Goal: Information Seeking & Learning: Learn about a topic

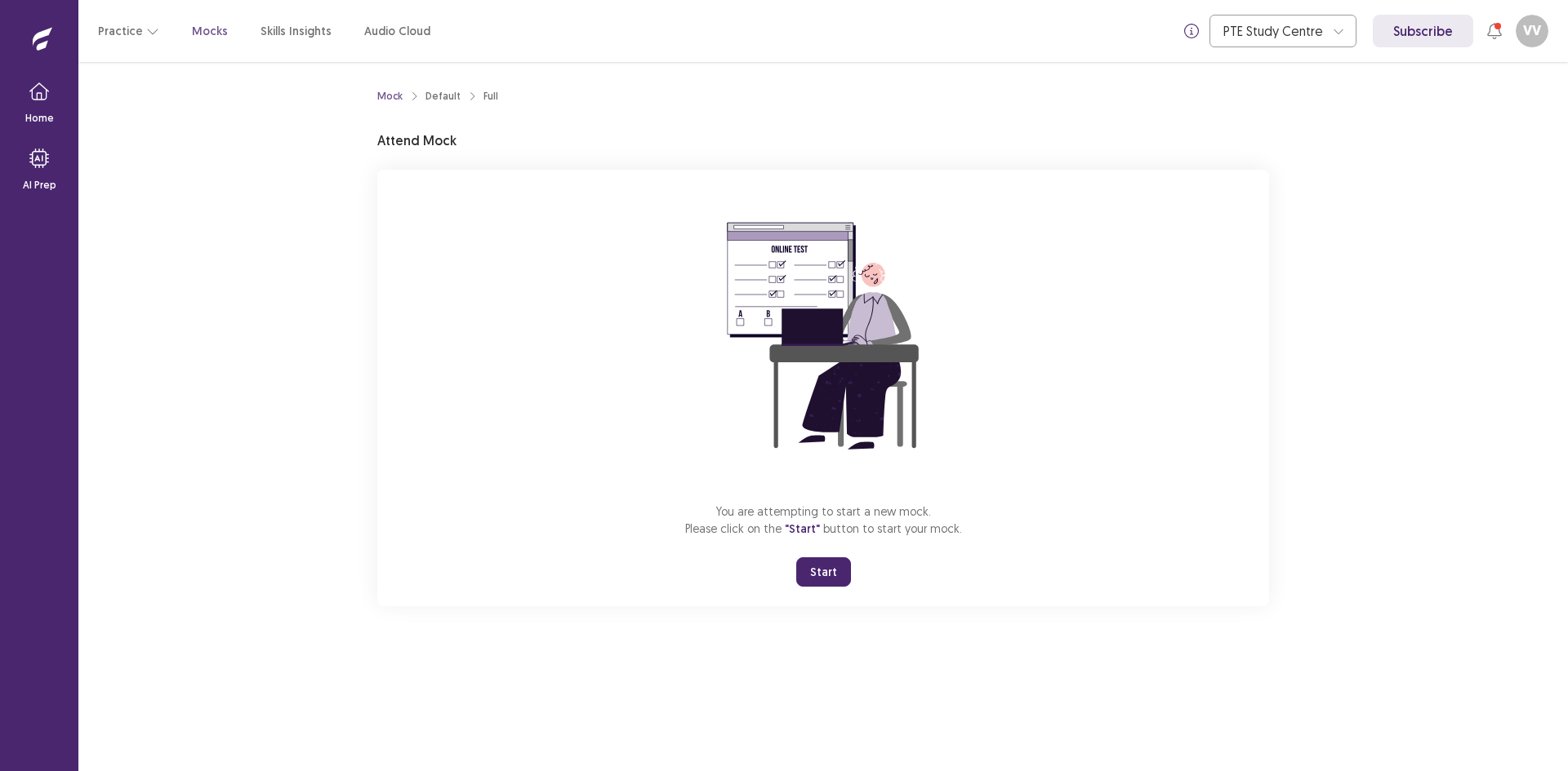
click at [823, 577] on button "Start" at bounding box center [823, 572] width 54 height 29
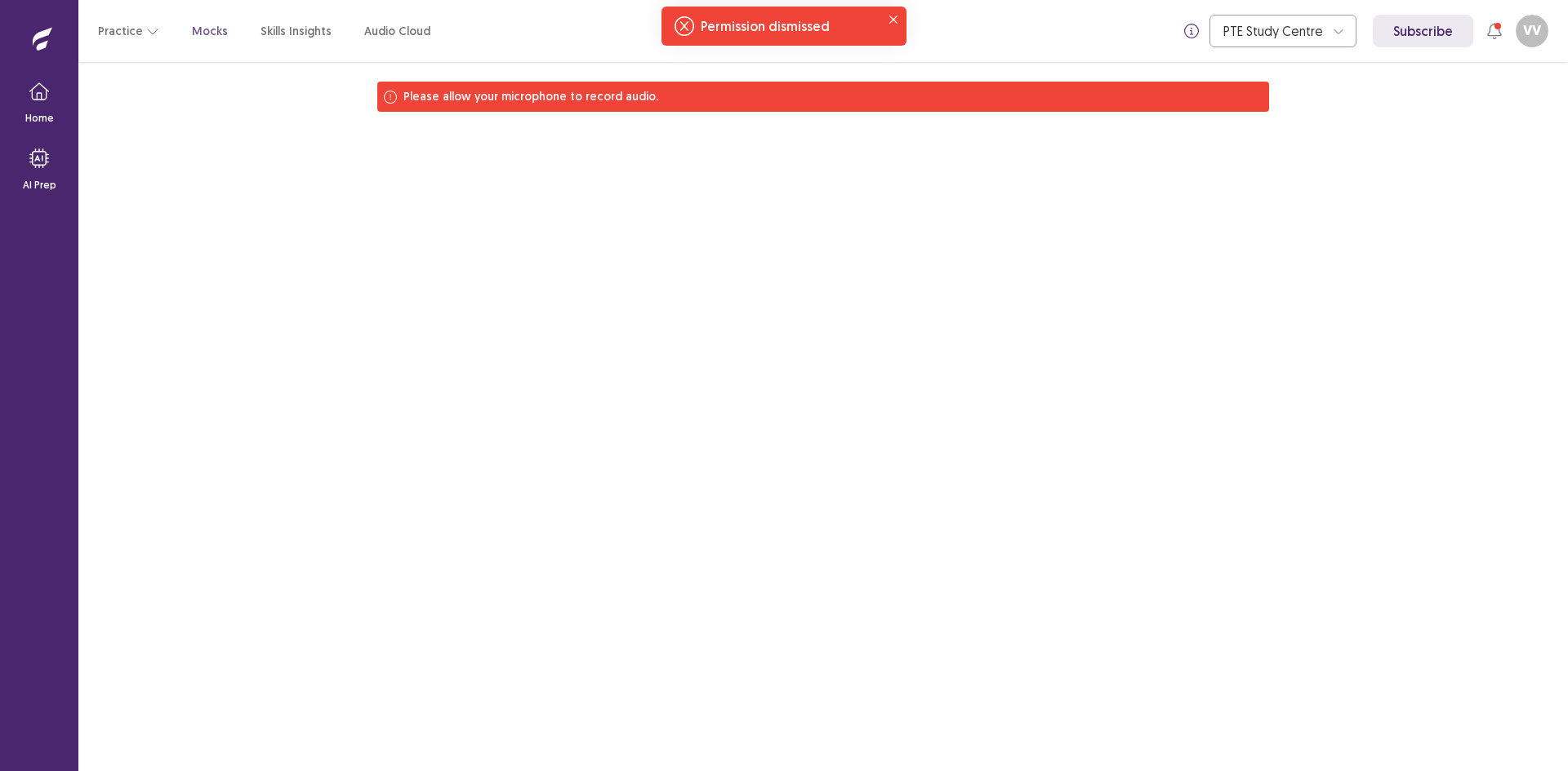
click at [110, 50] on div "Practice Mocks Skills Insights Audio Cloud PTE Study Centre Subscribe VV vaness…" at bounding box center [823, 31] width 1489 height 62
click at [120, 29] on button "Practice" at bounding box center [129, 30] width 62 height 29
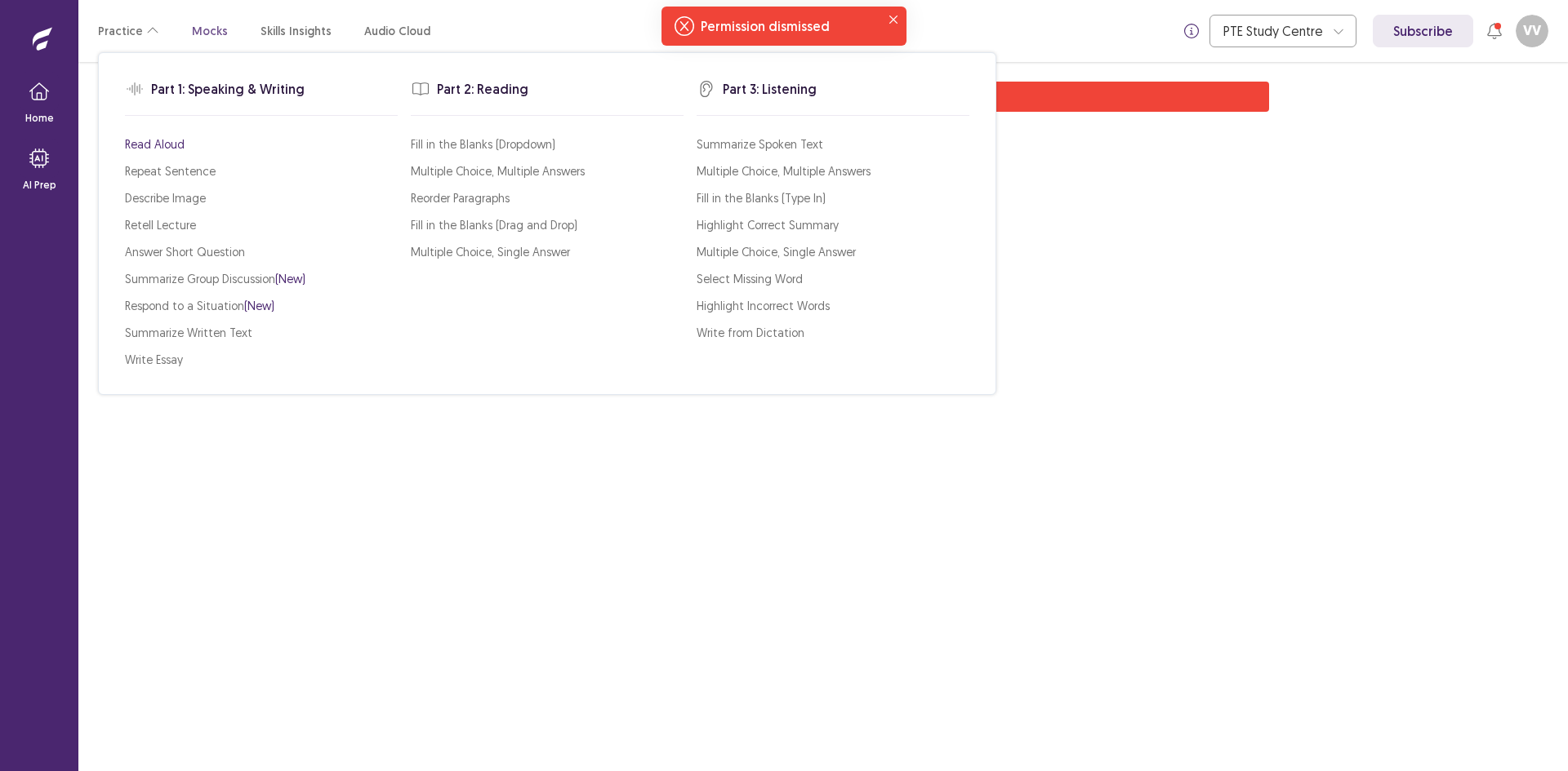
click at [152, 143] on p "Read Aloud" at bounding box center [154, 144] width 60 height 17
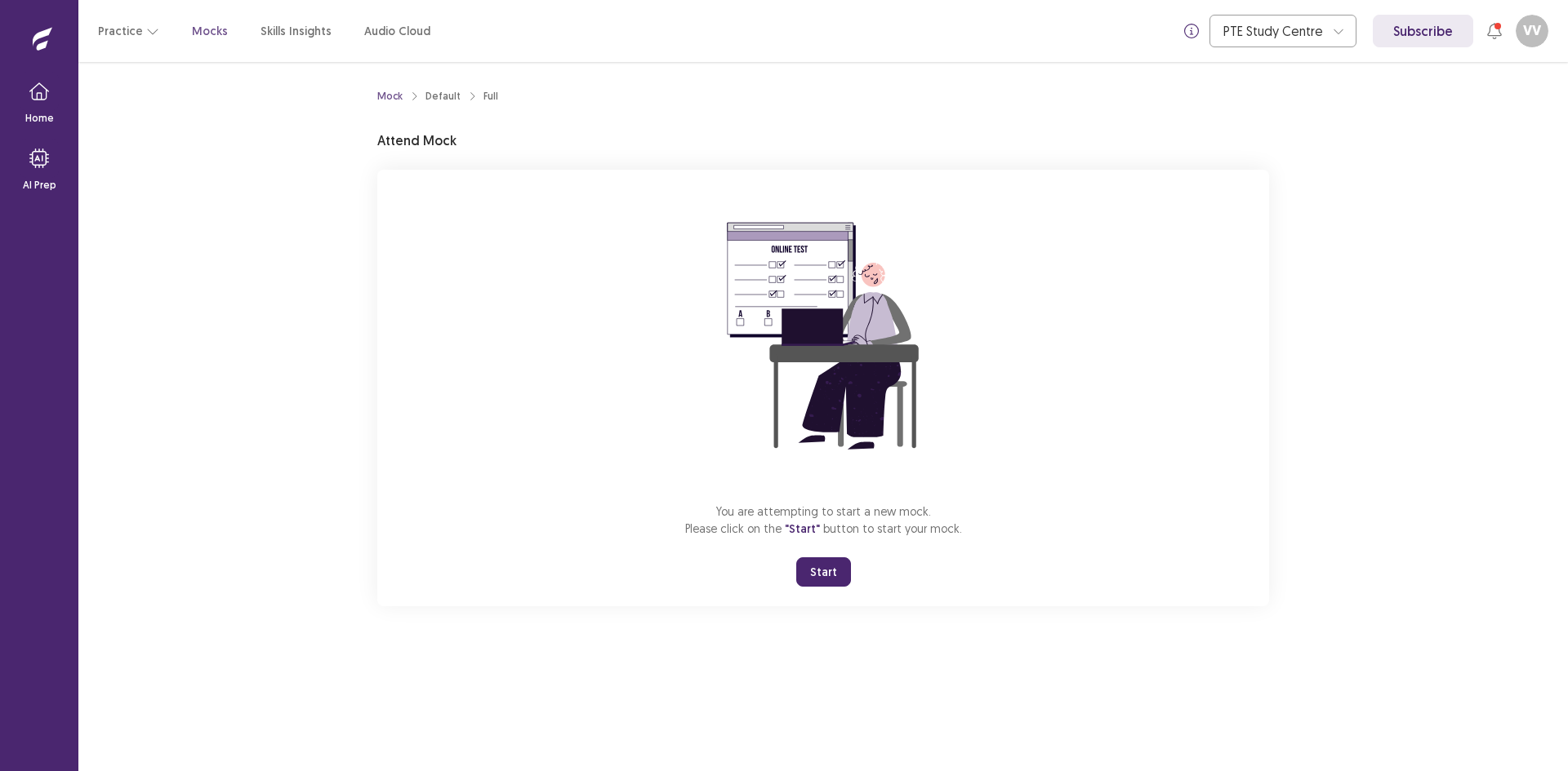
click at [820, 573] on button "Start" at bounding box center [823, 572] width 54 height 29
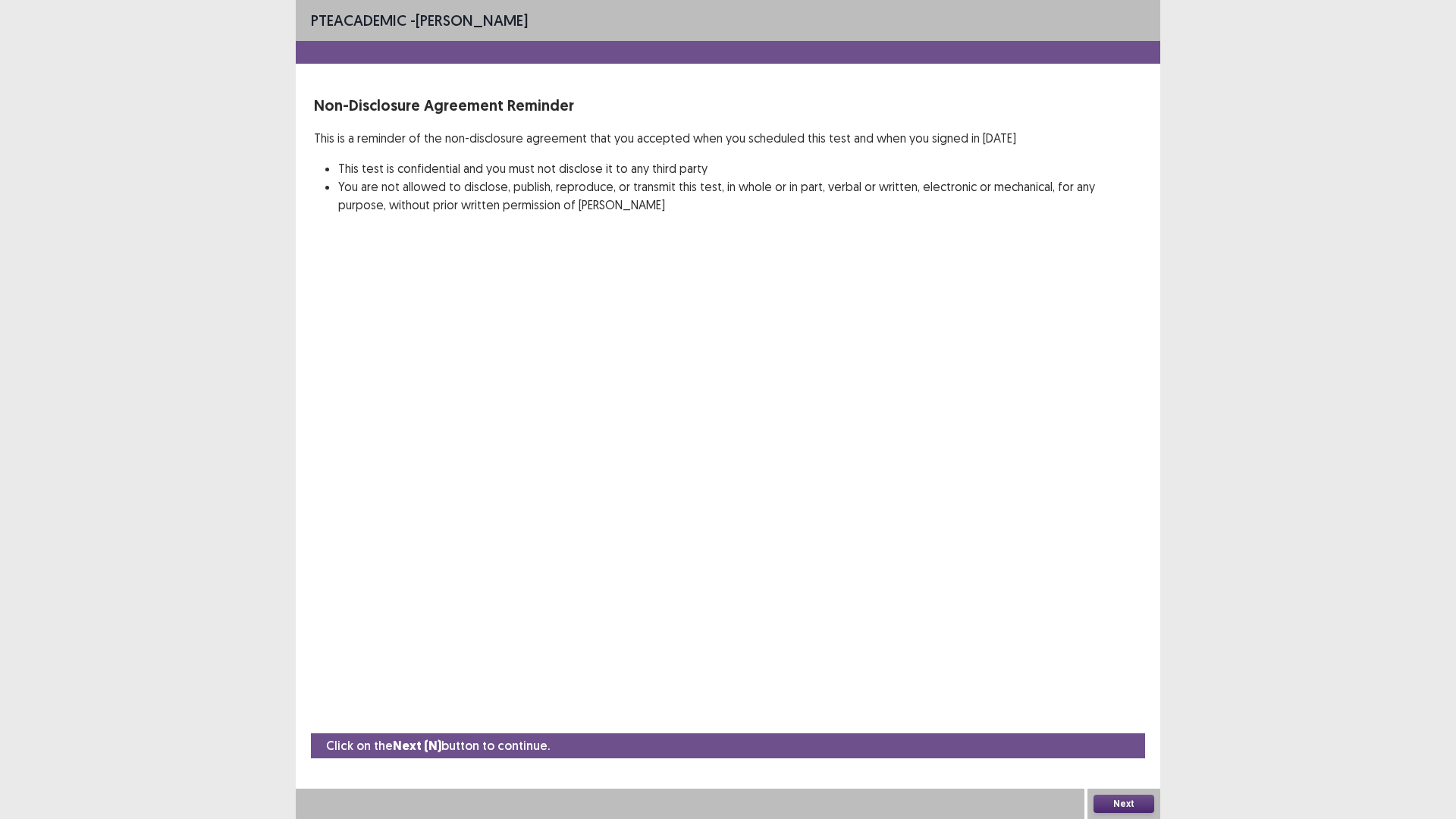
click at [1128, 715] on button "Next" at bounding box center [1124, 804] width 61 height 18
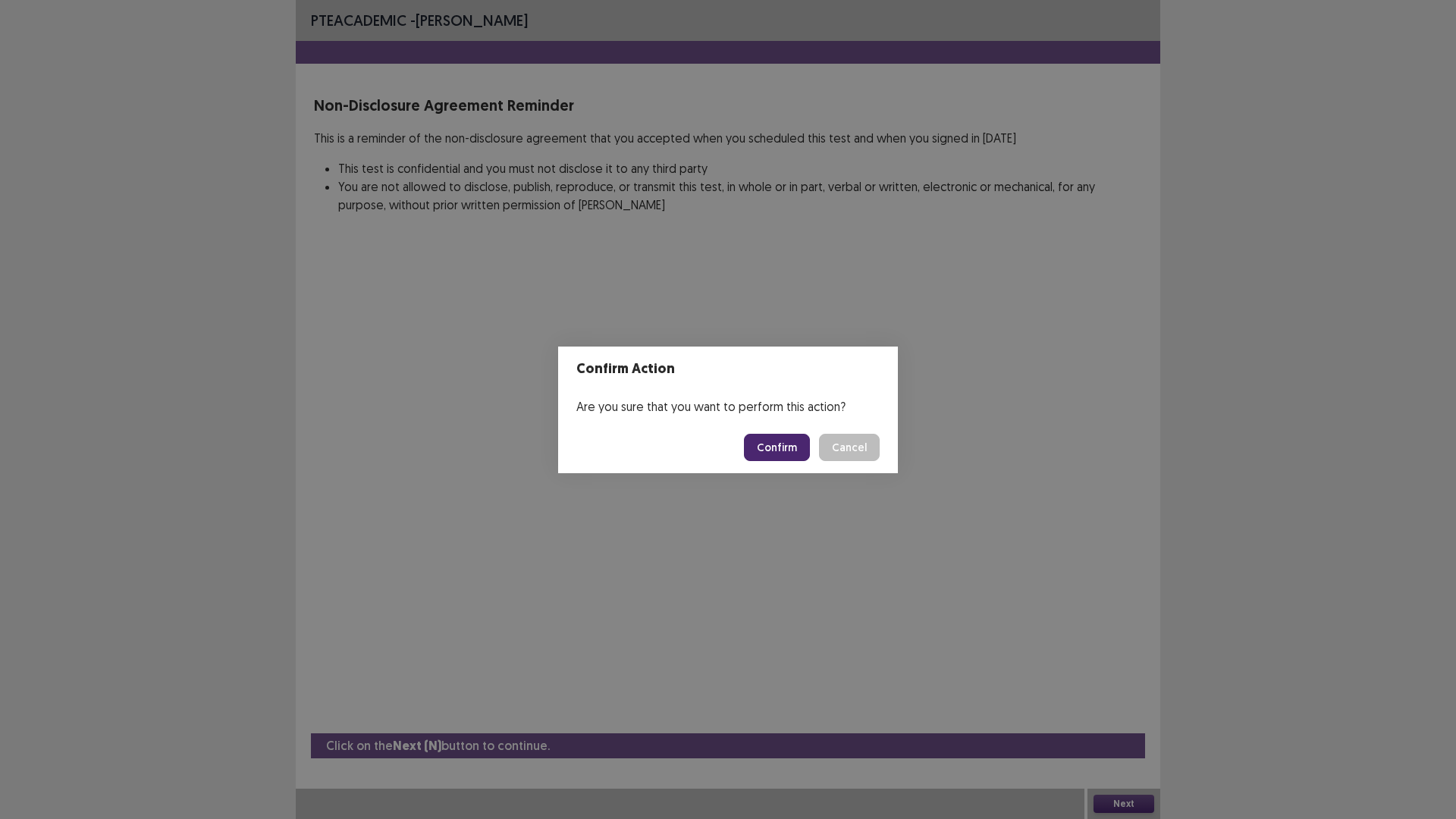
click at [784, 458] on button "Confirm" at bounding box center [777, 447] width 66 height 27
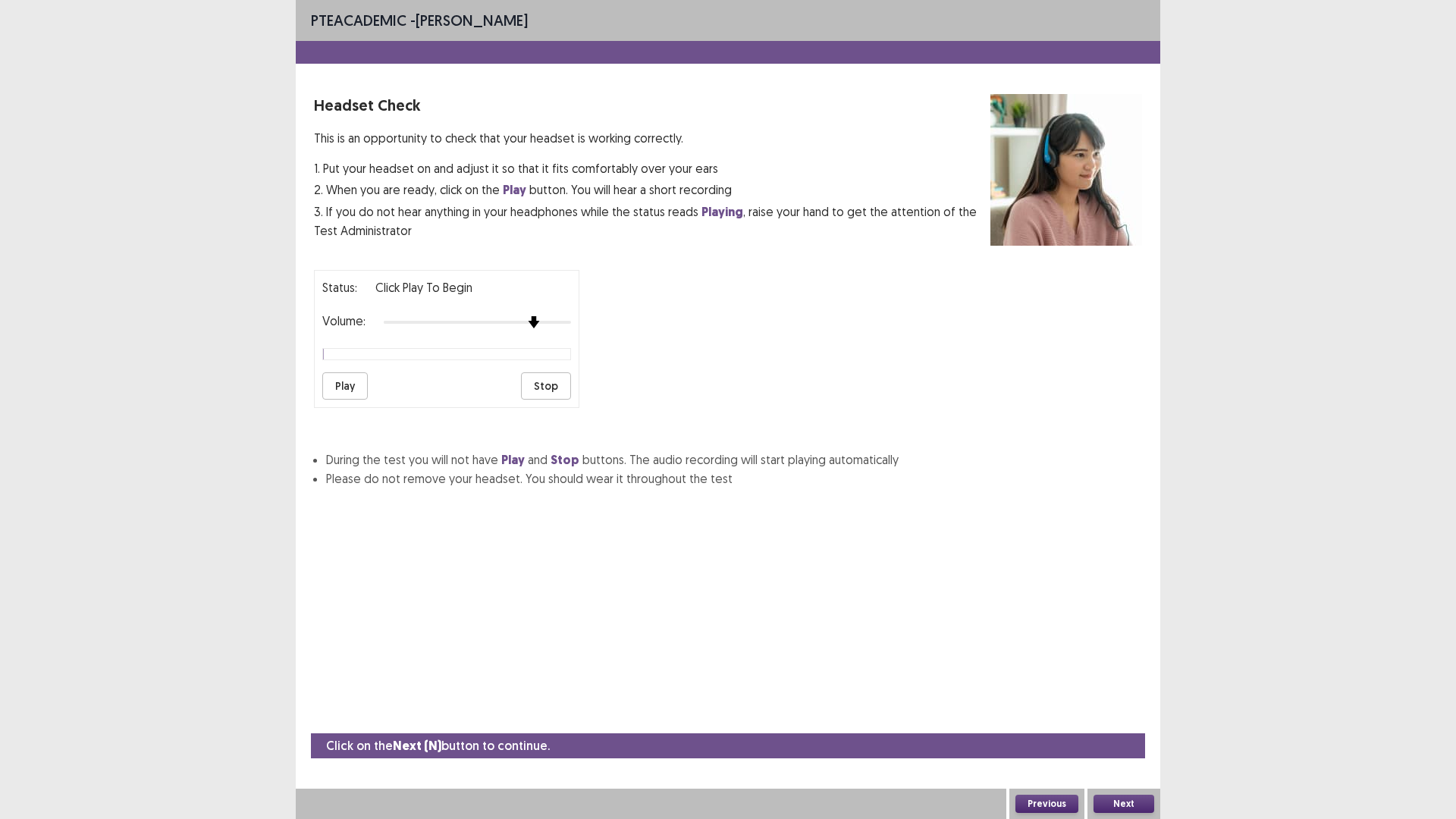
click at [529, 326] on div at bounding box center [478, 322] width 187 height 12
click at [357, 390] on button "Play" at bounding box center [345, 385] width 46 height 27
click at [564, 326] on div at bounding box center [478, 322] width 187 height 12
click at [1127, 715] on button "Next" at bounding box center [1124, 804] width 61 height 18
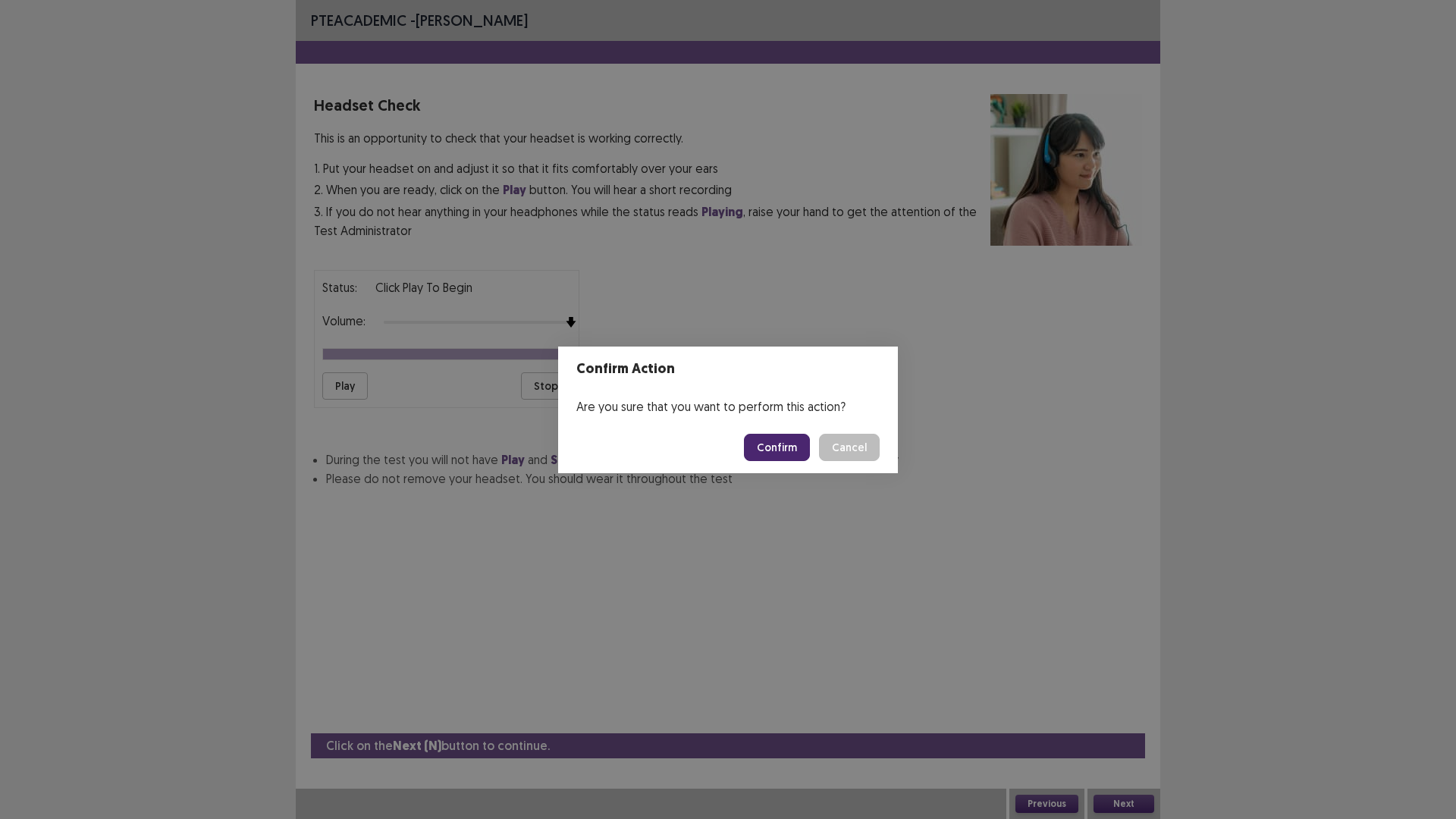
click at [780, 453] on button "Confirm" at bounding box center [777, 447] width 66 height 27
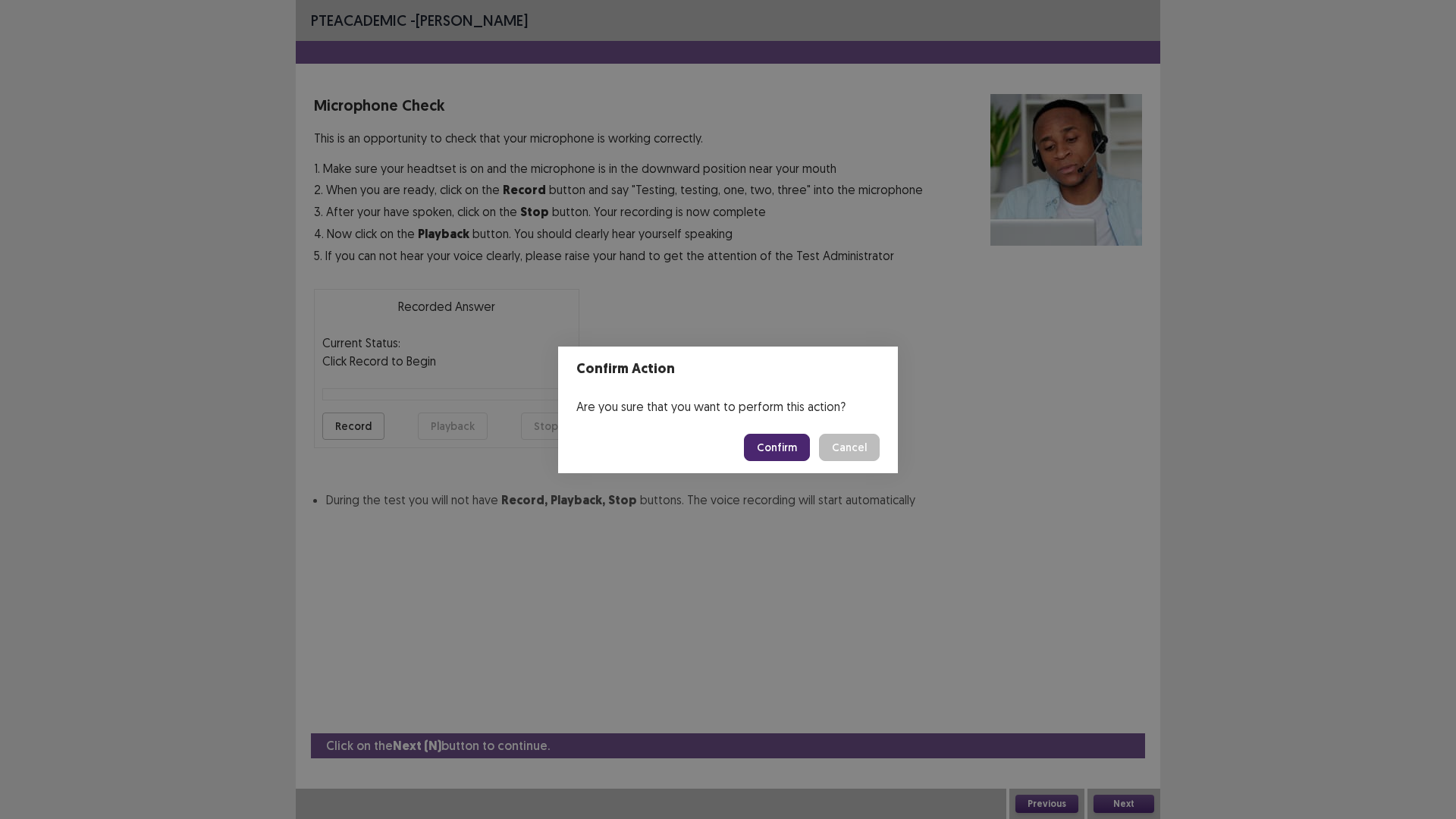
click at [794, 441] on button "Confirm" at bounding box center [777, 447] width 66 height 27
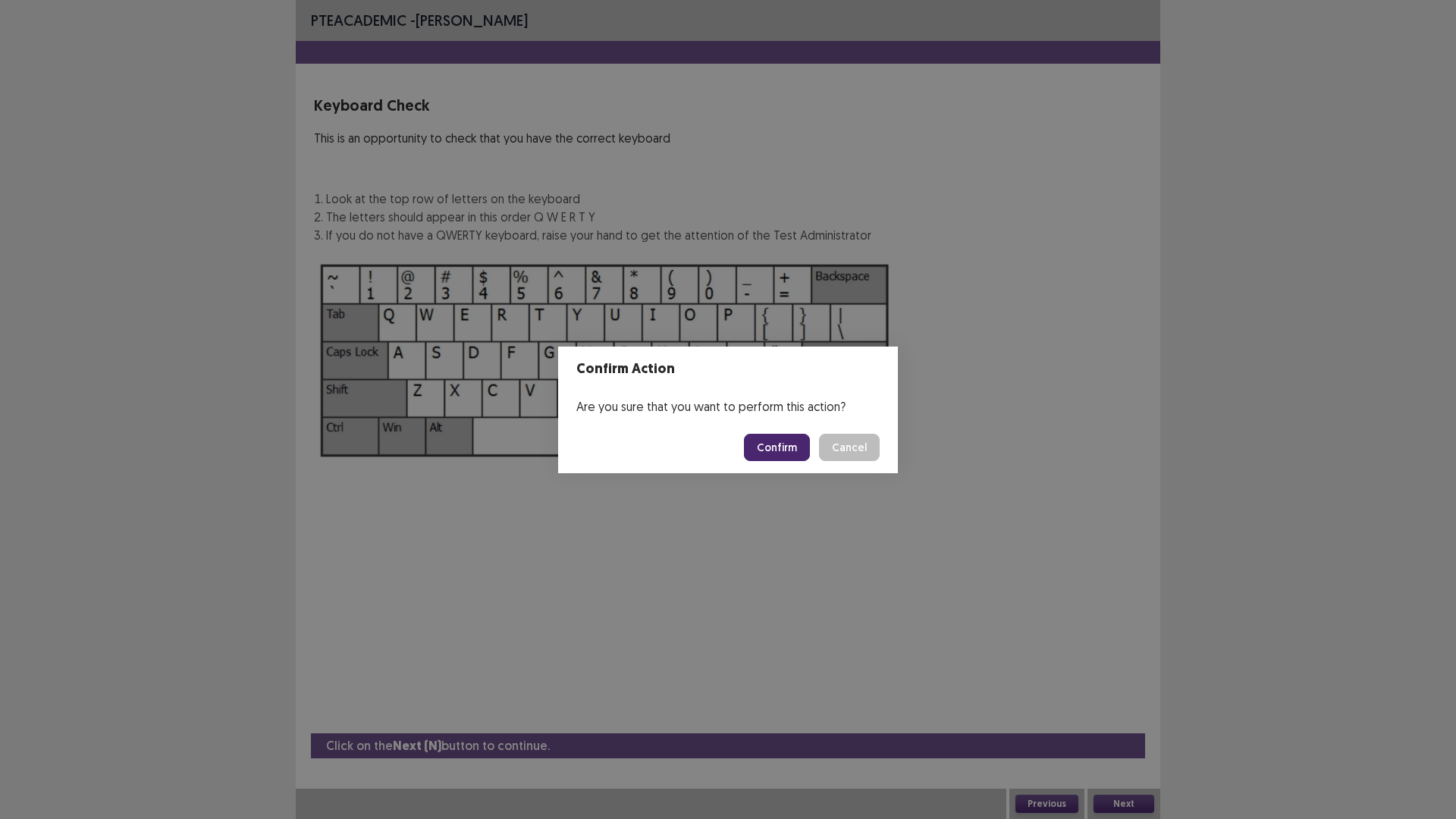
click at [791, 458] on button "Confirm" at bounding box center [777, 447] width 66 height 27
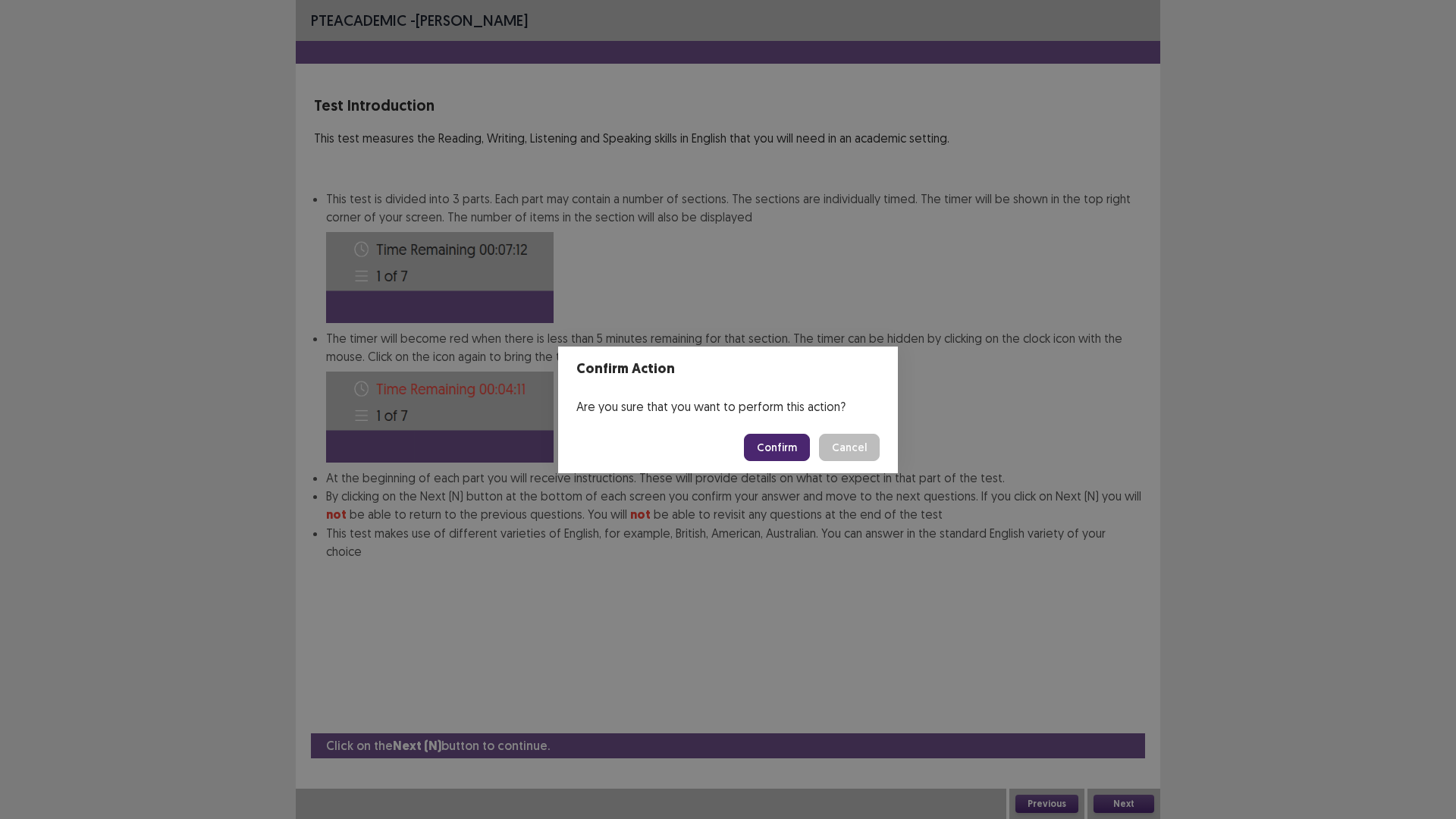
click at [791, 458] on button "Confirm" at bounding box center [777, 447] width 66 height 27
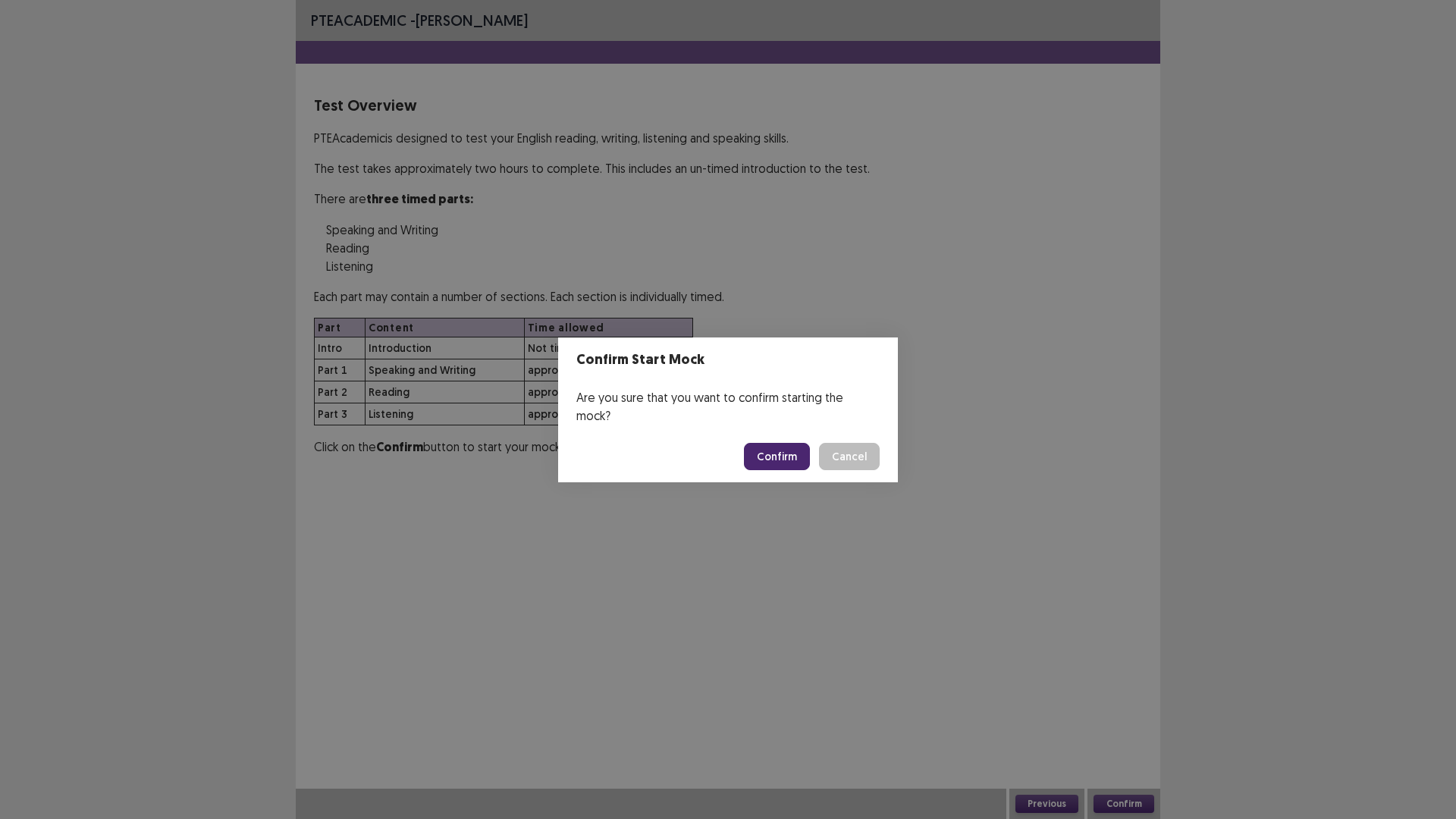
click at [784, 450] on button "Confirm" at bounding box center [777, 456] width 66 height 27
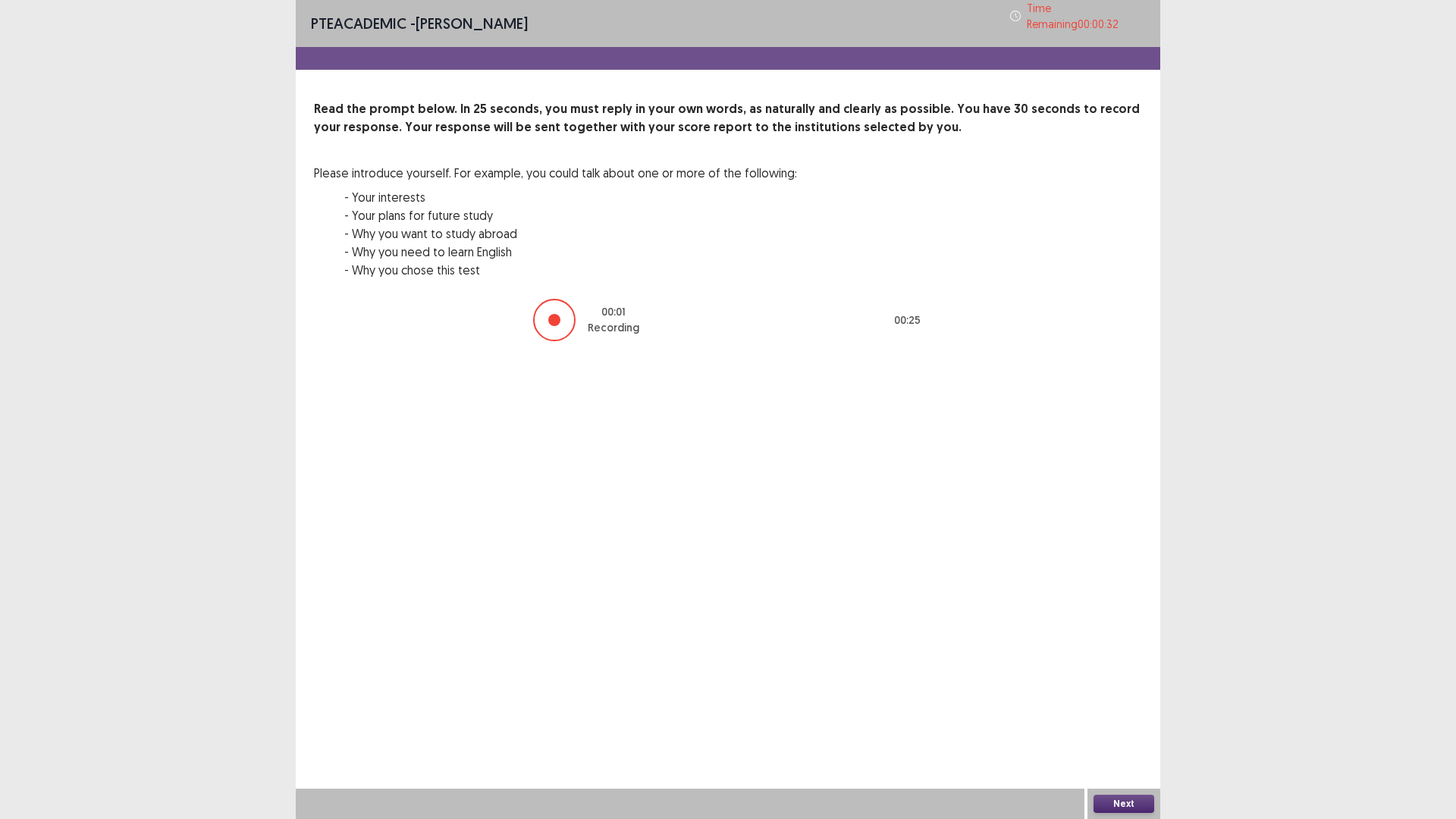
click at [1114, 715] on button "Next" at bounding box center [1124, 804] width 61 height 18
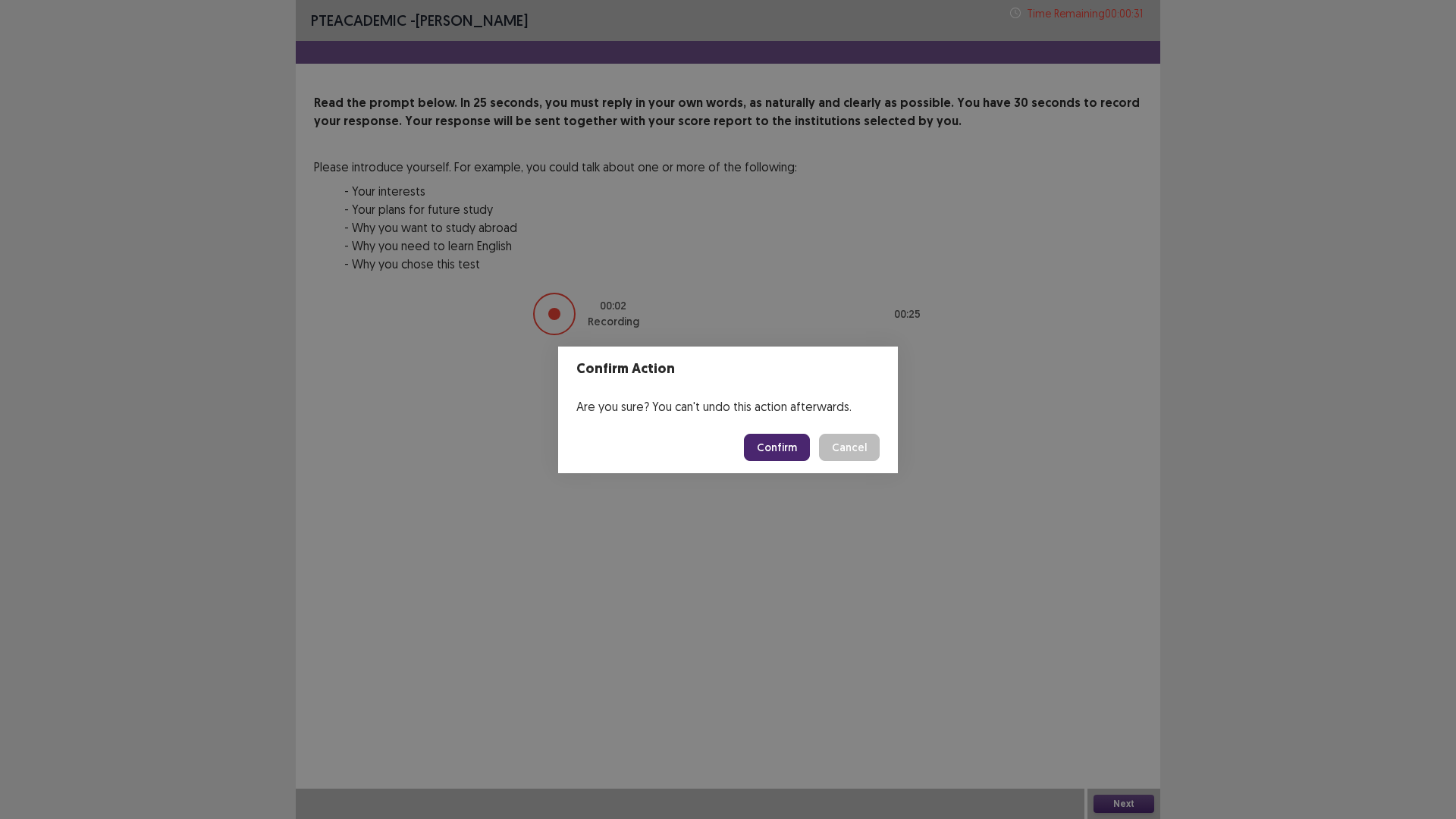
click at [791, 449] on button "Confirm" at bounding box center [777, 447] width 66 height 27
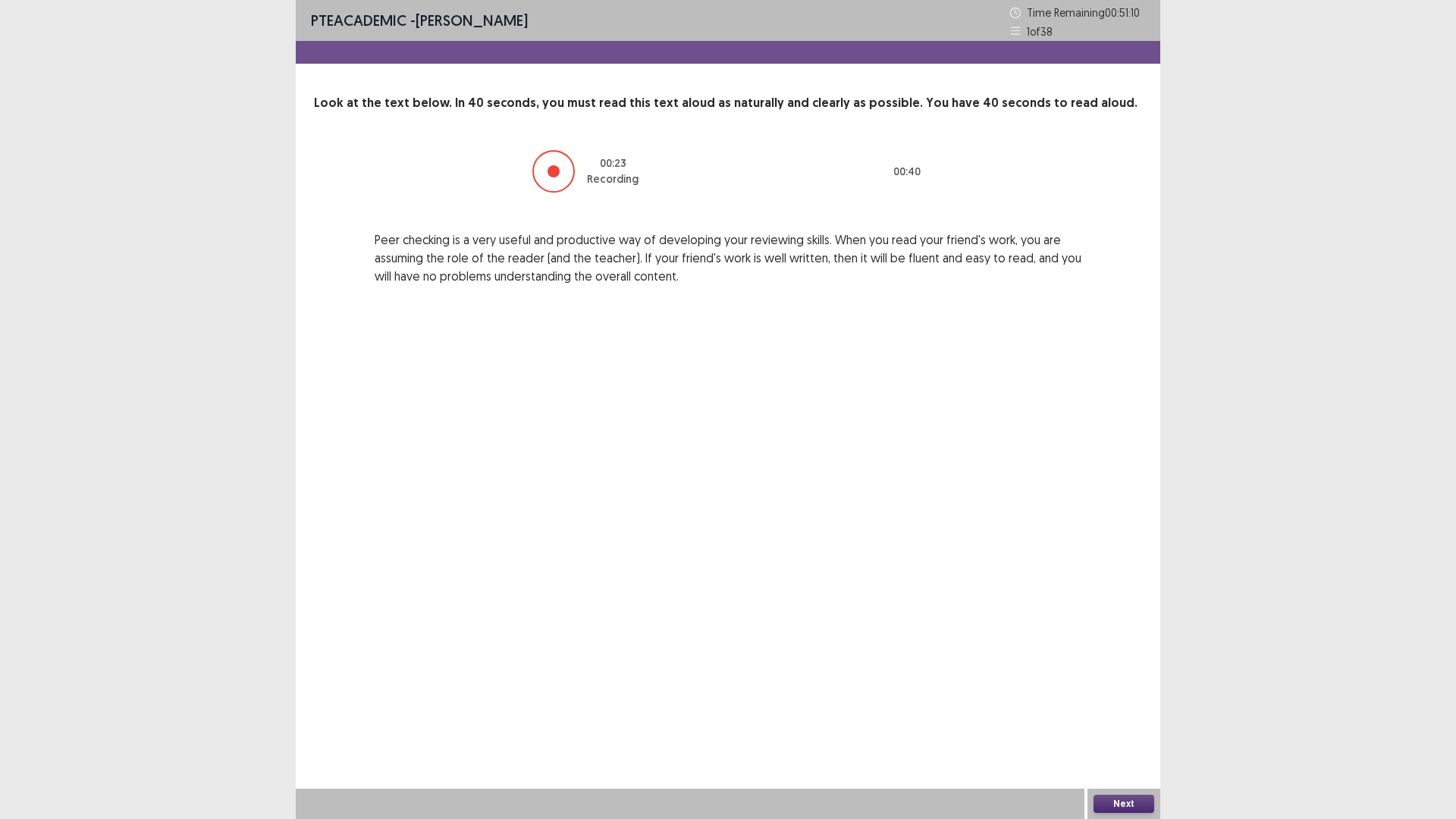
click at [1112, 715] on button "Next" at bounding box center [1124, 804] width 61 height 18
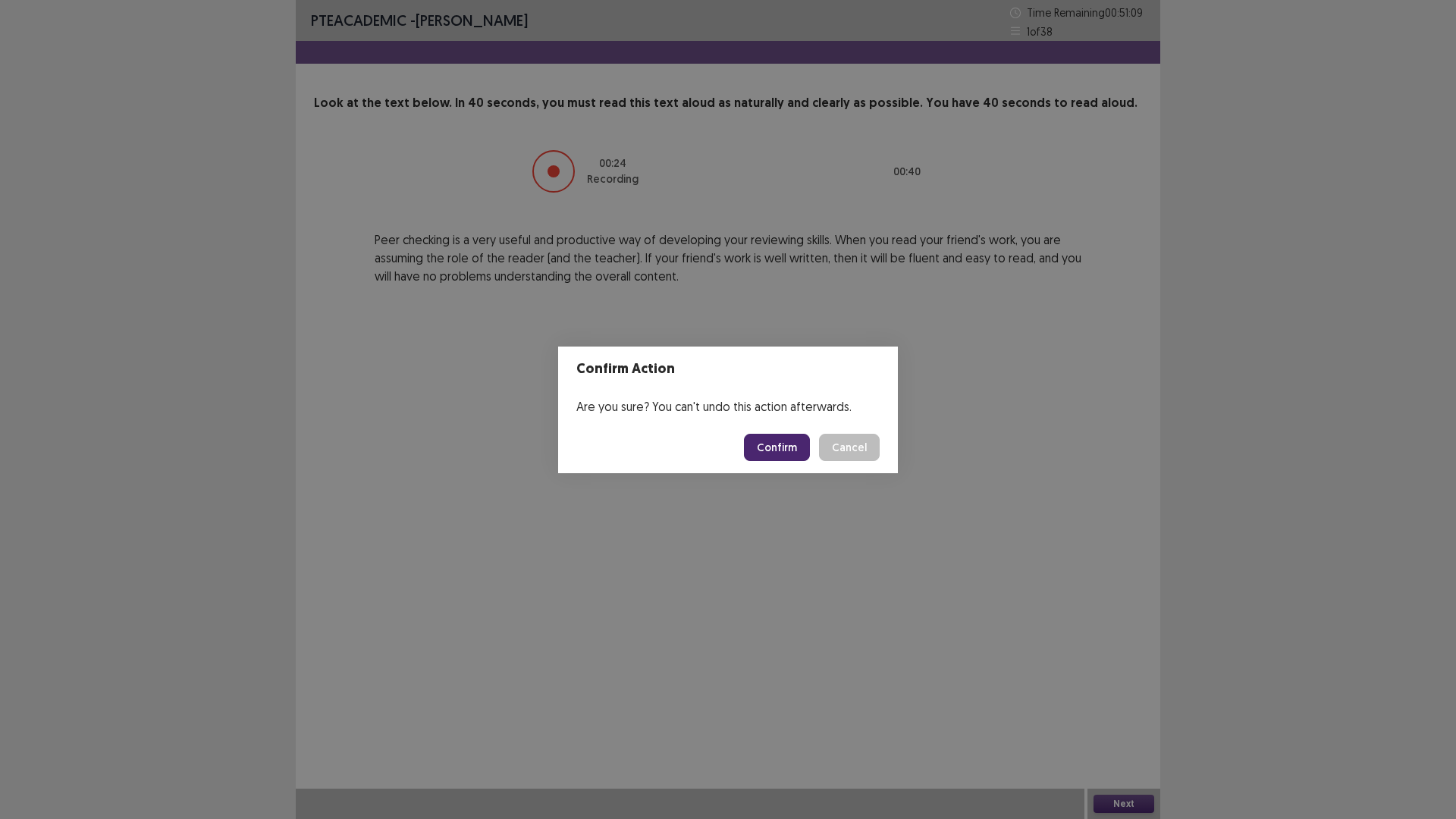
click at [795, 445] on button "Confirm" at bounding box center [777, 447] width 66 height 27
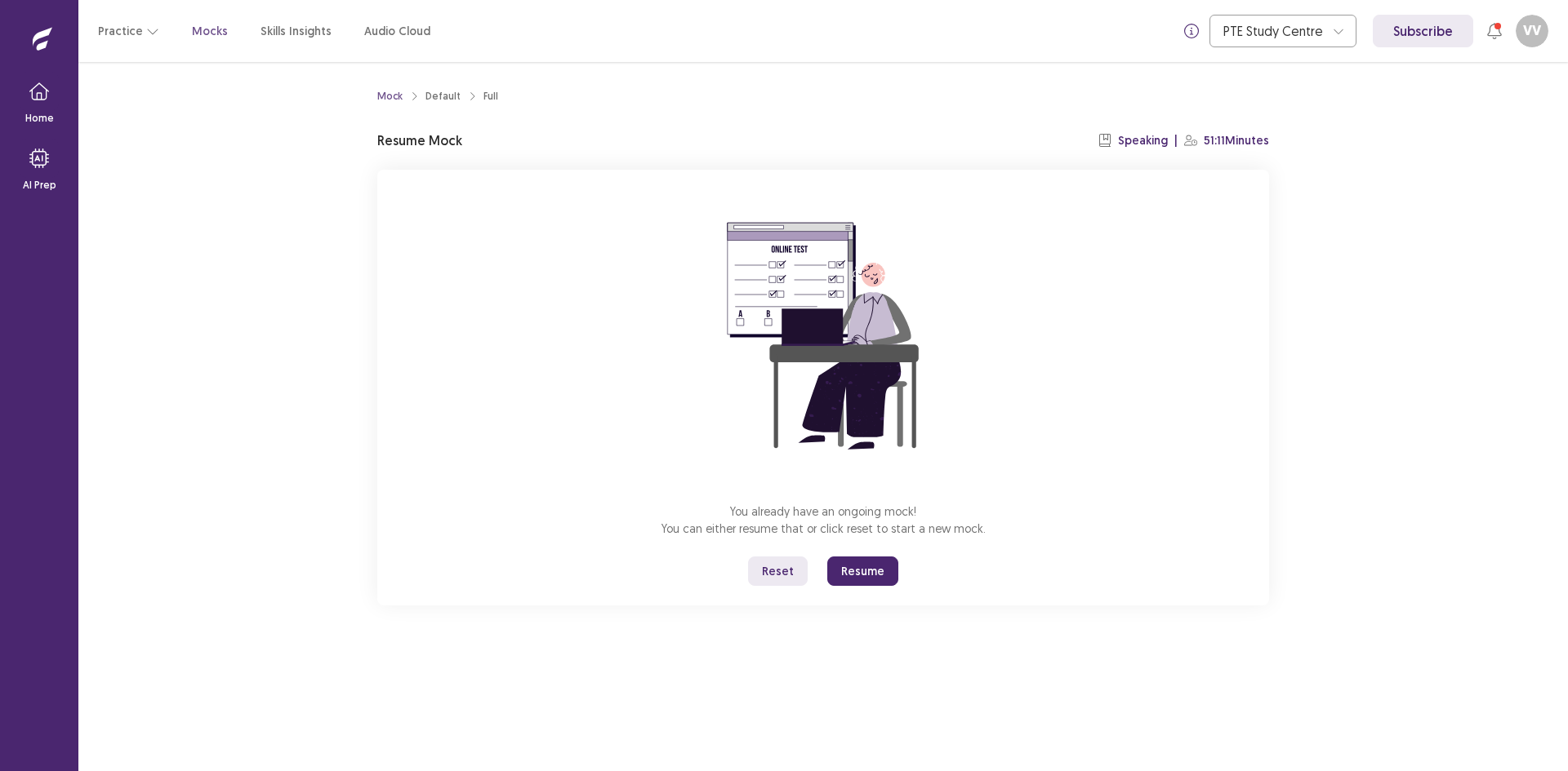
click at [796, 566] on button "Reset" at bounding box center [778, 571] width 60 height 29
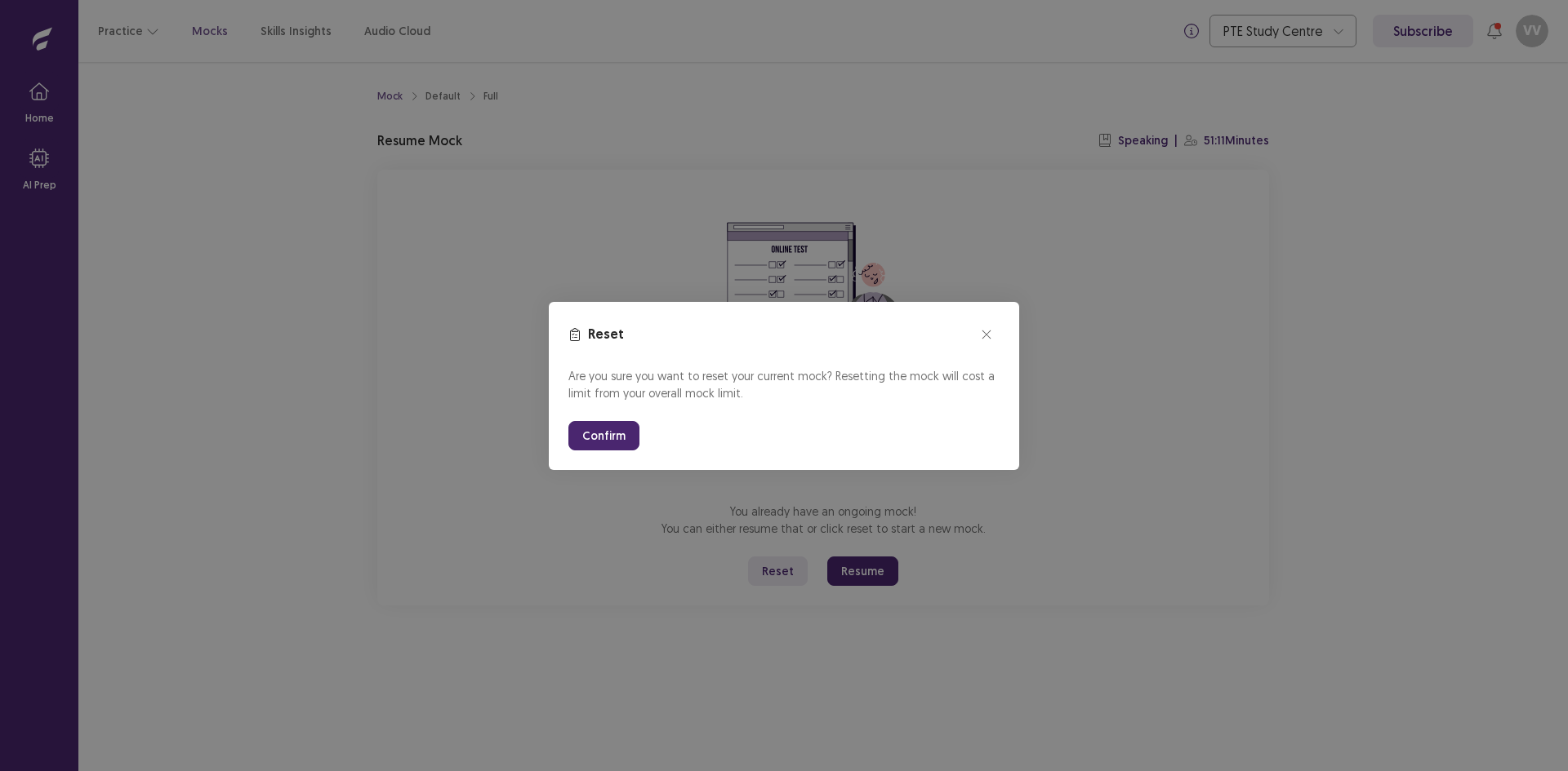
click at [607, 429] on button "Confirm" at bounding box center [605, 435] width 71 height 29
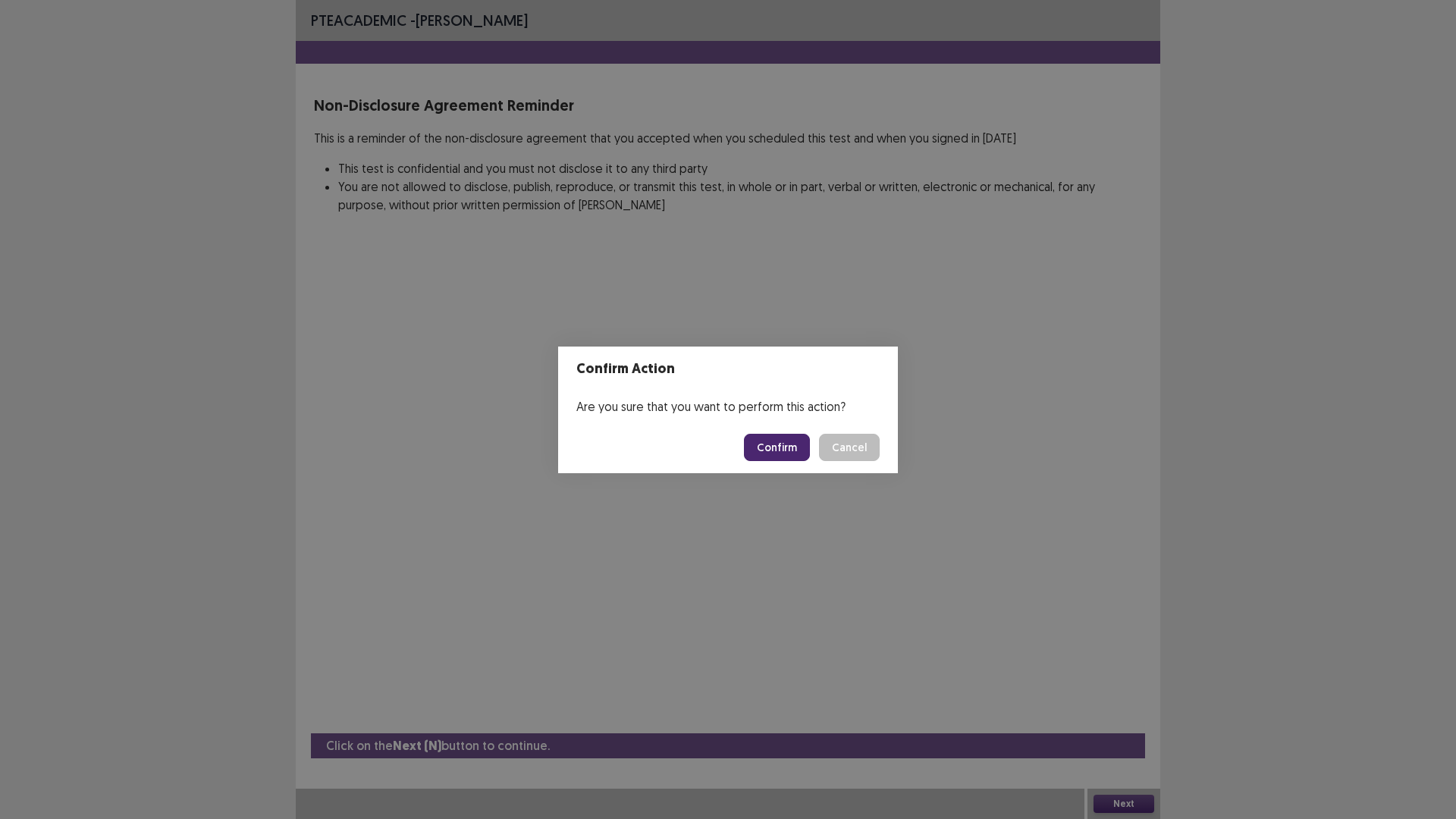
click at [770, 434] on button "Confirm" at bounding box center [777, 447] width 66 height 27
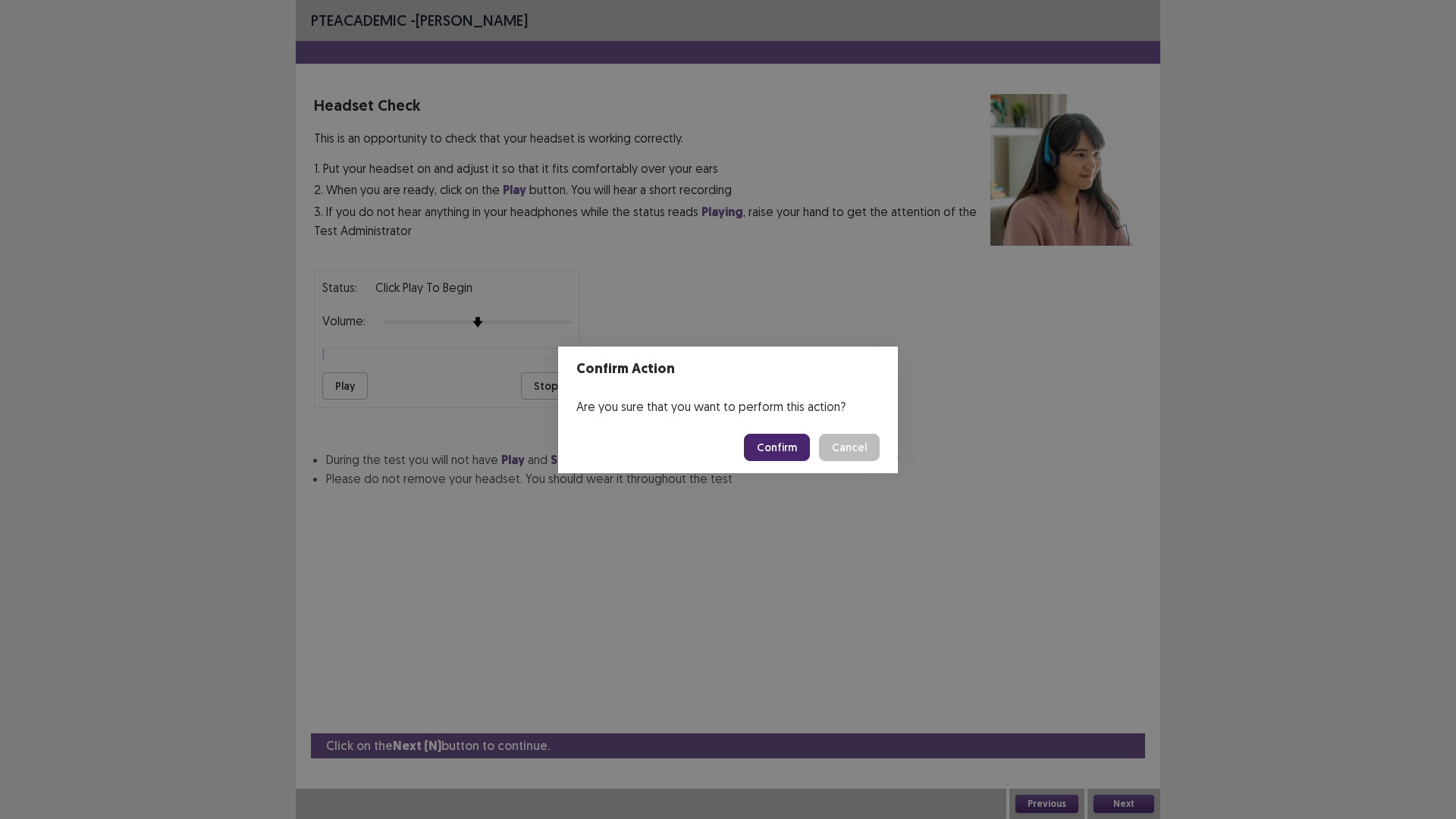
click at [762, 444] on button "Confirm" at bounding box center [777, 447] width 66 height 27
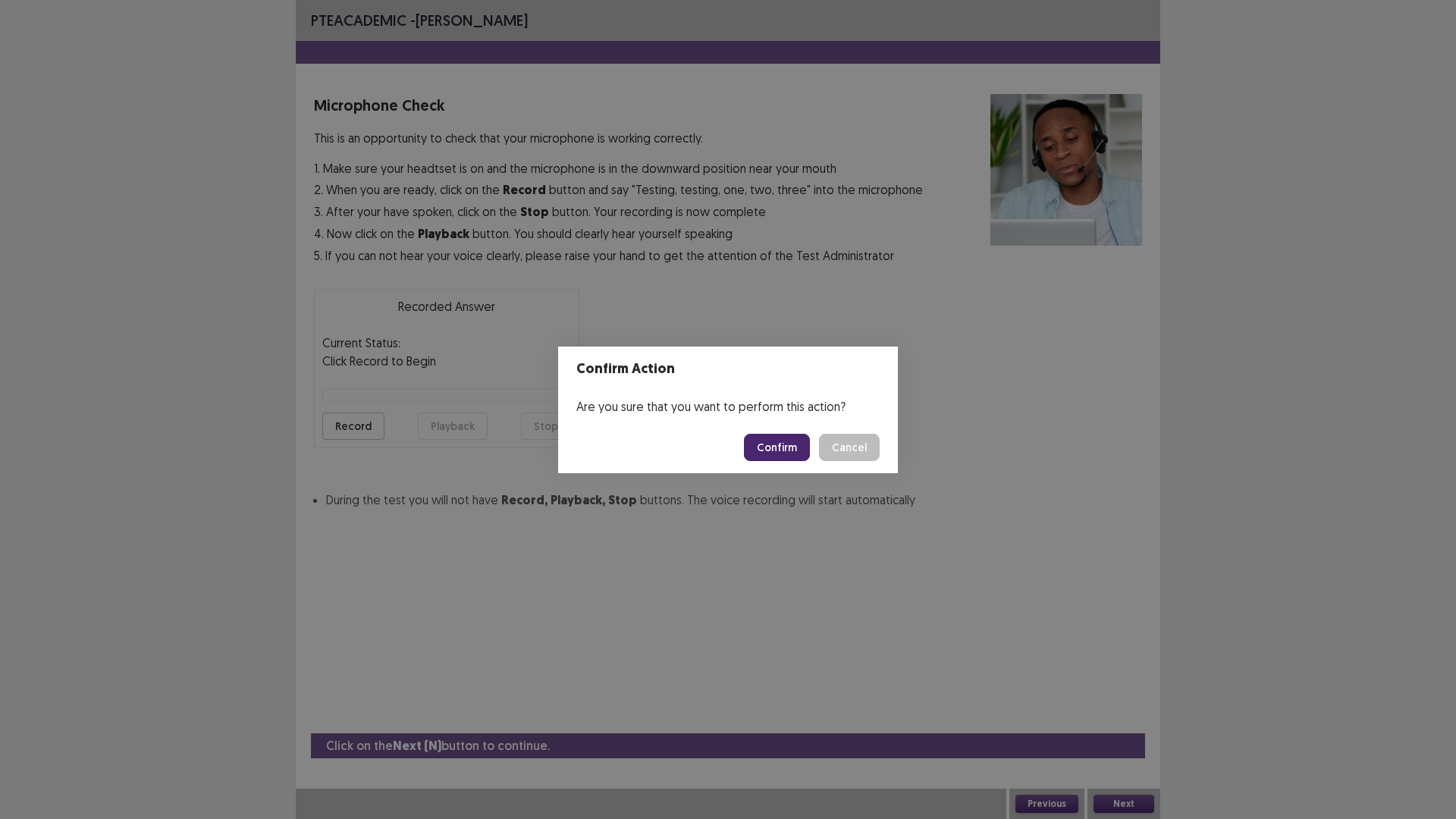
click at [806, 453] on button "Confirm" at bounding box center [777, 447] width 66 height 27
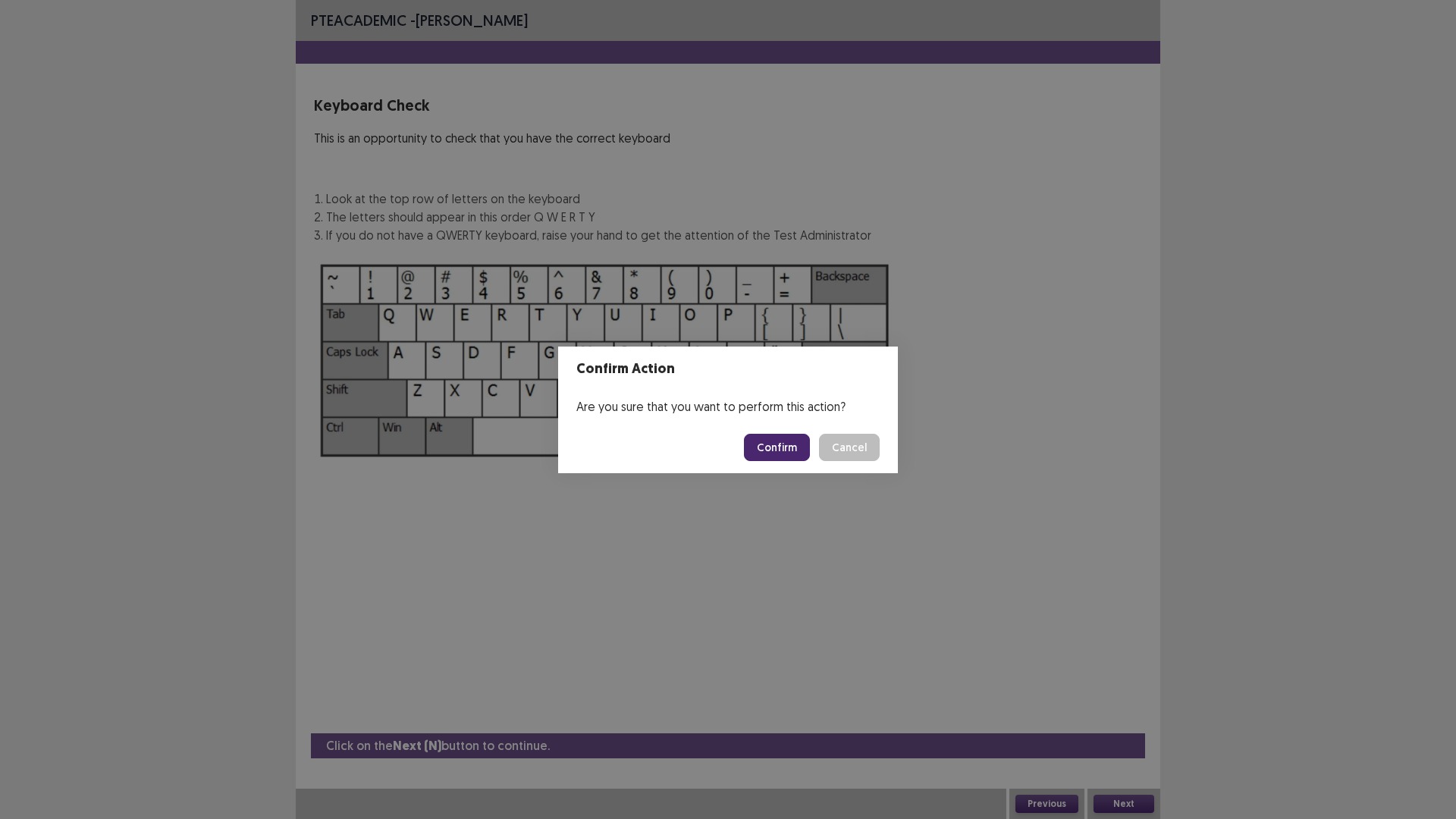
click at [768, 451] on button "Confirm" at bounding box center [777, 447] width 66 height 27
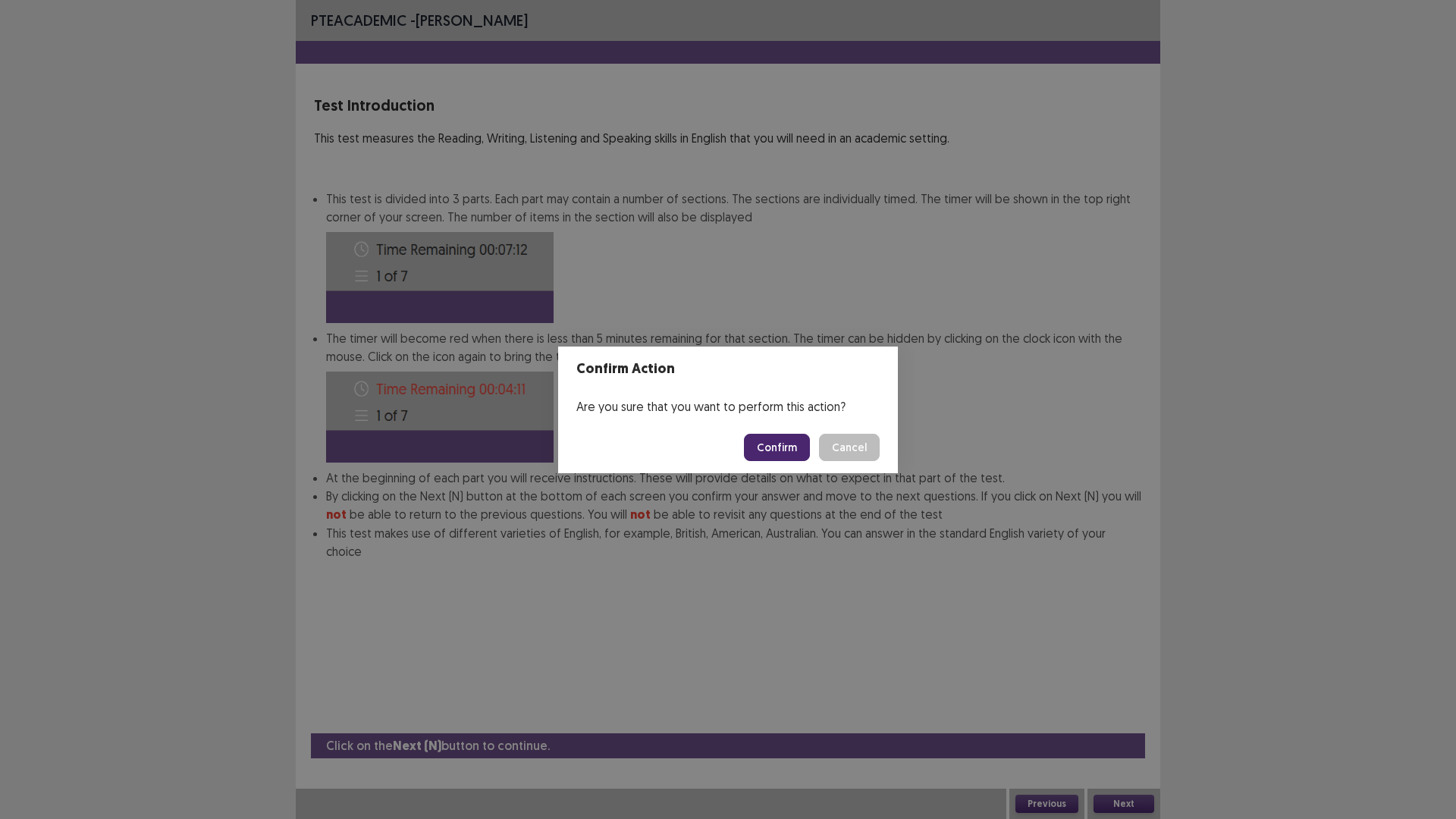
click at [768, 451] on button "Confirm" at bounding box center [777, 447] width 66 height 27
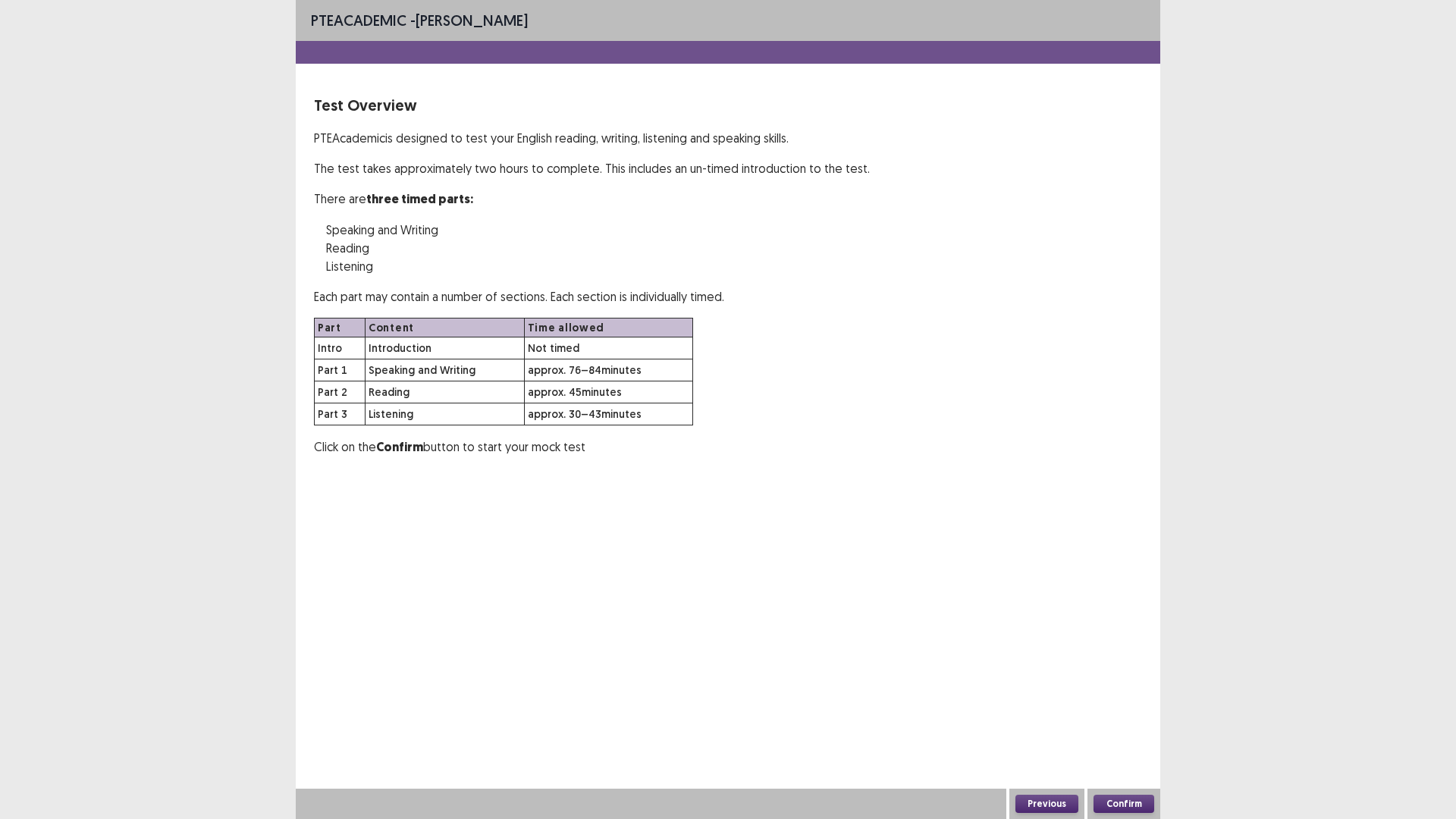
click at [768, 451] on button "Confirm" at bounding box center [777, 455] width 66 height 27
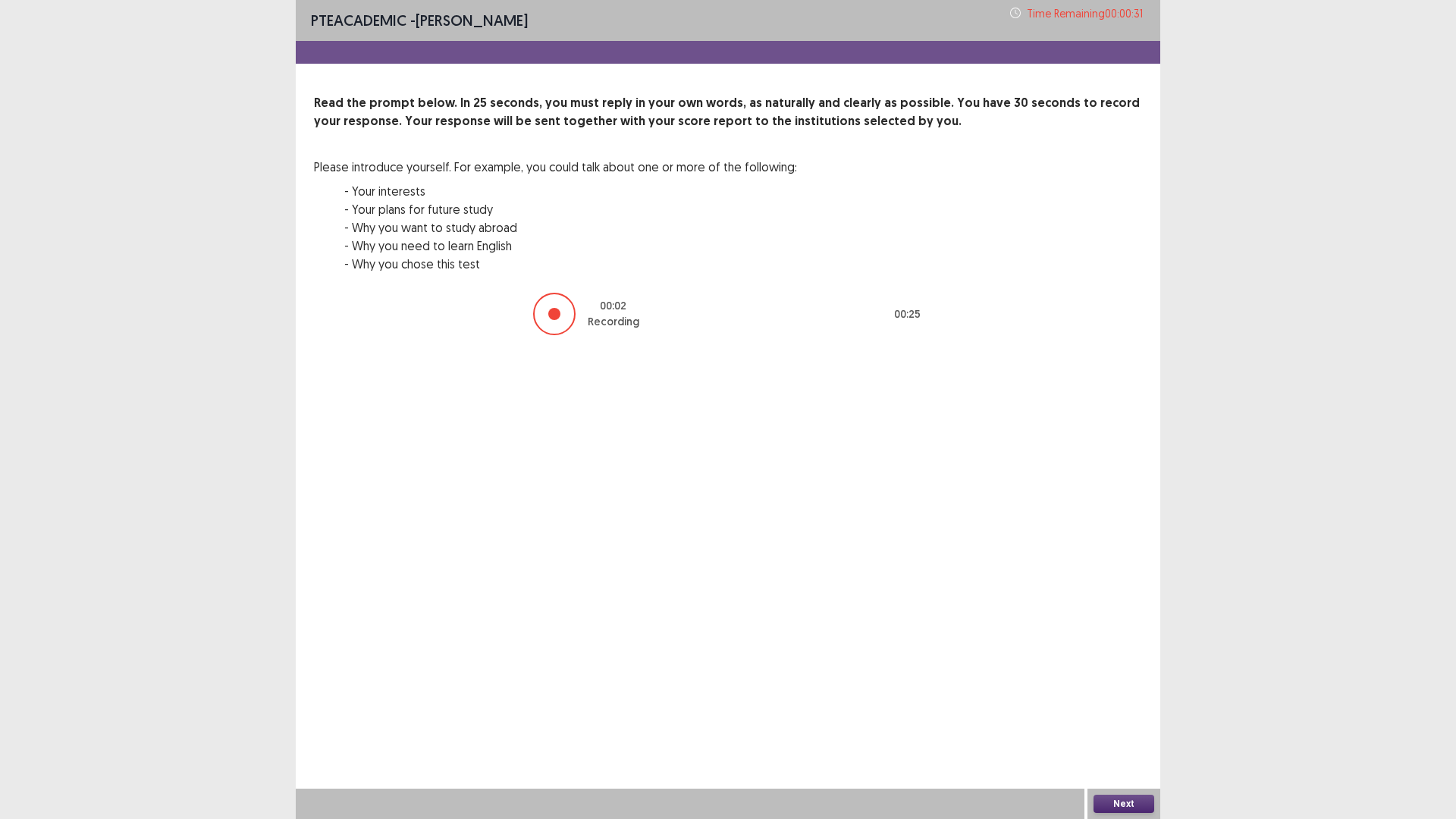
click at [1143, 715] on button "Next" at bounding box center [1124, 804] width 61 height 18
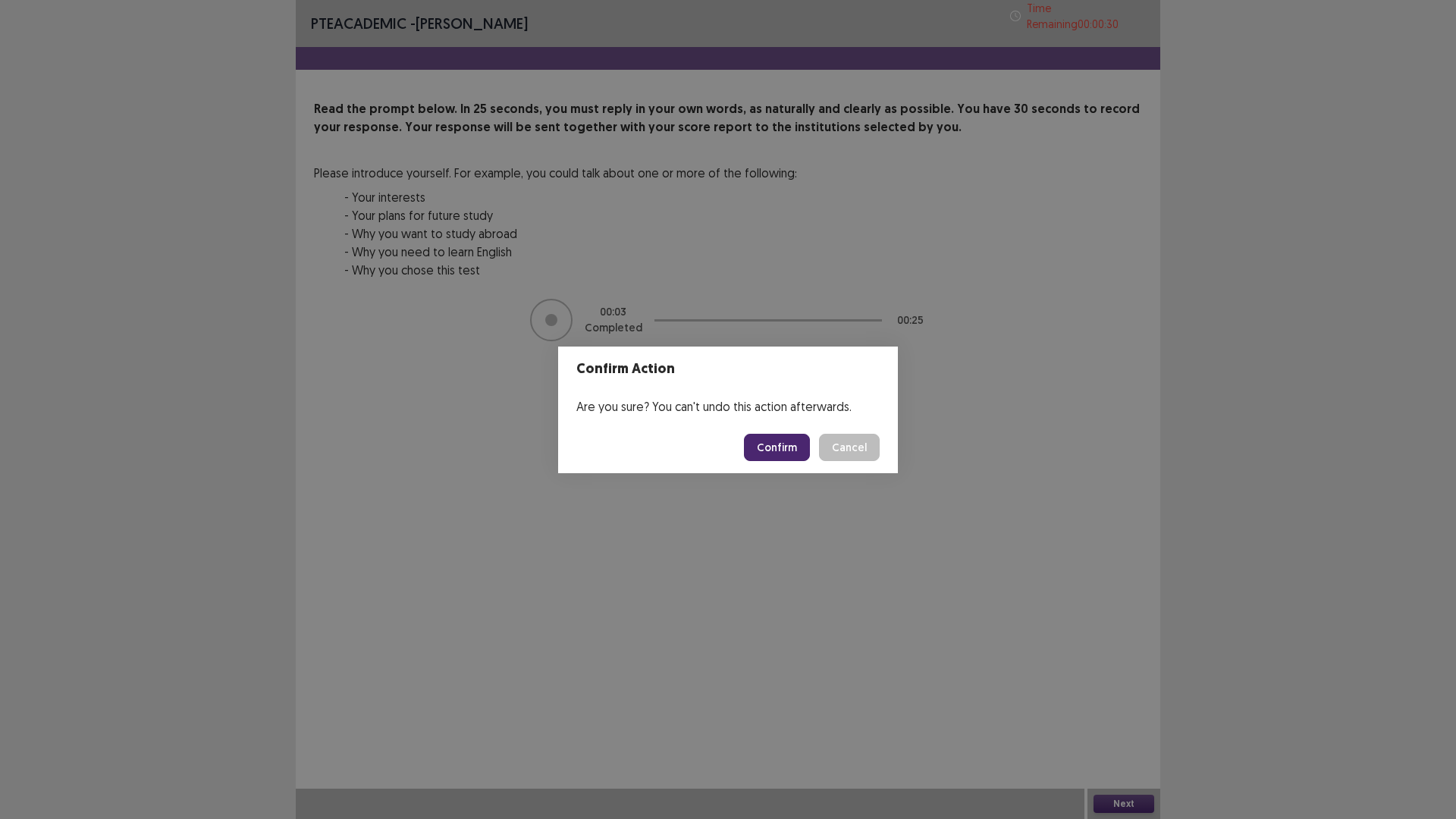
click at [785, 445] on button "Confirm" at bounding box center [777, 447] width 66 height 27
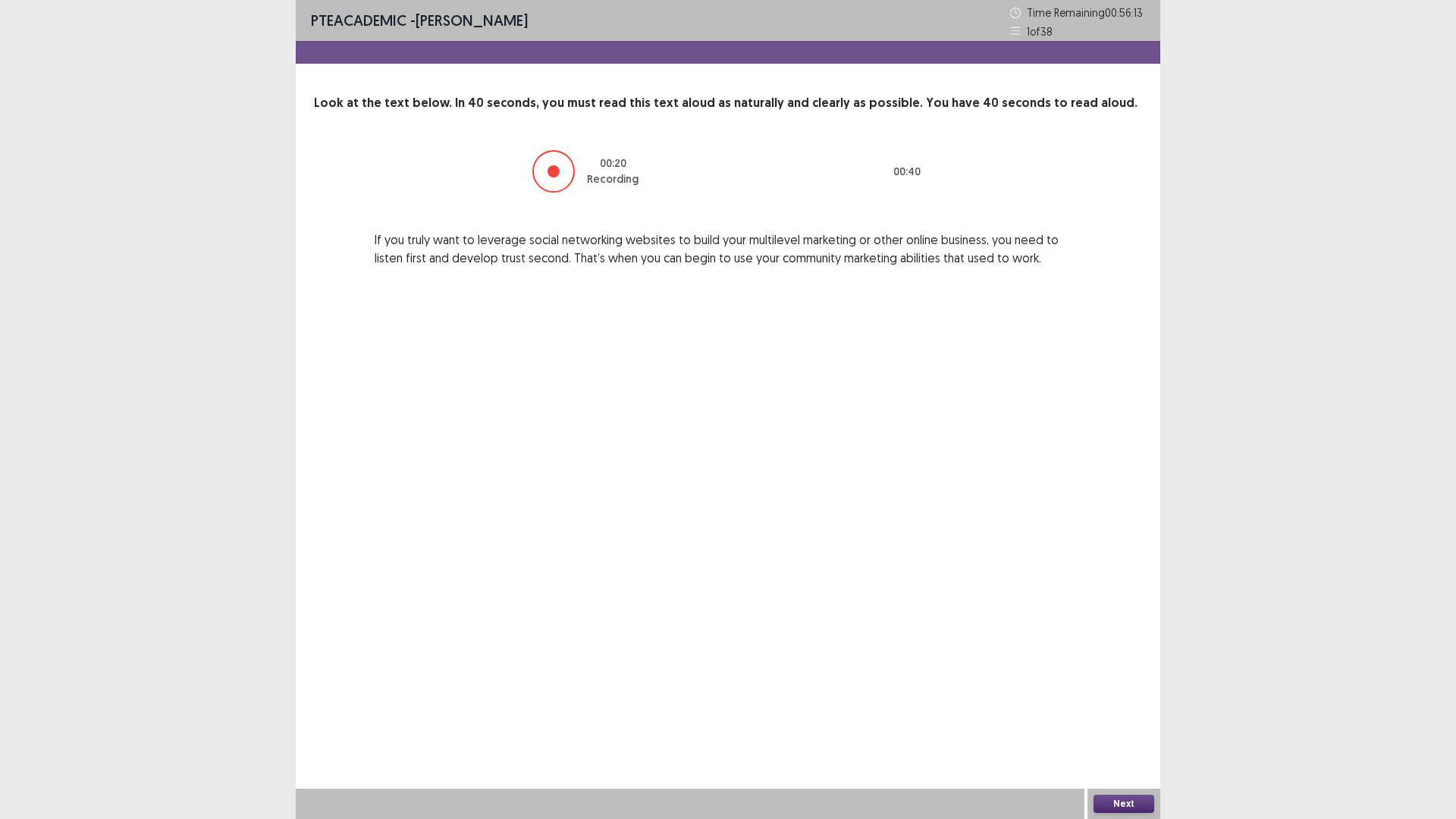
click at [1114, 715] on button "Next" at bounding box center [1124, 804] width 61 height 18
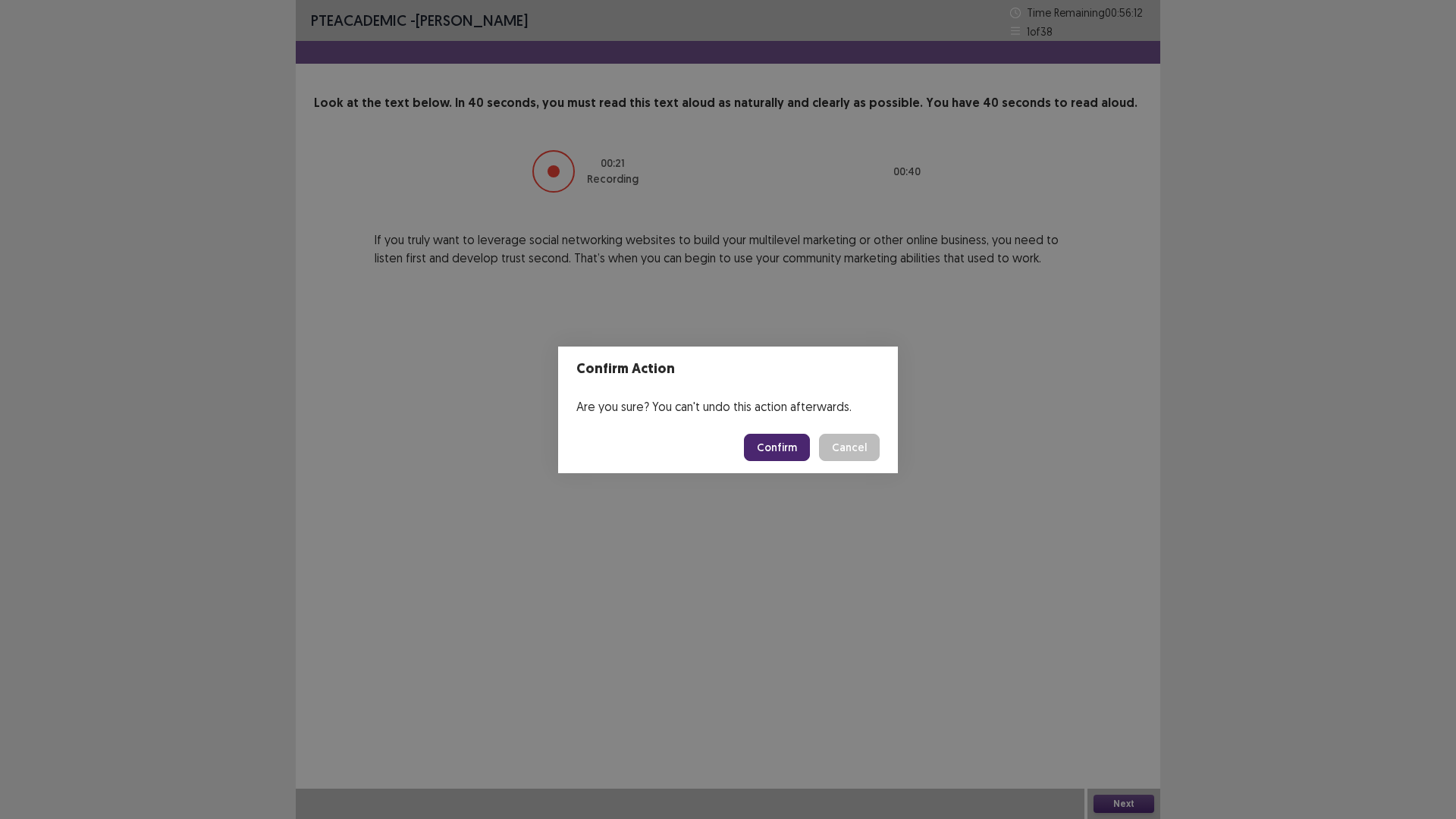
click at [780, 443] on button "Confirm" at bounding box center [777, 447] width 66 height 27
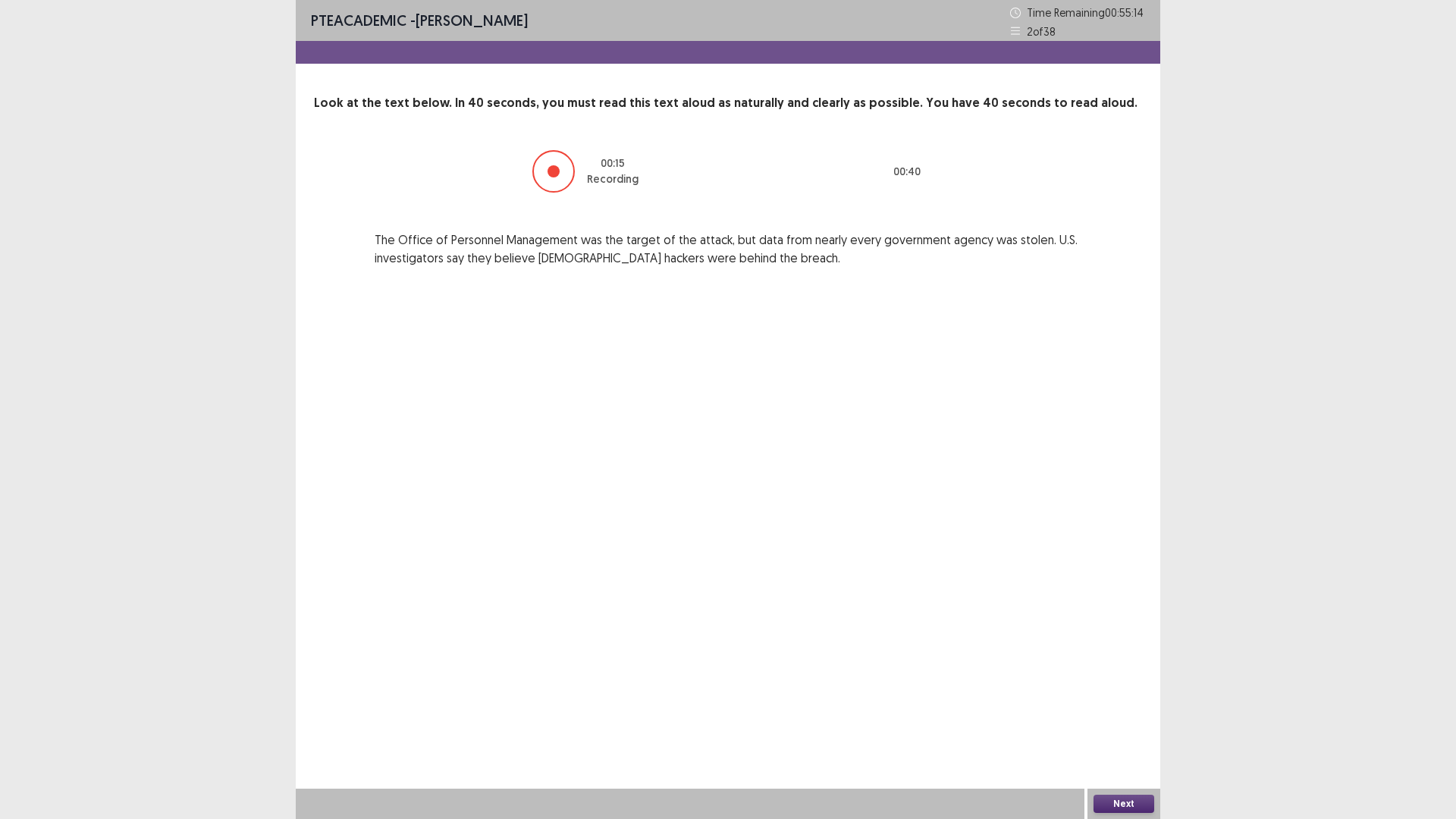
click at [1140, 715] on button "Next" at bounding box center [1124, 804] width 61 height 18
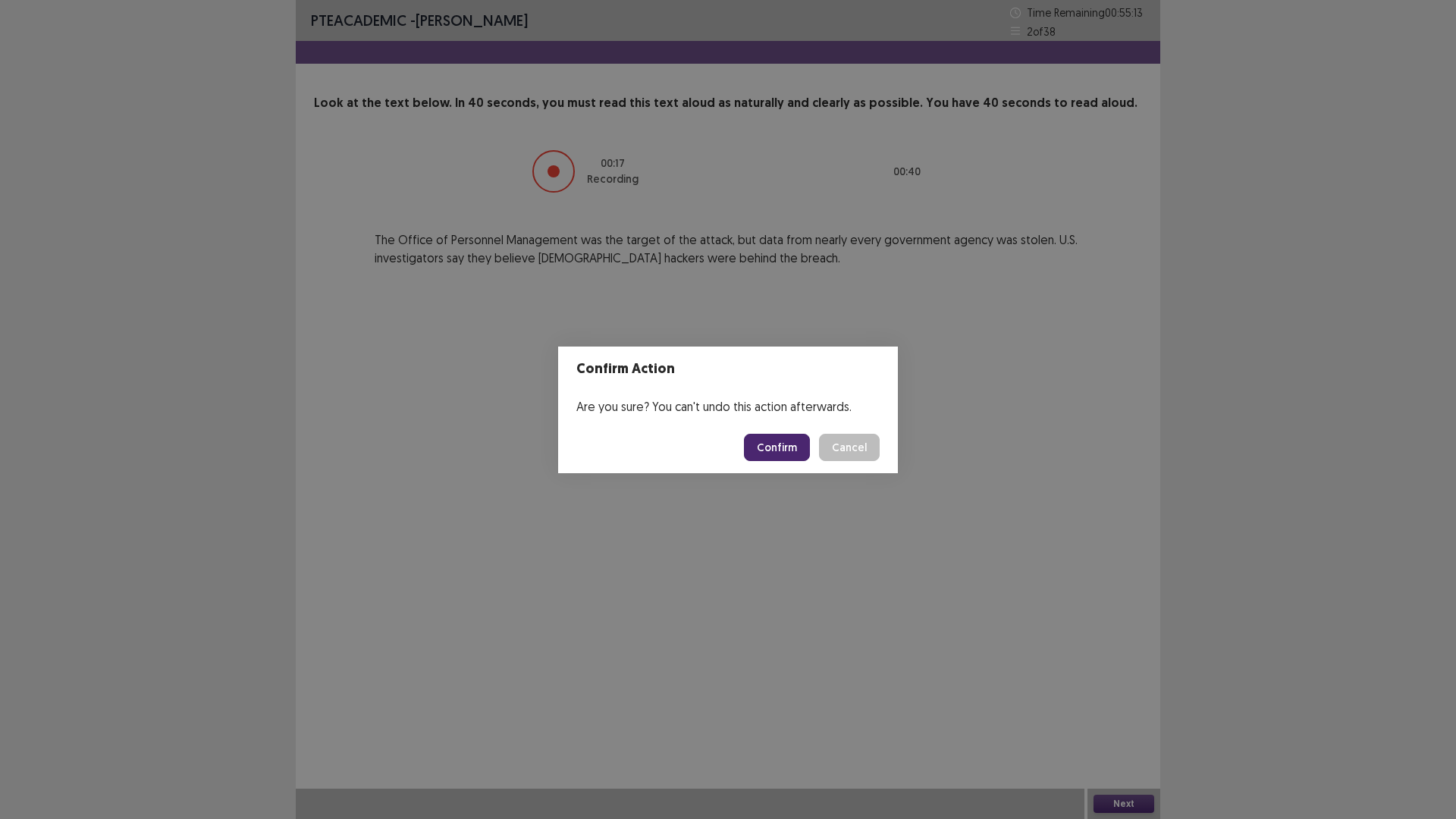
click at [782, 455] on button "Confirm" at bounding box center [777, 447] width 66 height 27
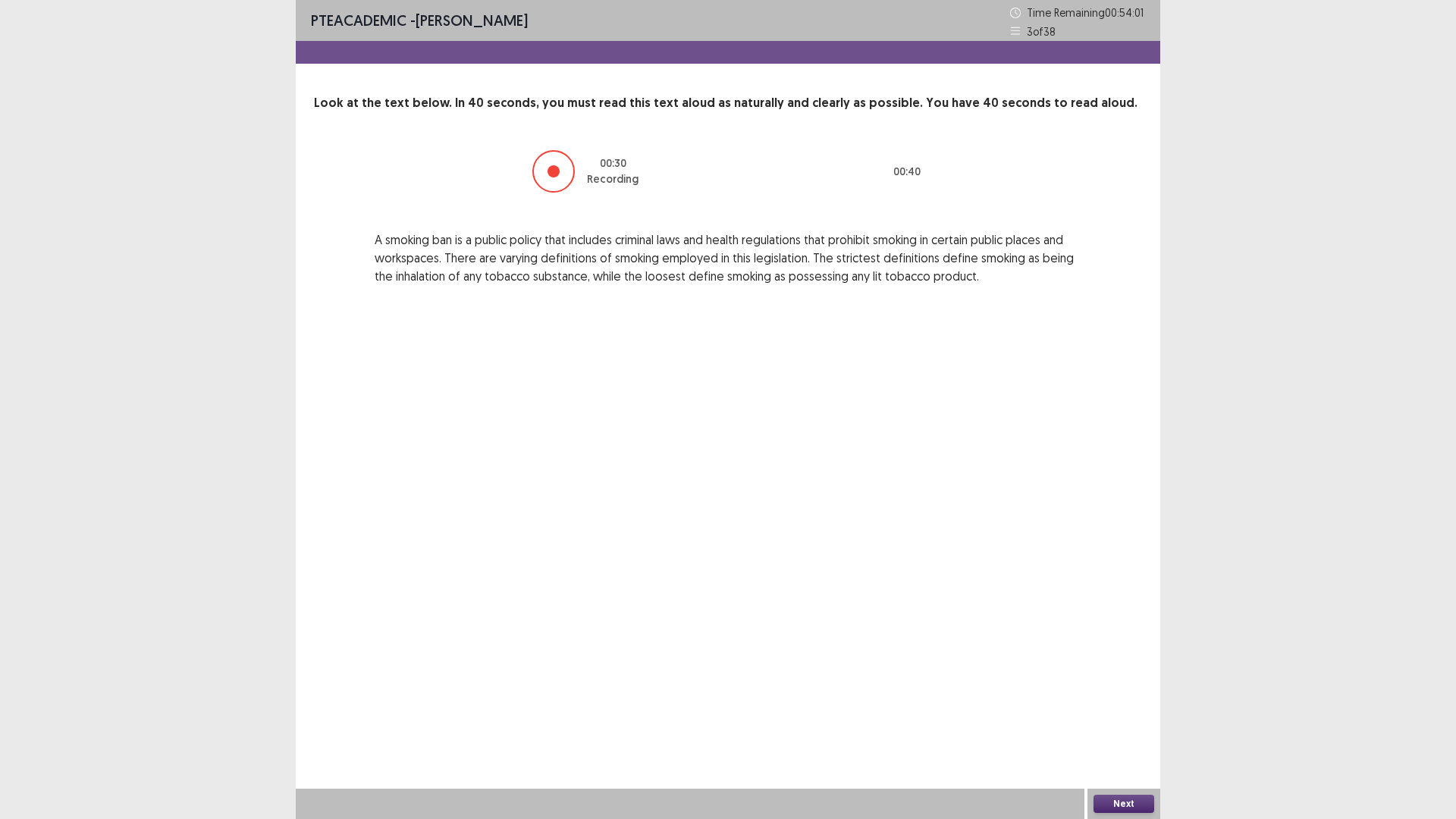
click at [1128, 715] on button "Next" at bounding box center [1124, 804] width 61 height 18
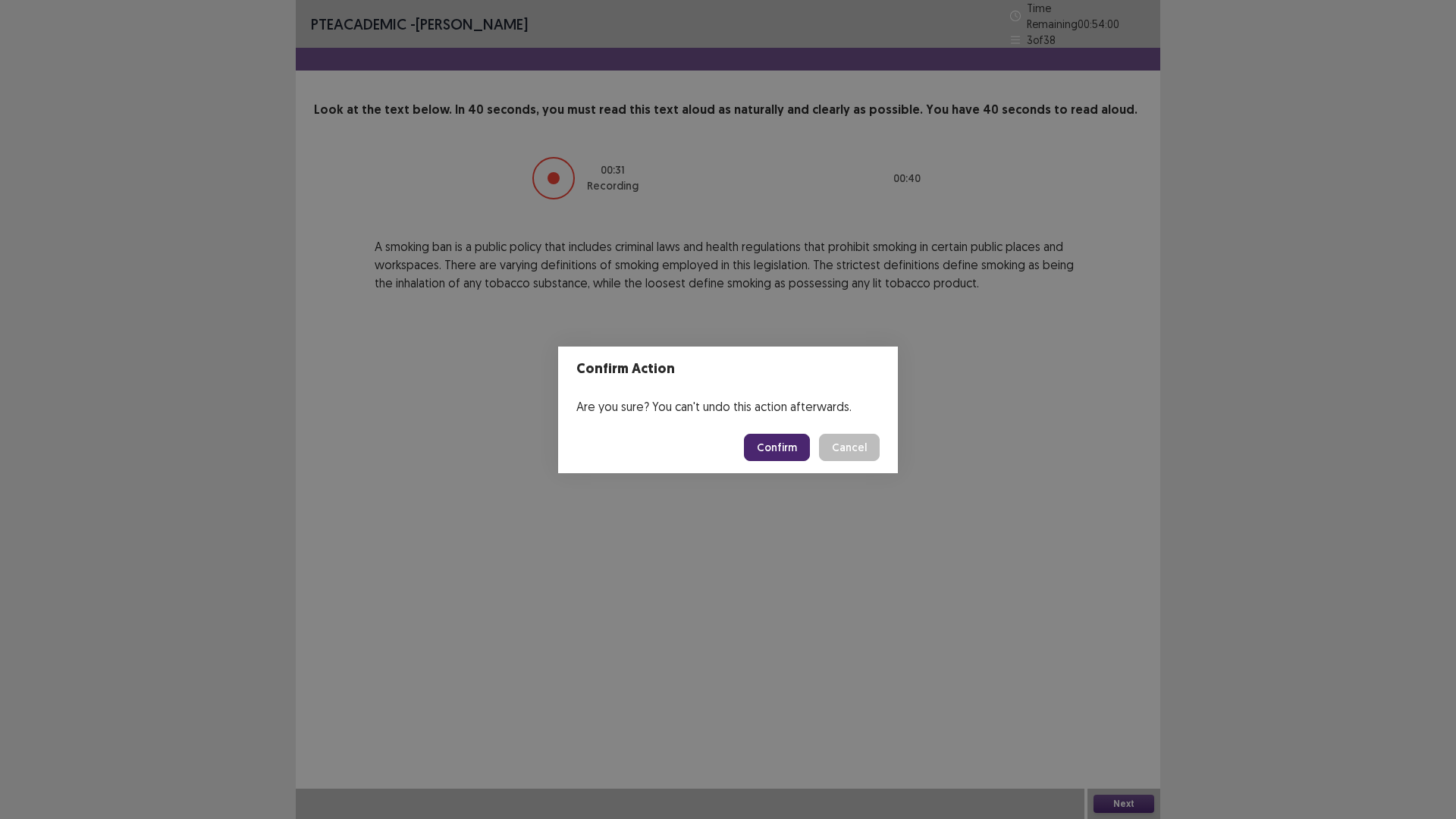
click at [781, 445] on button "Confirm" at bounding box center [777, 447] width 66 height 27
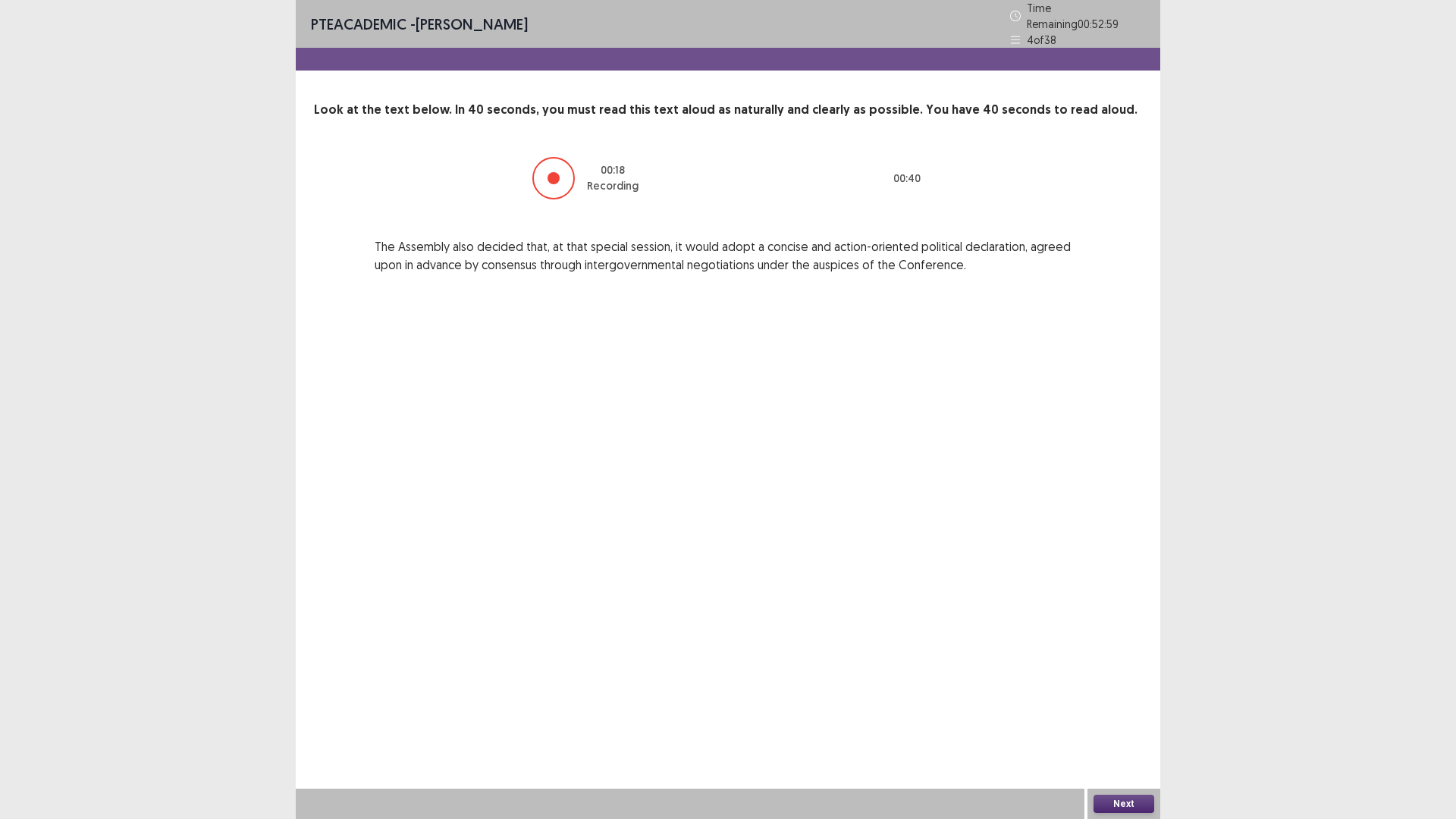
click at [1144, 715] on button "Next" at bounding box center [1124, 804] width 61 height 18
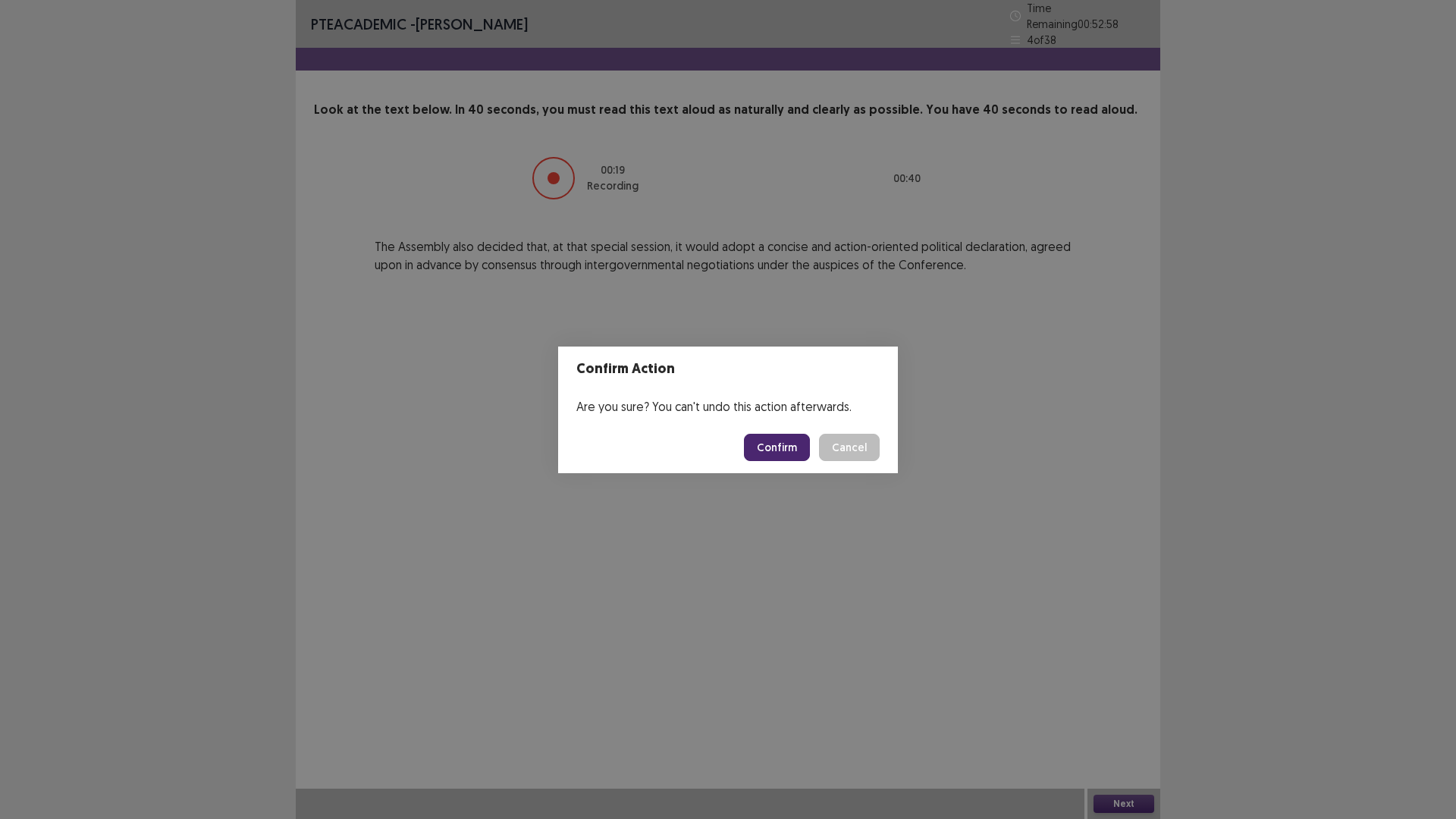
click at [808, 442] on button "Confirm" at bounding box center [777, 447] width 66 height 27
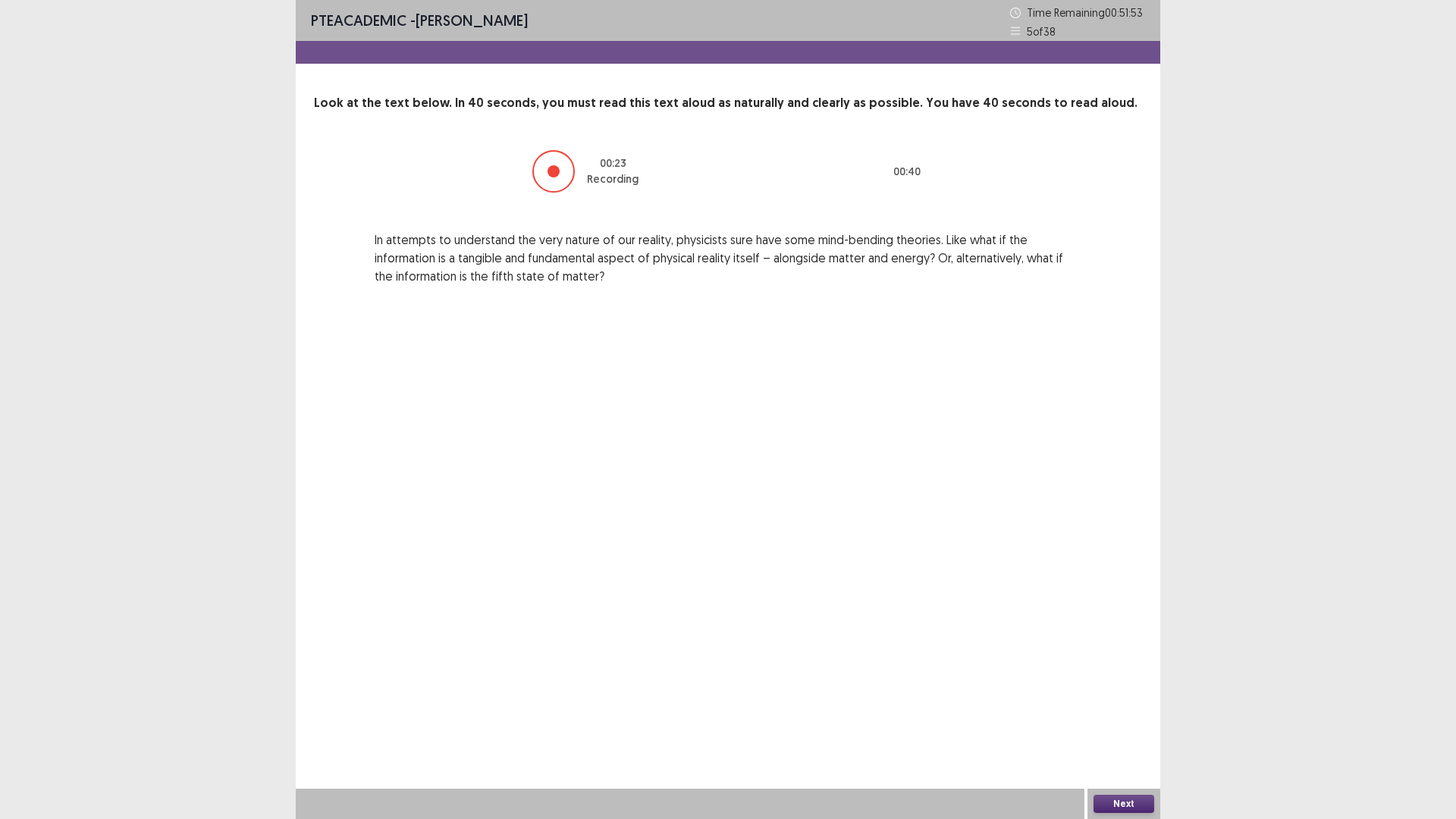
click at [1149, 715] on button "Next" at bounding box center [1124, 804] width 61 height 18
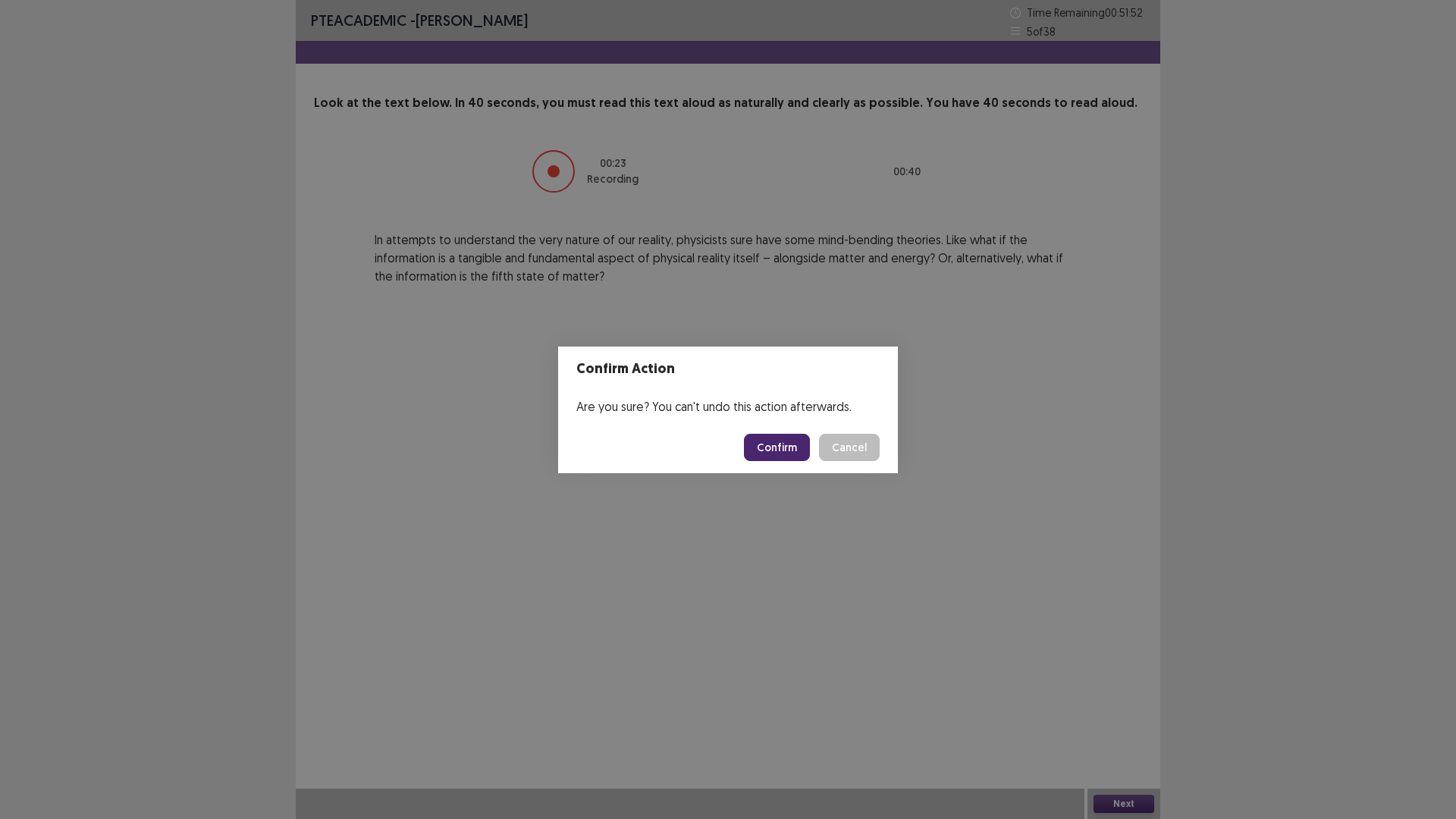
click at [799, 461] on footer "Confirm Cancel" at bounding box center [728, 448] width 340 height 51
click at [791, 444] on button "Confirm" at bounding box center [777, 447] width 66 height 27
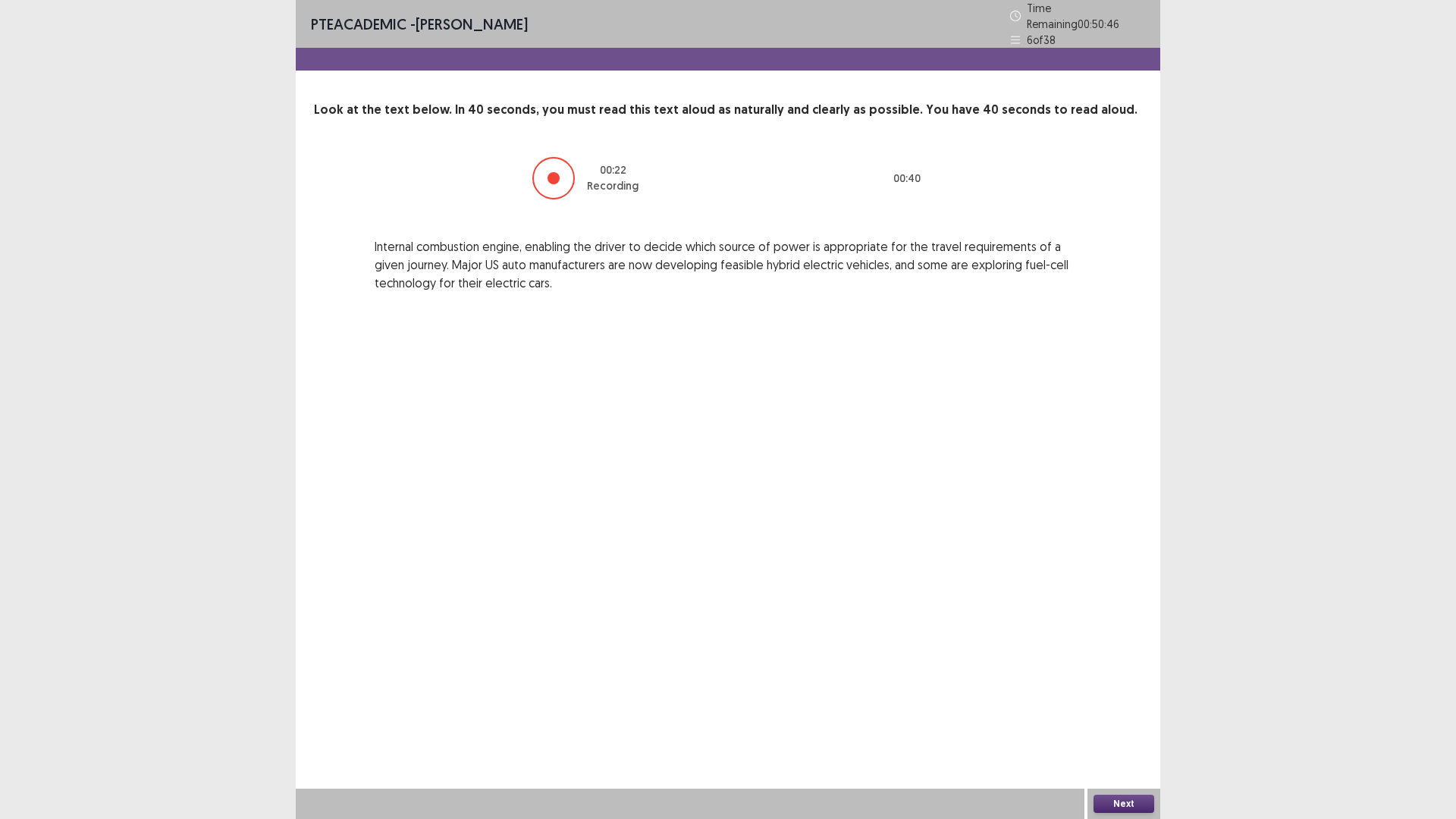
click at [1141, 715] on button "Next" at bounding box center [1124, 804] width 61 height 18
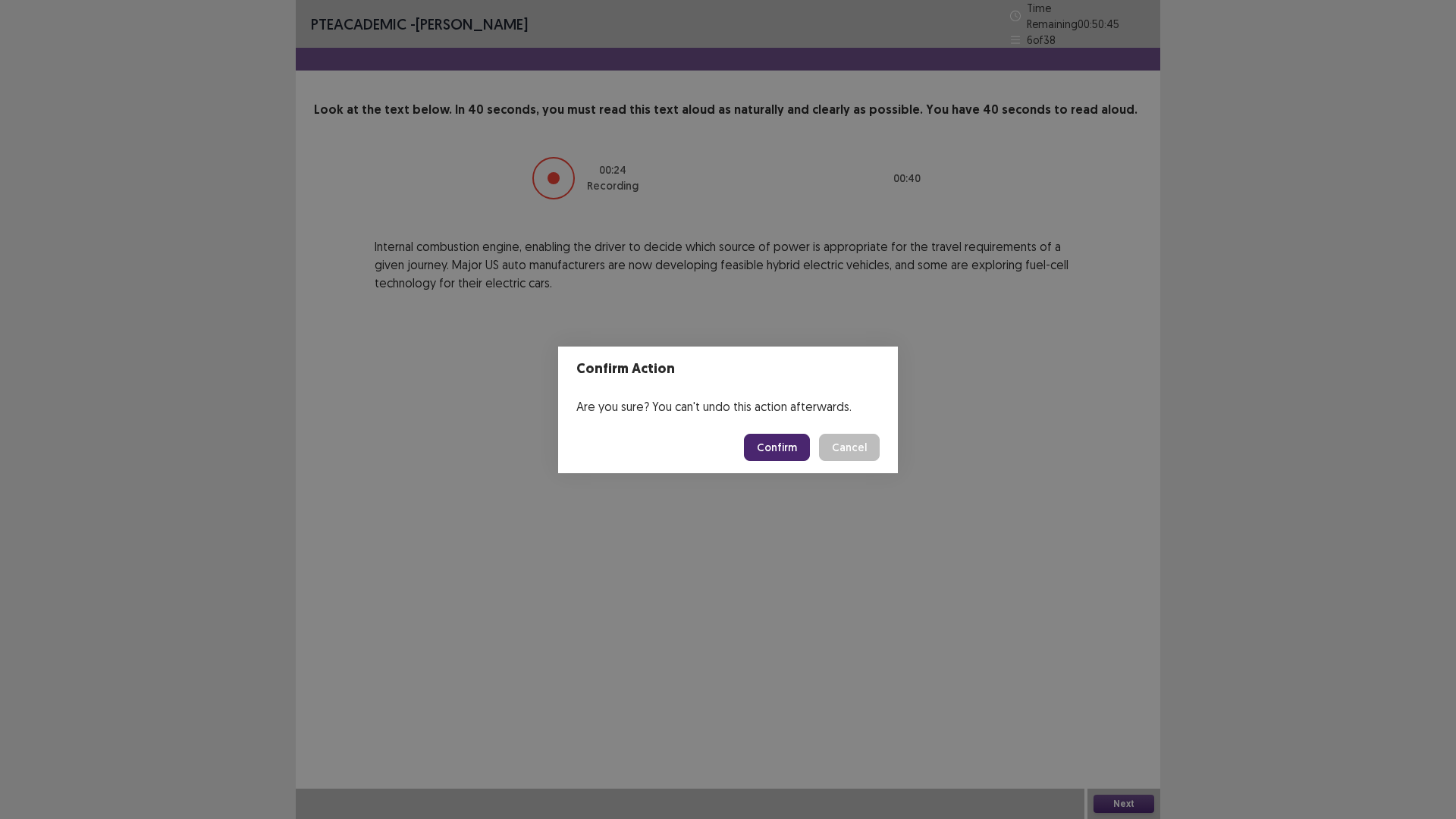
click at [795, 439] on button "Confirm" at bounding box center [777, 447] width 66 height 27
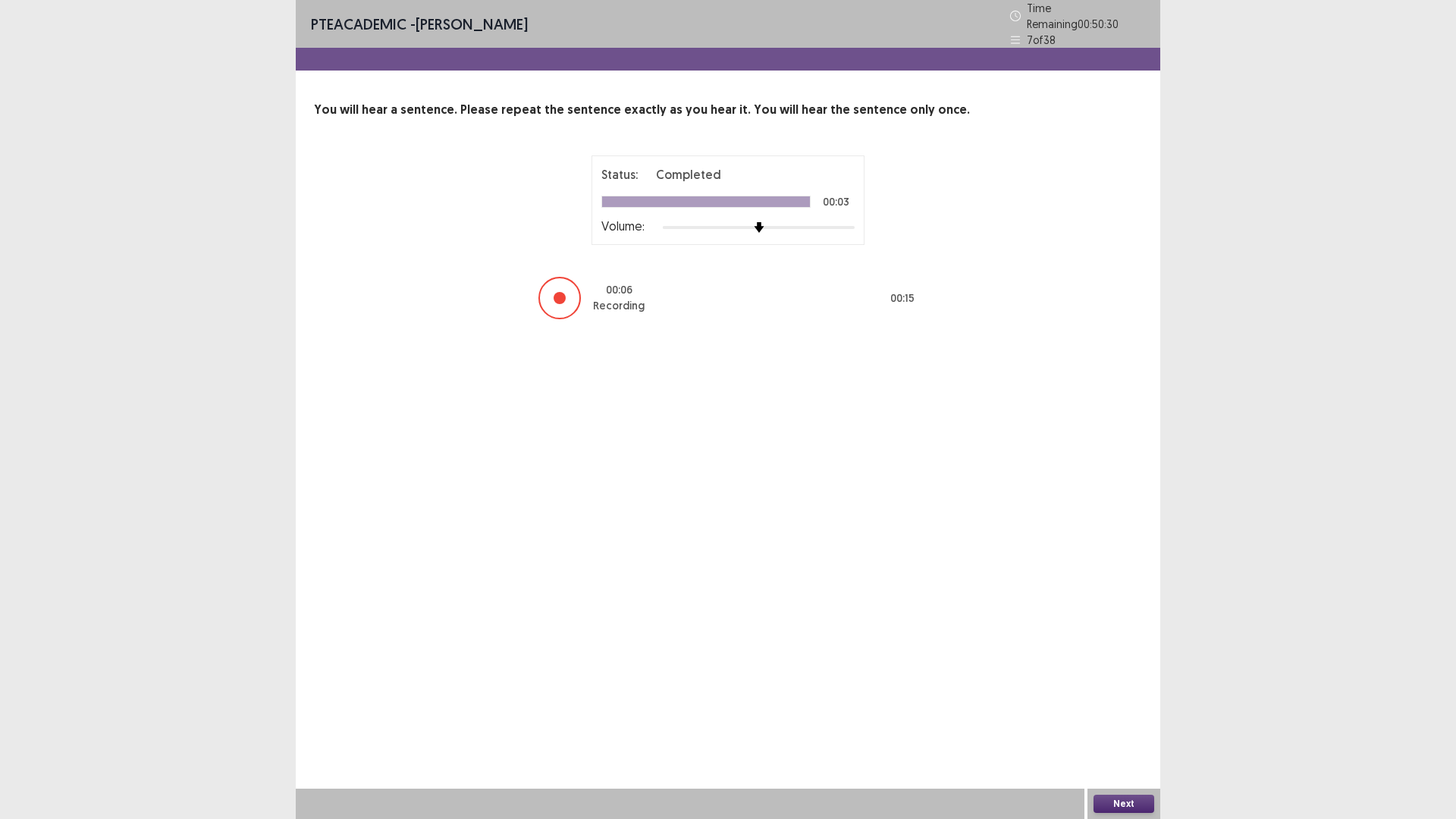
click at [1121, 715] on button "Next" at bounding box center [1124, 804] width 61 height 18
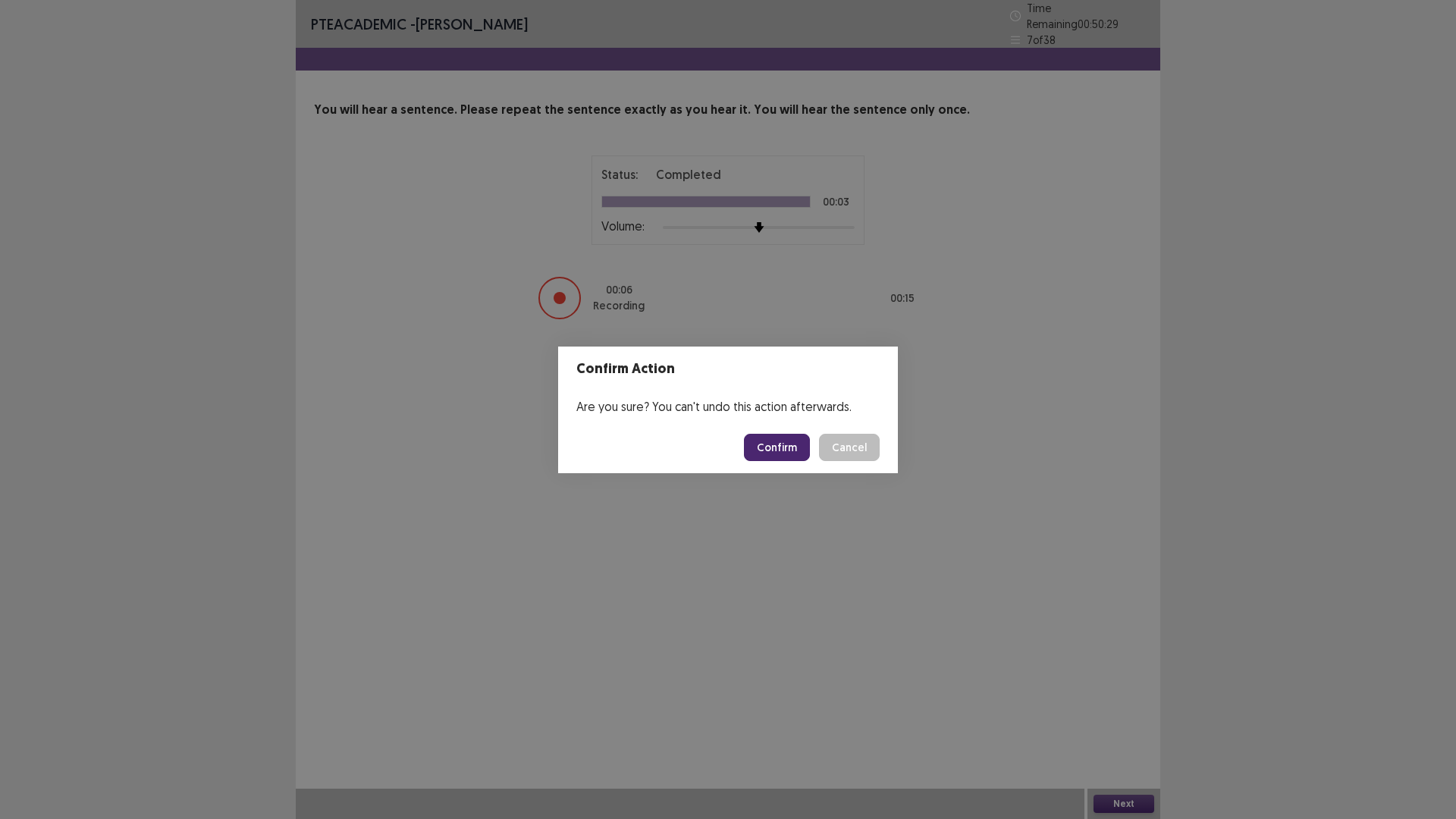
click at [789, 437] on button "Confirm" at bounding box center [777, 447] width 66 height 27
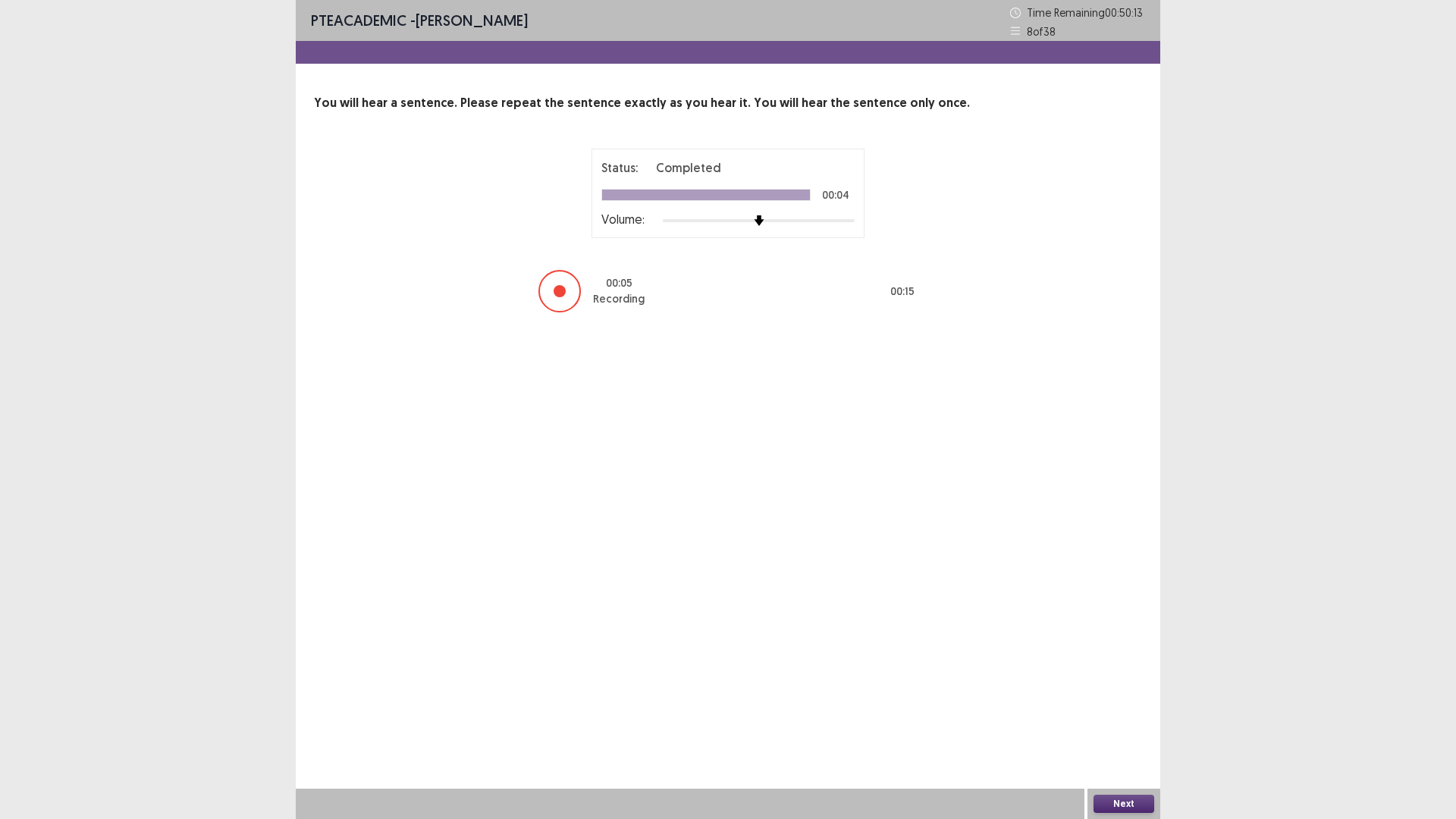
click at [1133, 715] on div "Next" at bounding box center [1124, 803] width 73 height 31
click at [1128, 715] on button "Next" at bounding box center [1124, 804] width 61 height 18
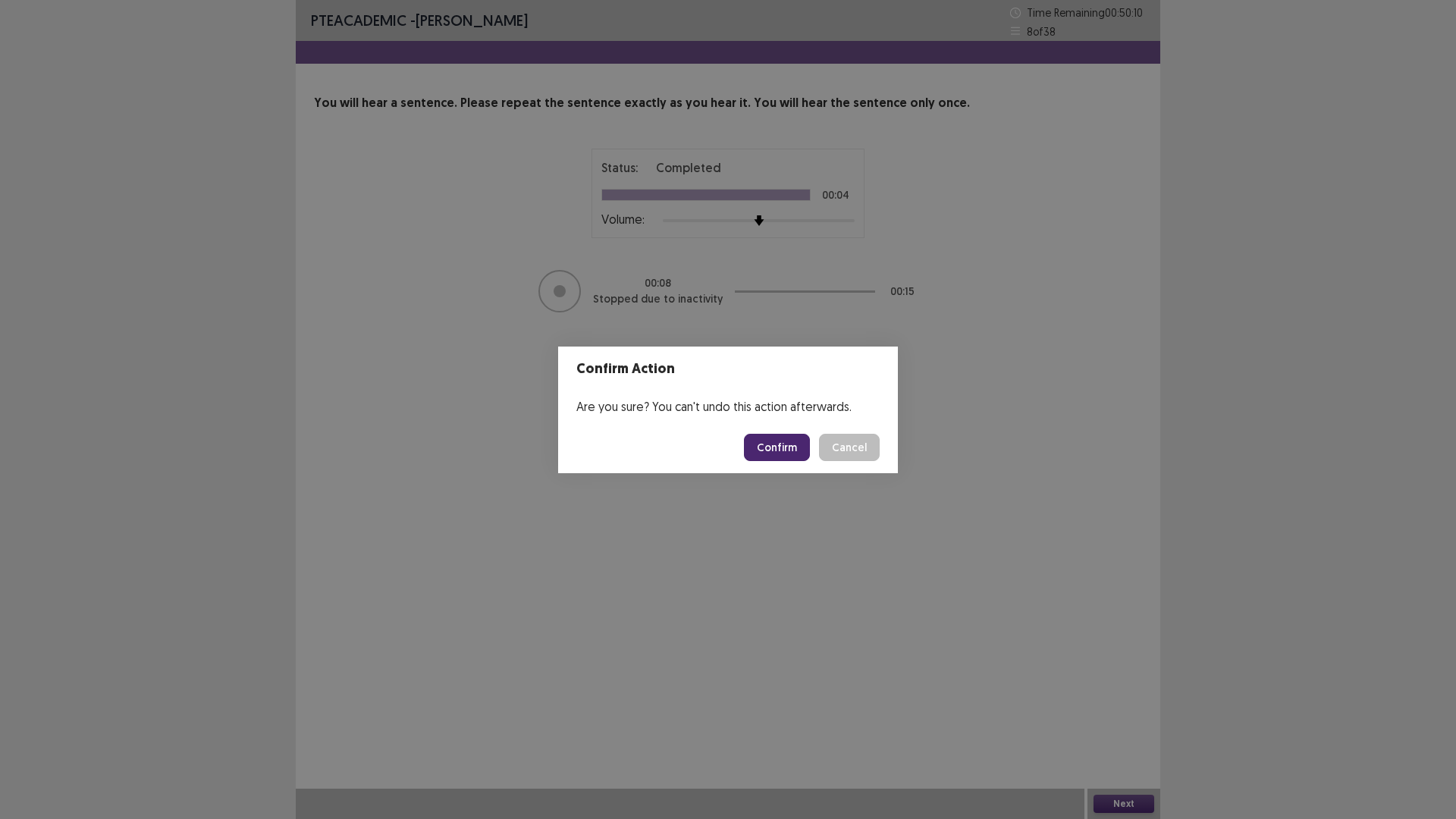
click at [781, 439] on button "Confirm" at bounding box center [777, 447] width 66 height 27
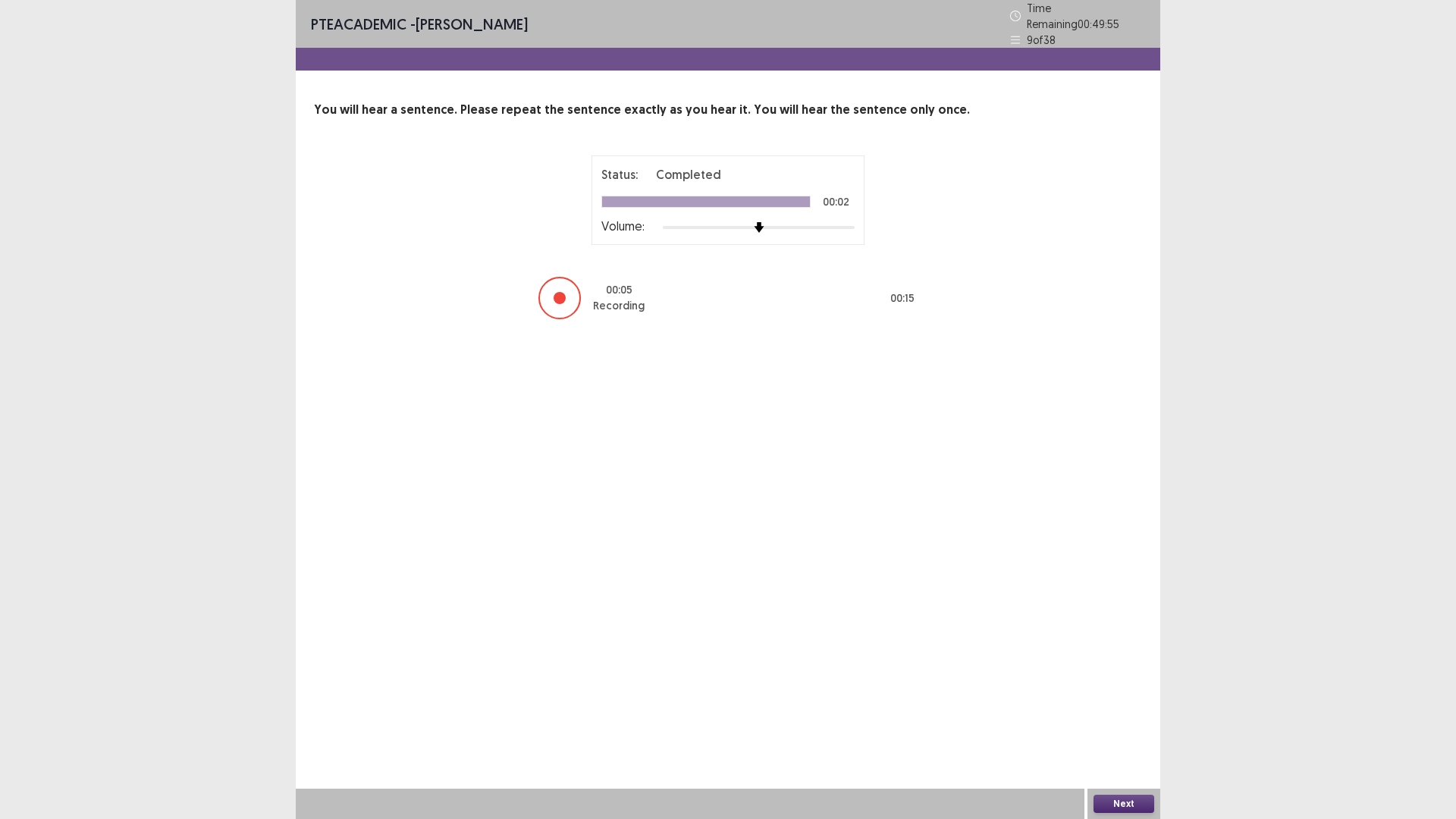
click at [1114, 715] on button "Next" at bounding box center [1124, 804] width 61 height 18
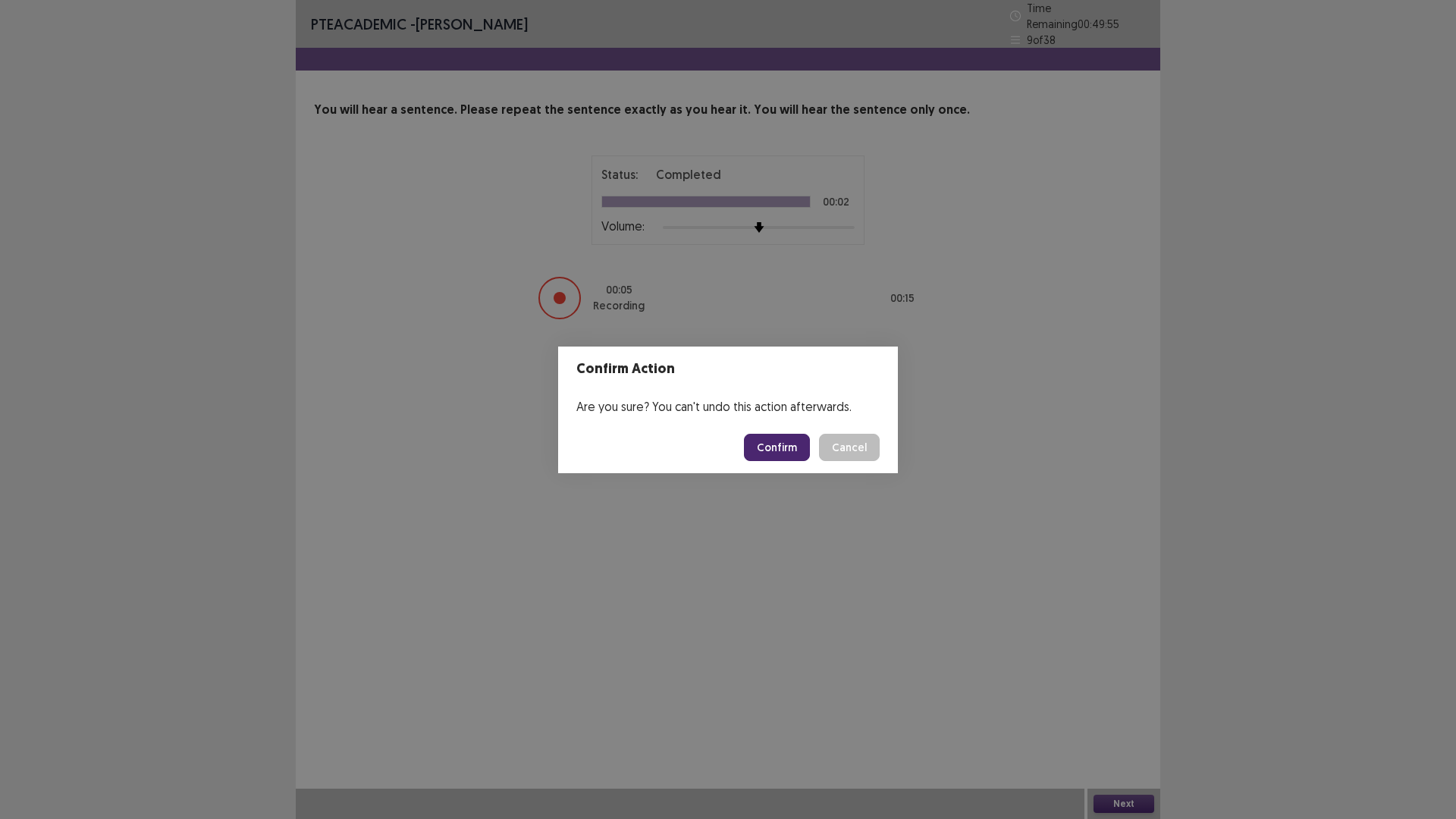
drag, startPoint x: 757, startPoint y: 429, endPoint x: 762, endPoint y: 451, distance: 22.6
click at [759, 435] on footer "Confirm Cancel" at bounding box center [728, 448] width 340 height 51
click at [769, 461] on footer "Confirm Cancel" at bounding box center [728, 448] width 340 height 51
click at [777, 453] on button "Confirm" at bounding box center [777, 447] width 66 height 27
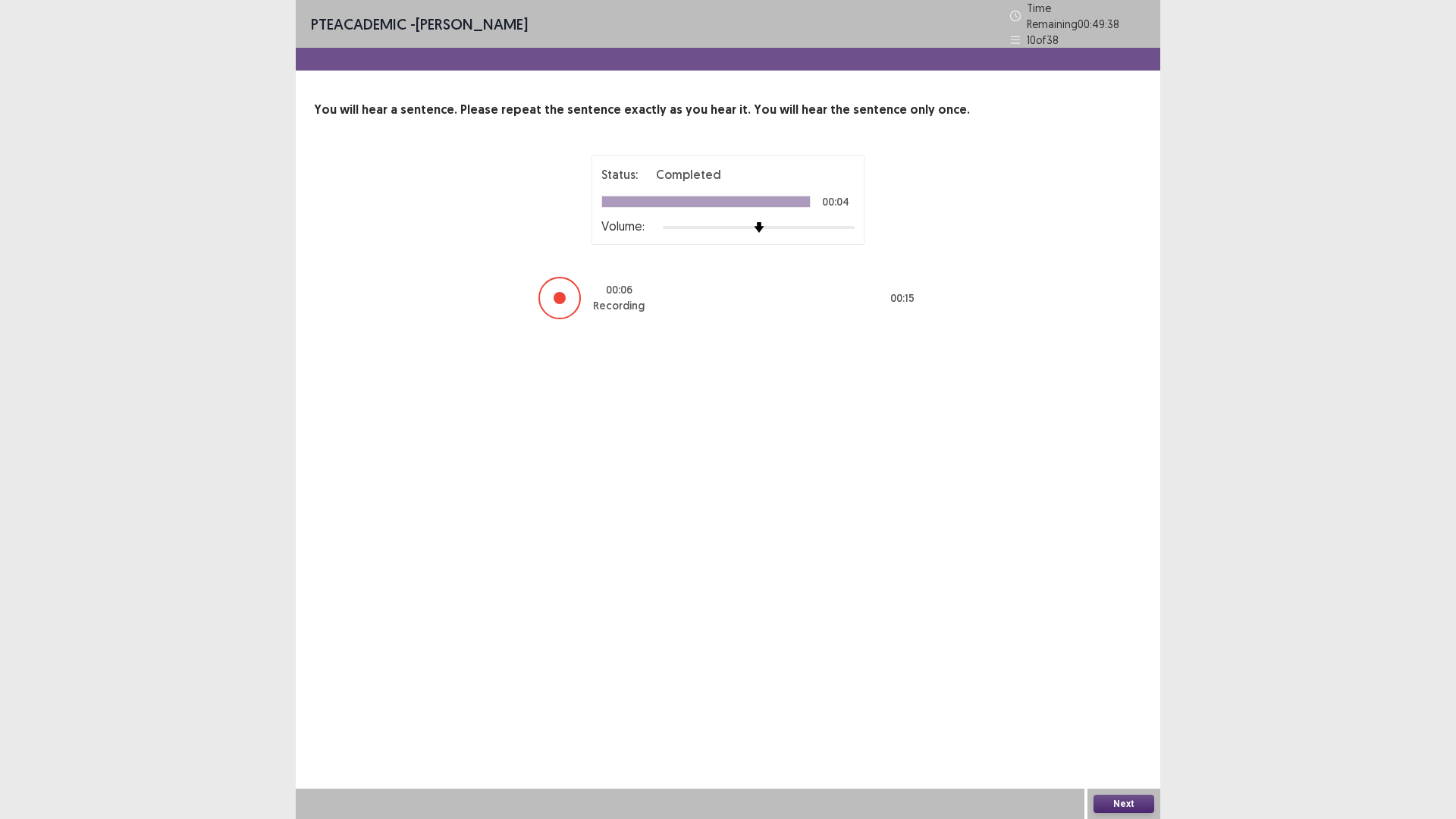
click at [1129, 715] on button "Next" at bounding box center [1124, 804] width 61 height 18
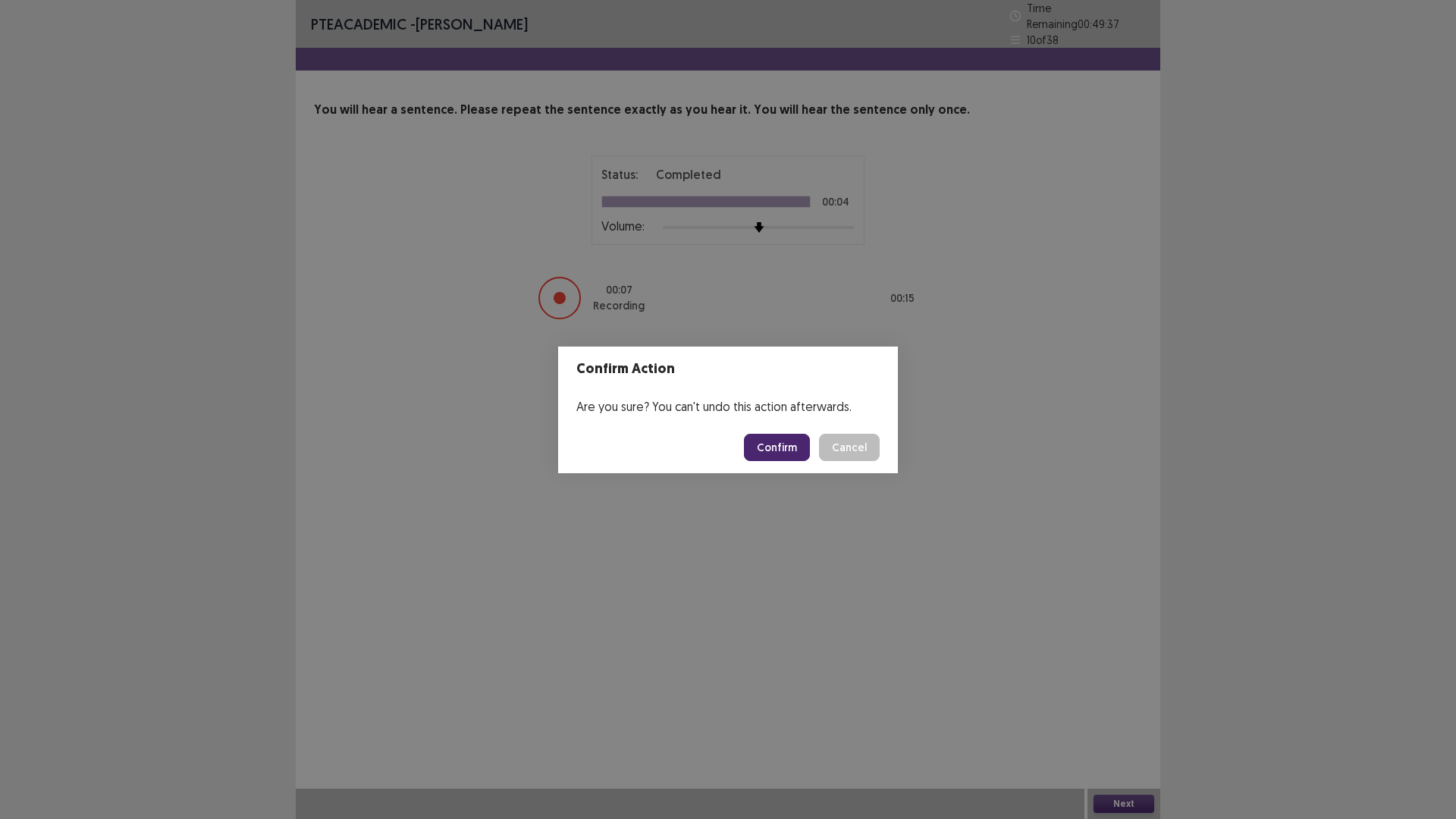
click at [774, 444] on button "Confirm" at bounding box center [777, 447] width 66 height 27
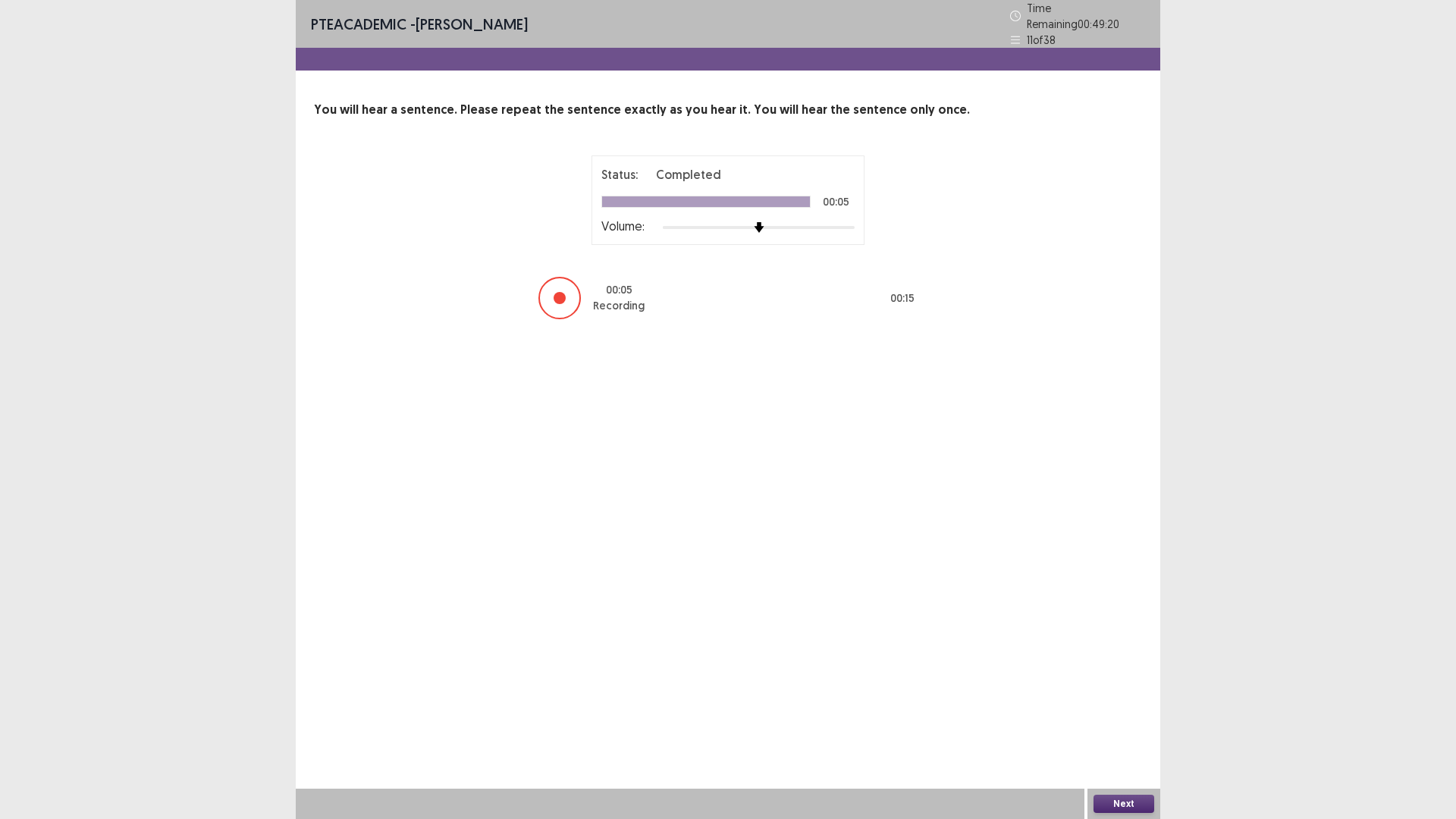
click at [1134, 715] on button "Next" at bounding box center [1124, 804] width 61 height 18
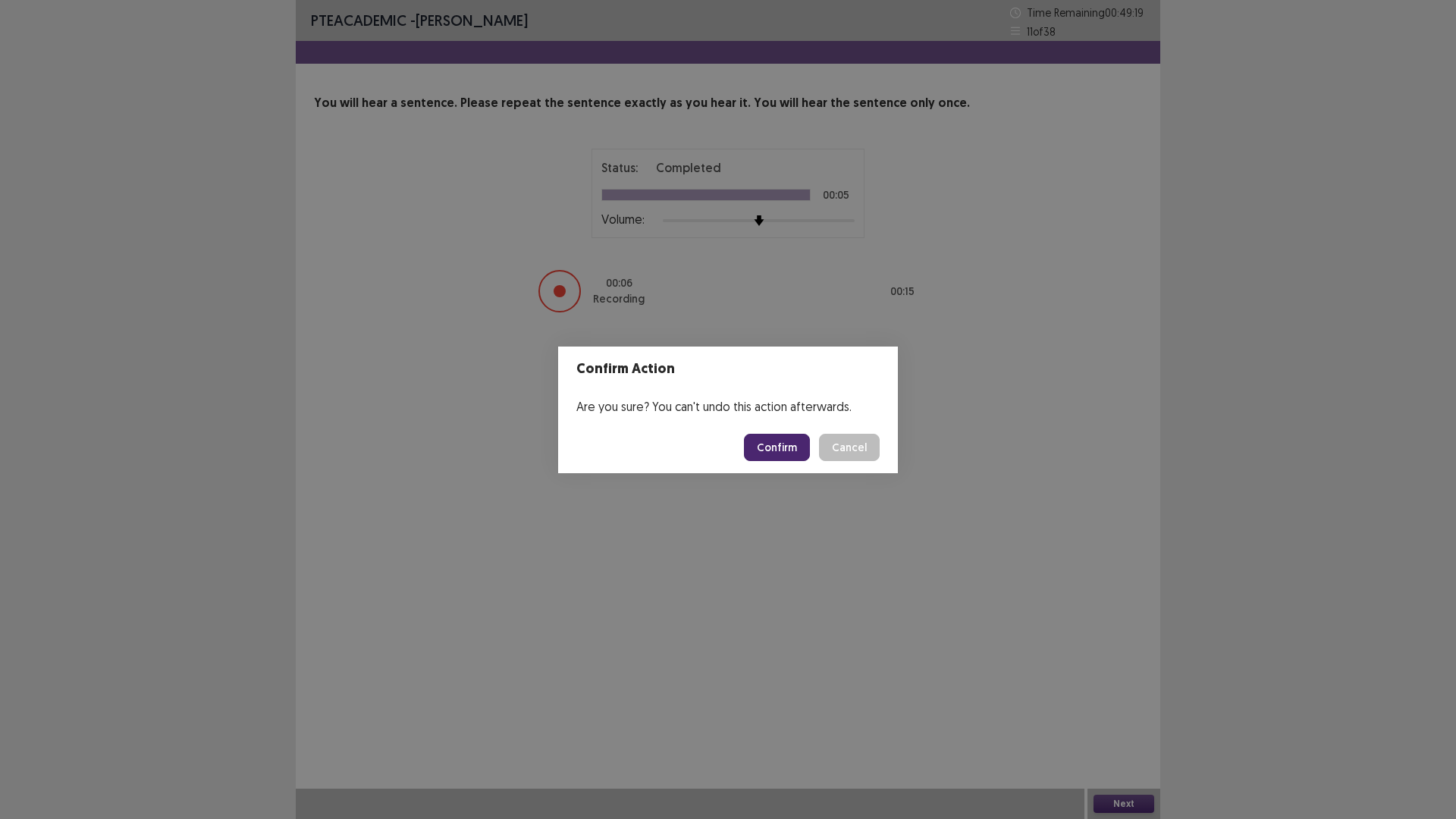
click at [786, 442] on button "Confirm" at bounding box center [777, 447] width 66 height 27
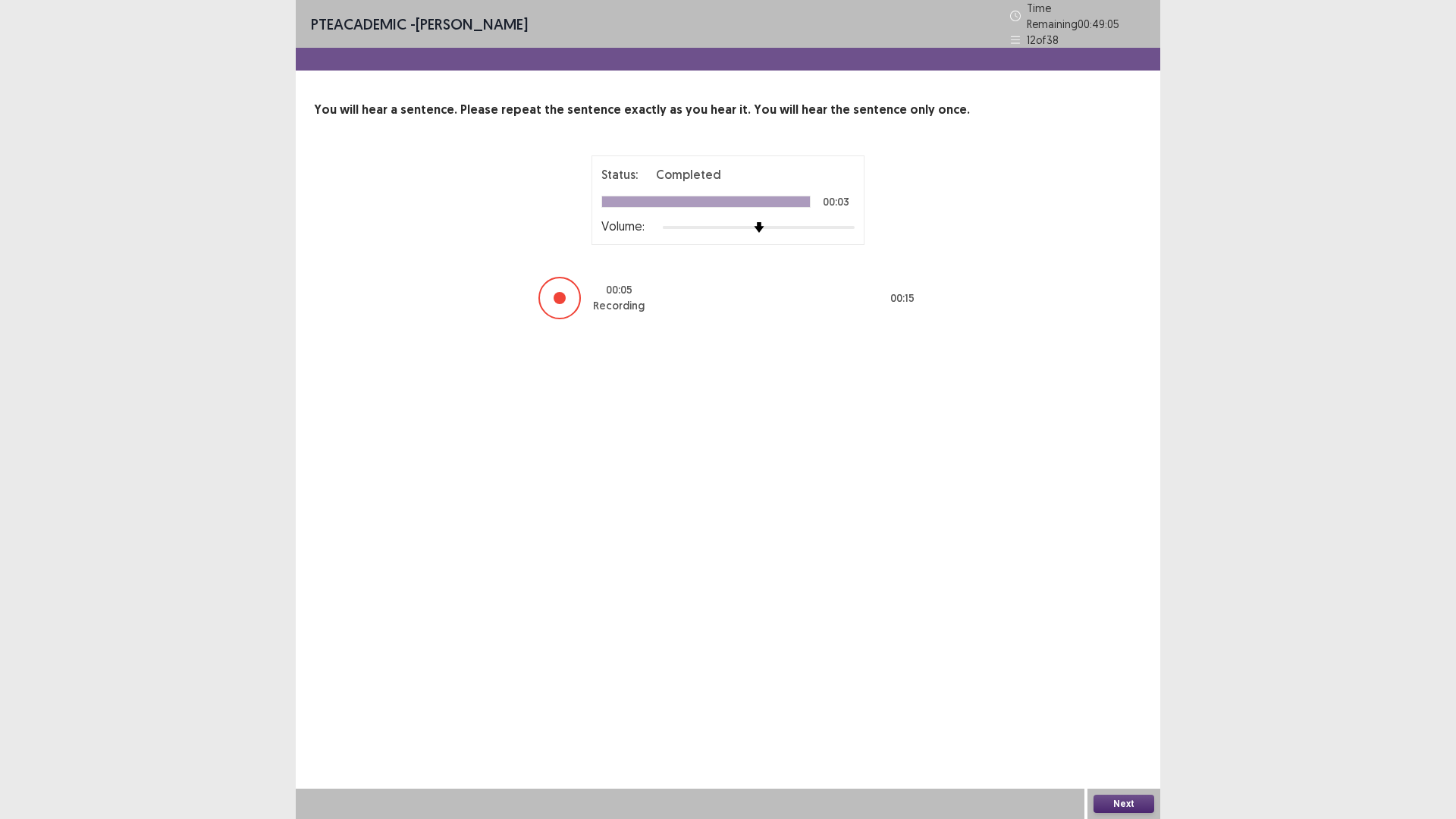
click at [1141, 715] on button "Next" at bounding box center [1124, 804] width 61 height 18
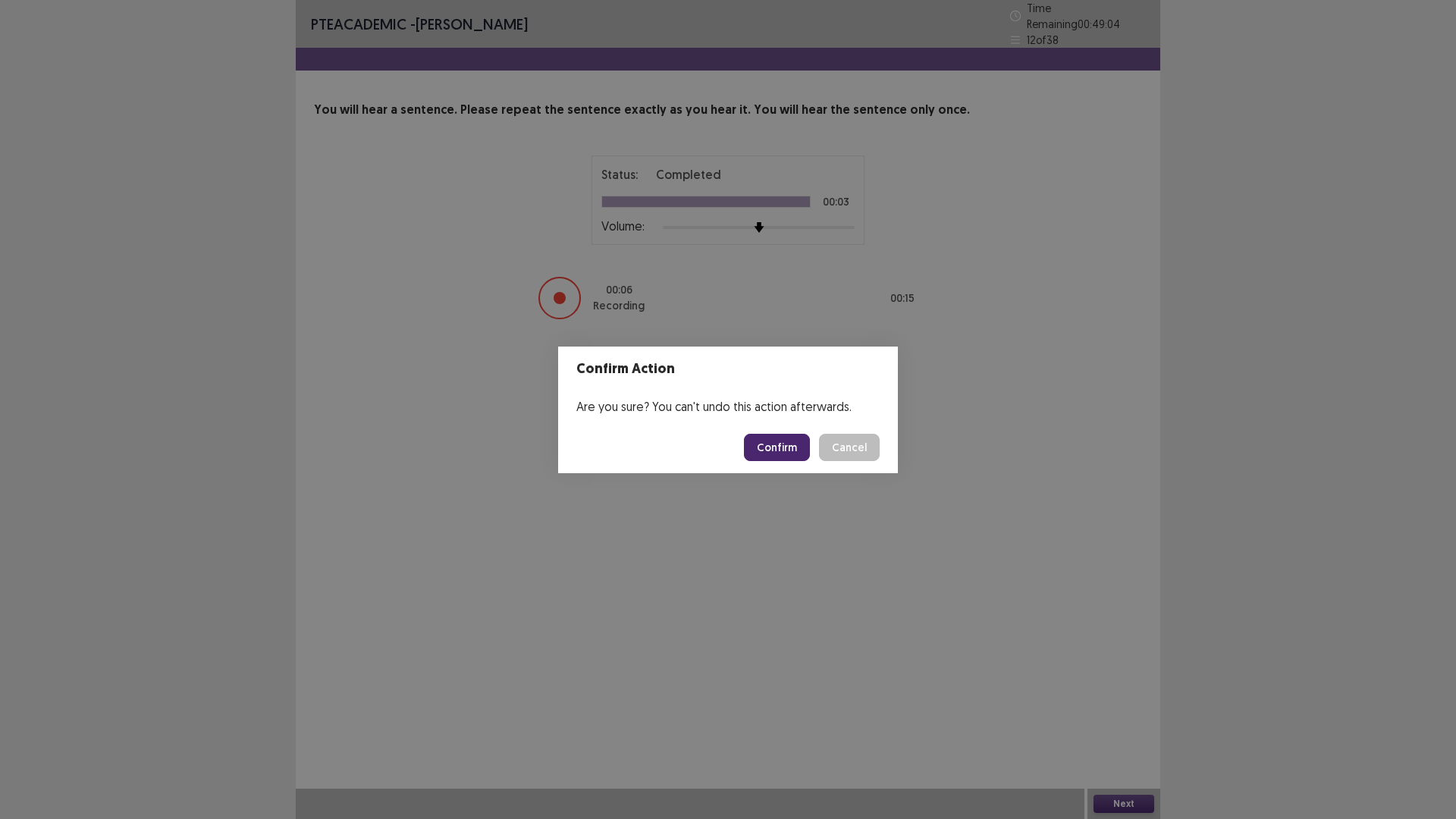
click at [779, 435] on button "Confirm" at bounding box center [777, 447] width 66 height 27
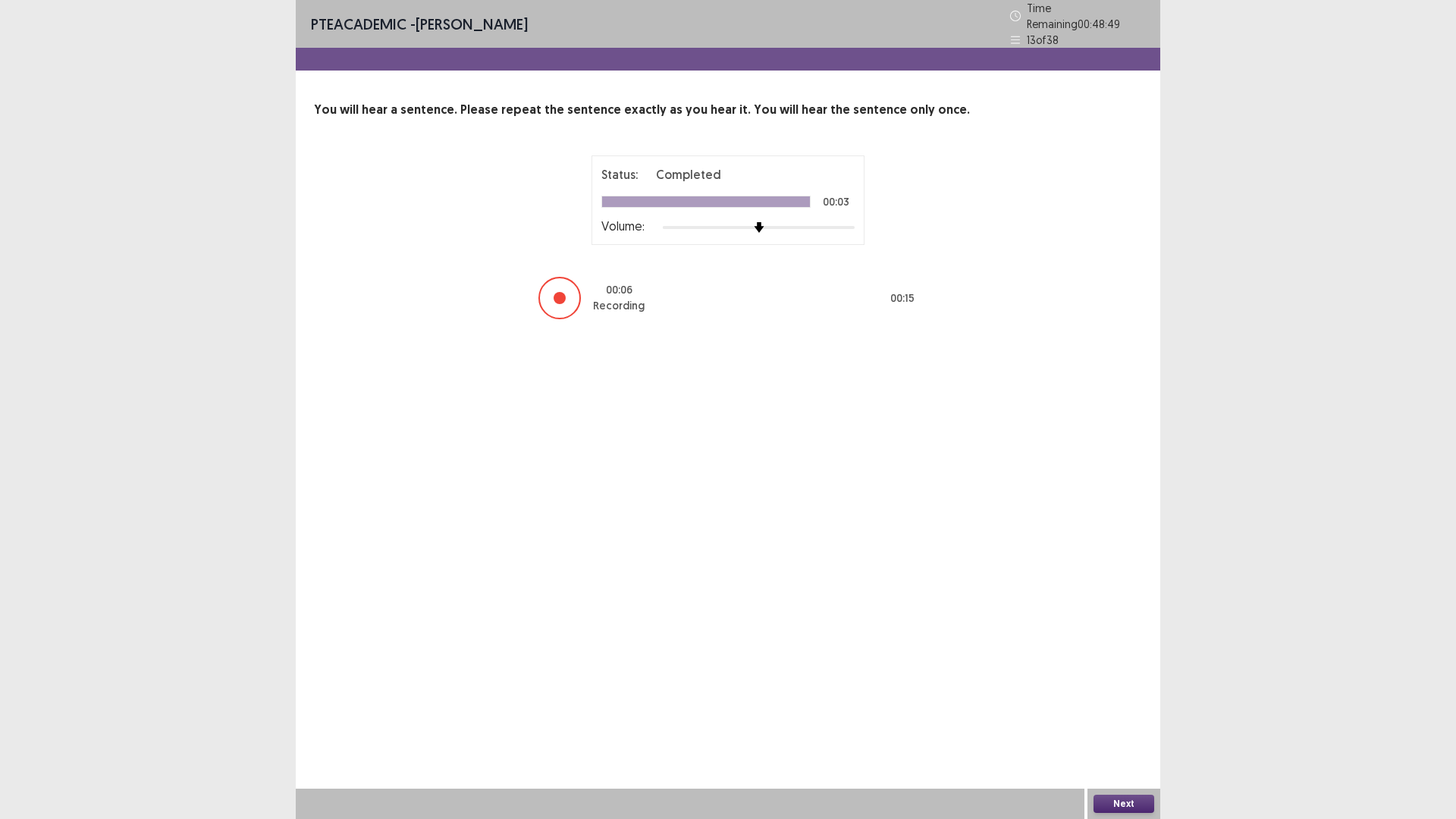
click at [1143, 715] on button "Next" at bounding box center [1124, 804] width 61 height 18
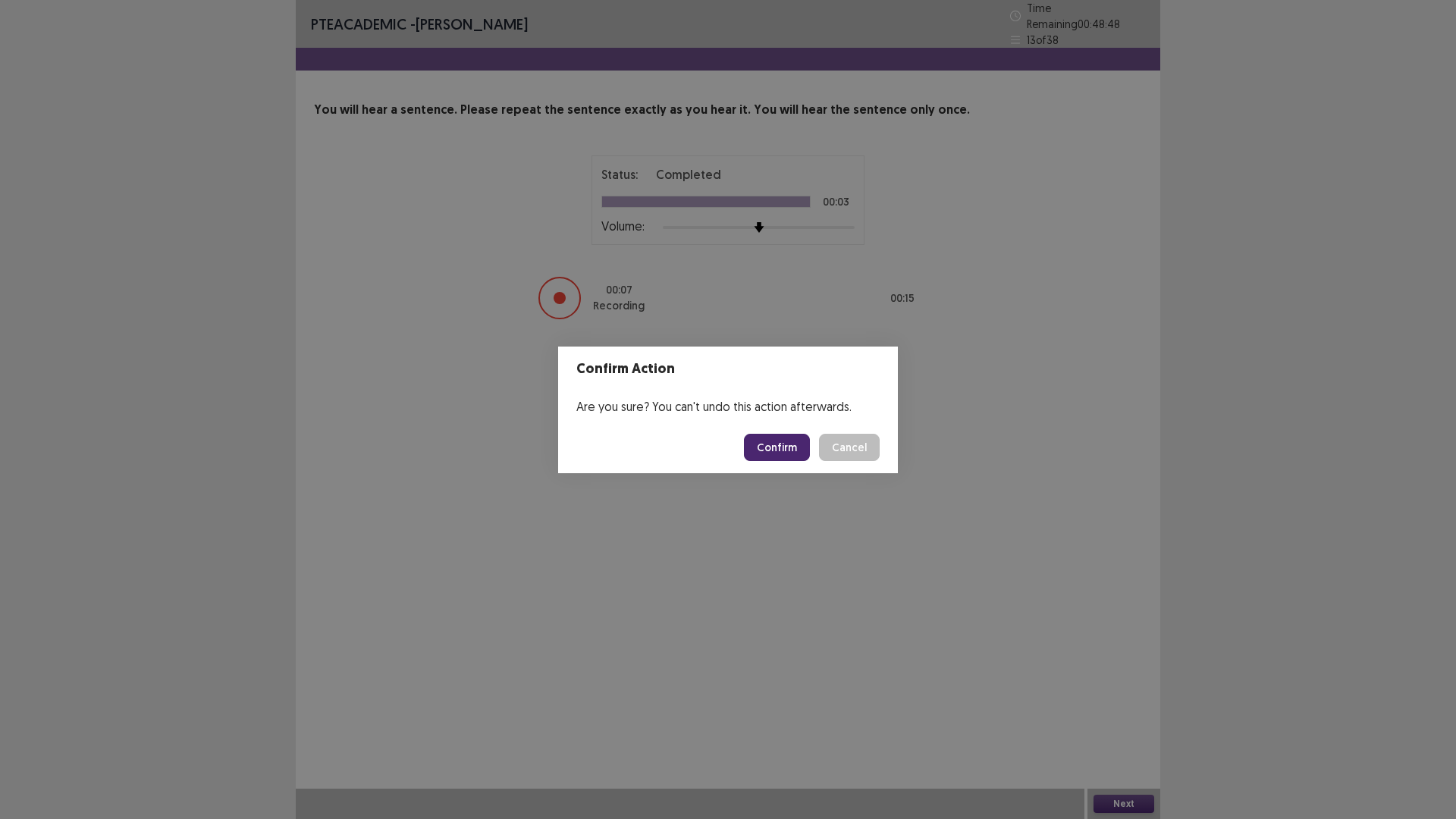
click at [769, 458] on button "Confirm" at bounding box center [777, 447] width 66 height 27
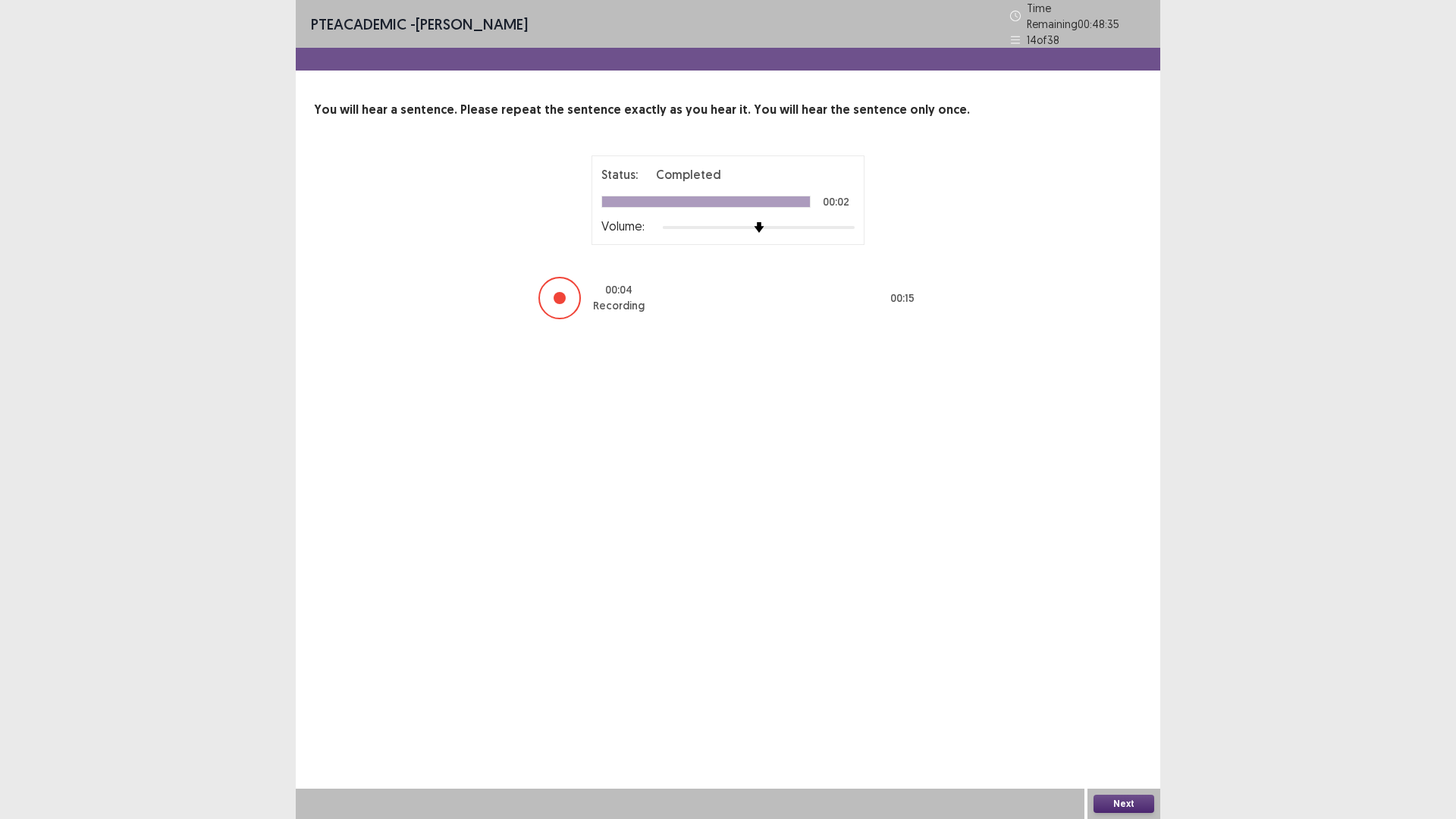
click at [1114, 715] on button "Next" at bounding box center [1124, 804] width 61 height 18
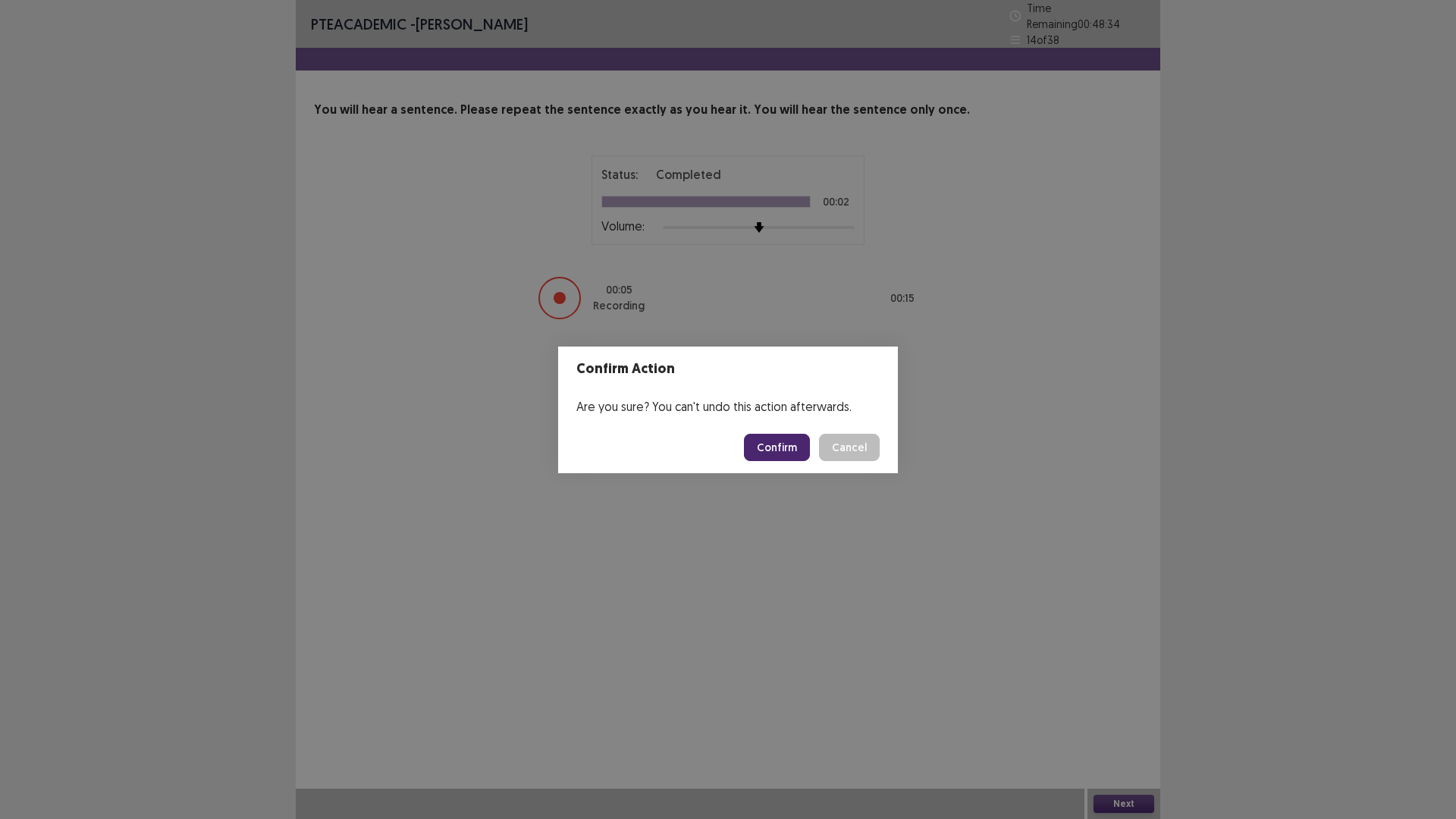
click at [779, 448] on button "Confirm" at bounding box center [777, 447] width 66 height 27
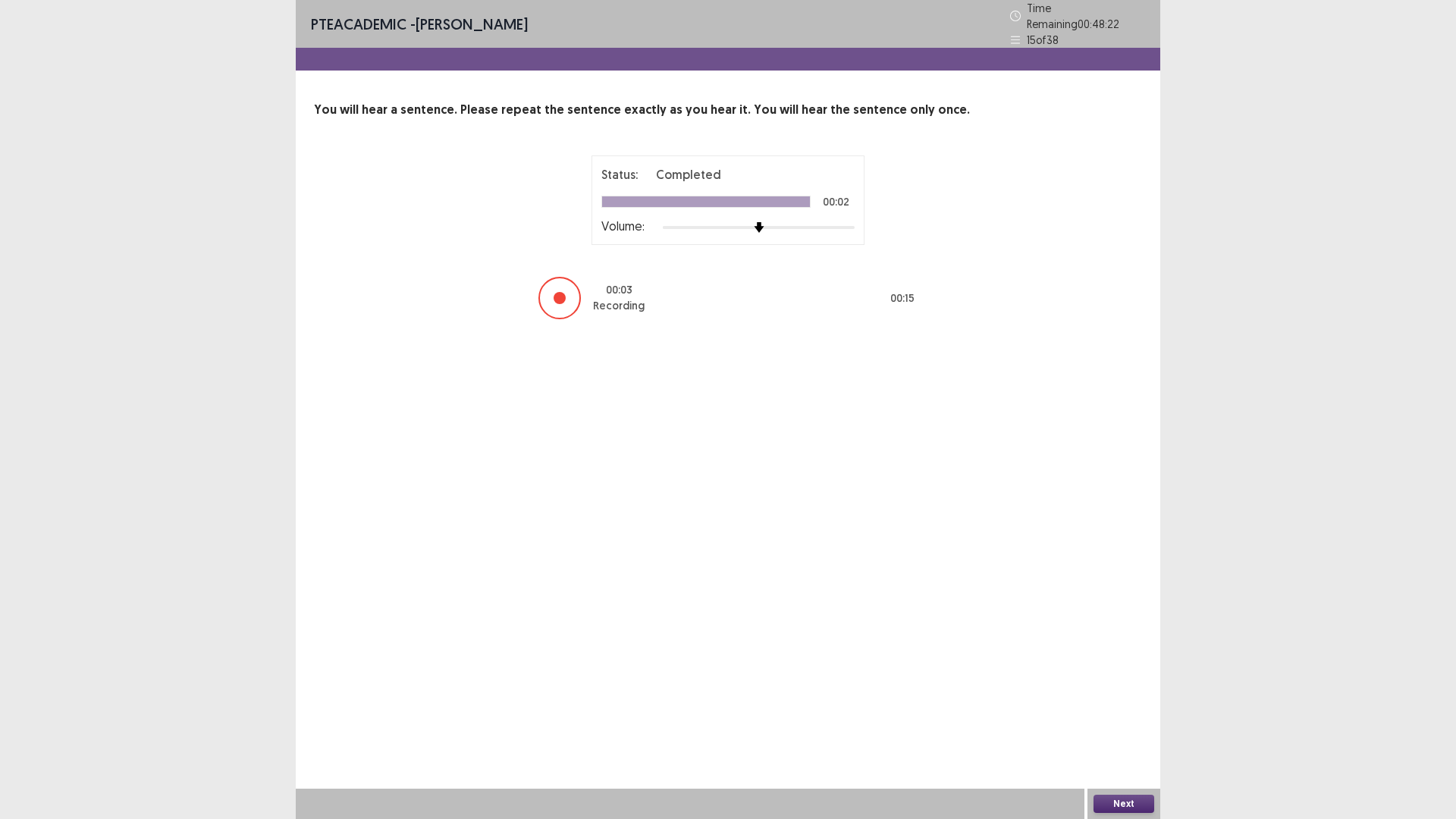
click at [1128, 715] on button "Next" at bounding box center [1124, 804] width 61 height 18
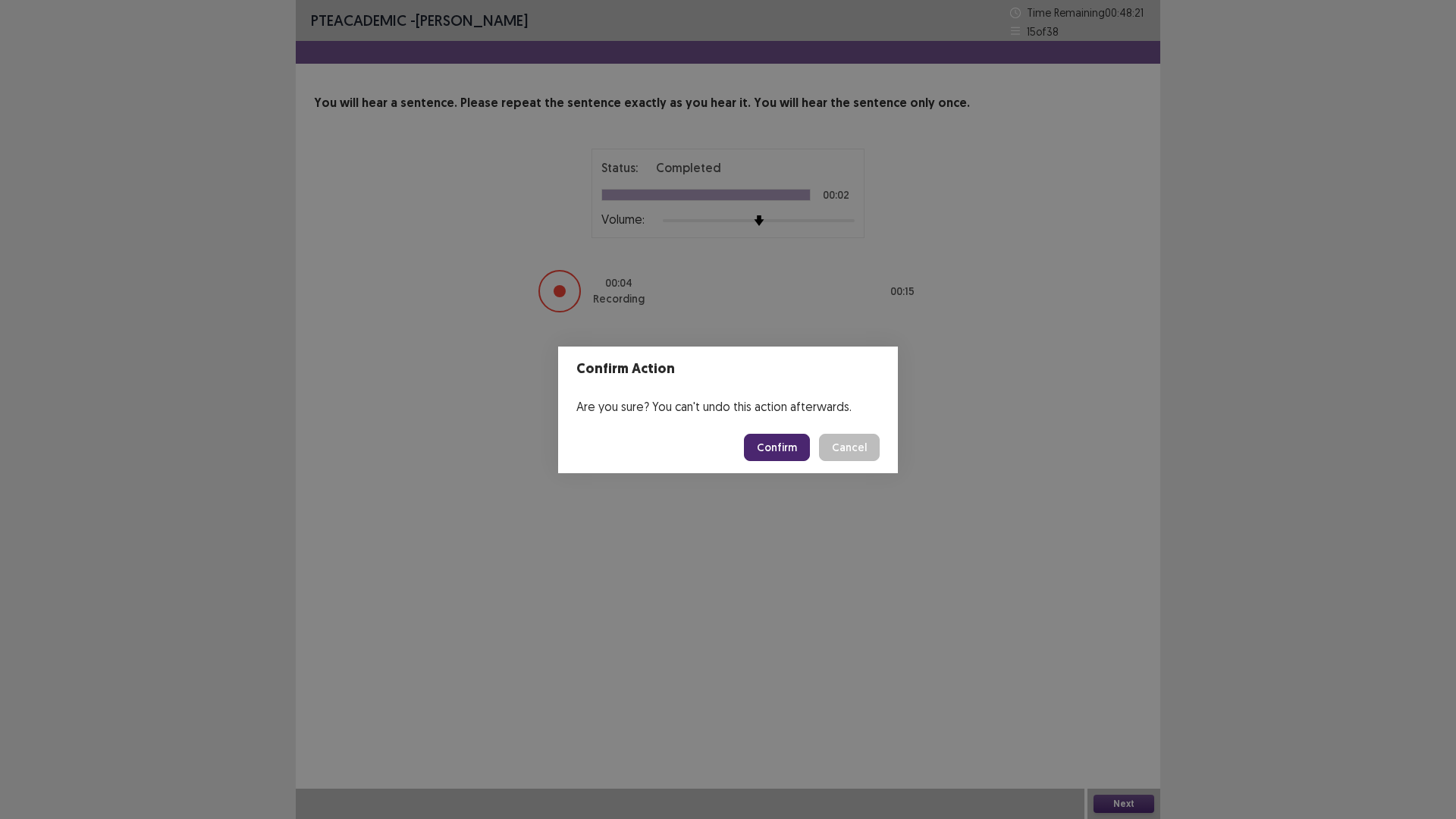
click at [792, 447] on button "Confirm" at bounding box center [777, 447] width 66 height 27
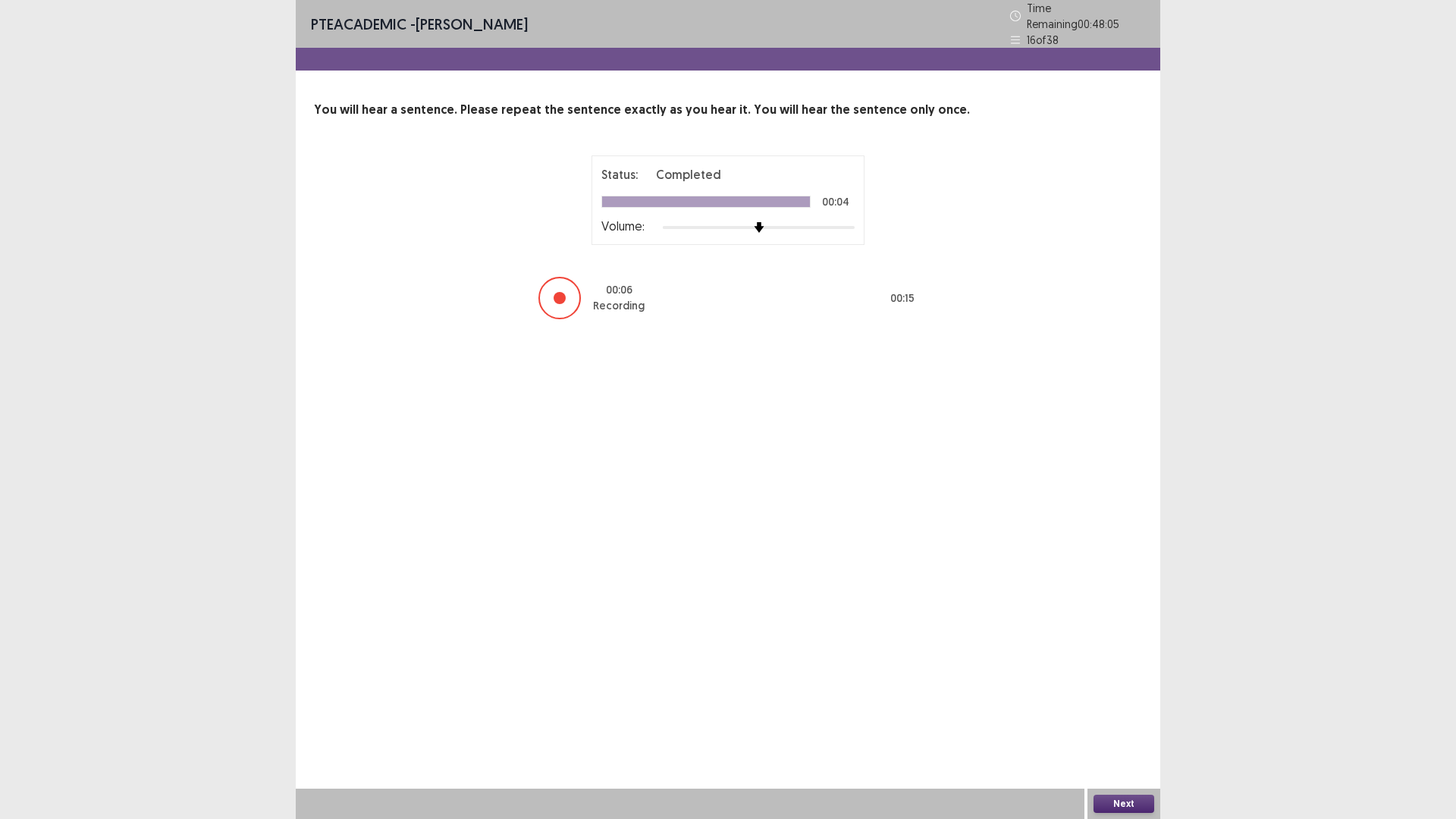
click at [1124, 715] on button "Next" at bounding box center [1124, 804] width 61 height 18
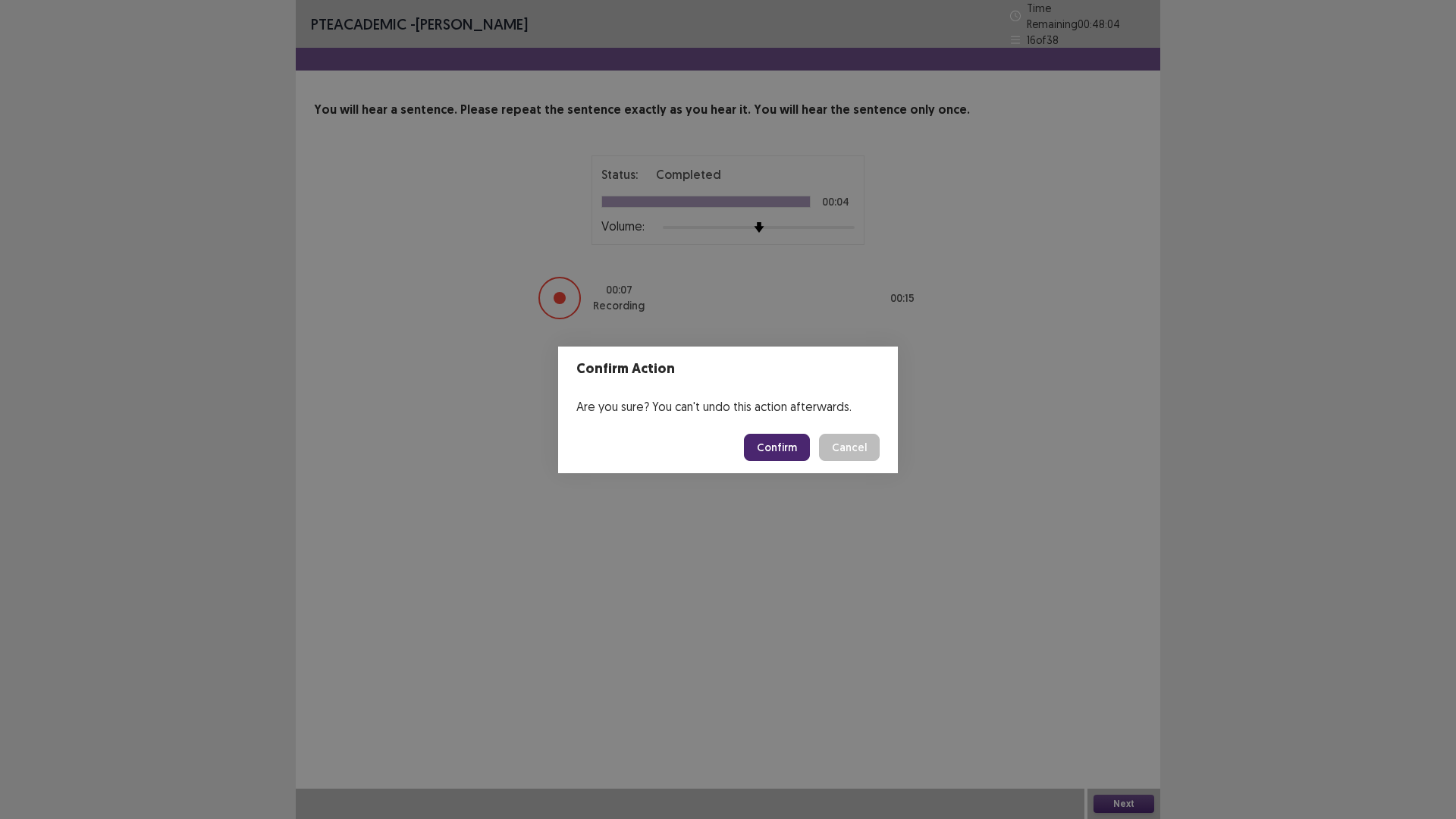
click at [789, 443] on button "Confirm" at bounding box center [777, 447] width 66 height 27
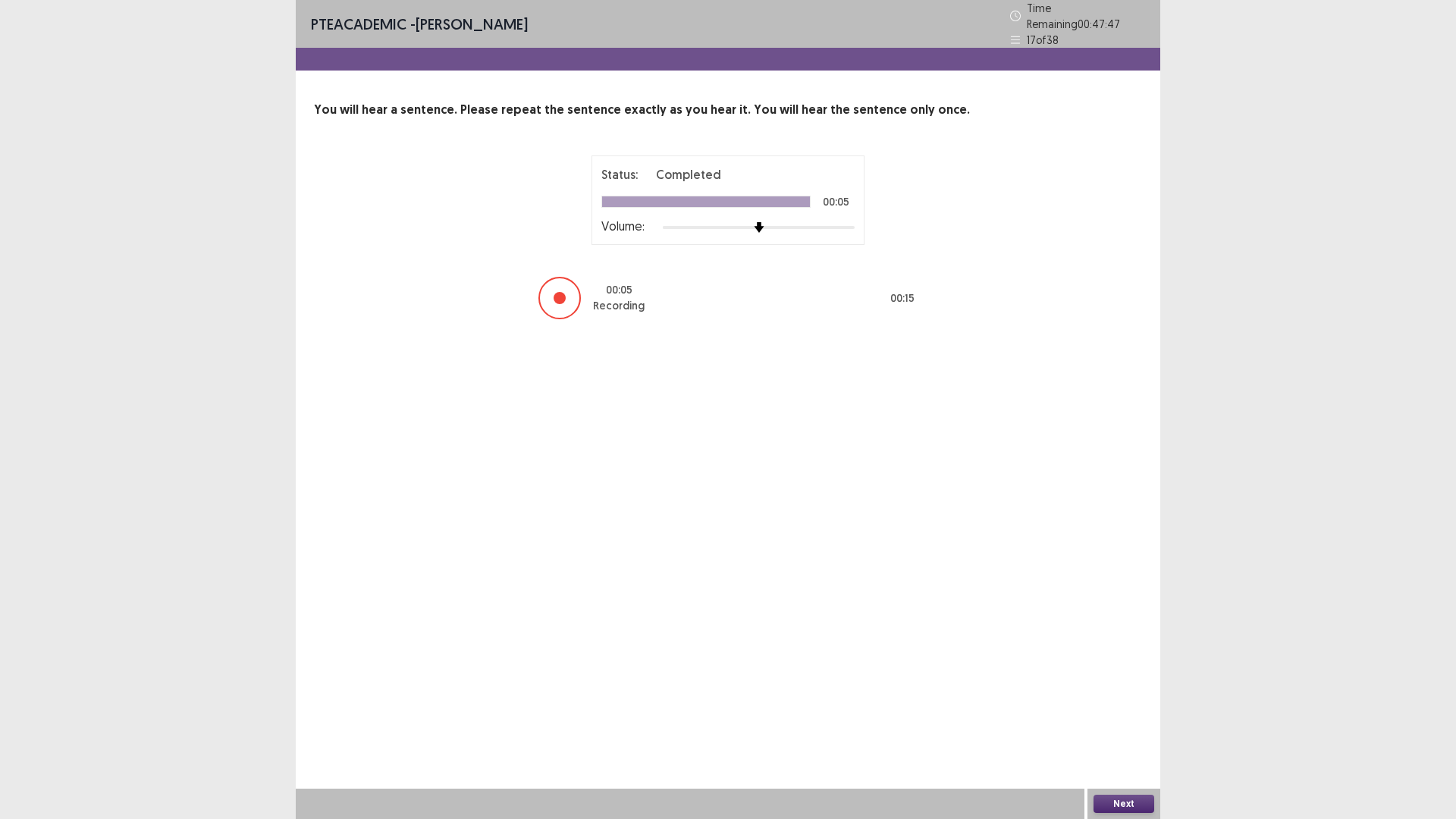
click at [1124, 715] on button "Next" at bounding box center [1124, 804] width 61 height 18
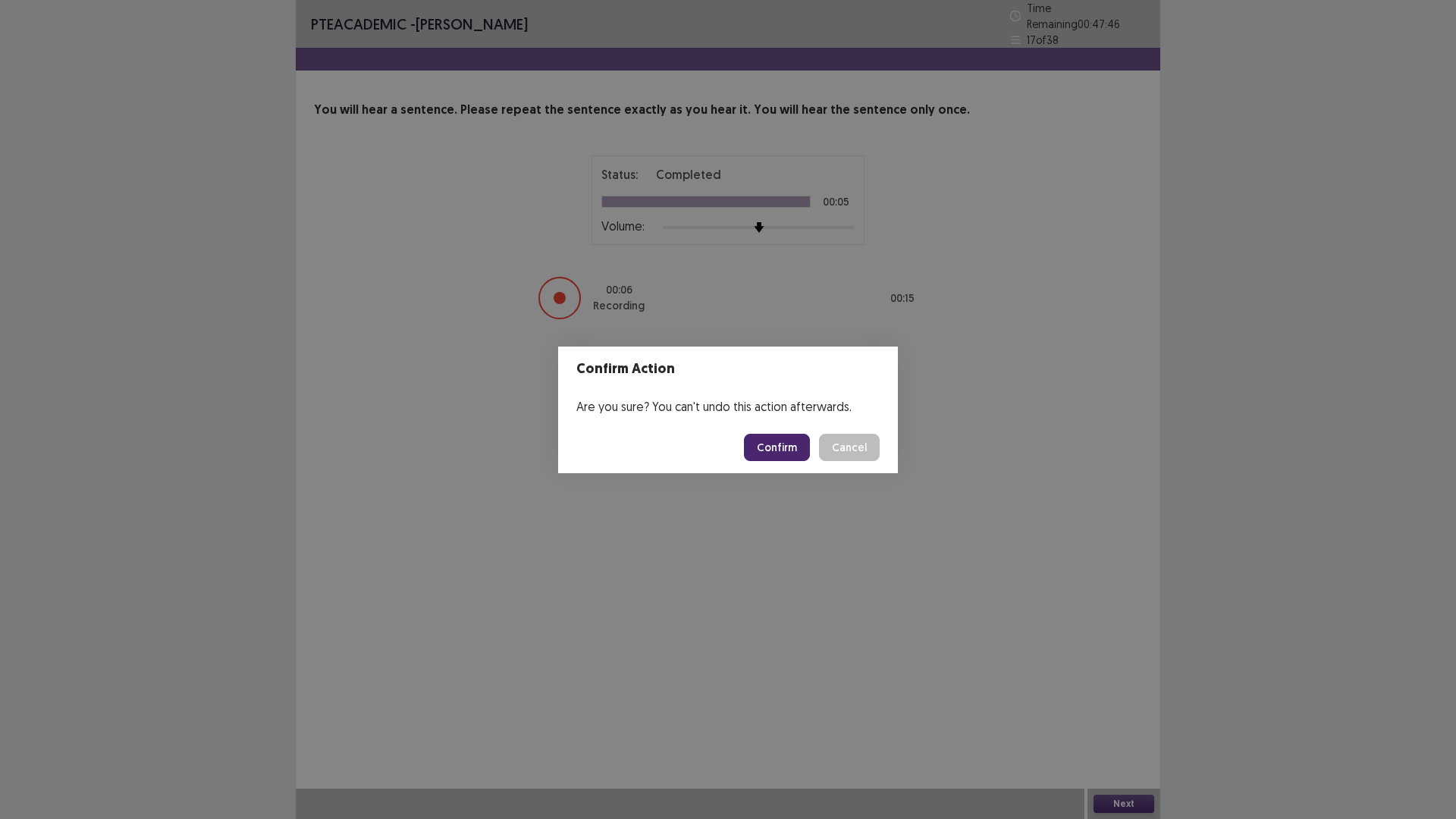
click at [766, 441] on button "Confirm" at bounding box center [777, 447] width 66 height 27
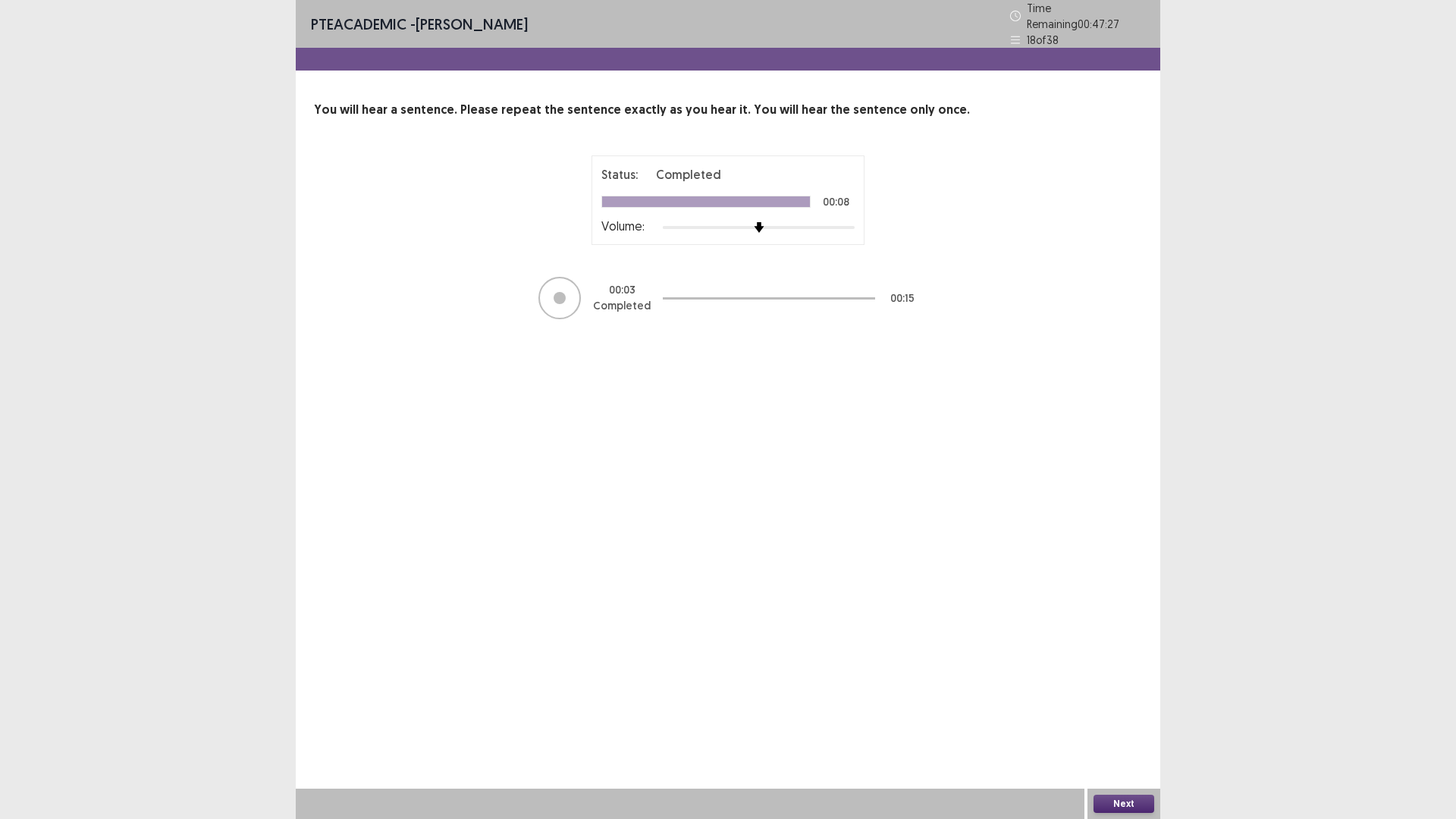
click at [1123, 715] on button "Next" at bounding box center [1124, 804] width 61 height 18
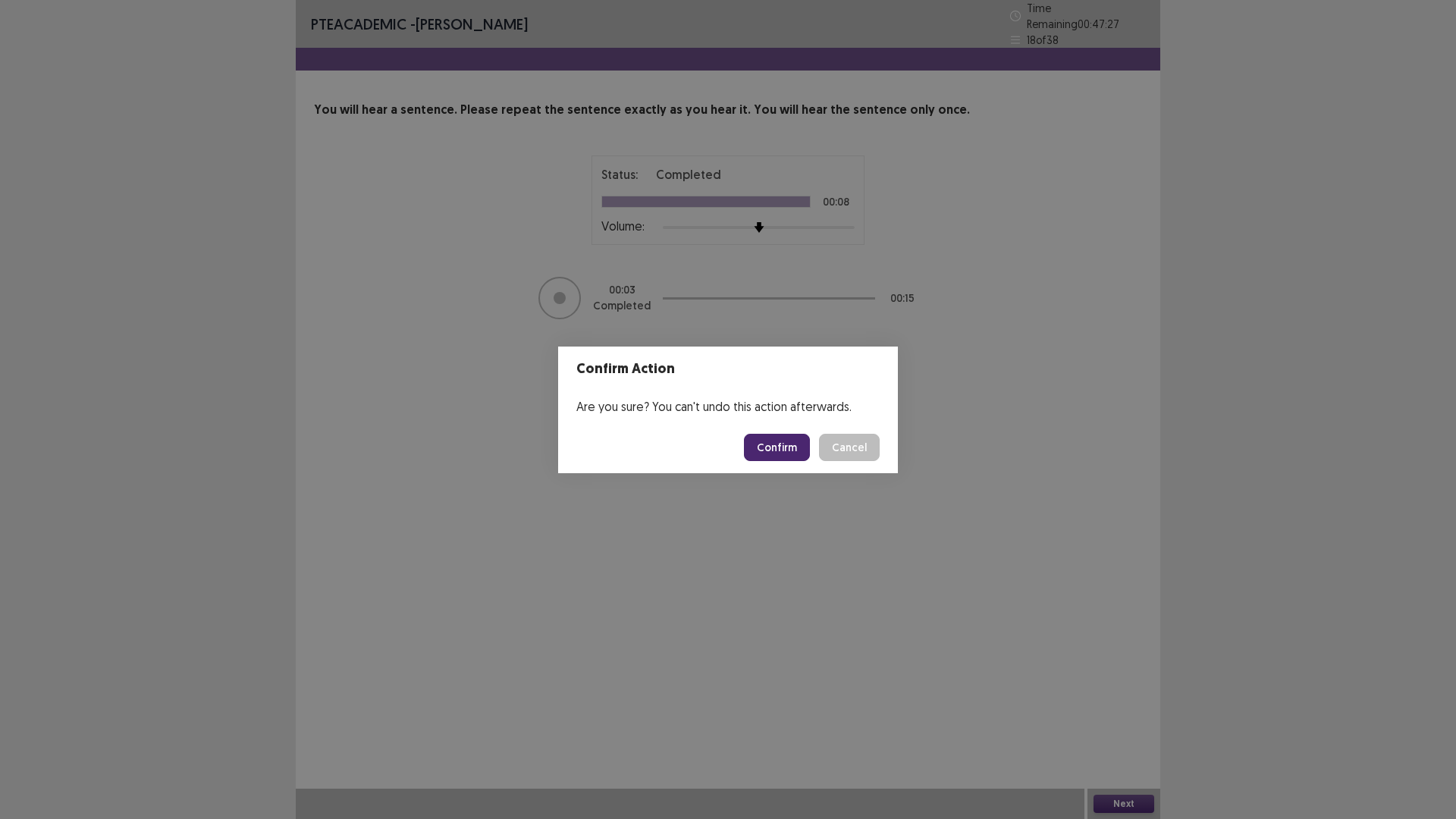
click at [768, 410] on div "Are you sure? You can't undo this action afterwards." at bounding box center [728, 406] width 340 height 31
click at [776, 452] on button "Confirm" at bounding box center [777, 447] width 66 height 27
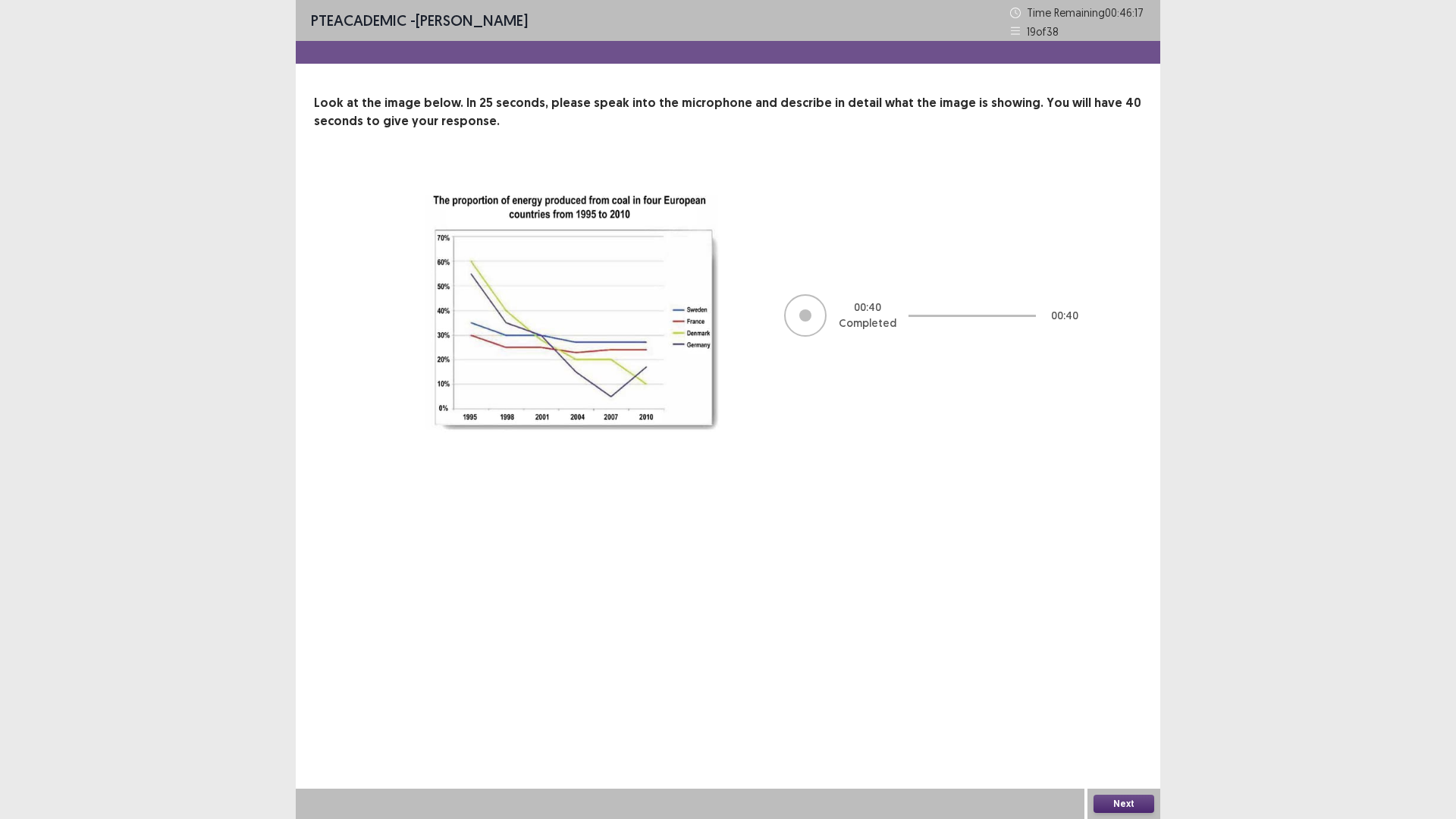
click at [1134, 715] on button "Next" at bounding box center [1124, 804] width 61 height 18
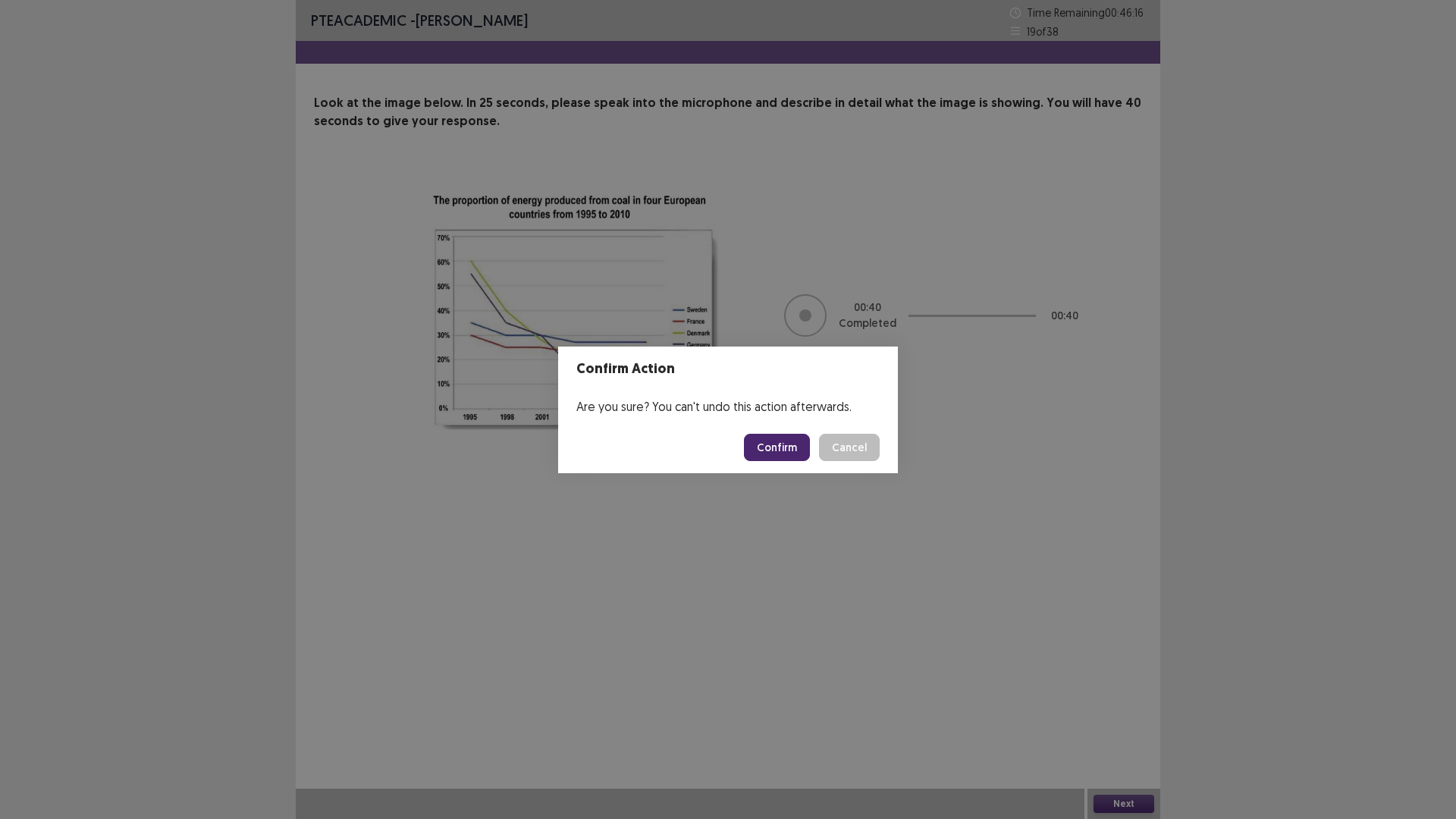
click at [760, 448] on button "Confirm" at bounding box center [777, 447] width 66 height 27
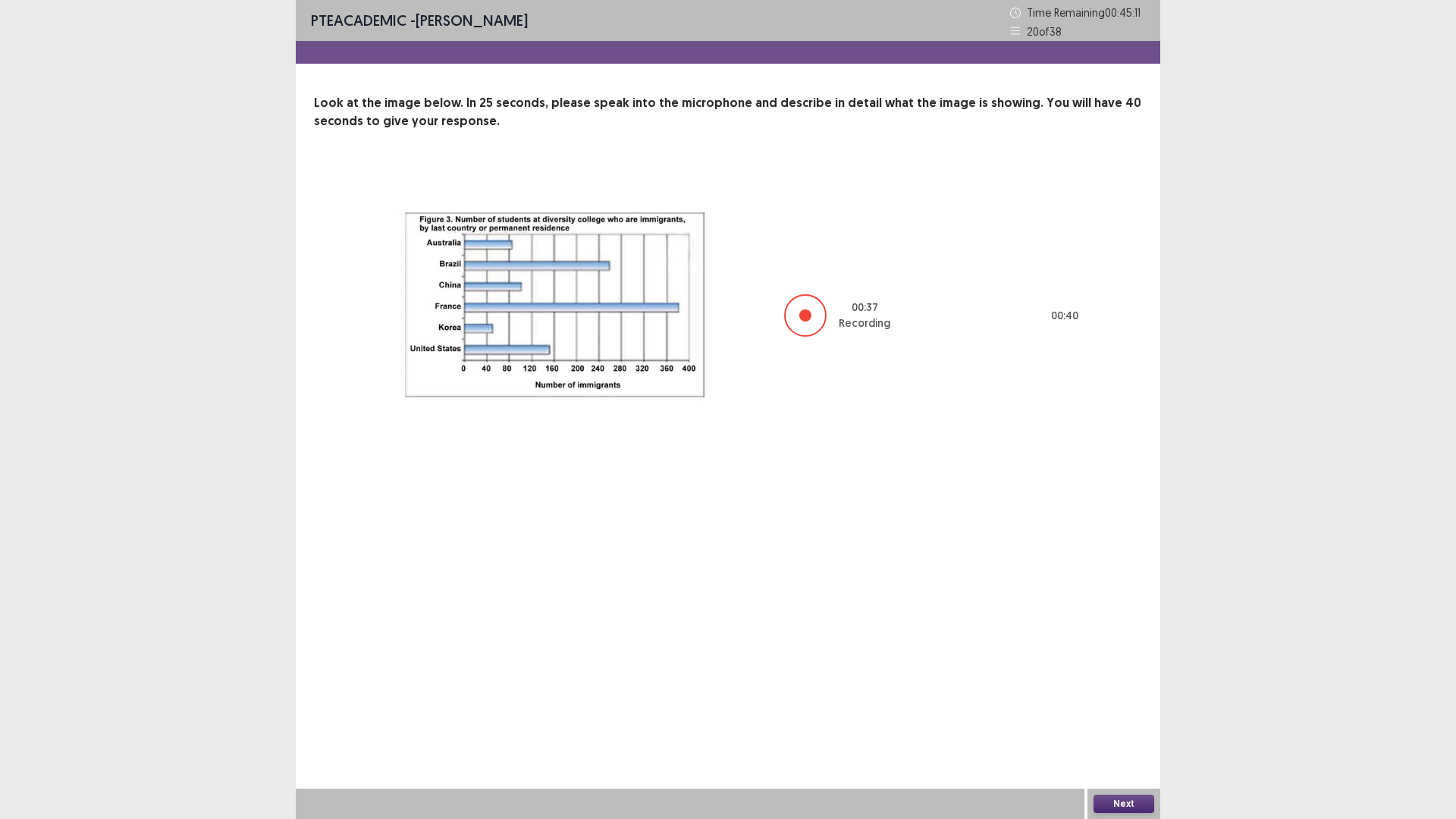
click at [1138, 715] on div "Next" at bounding box center [1124, 803] width 73 height 31
click at [1148, 715] on button "Next" at bounding box center [1124, 804] width 61 height 18
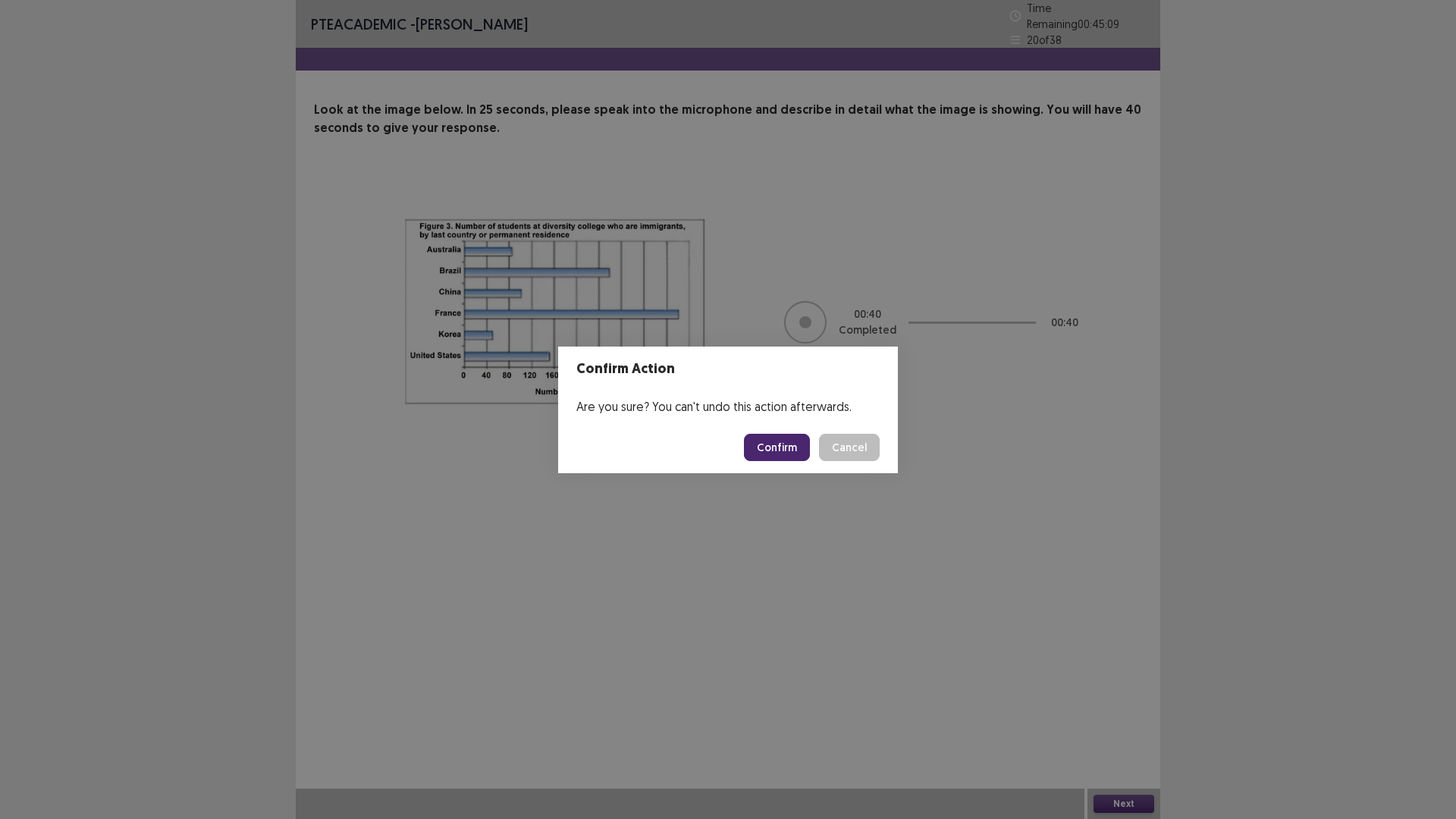
click at [799, 454] on button "Confirm" at bounding box center [777, 447] width 66 height 27
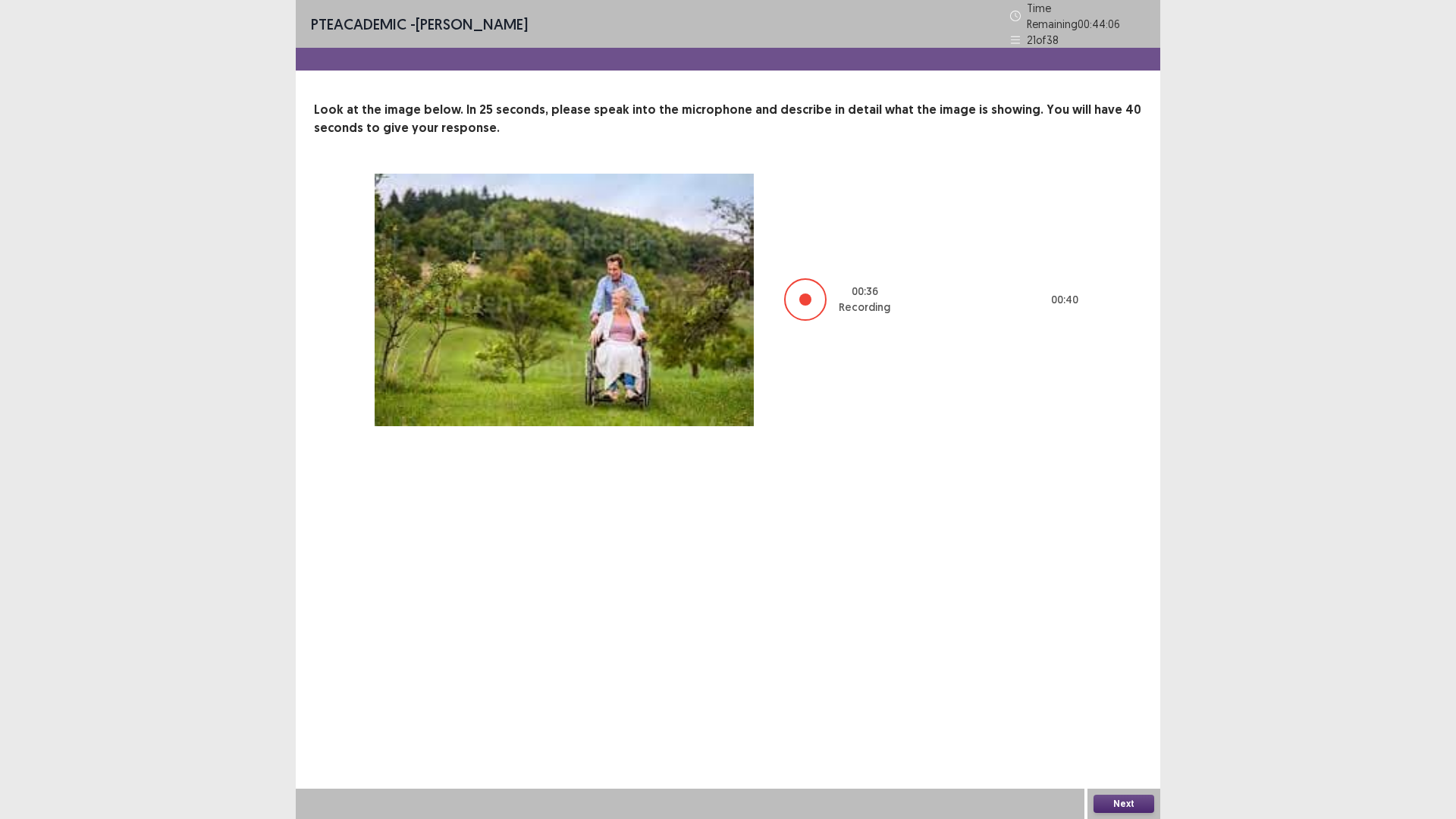
click at [1111, 715] on button "Next" at bounding box center [1124, 804] width 61 height 18
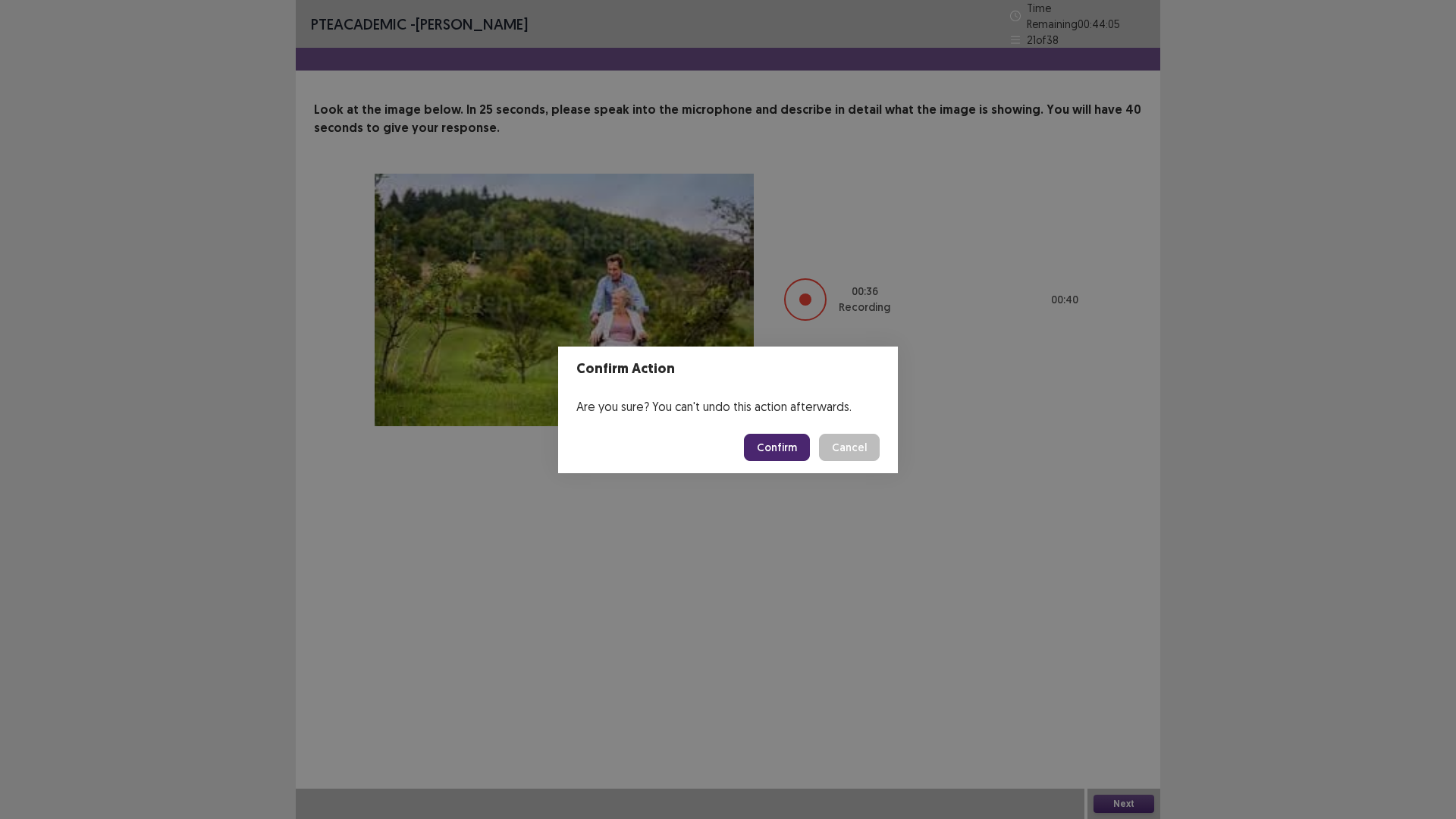
click at [767, 431] on footer "Confirm Cancel" at bounding box center [728, 448] width 340 height 51
click at [765, 466] on footer "Confirm Cancel" at bounding box center [728, 448] width 340 height 51
click at [779, 454] on button "Confirm" at bounding box center [777, 447] width 66 height 27
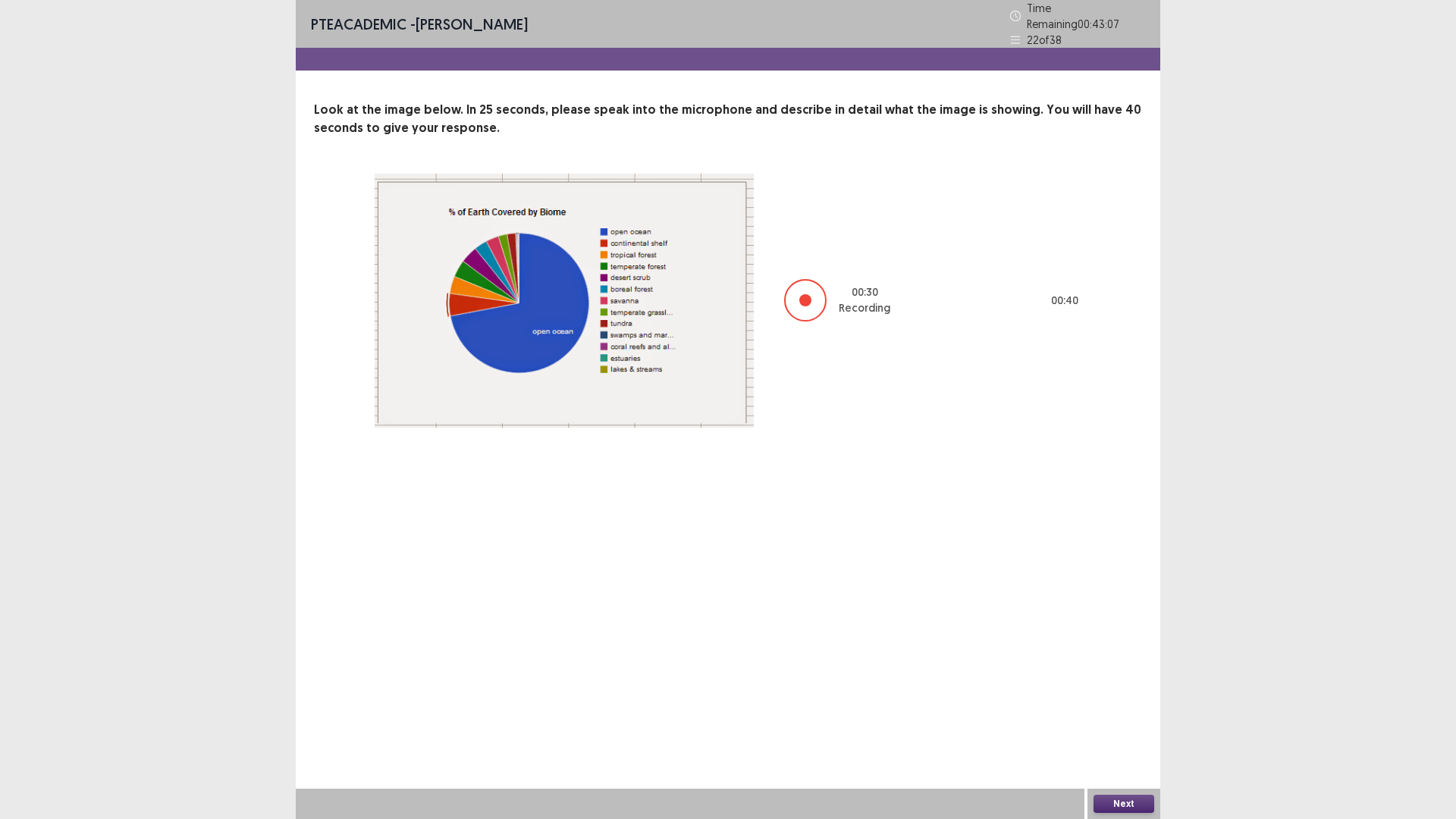
click at [1131, 715] on button "Next" at bounding box center [1124, 804] width 61 height 18
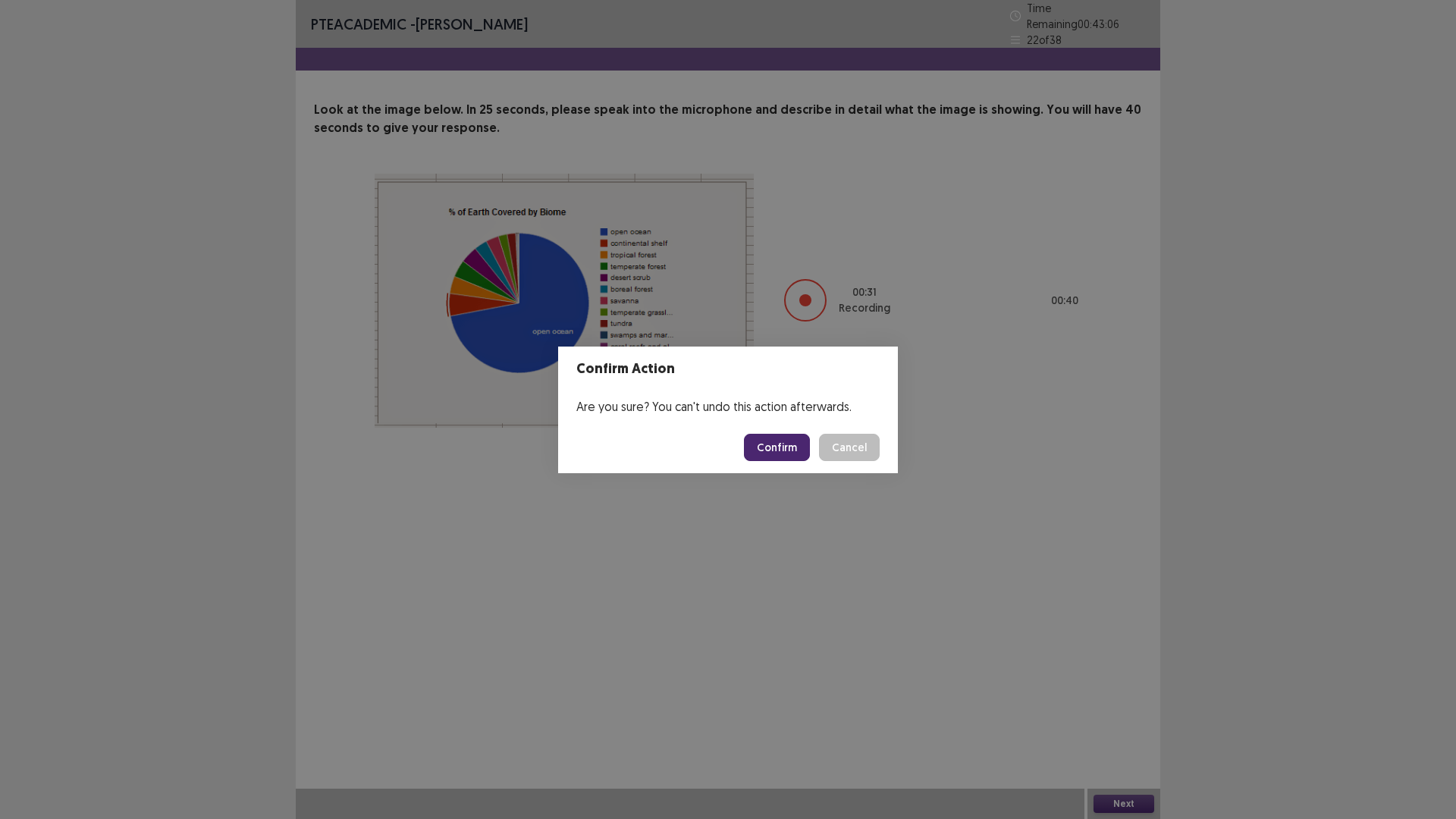
click at [797, 458] on button "Confirm" at bounding box center [777, 447] width 66 height 27
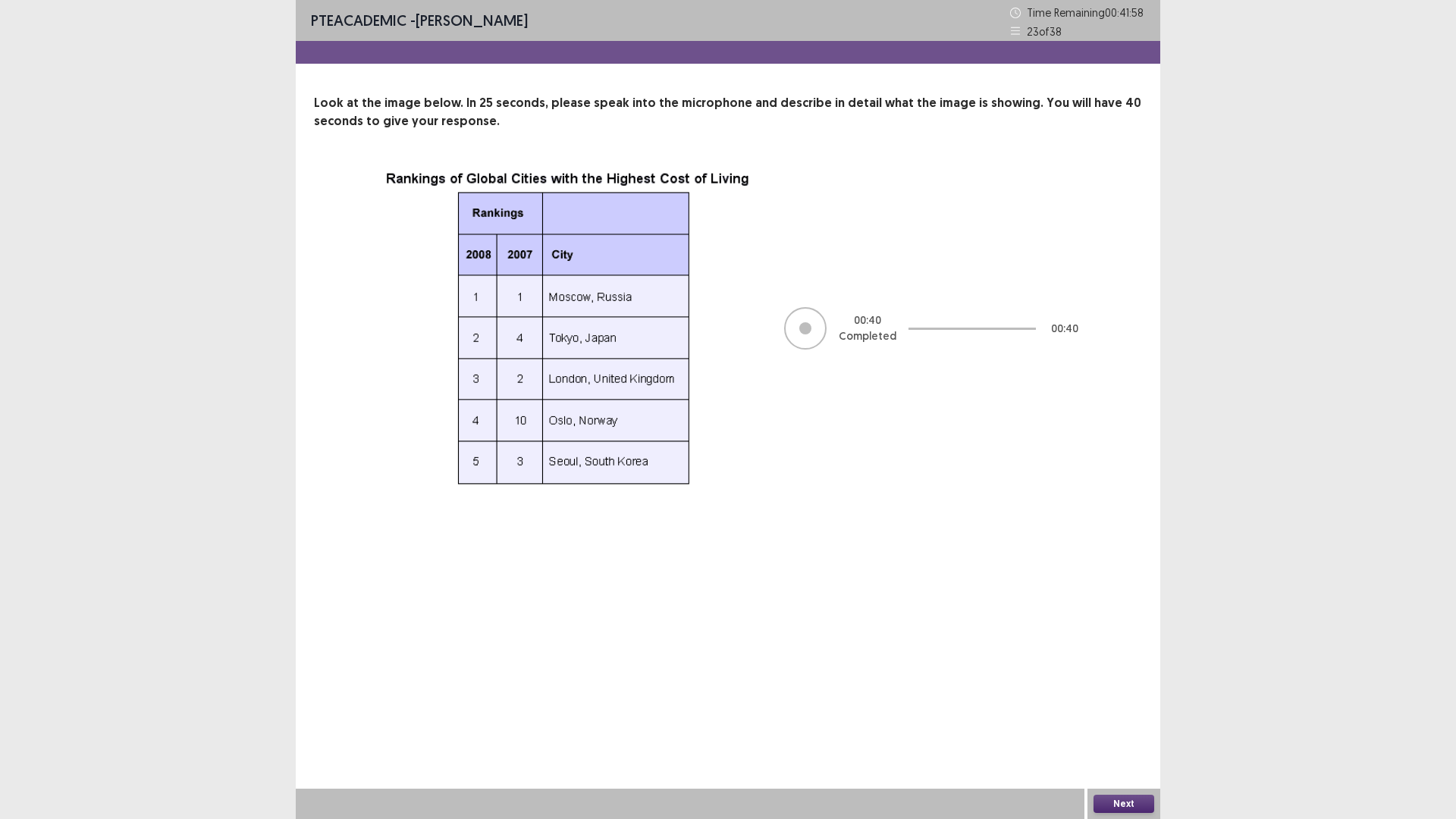
click at [1119, 715] on button "Next" at bounding box center [1124, 804] width 61 height 18
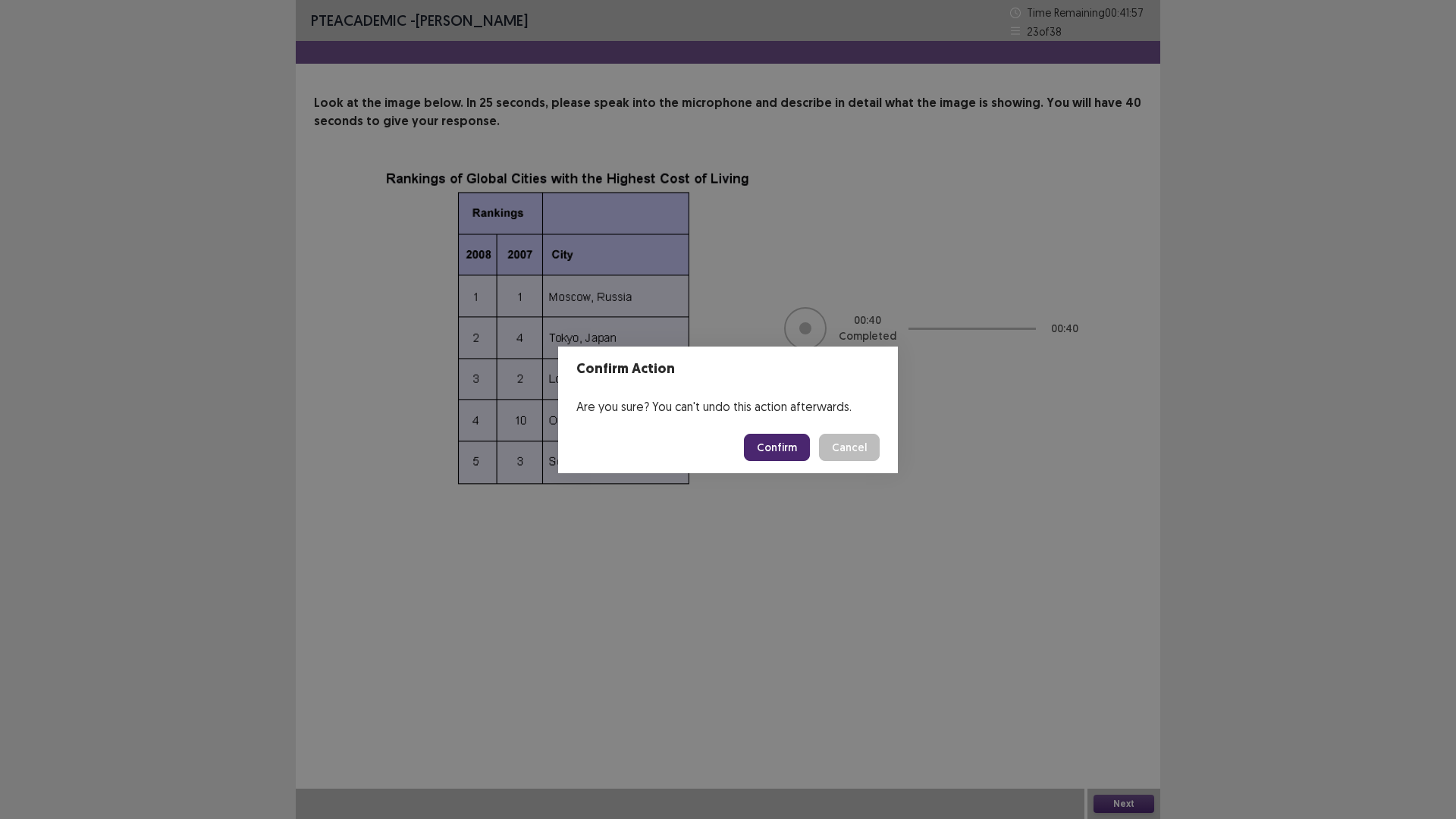
click at [786, 449] on button "Confirm" at bounding box center [777, 447] width 66 height 27
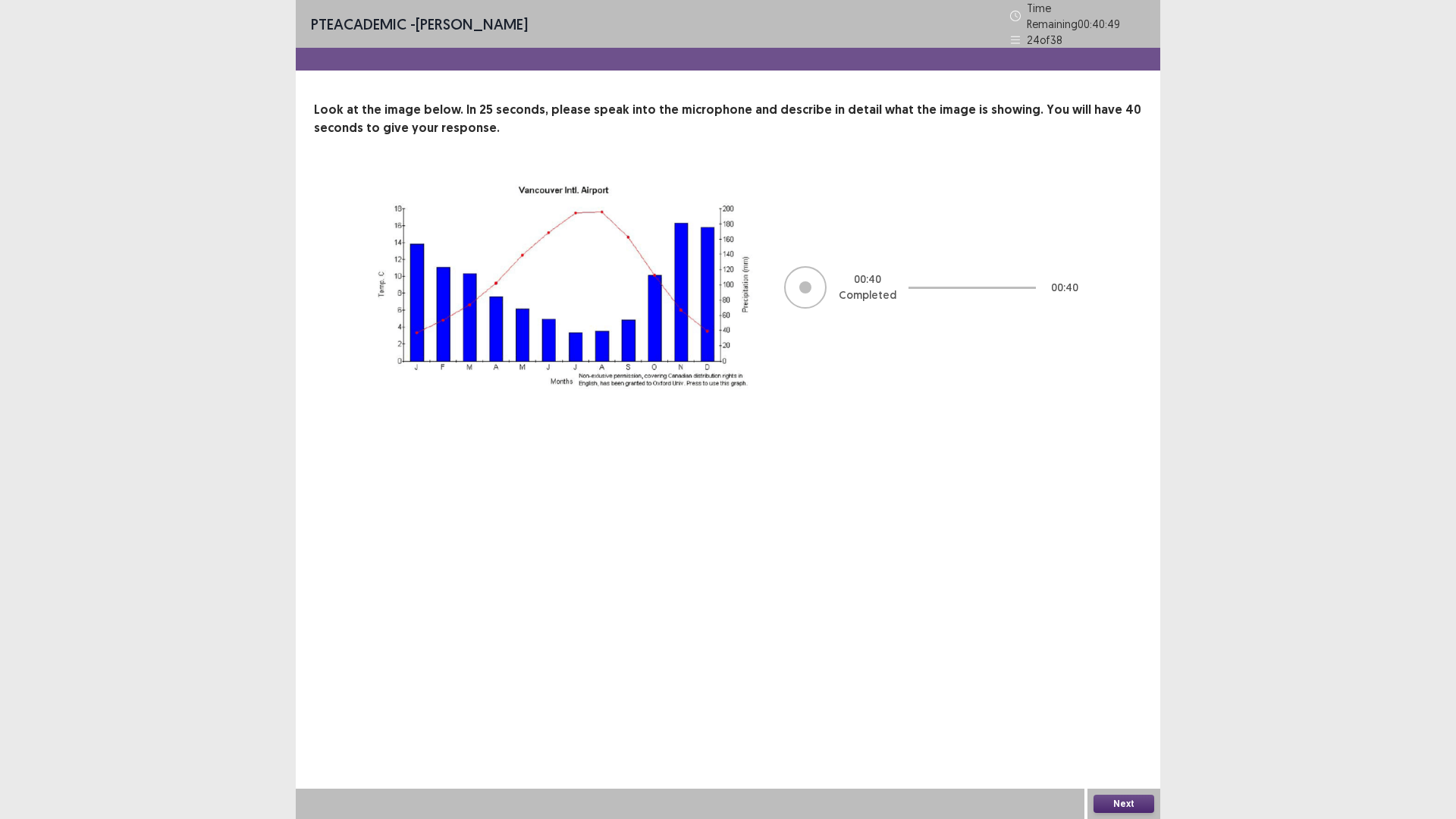
click at [1153, 715] on button "Next" at bounding box center [1124, 804] width 61 height 18
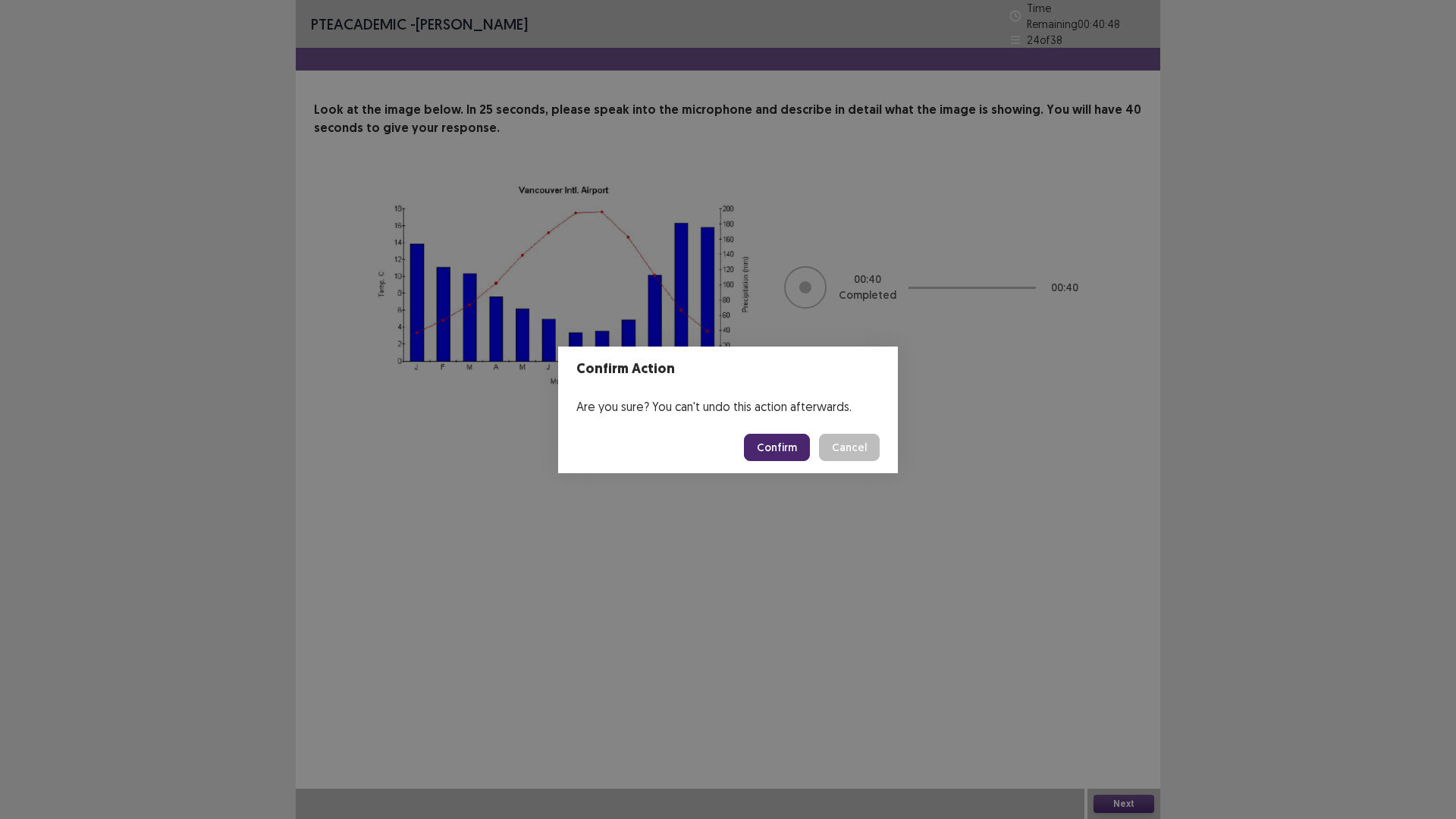
click at [796, 434] on button "Confirm" at bounding box center [777, 447] width 66 height 27
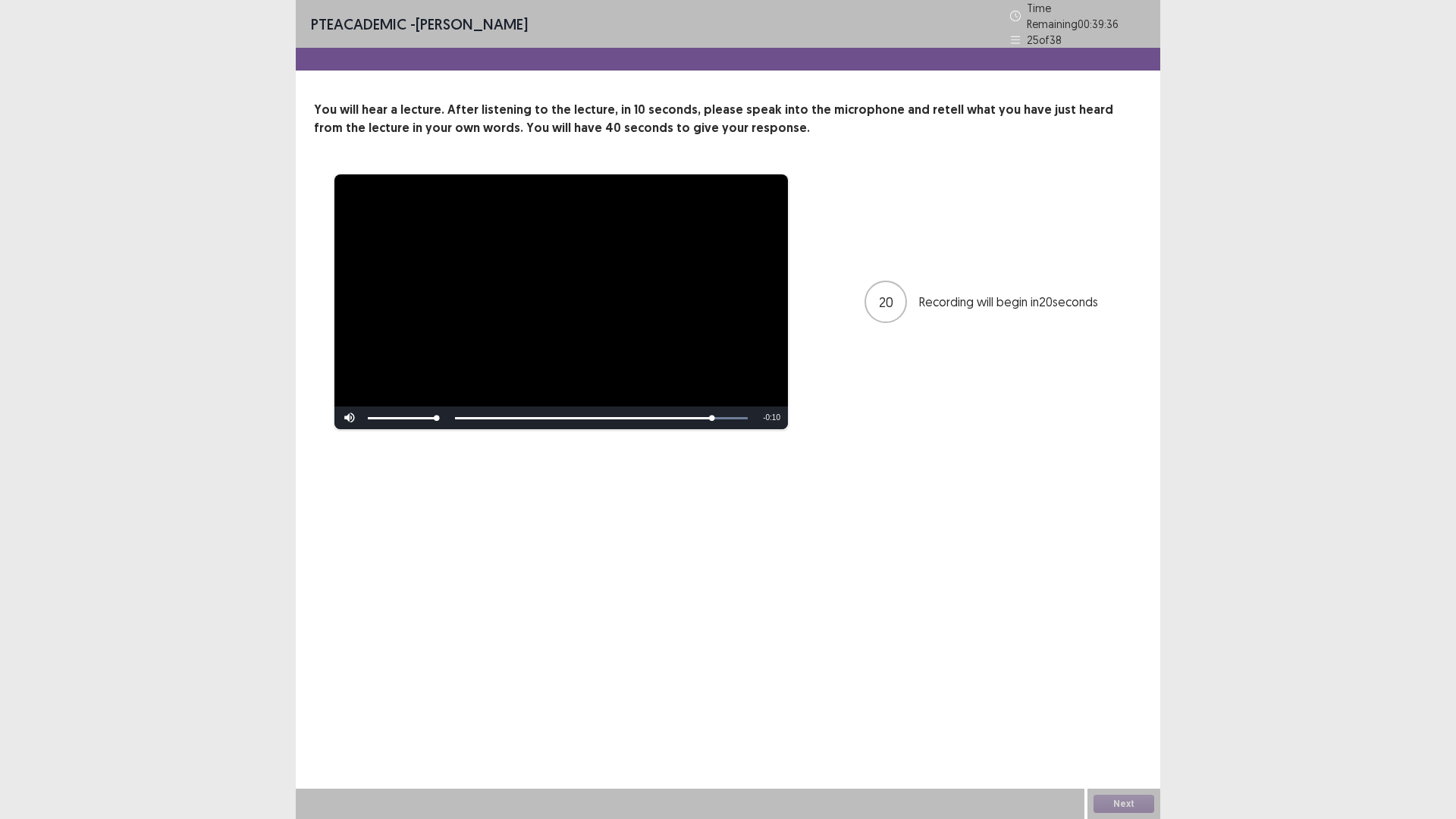
click at [466, 406] on div "Skip Backward Skip Forward Mute 100% Current Time 1:08 / Duration 1:18 Loaded :…" at bounding box center [561, 417] width 454 height 22
click at [1128, 715] on button "Next" at bounding box center [1124, 804] width 61 height 18
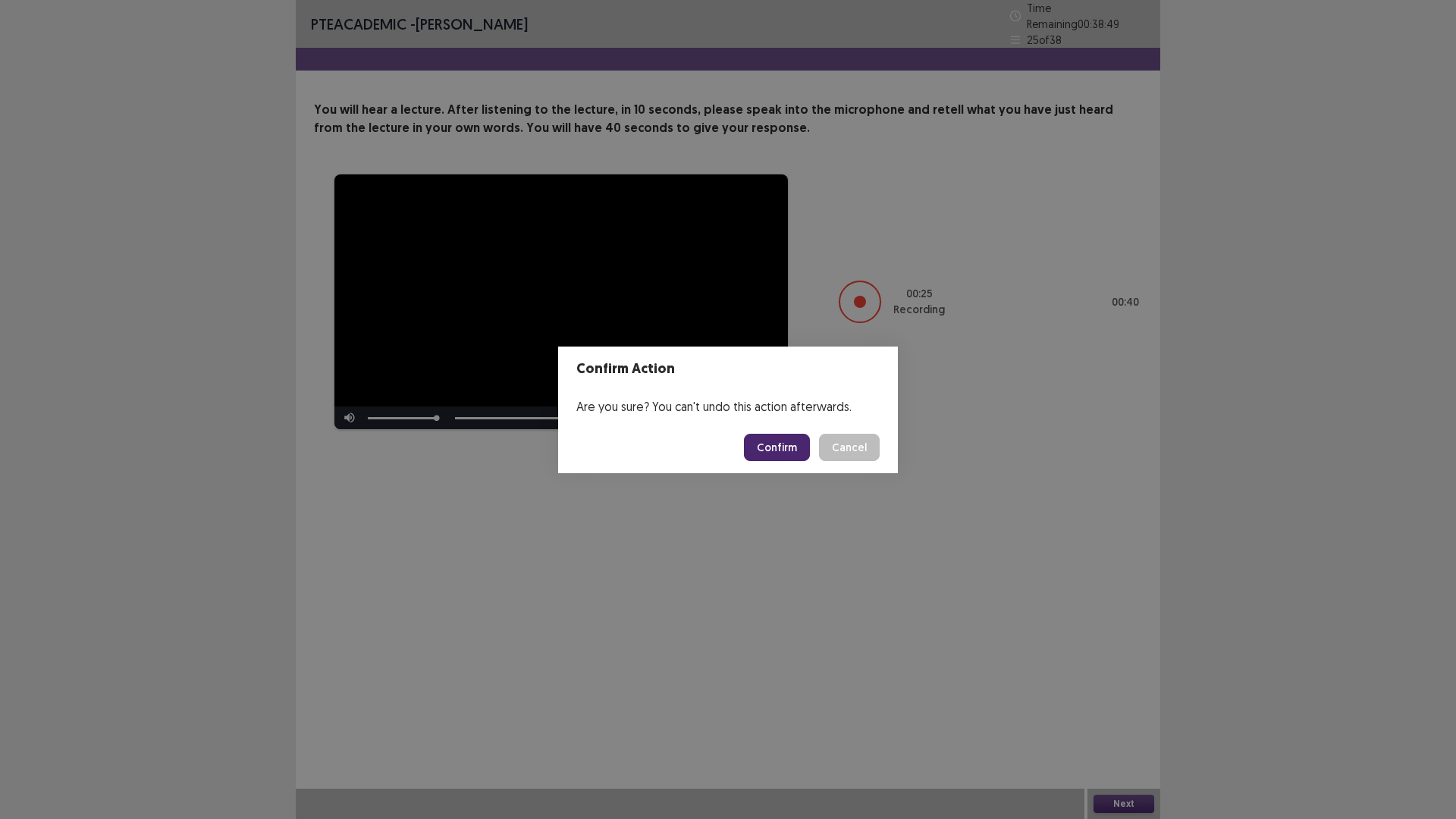
click at [762, 445] on button "Confirm" at bounding box center [777, 447] width 66 height 27
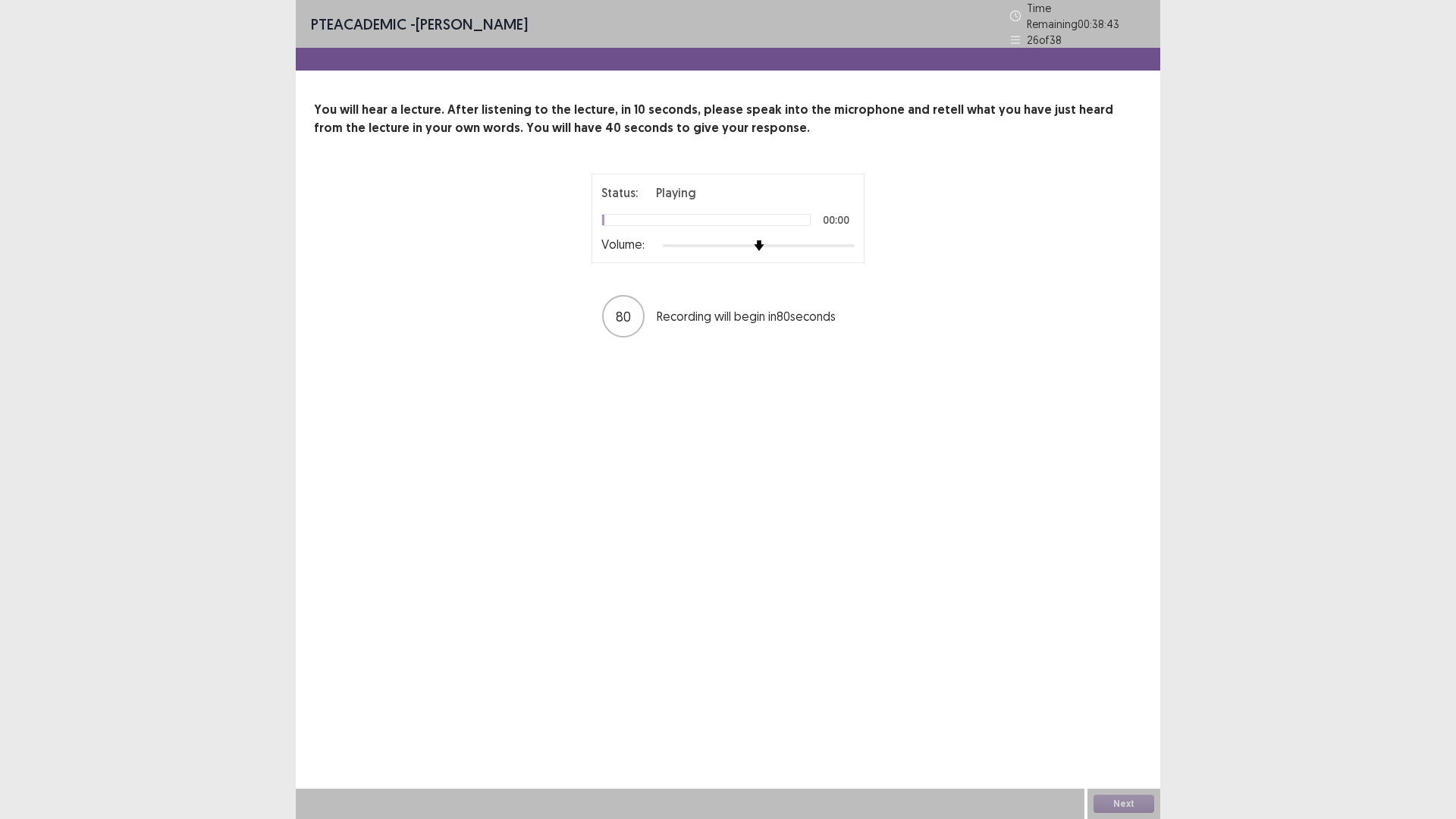
click at [841, 240] on div at bounding box center [758, 245] width 192 height 12
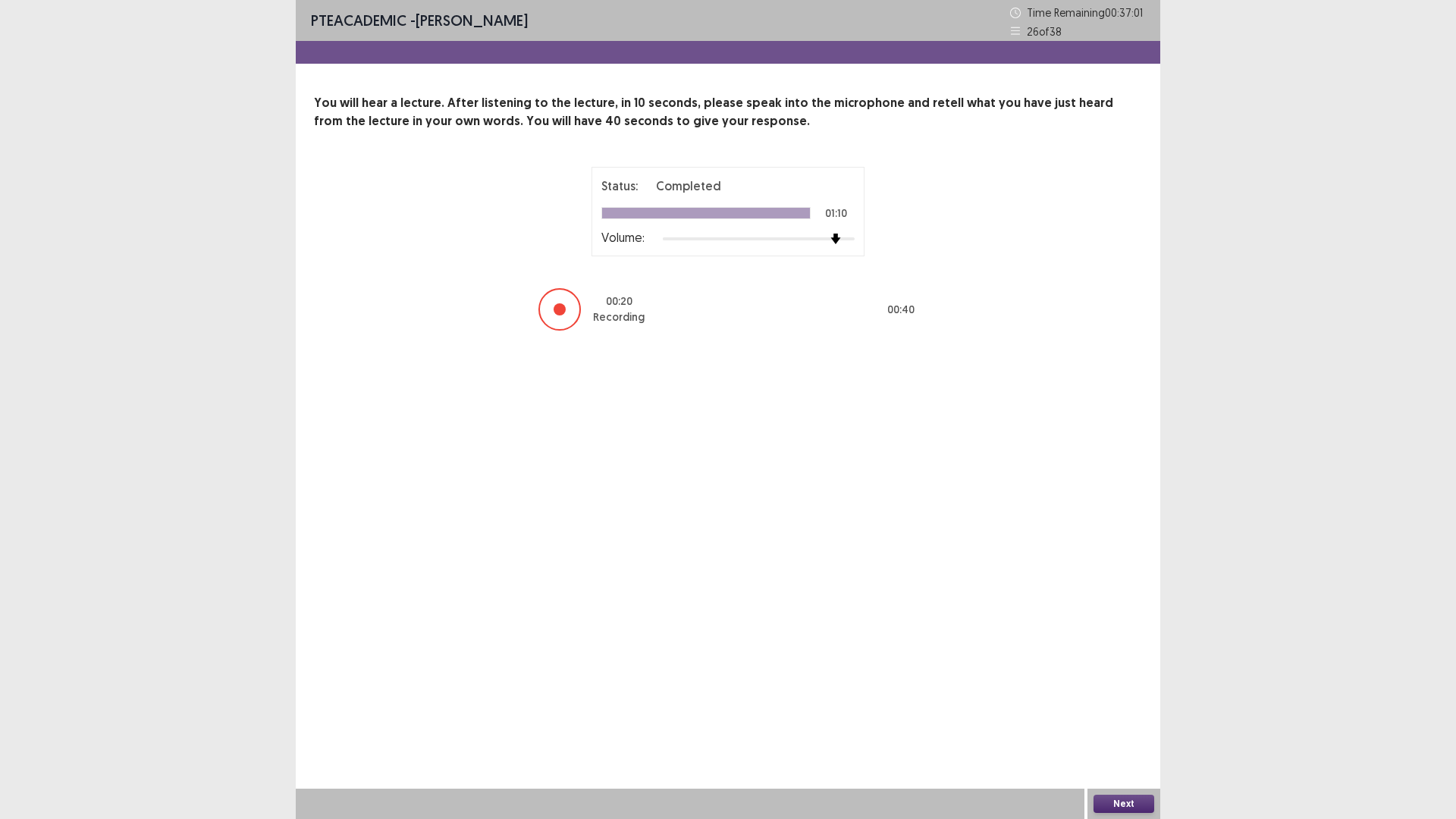
click at [1127, 715] on div "Next" at bounding box center [1124, 803] width 73 height 31
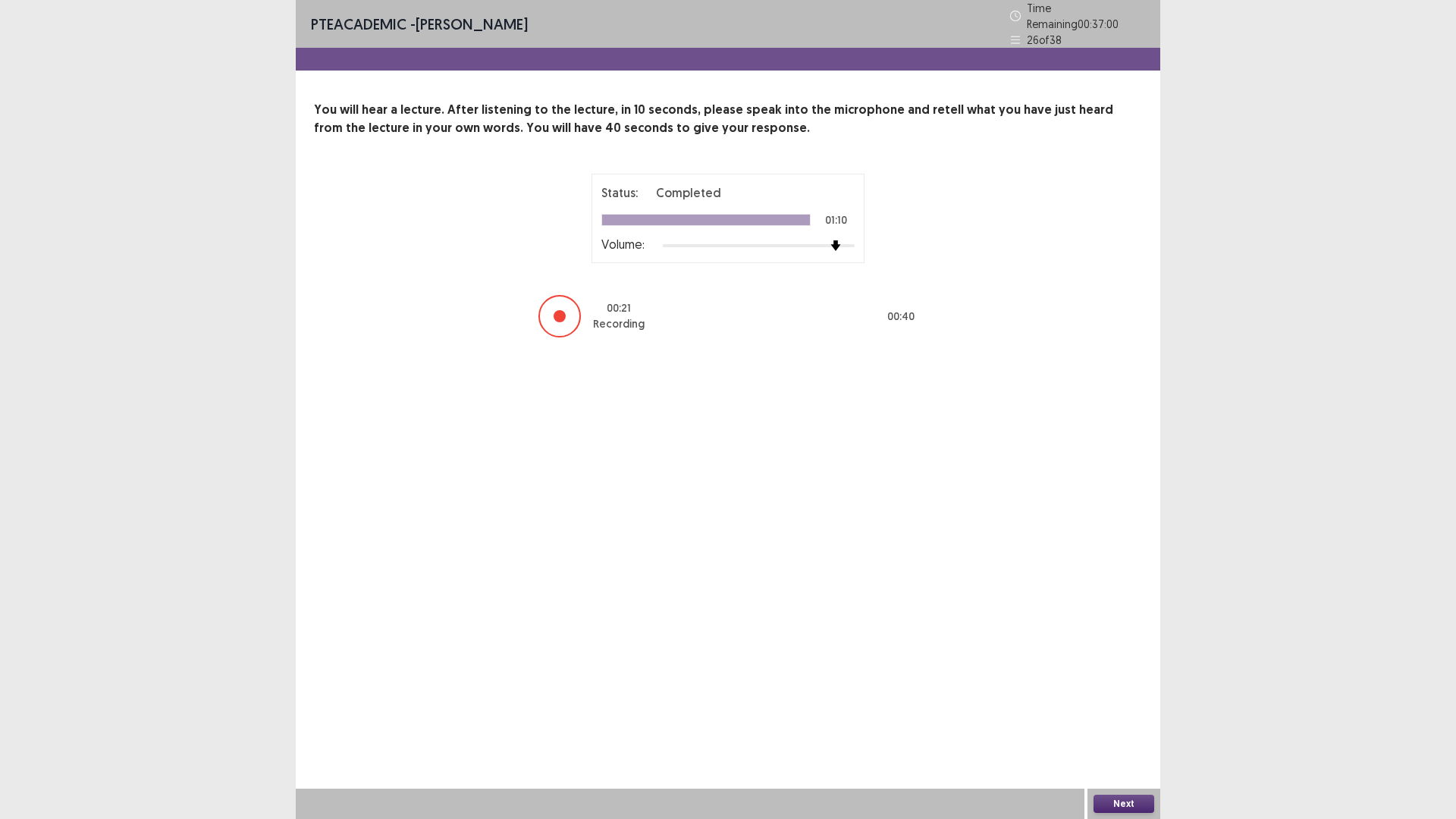
click at [1128, 715] on button "Next" at bounding box center [1124, 804] width 61 height 18
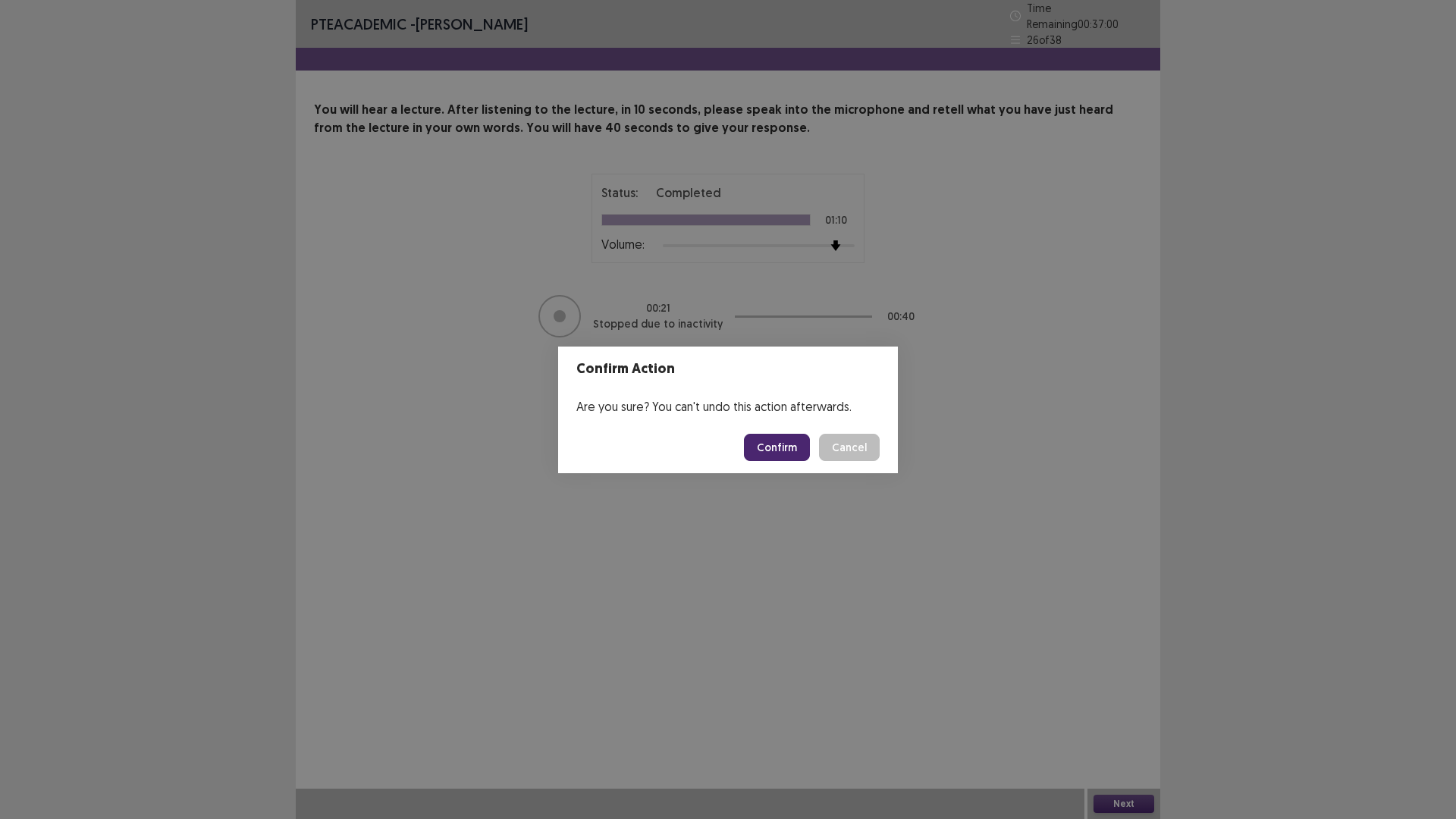
click at [800, 439] on button "Confirm" at bounding box center [777, 447] width 66 height 27
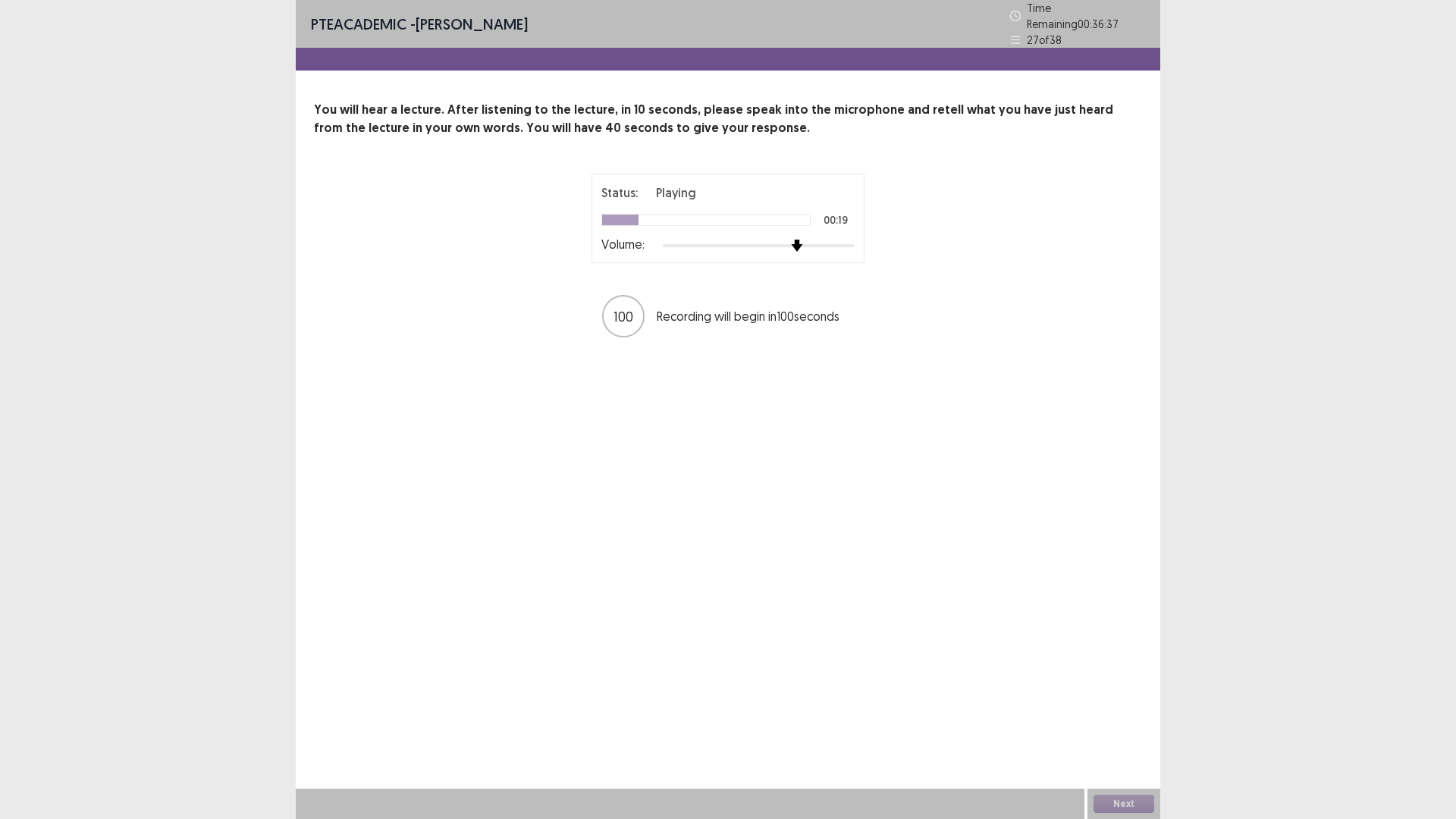
click at [798, 240] on div at bounding box center [758, 245] width 192 height 12
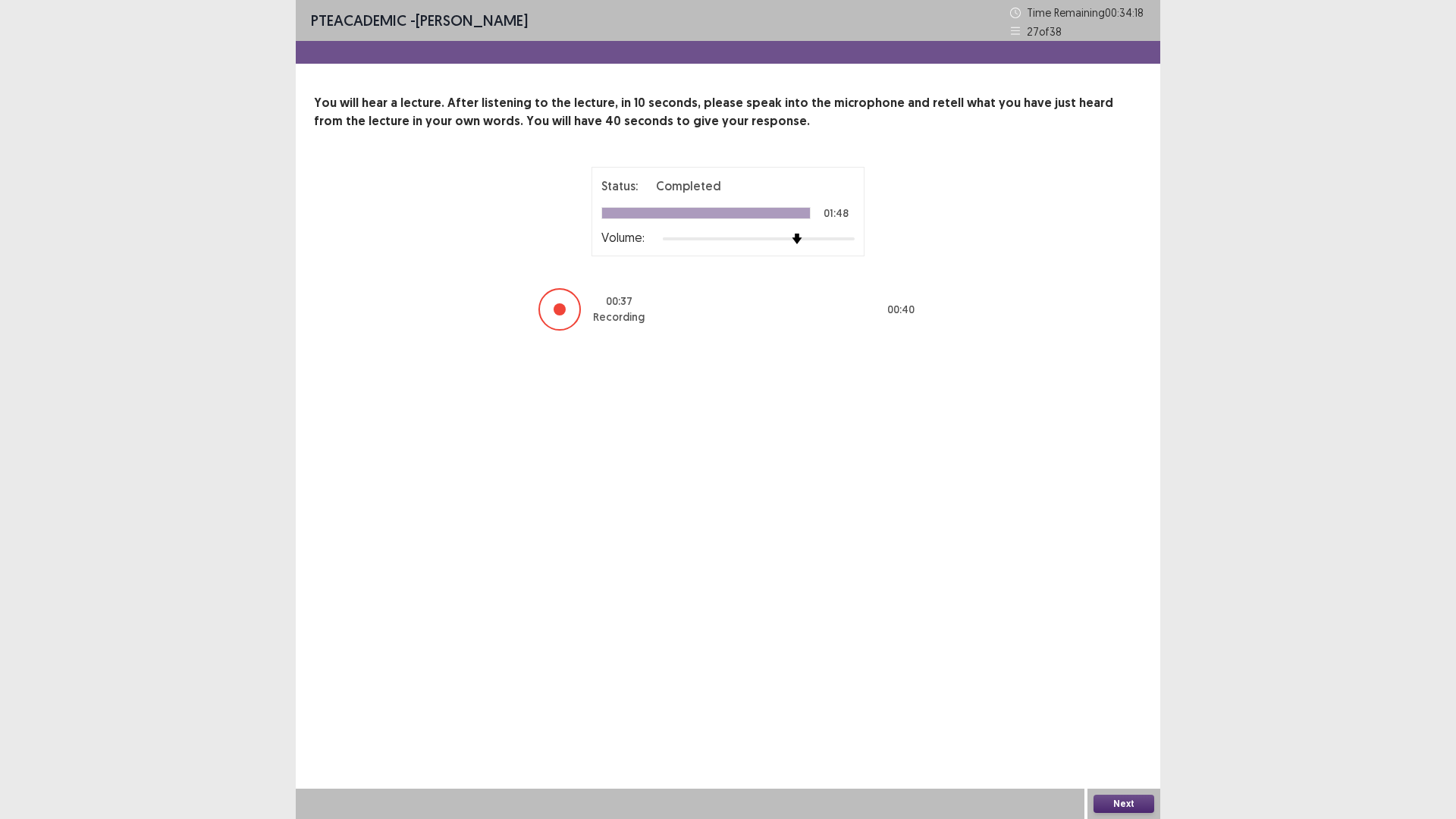
click at [1142, 715] on button "Next" at bounding box center [1124, 804] width 61 height 18
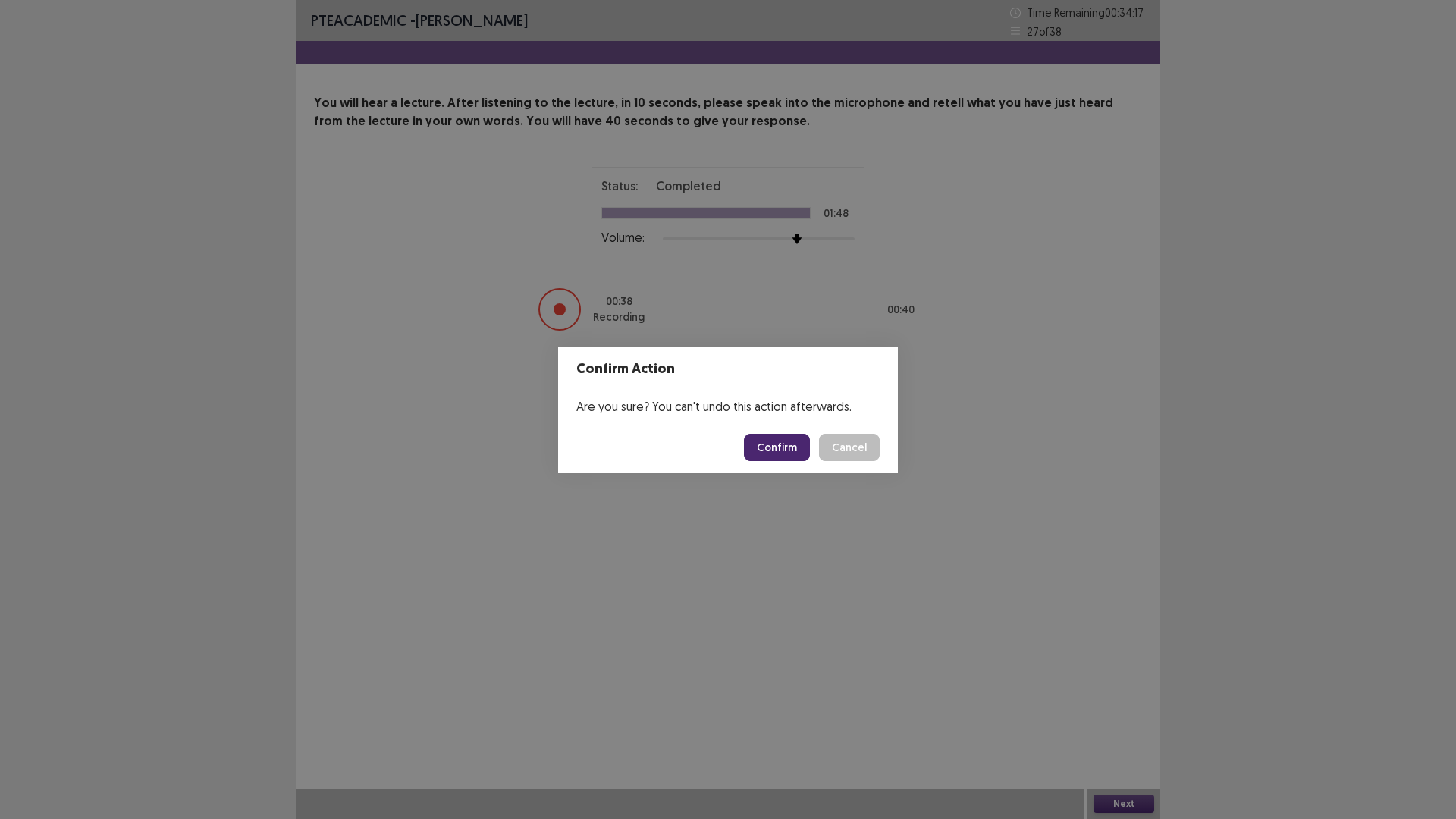
click at [768, 448] on button "Confirm" at bounding box center [777, 447] width 66 height 27
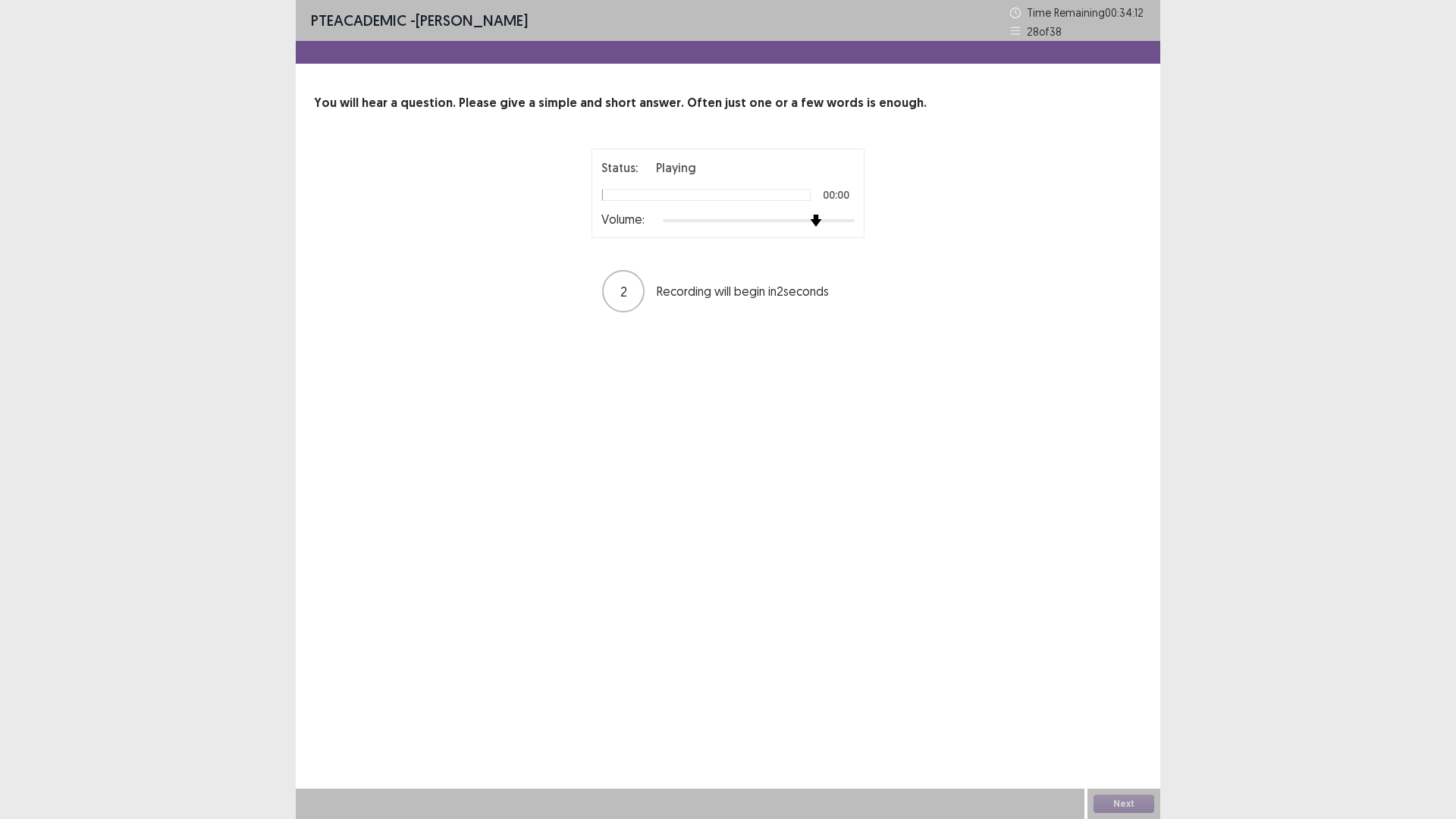
click at [807, 225] on div at bounding box center [758, 220] width 192 height 12
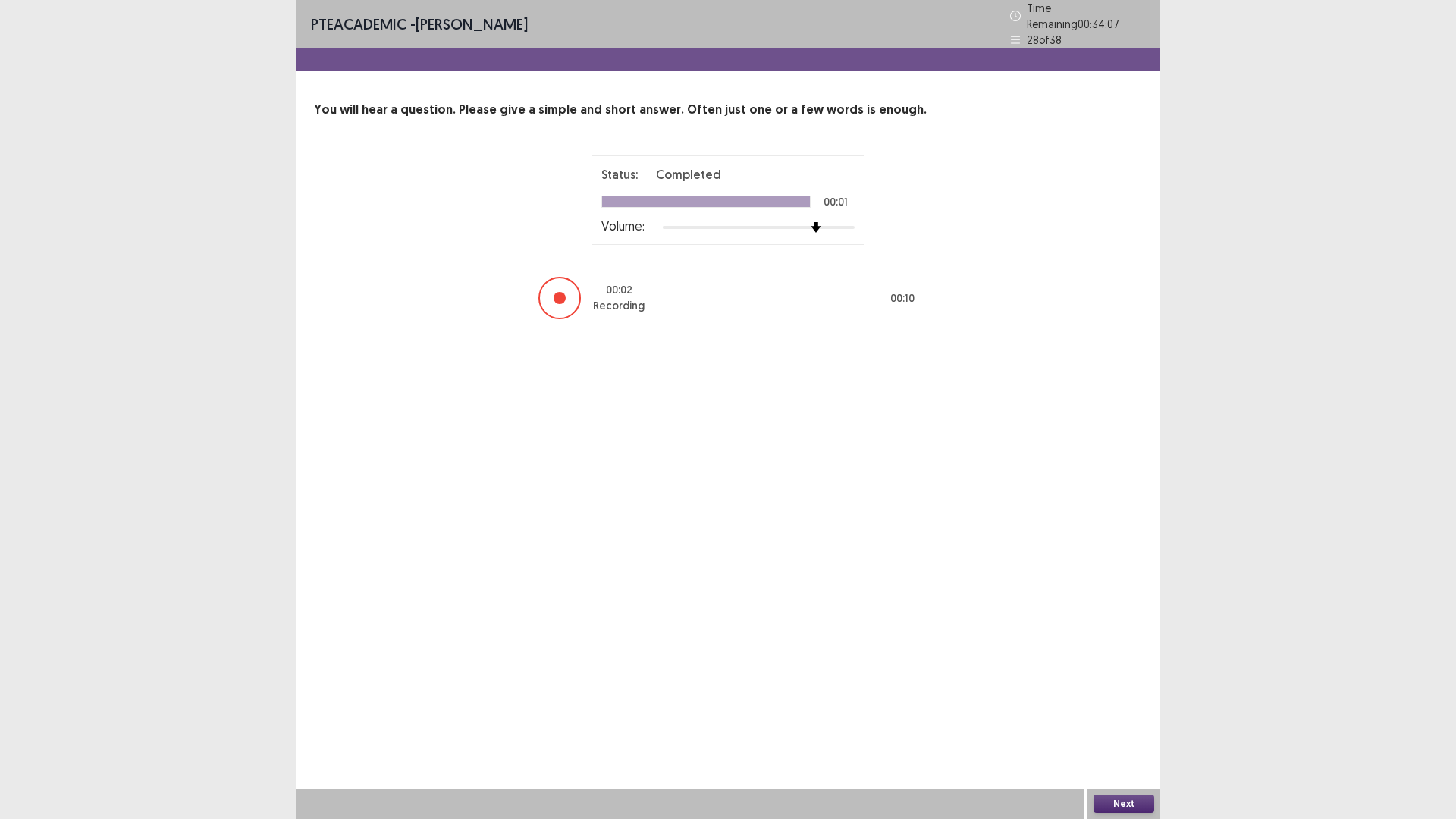
click at [1121, 715] on button "Next" at bounding box center [1124, 804] width 61 height 18
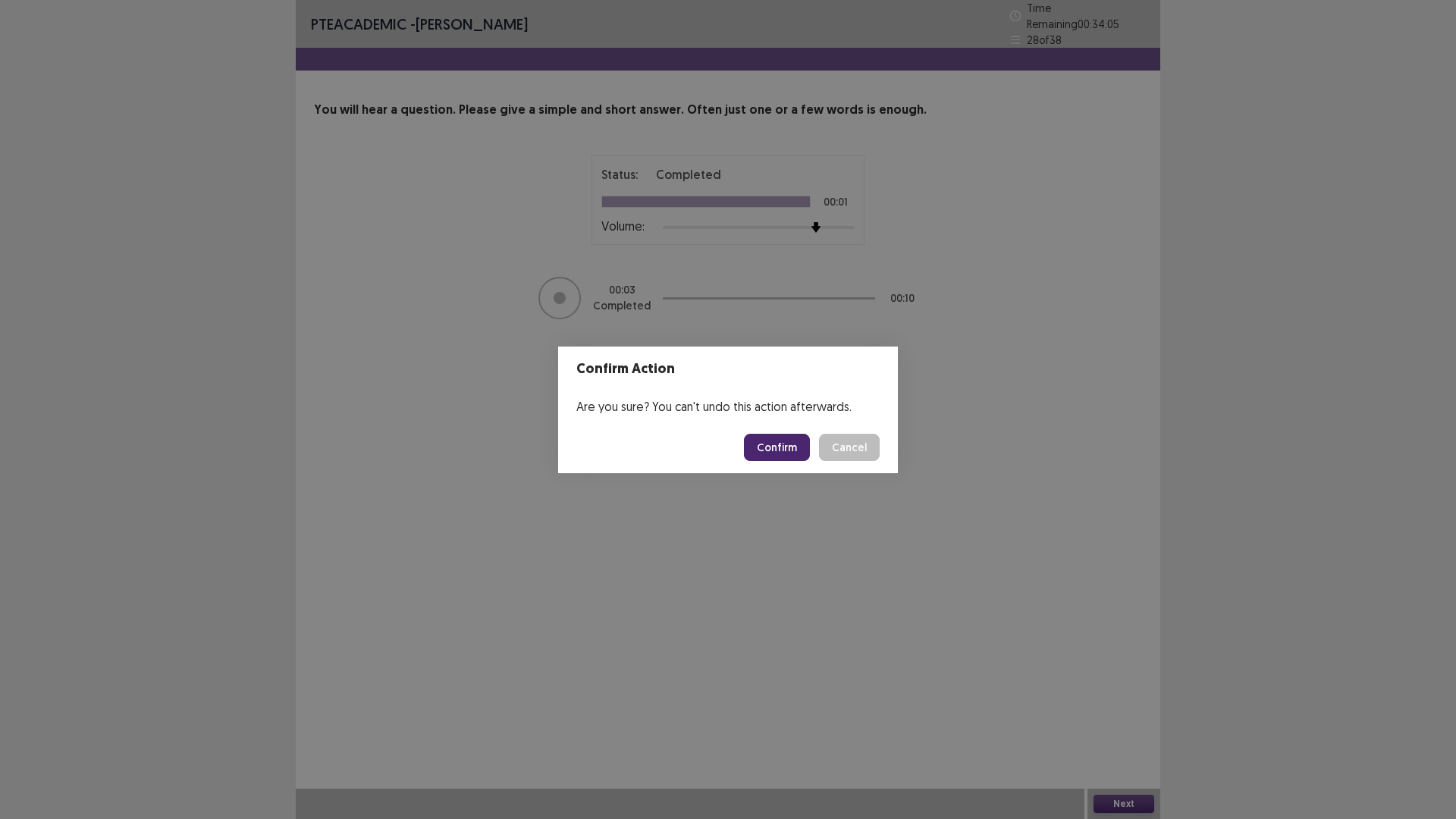
click at [809, 447] on button "Confirm" at bounding box center [777, 447] width 66 height 27
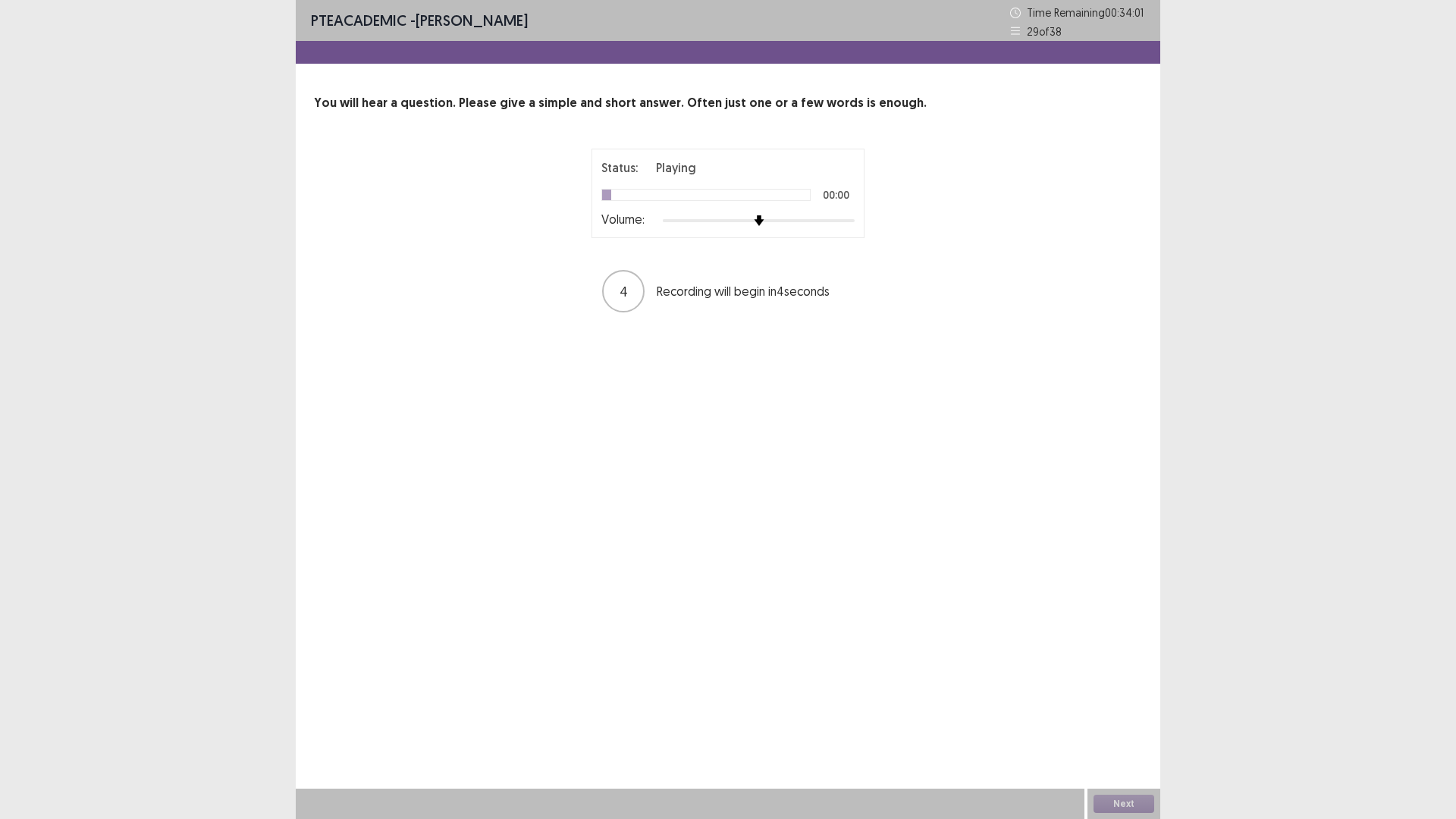
click at [845, 220] on div at bounding box center [758, 220] width 192 height 3
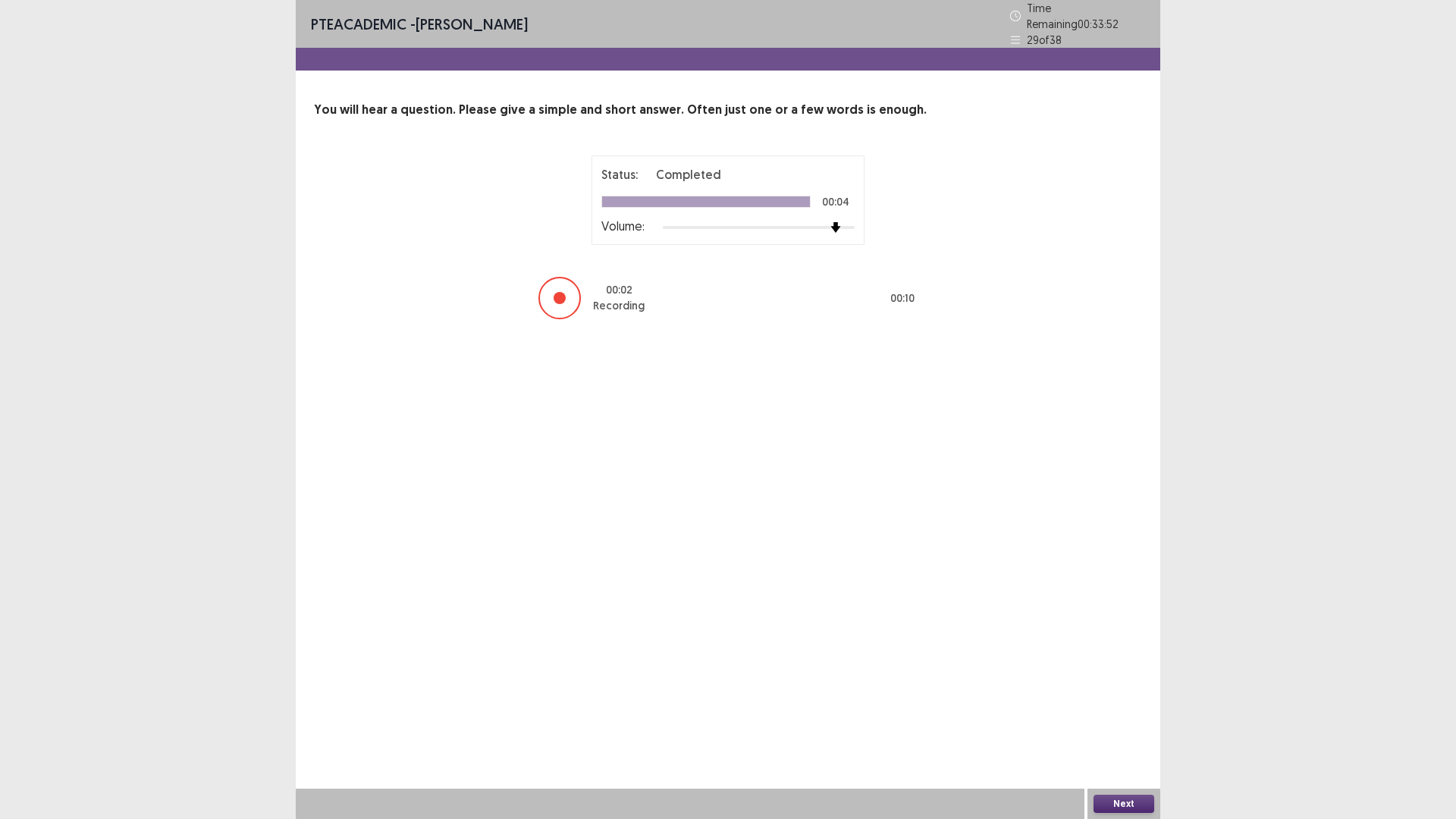
click at [1143, 715] on button "Next" at bounding box center [1124, 804] width 61 height 18
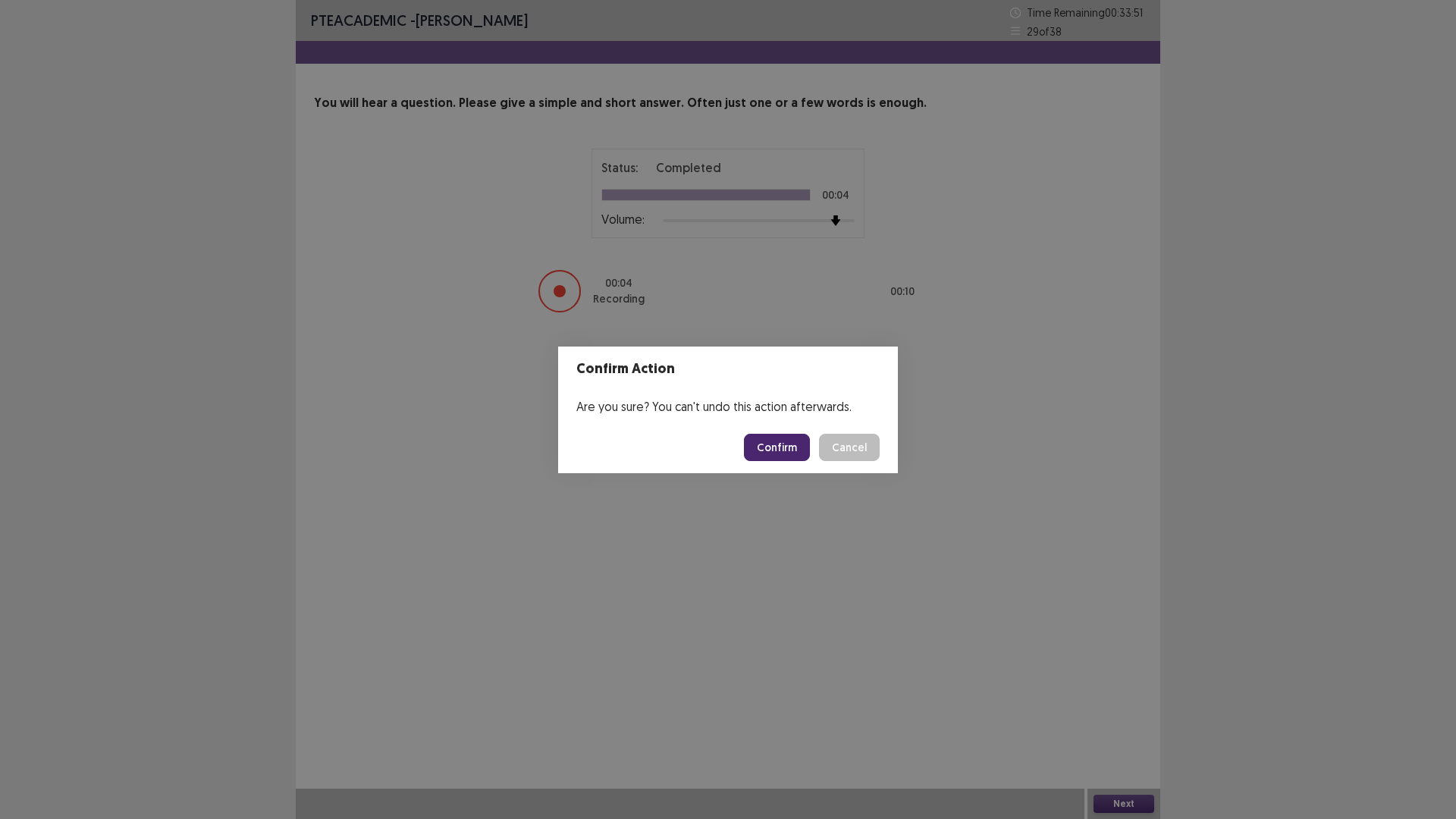
click at [780, 442] on button "Confirm" at bounding box center [777, 447] width 66 height 27
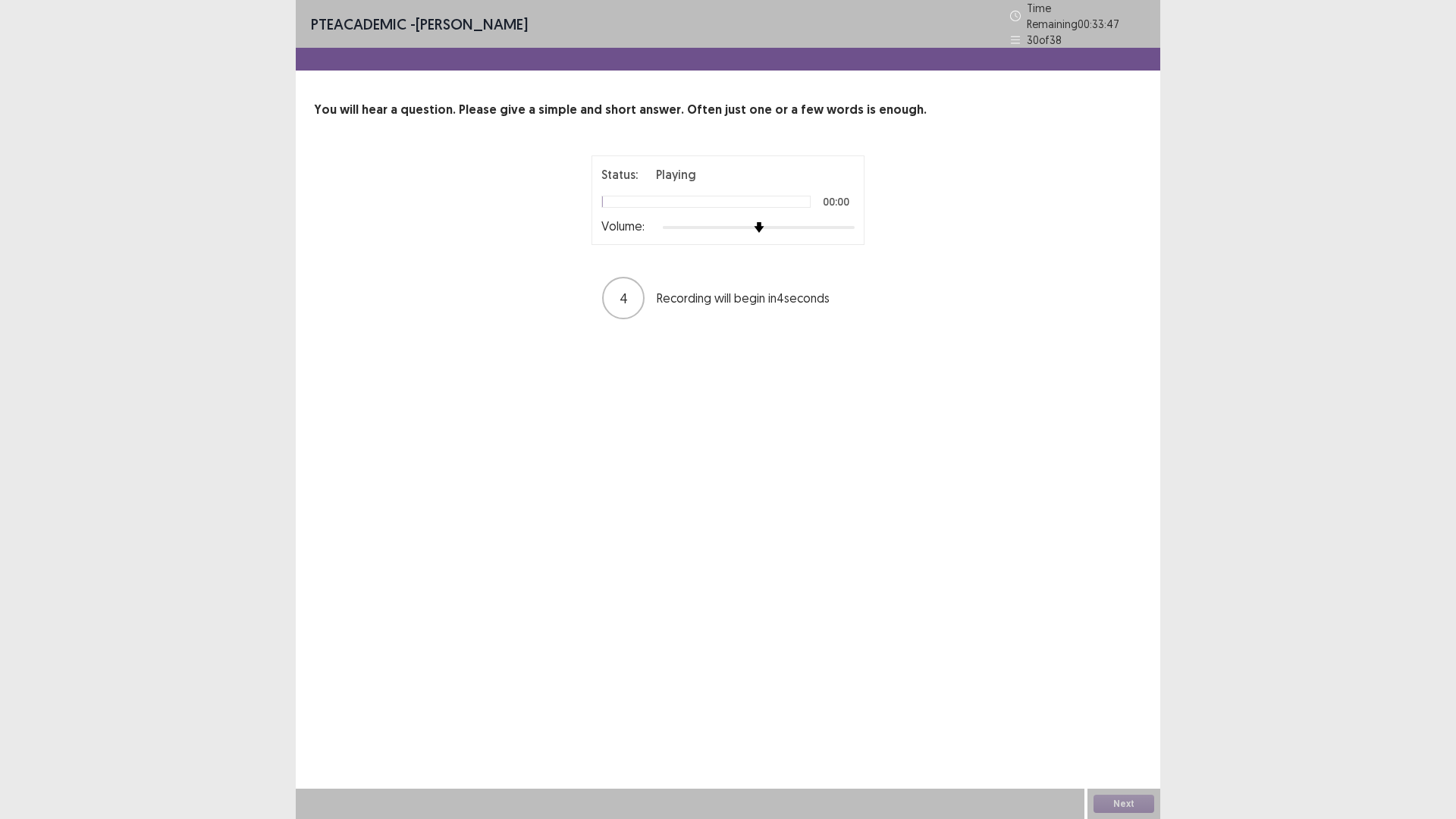
click at [814, 222] on div at bounding box center [758, 227] width 192 height 12
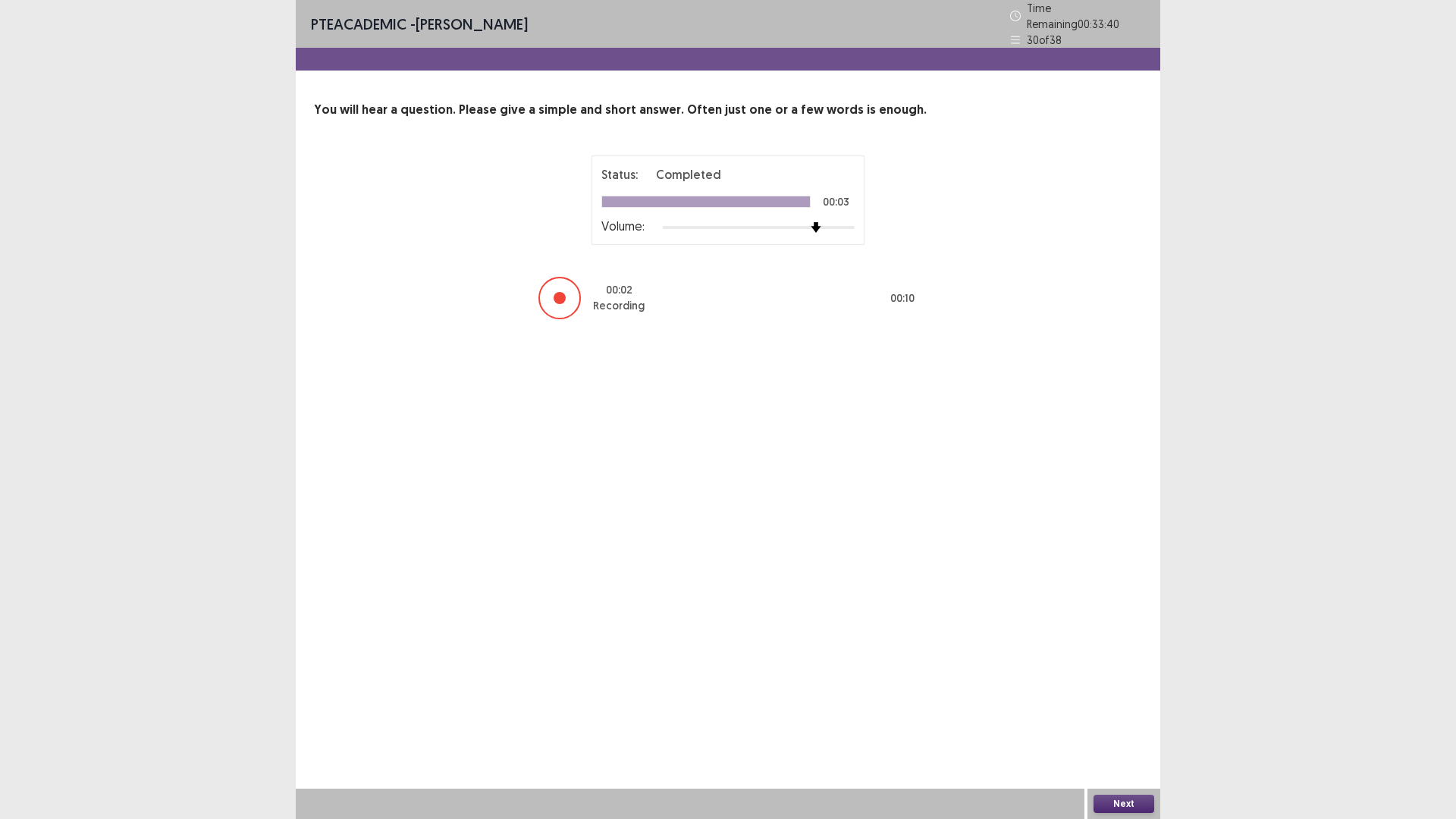
click at [1121, 715] on button "Next" at bounding box center [1124, 804] width 61 height 18
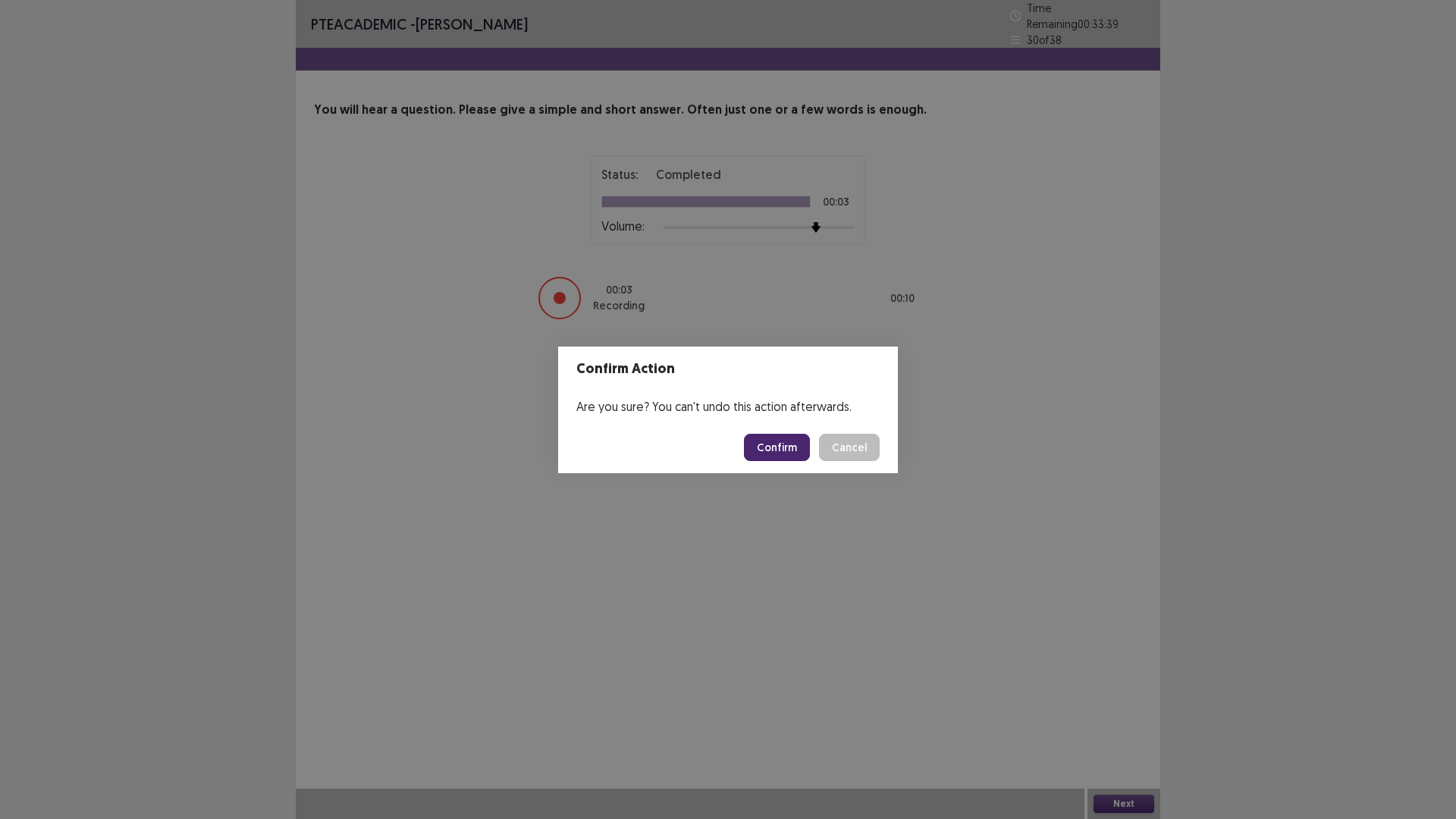
click at [778, 444] on button "Confirm" at bounding box center [777, 447] width 66 height 27
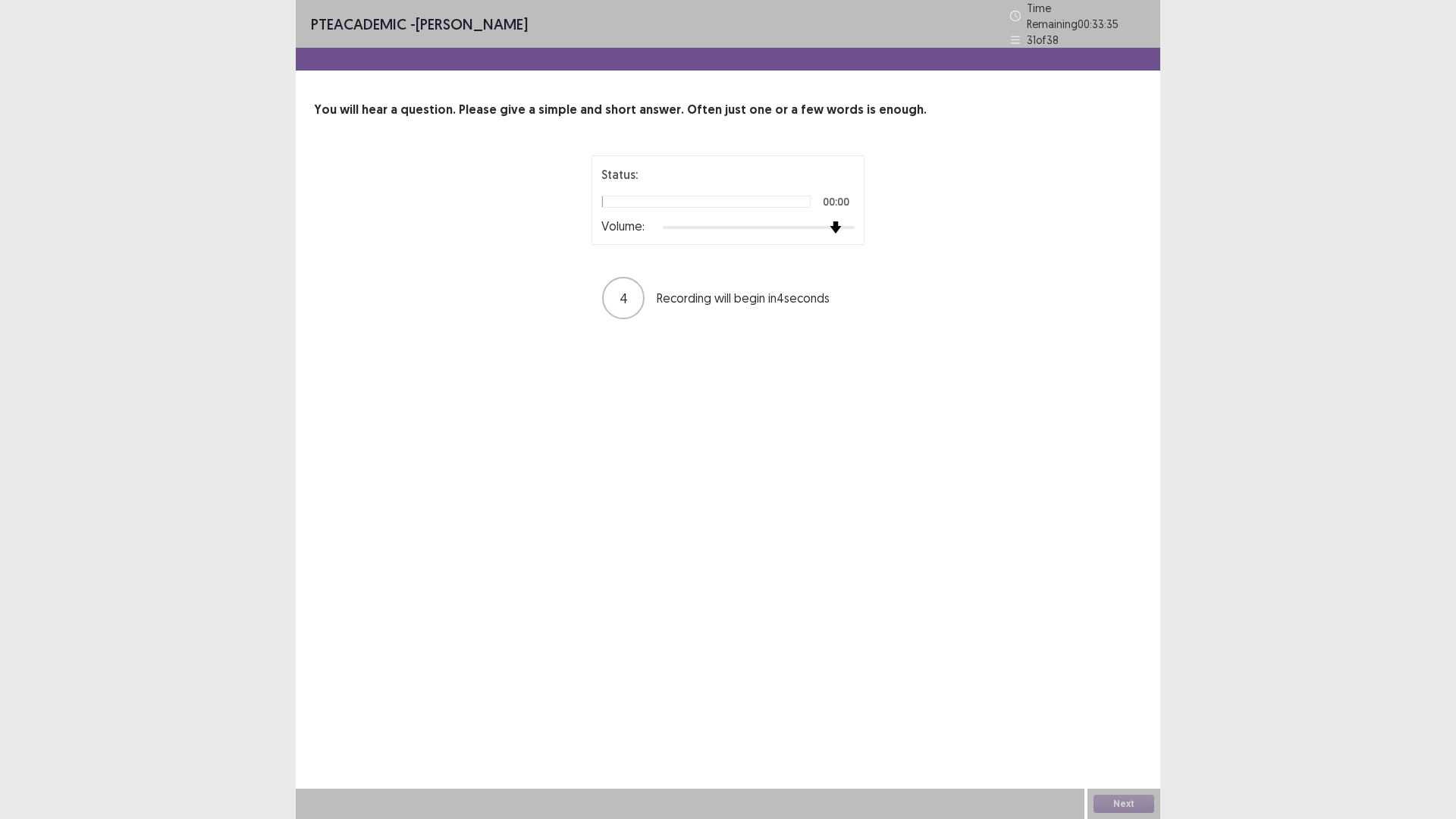
click at [831, 226] on div at bounding box center [758, 227] width 192 height 12
click at [1099, 715] on div "PTE academic - [PERSON_NAME] Time Remaining 00 : 33 : 24 31 of 38 You will hear…" at bounding box center [728, 410] width 865 height 819
click at [1128, 715] on button "Next" at bounding box center [1124, 804] width 61 height 18
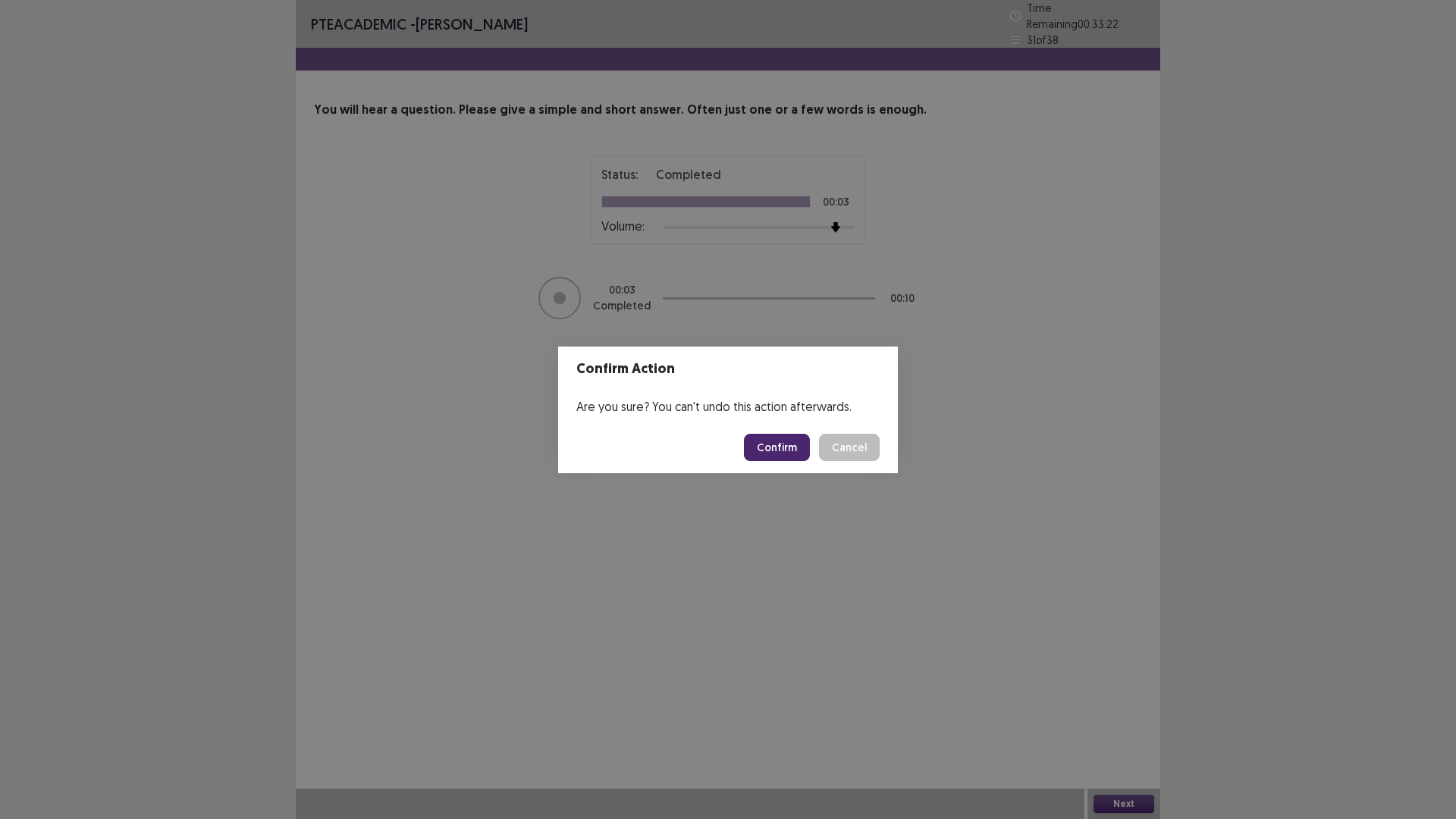
click at [789, 448] on button "Confirm" at bounding box center [777, 447] width 66 height 27
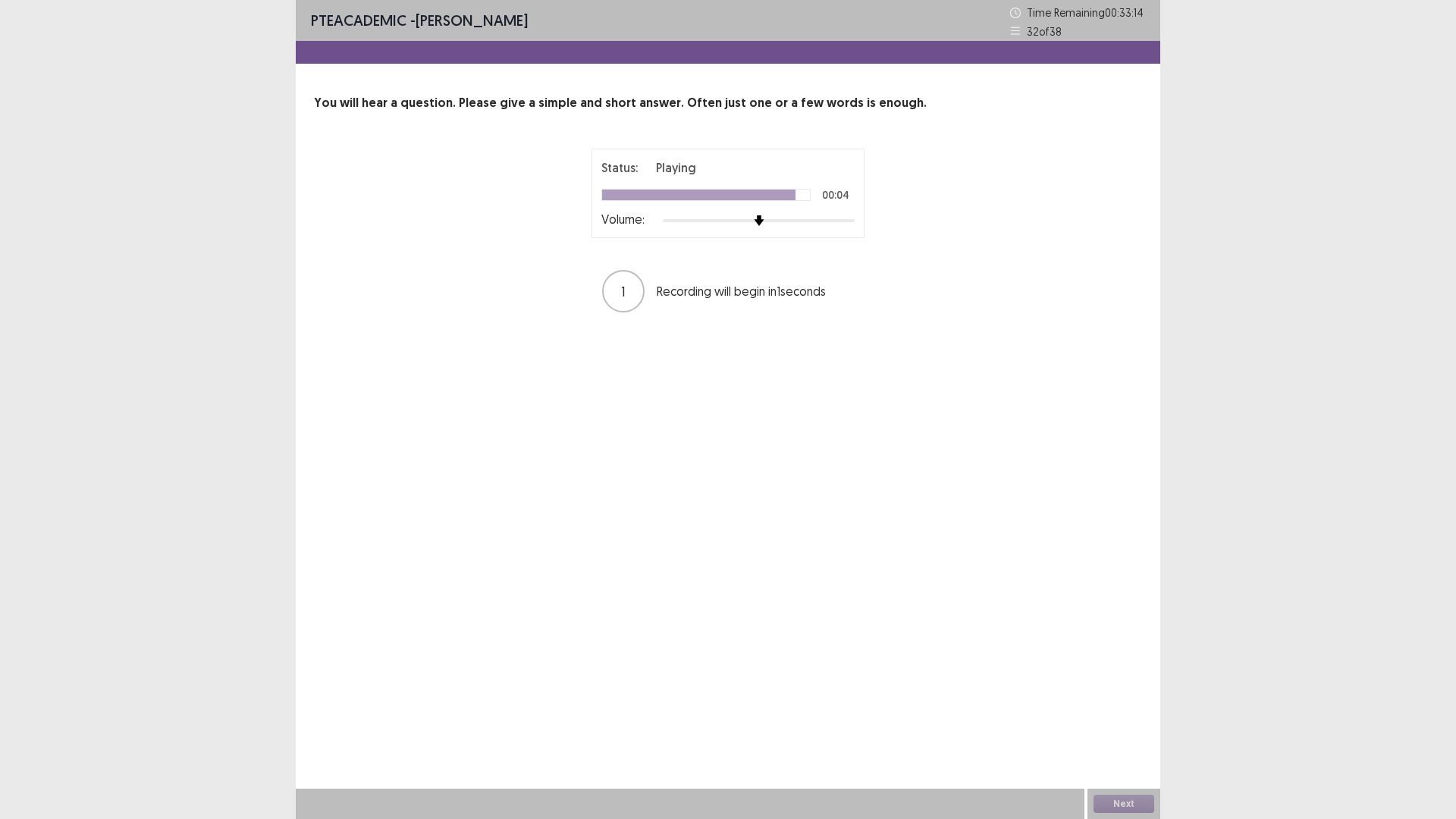
click at [826, 220] on div at bounding box center [758, 220] width 192 height 3
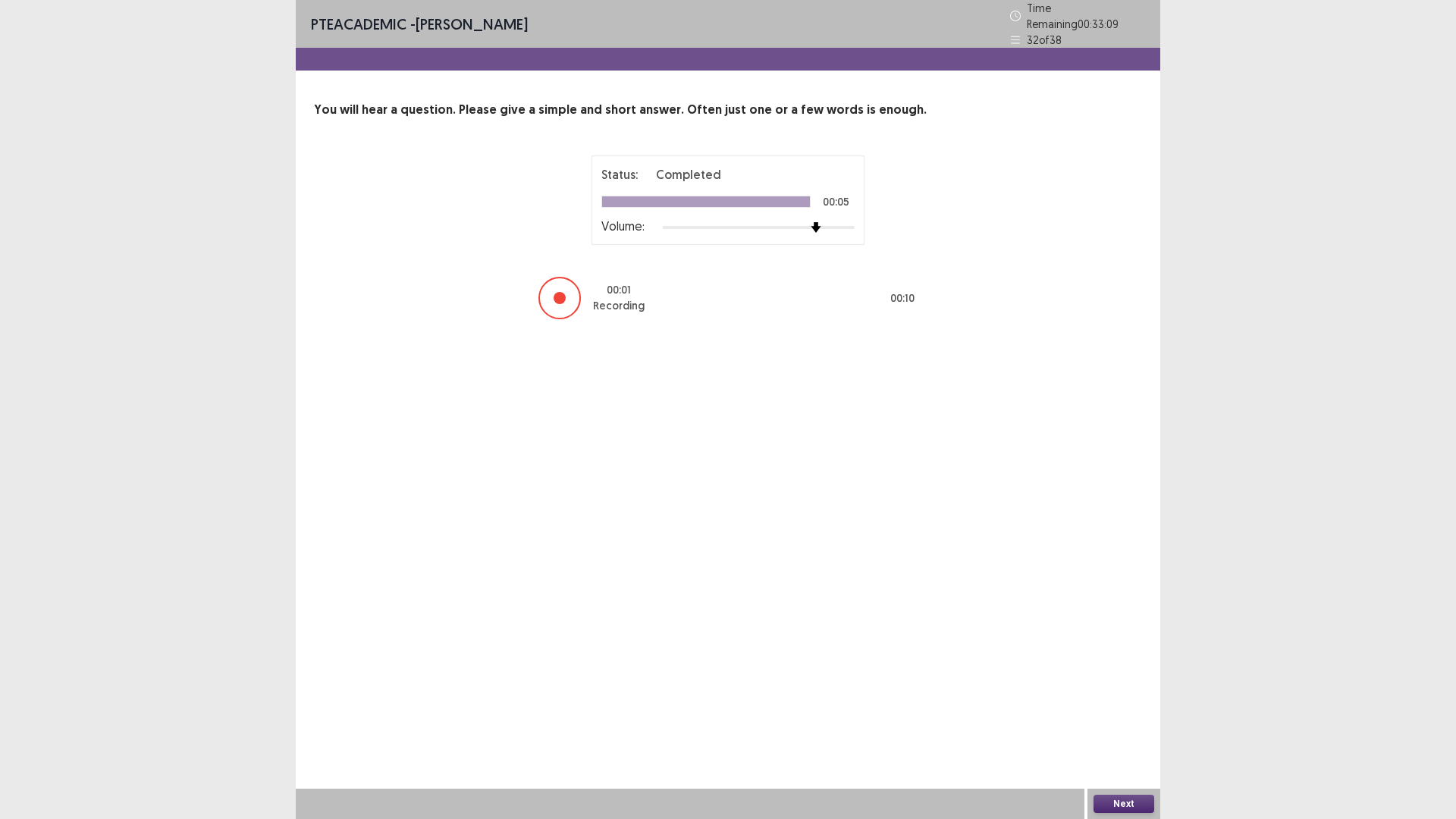
click at [1119, 715] on div "Next" at bounding box center [1124, 803] width 73 height 31
click at [1119, 715] on button "Next" at bounding box center [1124, 804] width 61 height 18
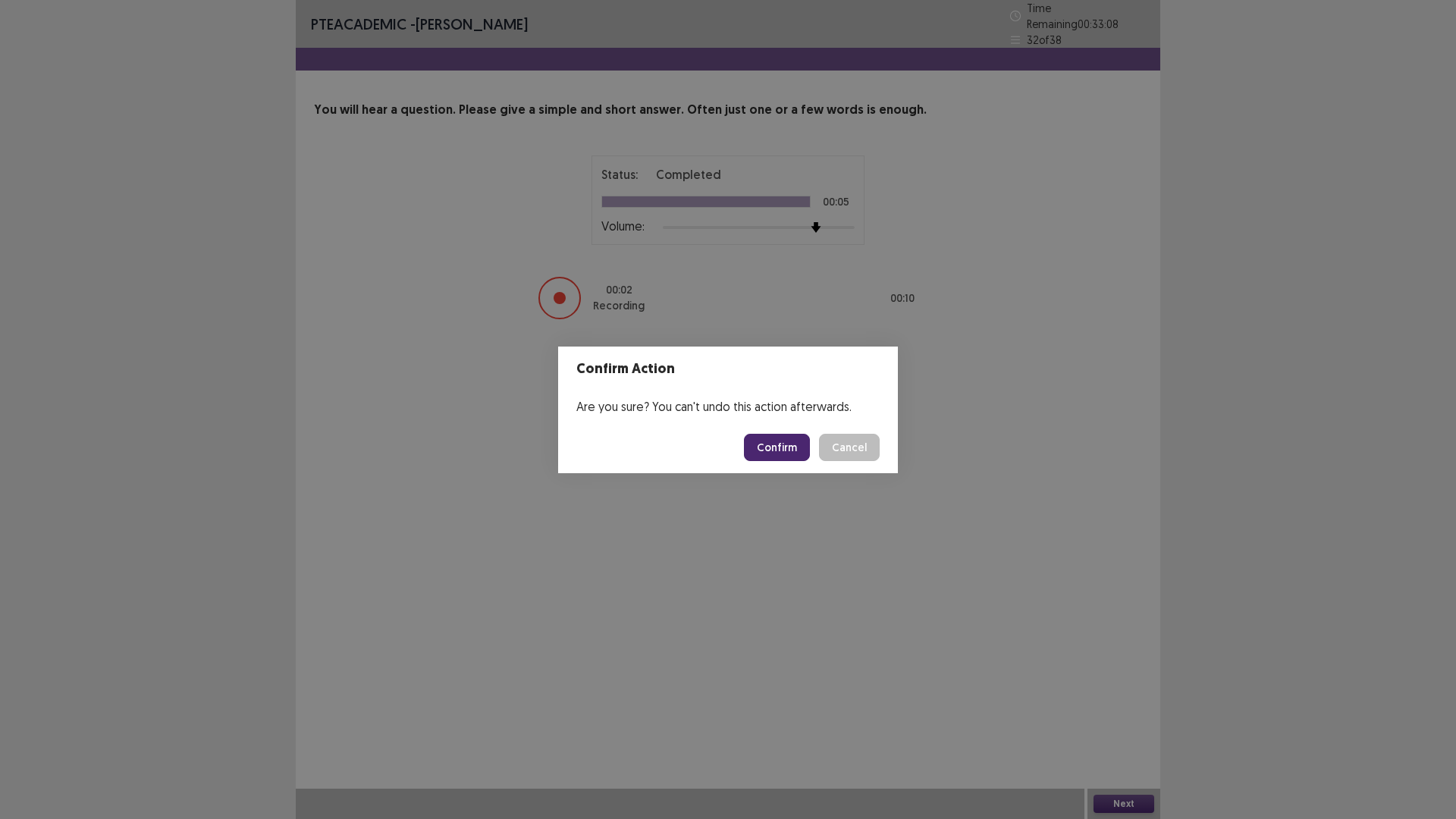
click at [796, 445] on button "Confirm" at bounding box center [777, 447] width 66 height 27
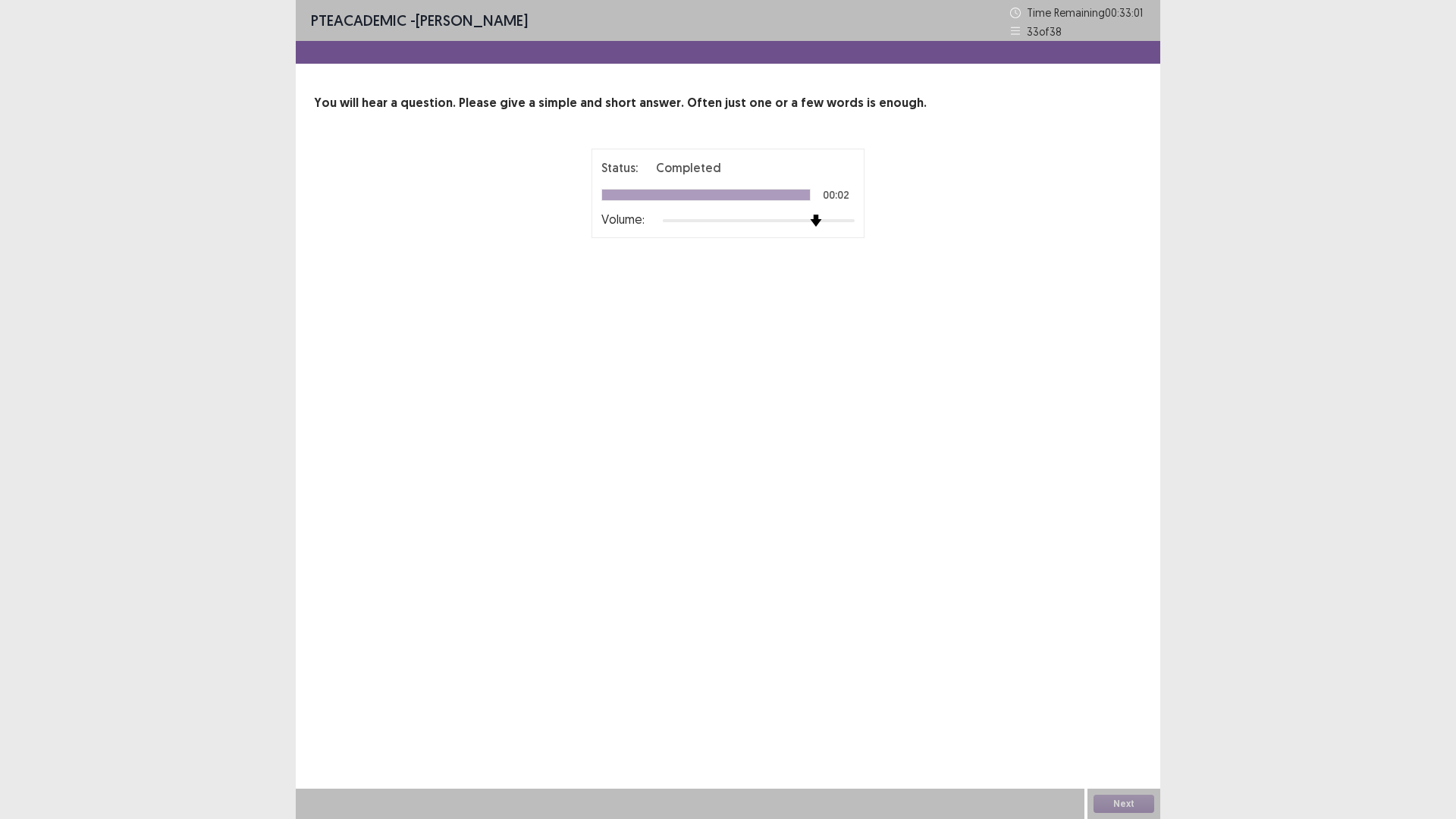
click at [814, 225] on div at bounding box center [758, 220] width 192 height 12
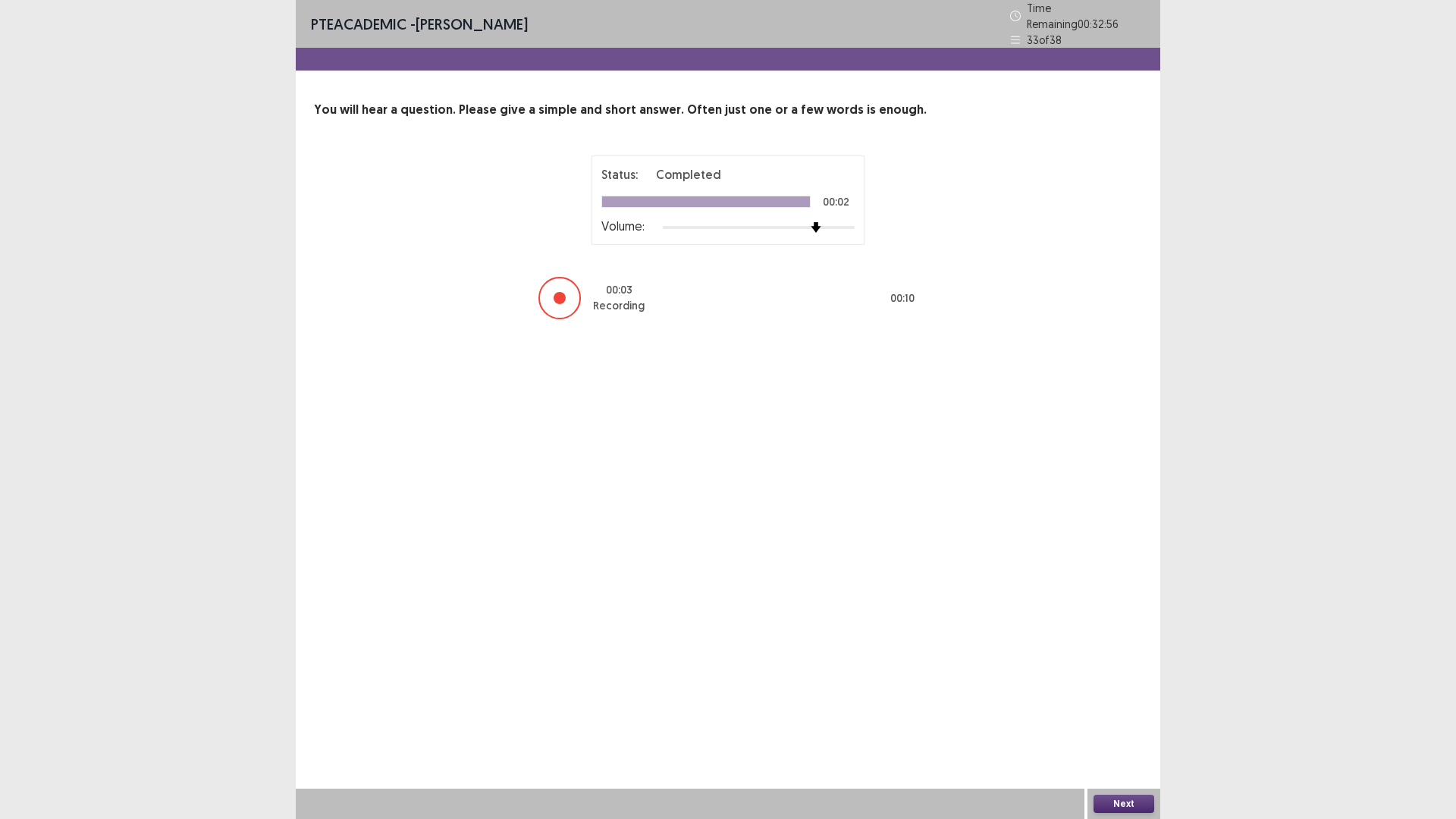
click at [1131, 715] on button "Next" at bounding box center [1124, 804] width 61 height 18
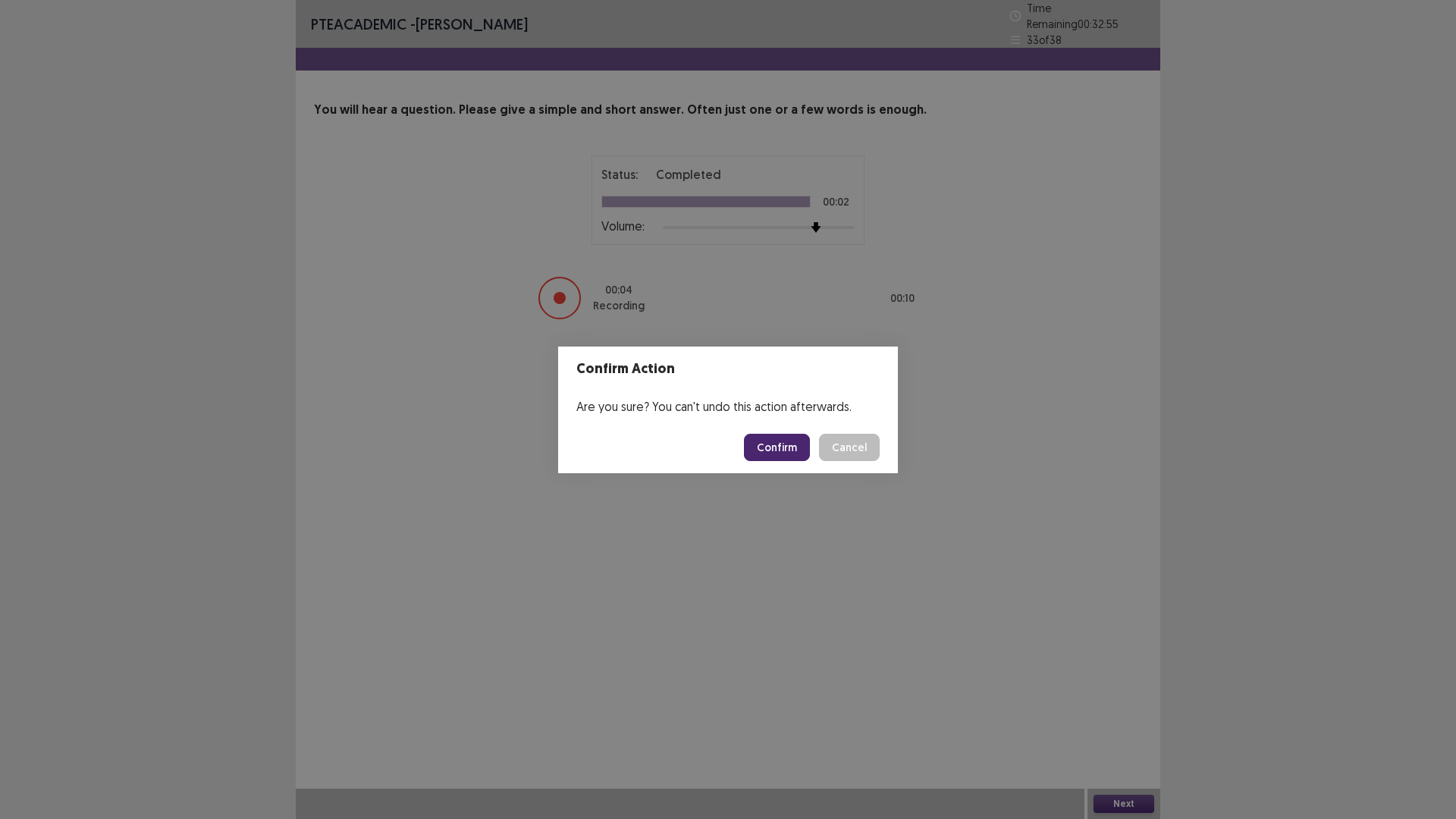
click at [779, 453] on button "Confirm" at bounding box center [777, 447] width 66 height 27
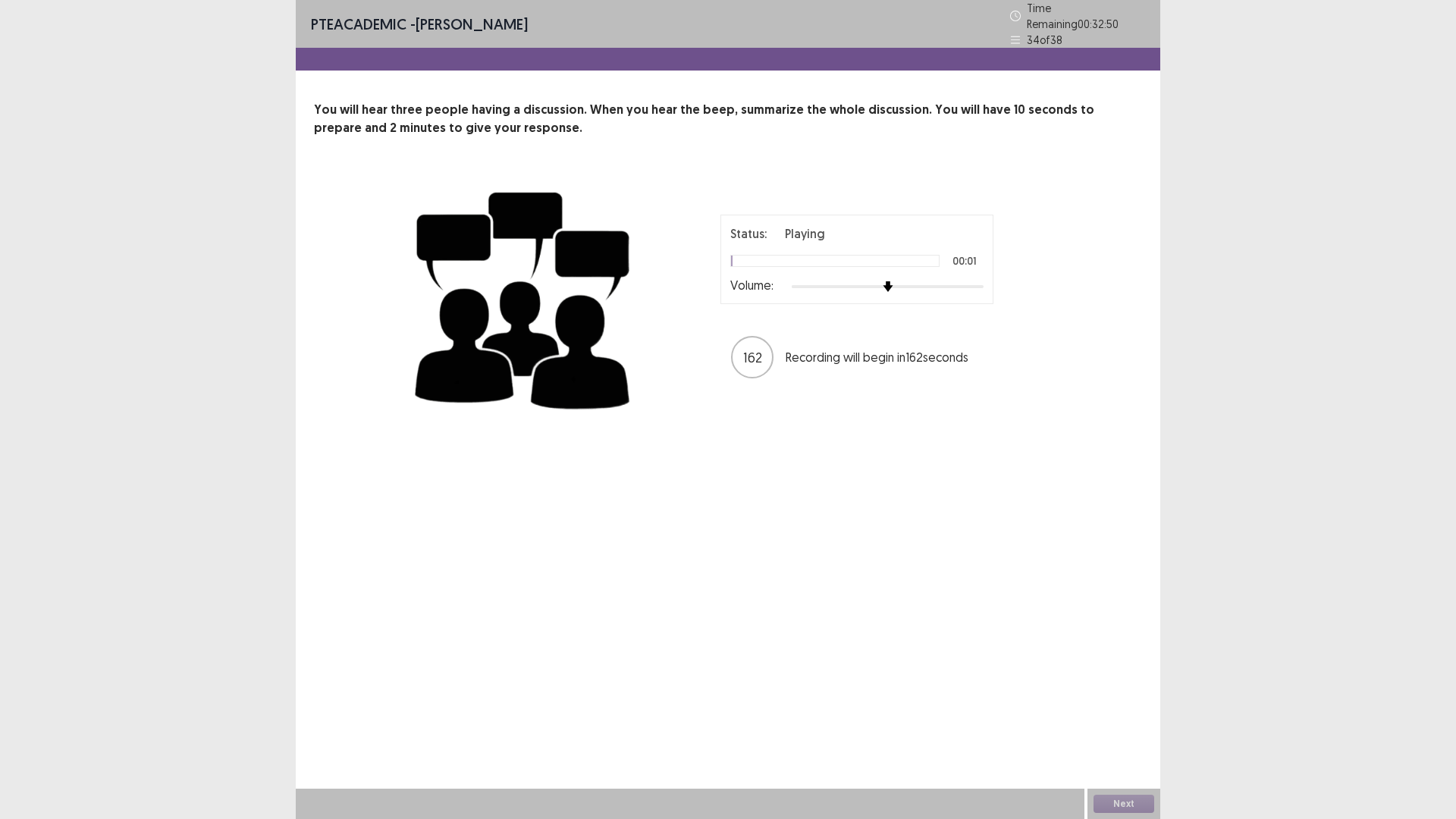
click at [962, 280] on div at bounding box center [887, 286] width 192 height 12
click at [1121, 715] on button "Next" at bounding box center [1124, 804] width 61 height 18
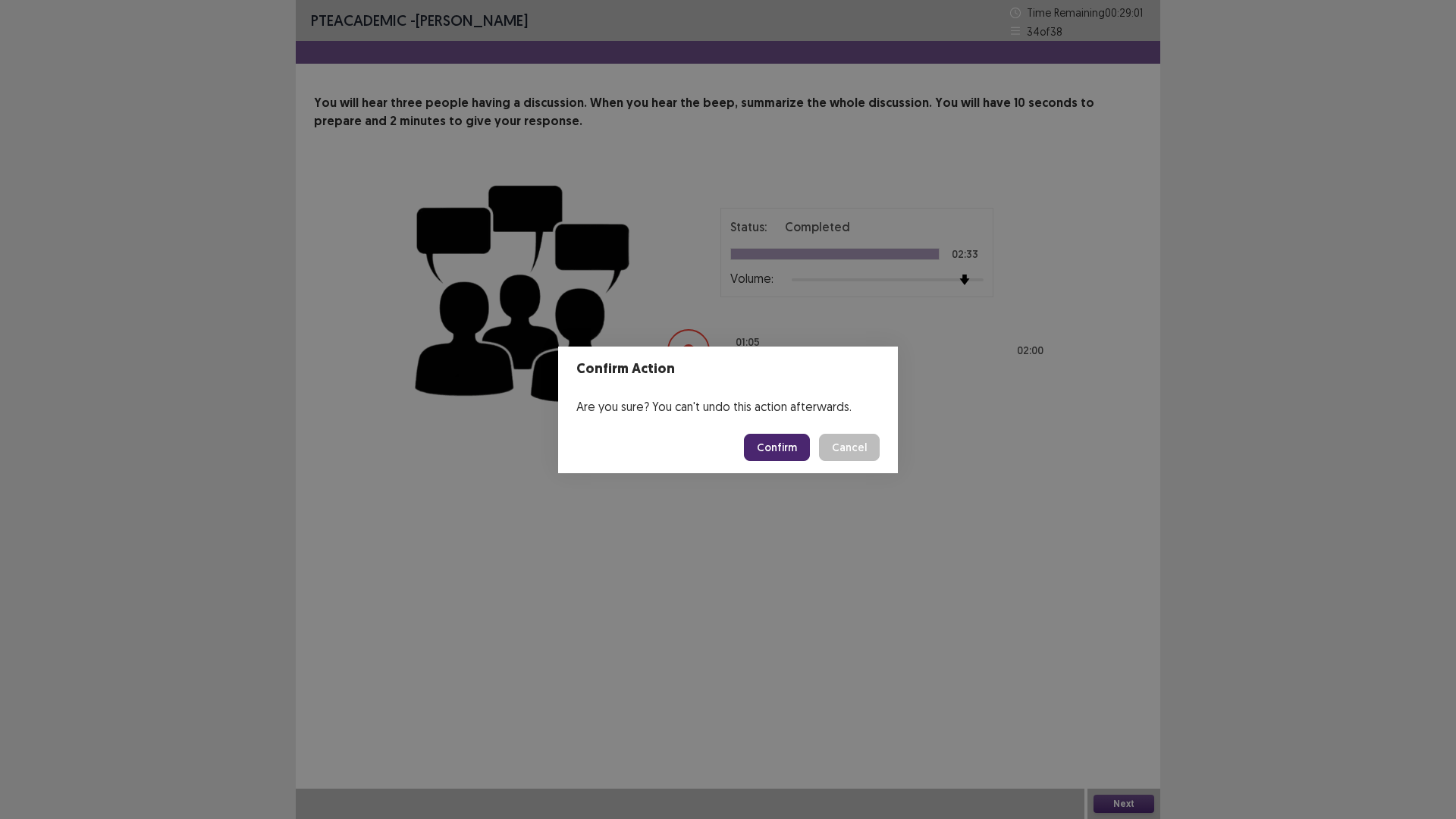
click at [767, 436] on button "Confirm" at bounding box center [777, 447] width 66 height 27
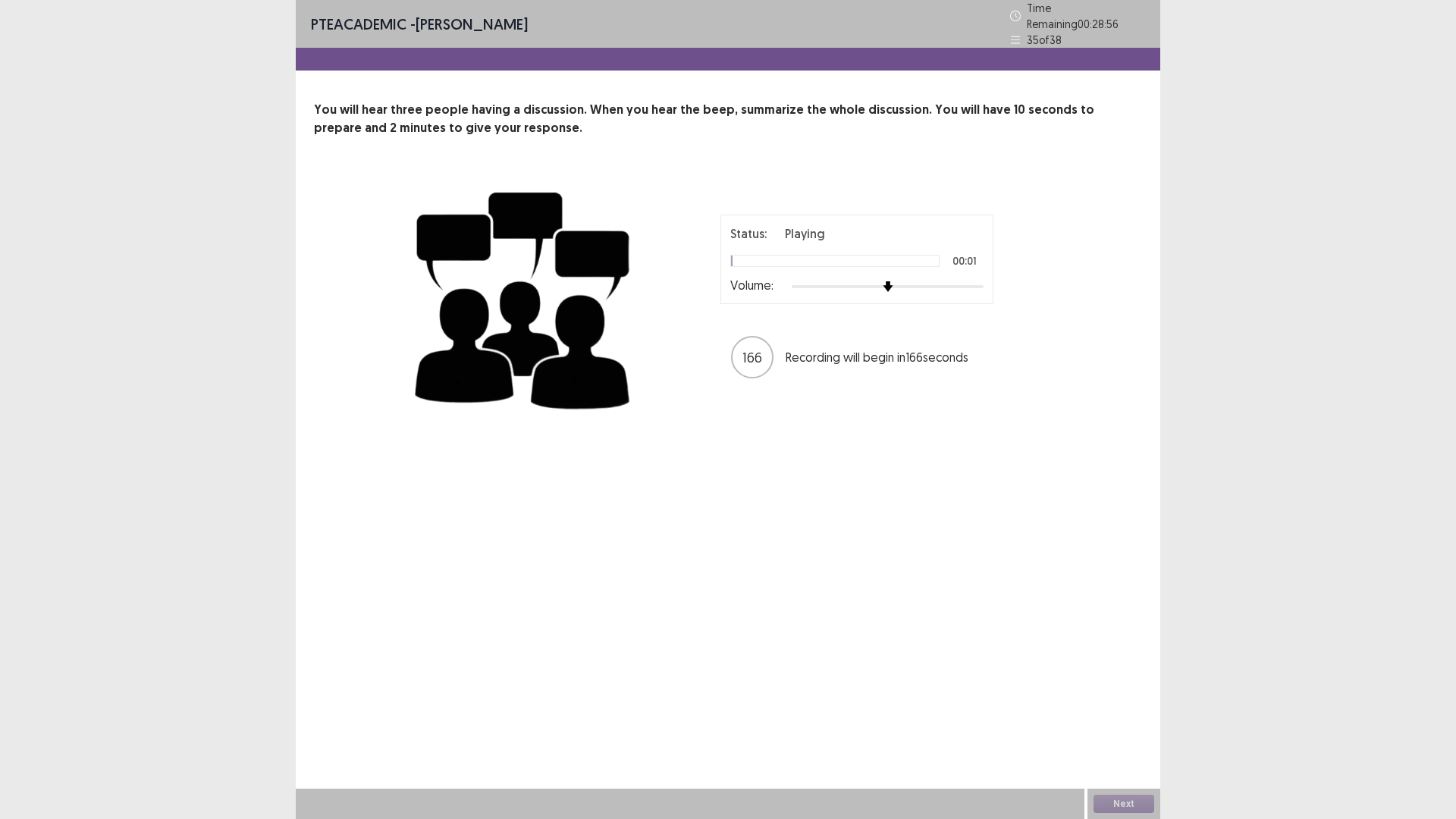
click at [953, 280] on div at bounding box center [887, 286] width 192 height 12
click at [1143, 715] on button "Next" at bounding box center [1124, 804] width 61 height 18
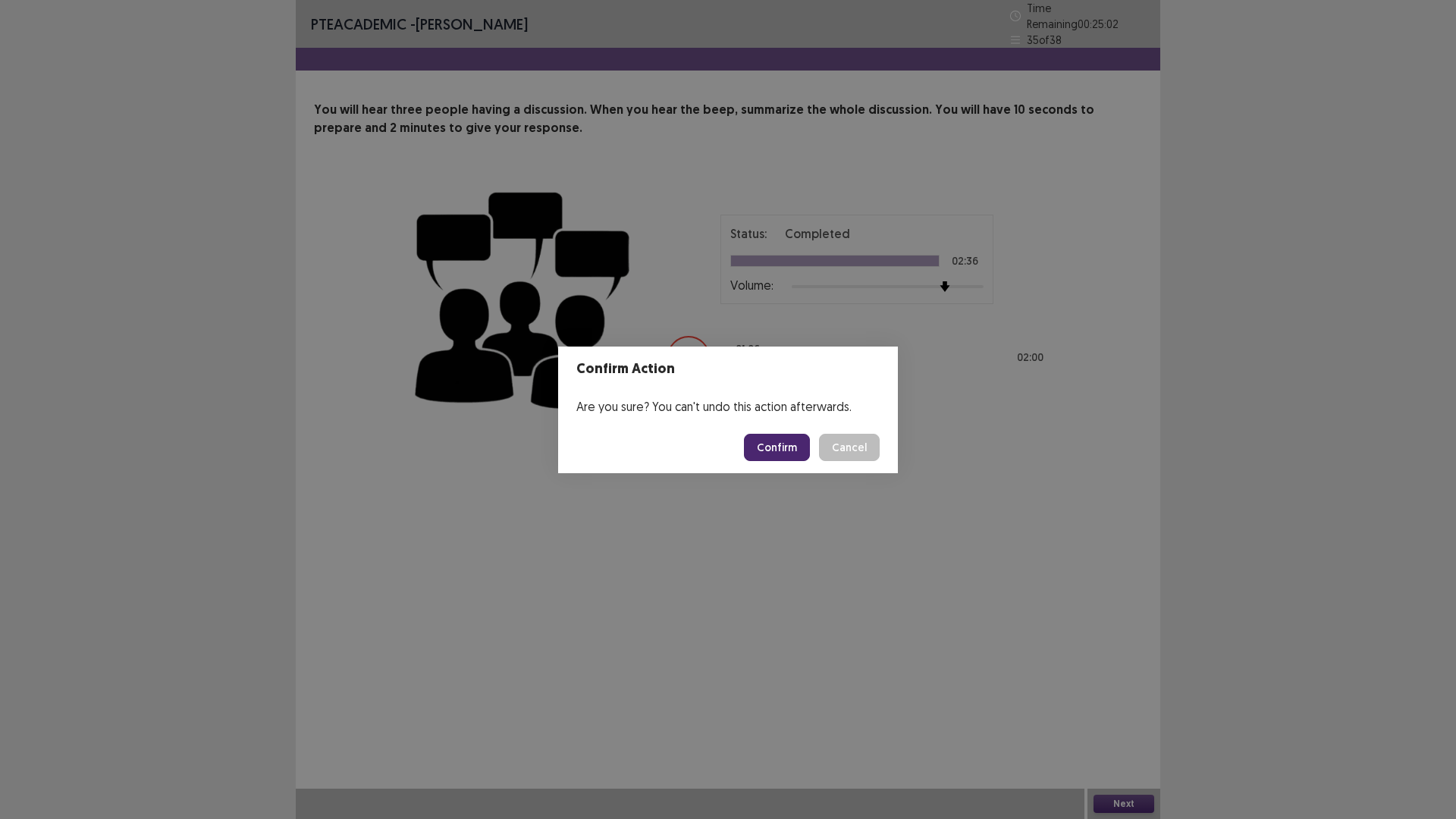
click at [784, 440] on button "Confirm" at bounding box center [777, 447] width 66 height 27
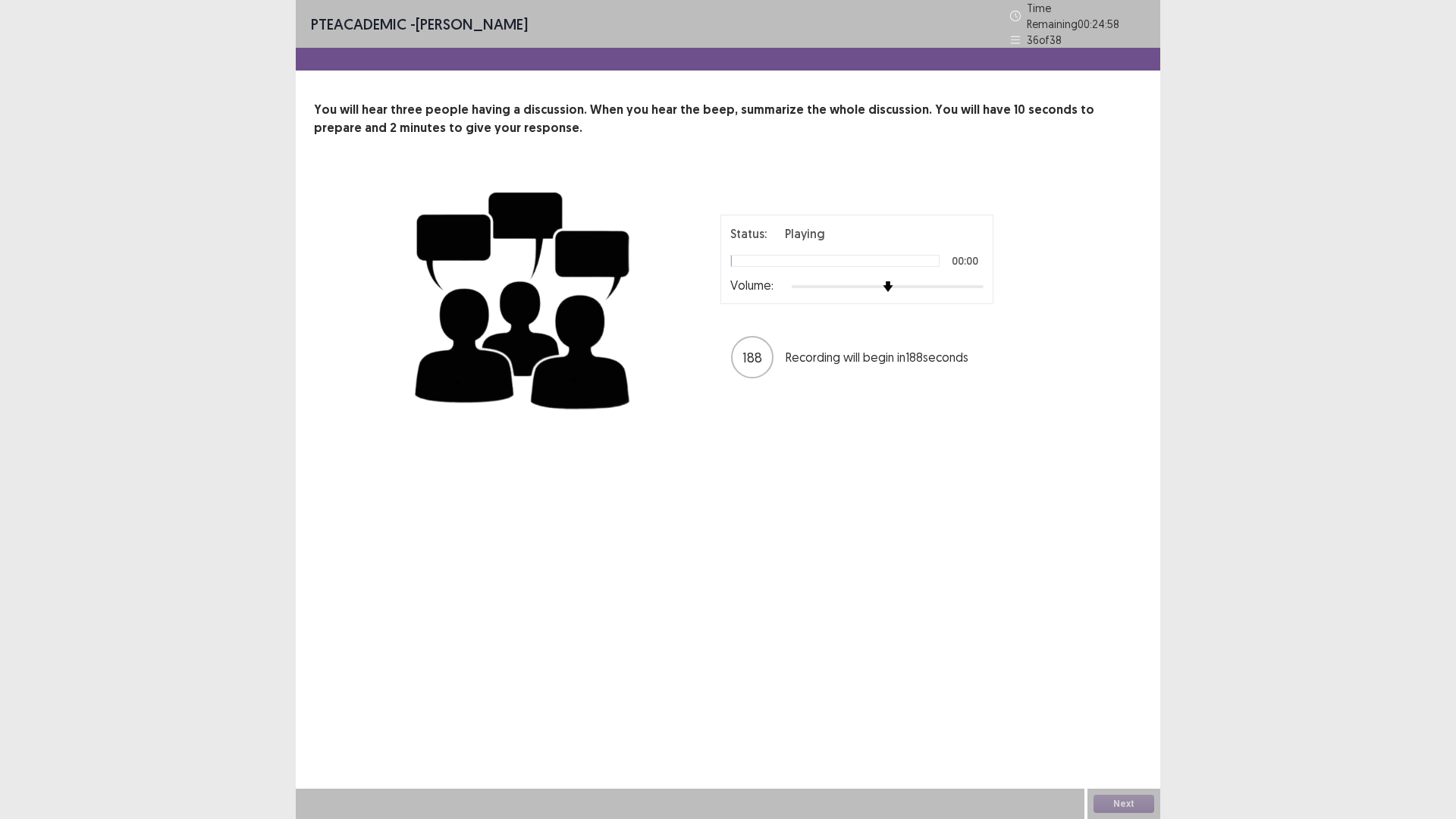
click at [937, 294] on div "Status: Playing 00:00 Volume:" at bounding box center [857, 259] width 273 height 90
click at [936, 285] on div at bounding box center [887, 286] width 192 height 12
click at [1097, 715] on button "Next" at bounding box center [1124, 804] width 61 height 18
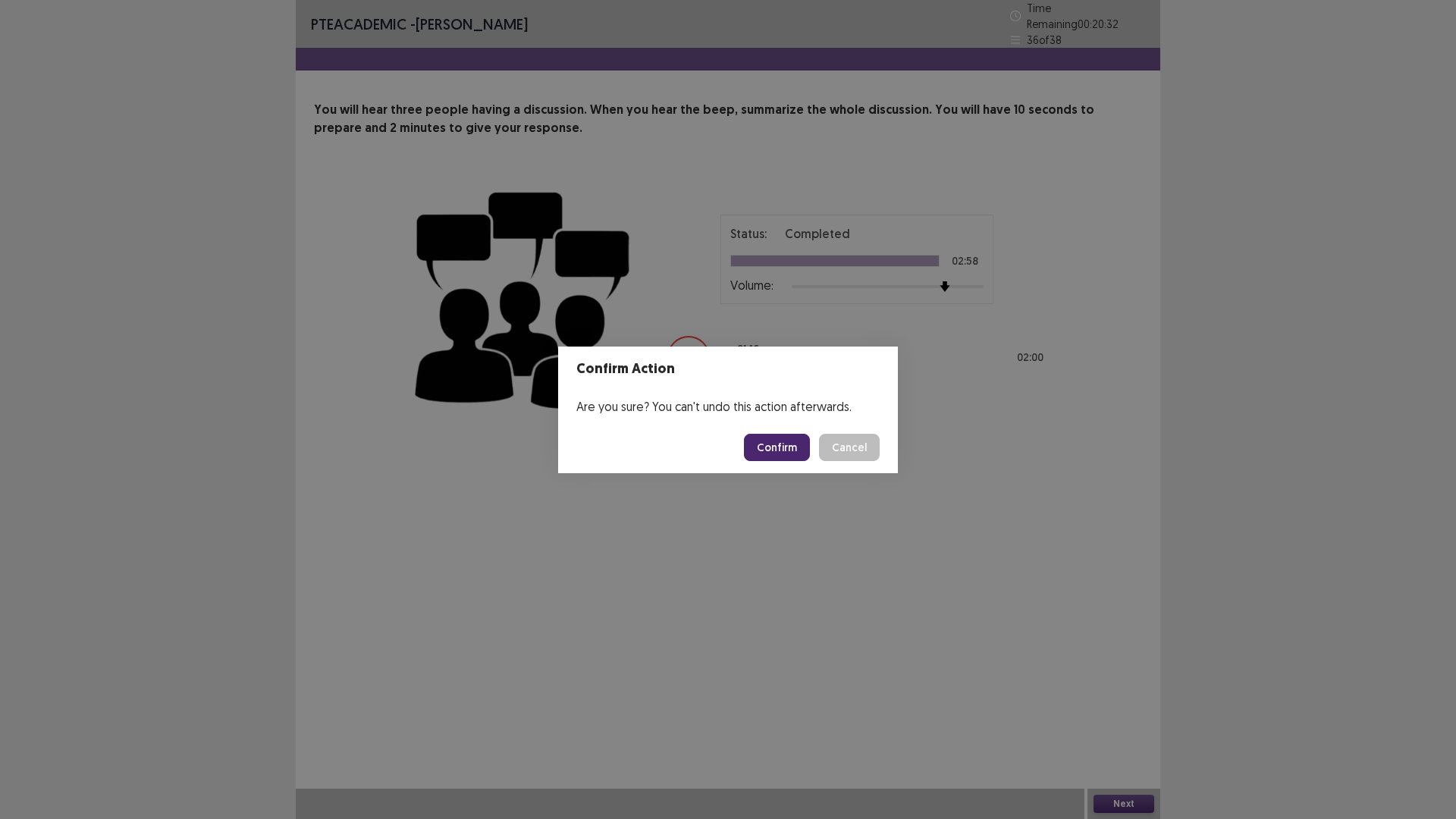
click at [798, 446] on button "Confirm" at bounding box center [777, 447] width 66 height 27
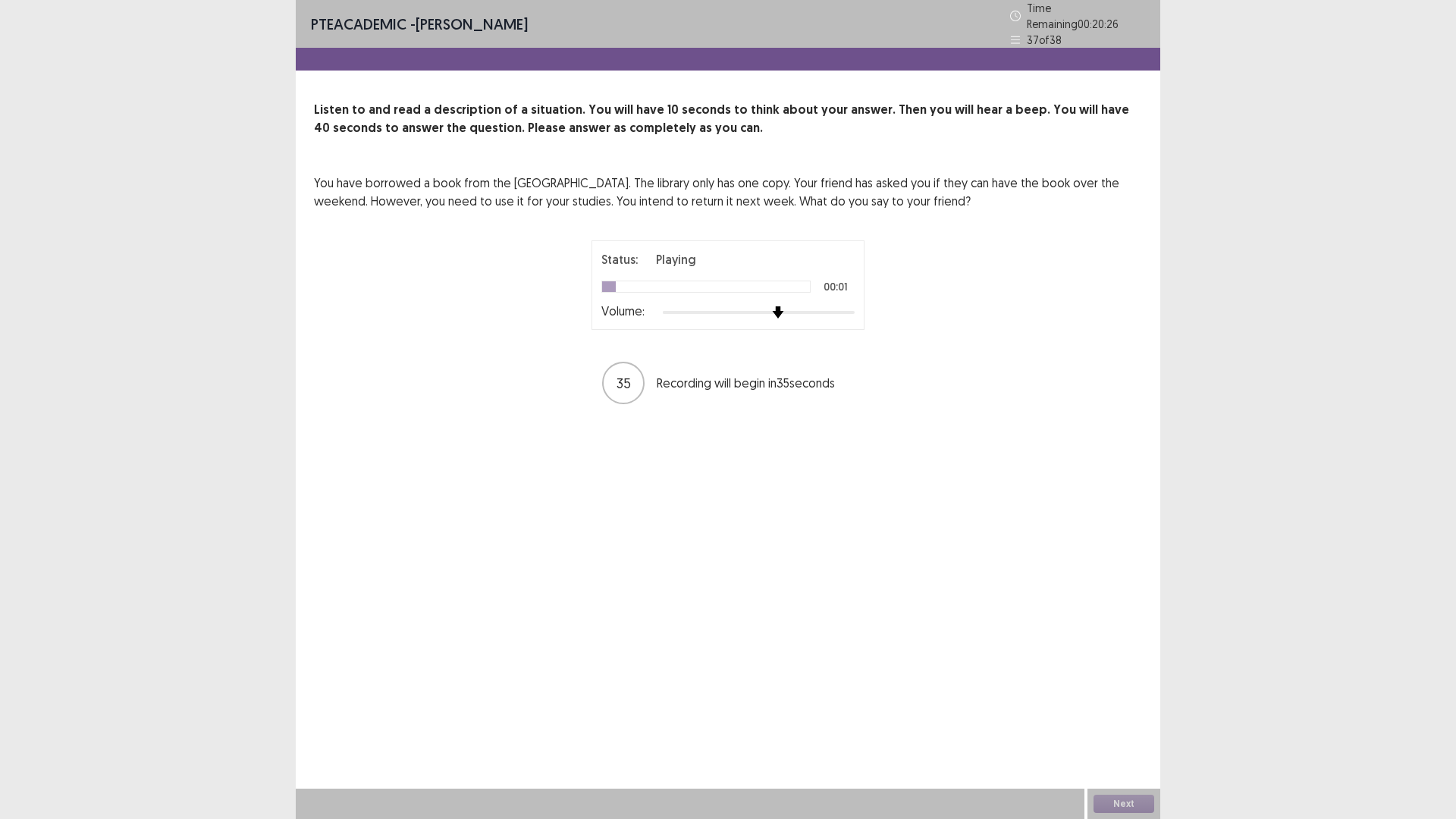
click at [786, 308] on div at bounding box center [758, 313] width 192 height 12
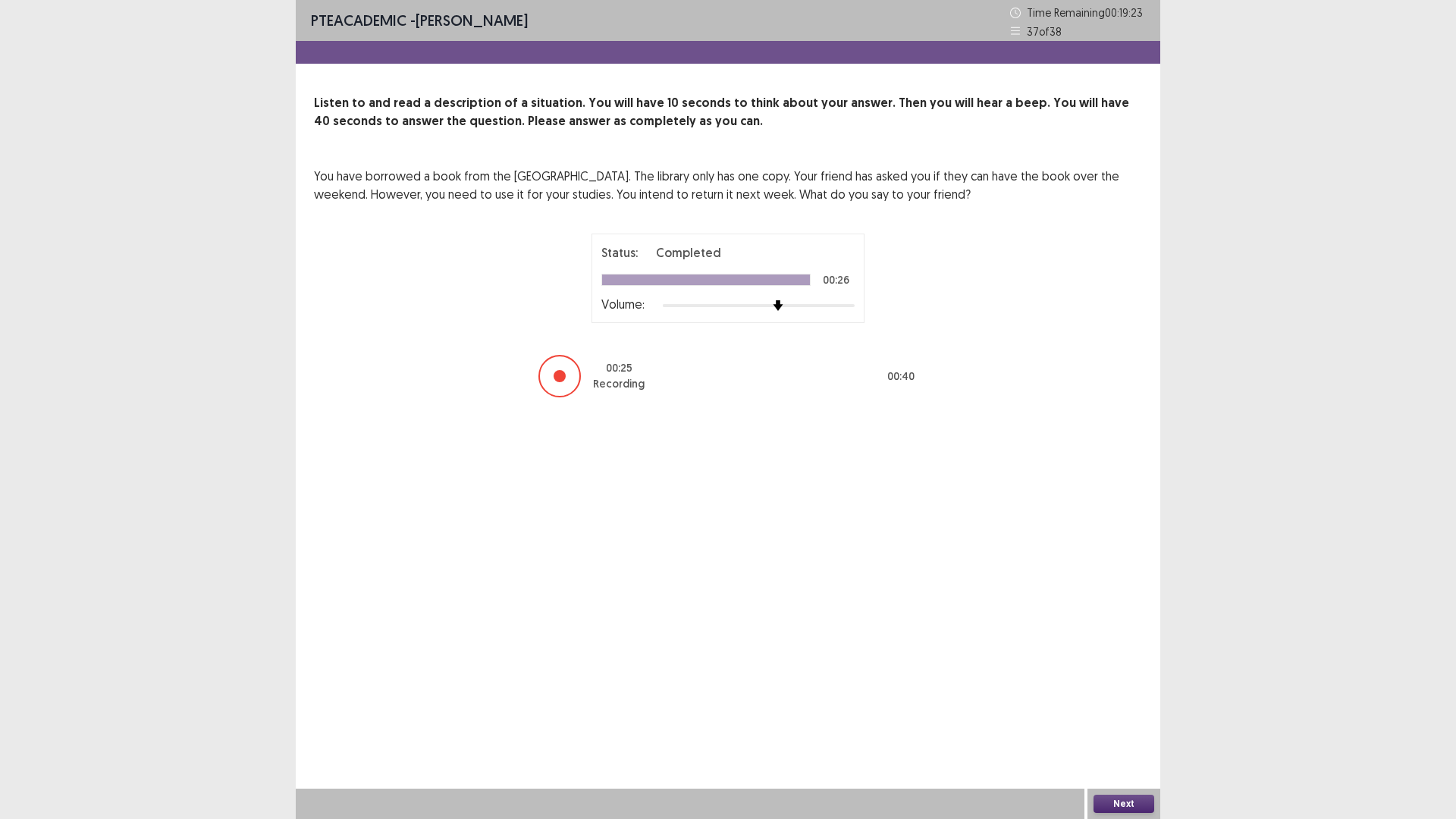
click at [1088, 715] on div "Next" at bounding box center [1124, 803] width 73 height 31
drag, startPoint x: 1158, startPoint y: 812, endPoint x: 1144, endPoint y: 809, distance: 14.3
click at [1156, 715] on div "Next" at bounding box center [1124, 803] width 73 height 31
click at [1132, 715] on button "Next" at bounding box center [1124, 804] width 61 height 18
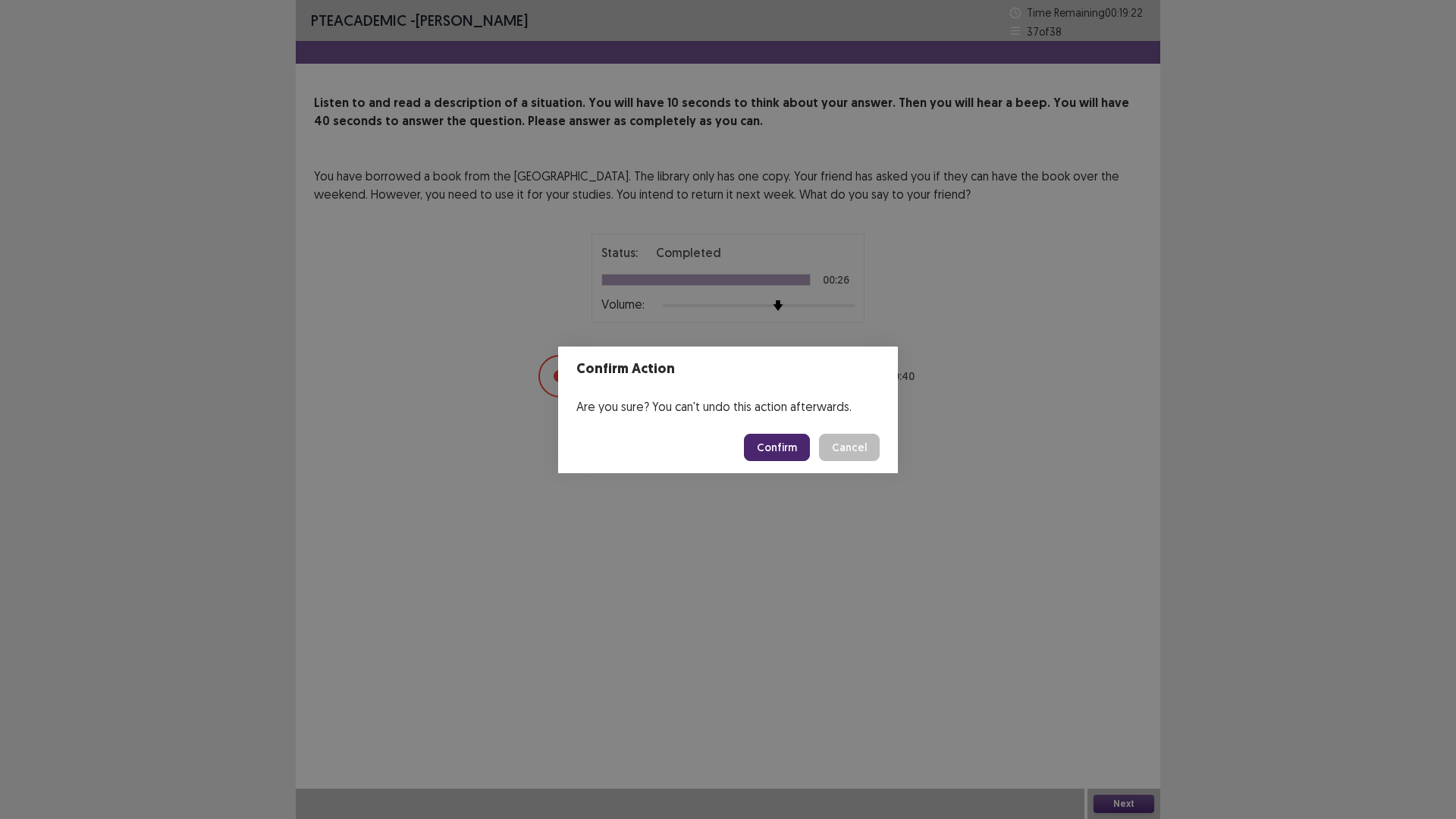
click at [769, 460] on button "Confirm" at bounding box center [777, 447] width 66 height 27
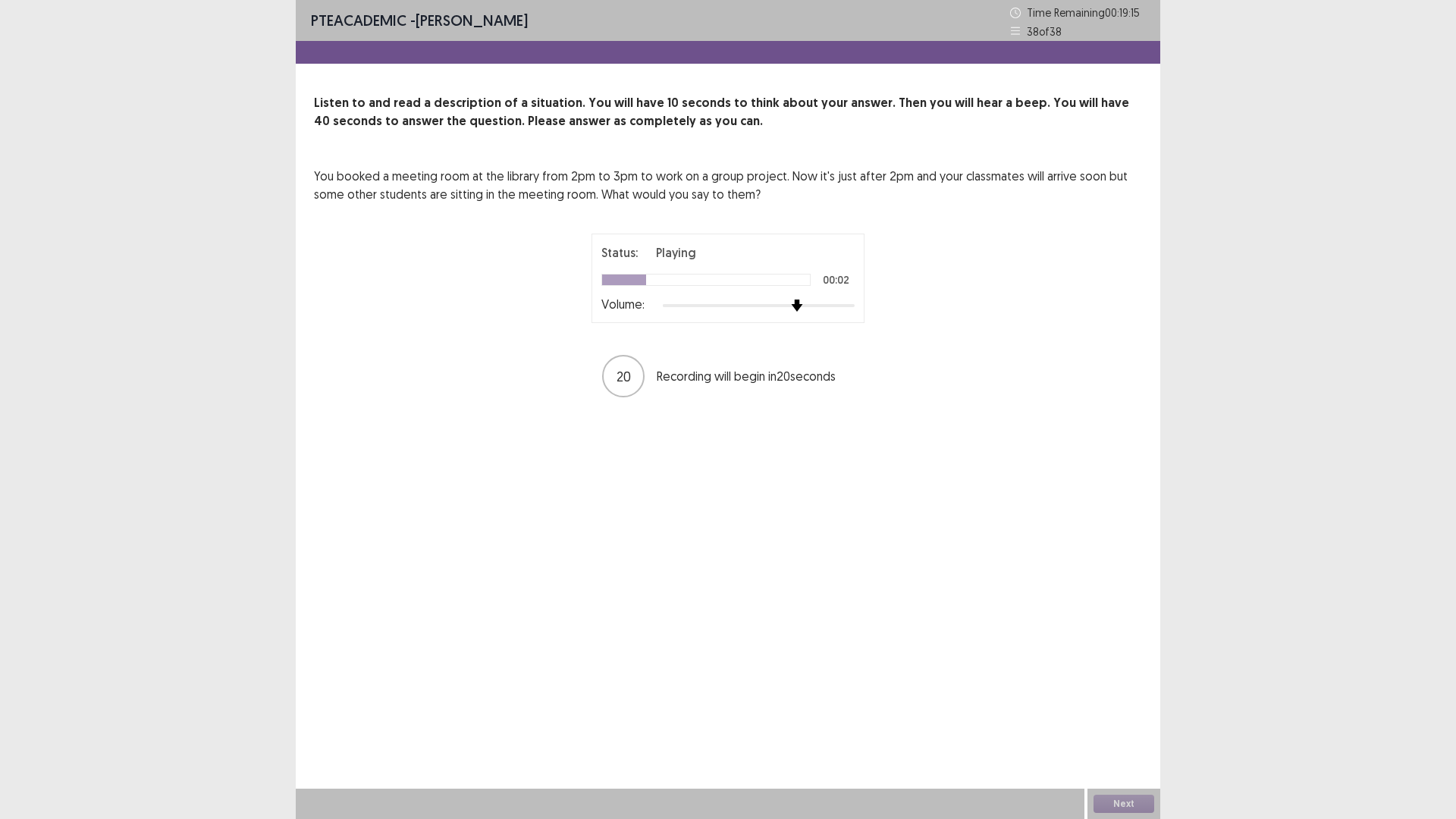
click at [795, 301] on div at bounding box center [758, 305] width 192 height 12
click at [1104, 715] on button "Next" at bounding box center [1124, 804] width 61 height 18
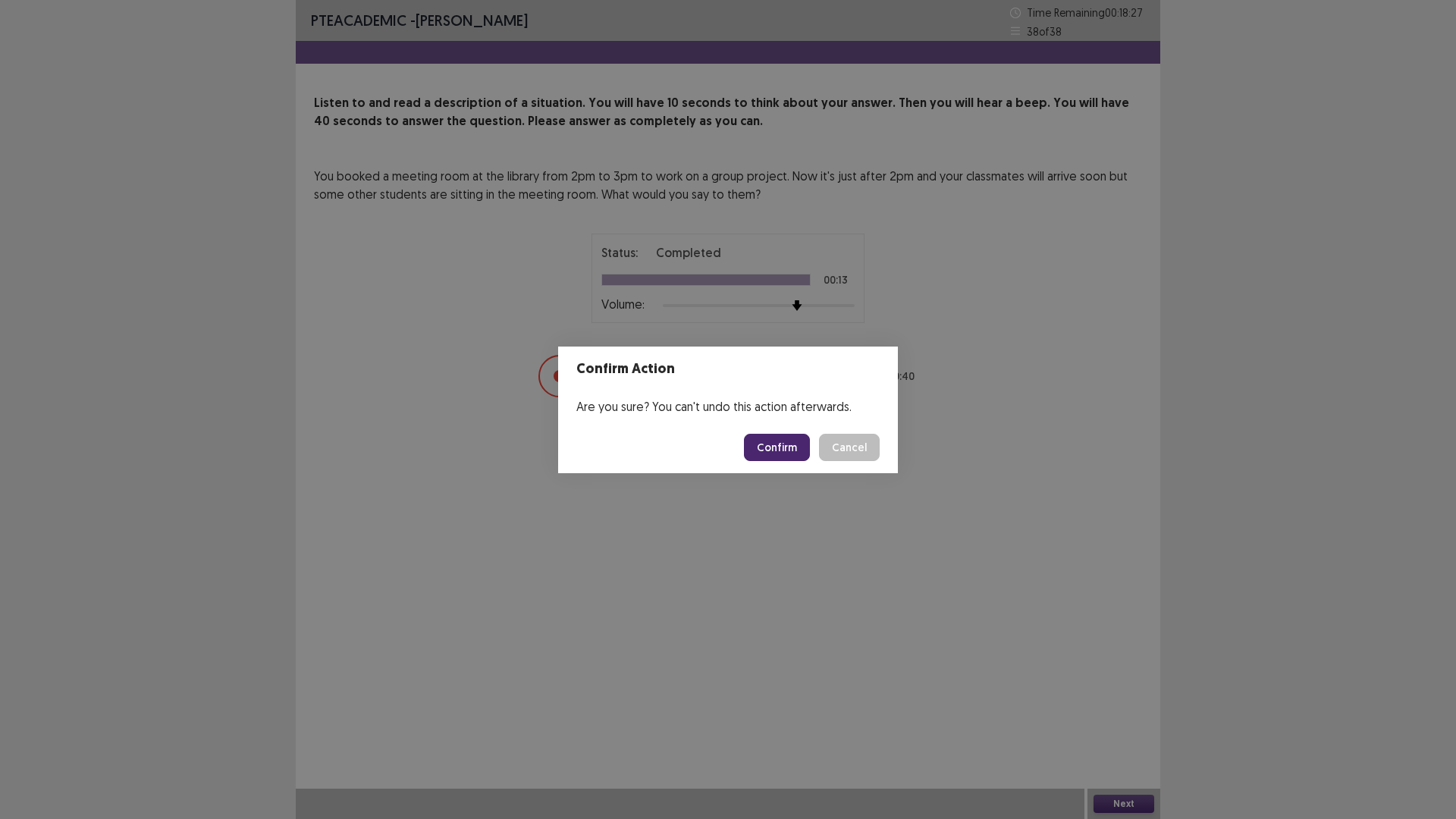
click at [766, 451] on button "Confirm" at bounding box center [777, 447] width 66 height 27
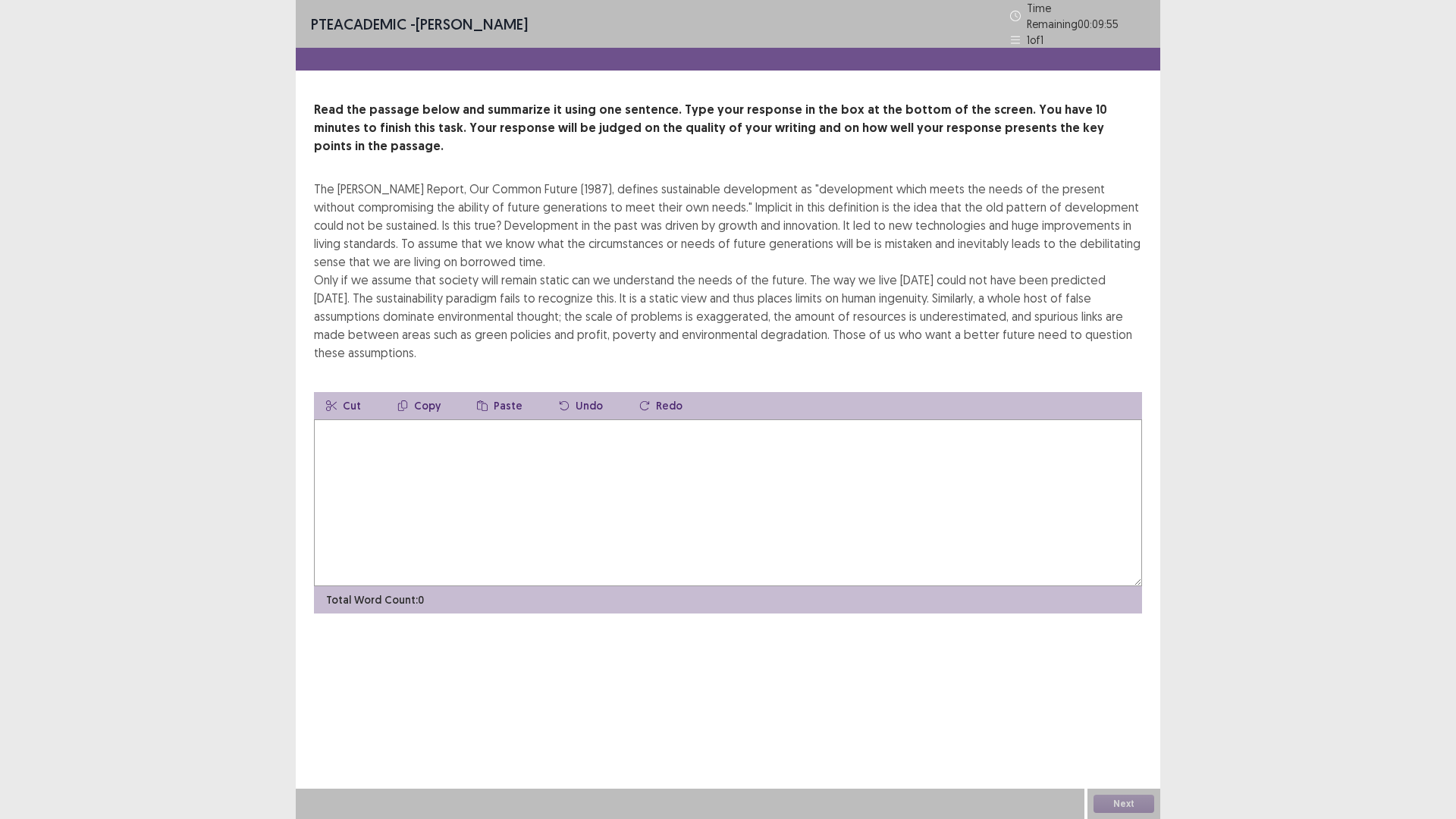
click at [459, 450] on textarea at bounding box center [728, 502] width 828 height 167
click at [478, 419] on textarea "**********" at bounding box center [728, 502] width 828 height 167
click at [483, 419] on textarea "**********" at bounding box center [728, 502] width 828 height 167
click at [410, 392] on button "Copy" at bounding box center [419, 405] width 67 height 27
click at [427, 392] on button "Copy" at bounding box center [419, 405] width 67 height 27
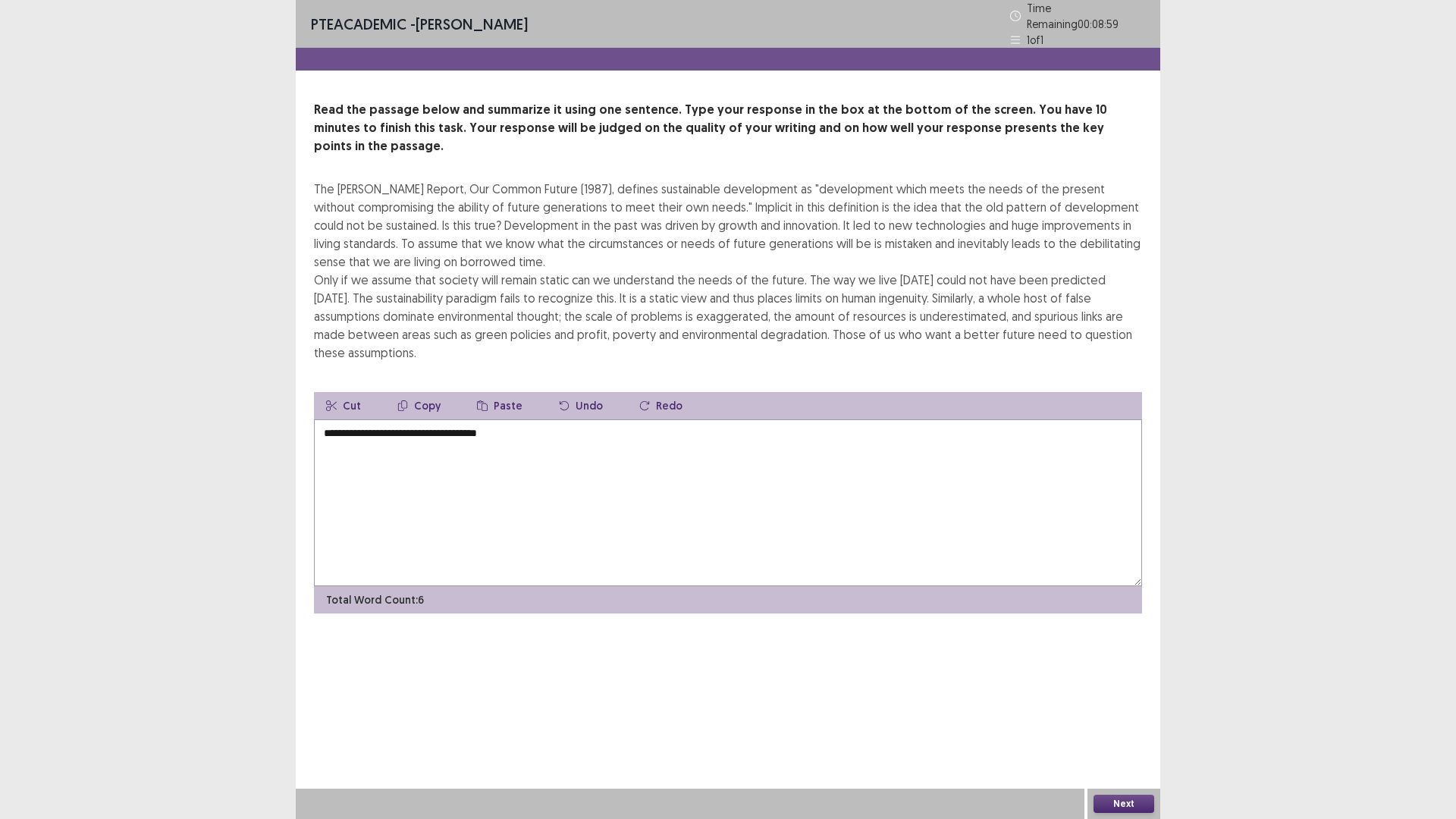
drag, startPoint x: 426, startPoint y: 270, endPoint x: 530, endPoint y: 263, distance: 104.2
click at [530, 263] on div "The [PERSON_NAME] Report, Our Common Future (1987), defines sustainable develop…" at bounding box center [728, 271] width 828 height 182
click at [556, 422] on textarea "**********" at bounding box center [728, 502] width 828 height 167
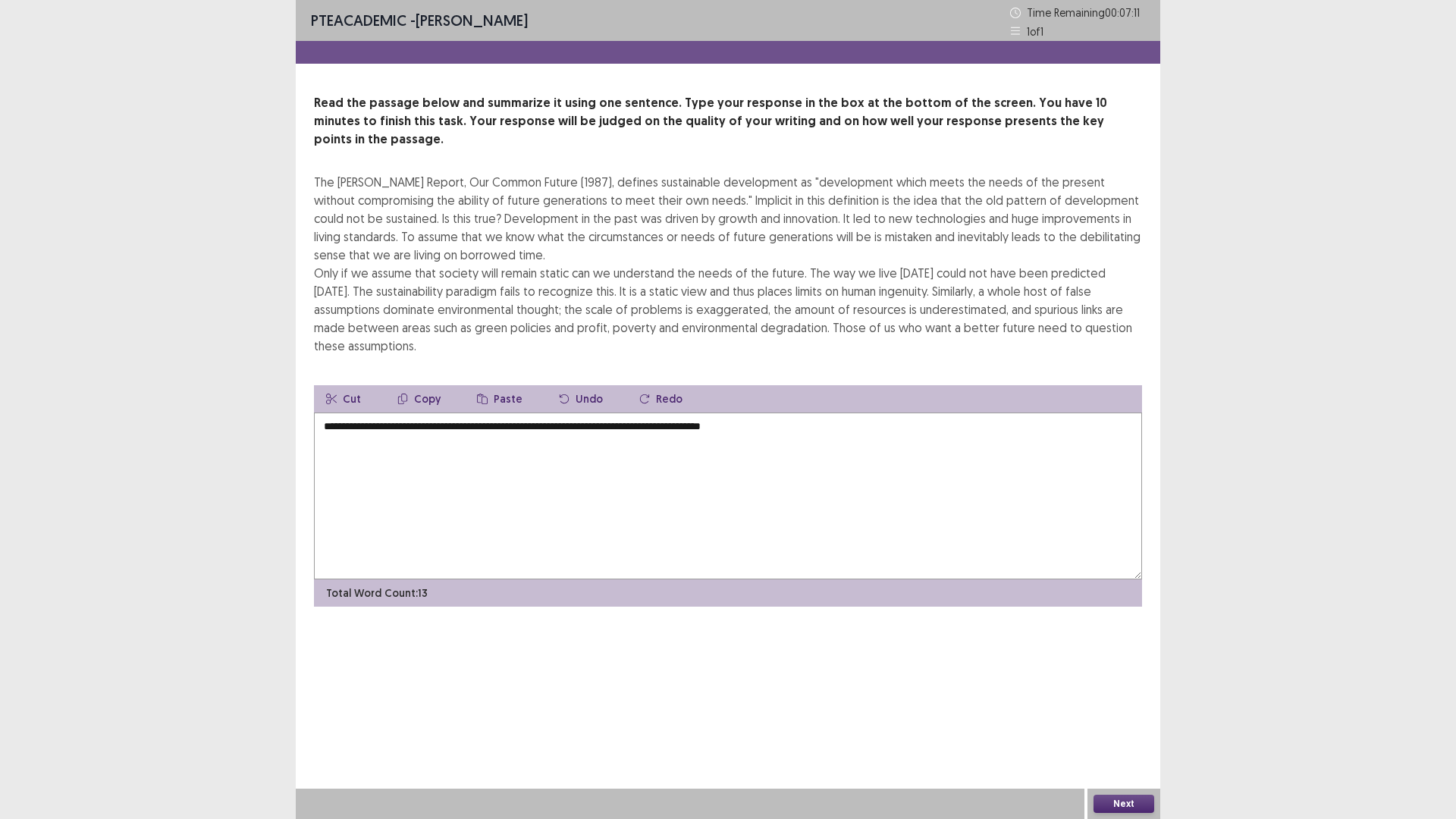
click at [726, 413] on textarea "**********" at bounding box center [728, 496] width 828 height 167
click at [722, 413] on textarea "**********" at bounding box center [728, 496] width 828 height 167
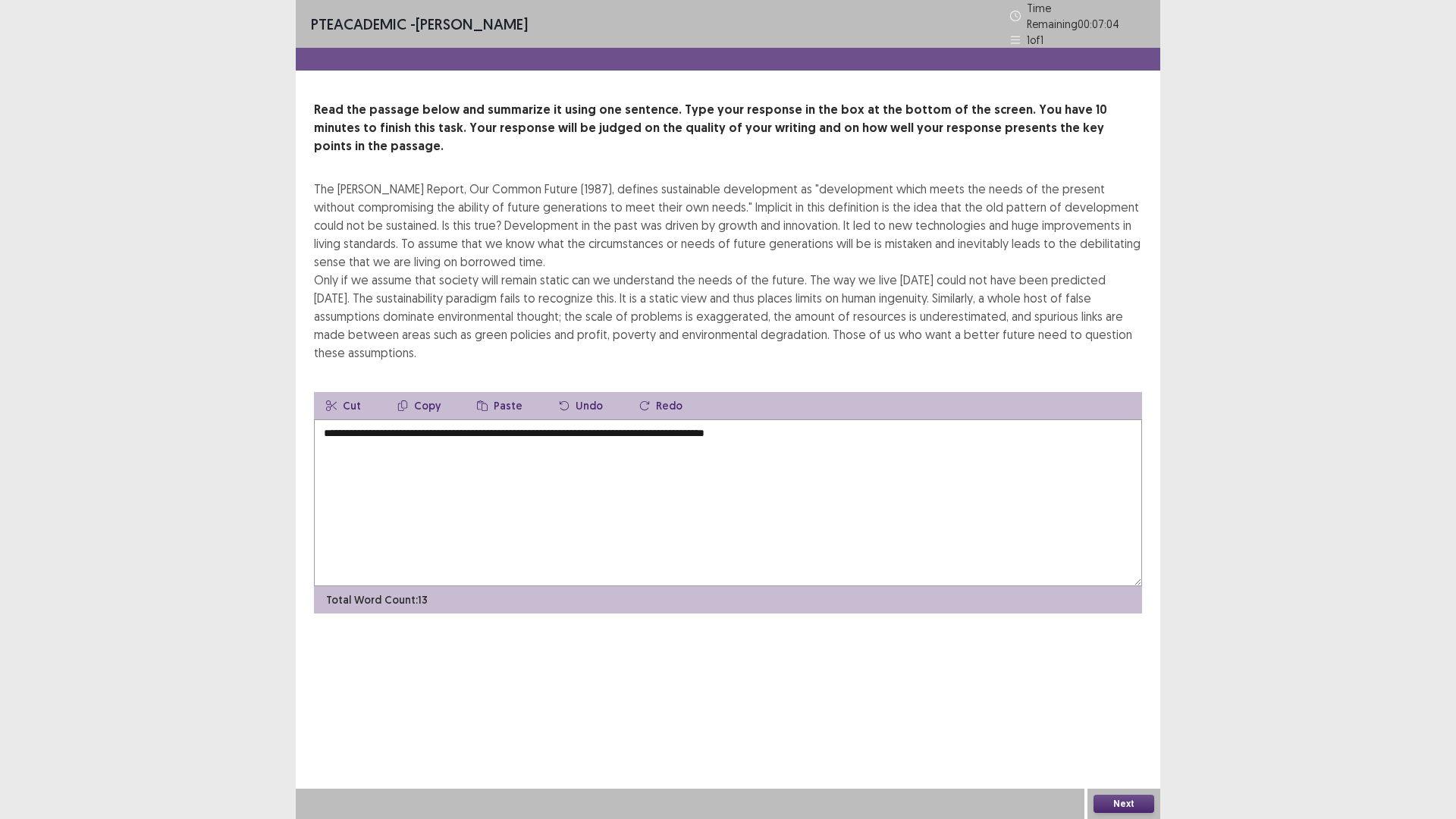
click at [896, 422] on textarea "**********" at bounding box center [728, 502] width 828 height 167
drag, startPoint x: 974, startPoint y: 211, endPoint x: 422, endPoint y: 201, distance: 552.1
click at [422, 201] on div "The [PERSON_NAME] Report, Our Common Future (1987), defines sustainable develop…" at bounding box center [728, 271] width 828 height 182
drag, startPoint x: 361, startPoint y: 207, endPoint x: 420, endPoint y: 215, distance: 59.5
click at [406, 215] on div "The [PERSON_NAME] Report, Our Common Future (1987), defines sustainable develop…" at bounding box center [728, 271] width 828 height 182
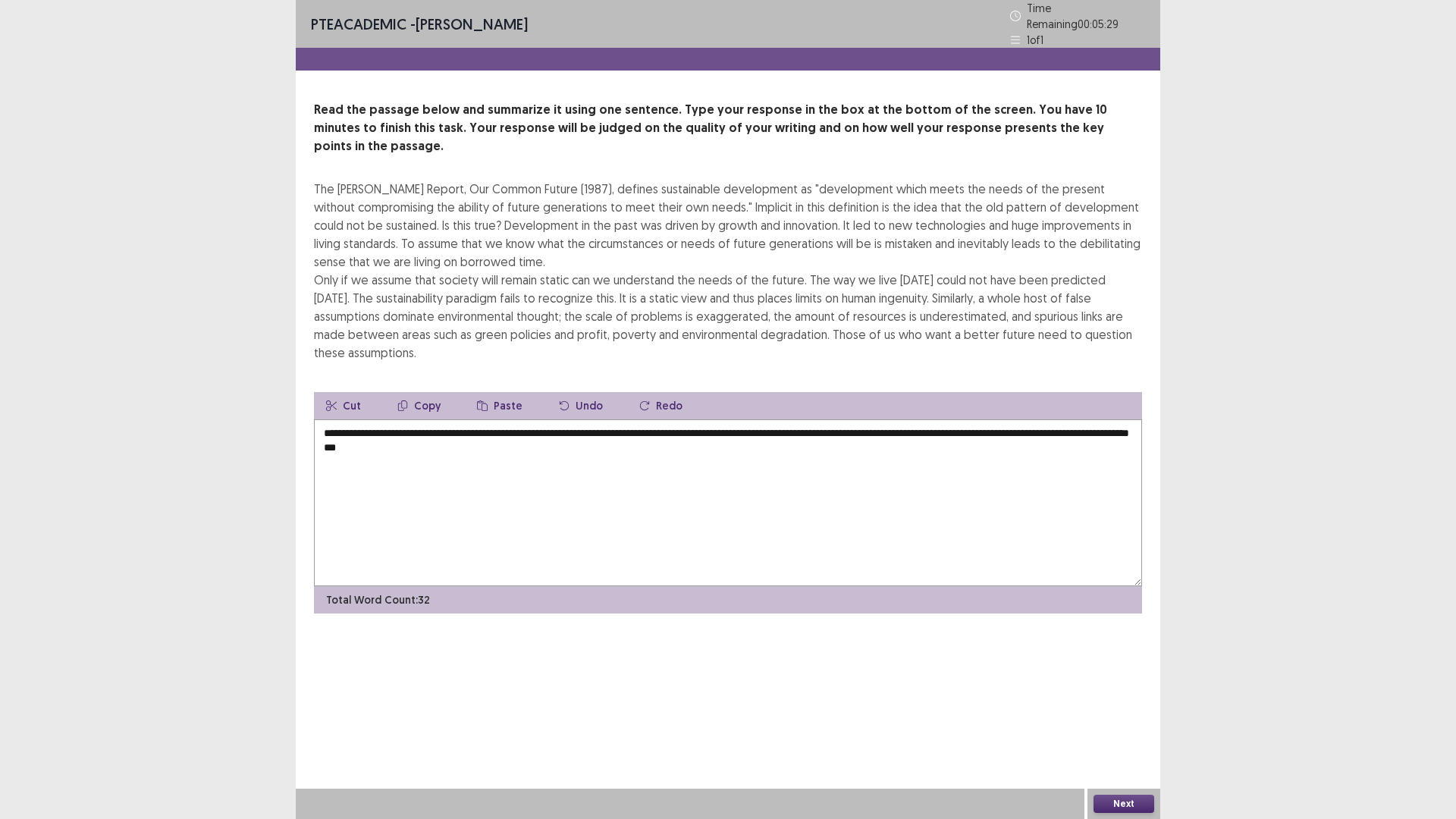
click at [732, 441] on textarea "**********" at bounding box center [728, 502] width 828 height 167
click at [797, 442] on textarea "**********" at bounding box center [728, 502] width 828 height 167
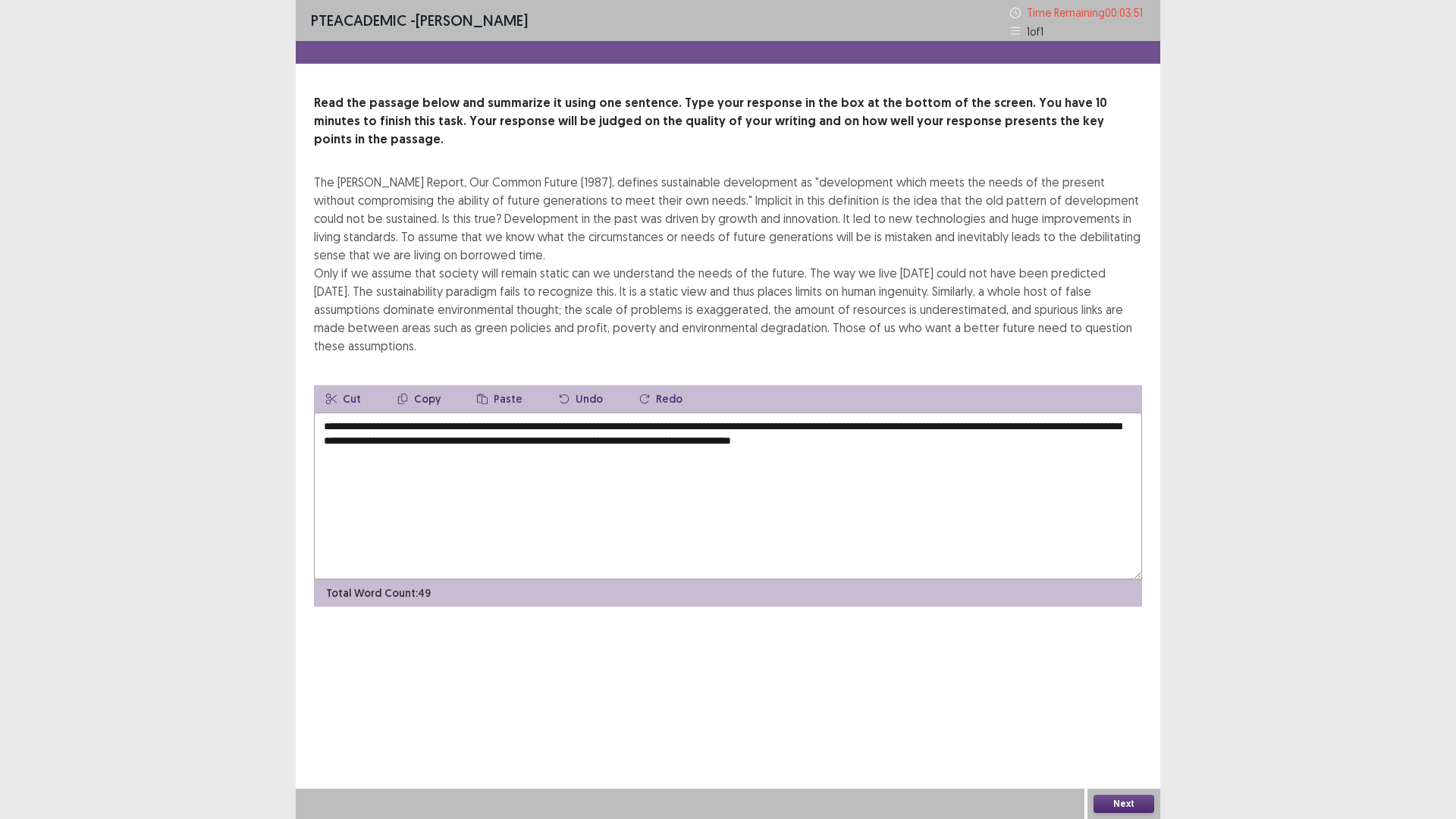
drag, startPoint x: 841, startPoint y: 311, endPoint x: 978, endPoint y: 311, distance: 137.0
click at [974, 311] on div "The [PERSON_NAME] Report, Our Common Future (1987), defines sustainable develop…" at bounding box center [728, 264] width 828 height 182
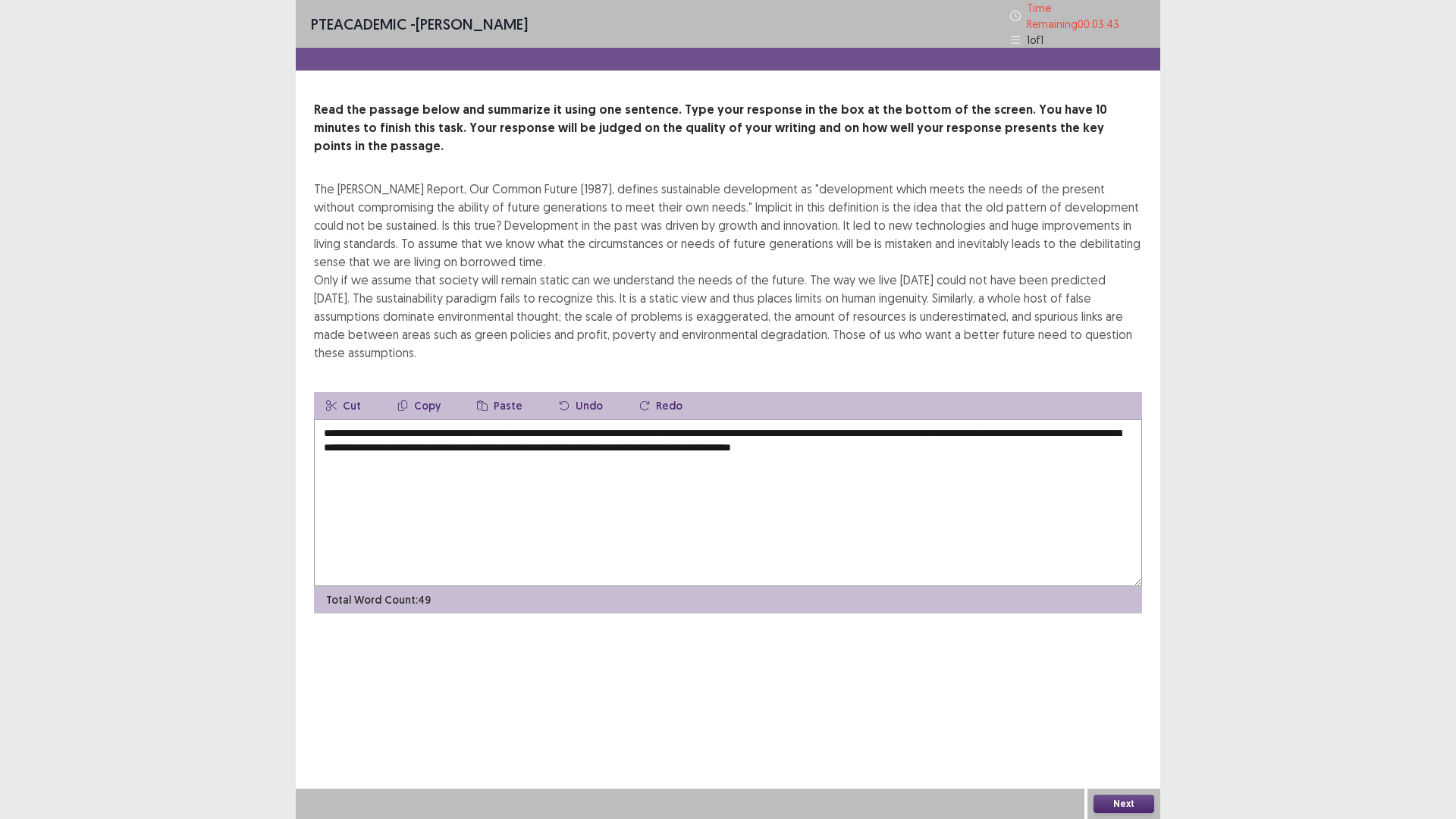
click at [1125, 431] on textarea "**********" at bounding box center [728, 502] width 828 height 167
drag, startPoint x: 1007, startPoint y: 419, endPoint x: 1038, endPoint y: 423, distance: 31.3
click at [1012, 420] on textarea "**********" at bounding box center [728, 502] width 828 height 167
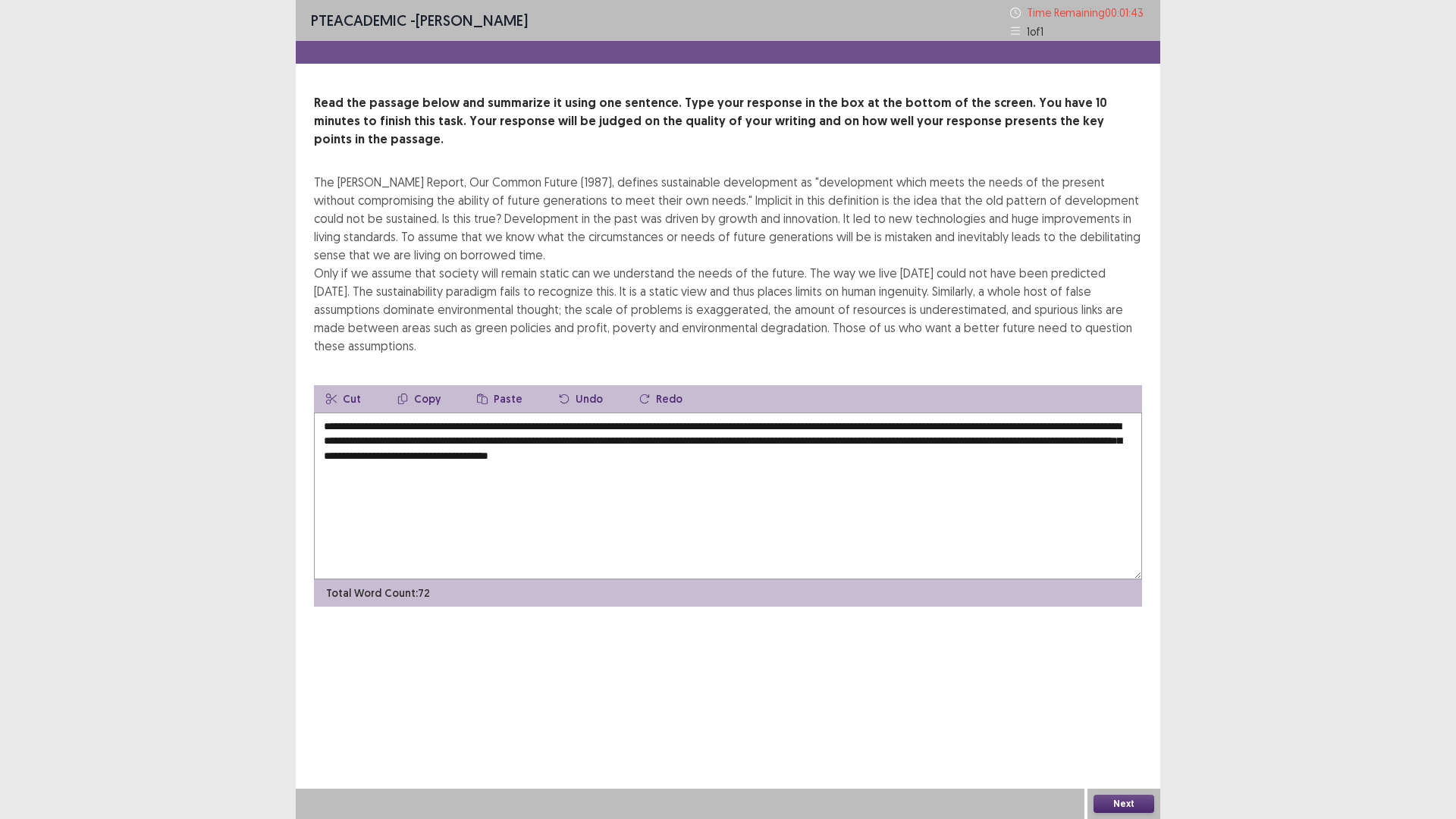
click at [635, 442] on textarea "**********" at bounding box center [728, 496] width 828 height 167
click at [685, 426] on textarea "**********" at bounding box center [728, 496] width 828 height 167
click at [1036, 425] on textarea "**********" at bounding box center [728, 496] width 828 height 167
click at [1046, 429] on textarea "**********" at bounding box center [728, 496] width 828 height 167
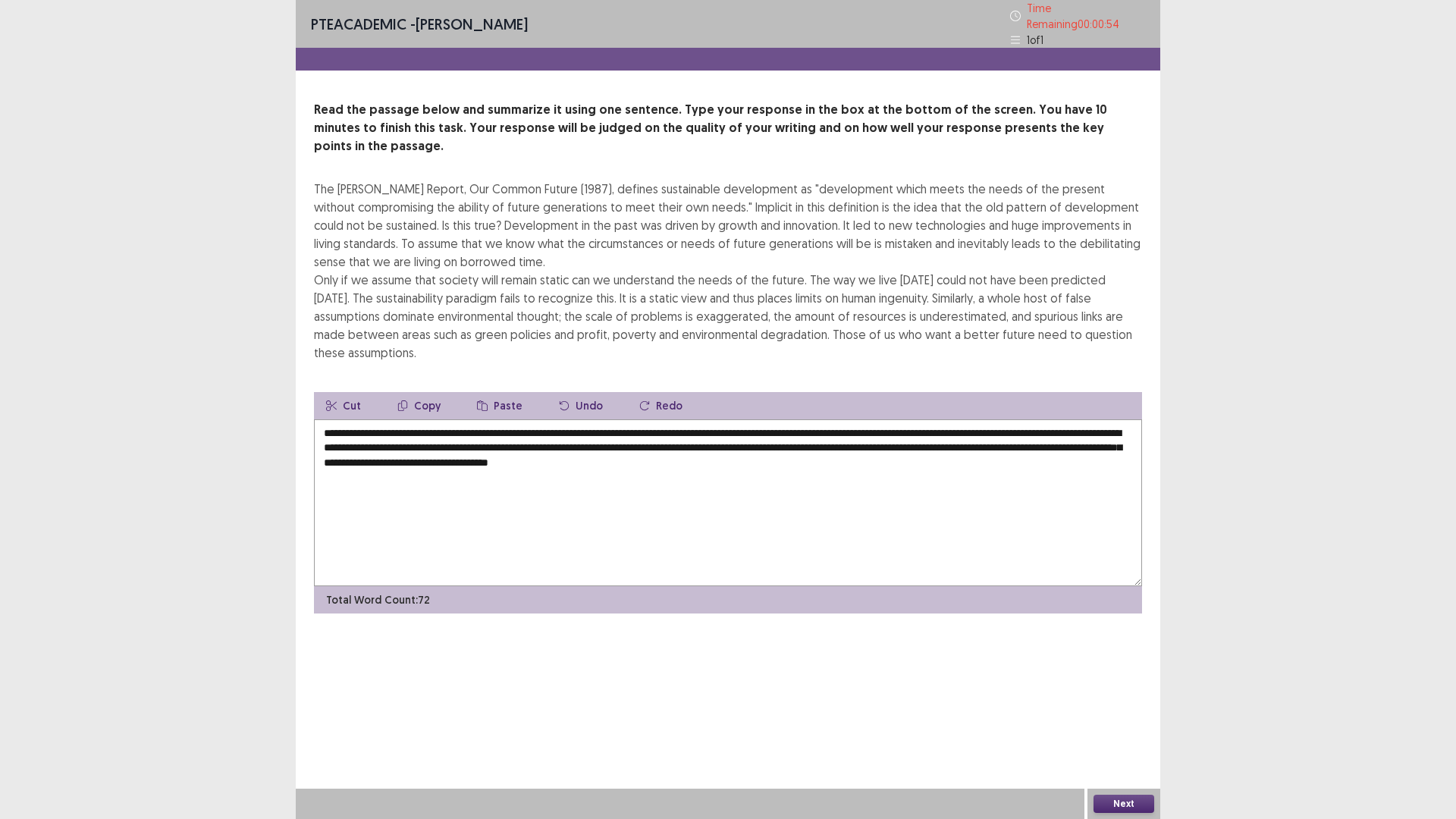
type textarea "**********"
click at [1130, 715] on button "Next" at bounding box center [1124, 804] width 61 height 18
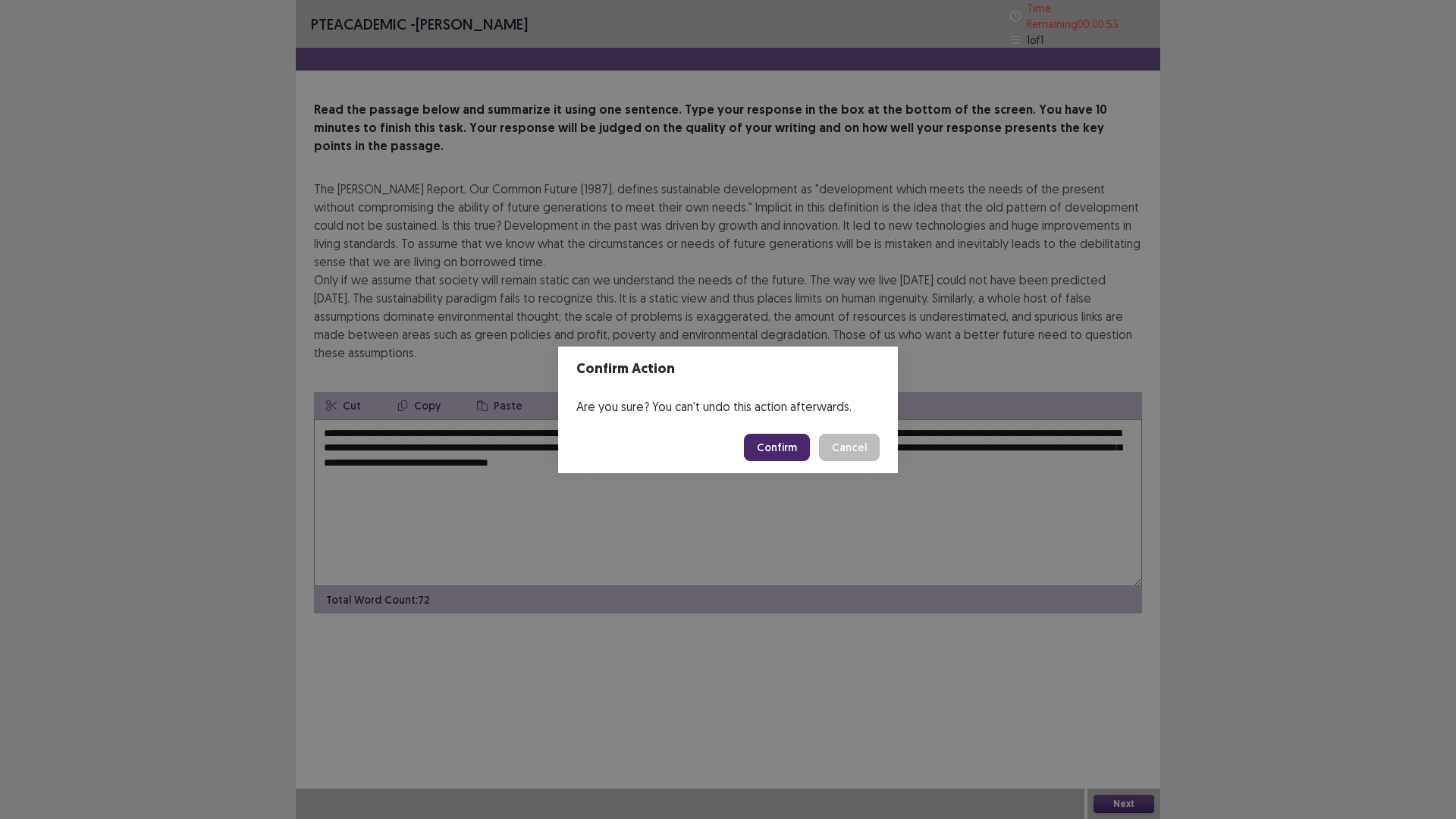
click at [787, 453] on button "Confirm" at bounding box center [777, 447] width 66 height 27
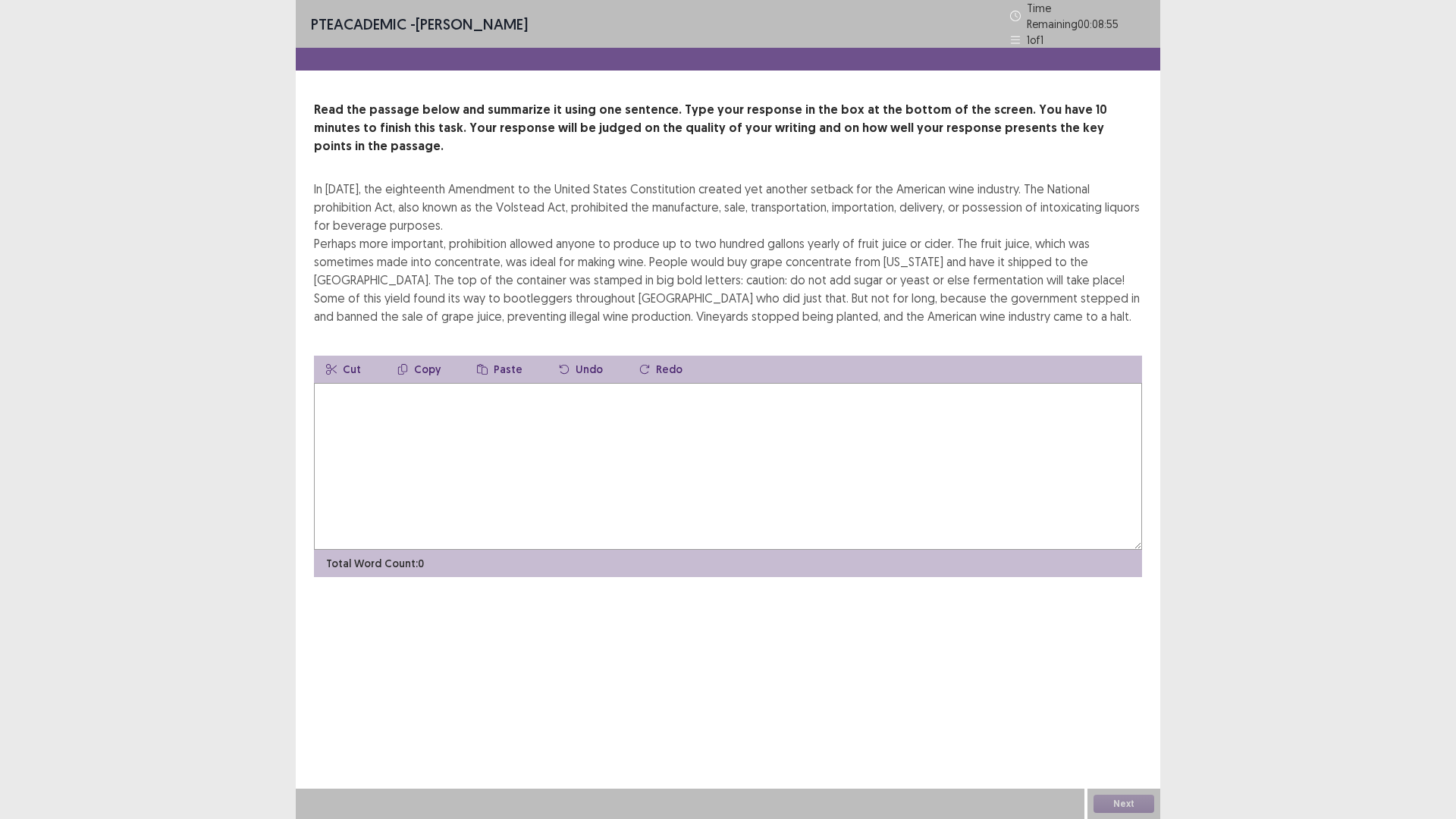
click at [445, 407] on textarea at bounding box center [728, 466] width 828 height 167
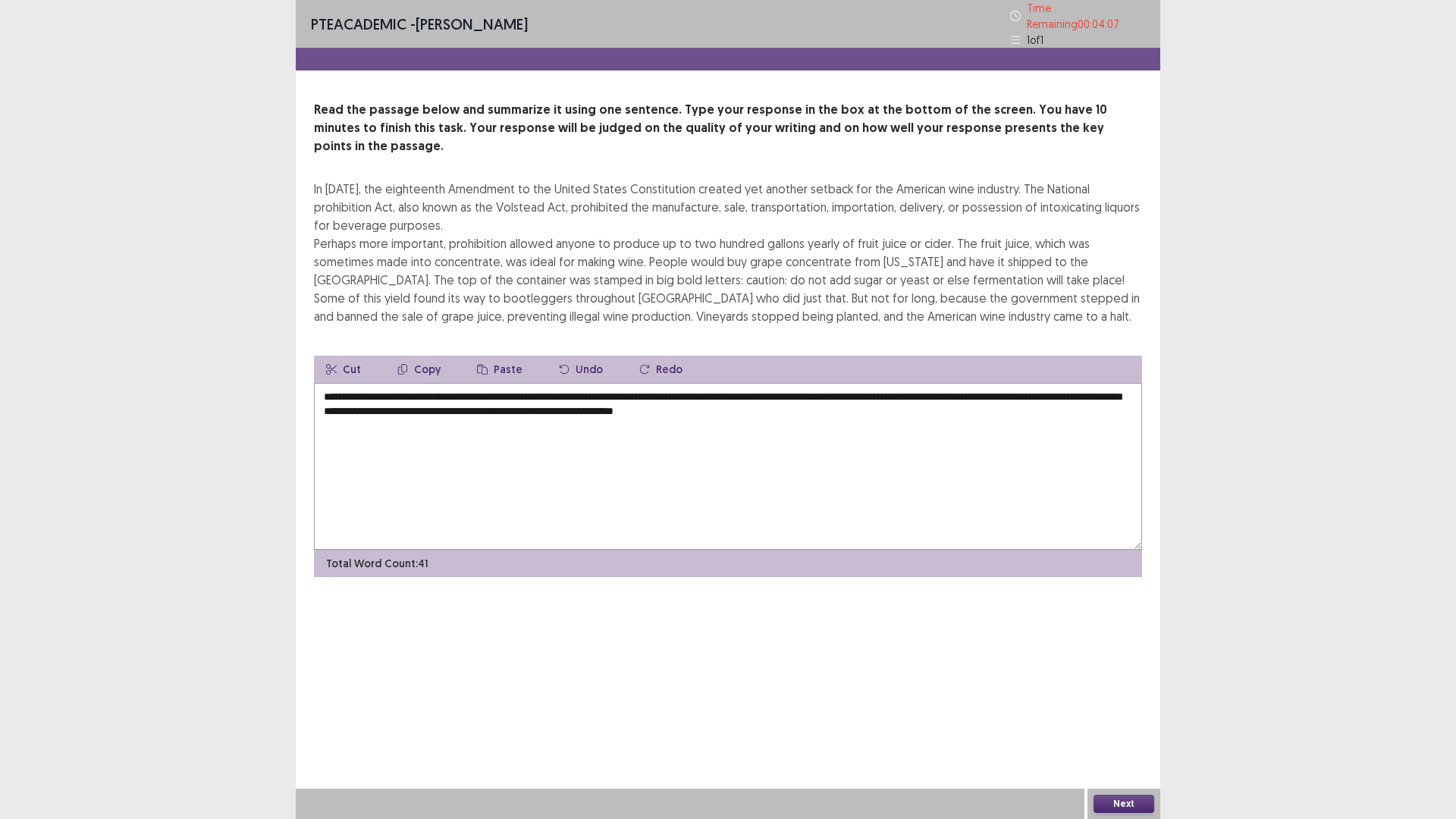
type textarea "**********"
click at [1128, 715] on button "Next" at bounding box center [1124, 804] width 61 height 18
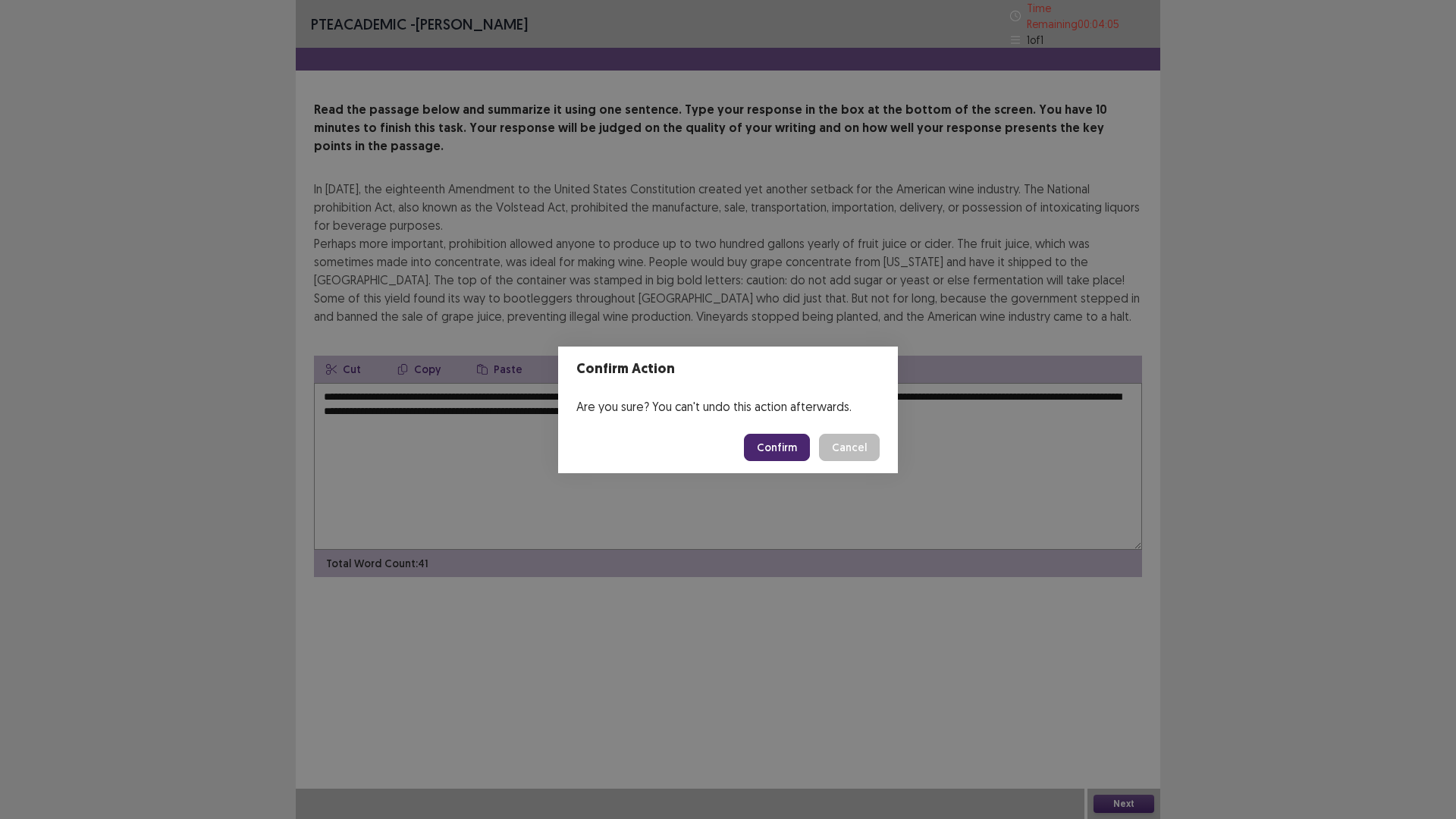
click at [802, 448] on button "Confirm" at bounding box center [777, 447] width 66 height 27
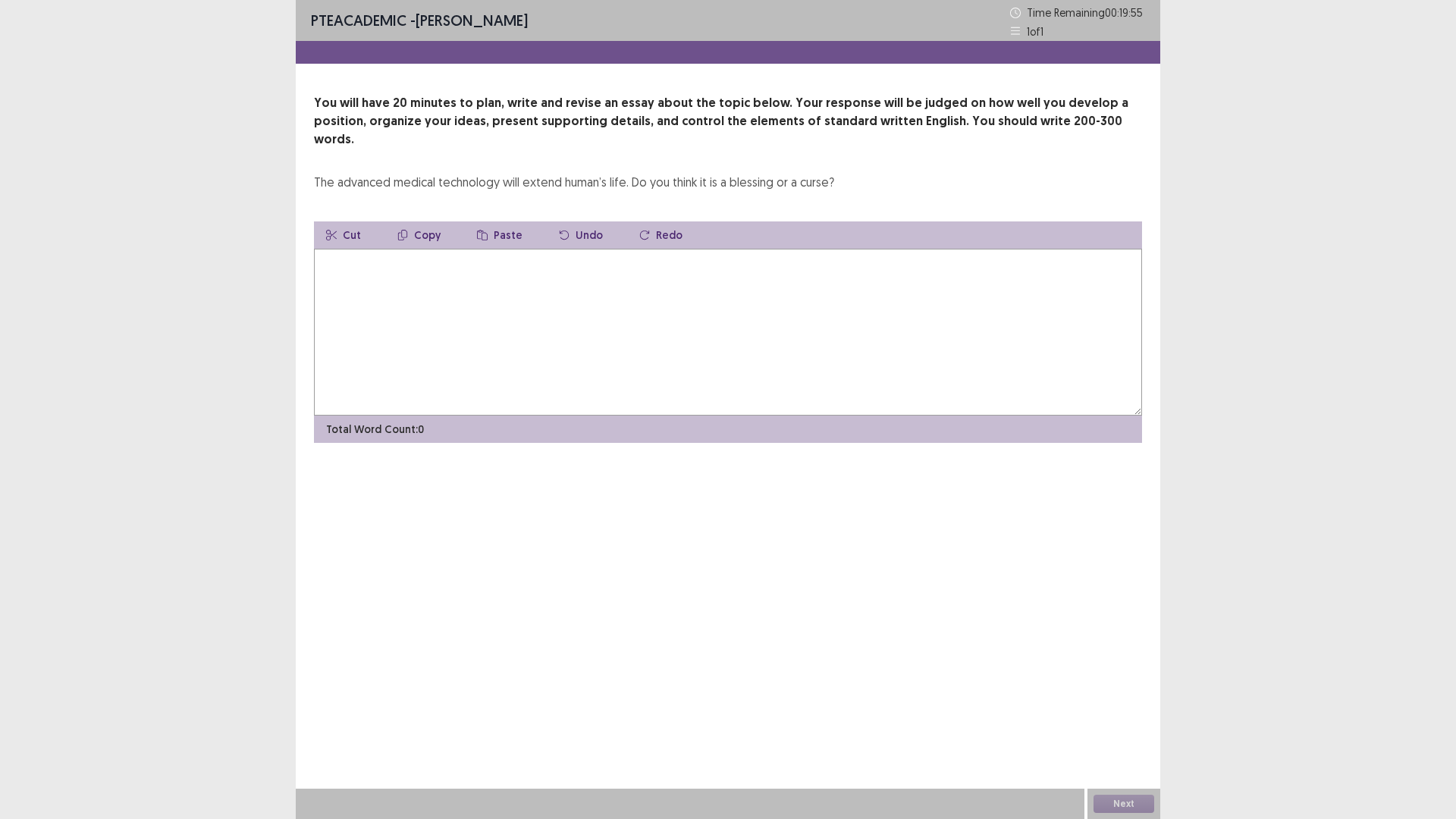
click at [603, 258] on textarea at bounding box center [728, 332] width 828 height 167
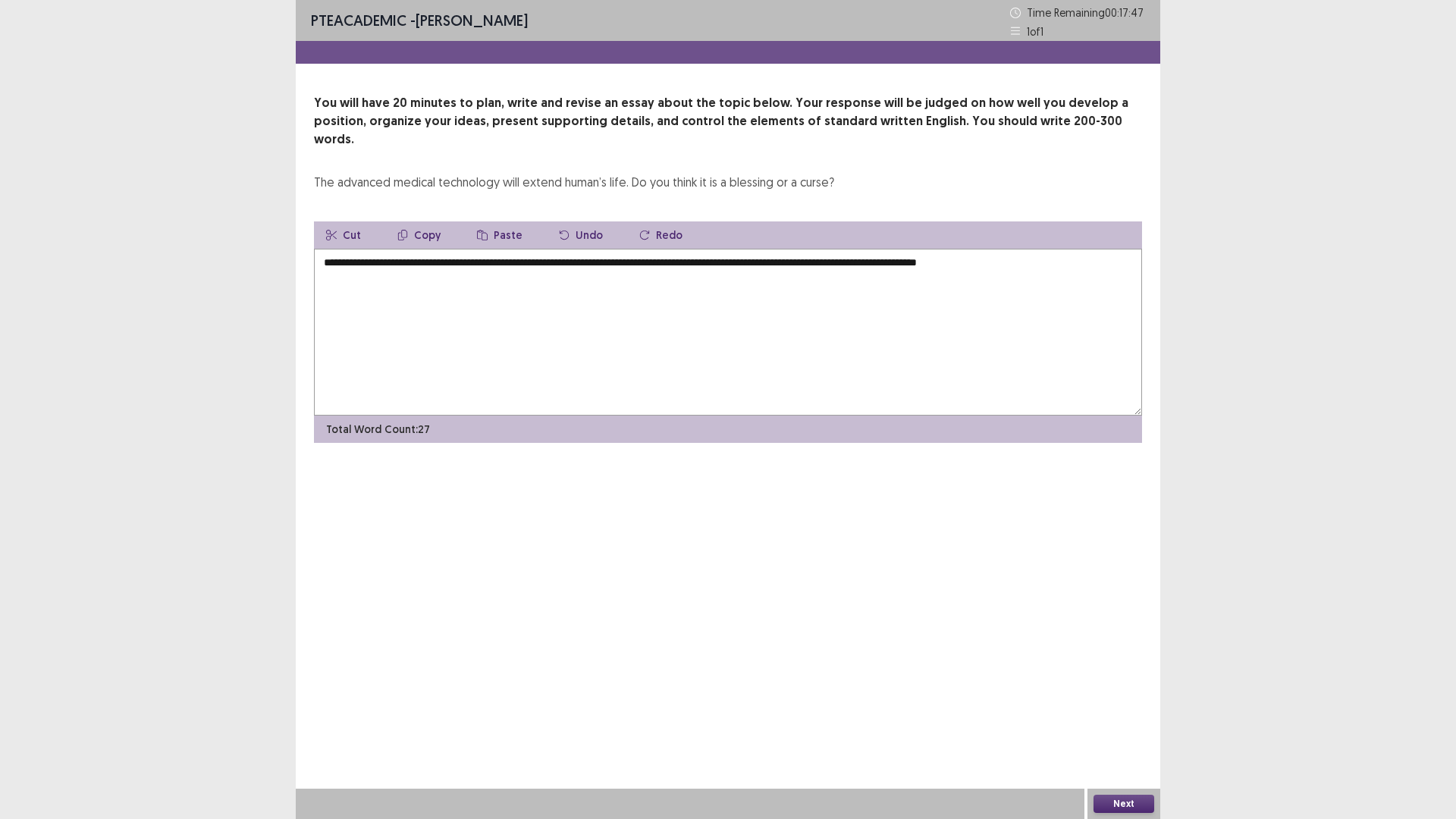
click at [977, 249] on textarea "**********" at bounding box center [728, 332] width 828 height 167
click at [1023, 249] on textarea "**********" at bounding box center [728, 332] width 828 height 167
drag, startPoint x: 1017, startPoint y: 245, endPoint x: 978, endPoint y: 253, distance: 39.8
click at [978, 253] on textarea "**********" at bounding box center [728, 332] width 828 height 167
click at [1115, 259] on textarea "**********" at bounding box center [728, 332] width 828 height 167
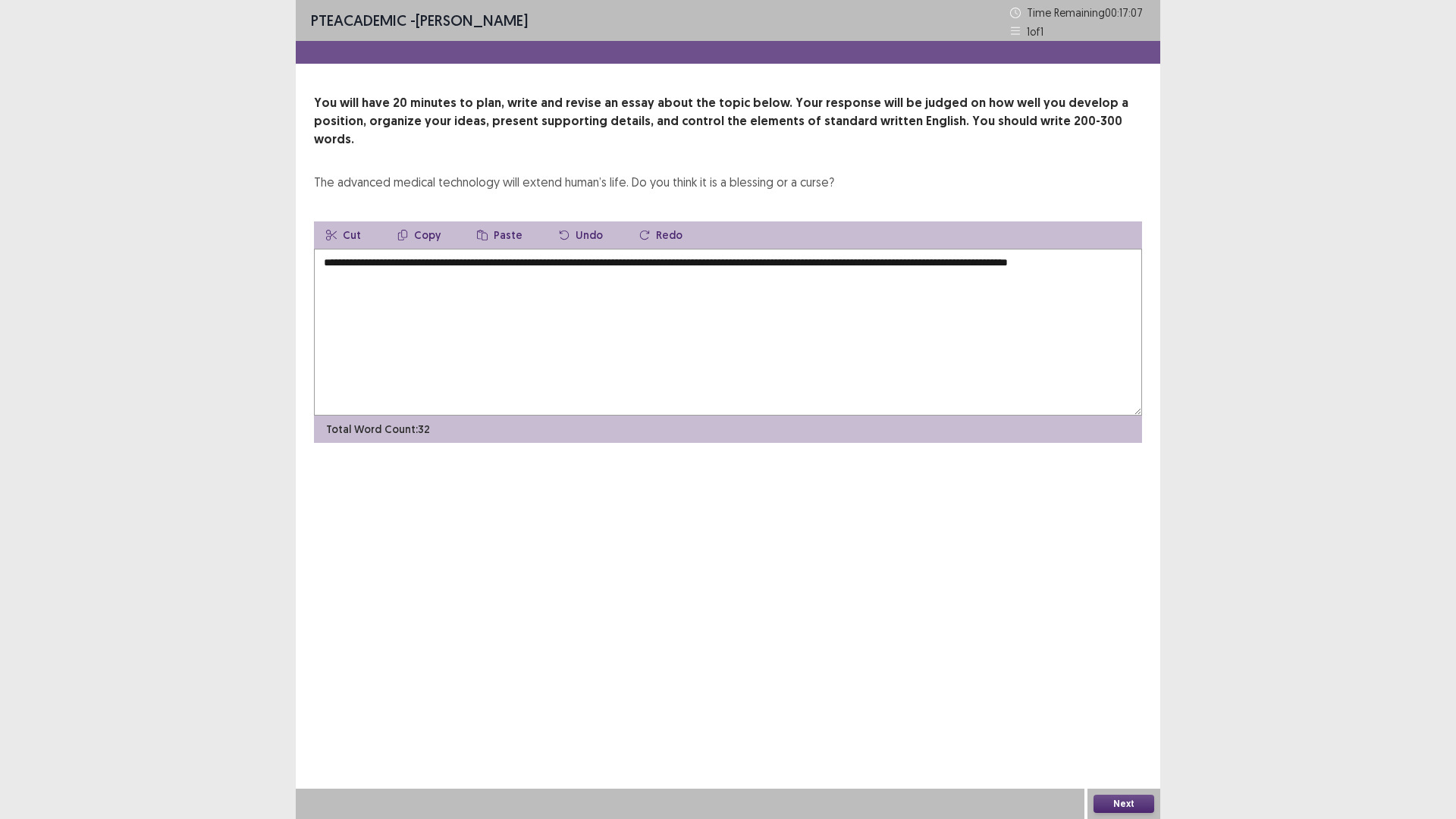
drag, startPoint x: 655, startPoint y: 241, endPoint x: 1097, endPoint y: 260, distance: 442.4
click at [1096, 260] on textarea "**********" at bounding box center [728, 332] width 828 height 167
click at [604, 259] on textarea "**********" at bounding box center [728, 332] width 828 height 167
drag, startPoint x: 708, startPoint y: 268, endPoint x: 740, endPoint y: 262, distance: 32.6
click at [740, 262] on textarea "**********" at bounding box center [728, 332] width 828 height 167
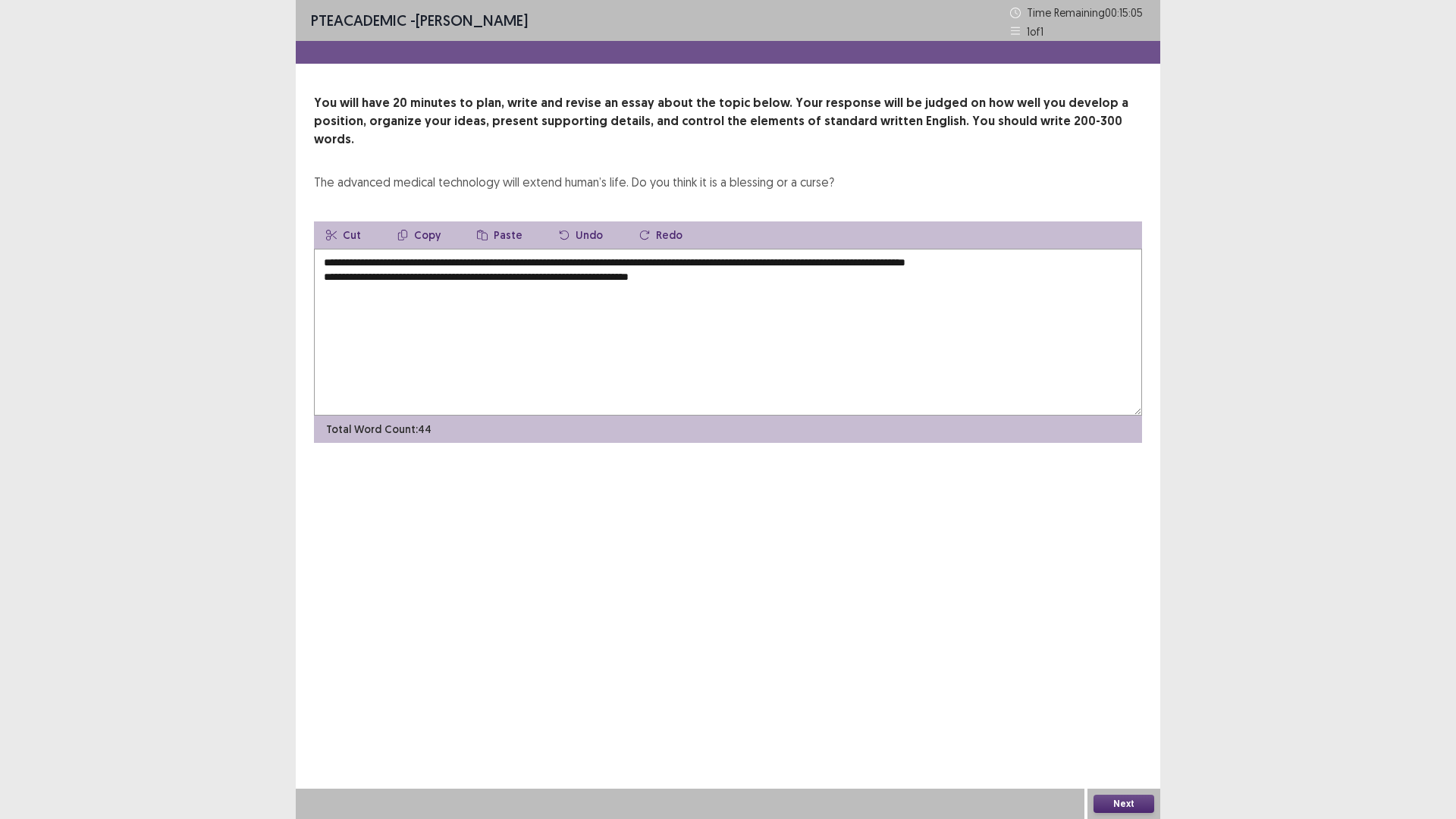
click at [769, 266] on textarea "**********" at bounding box center [728, 332] width 828 height 167
drag, startPoint x: 764, startPoint y: 259, endPoint x: 730, endPoint y: 260, distance: 34.0
click at [730, 260] on textarea "**********" at bounding box center [728, 332] width 828 height 167
drag, startPoint x: 726, startPoint y: 260, endPoint x: 705, endPoint y: 264, distance: 21.4
click at [705, 264] on textarea "**********" at bounding box center [728, 332] width 828 height 167
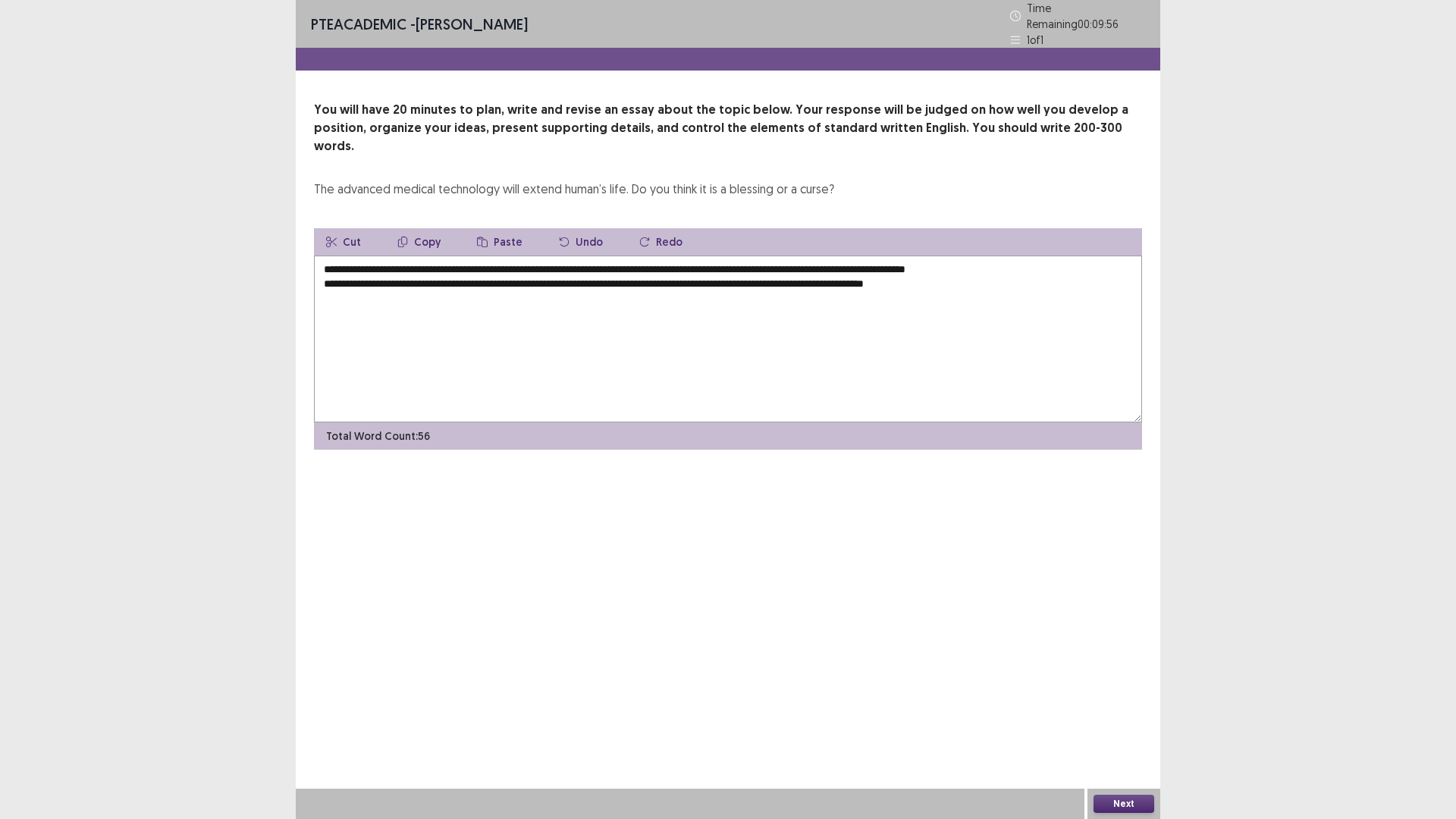
drag, startPoint x: 1053, startPoint y: 277, endPoint x: 193, endPoint y: 191, distance: 864.3
click at [193, 191] on div "**********" at bounding box center [728, 410] width 1456 height 819
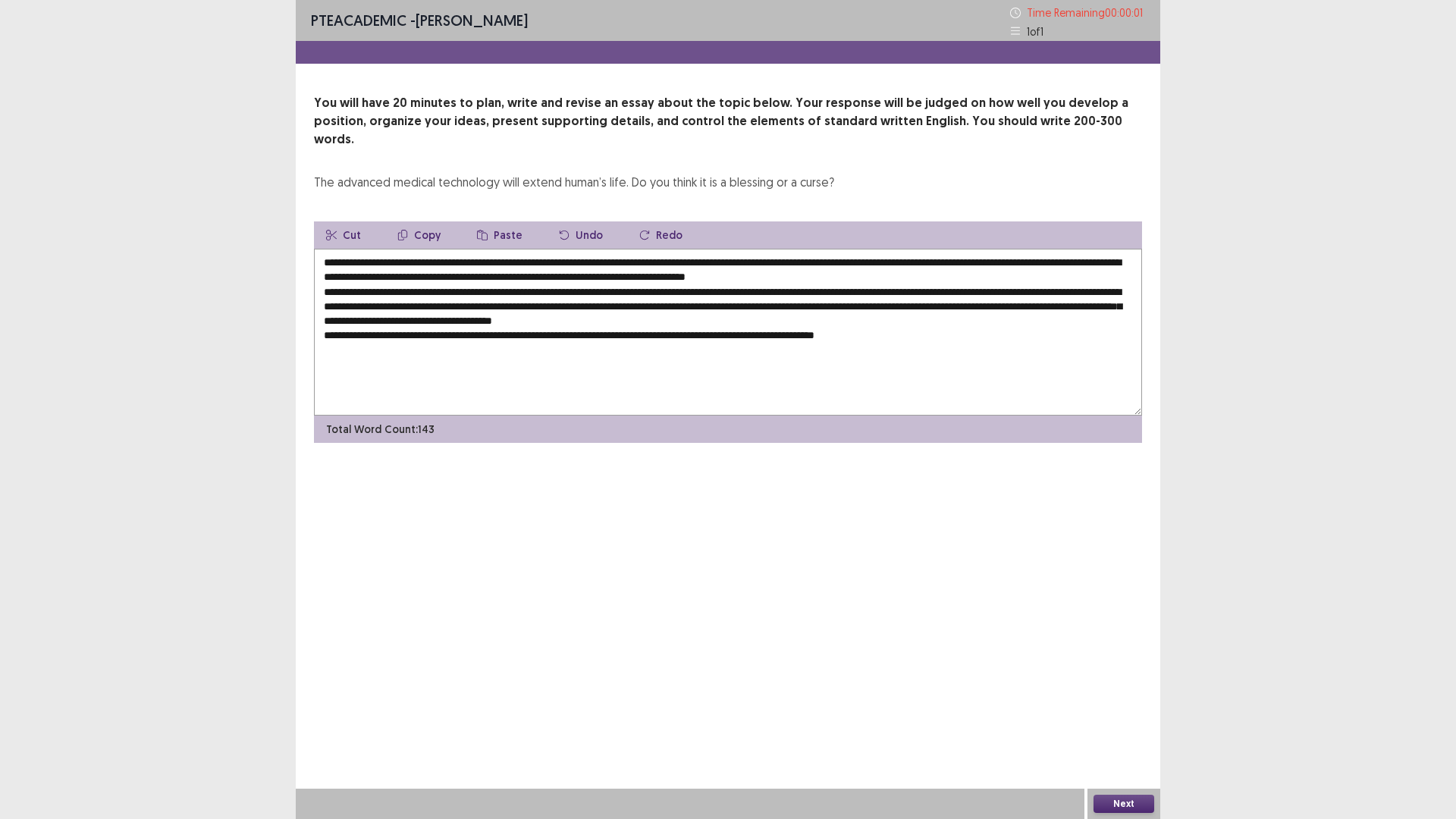
type textarea "**********"
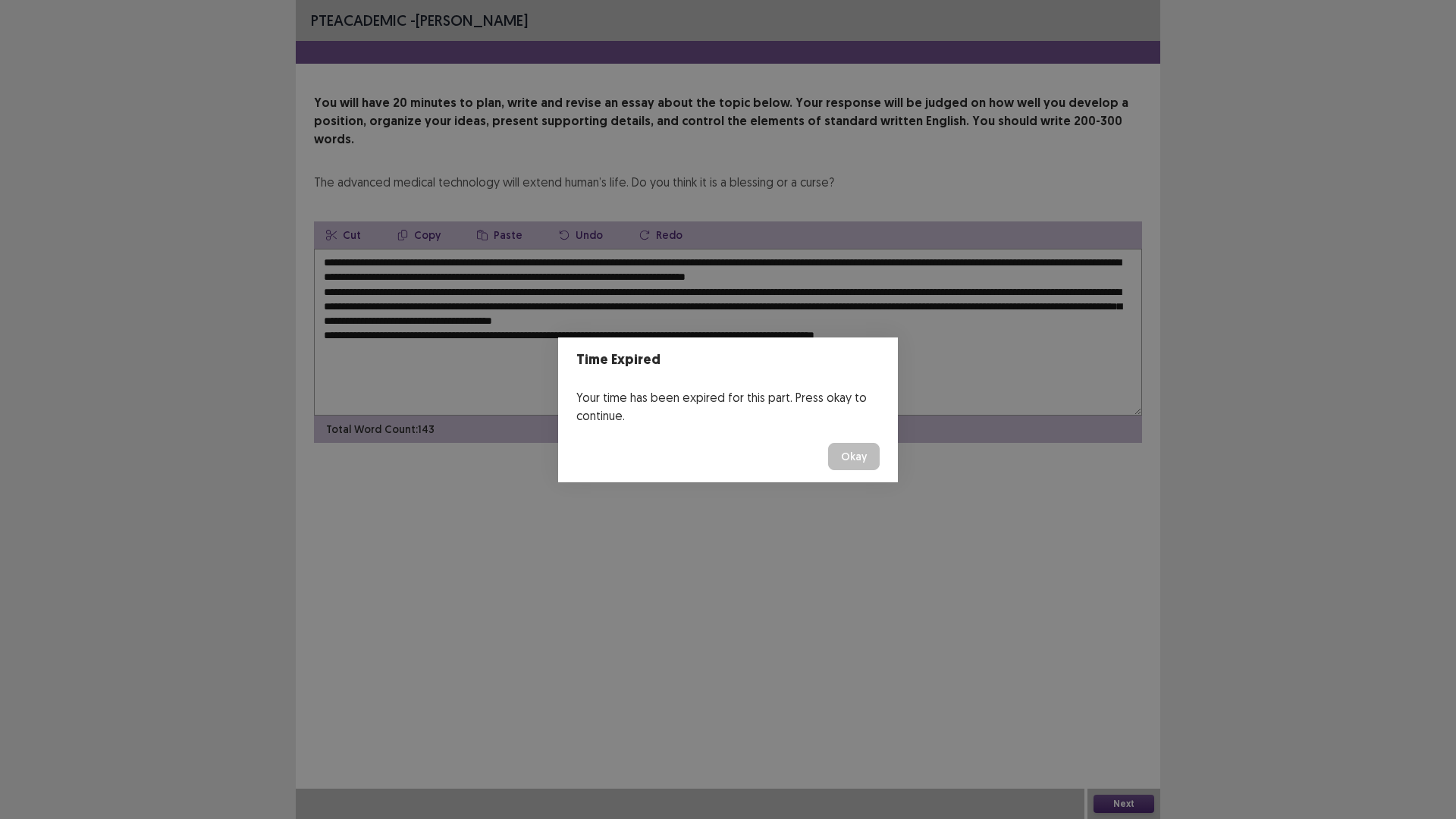
click at [837, 439] on footer "Okay" at bounding box center [728, 457] width 340 height 51
click at [855, 470] on footer "Okay" at bounding box center [728, 457] width 340 height 51
click at [872, 443] on button "Okay" at bounding box center [854, 456] width 51 height 27
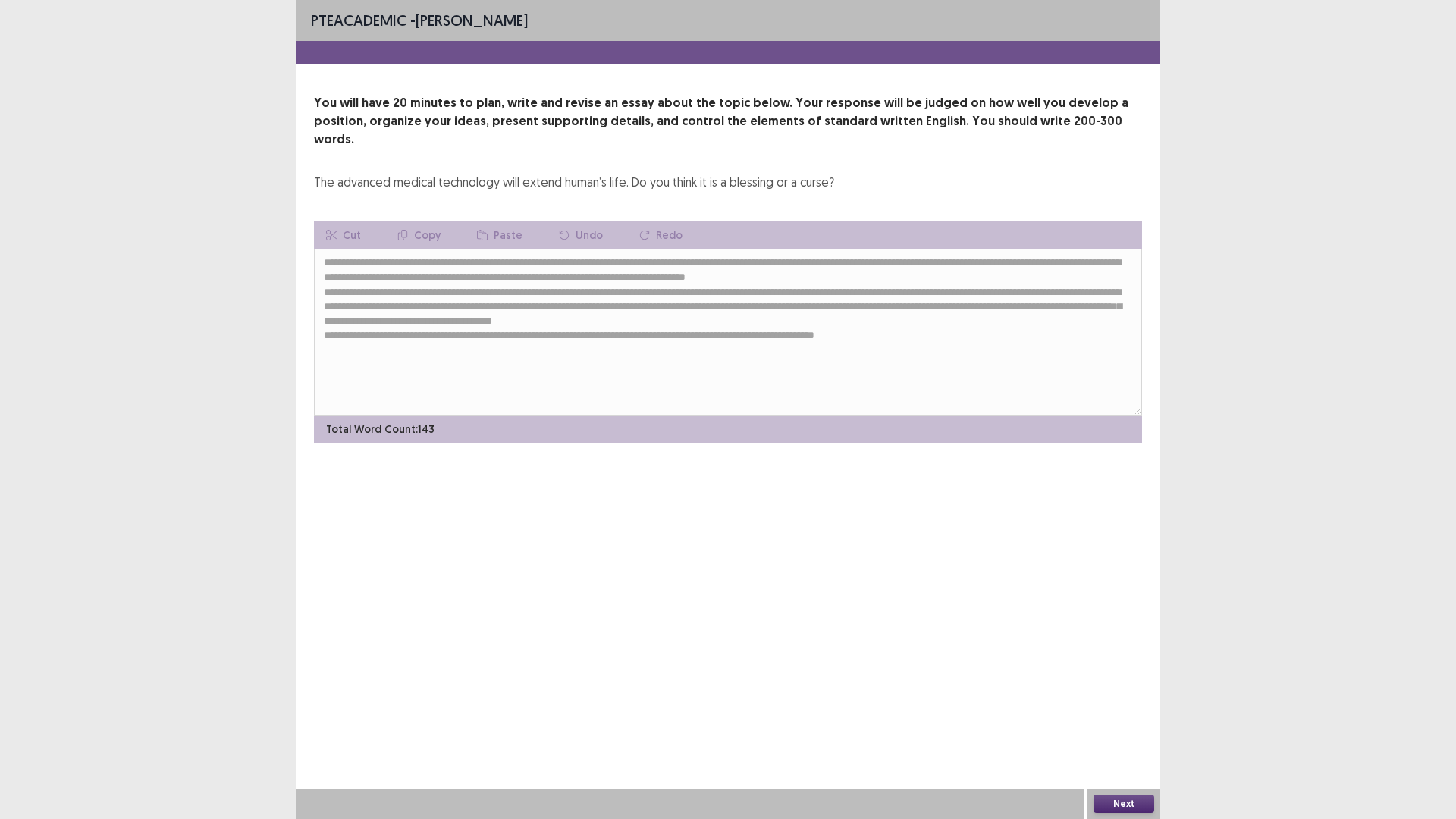
click at [1125, 715] on button "Next" at bounding box center [1124, 804] width 61 height 18
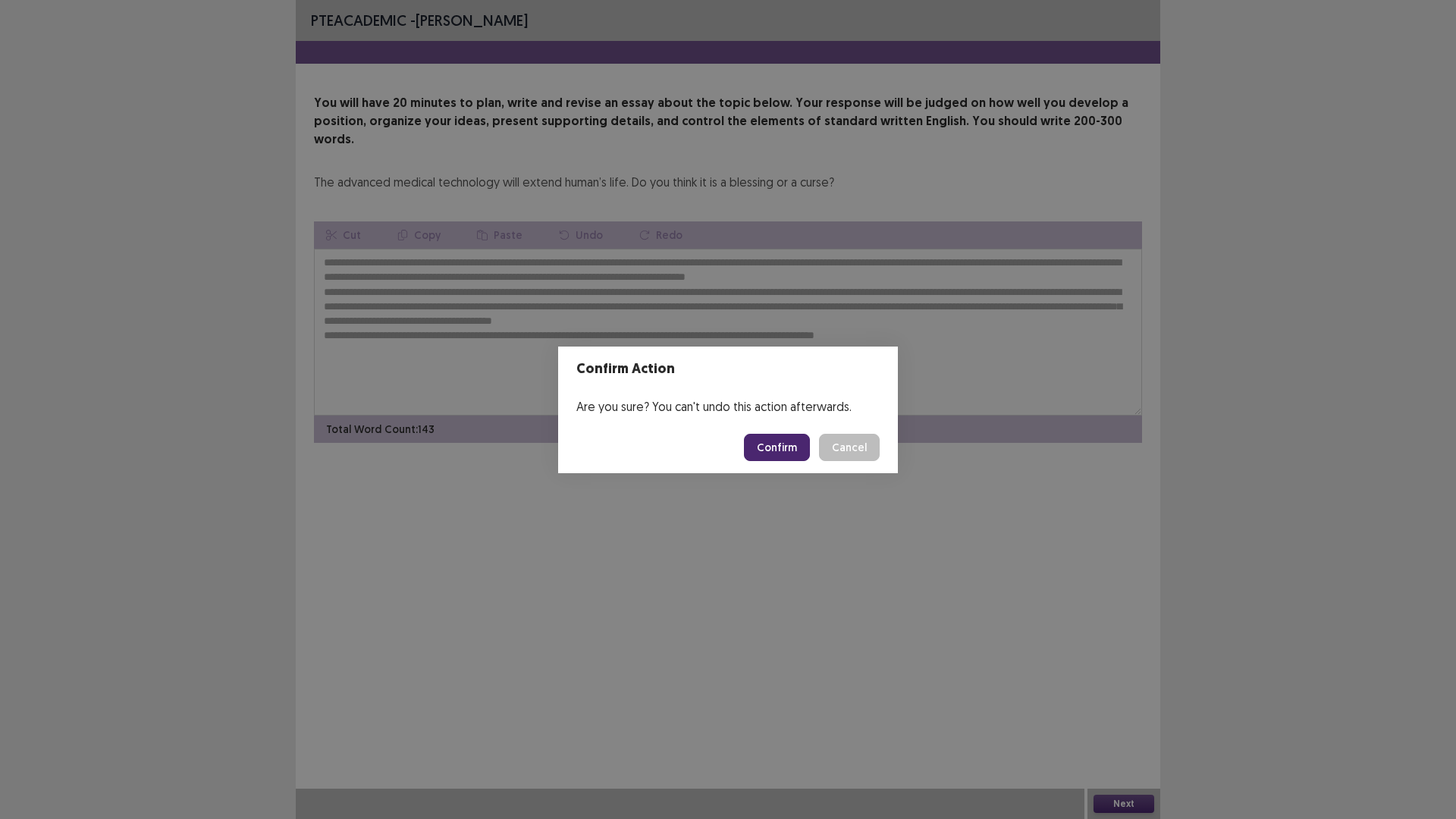
click at [779, 446] on button "Confirm" at bounding box center [777, 447] width 66 height 27
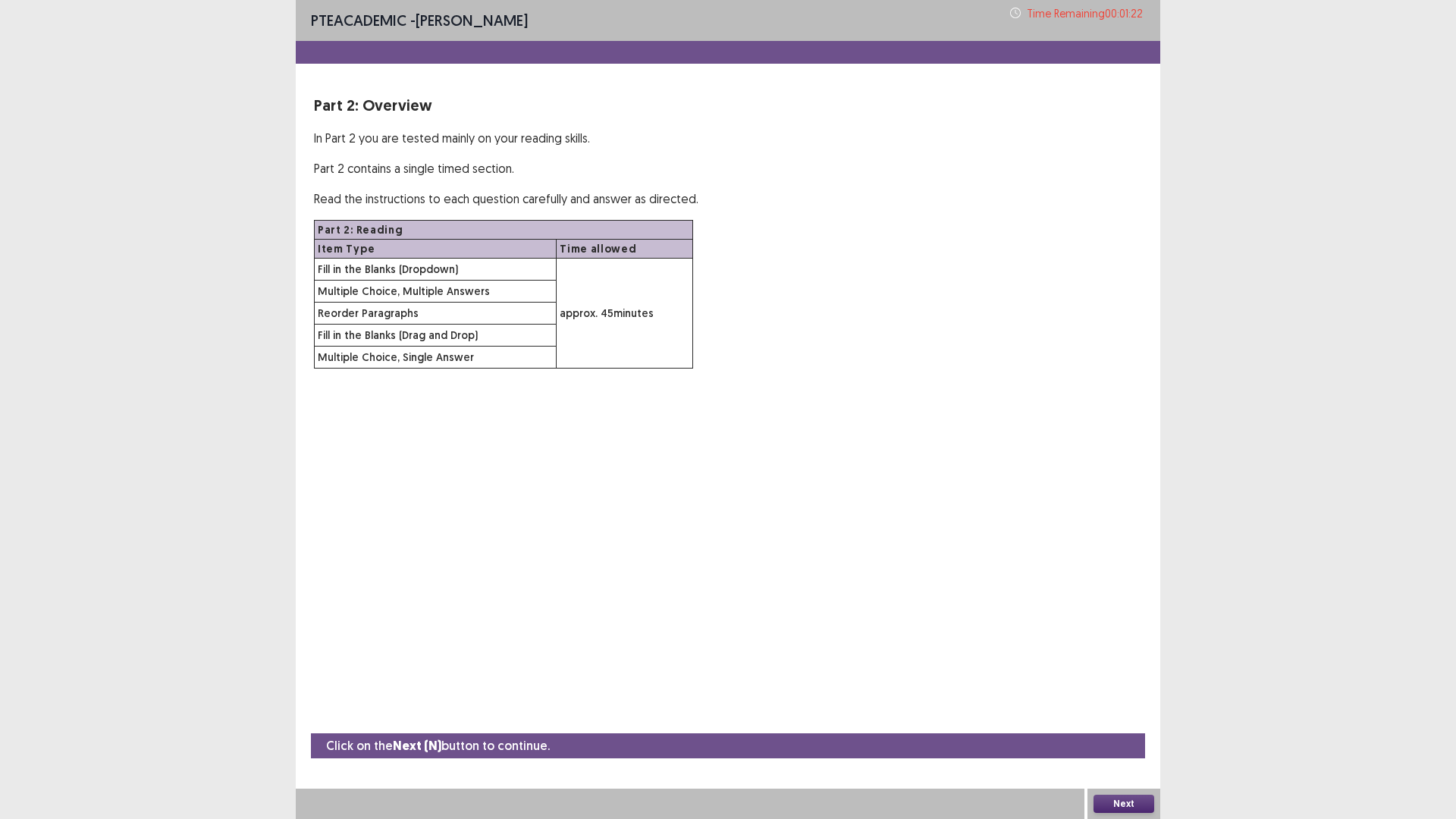
click at [1140, 715] on button "Next" at bounding box center [1124, 804] width 61 height 18
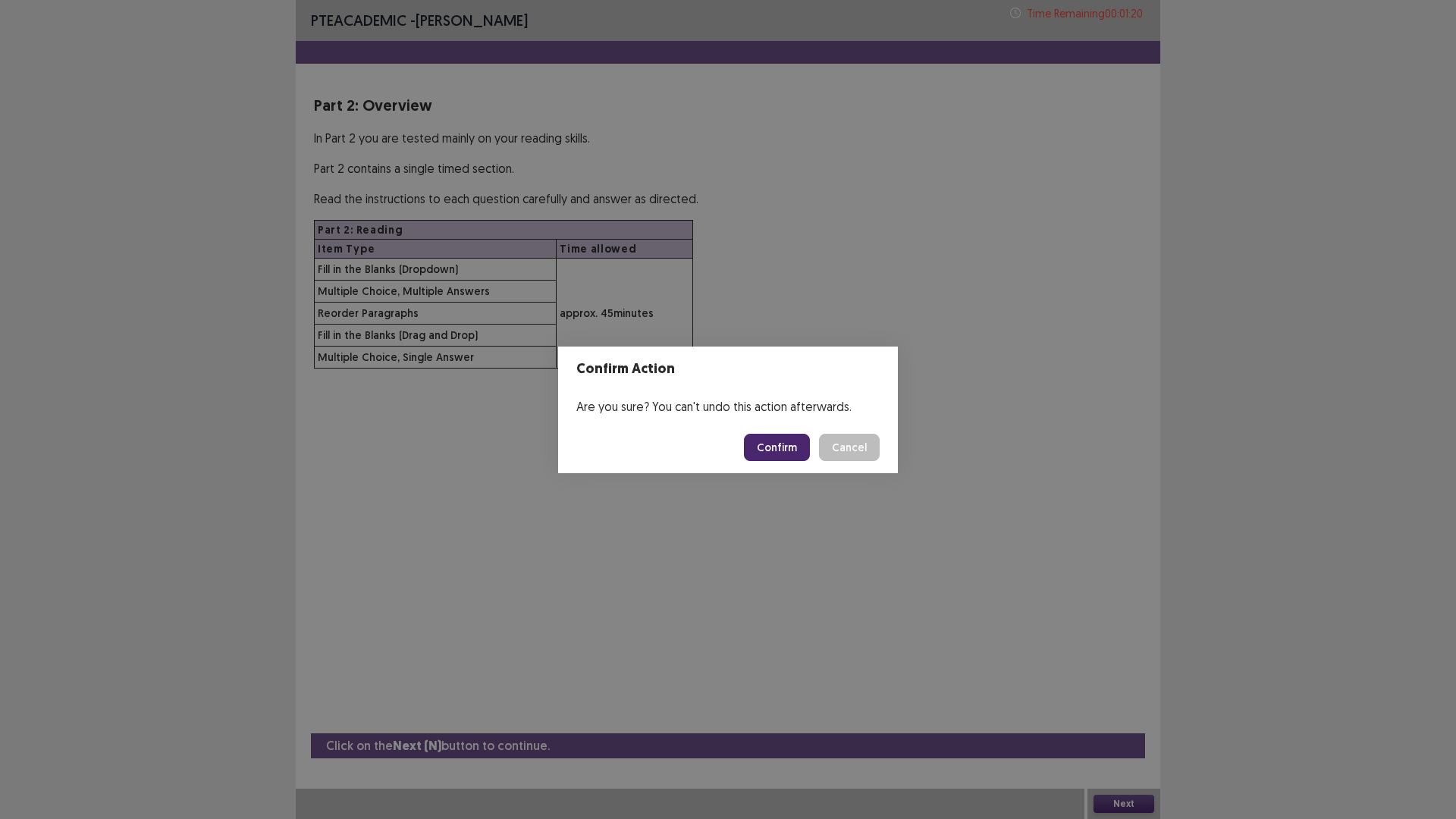
click at [838, 458] on button "Cancel" at bounding box center [849, 447] width 61 height 27
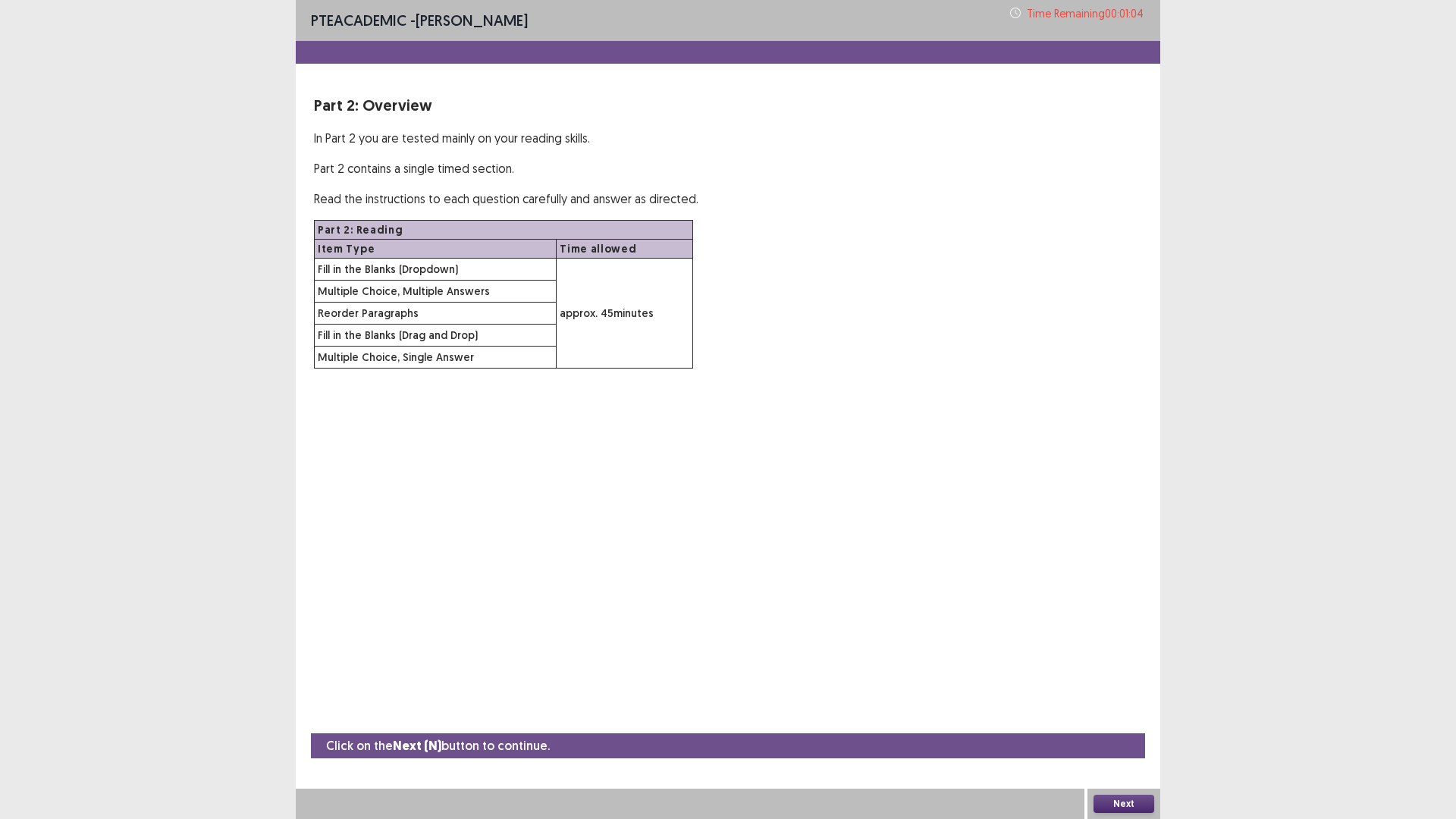
drag, startPoint x: 1097, startPoint y: 807, endPoint x: 1105, endPoint y: 804, distance: 8.5
click at [1105, 715] on button "Next" at bounding box center [1124, 804] width 61 height 18
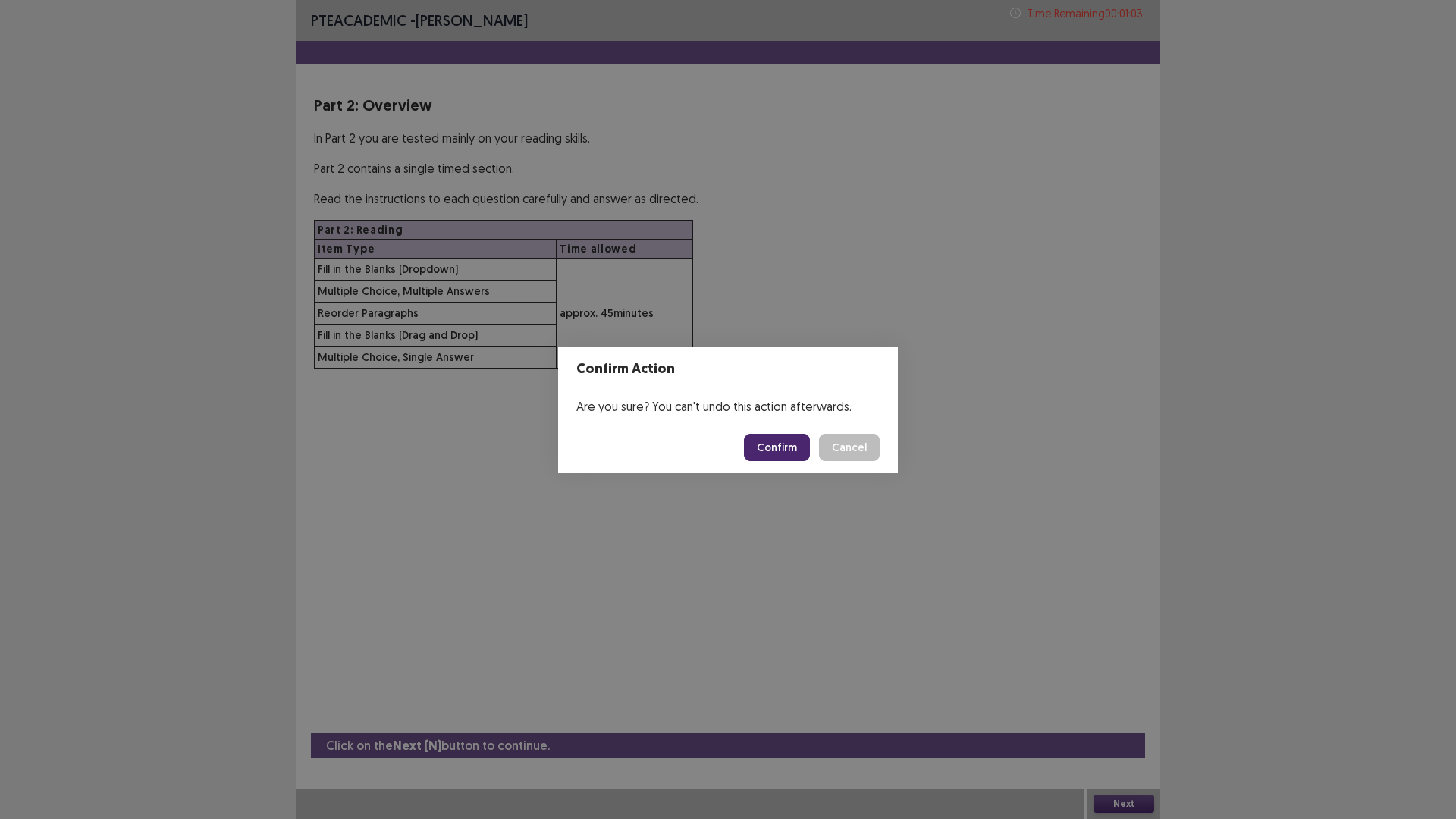
click at [755, 448] on button "Confirm" at bounding box center [777, 447] width 66 height 27
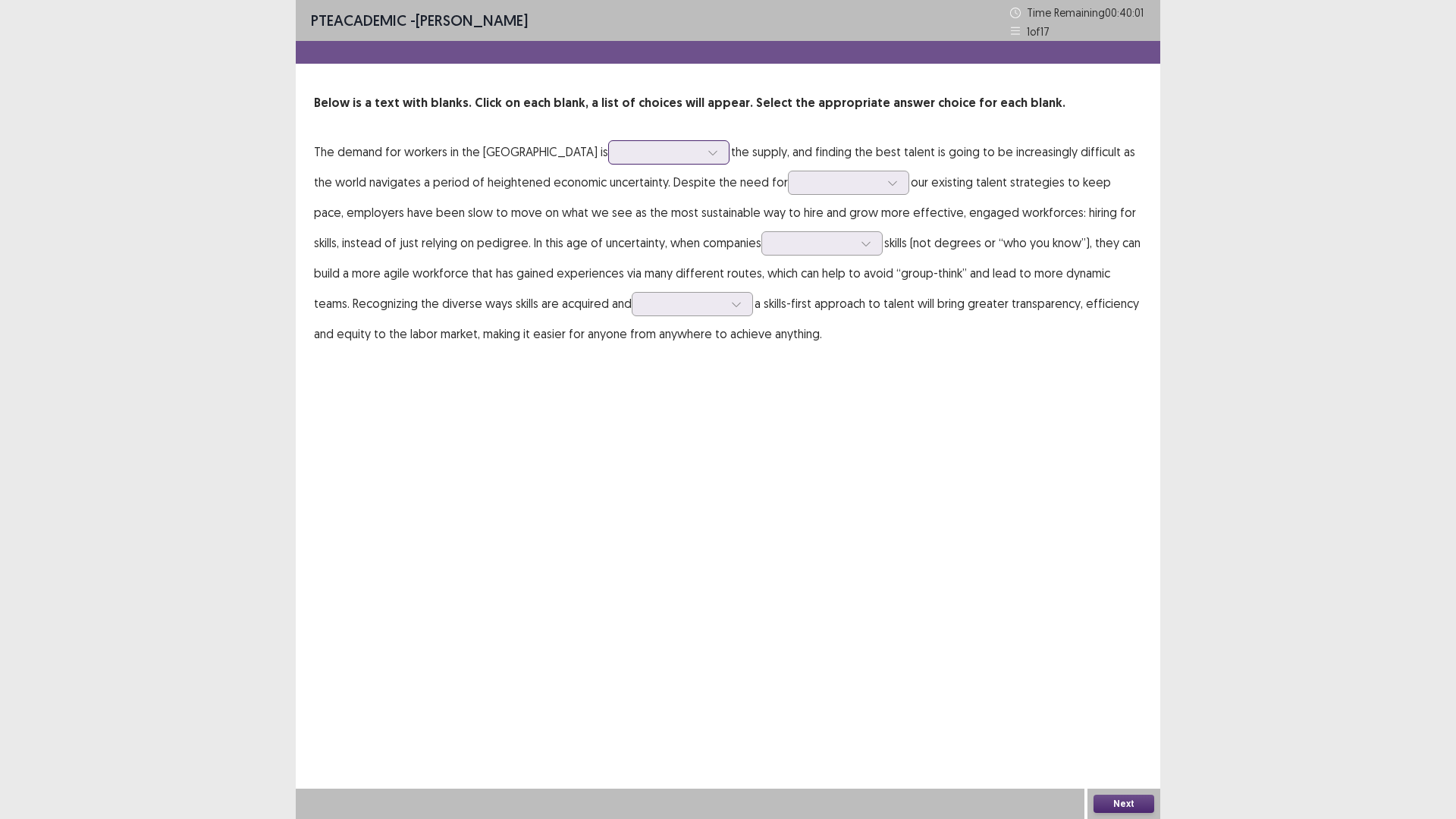
click at [621, 145] on div at bounding box center [660, 152] width 79 height 14
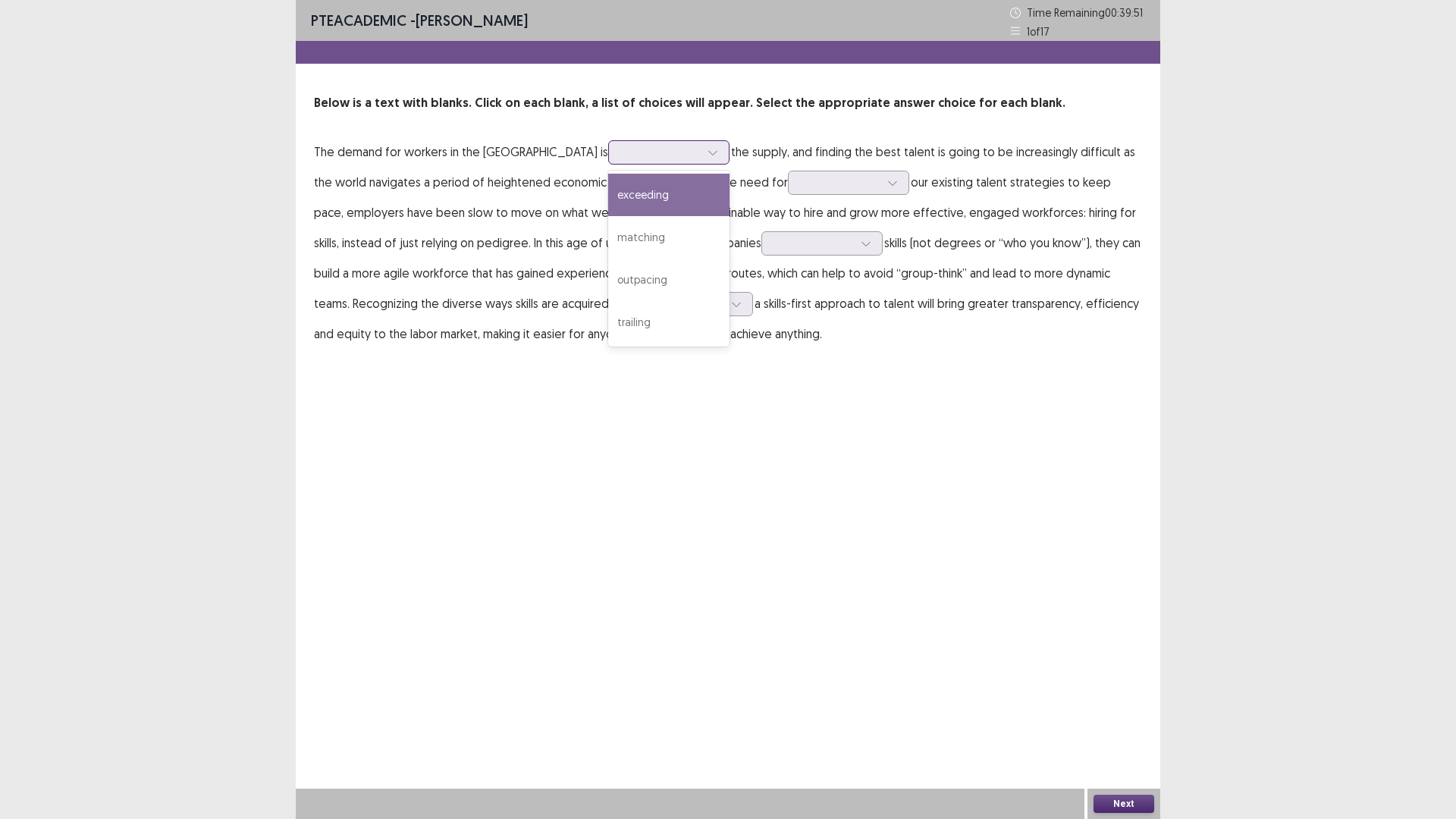
click at [609, 188] on div "exceeding" at bounding box center [669, 194] width 121 height 42
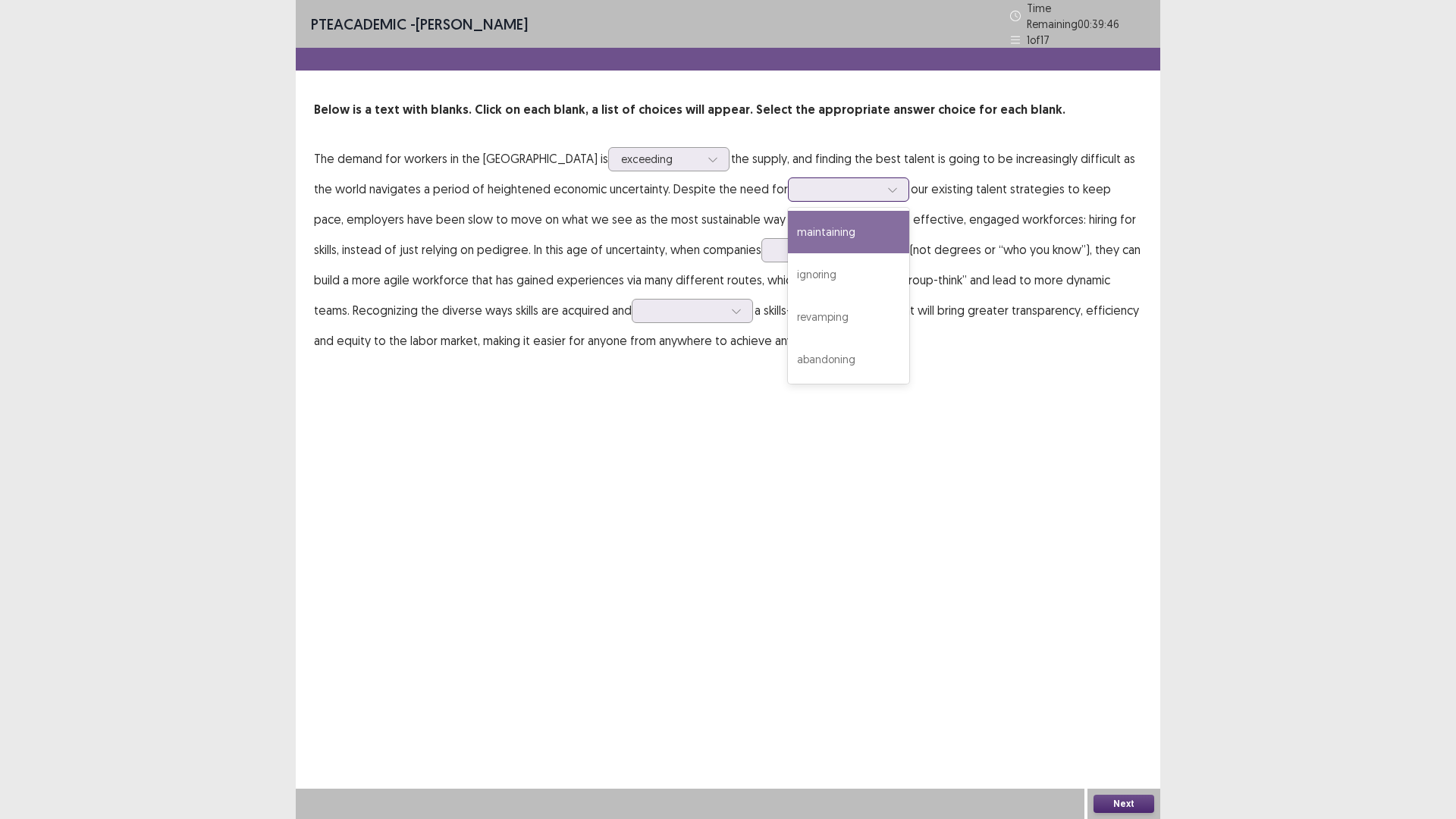
click at [799, 186] on div at bounding box center [840, 189] width 82 height 17
click at [869, 349] on div "PTE academic - [PERSON_NAME] Time Remaining 00 : 39 : 35 1 of 17 Below is a tex…" at bounding box center [728, 193] width 865 height 386
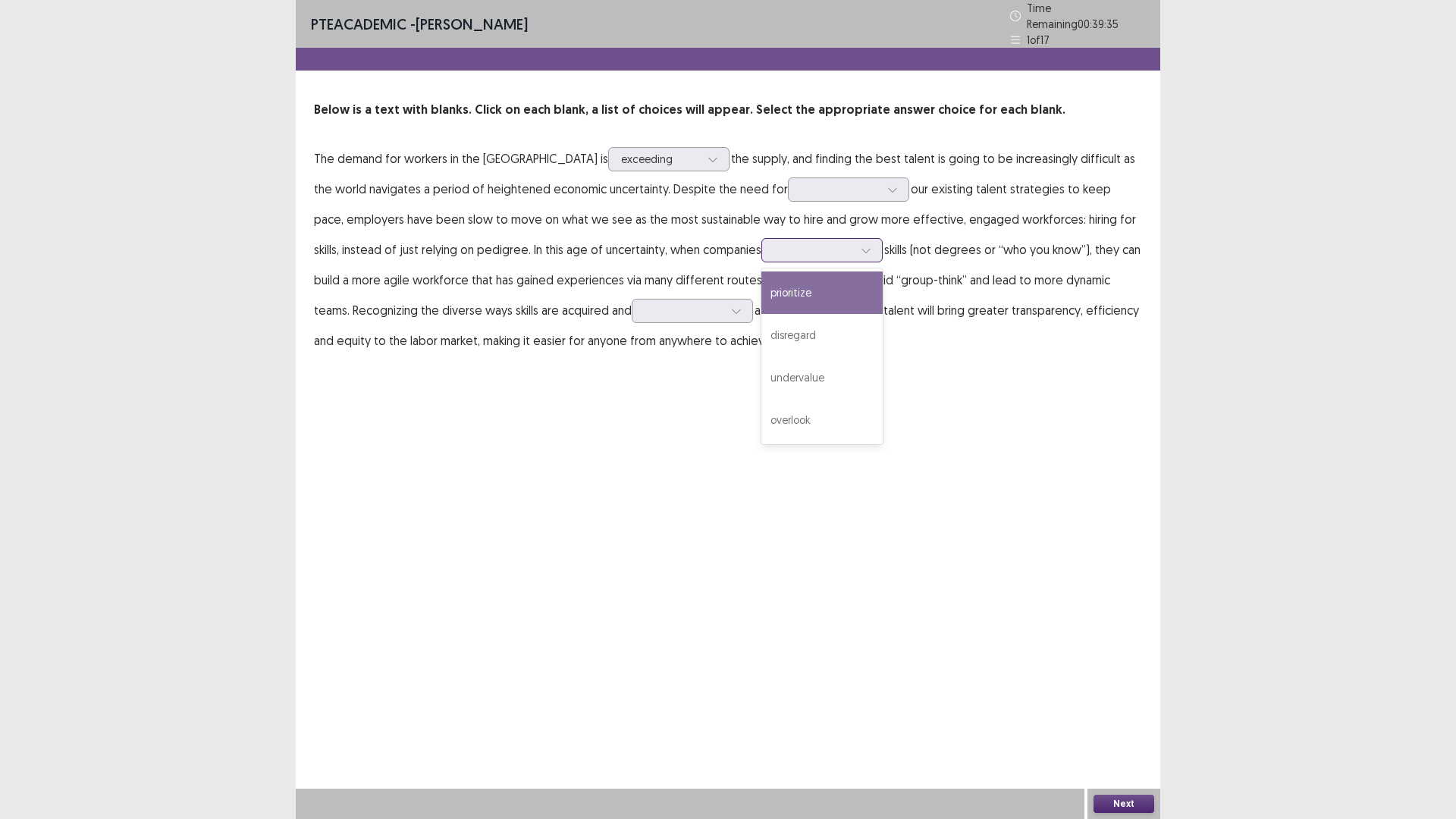
click at [855, 246] on div at bounding box center [866, 250] width 22 height 22
click at [857, 280] on p "The demand for workers in the [GEOGRAPHIC_DATA] is exceeding the supply, and fi…" at bounding box center [728, 250] width 828 height 212
click at [621, 148] on div "exceeding" at bounding box center [660, 158] width 79 height 22
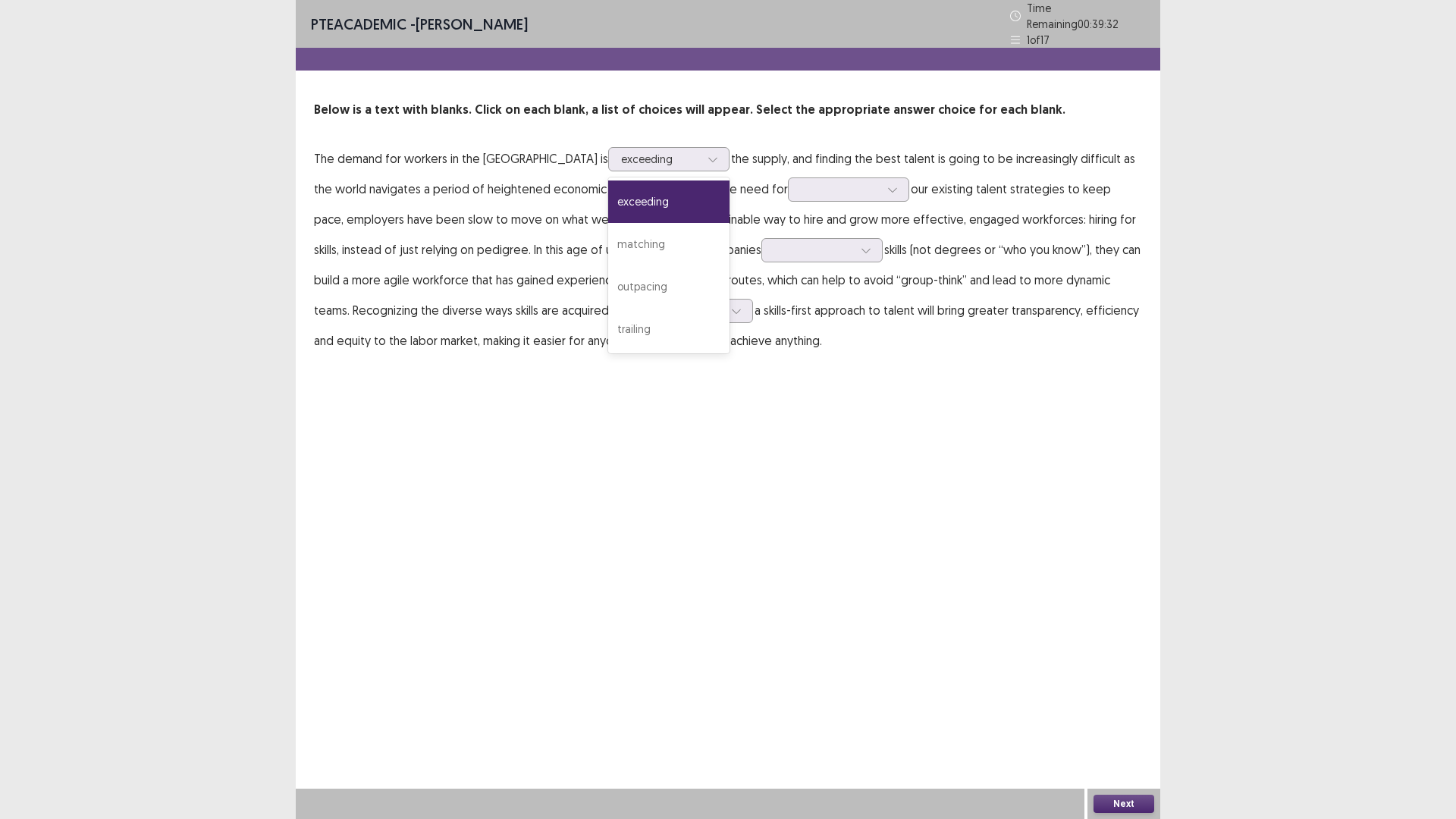
click at [645, 187] on p "The demand for workers in the [GEOGRAPHIC_DATA] is 4 results available. Use Up …" at bounding box center [728, 250] width 828 height 212
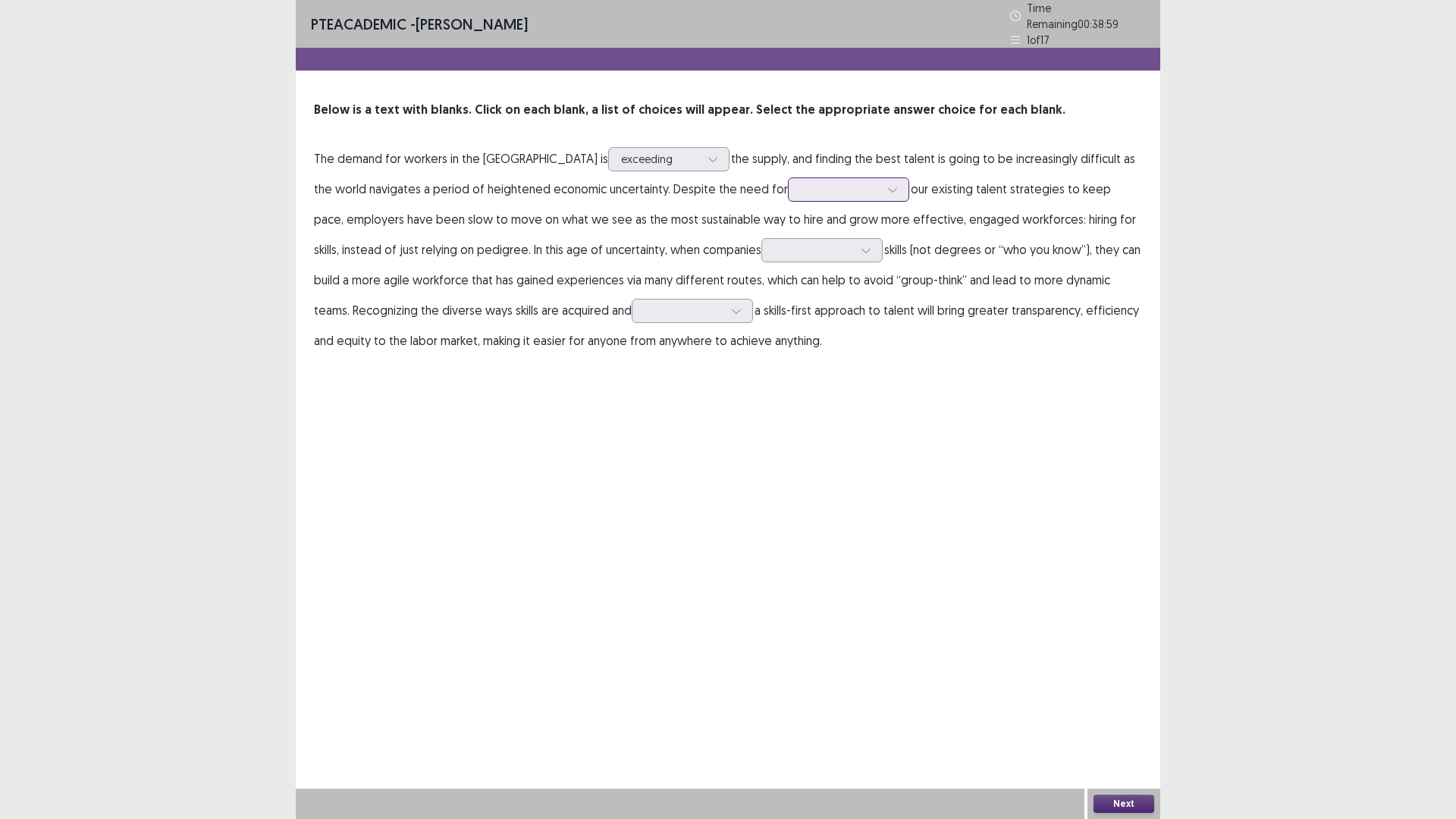
click at [801, 191] on div at bounding box center [840, 189] width 79 height 14
click at [597, 172] on p "The demand for workers in the [GEOGRAPHIC_DATA] is exceeding the supply, and fi…" at bounding box center [728, 250] width 828 height 212
click at [686, 226] on p "The demand for workers in the [GEOGRAPHIC_DATA] is exceeding the supply, and fi…" at bounding box center [728, 250] width 828 height 212
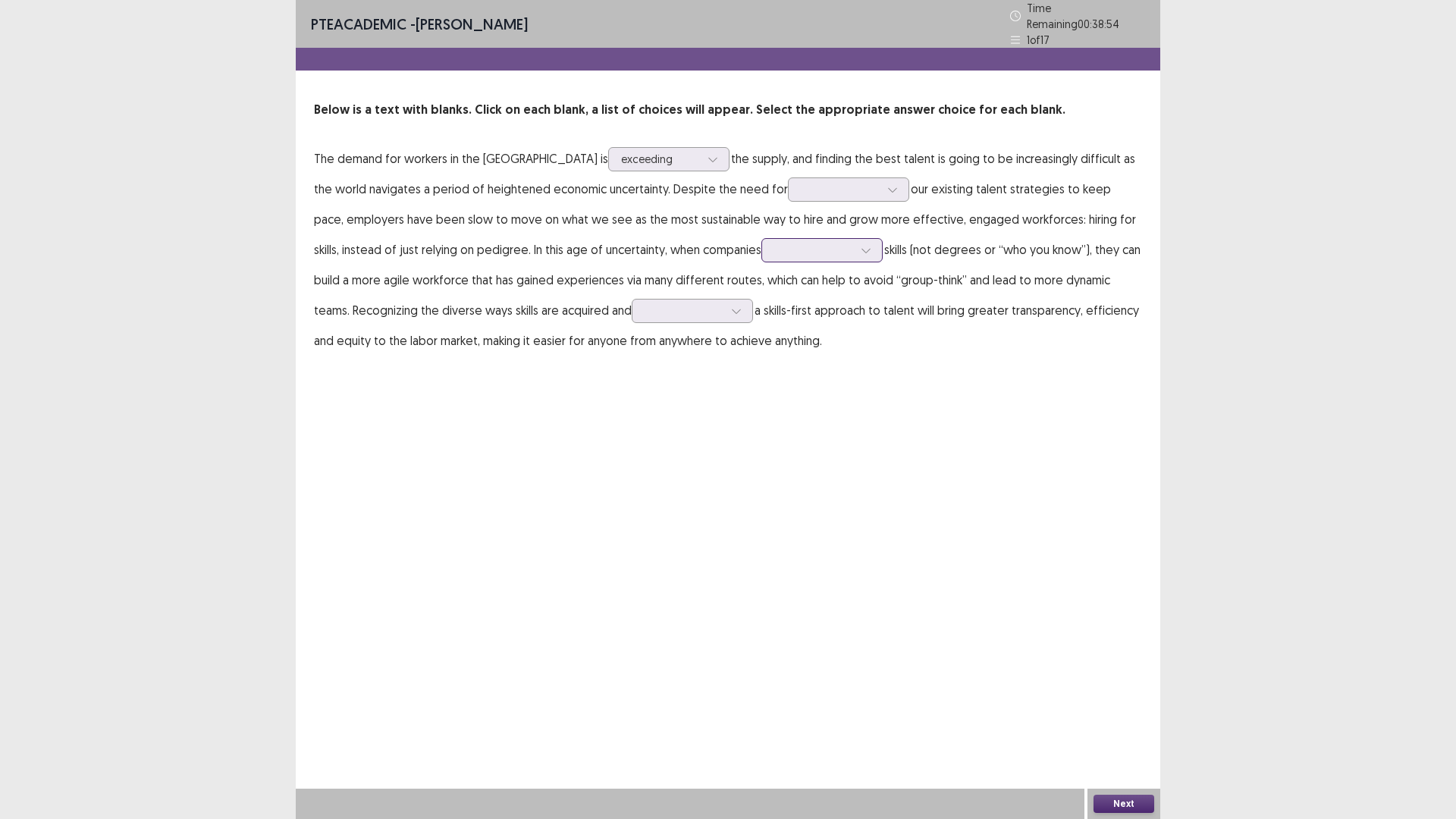
click at [774, 243] on div at bounding box center [813, 250] width 79 height 14
click at [761, 303] on div "prioritize disregard undervalue overlook" at bounding box center [822, 356] width 121 height 176
click at [761, 276] on div "prioritize" at bounding box center [822, 292] width 121 height 42
click at [580, 317] on p "The demand for workers in the [GEOGRAPHIC_DATA] is exceeding the supply, and fi…" at bounding box center [728, 250] width 828 height 212
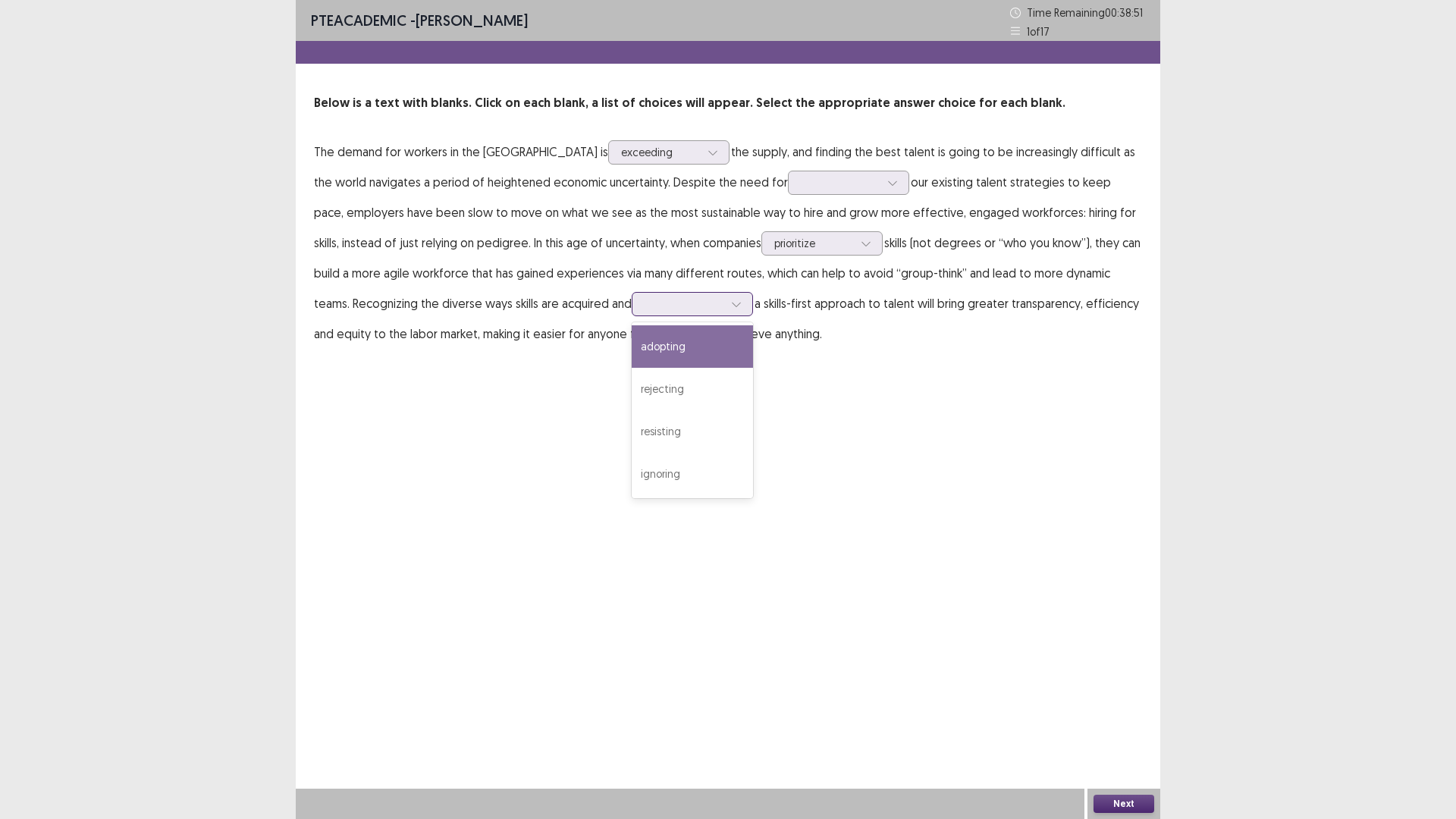
click at [725, 308] on div at bounding box center [735, 303] width 22 height 22
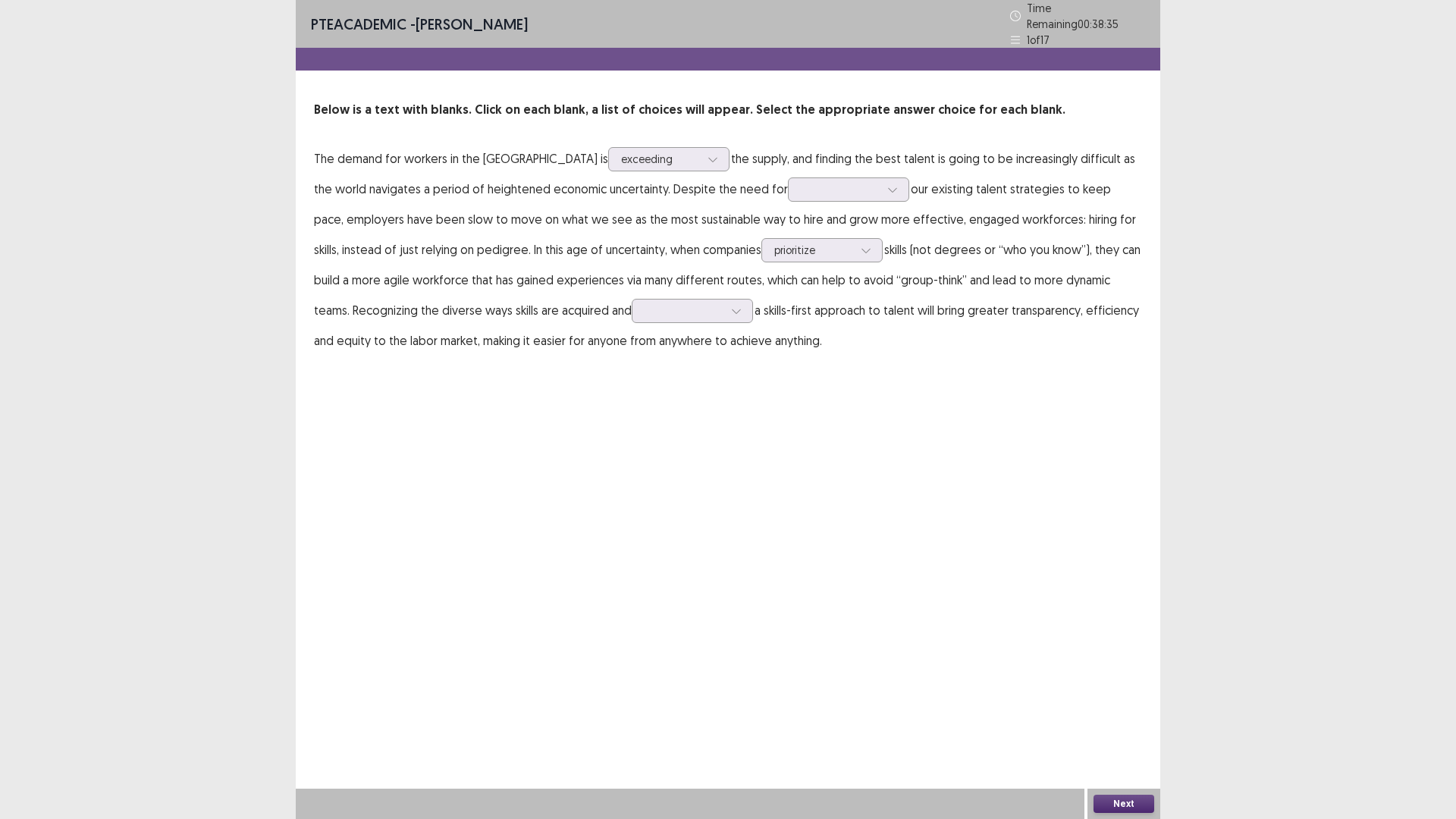
click at [606, 166] on p "The demand for workers in the [GEOGRAPHIC_DATA] is exceeding the supply, and fi…" at bounding box center [728, 250] width 828 height 212
click at [606, 165] on p "The demand for workers in the [GEOGRAPHIC_DATA] is exceeding the supply, and fi…" at bounding box center [728, 250] width 828 height 212
click at [701, 162] on div at bounding box center [712, 158] width 22 height 22
click at [699, 160] on p "The demand for workers in the [GEOGRAPHIC_DATA] is exceeding the supply, and fi…" at bounding box center [728, 250] width 828 height 212
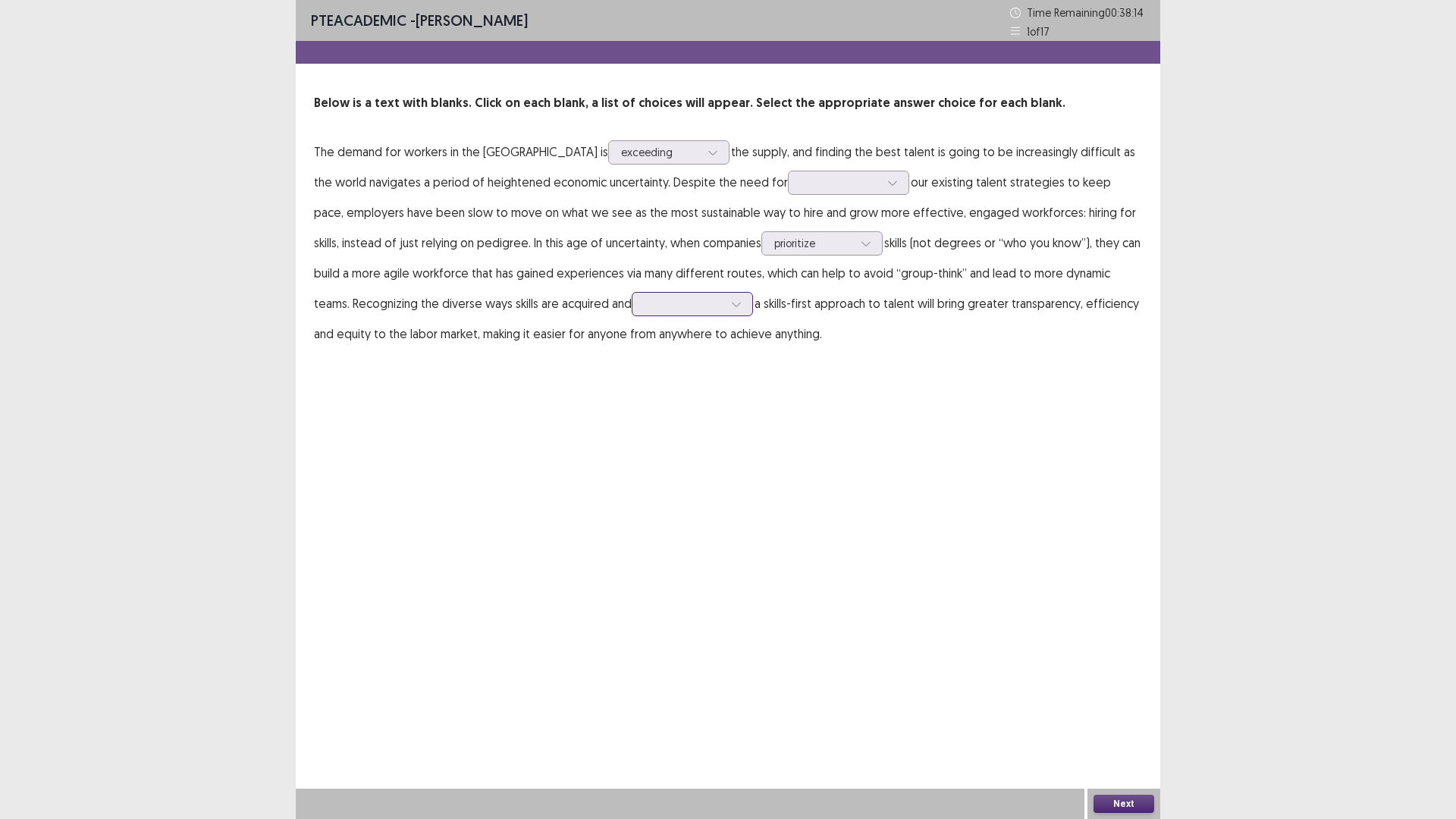
click at [644, 309] on div at bounding box center [683, 303] width 79 height 14
click at [632, 359] on div "adopting" at bounding box center [692, 346] width 121 height 42
click at [801, 176] on div at bounding box center [840, 182] width 79 height 14
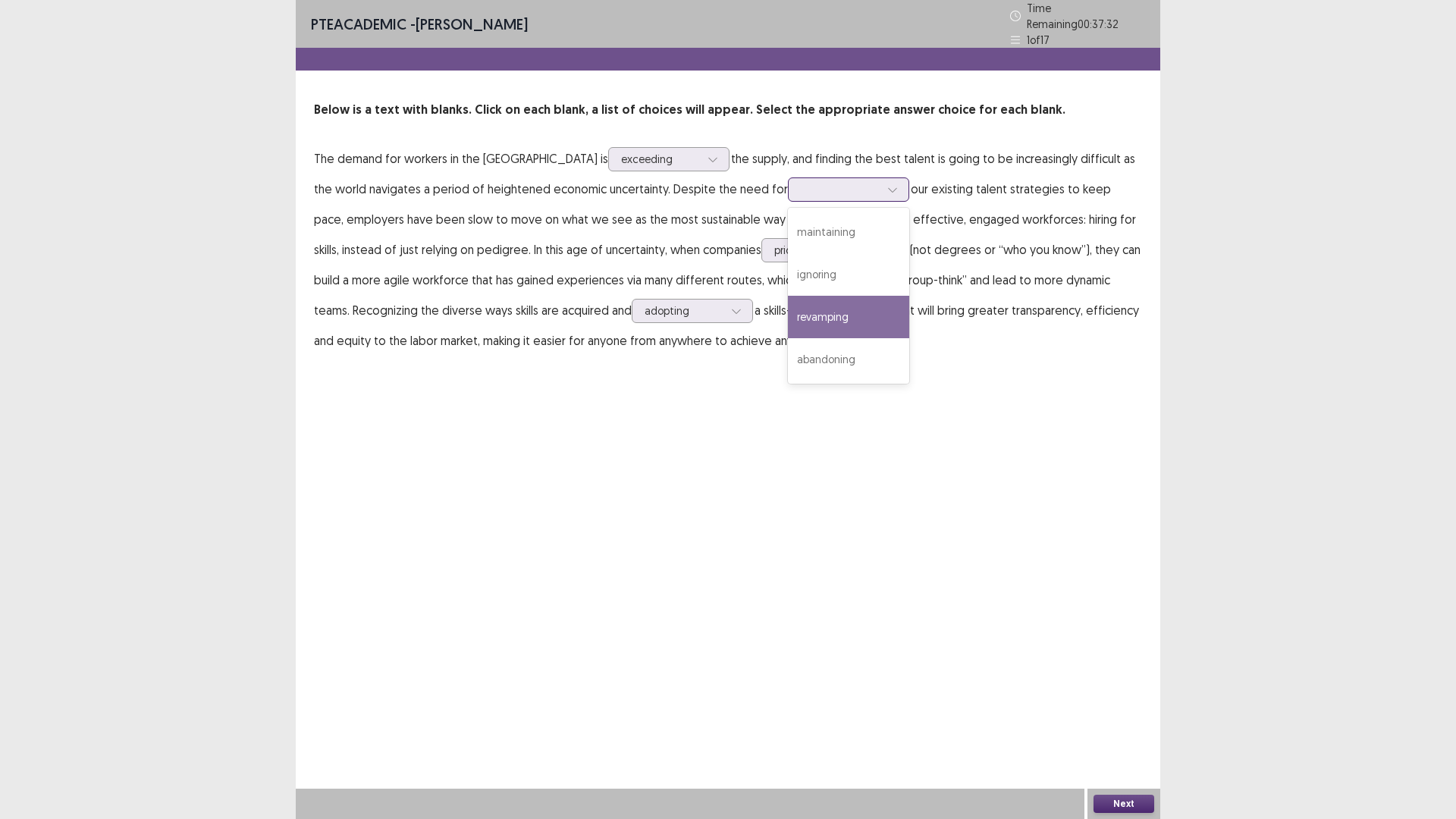
click at [788, 312] on div "revamping" at bounding box center [848, 317] width 121 height 42
click at [801, 183] on div at bounding box center [840, 189] width 79 height 14
click at [842, 187] on p "The demand for workers in the [GEOGRAPHIC_DATA] is exceeding the supply, and fi…" at bounding box center [728, 250] width 828 height 212
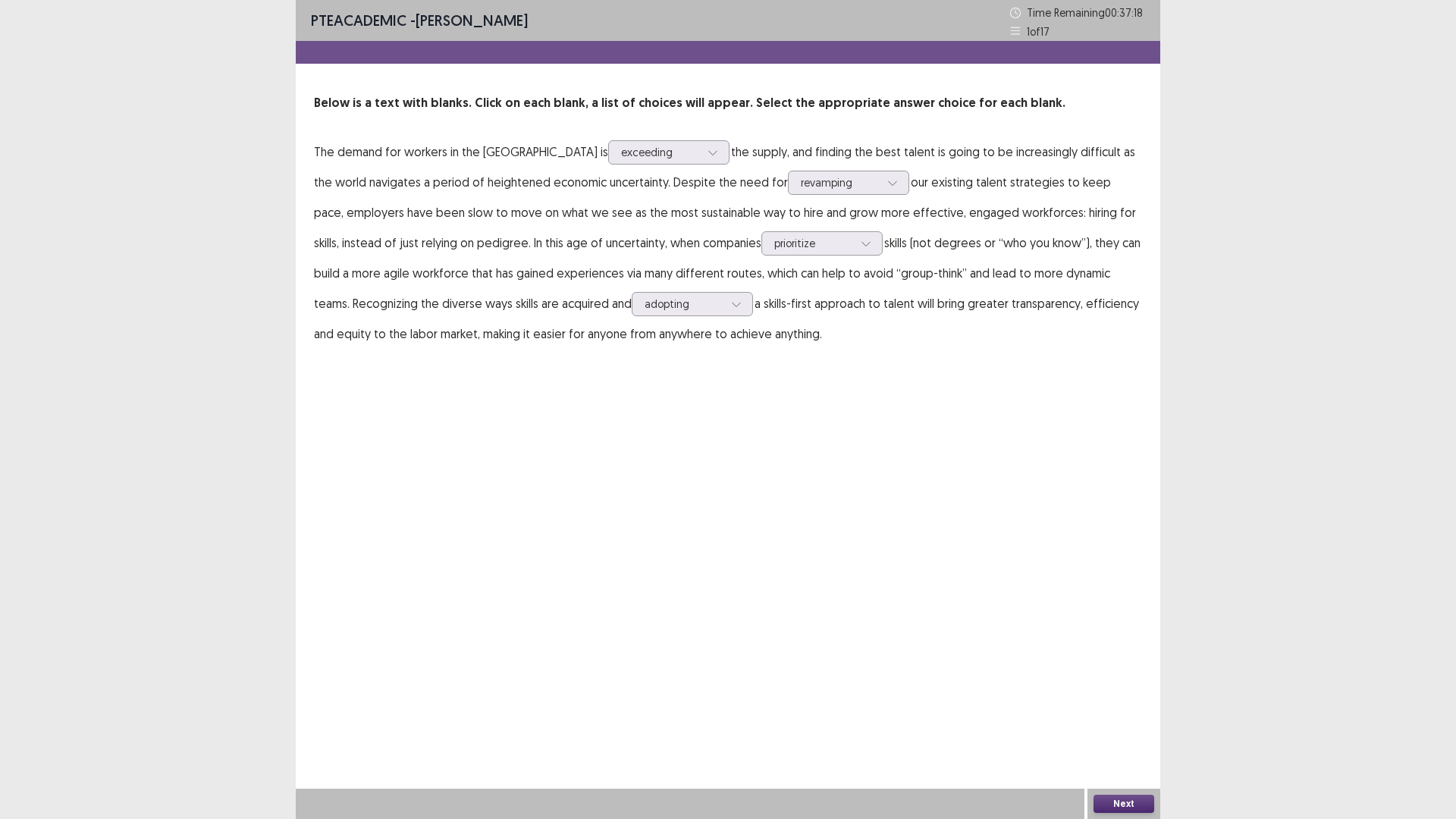
click at [1117, 715] on button "Next" at bounding box center [1124, 804] width 61 height 18
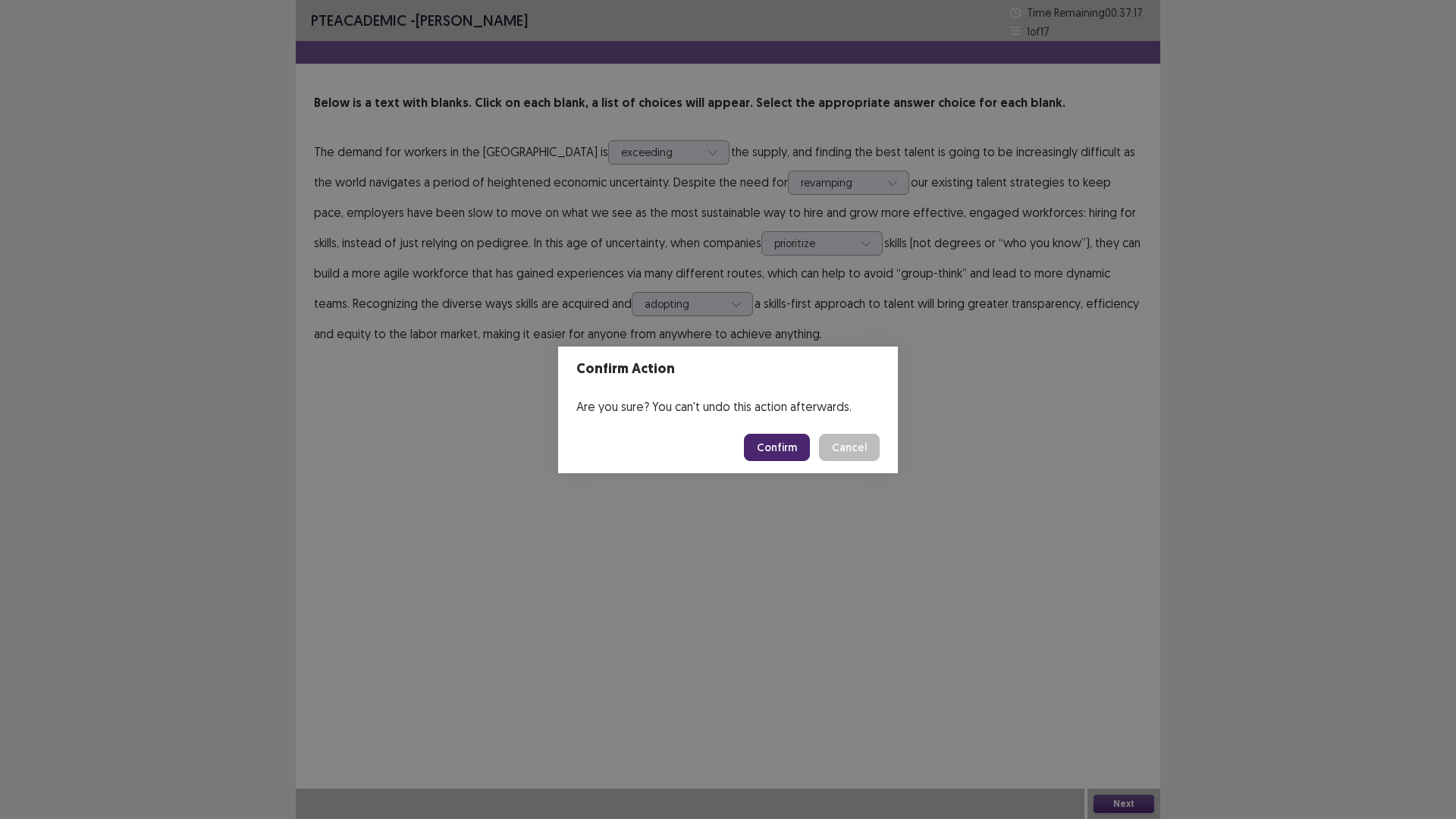
click at [791, 443] on button "Confirm" at bounding box center [777, 447] width 66 height 27
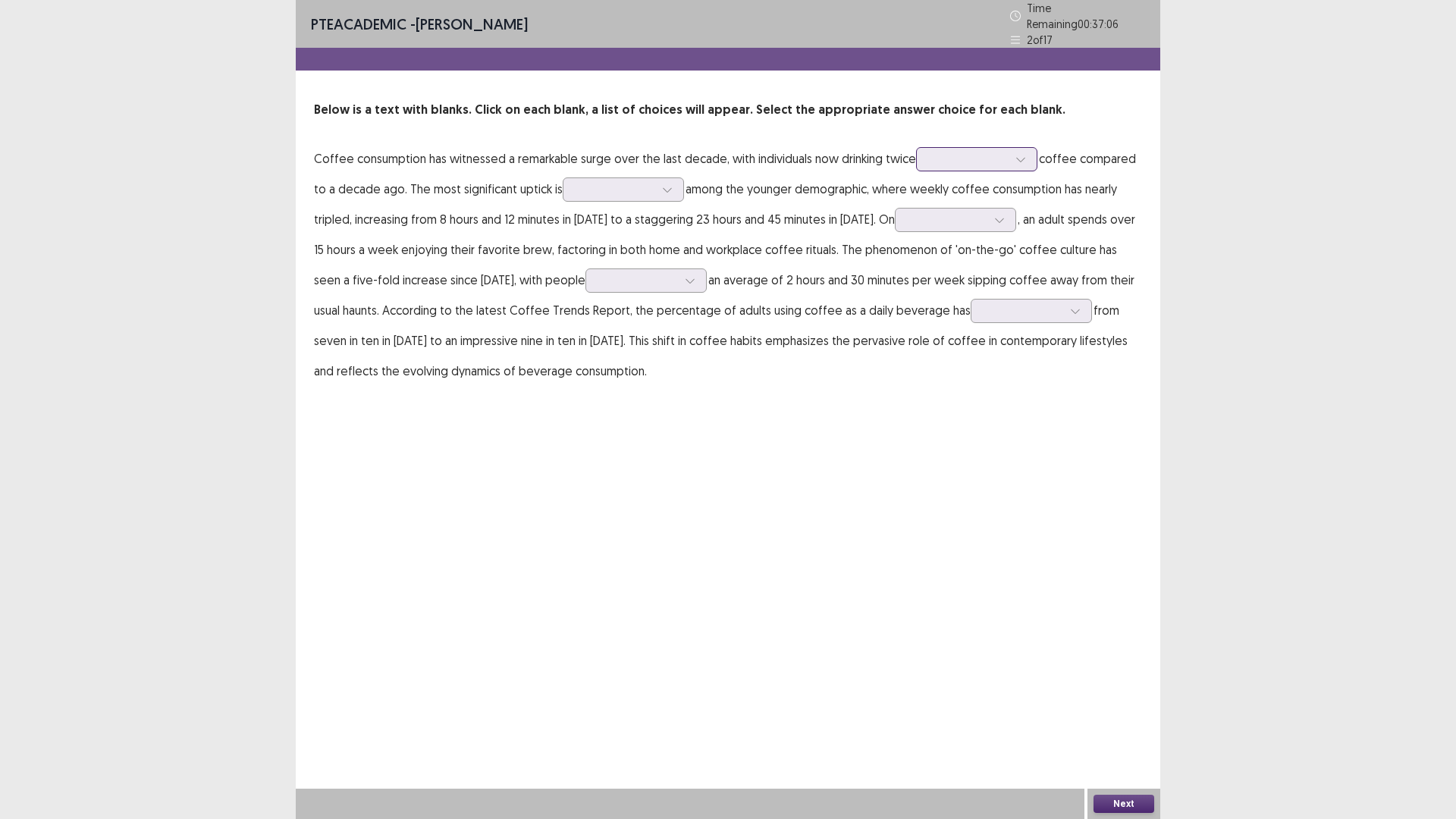
click at [929, 155] on input "text" at bounding box center [930, 159] width 3 height 12
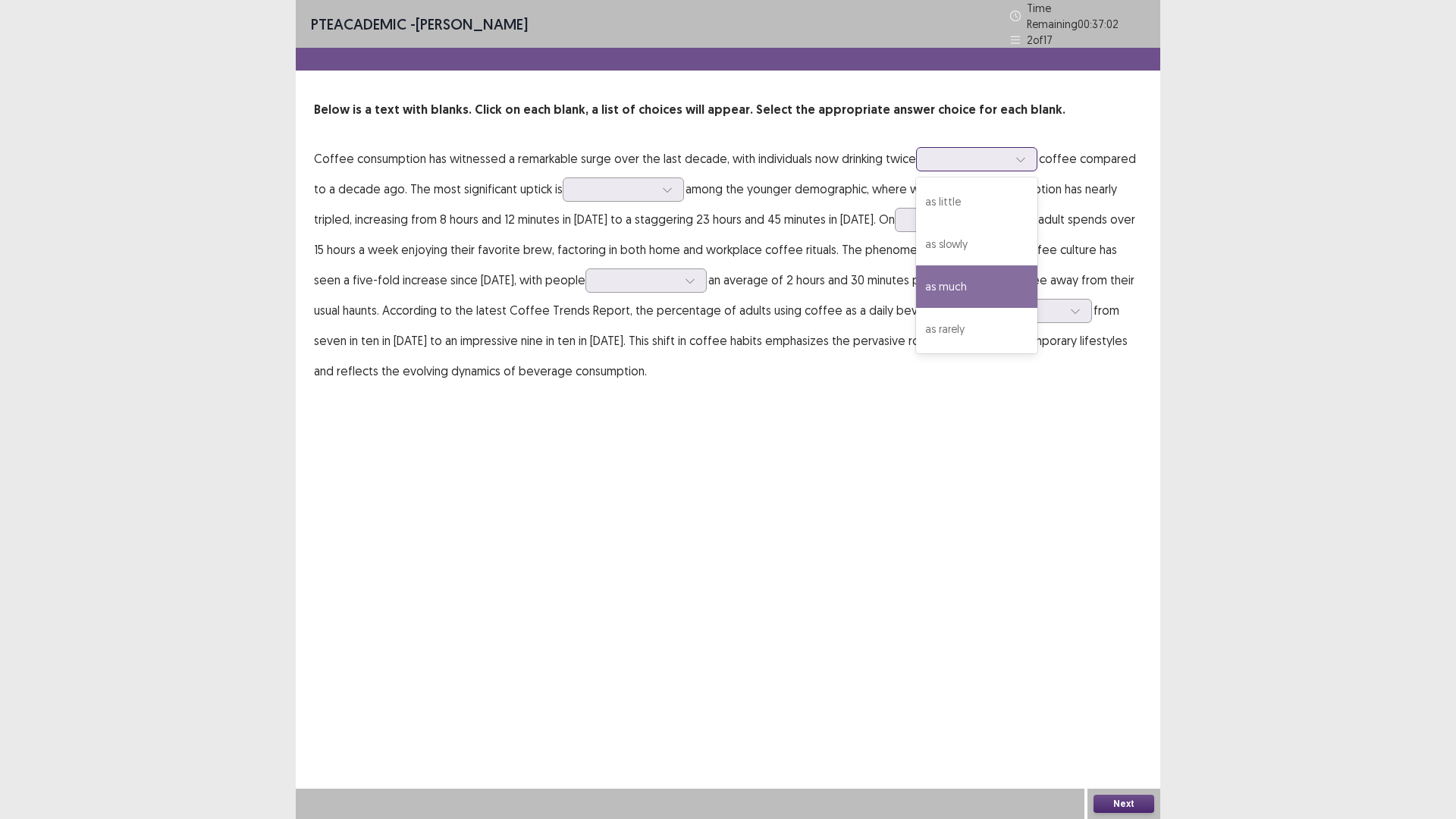
click at [1003, 271] on div "as much" at bounding box center [977, 286] width 121 height 42
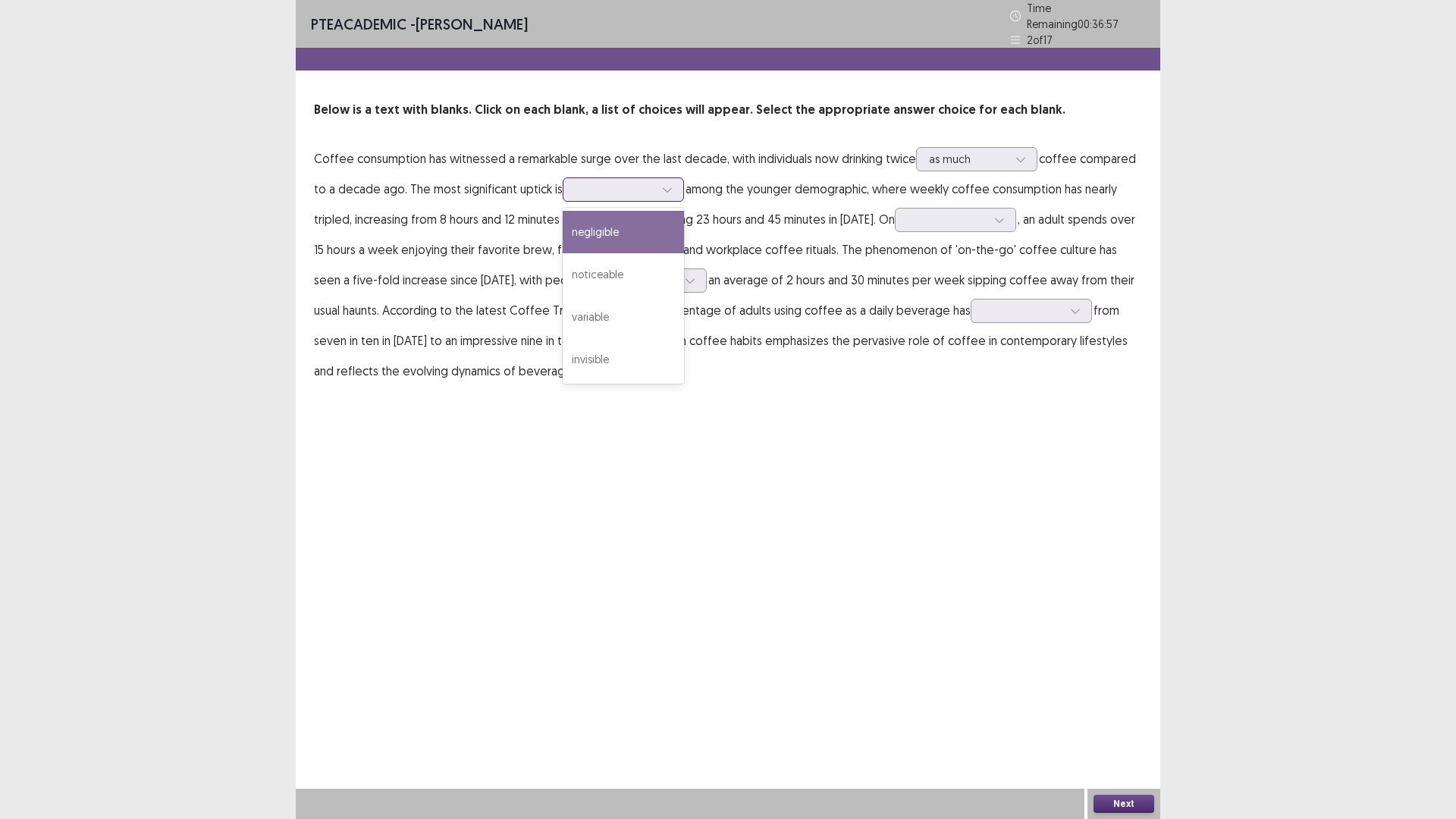
click at [590, 182] on div at bounding box center [614, 189] width 79 height 14
click at [614, 270] on div "noticeable" at bounding box center [624, 274] width 121 height 42
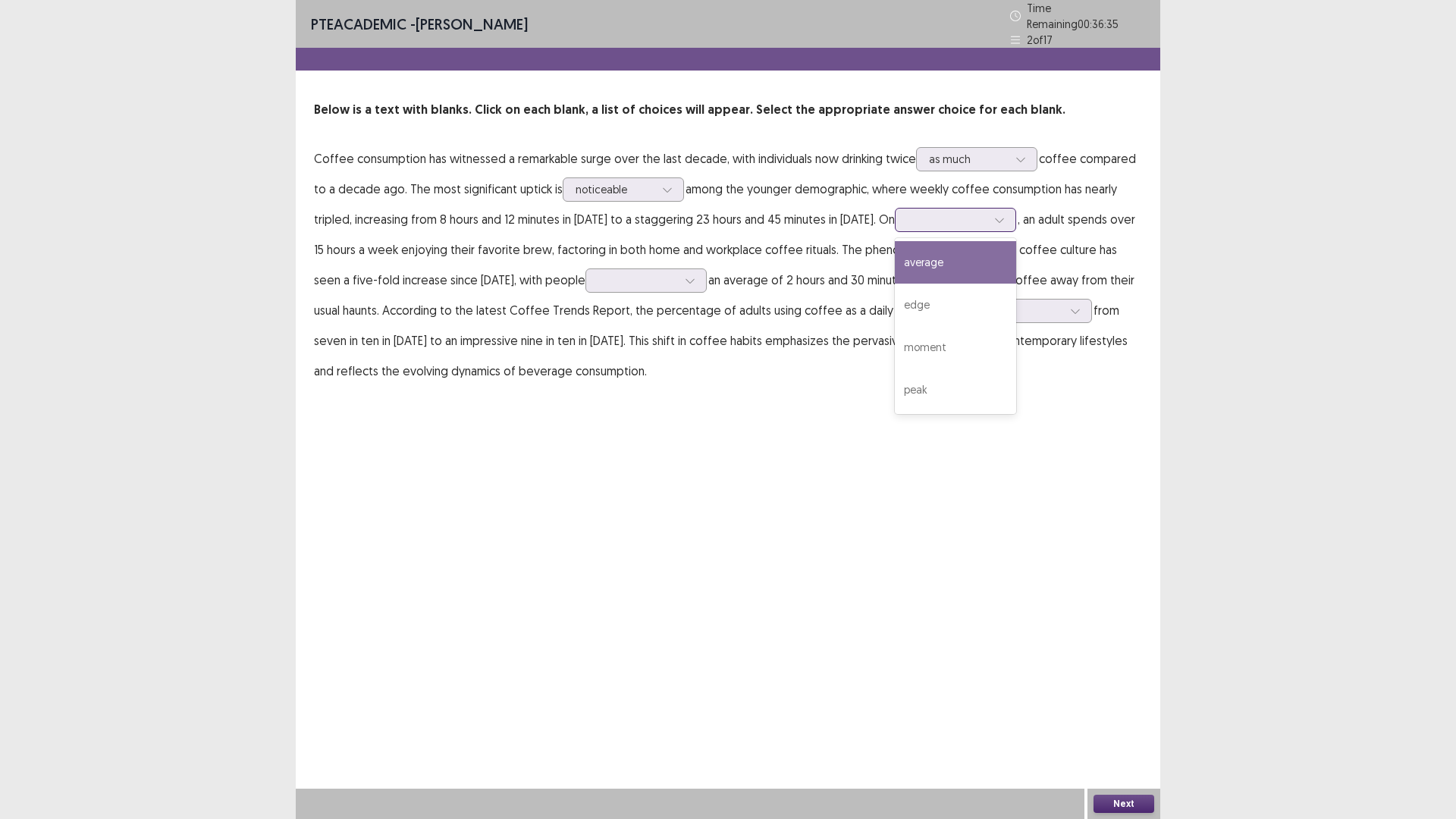
click at [908, 218] on div at bounding box center [947, 219] width 79 height 14
click at [913, 262] on div "average" at bounding box center [955, 262] width 121 height 42
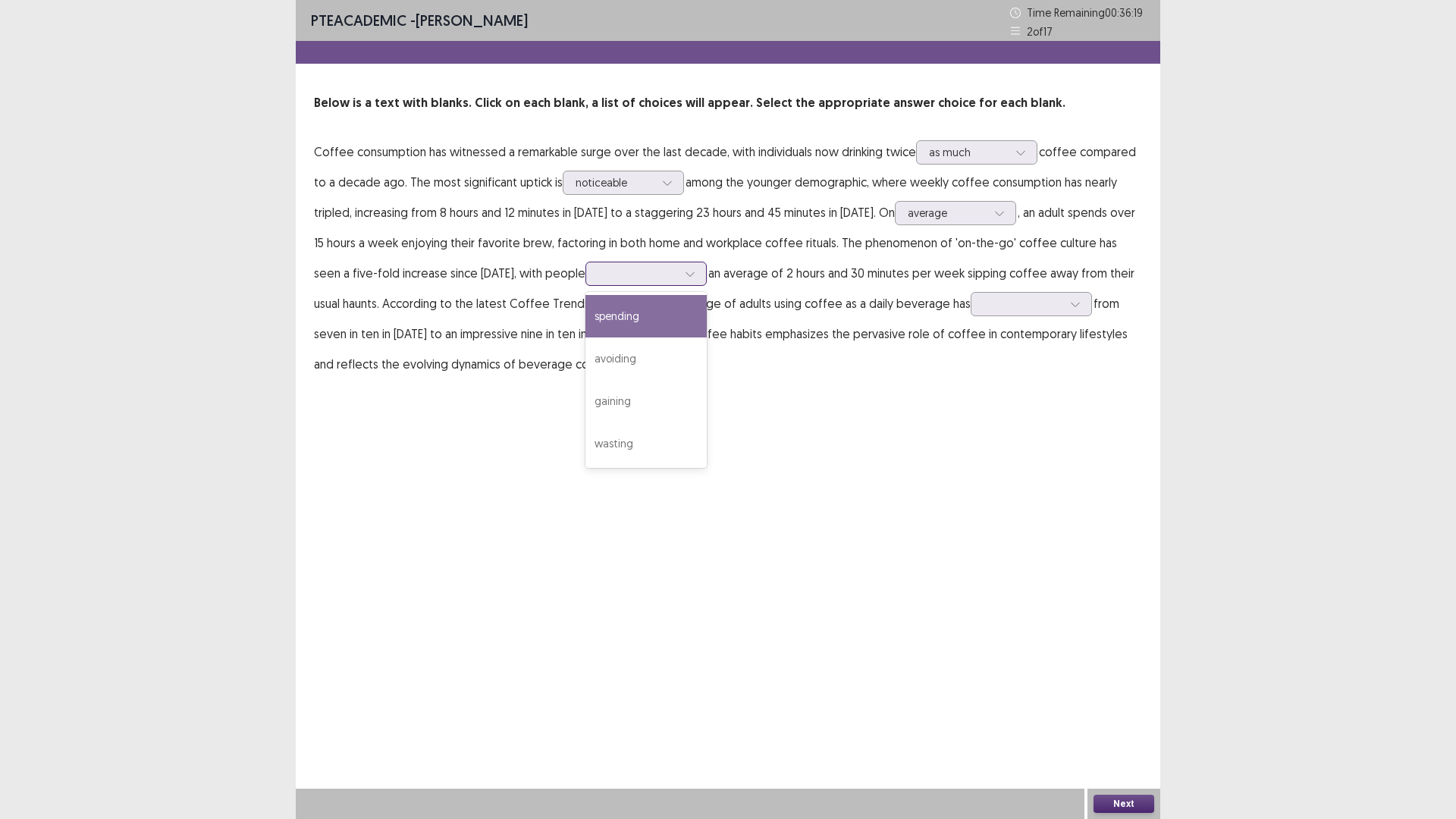
click at [599, 279] on div at bounding box center [638, 273] width 79 height 14
click at [607, 312] on div "spending" at bounding box center [646, 316] width 121 height 42
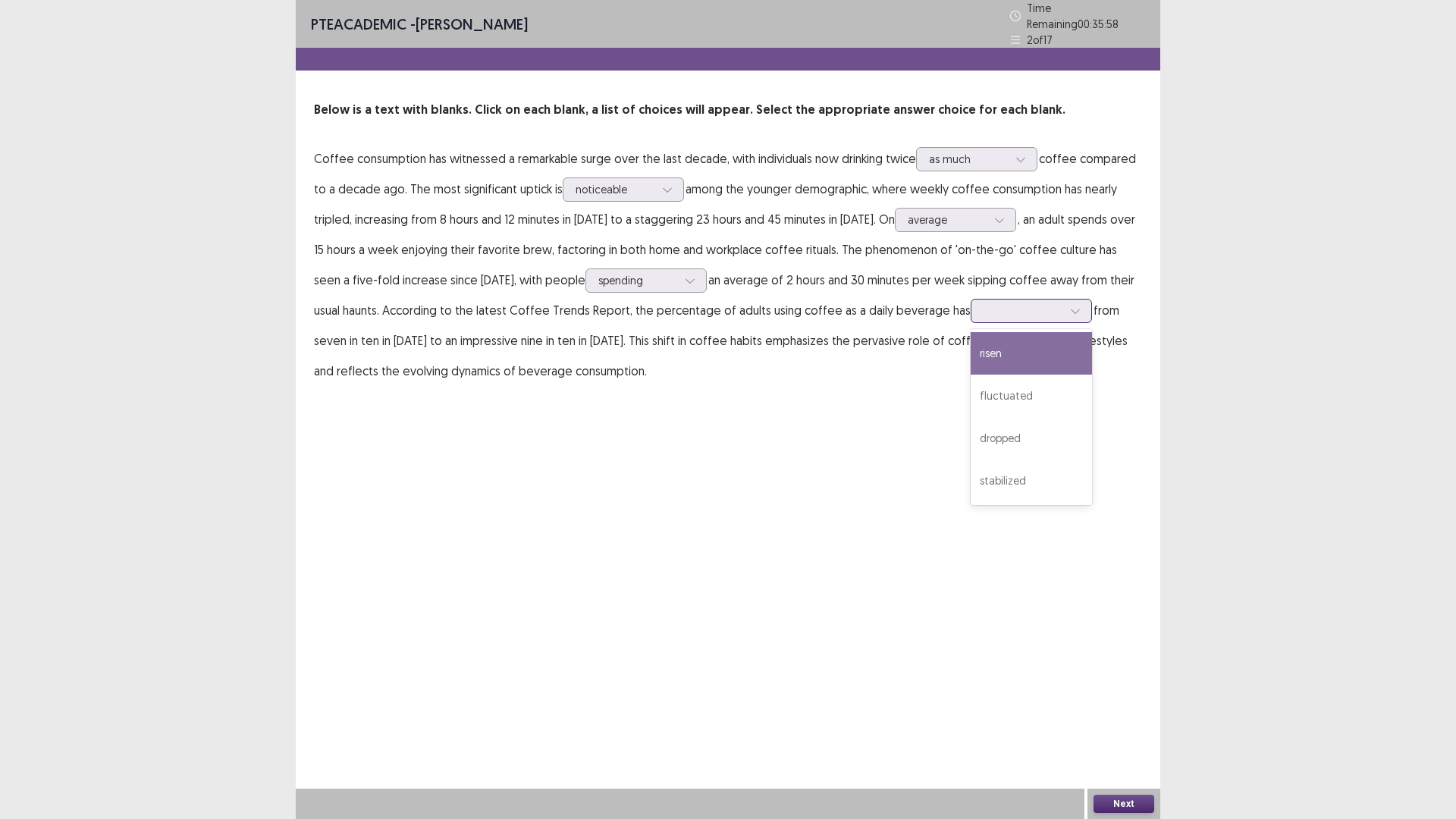
click at [983, 303] on div at bounding box center [1022, 310] width 79 height 14
click at [971, 389] on div "fluctuated" at bounding box center [1031, 395] width 121 height 42
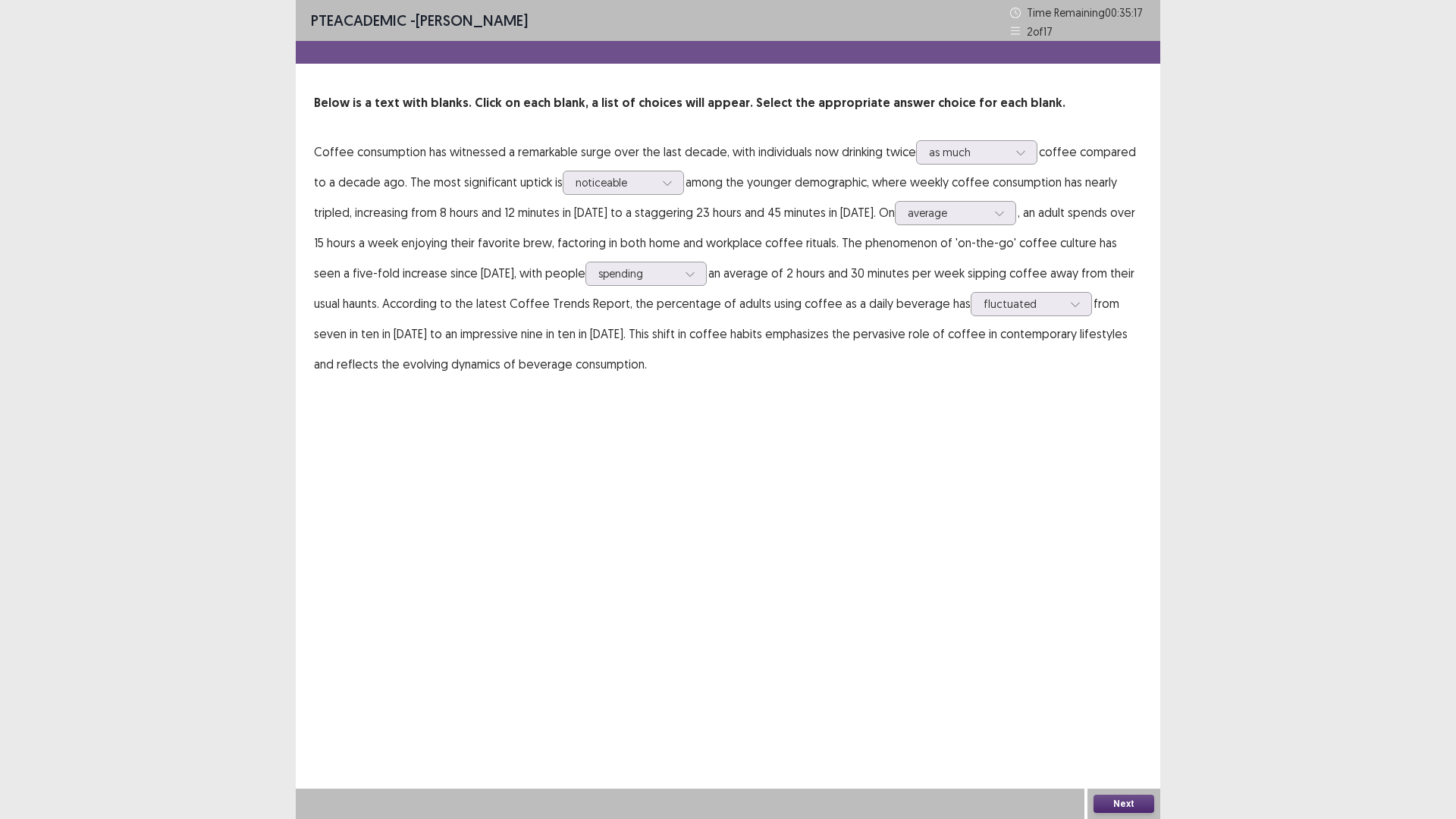
click at [1091, 715] on div "Next" at bounding box center [1124, 803] width 73 height 31
click at [1106, 715] on button "Next" at bounding box center [1124, 804] width 61 height 18
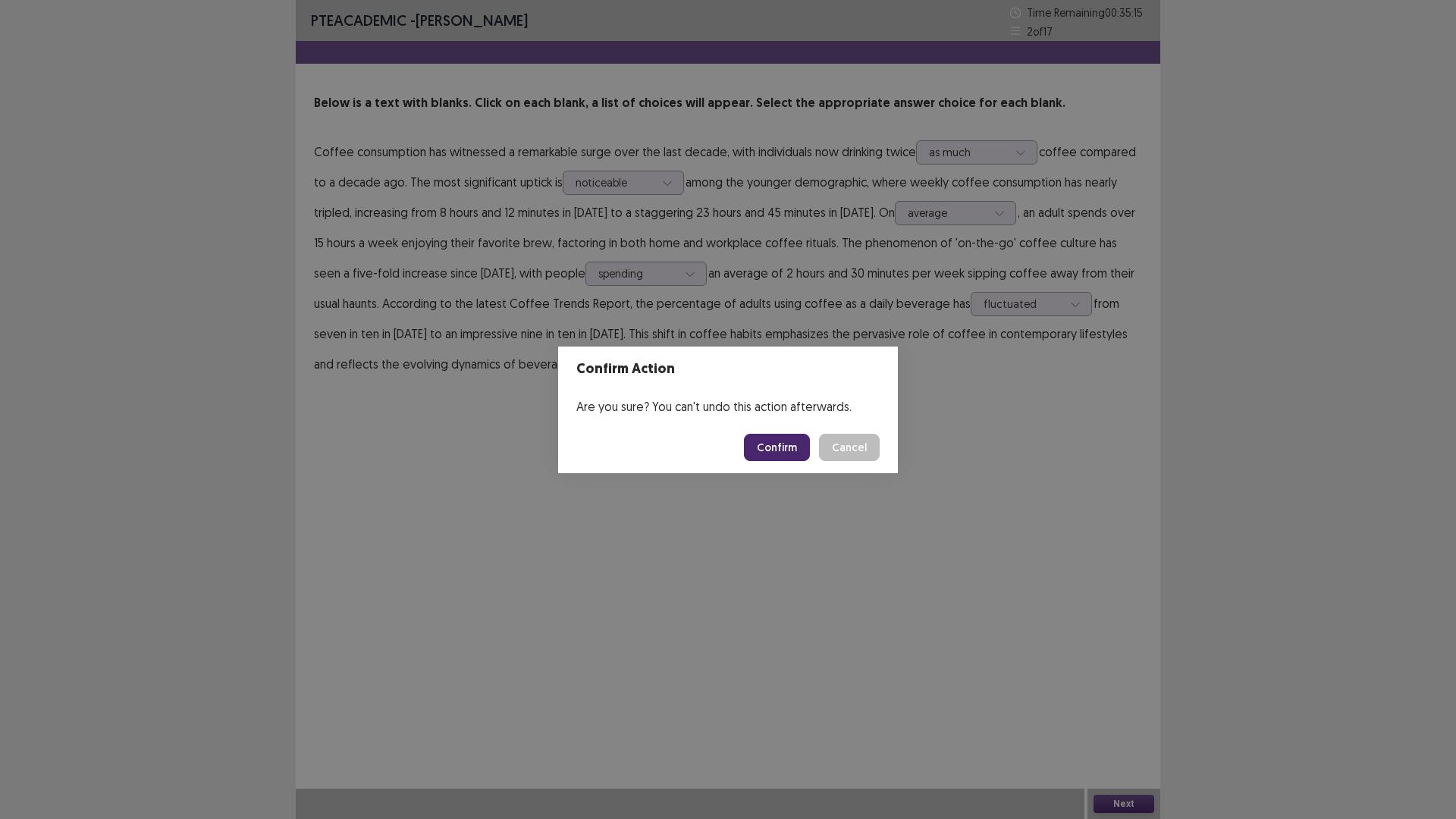
click at [781, 437] on button "Confirm" at bounding box center [777, 447] width 66 height 27
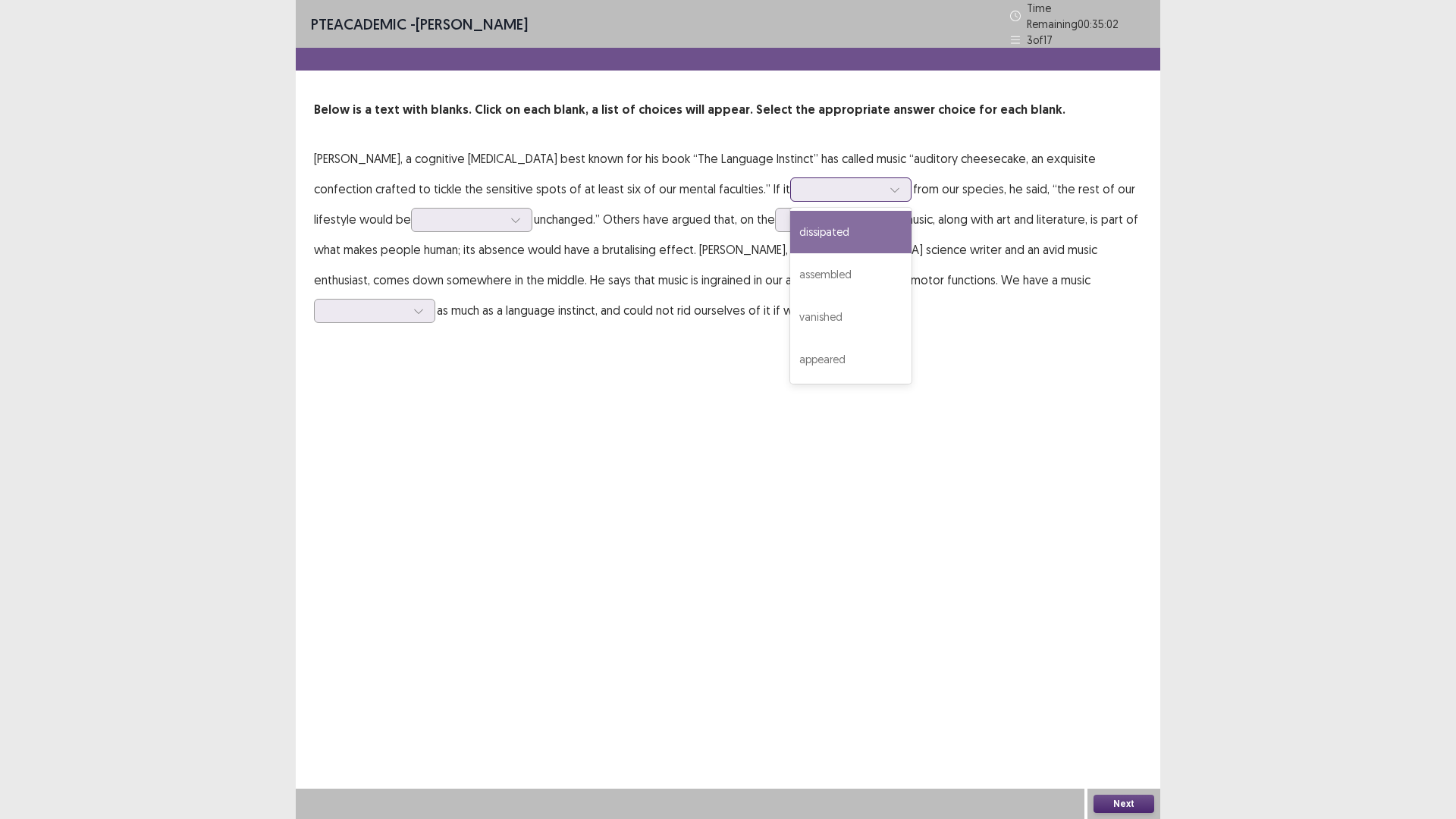
click at [803, 189] on div at bounding box center [842, 189] width 79 height 14
click at [817, 226] on div "dissipated" at bounding box center [851, 231] width 121 height 42
click at [410, 193] on p "[PERSON_NAME], a cognitive [MEDICAL_DATA] best known for his book “The Language…" at bounding box center [728, 235] width 828 height 182
click at [422, 222] on div at bounding box center [463, 219] width 82 height 17
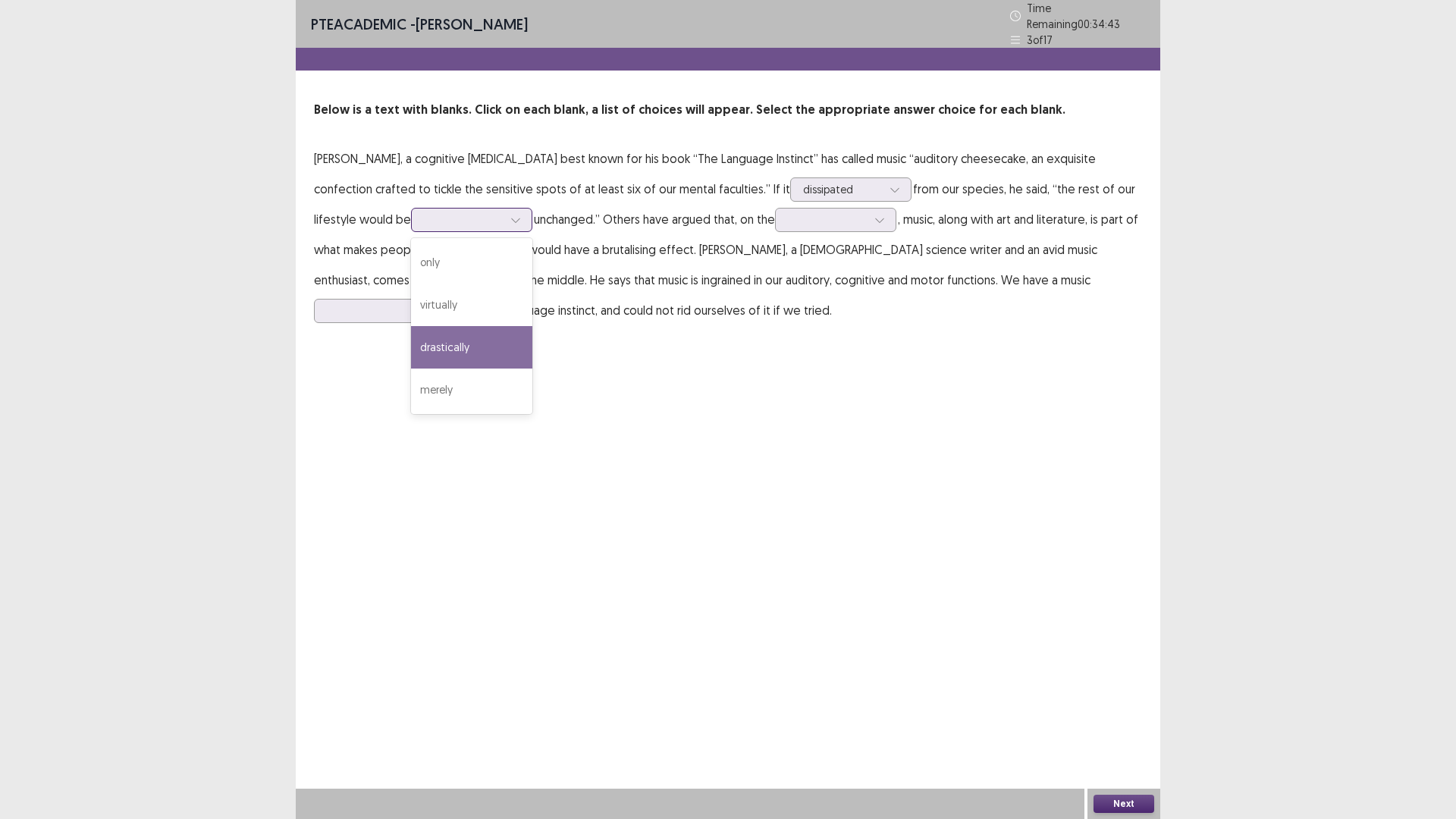
click at [411, 341] on div "drastically" at bounding box center [472, 346] width 121 height 42
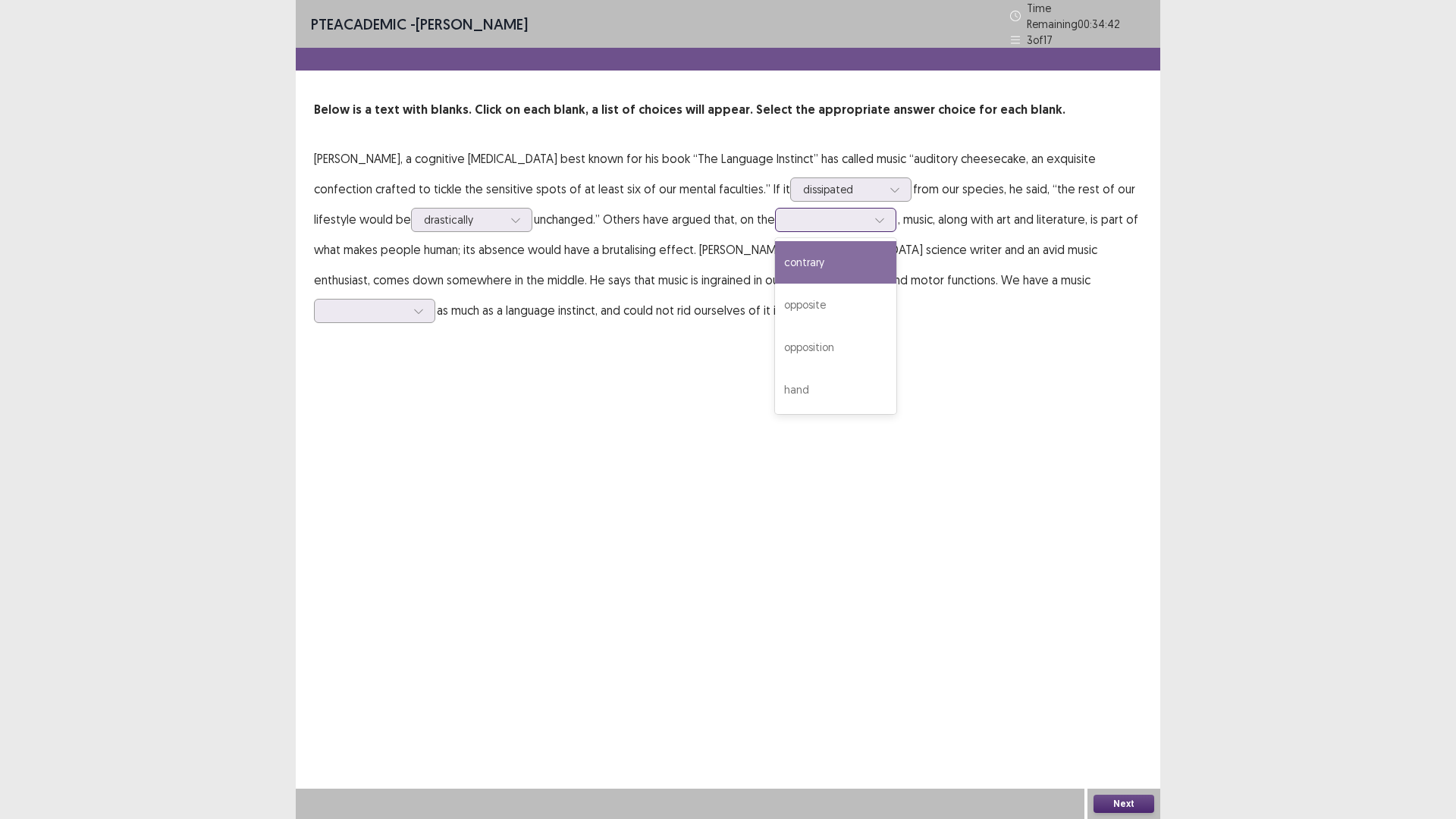
click at [788, 220] on div at bounding box center [827, 219] width 79 height 14
click at [775, 303] on div "opposite" at bounding box center [836, 304] width 121 height 42
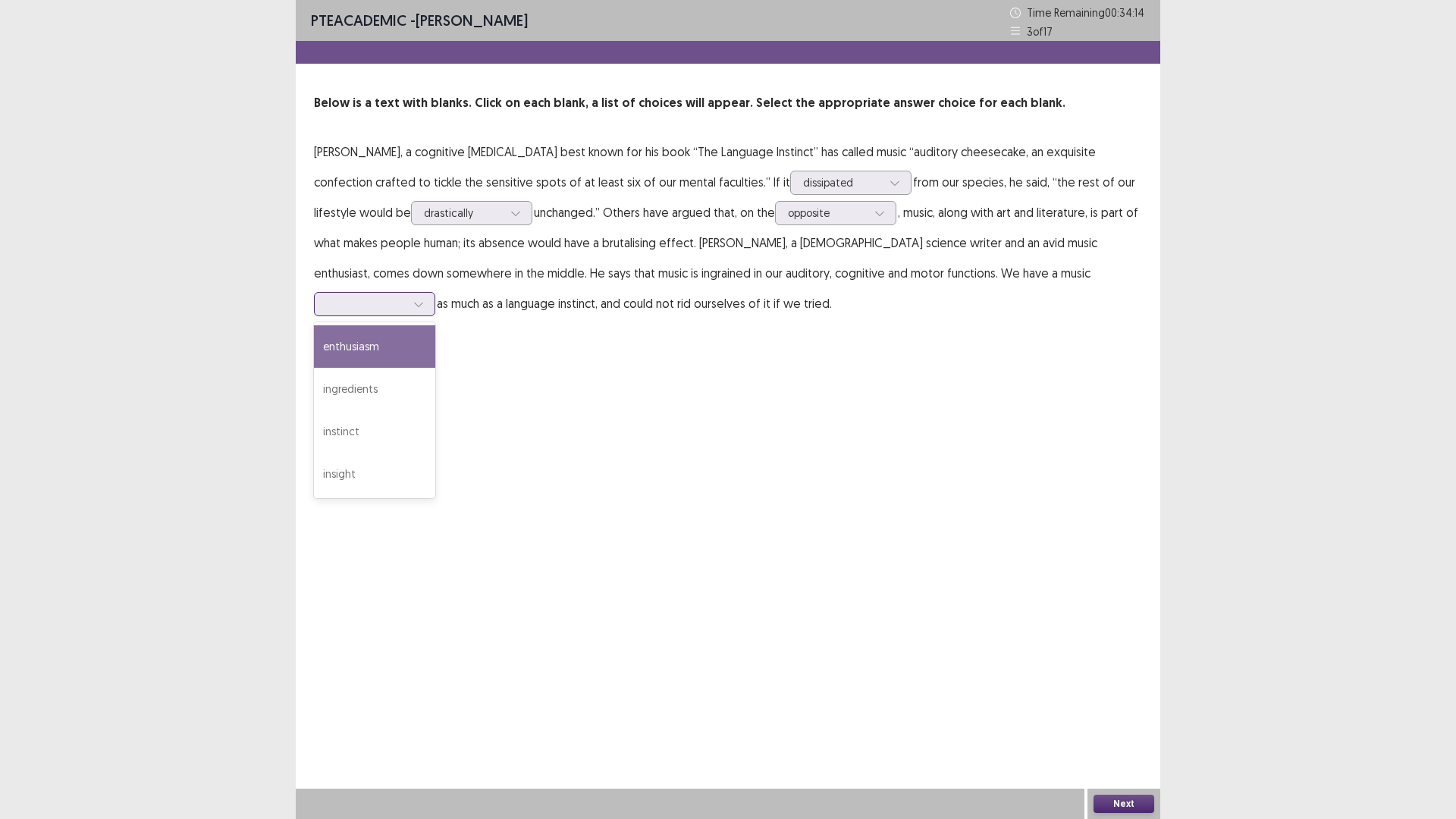
click at [435, 292] on div at bounding box center [375, 303] width 121 height 24
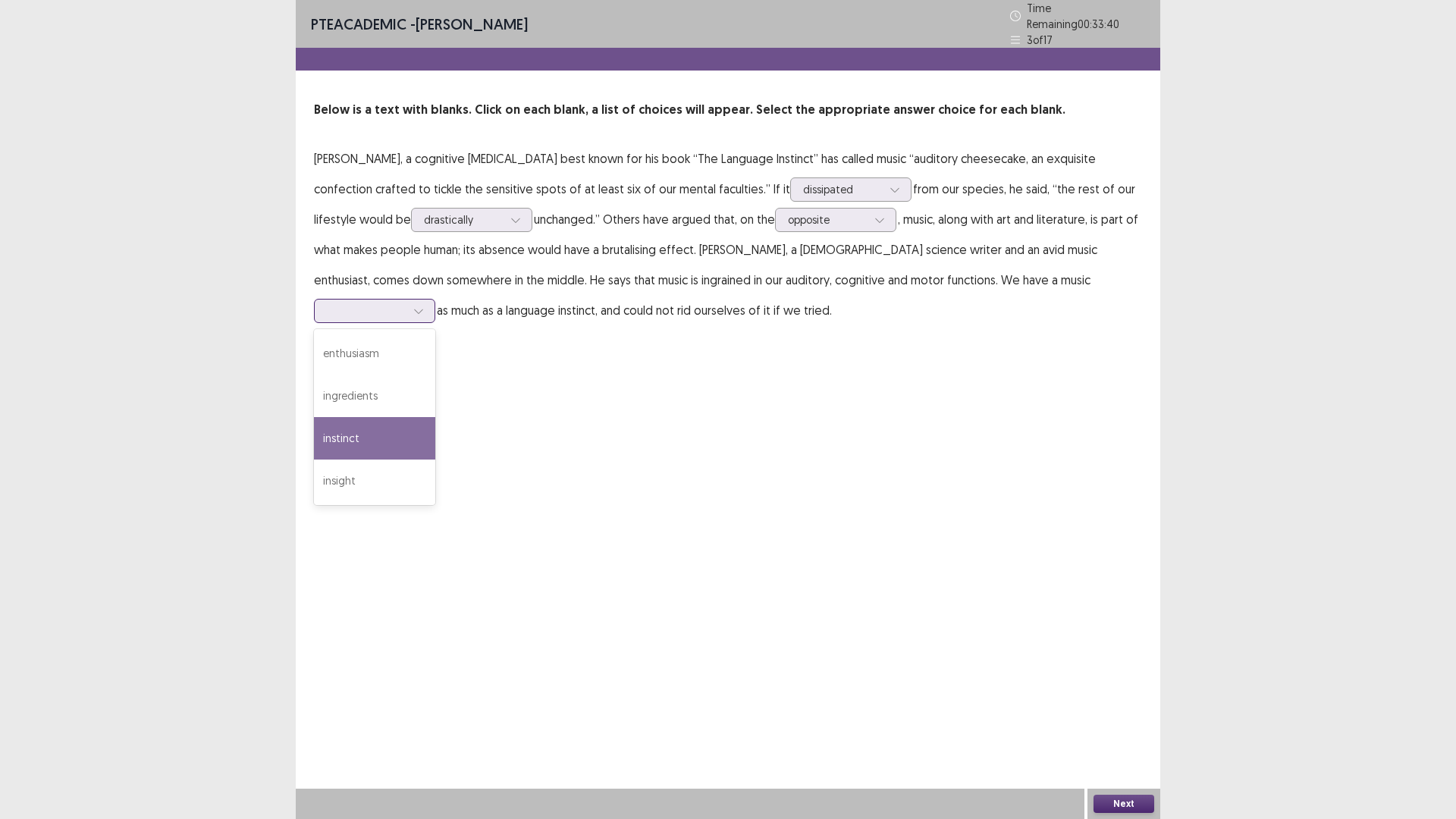
drag, startPoint x: 934, startPoint y: 395, endPoint x: 938, endPoint y: 404, distance: 9.8
click at [435, 417] on div "instinct" at bounding box center [375, 438] width 121 height 42
click at [1134, 715] on button "Next" at bounding box center [1124, 804] width 61 height 18
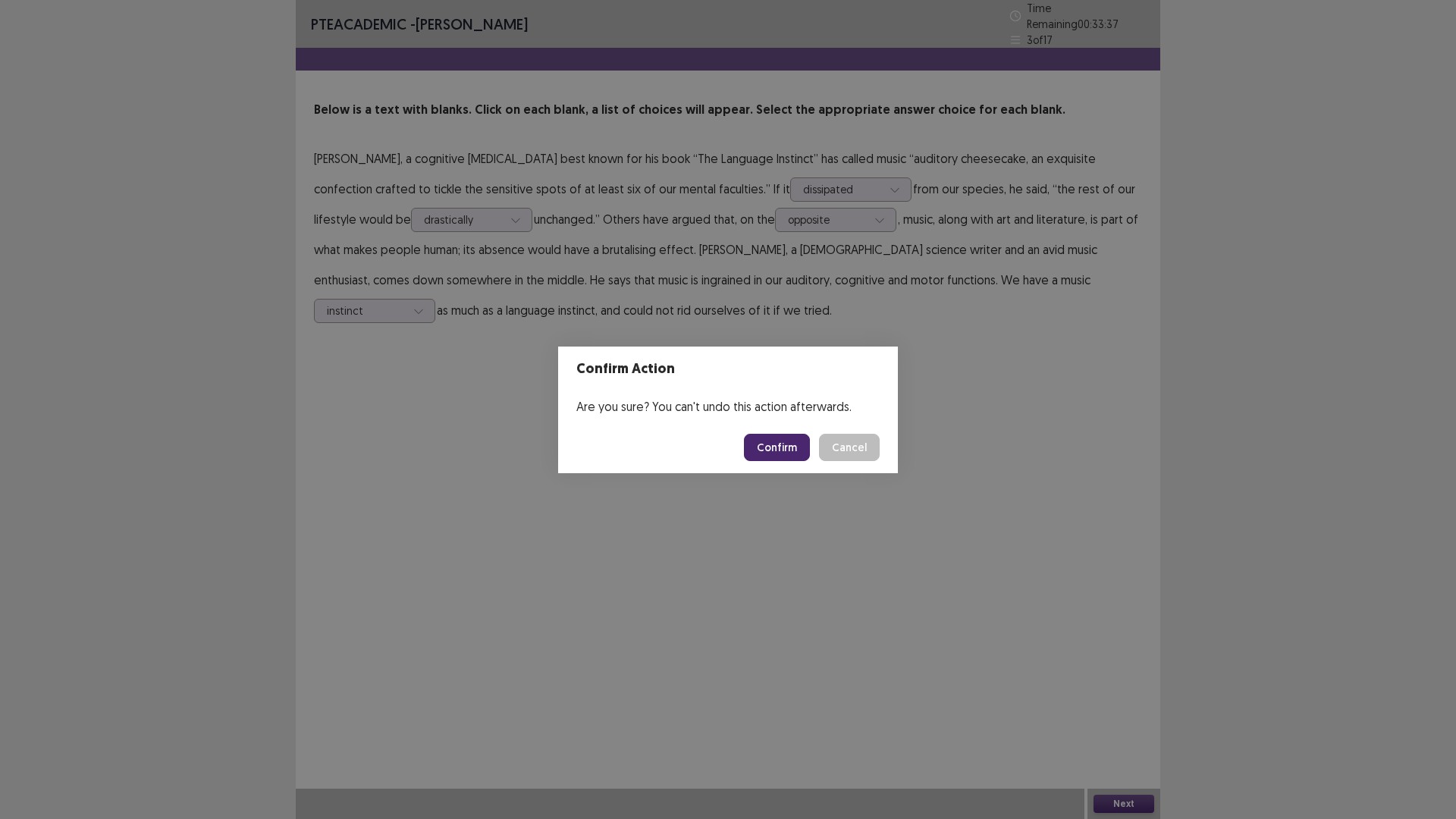
click at [786, 455] on button "Confirm" at bounding box center [777, 447] width 66 height 27
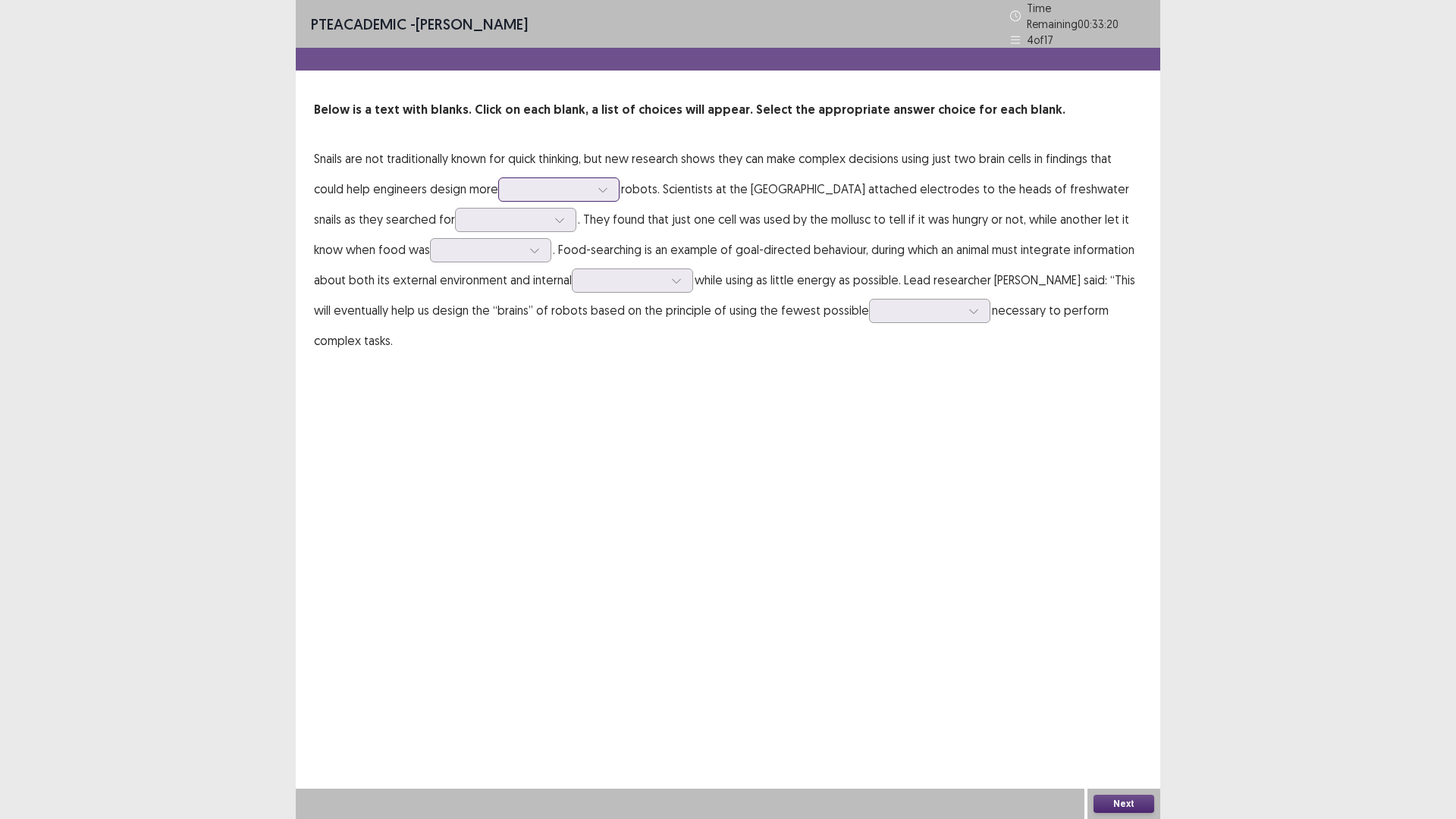
click at [528, 188] on div at bounding box center [550, 189] width 79 height 14
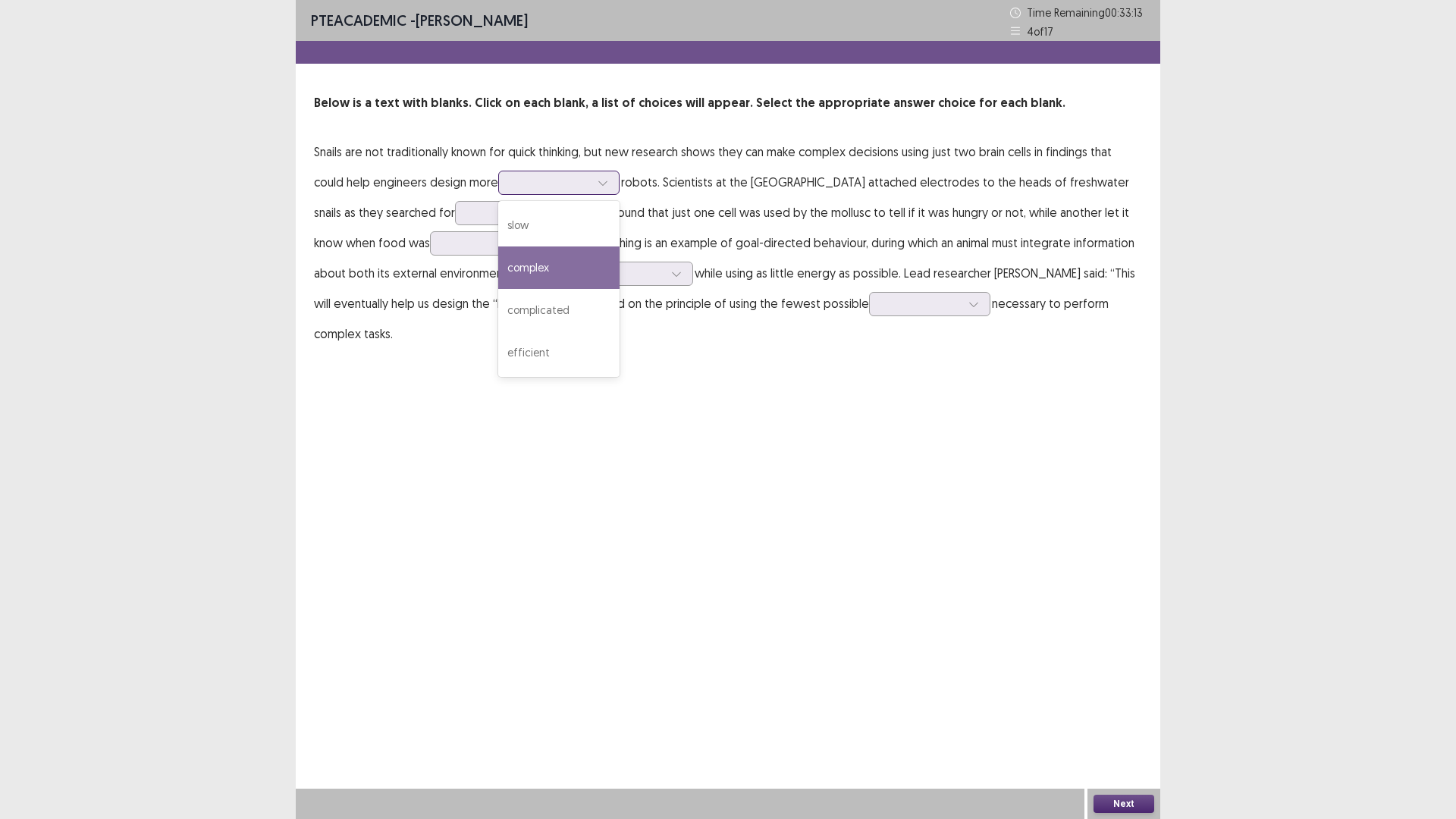
click at [584, 279] on div "complex" at bounding box center [559, 267] width 121 height 42
click at [590, 182] on div at bounding box center [550, 182] width 79 height 14
click at [866, 253] on p "Snails are not traditionally known for quick thinking, but new research shows t…" at bounding box center [728, 243] width 828 height 212
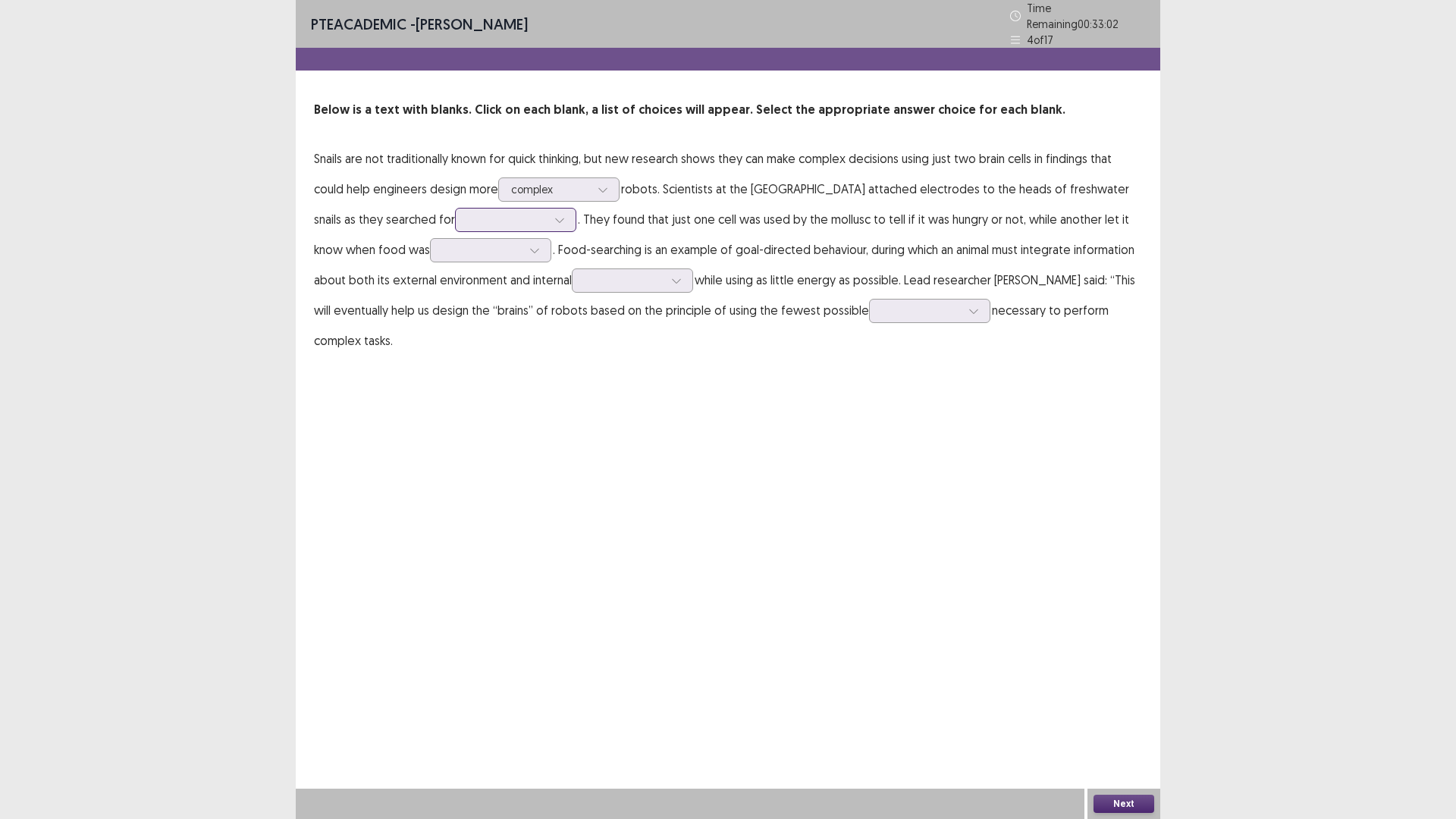
click at [468, 212] on div at bounding box center [507, 219] width 79 height 14
click at [468, 262] on div "water" at bounding box center [516, 262] width 121 height 42
click at [430, 259] on p "Snails are not traditionally known for quick thinking, but new research shows t…" at bounding box center [728, 250] width 828 height 212
click at [443, 246] on div at bounding box center [482, 250] width 79 height 14
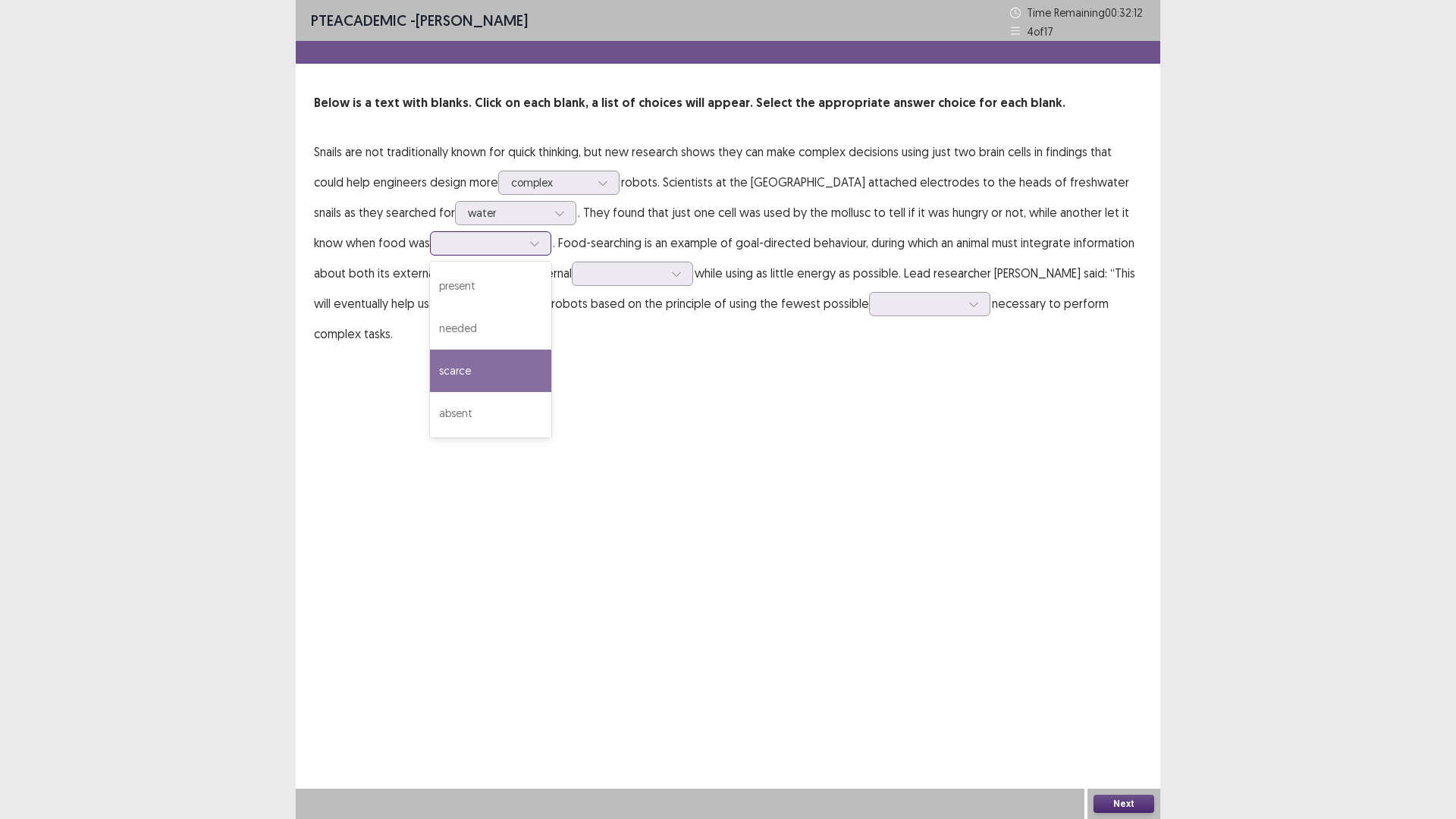
click at [466, 370] on div "scarce" at bounding box center [491, 371] width 121 height 42
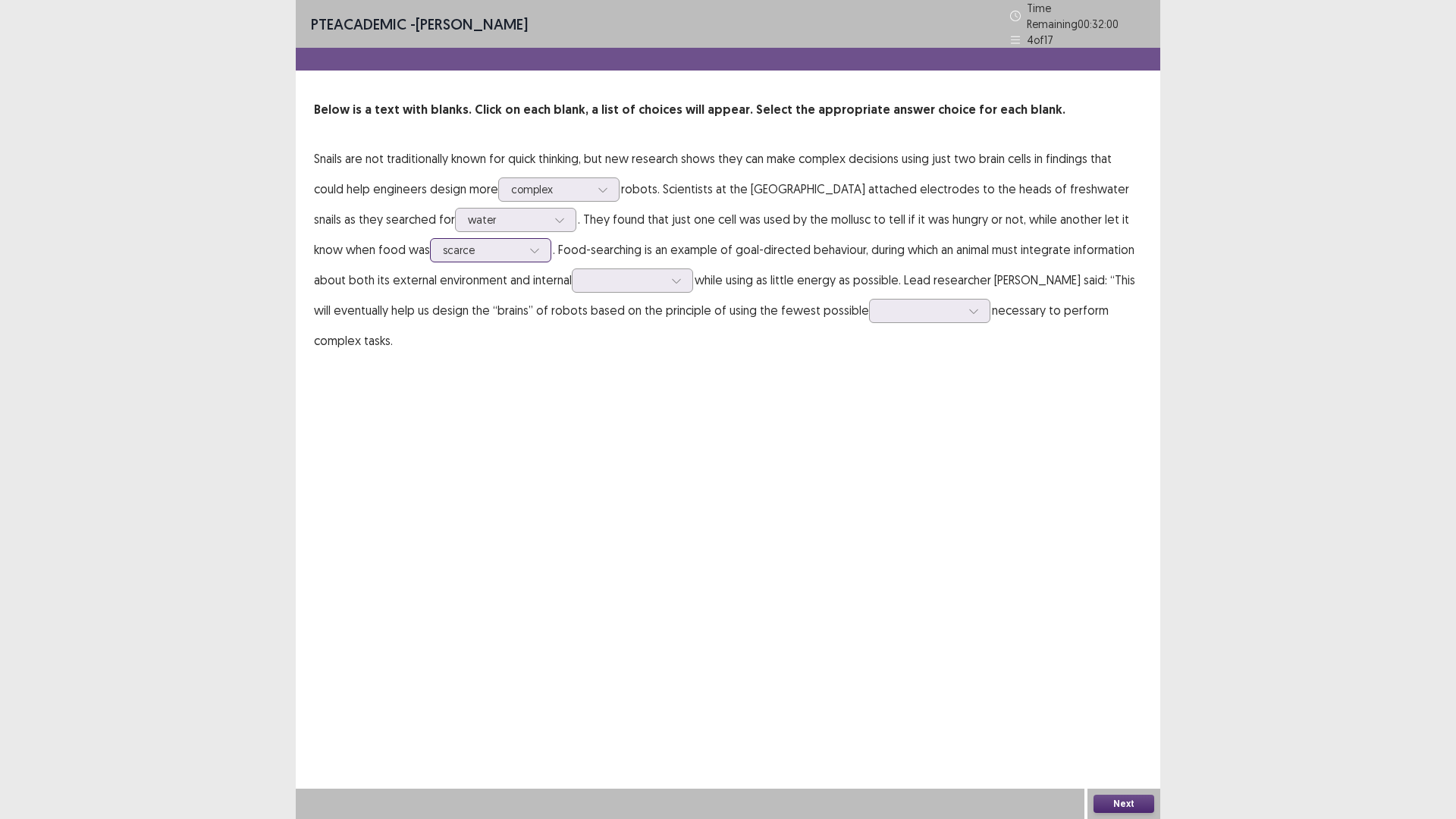
click at [473, 254] on div "scarce" at bounding box center [482, 250] width 79 height 22
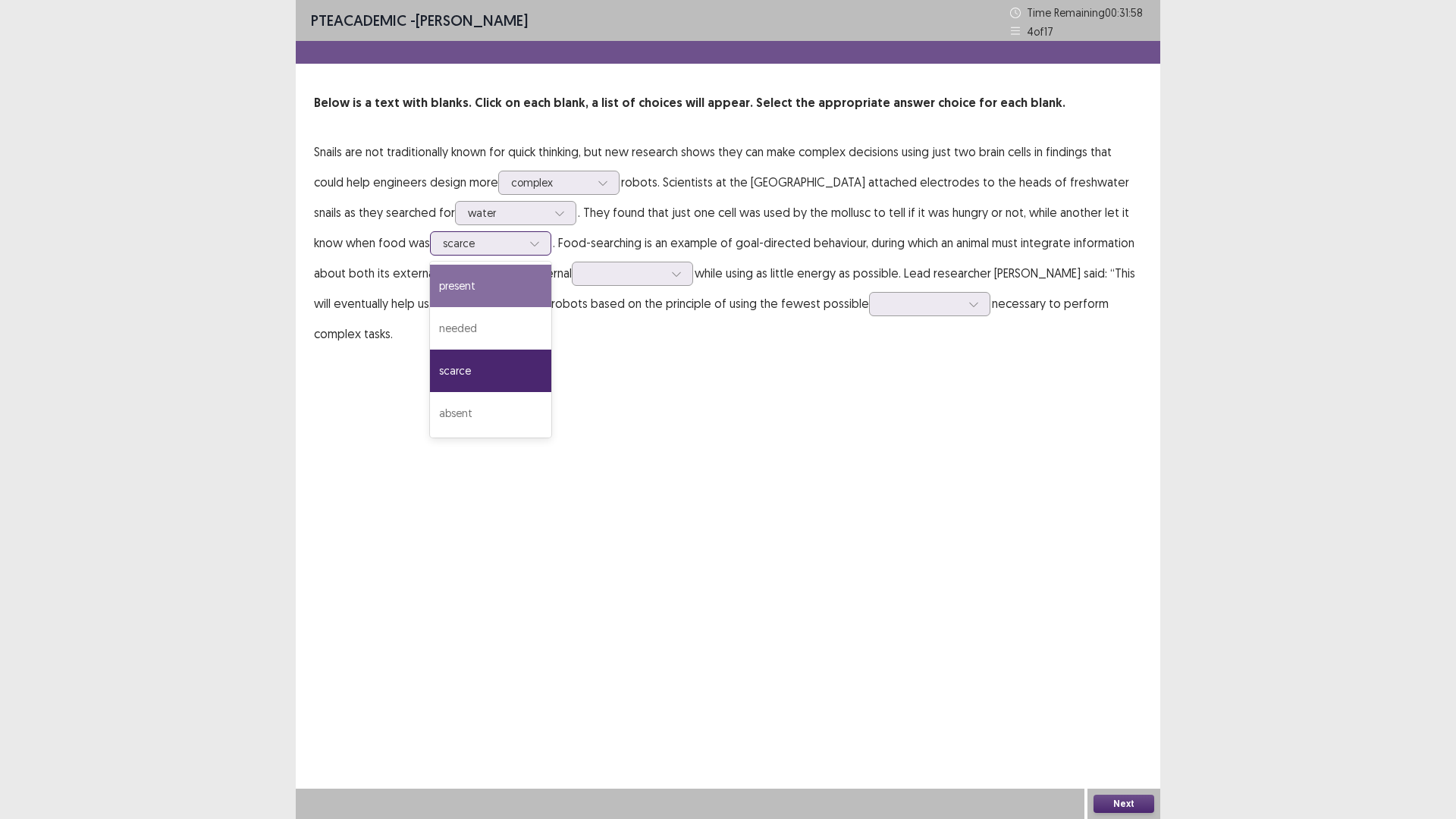
click at [474, 271] on div "present" at bounding box center [491, 285] width 121 height 42
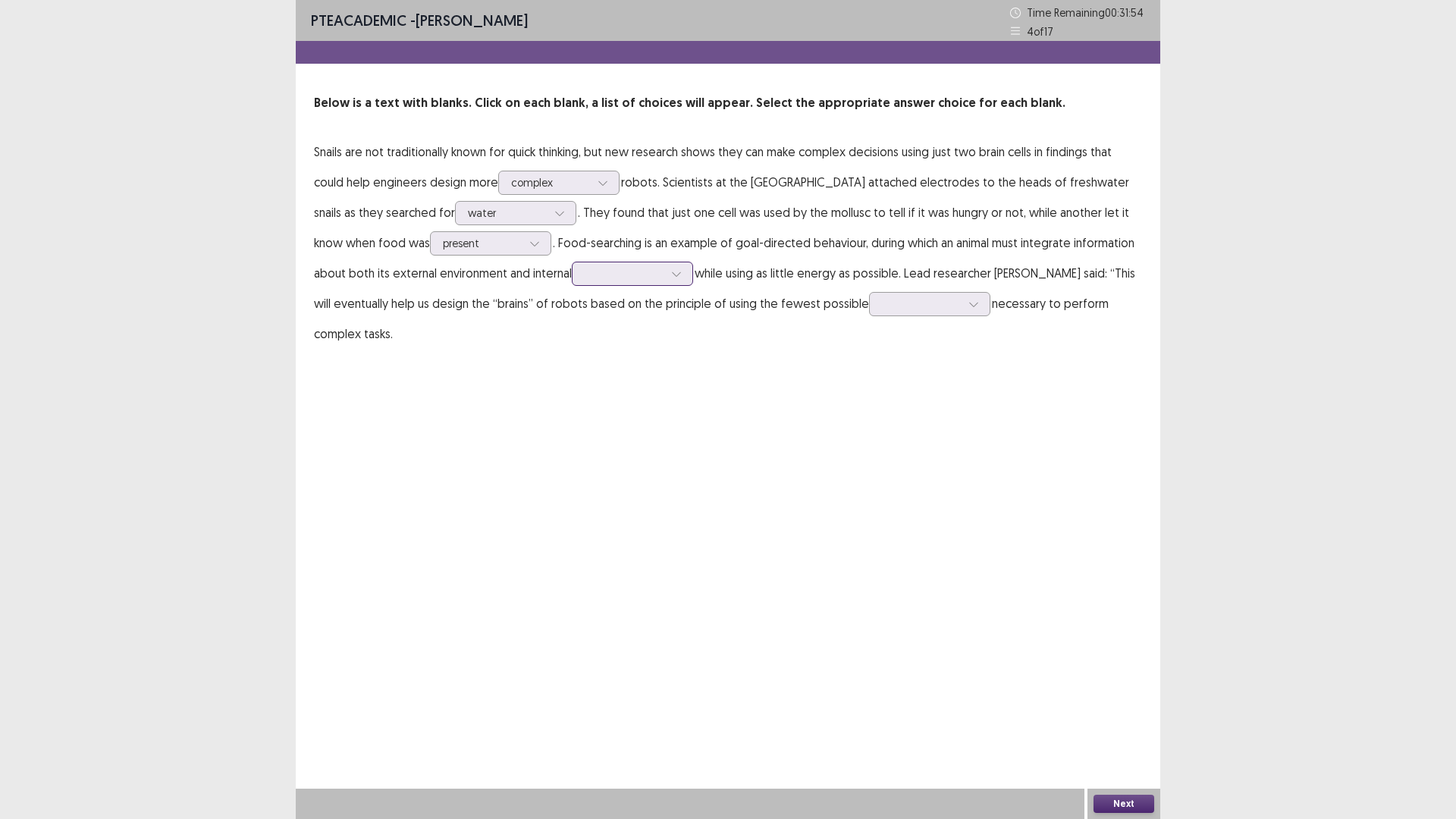
click at [585, 269] on div at bounding box center [624, 273] width 79 height 14
click at [575, 400] on div "signal" at bounding box center [633, 400] width 121 height 42
click at [937, 308] on div at bounding box center [921, 303] width 79 height 14
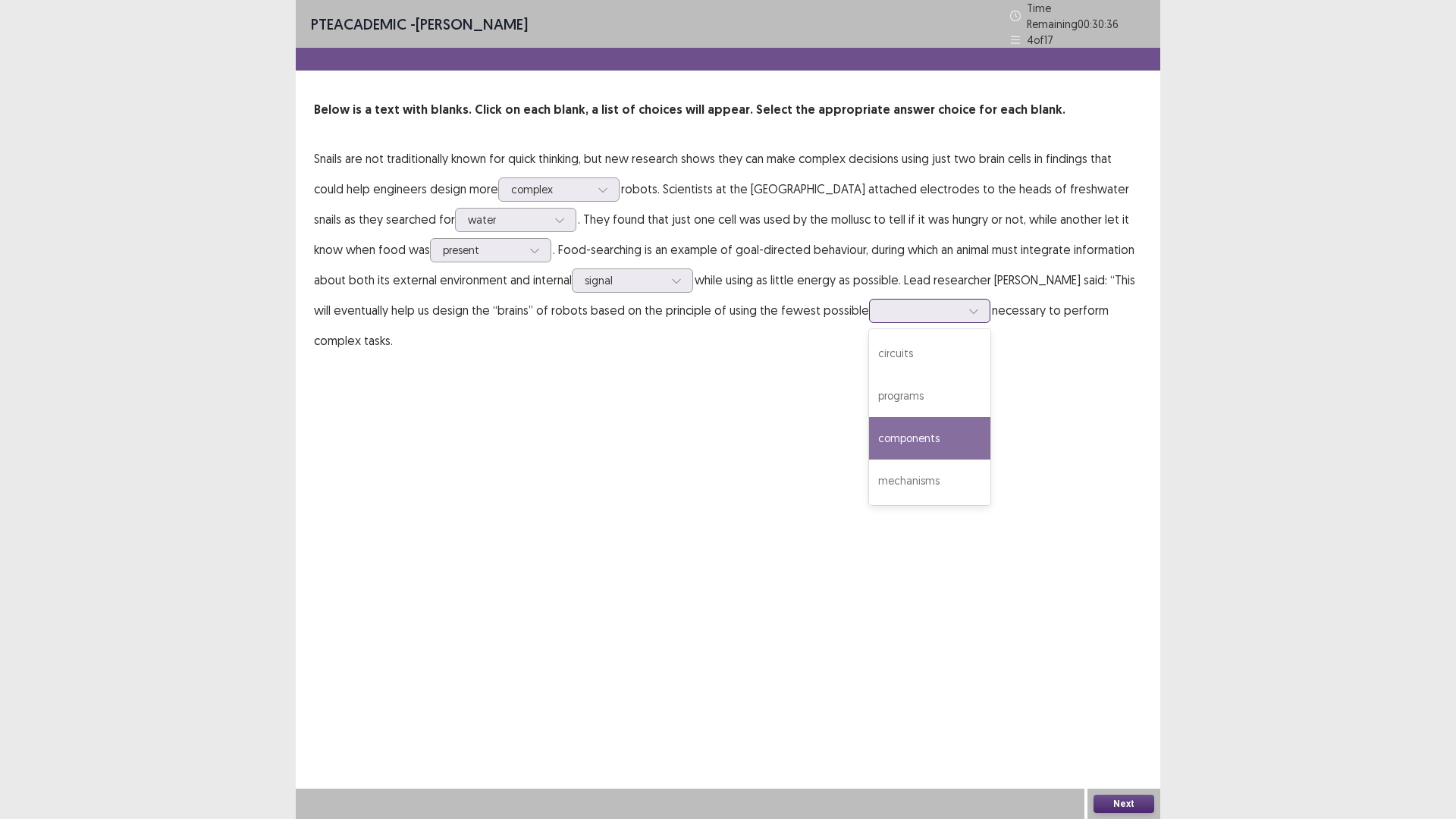
drag, startPoint x: 916, startPoint y: 463, endPoint x: 915, endPoint y: 418, distance: 45.0
click at [915, 418] on div "circuits programs components mechanisms" at bounding box center [929, 417] width 121 height 176
click at [915, 418] on div "components" at bounding box center [929, 438] width 121 height 42
click at [1123, 715] on button "Next" at bounding box center [1124, 804] width 61 height 18
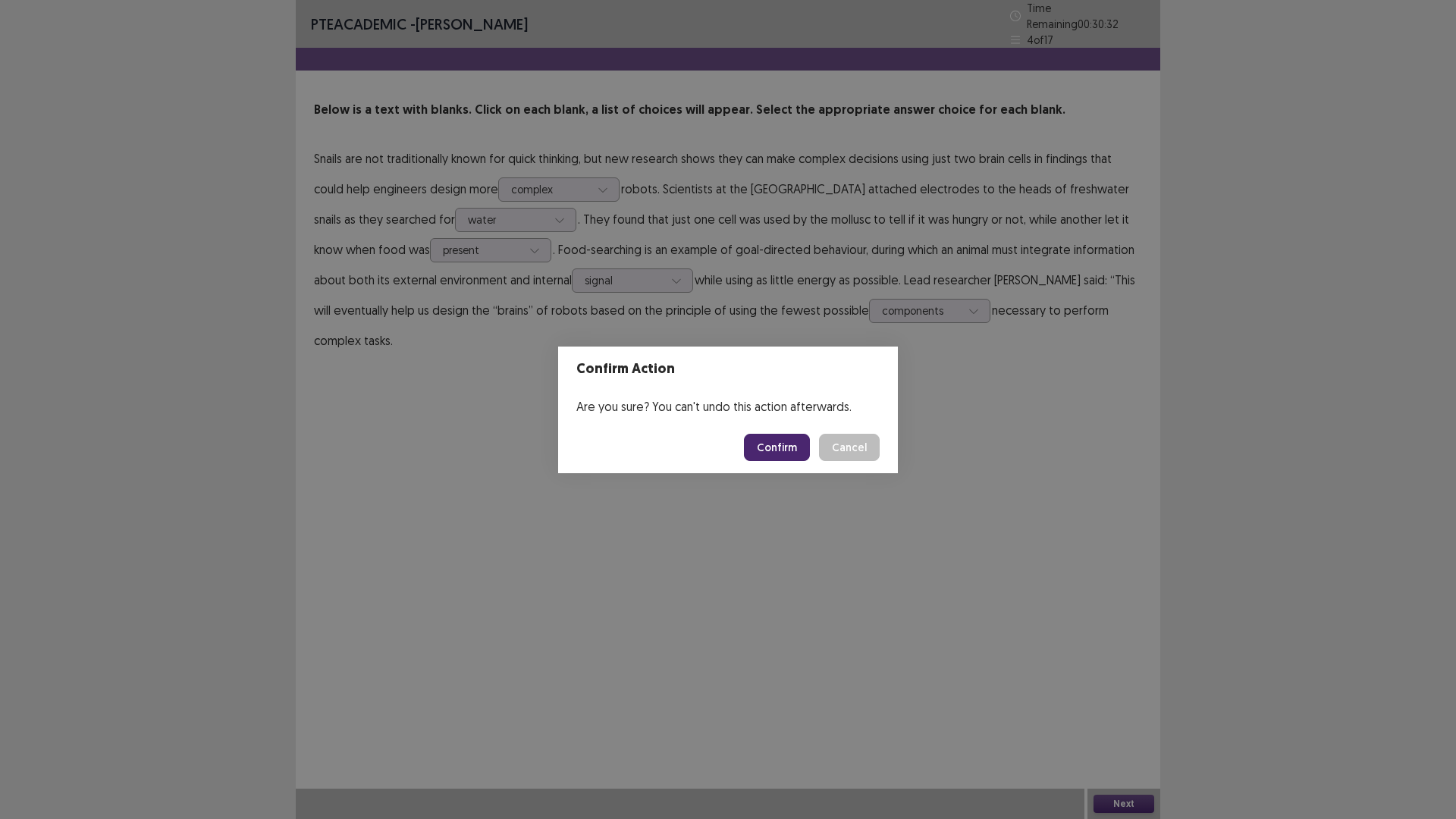
click at [791, 453] on button "Confirm" at bounding box center [777, 447] width 66 height 27
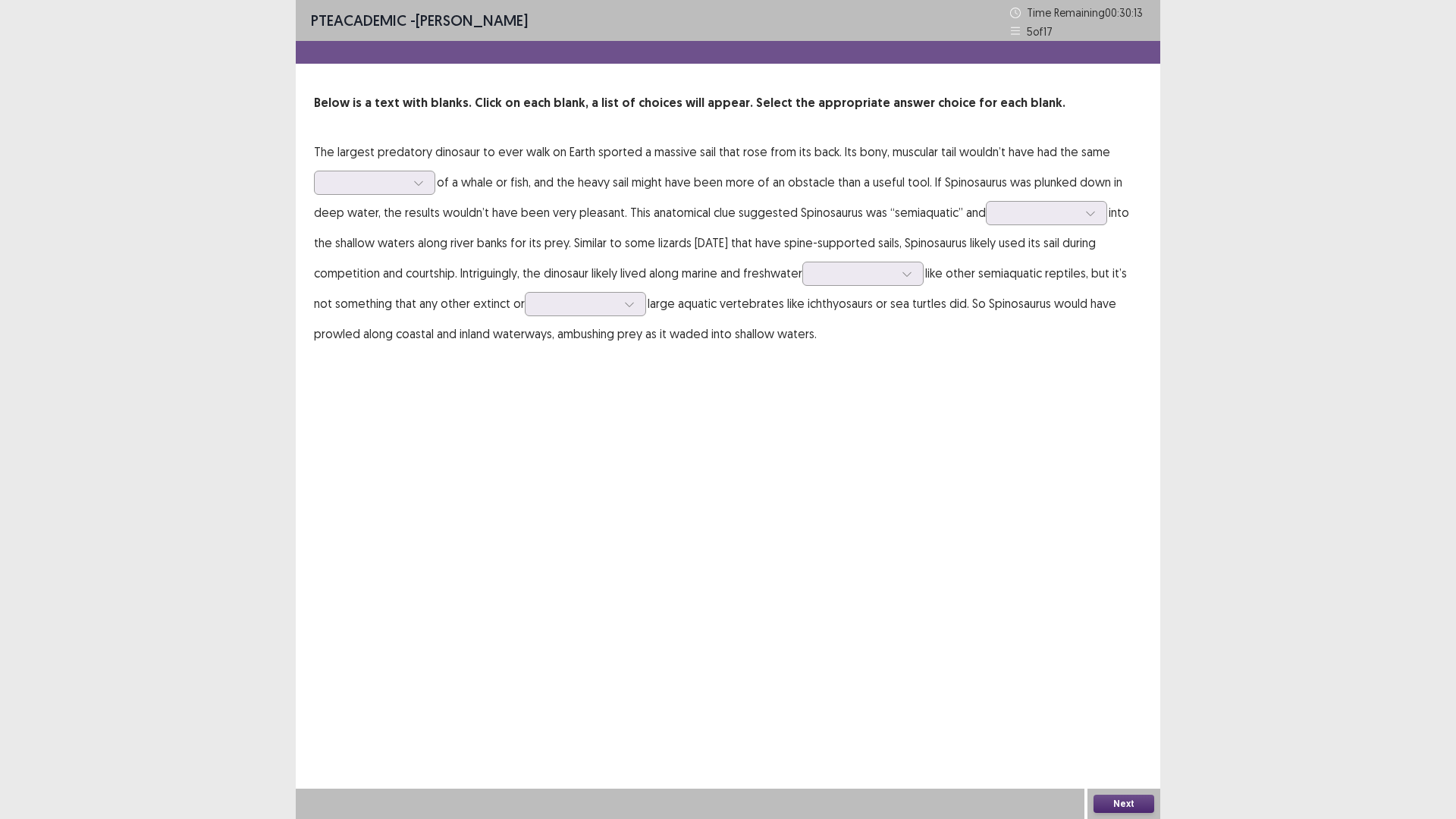
click at [450, 182] on p "The largest predatory dinosaur to ever walk on Earth sported a massive sail tha…" at bounding box center [728, 243] width 828 height 212
click at [412, 177] on div at bounding box center [418, 182] width 22 height 22
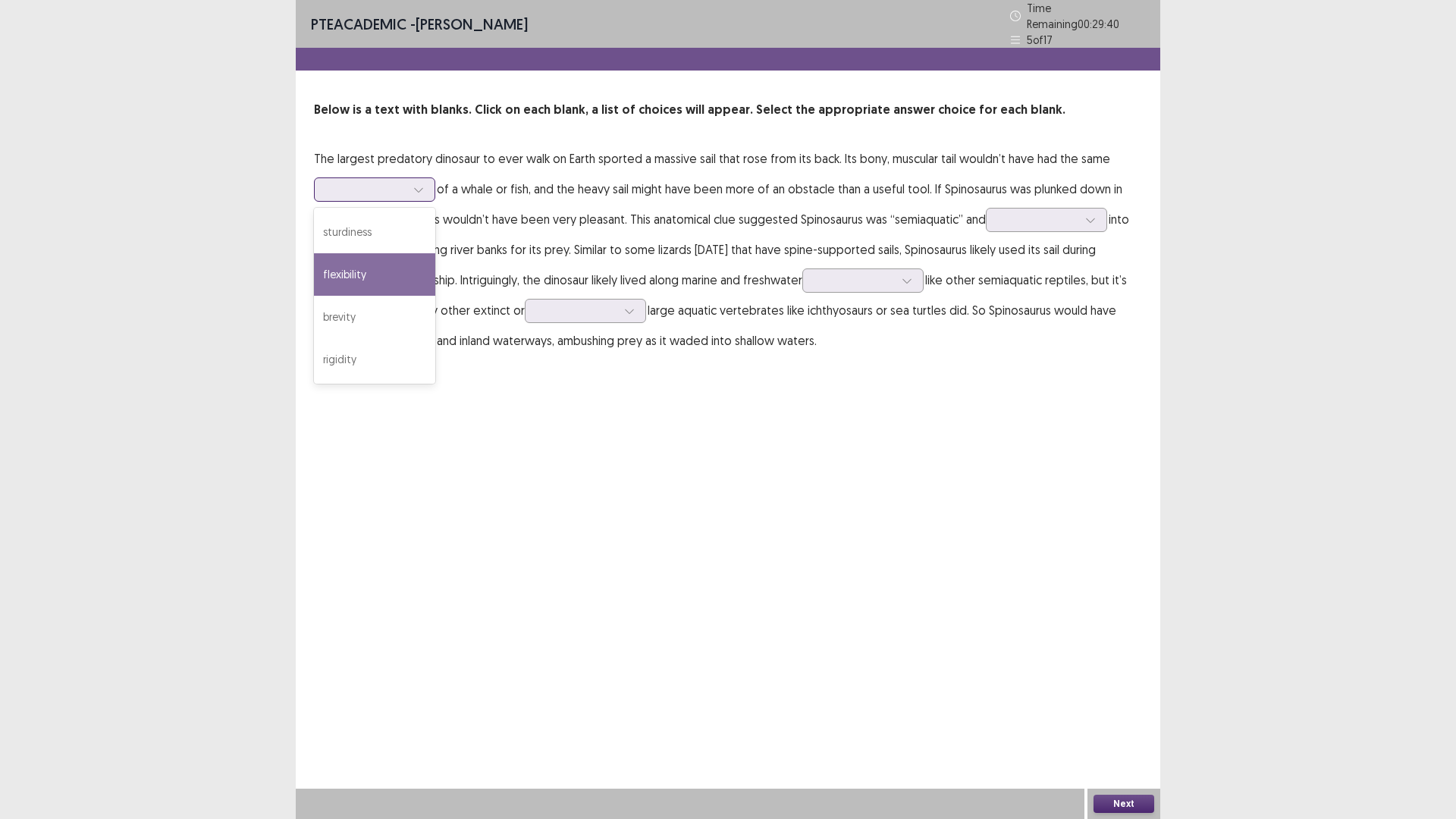
click at [384, 279] on div "flexibility" at bounding box center [375, 274] width 121 height 42
click at [969, 214] on p "The largest predatory dinosaur to ever walk on Earth sported a massive sail tha…" at bounding box center [728, 250] width 828 height 212
click at [997, 211] on div at bounding box center [1038, 219] width 82 height 17
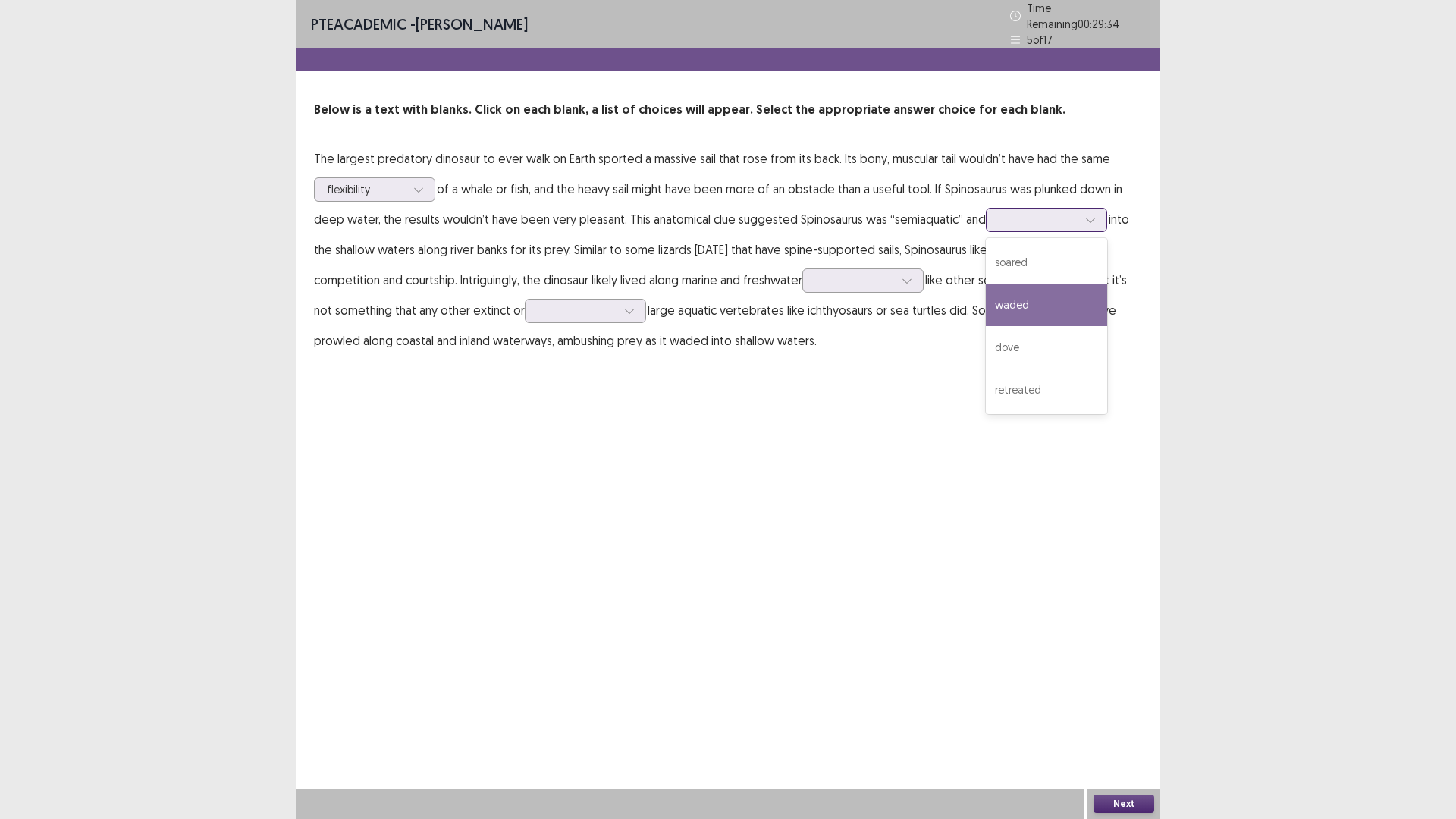
click at [1025, 306] on div "waded" at bounding box center [1046, 304] width 121 height 42
click at [866, 284] on div at bounding box center [863, 280] width 121 height 24
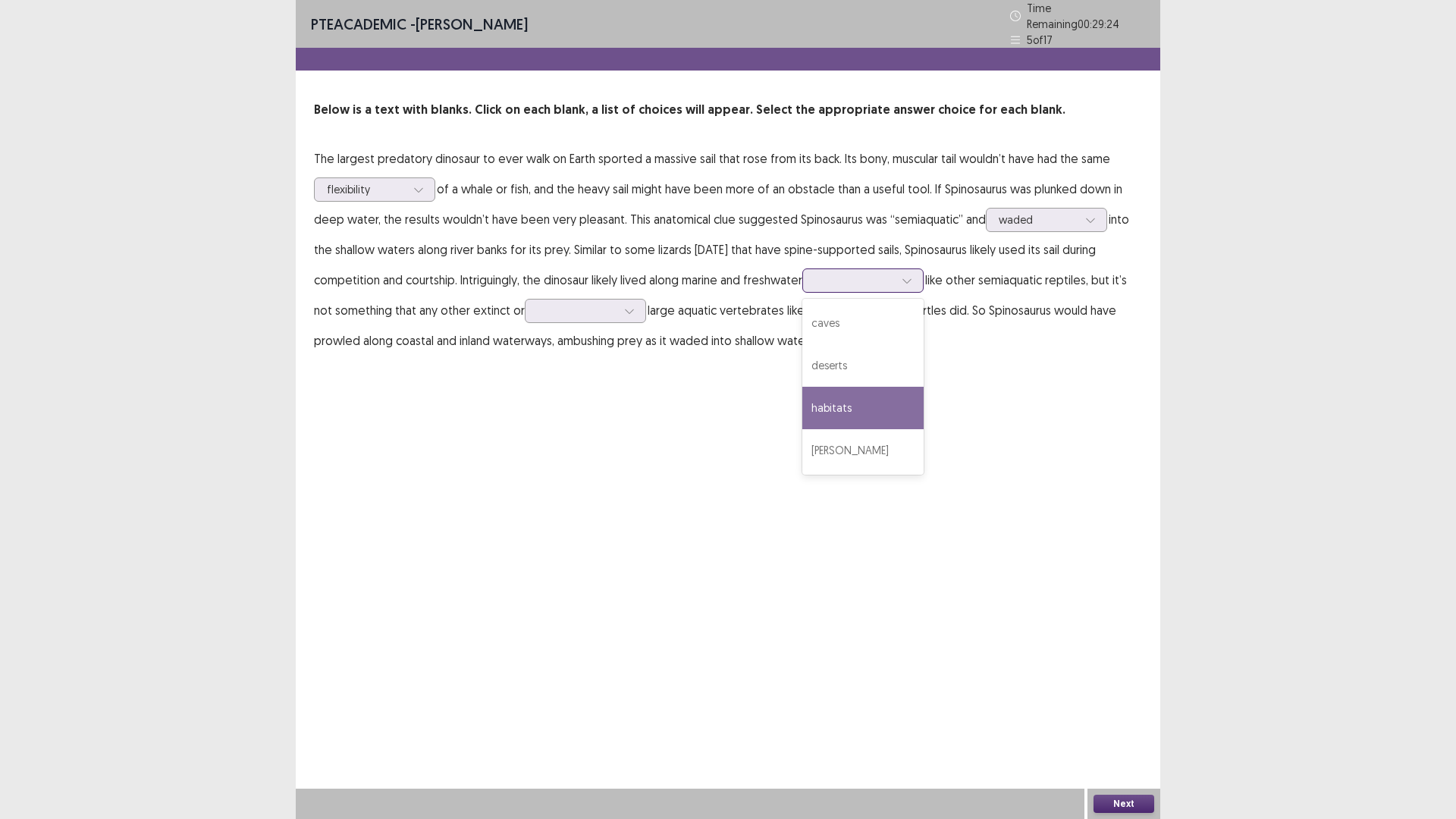
click at [847, 394] on div "habitats" at bounding box center [863, 407] width 121 height 42
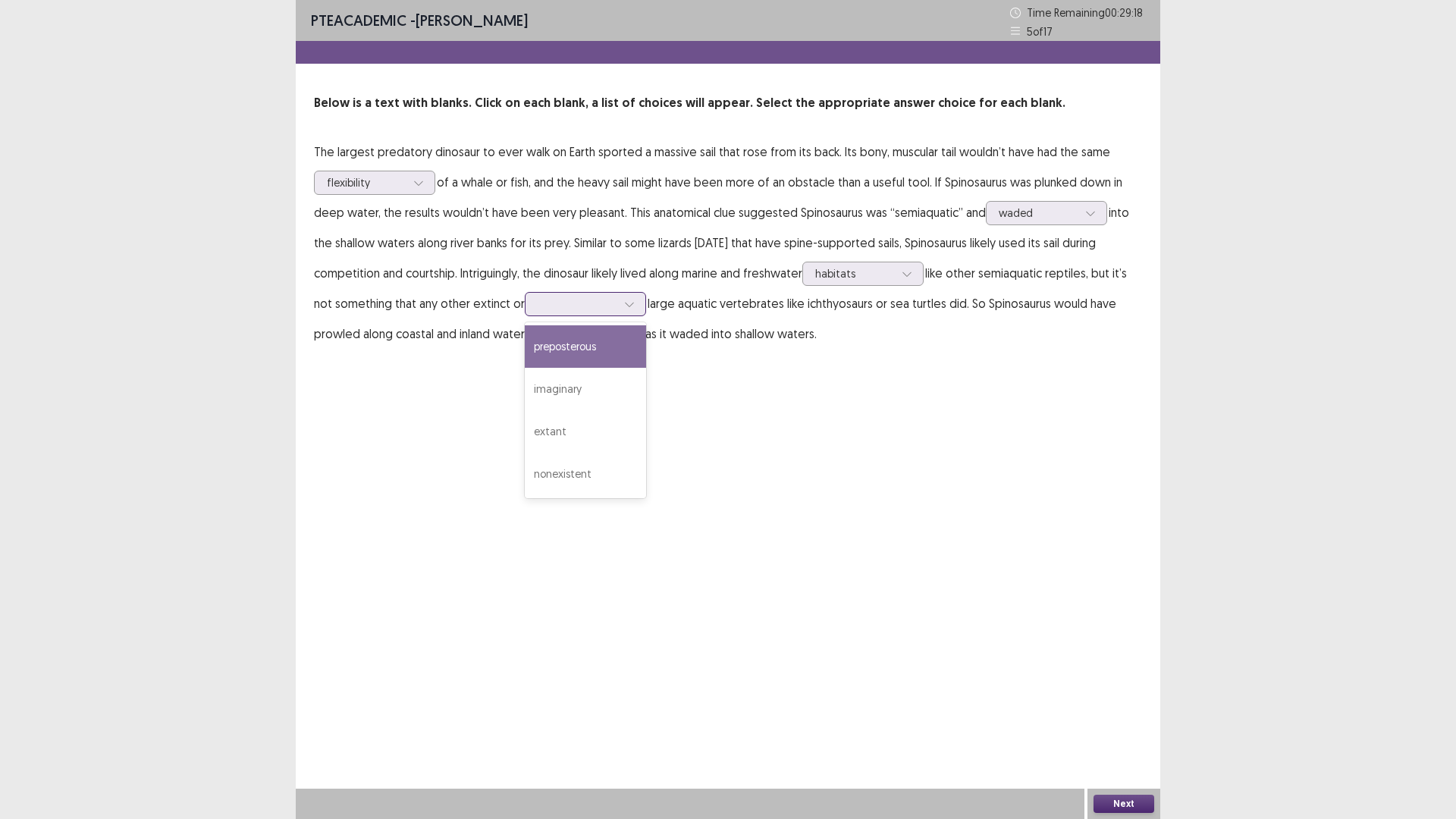
click at [538, 307] on input "text" at bounding box center [539, 303] width 3 height 12
click at [575, 468] on div "nonexistent" at bounding box center [585, 473] width 121 height 42
click at [603, 303] on div at bounding box center [576, 303] width 79 height 14
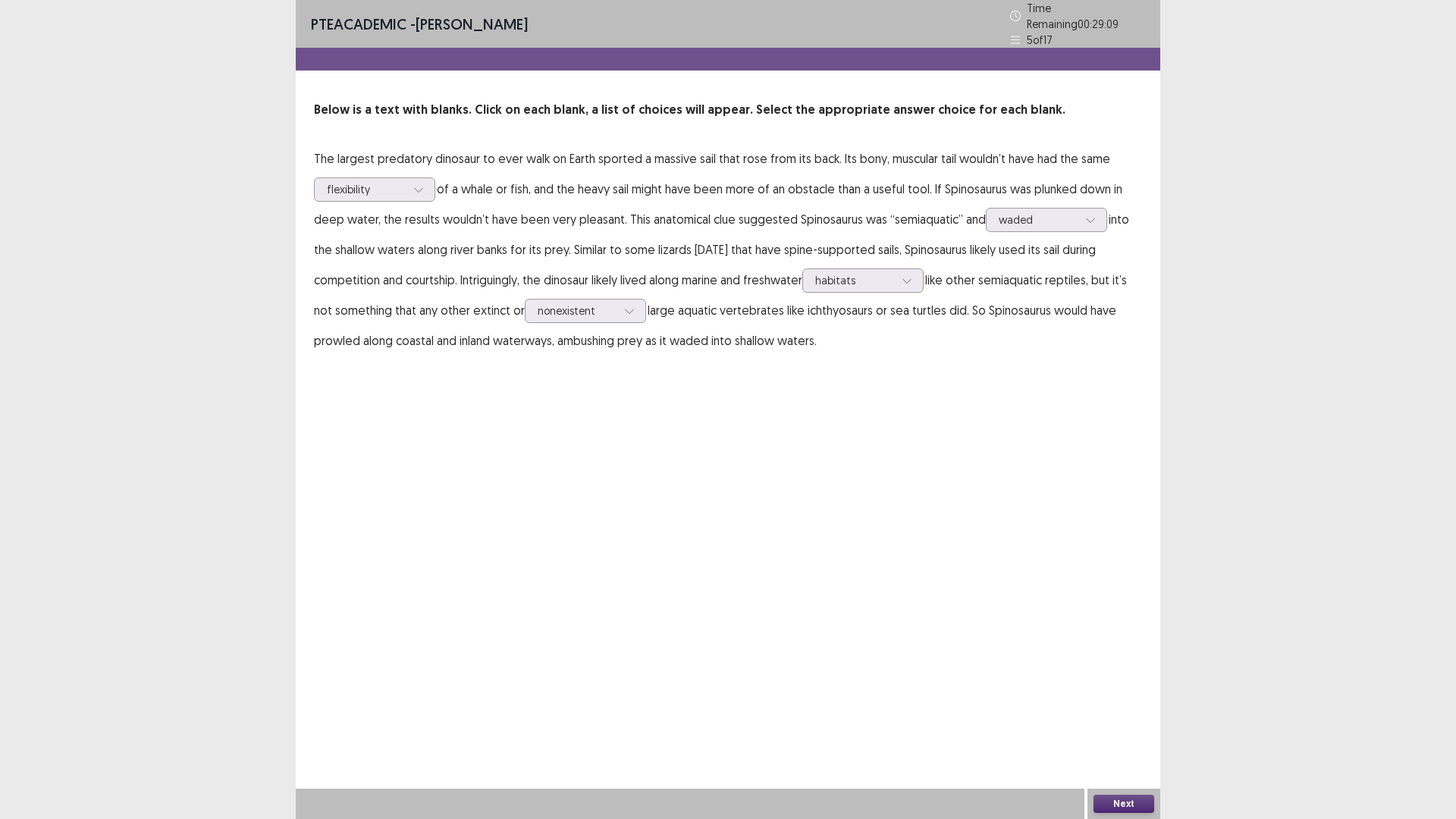
click at [759, 524] on div "PTE academic - [PERSON_NAME] Time Remaining 00 : 29 : 09 5 of 17 Below is a tex…" at bounding box center [728, 410] width 865 height 819
click at [1128, 715] on button "Next" at bounding box center [1124, 804] width 61 height 18
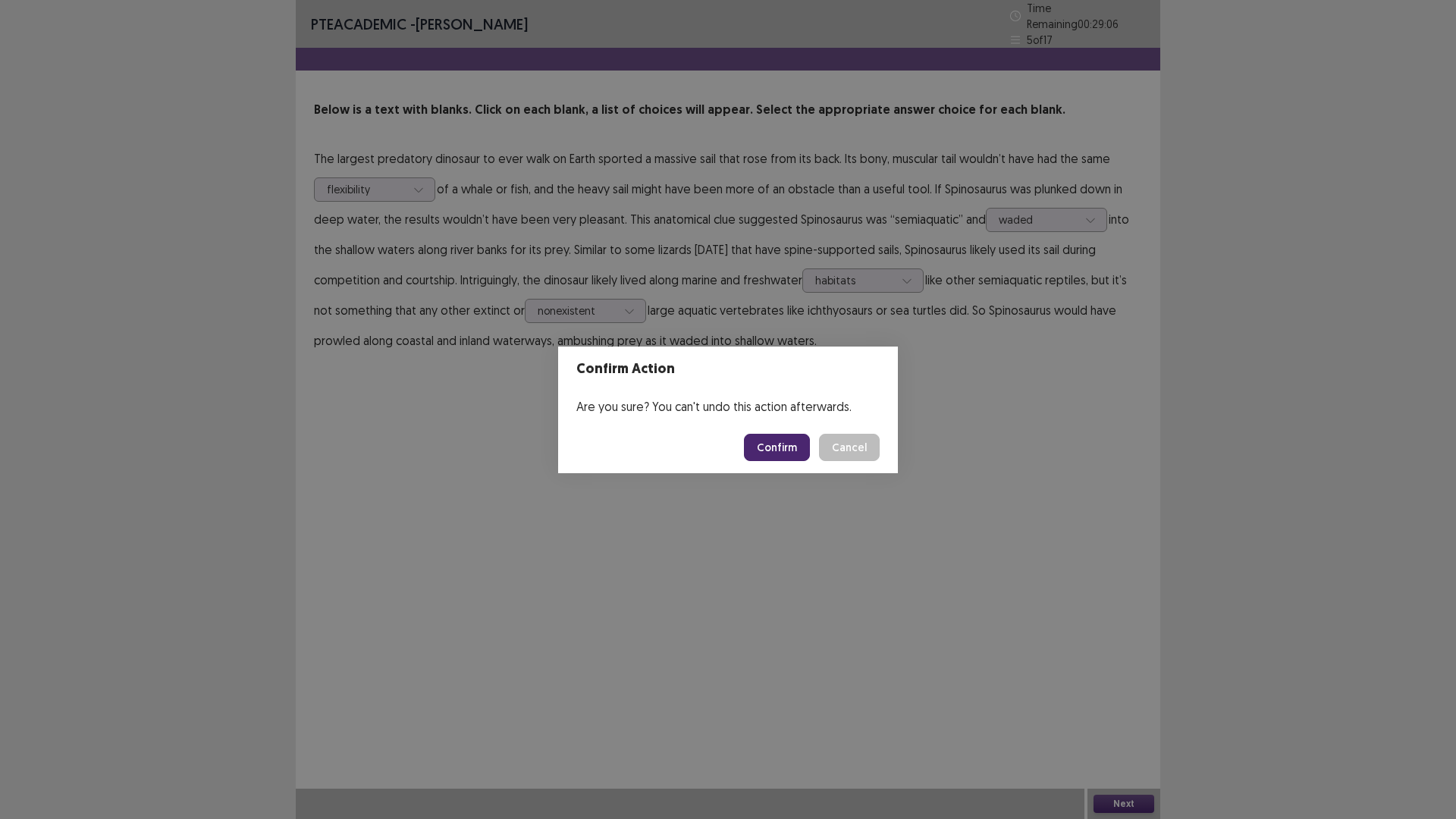
click at [786, 442] on button "Confirm" at bounding box center [777, 447] width 66 height 27
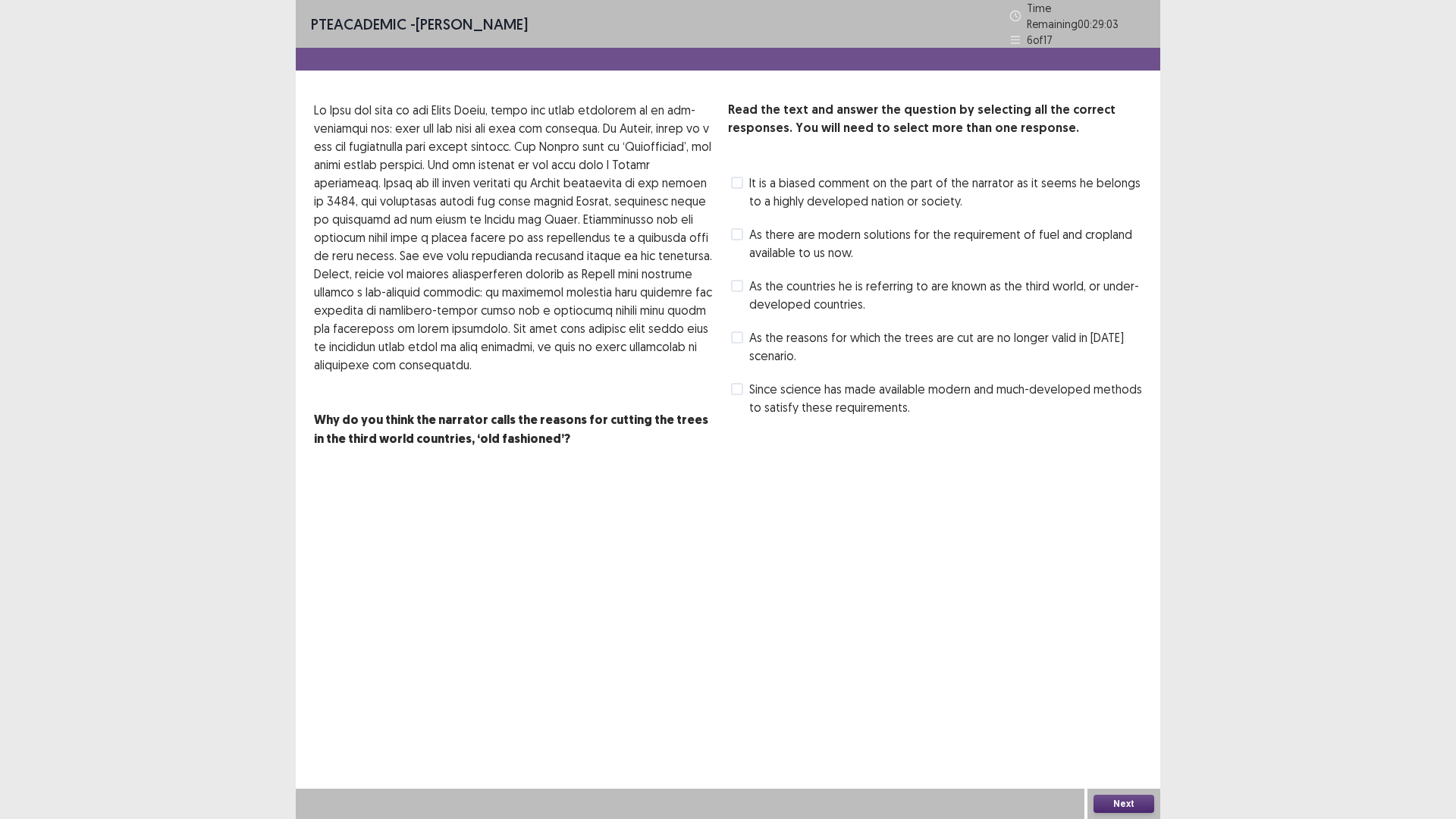
drag, startPoint x: 786, startPoint y: 147, endPoint x: 790, endPoint y: 188, distance: 41.2
click at [786, 151] on div "Read the text and answer the question by selecting all the correct responses. Y…" at bounding box center [934, 260] width 414 height 318
click at [790, 188] on span "It is a biased comment on the part of the narrator as it seems he belongs to a …" at bounding box center [946, 191] width 393 height 36
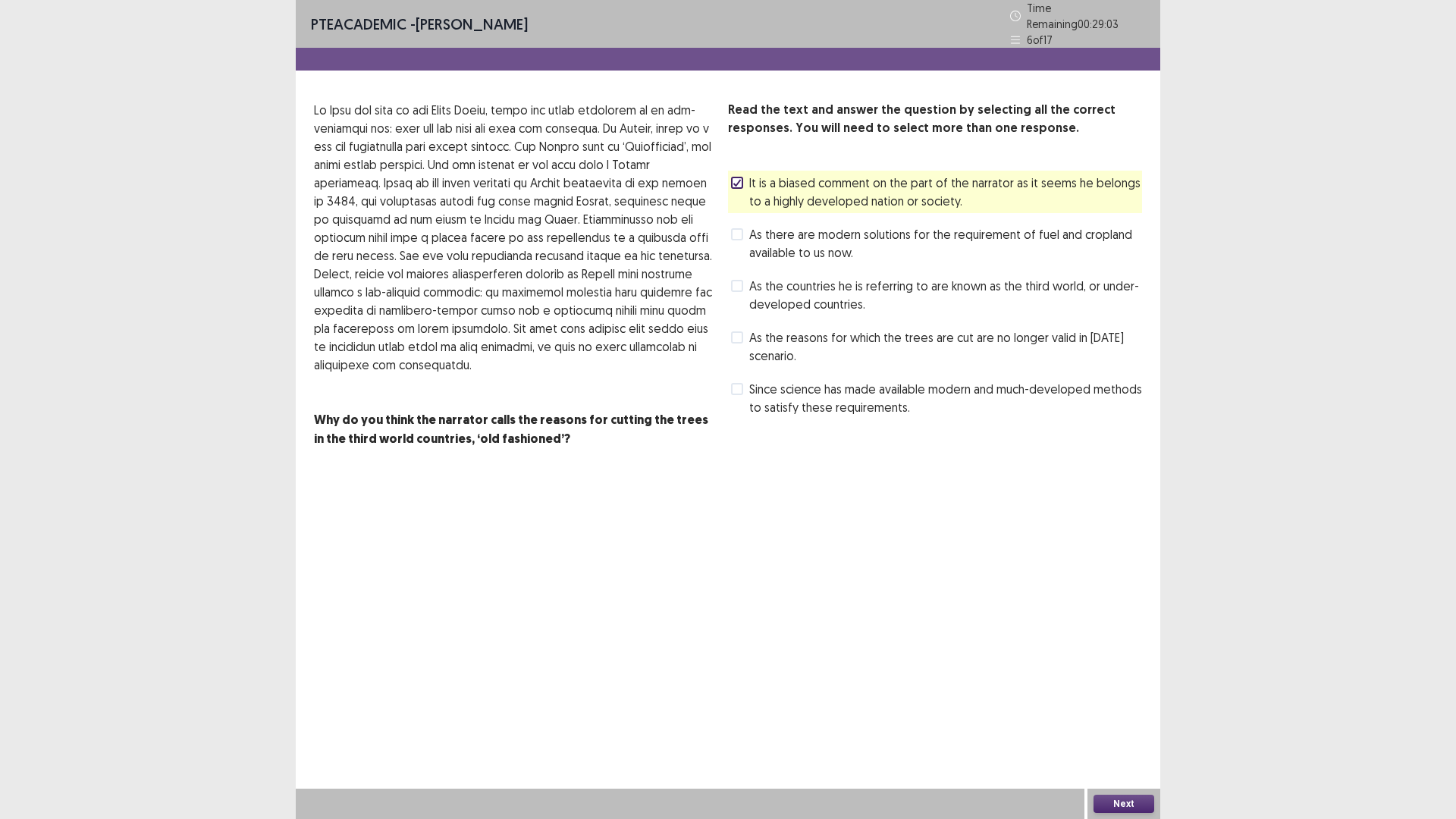
click at [786, 225] on span "As there are modern solutions for the requirement of fuel and cropland availabl…" at bounding box center [946, 244] width 393 height 36
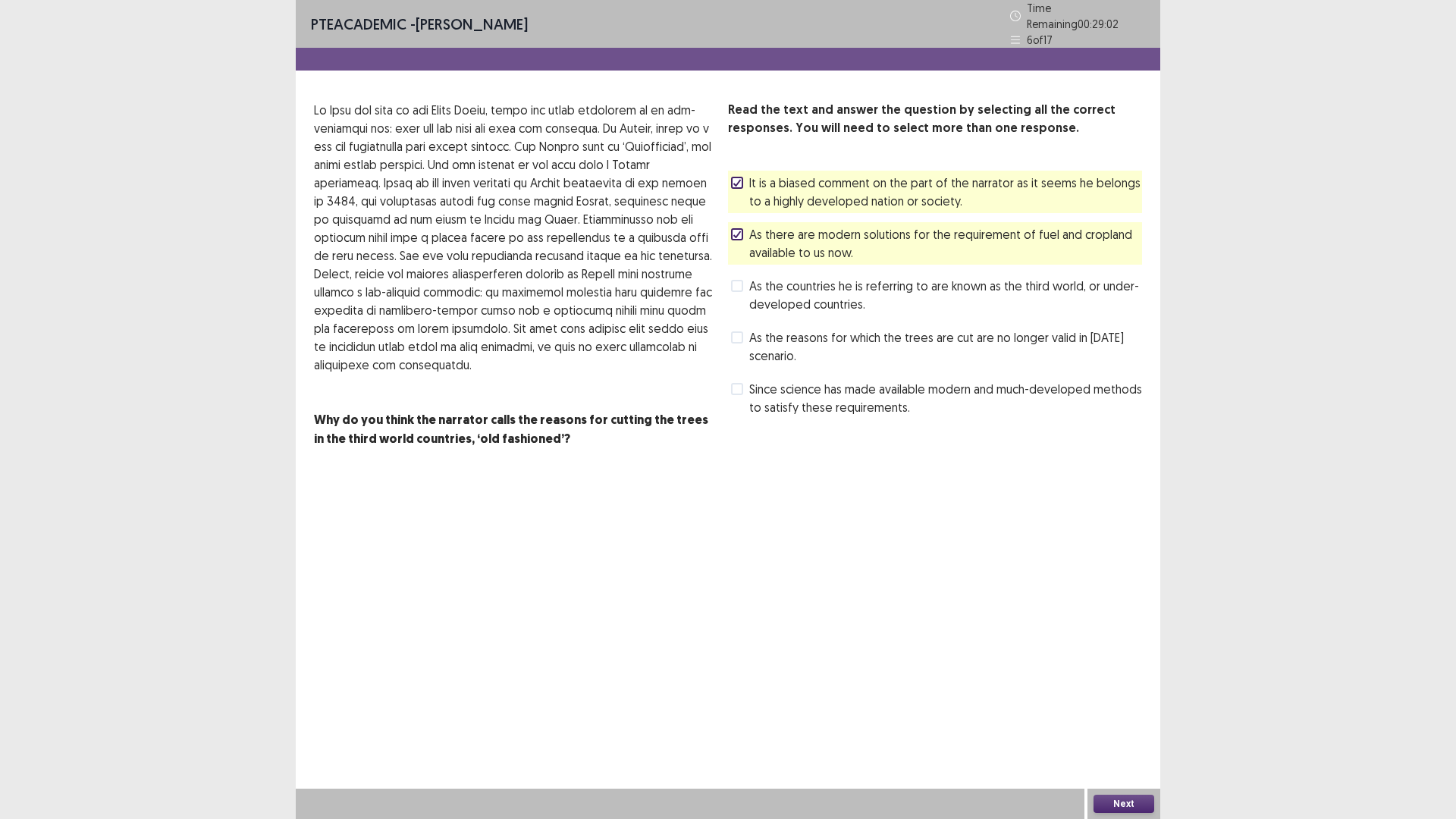
click at [786, 274] on div "As the countries he is referring to are known as the third world, or under-deve…" at bounding box center [934, 294] width 414 height 42
click at [785, 225] on span "As there are modern solutions for the requirement of fuel and cropland availabl…" at bounding box center [946, 244] width 393 height 36
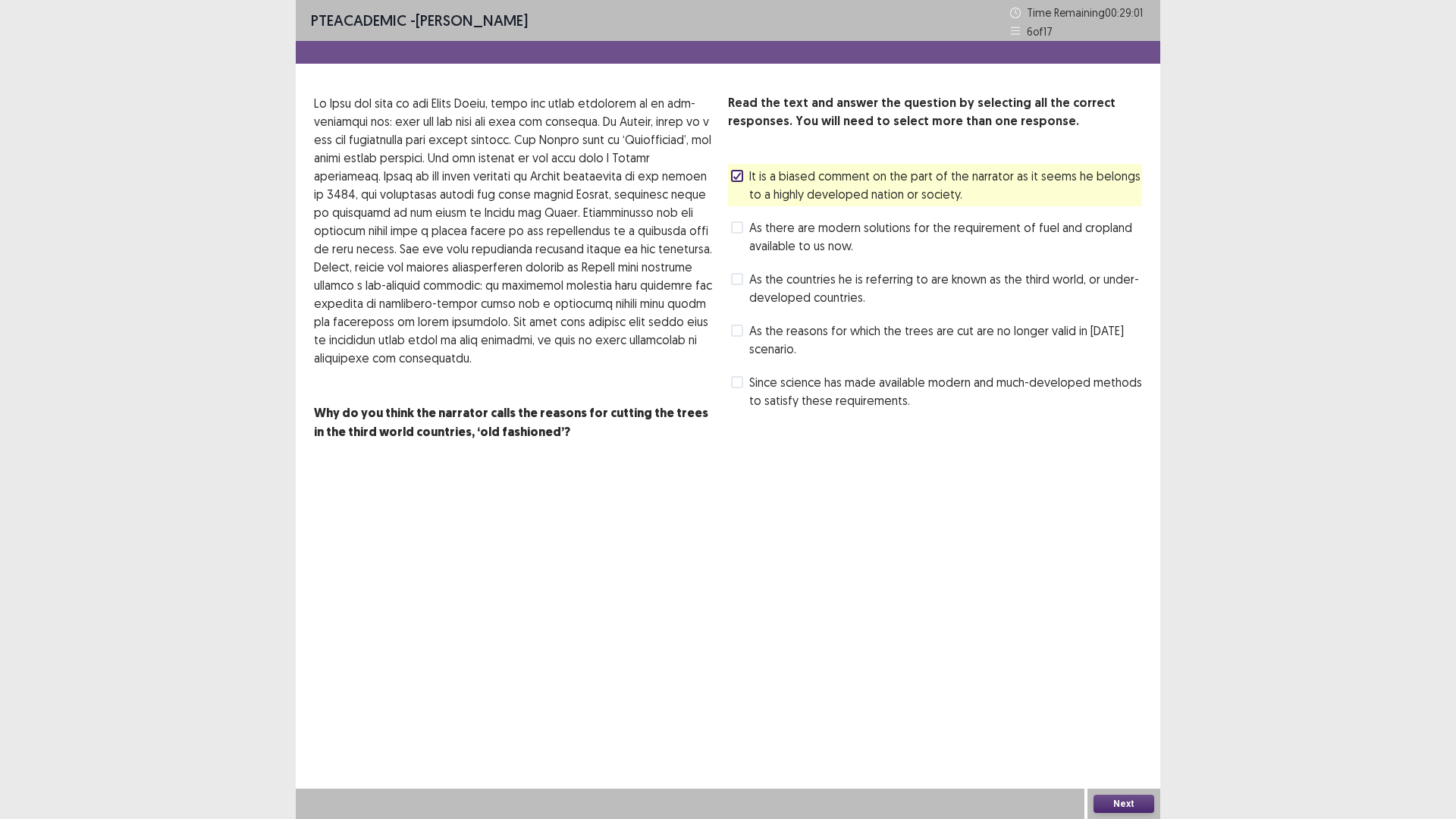
click at [784, 172] on span "It is a biased comment on the part of the narrator as it seems he belongs to a …" at bounding box center [946, 185] width 393 height 36
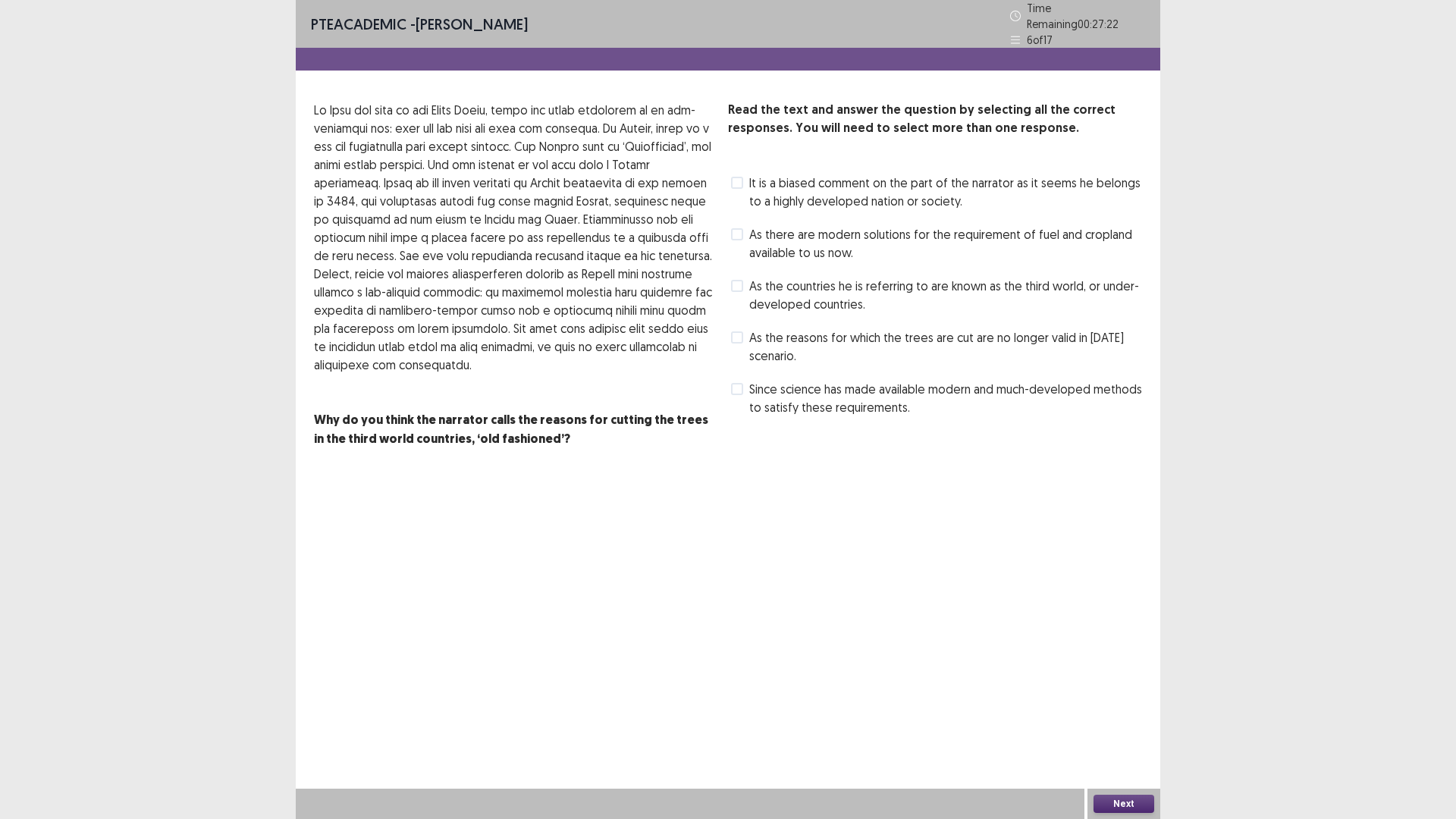
click at [882, 189] on span "It is a biased comment on the part of the narrator as it seems he belongs to a …" at bounding box center [946, 191] width 393 height 36
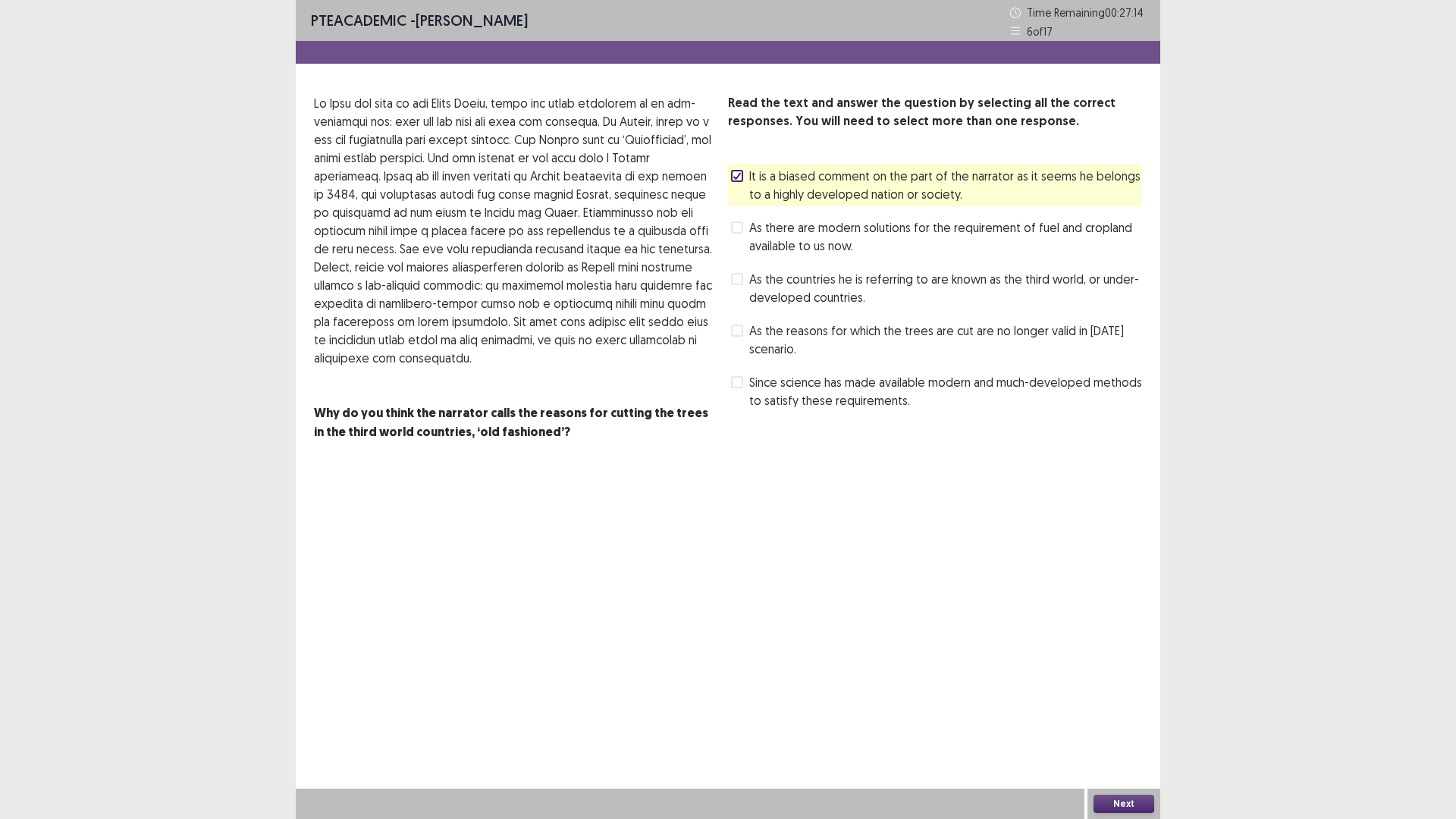
click at [814, 301] on span "As the countries he is referring to are known as the third world, or under-deve…" at bounding box center [946, 288] width 393 height 36
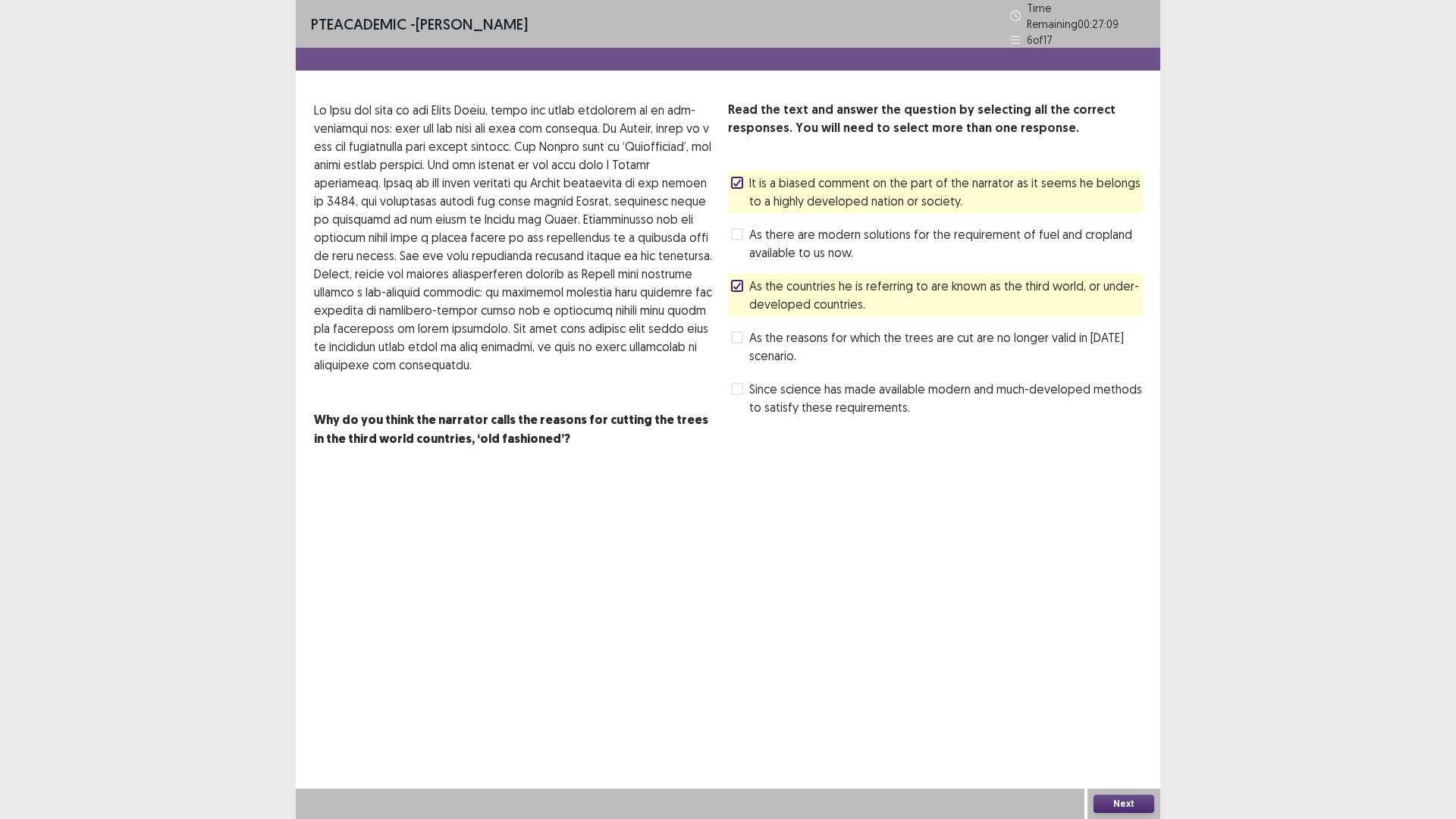
click at [751, 390] on span "Since science has made available modern and much-developed methods to satisfy t…" at bounding box center [946, 398] width 393 height 36
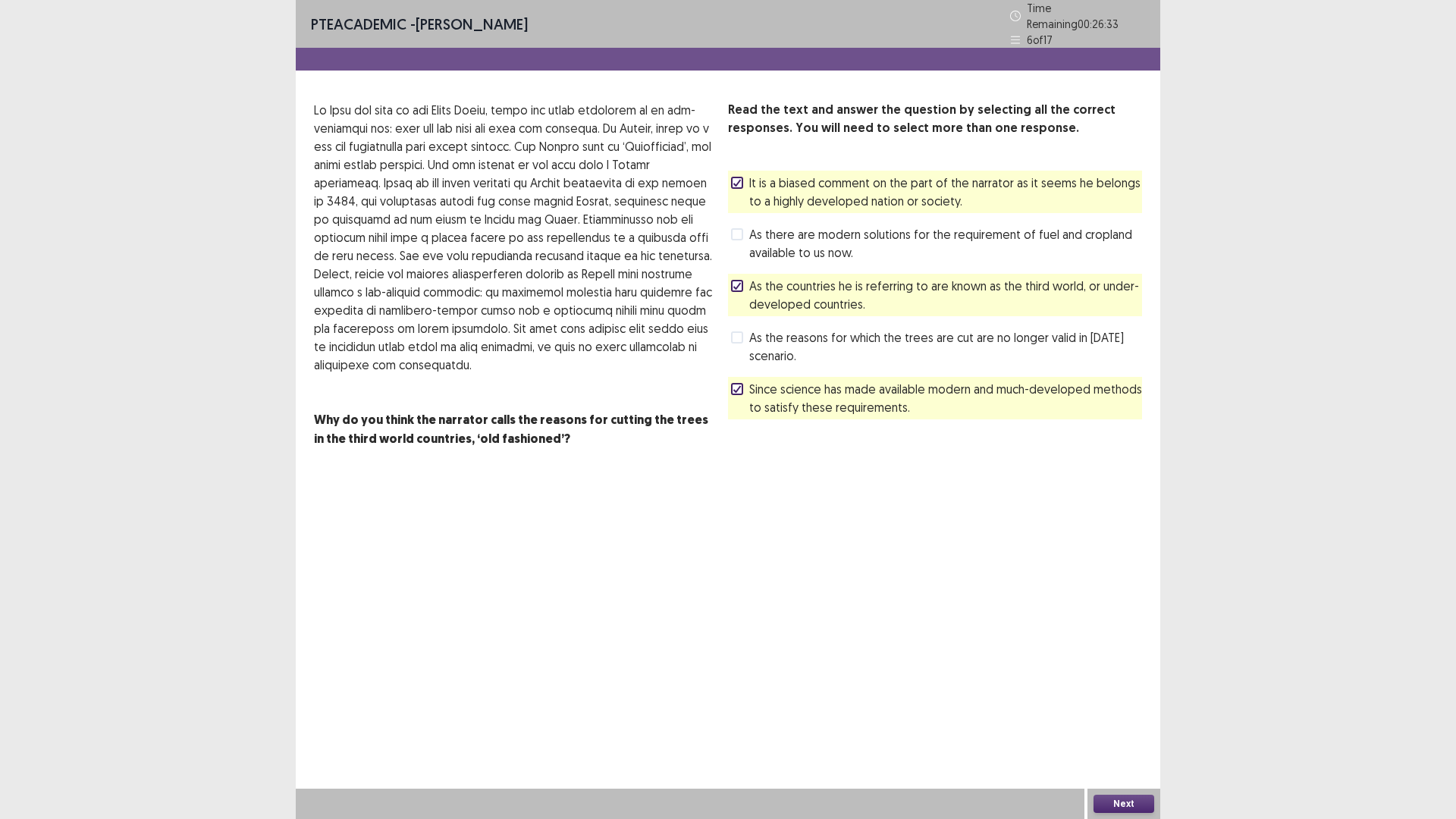
click at [758, 281] on span "As the countries he is referring to are known as the third world, or under-deve…" at bounding box center [946, 295] width 393 height 36
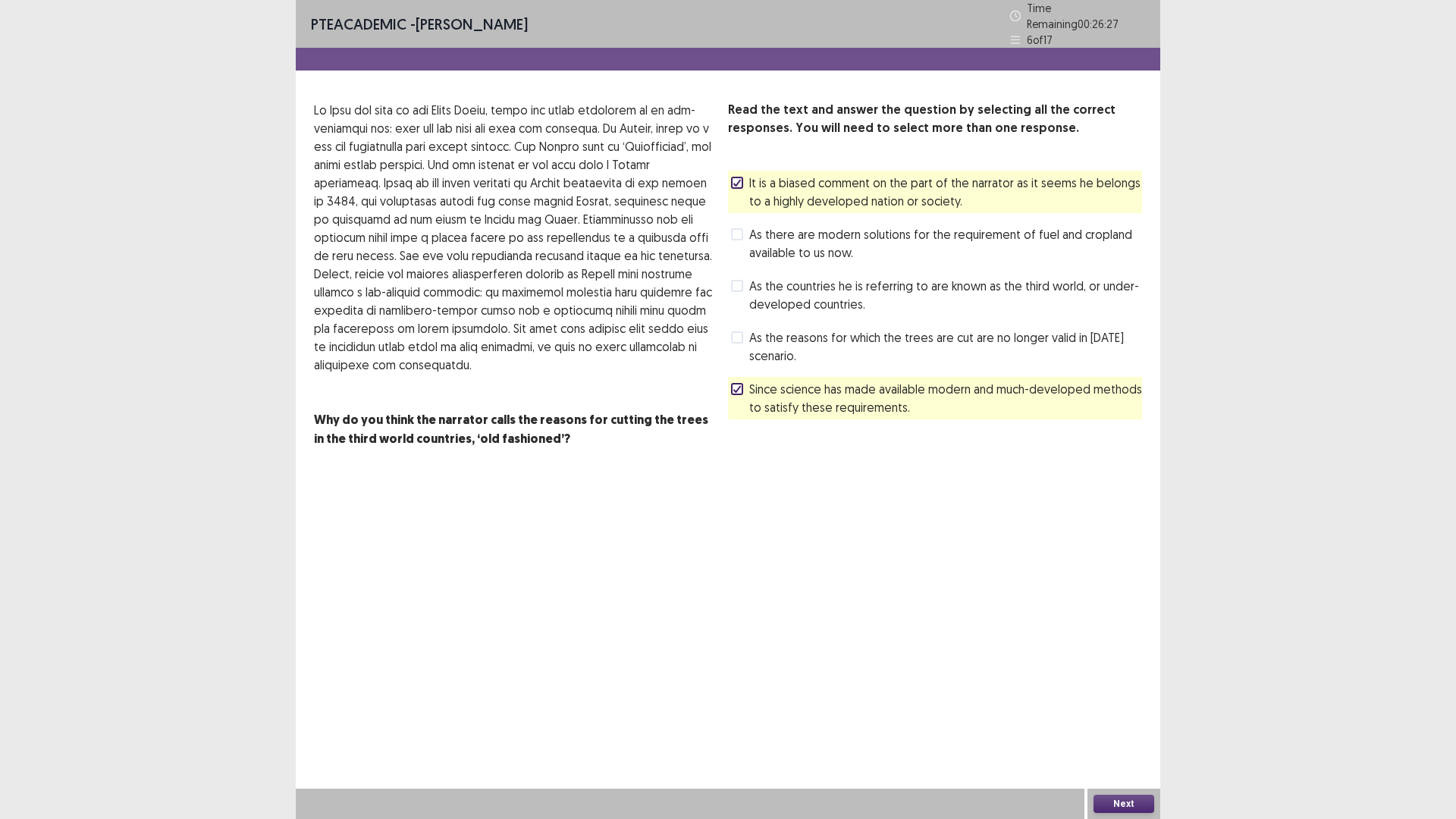
click at [757, 226] on span "As there are modern solutions for the requirement of fuel and cropland availabl…" at bounding box center [946, 244] width 393 height 36
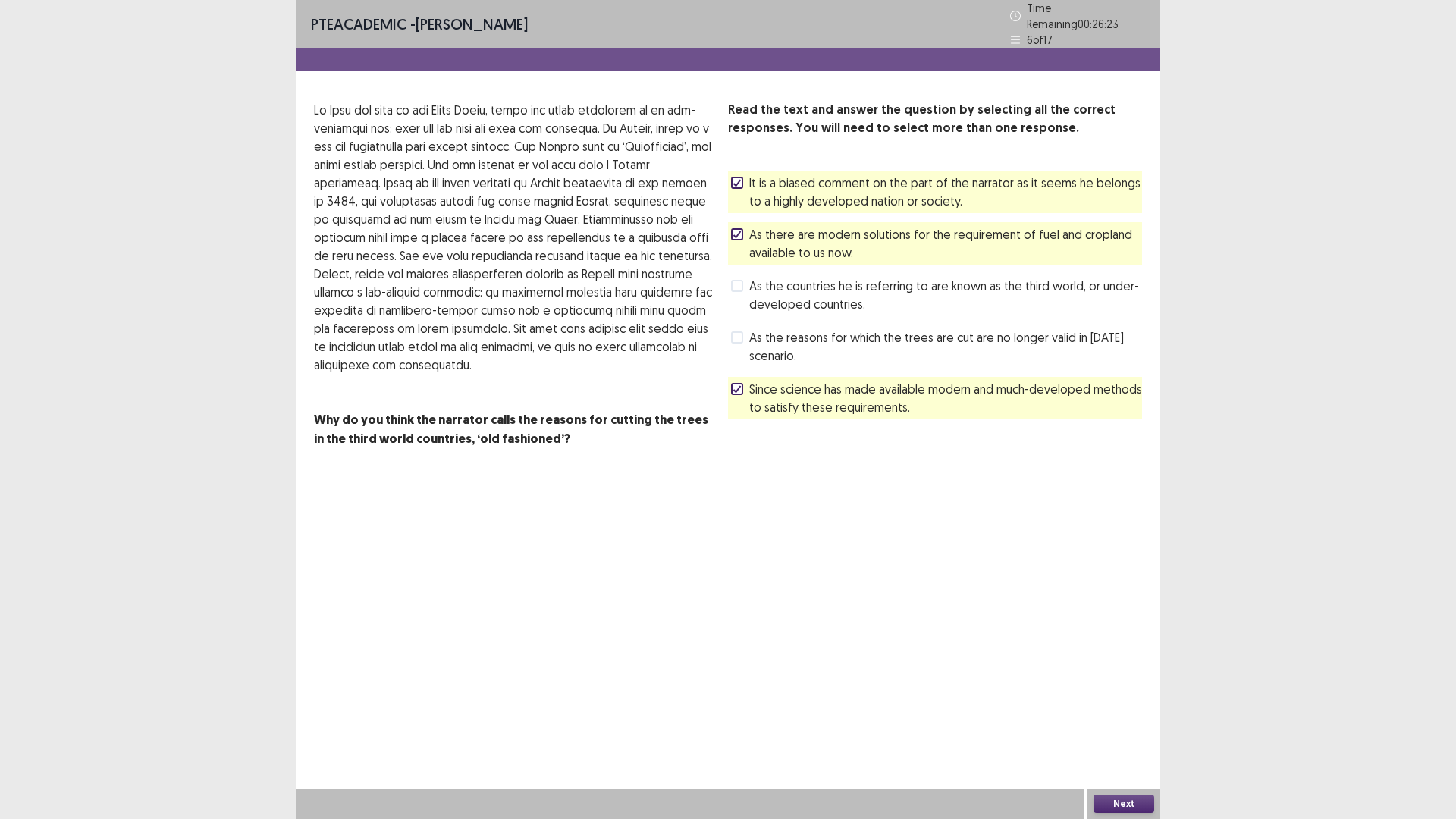
click at [771, 345] on span "As the reasons for which the trees are cut are no longer valid in [DATE] scenar…" at bounding box center [946, 346] width 393 height 36
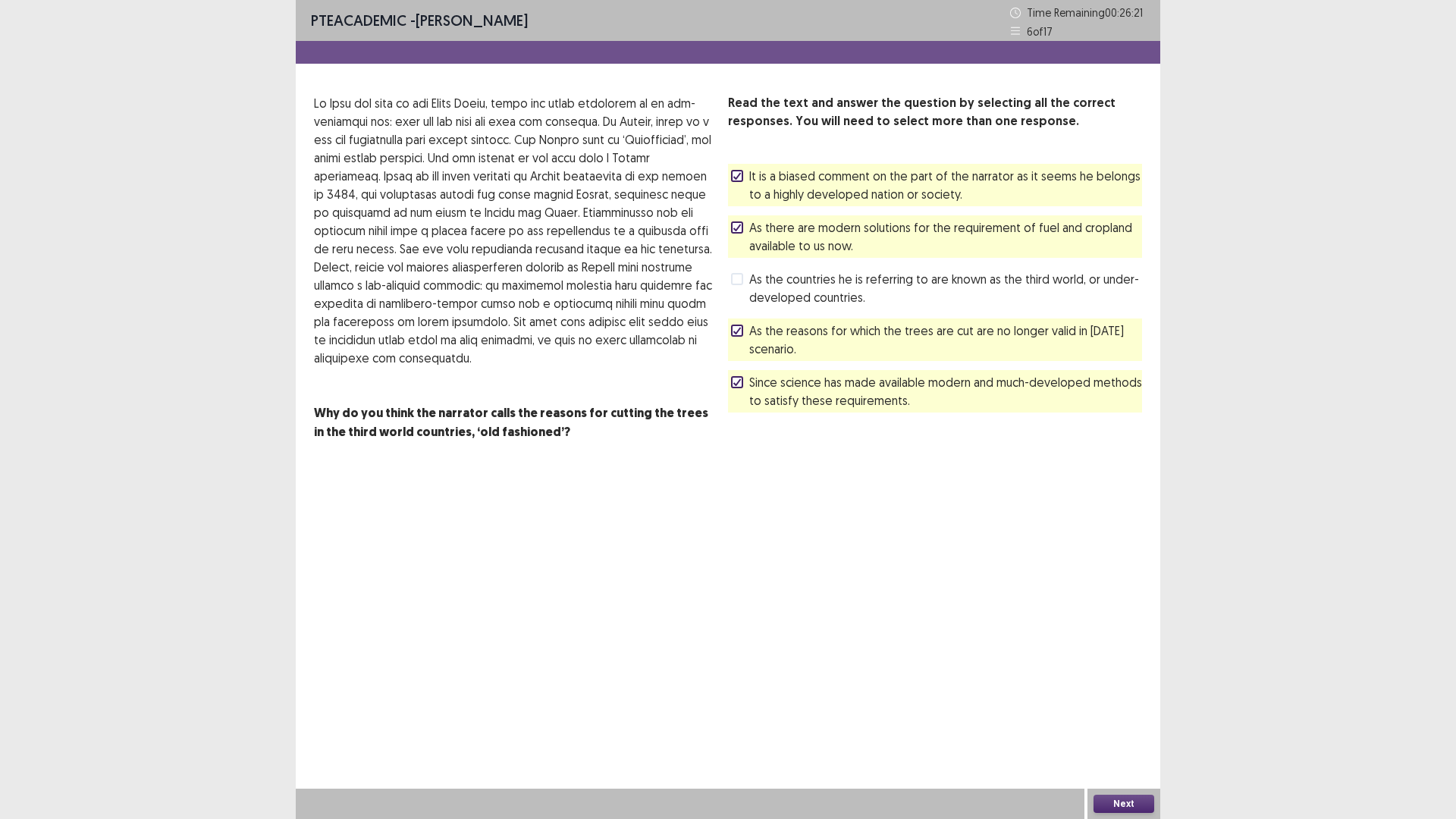
click at [1133, 715] on button "Next" at bounding box center [1124, 804] width 61 height 18
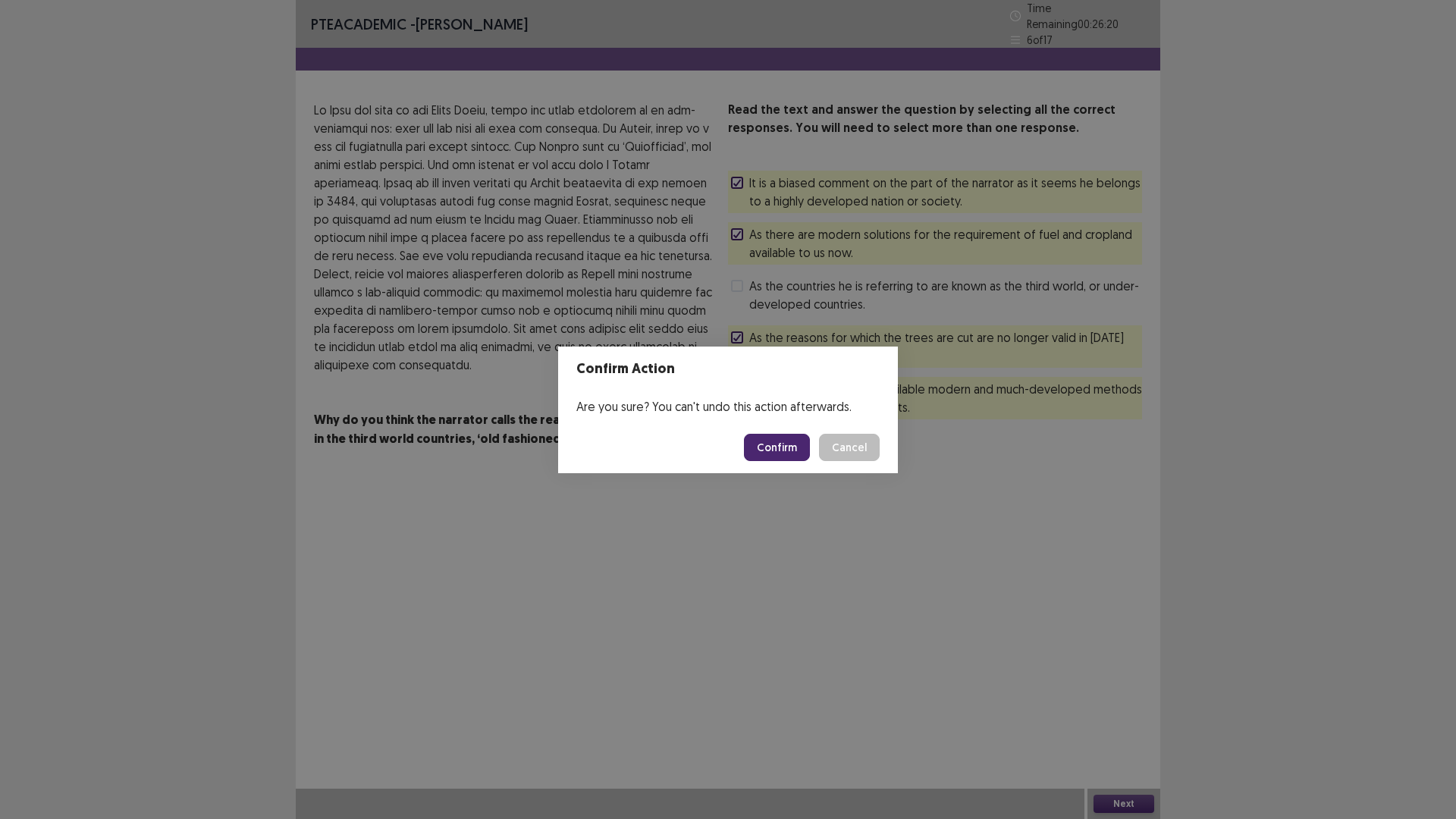
click at [868, 458] on button "Cancel" at bounding box center [849, 447] width 61 height 27
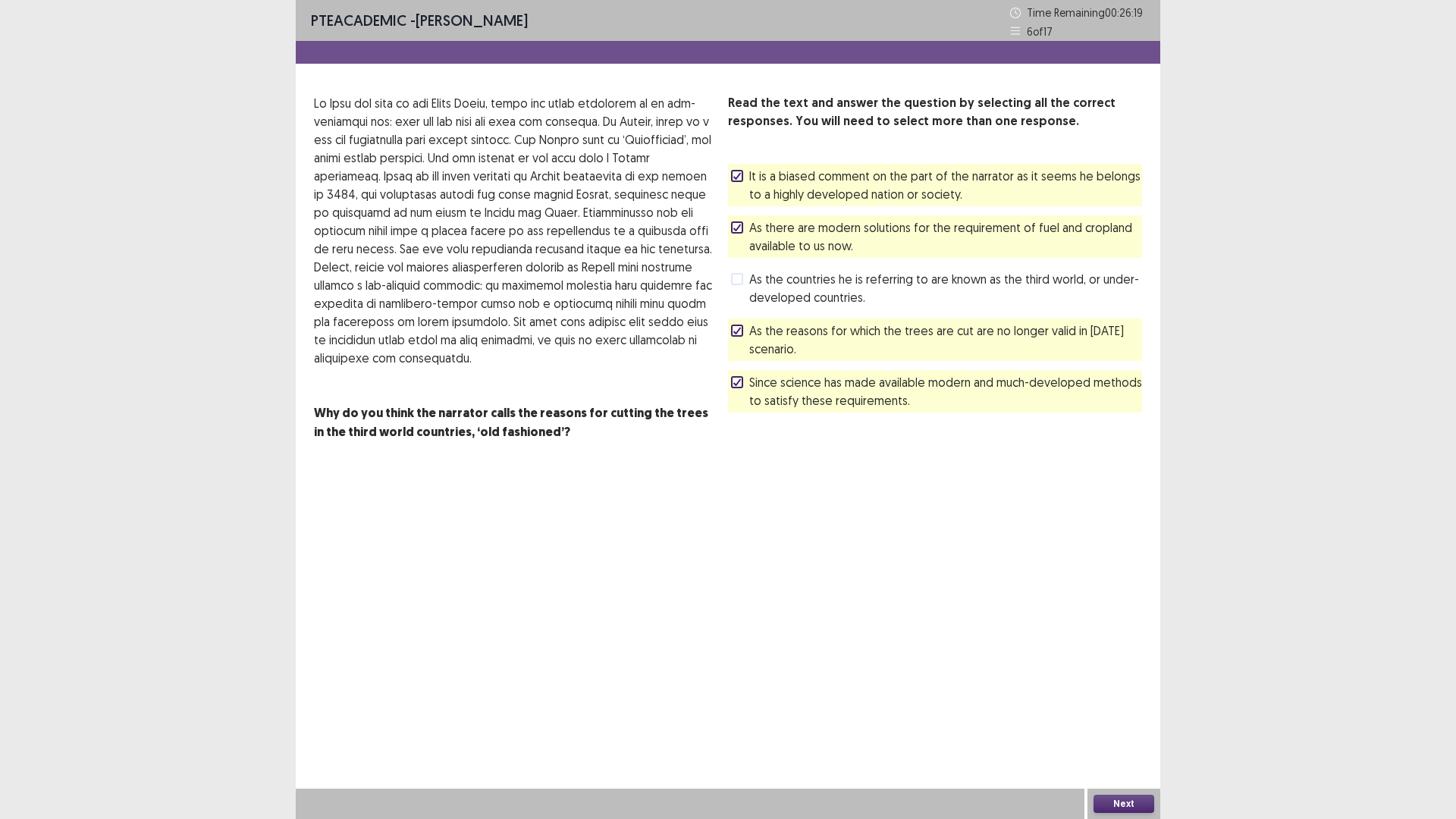
click at [842, 341] on span "As the reasons for which the trees are cut are no longer valid in [DATE] scenar…" at bounding box center [946, 340] width 393 height 36
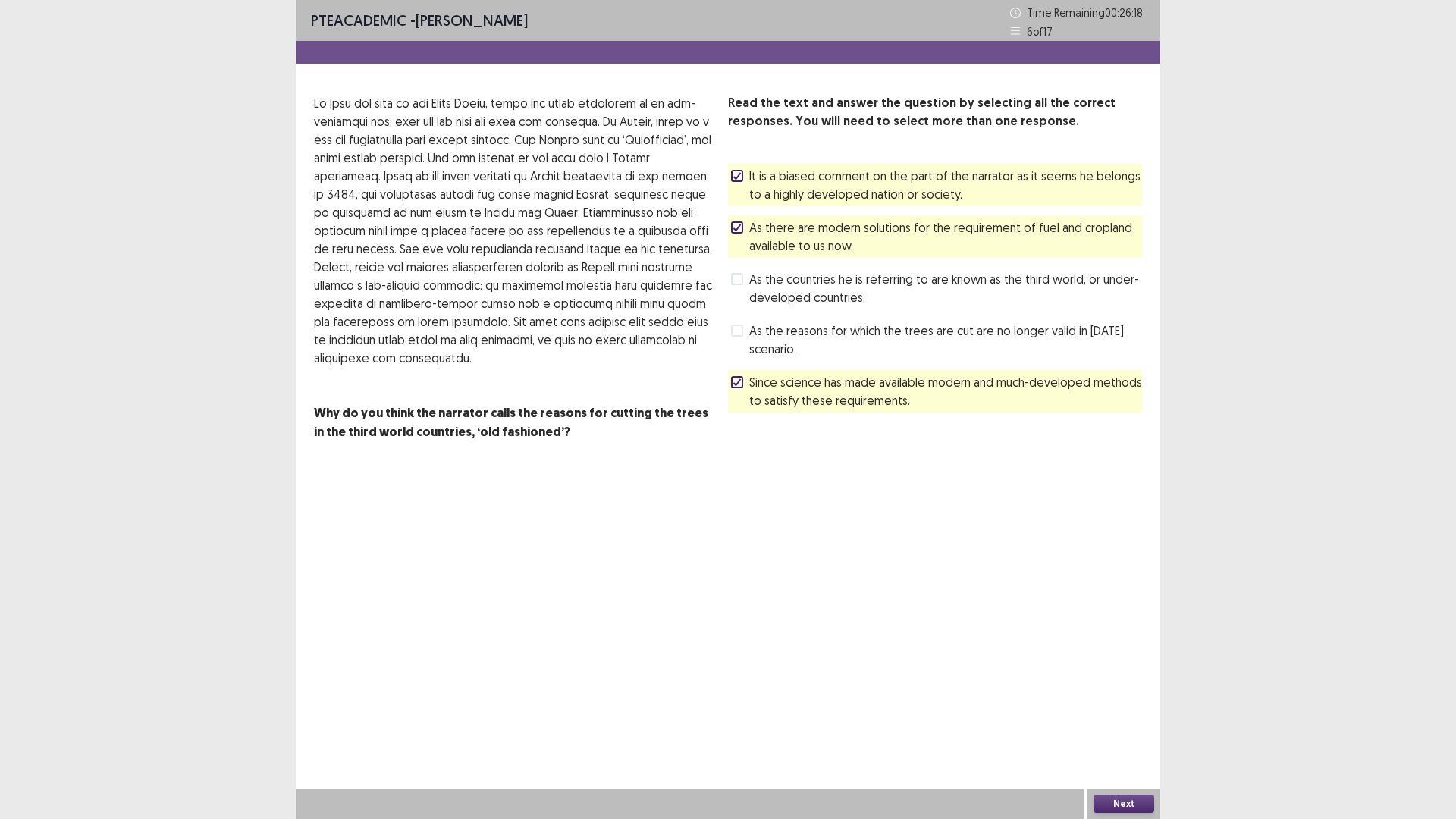
drag, startPoint x: 1156, startPoint y: 817, endPoint x: 1139, endPoint y: 794, distance: 28.6
click at [1152, 715] on div "Next" at bounding box center [1124, 803] width 73 height 31
click at [1136, 715] on div "Next" at bounding box center [1124, 803] width 73 height 31
click at [1117, 715] on button "Next" at bounding box center [1124, 804] width 61 height 18
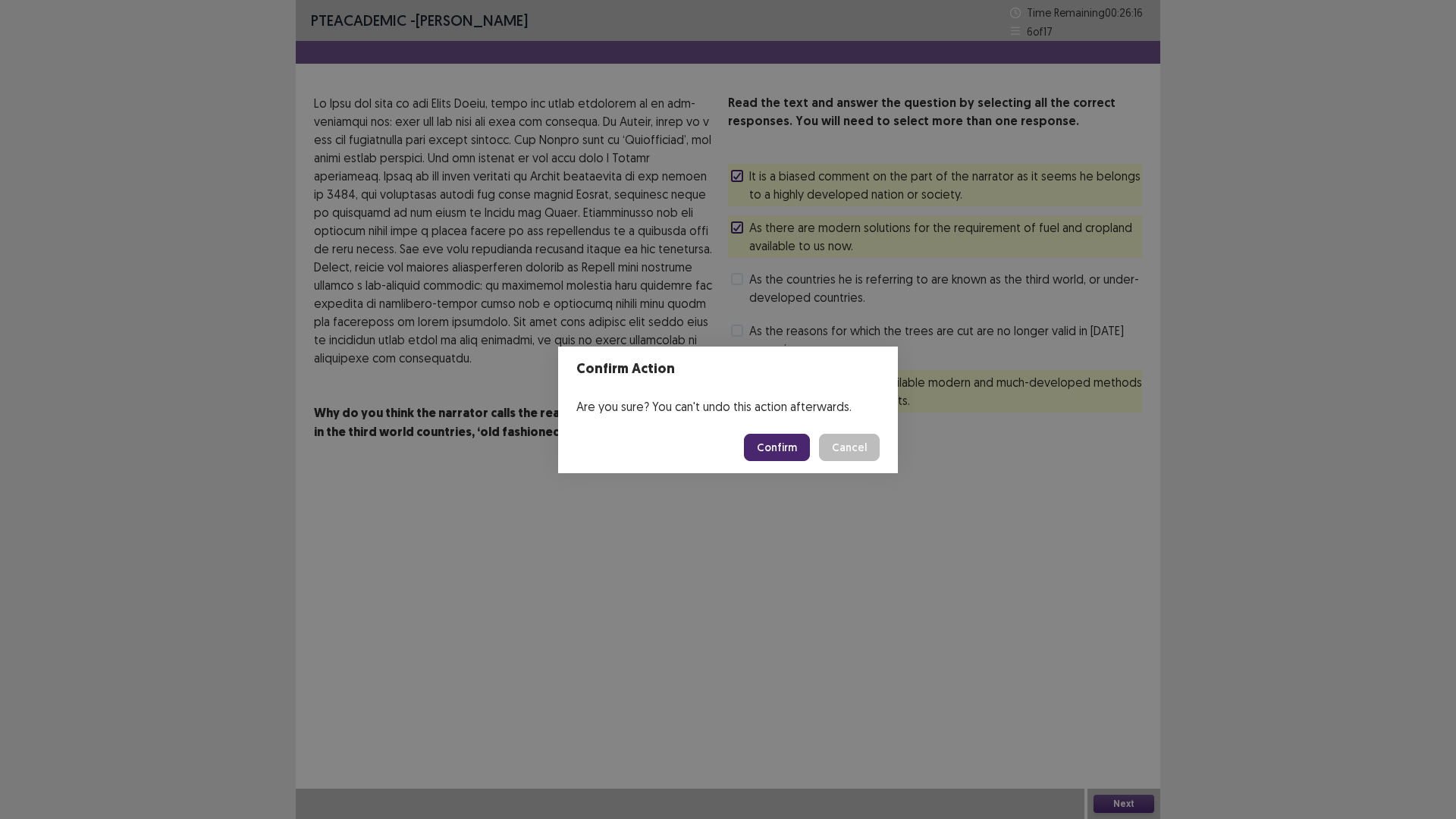
click at [777, 437] on button "Confirm" at bounding box center [777, 447] width 66 height 27
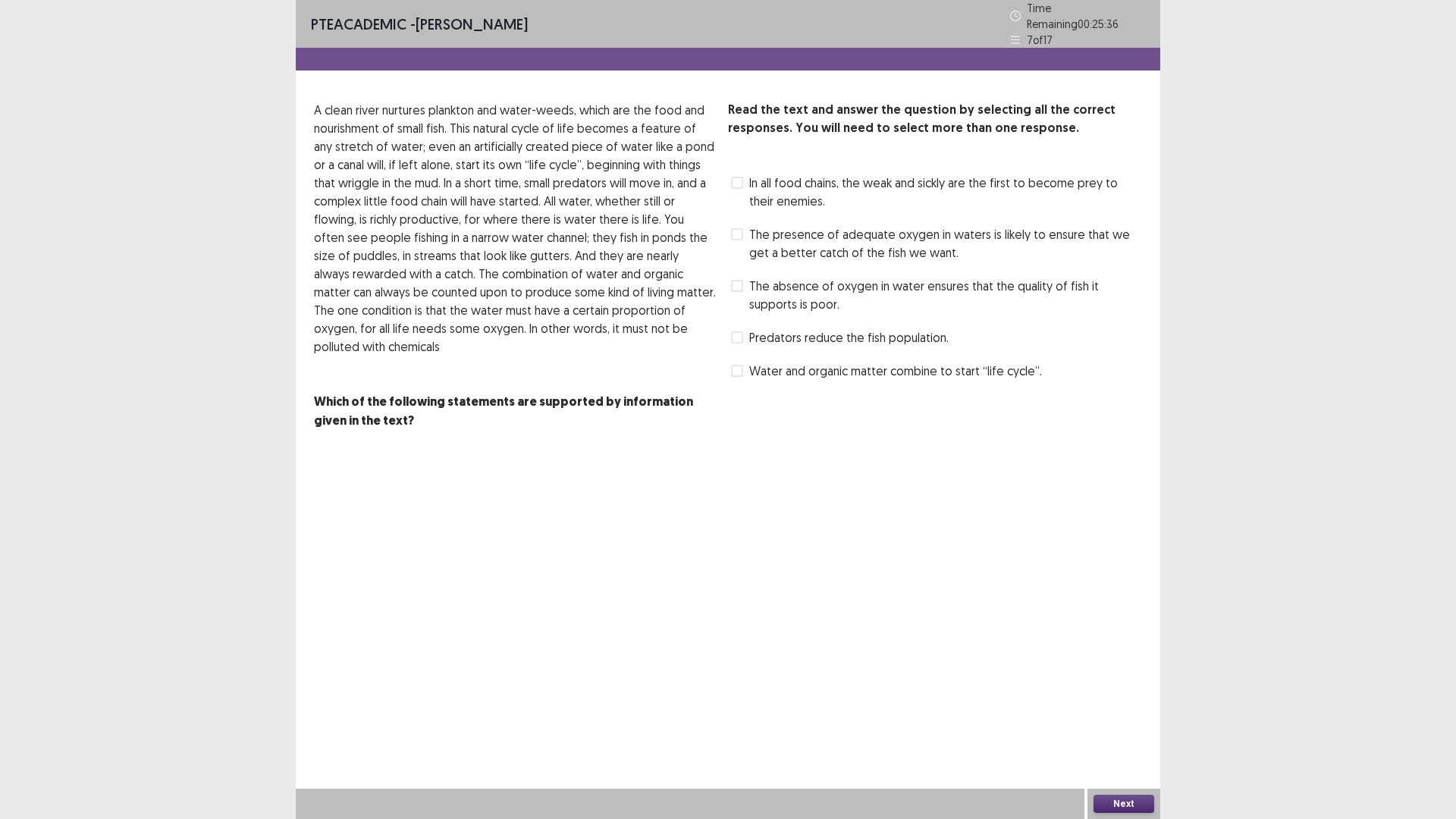
click at [795, 292] on span "The absence of oxygen in water ensures that the quality of fish it supports is …" at bounding box center [946, 295] width 393 height 36
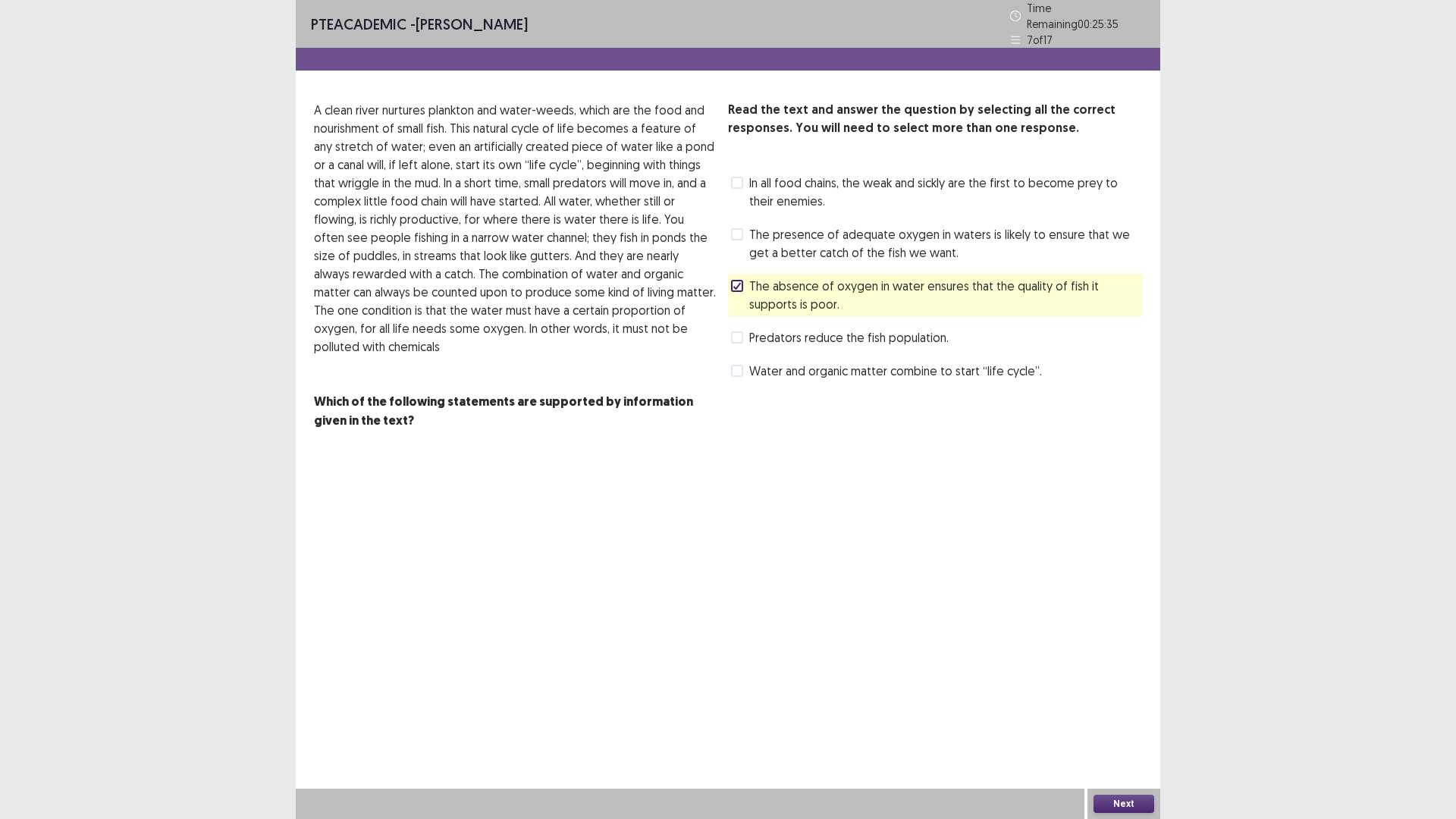
click at [795, 262] on div "Read the text and answer the question by selecting all the correct responses. Y…" at bounding box center [934, 242] width 414 height 282
click at [793, 225] on span "The presence of adequate oxygen in waters is likely to ensure that we get a bet…" at bounding box center [946, 244] width 393 height 36
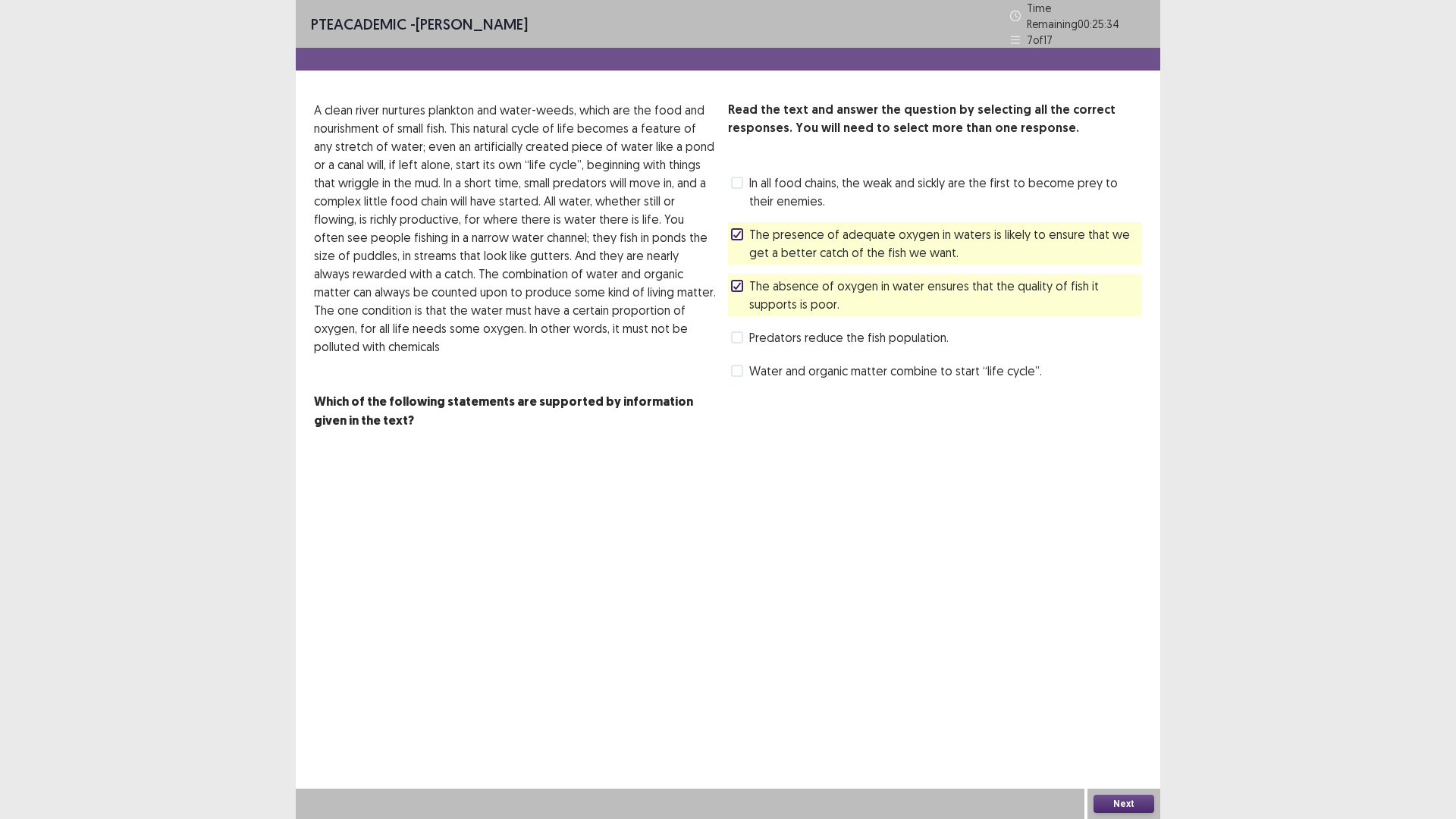
click at [795, 202] on div "In all food chains, the weak and sickly are the first to become prey to their e…" at bounding box center [934, 191] width 414 height 42
click at [818, 174] on span "In all food chains, the weak and sickly are the first to become prey to their e…" at bounding box center [946, 191] width 393 height 36
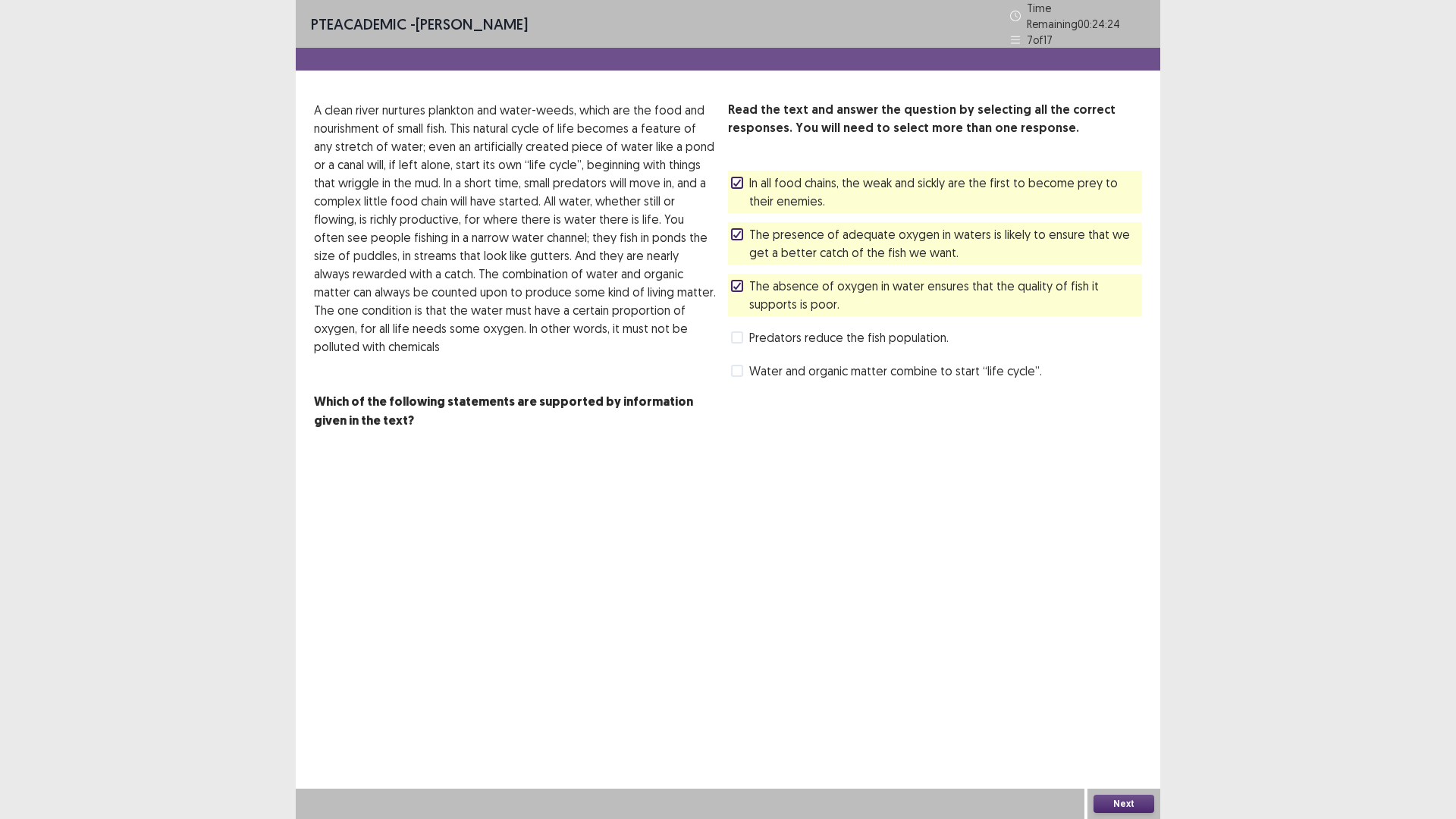
click at [756, 177] on span "In all food chains, the weak and sickly are the first to become prey to their e…" at bounding box center [946, 191] width 393 height 36
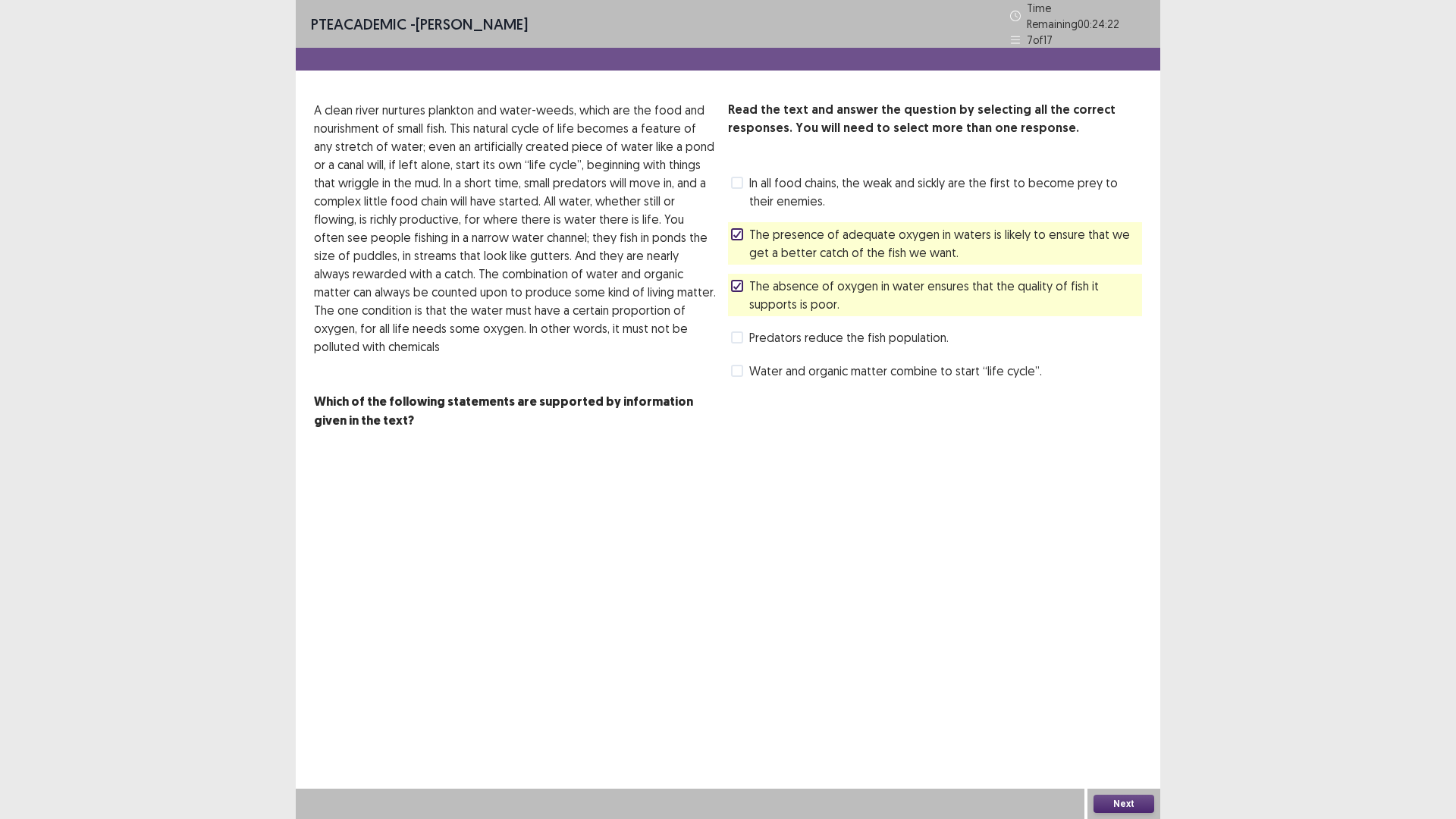
click at [797, 370] on span "Water and organic matter combine to start “life cycle”." at bounding box center [895, 371] width 293 height 18
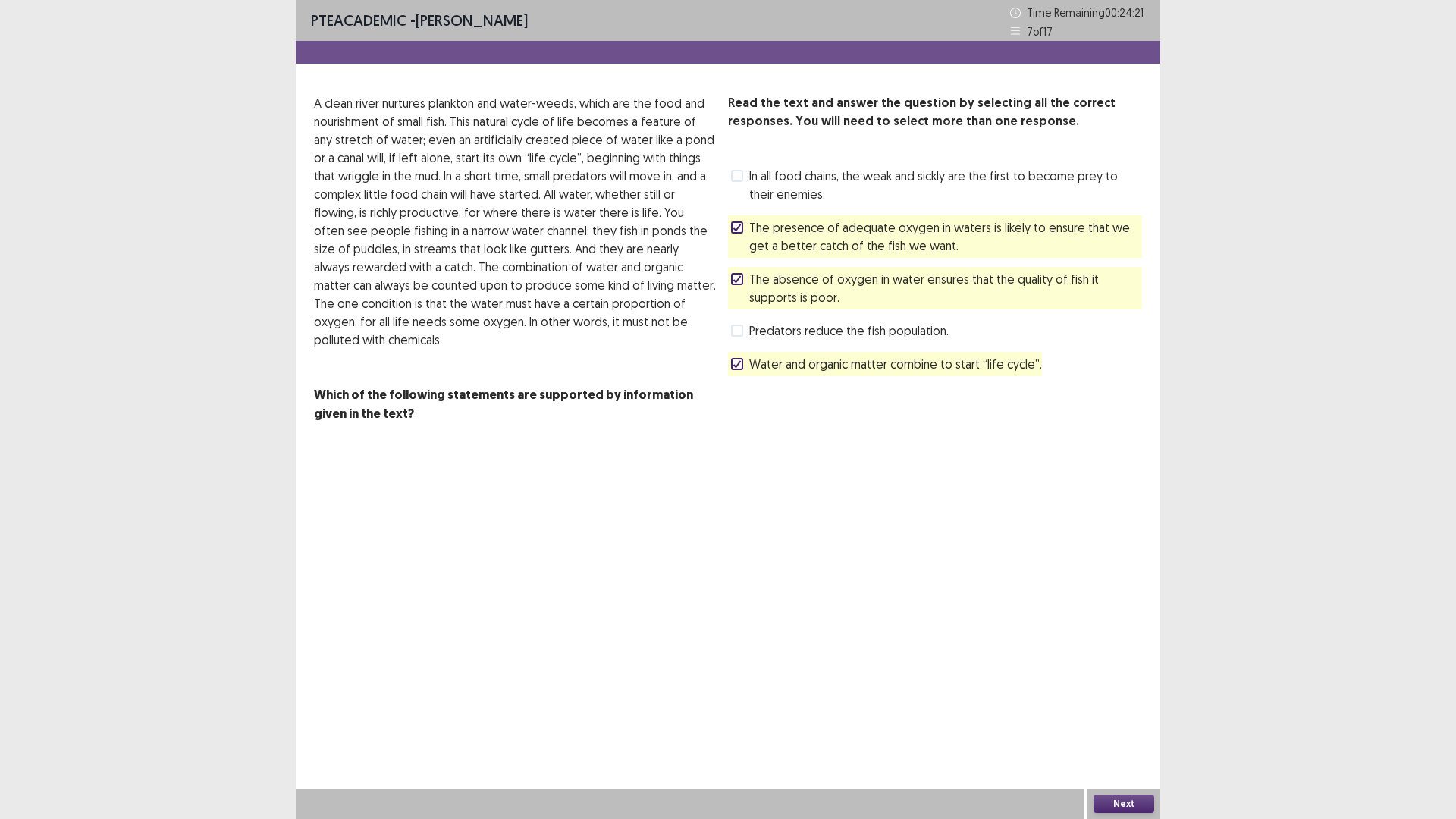
click at [1137, 715] on div "Next" at bounding box center [1124, 803] width 73 height 31
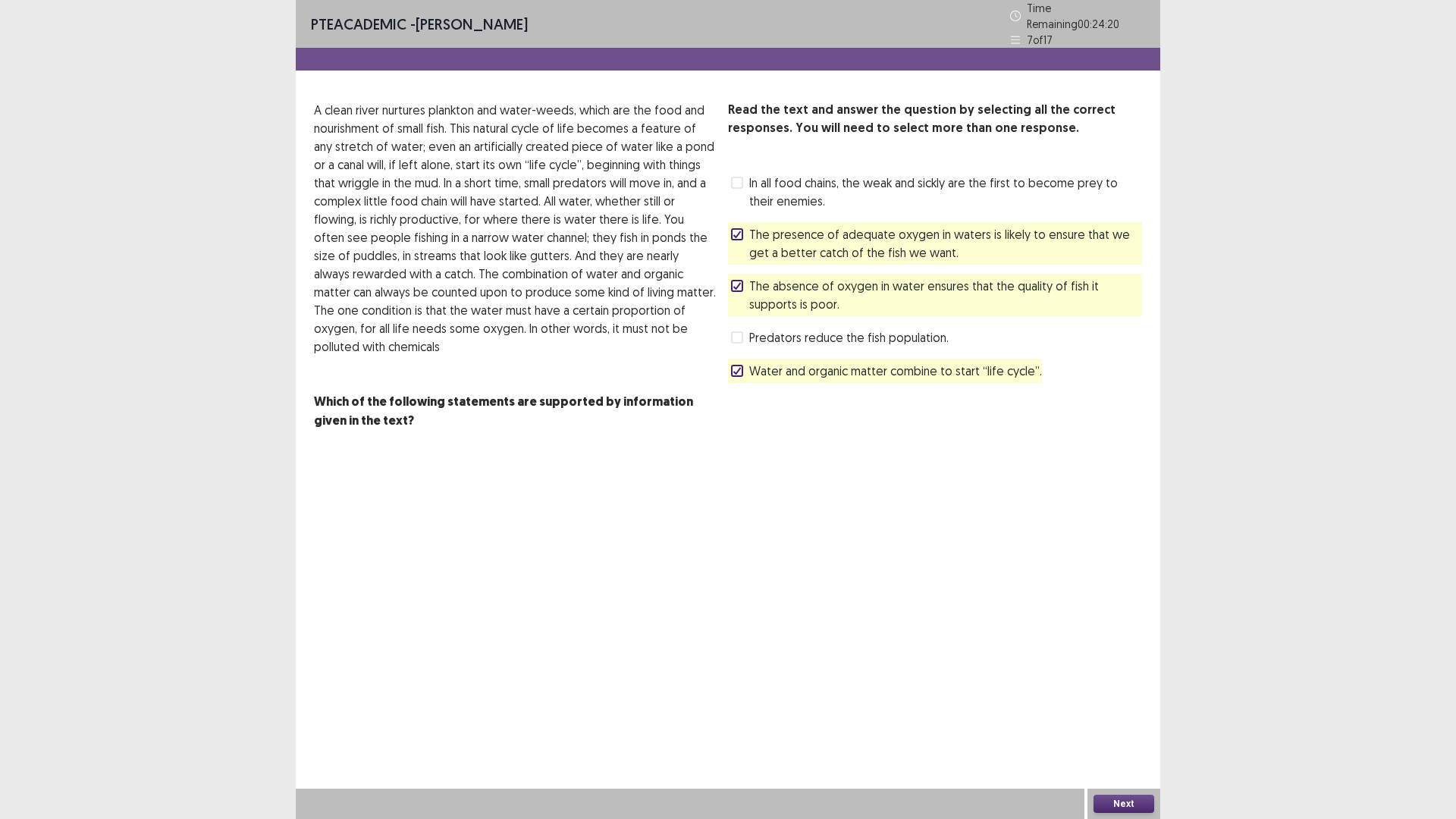
click at [1135, 715] on button "Next" at bounding box center [1124, 804] width 61 height 18
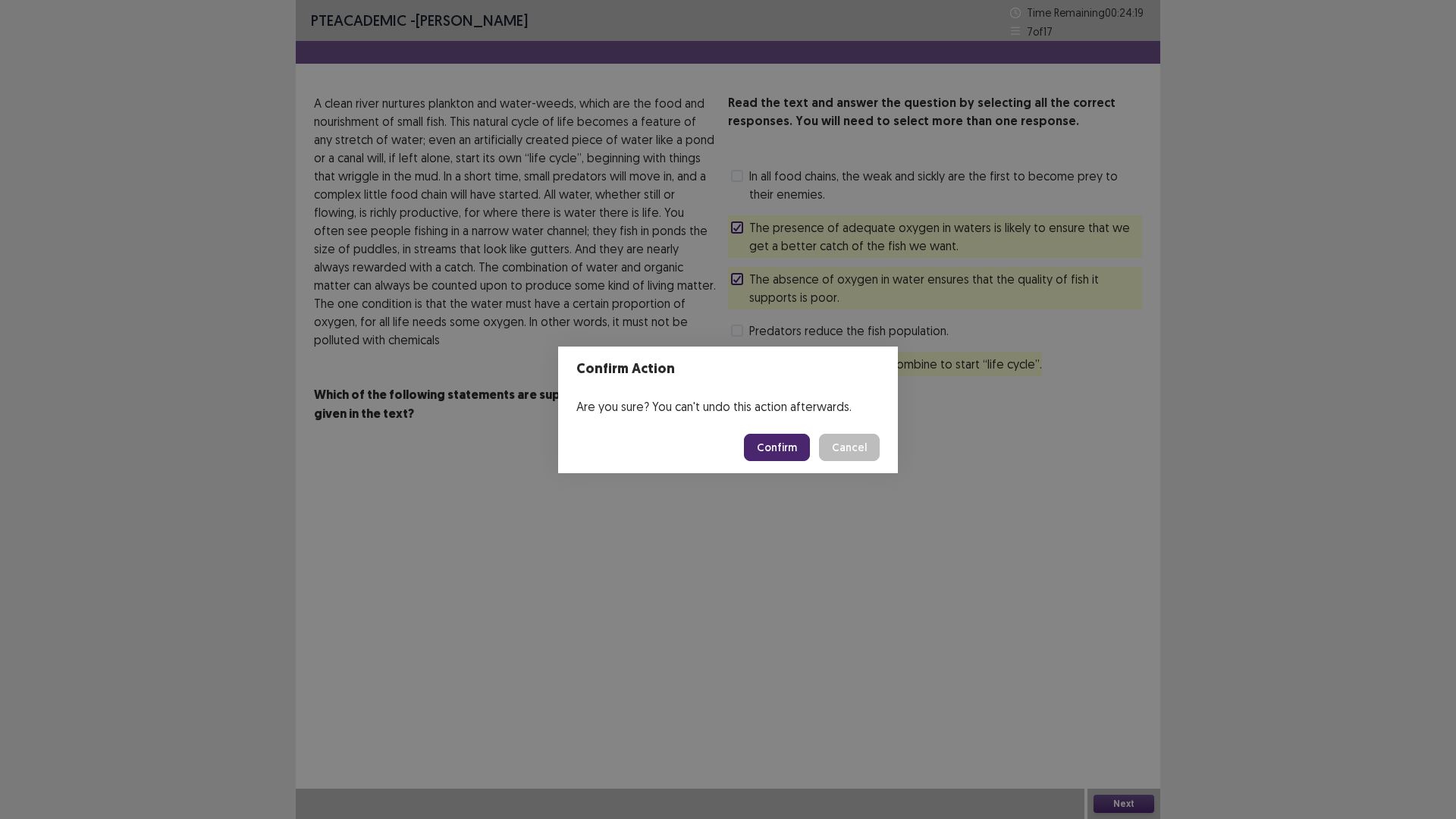
click at [773, 463] on footer "Confirm Cancel" at bounding box center [728, 448] width 340 height 51
click at [774, 453] on button "Confirm" at bounding box center [777, 447] width 66 height 27
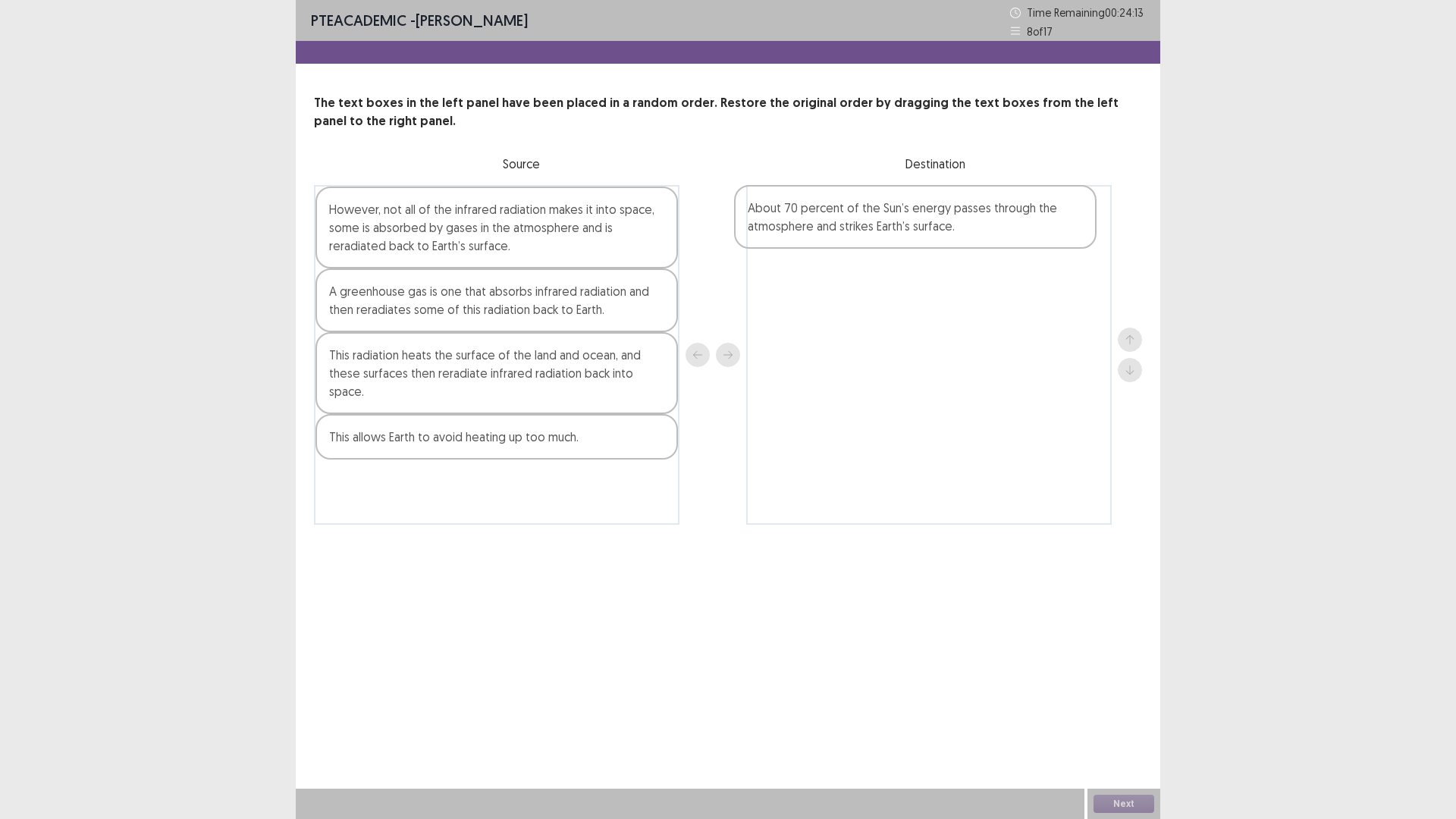
drag, startPoint x: 525, startPoint y: 503, endPoint x: 949, endPoint y: 227, distance: 505.9
click at [949, 227] on div "However, not all of the infrared radiation makes it into space, some is absorbe…" at bounding box center [728, 355] width 828 height 340
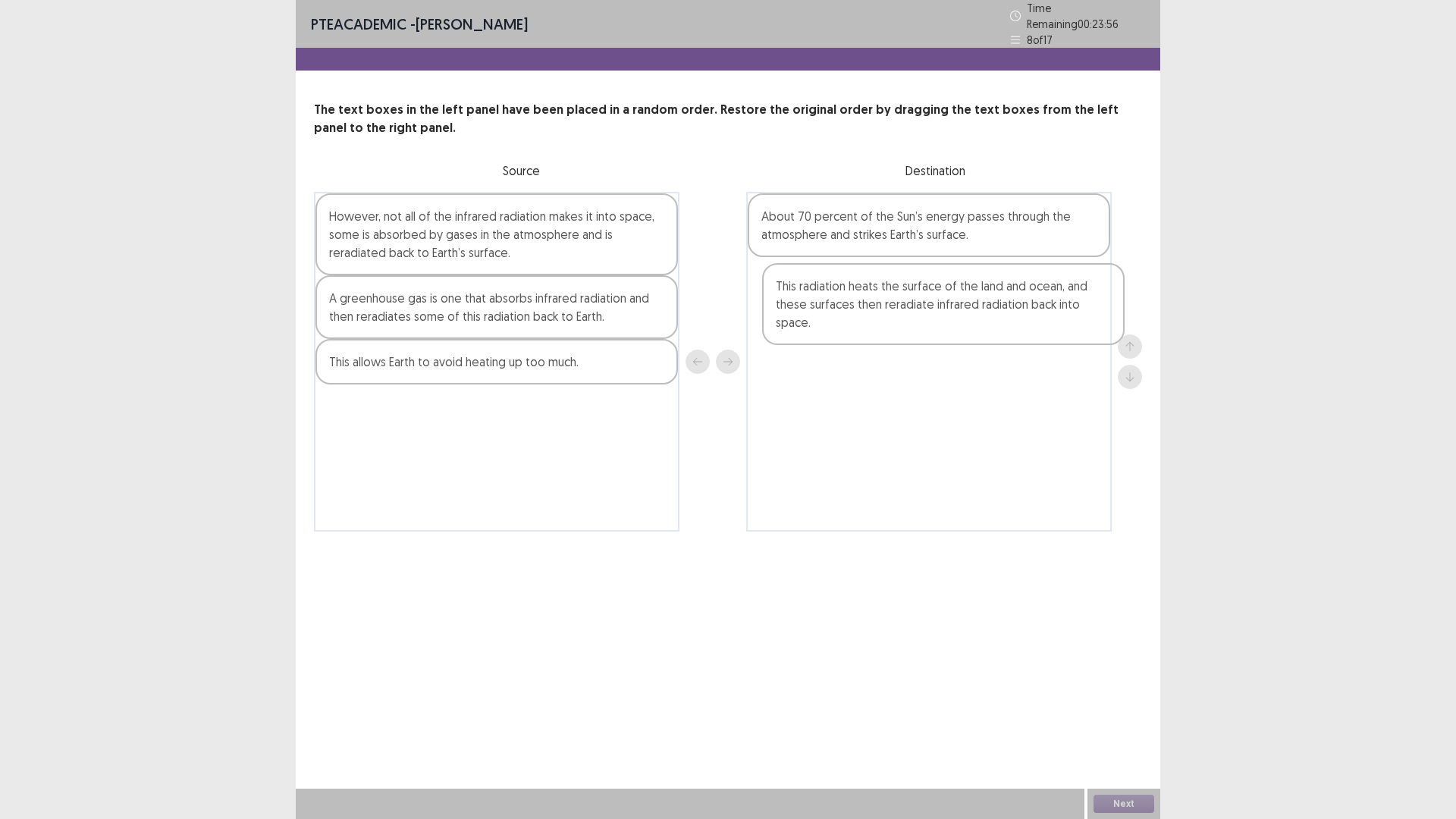
drag, startPoint x: 421, startPoint y: 377, endPoint x: 872, endPoint y: 308, distance: 456.2
click at [872, 308] on div "However, not all of the infrared radiation makes it into space, some is absorbe…" at bounding box center [728, 361] width 828 height 340
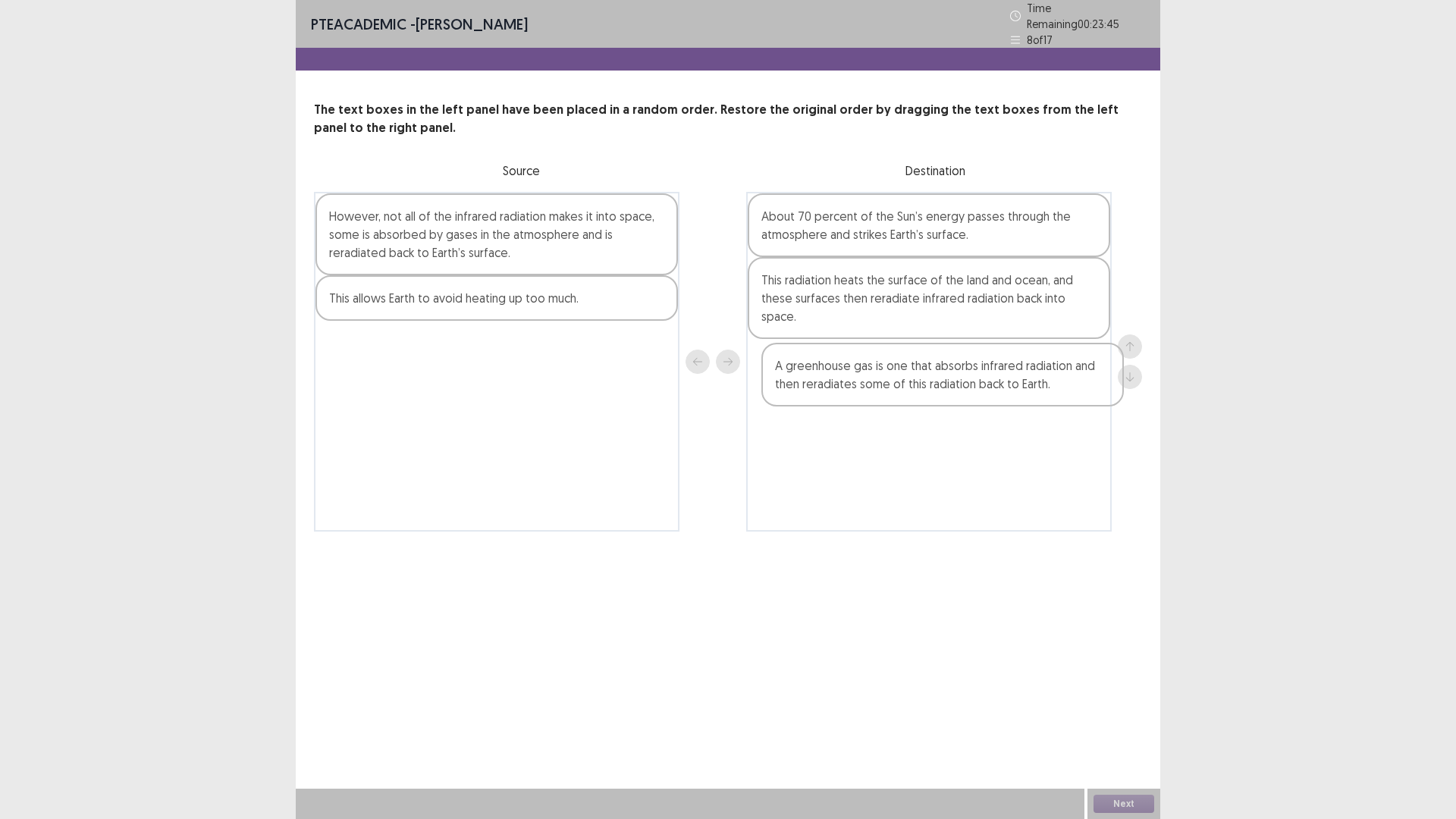
drag, startPoint x: 429, startPoint y: 308, endPoint x: 881, endPoint y: 378, distance: 457.4
click at [881, 382] on div "However, not all of the infrared radiation makes it into space, some is absorbe…" at bounding box center [728, 361] width 828 height 340
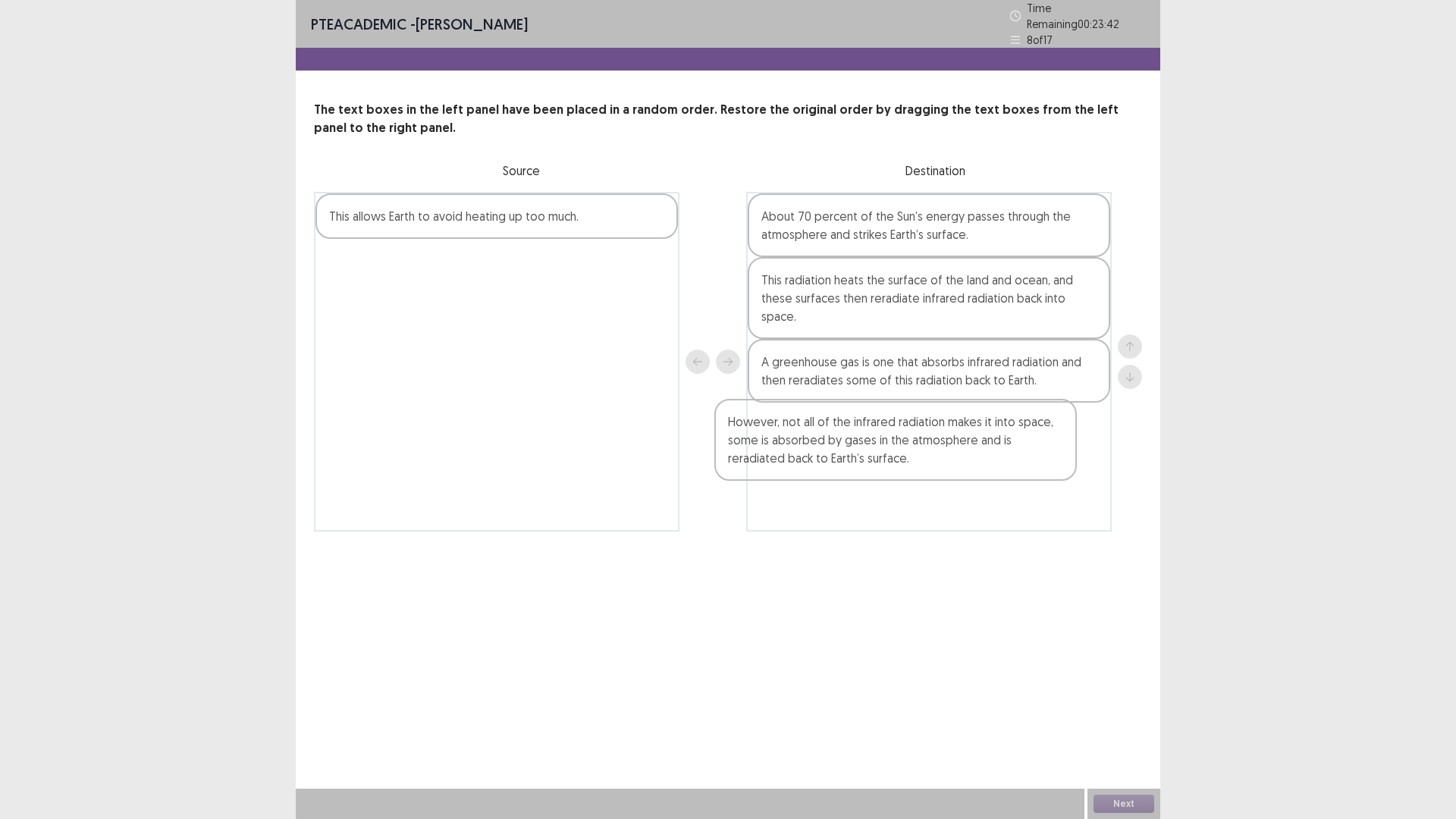
drag, startPoint x: 457, startPoint y: 235, endPoint x: 868, endPoint y: 435, distance: 457.1
click at [866, 443] on div "However, not all of the infrared radiation makes it into space, some is absorbe…" at bounding box center [728, 361] width 828 height 340
drag, startPoint x: 420, startPoint y: 209, endPoint x: 905, endPoint y: 495, distance: 563.0
click at [905, 495] on div "This allows Earth to avoid heating up too much. About 70 percent of the Sun’s e…" at bounding box center [728, 361] width 828 height 340
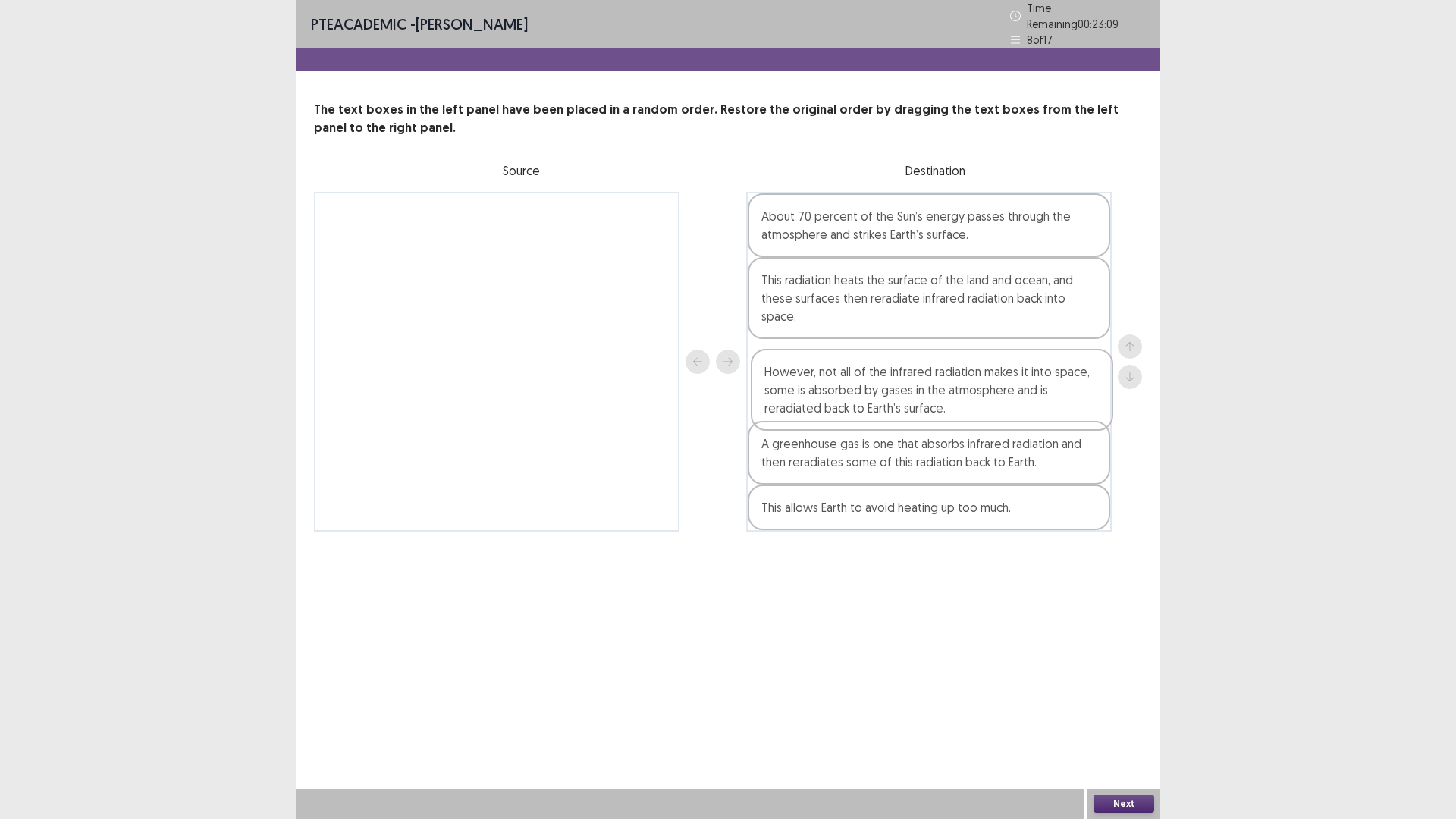
drag, startPoint x: 862, startPoint y: 424, endPoint x: 866, endPoint y: 364, distance: 60.1
click at [866, 364] on div "About 70 percent of the Sun’s energy passes through the atmosphere and strikes …" at bounding box center [929, 361] width 366 height 340
click at [1119, 715] on button "Next" at bounding box center [1124, 804] width 61 height 18
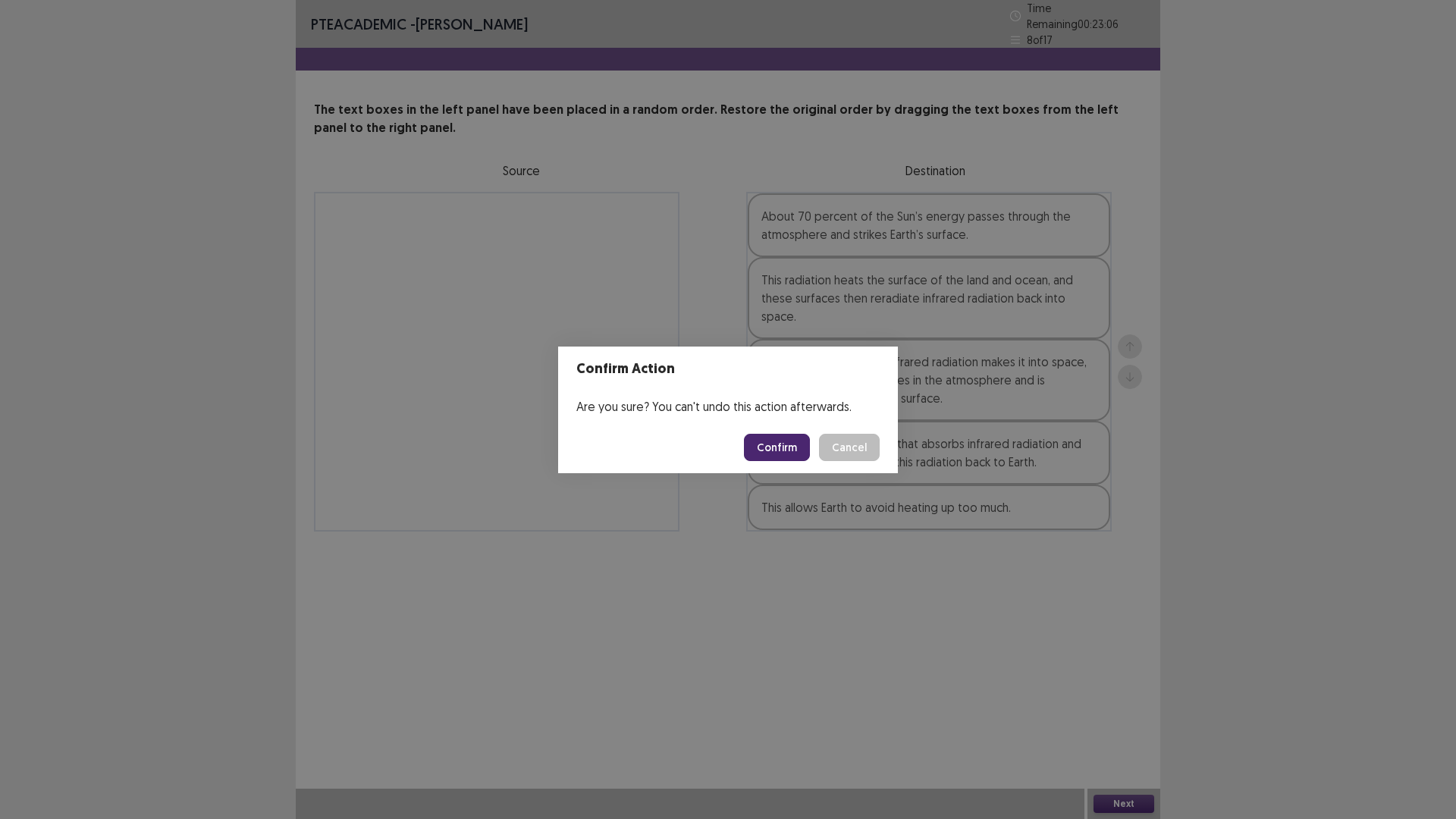
click at [794, 440] on button "Confirm" at bounding box center [777, 447] width 66 height 27
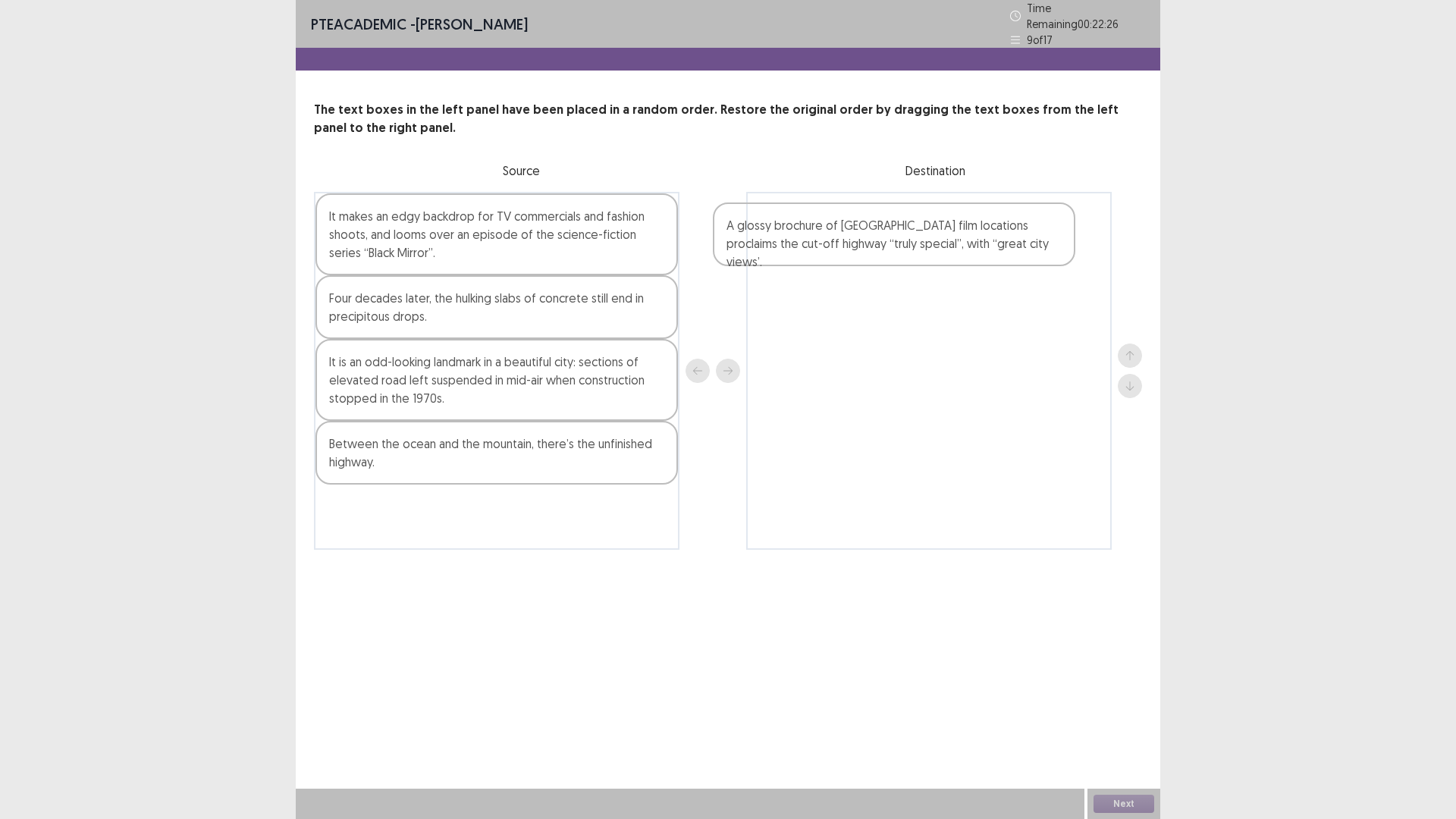
drag, startPoint x: 595, startPoint y: 225, endPoint x: 999, endPoint y: 240, distance: 404.3
click at [999, 240] on div "A glossy brochure of [GEOGRAPHIC_DATA] film locations proclaims the cut-off hig…" at bounding box center [728, 371] width 828 height 358
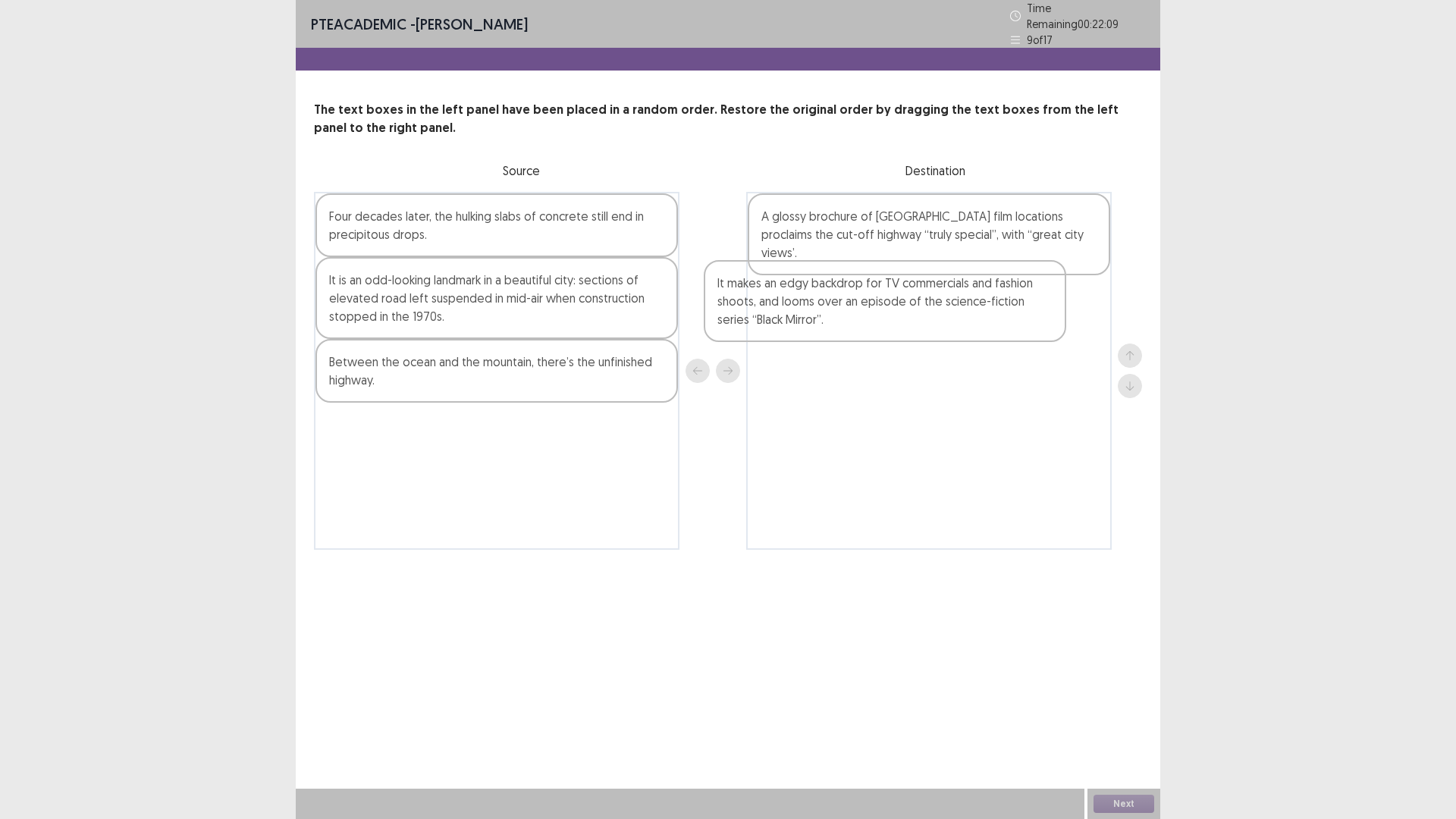
drag, startPoint x: 458, startPoint y: 251, endPoint x: 851, endPoint y: 324, distance: 399.7
click at [851, 324] on div "It makes an edgy backdrop for TV commercials and fashion shoots, and looms over…" at bounding box center [728, 371] width 828 height 358
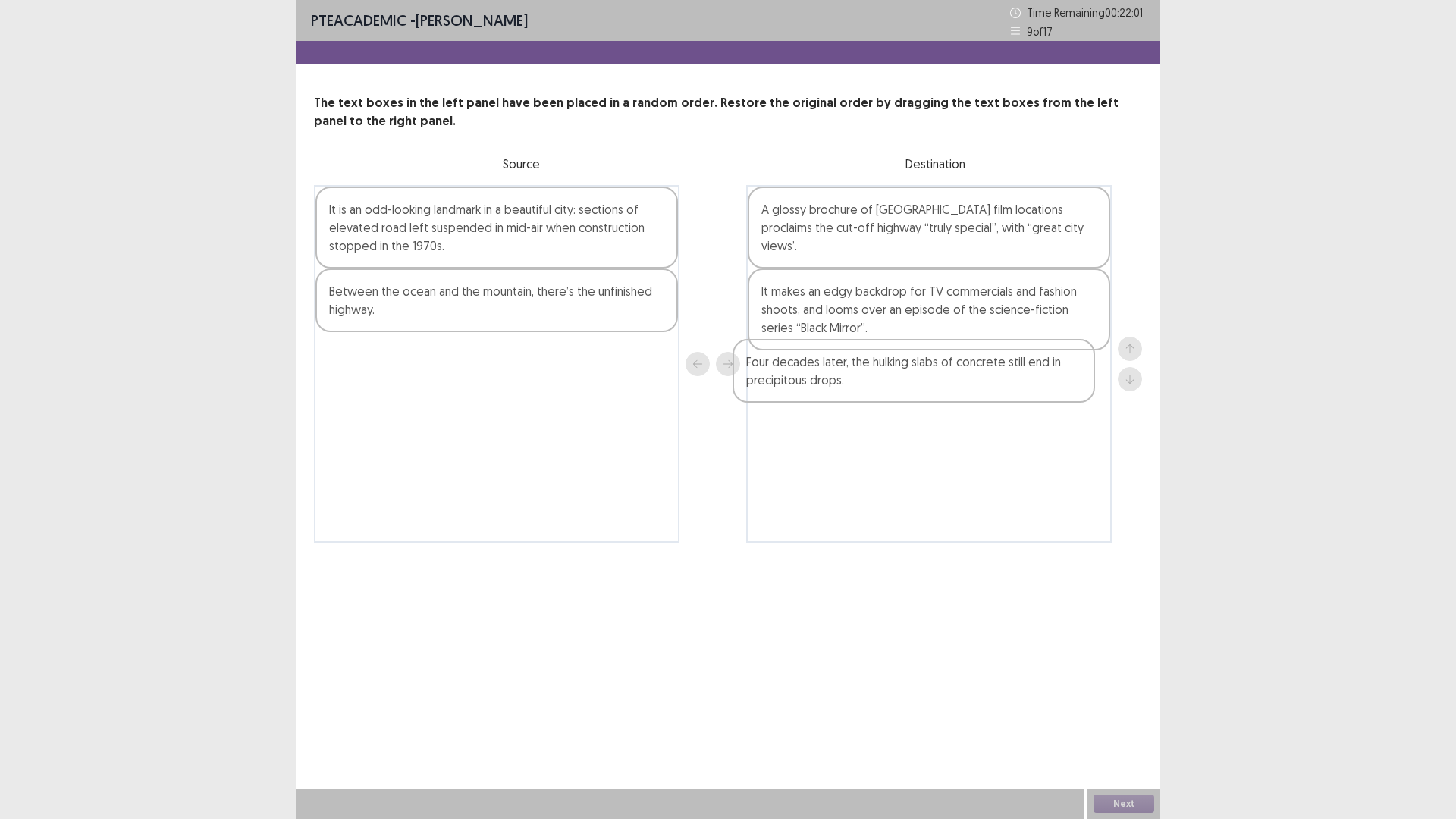
drag, startPoint x: 551, startPoint y: 230, endPoint x: 975, endPoint y: 382, distance: 450.4
click at [974, 382] on div "Four decades later, the hulking slabs of concrete still end in precipitous drop…" at bounding box center [728, 364] width 828 height 358
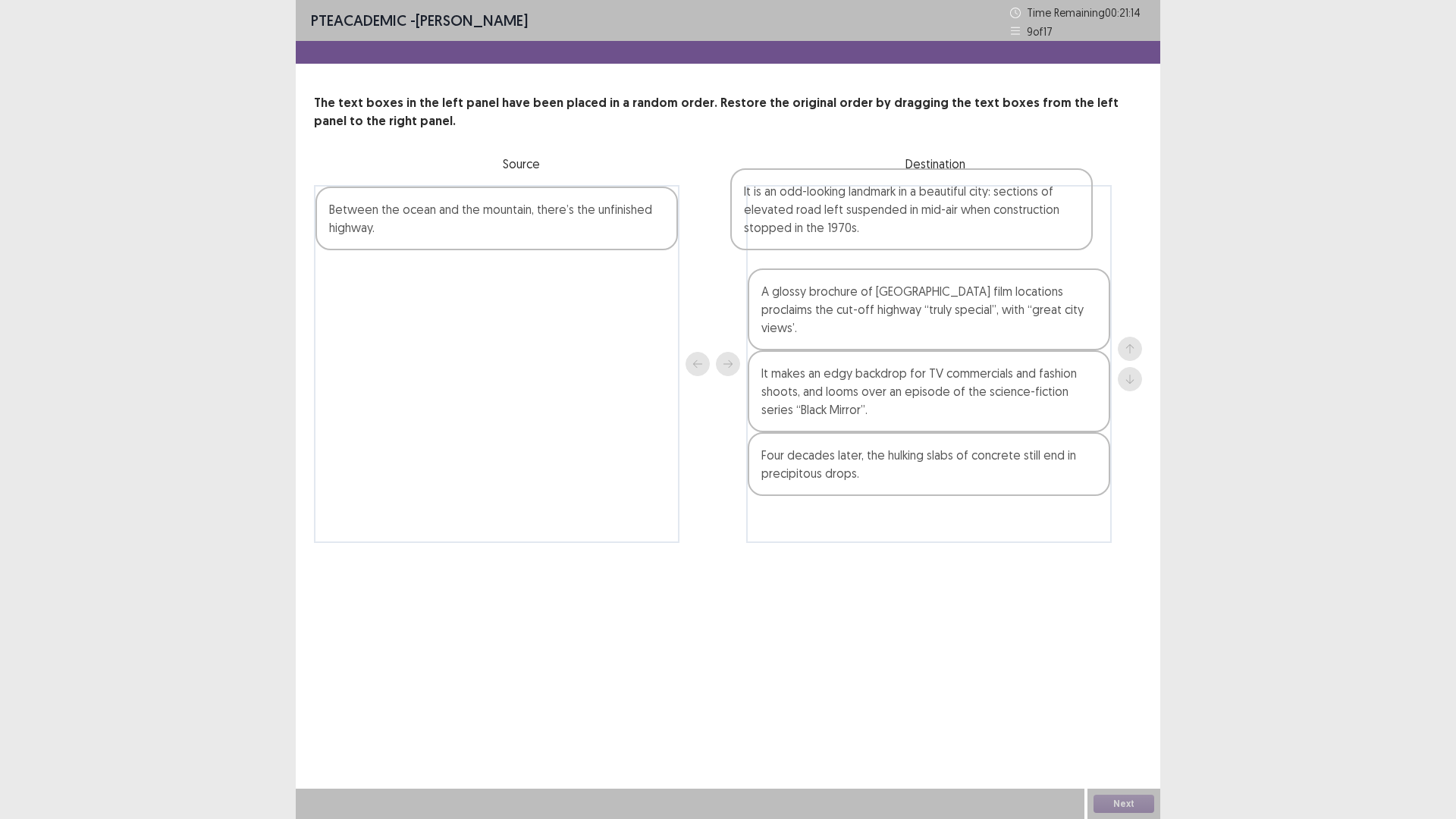
drag, startPoint x: 567, startPoint y: 238, endPoint x: 1002, endPoint y: 220, distance: 435.4
click at [1002, 220] on div "It is an odd-looking landmark in a beautiful city: sections of elevated road le…" at bounding box center [728, 364] width 828 height 358
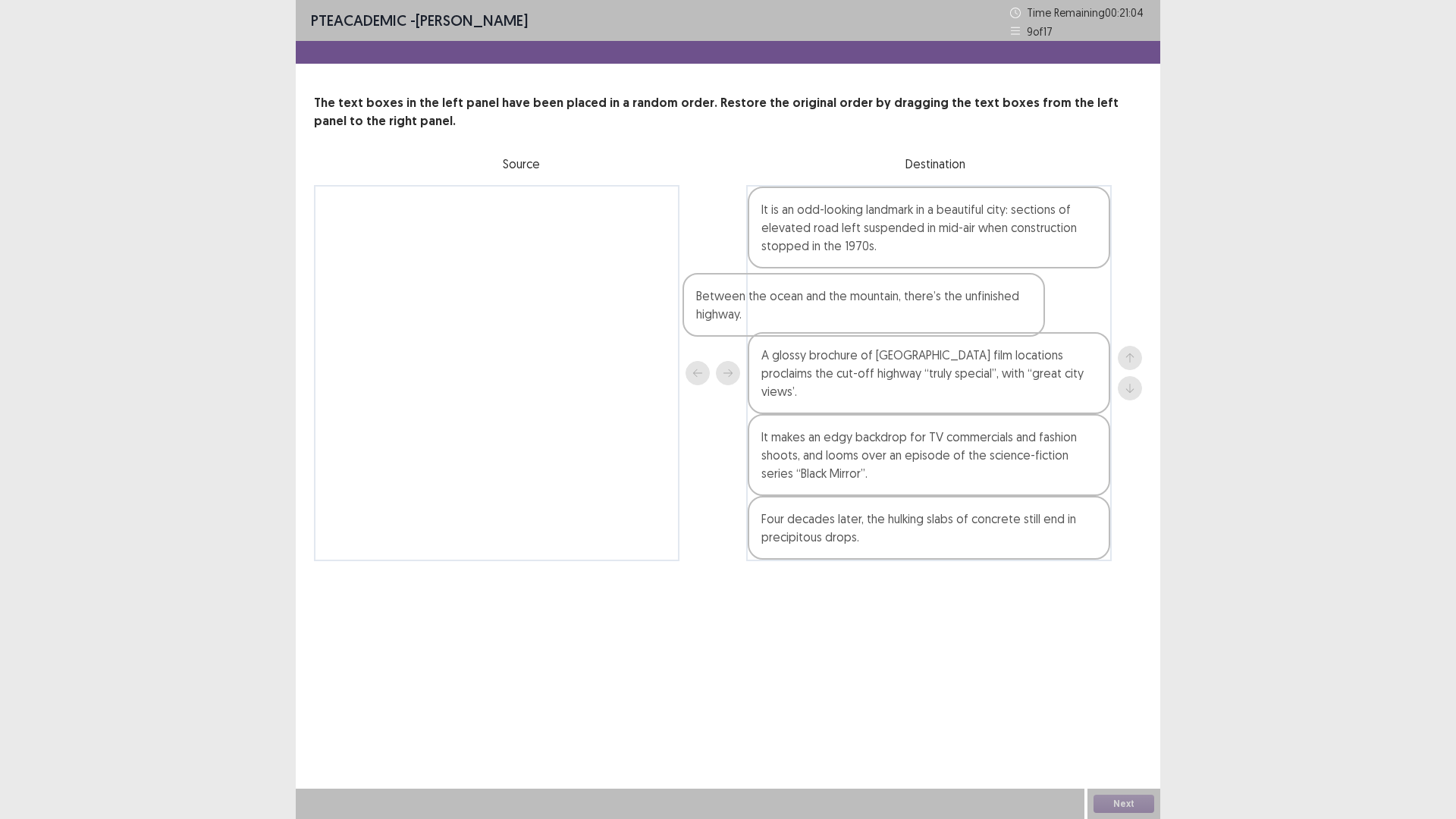
drag, startPoint x: 560, startPoint y: 219, endPoint x: 939, endPoint y: 315, distance: 391.0
click at [939, 315] on div "Between the ocean and the mountain, there’s the unfinished highway. It is an od…" at bounding box center [728, 373] width 828 height 376
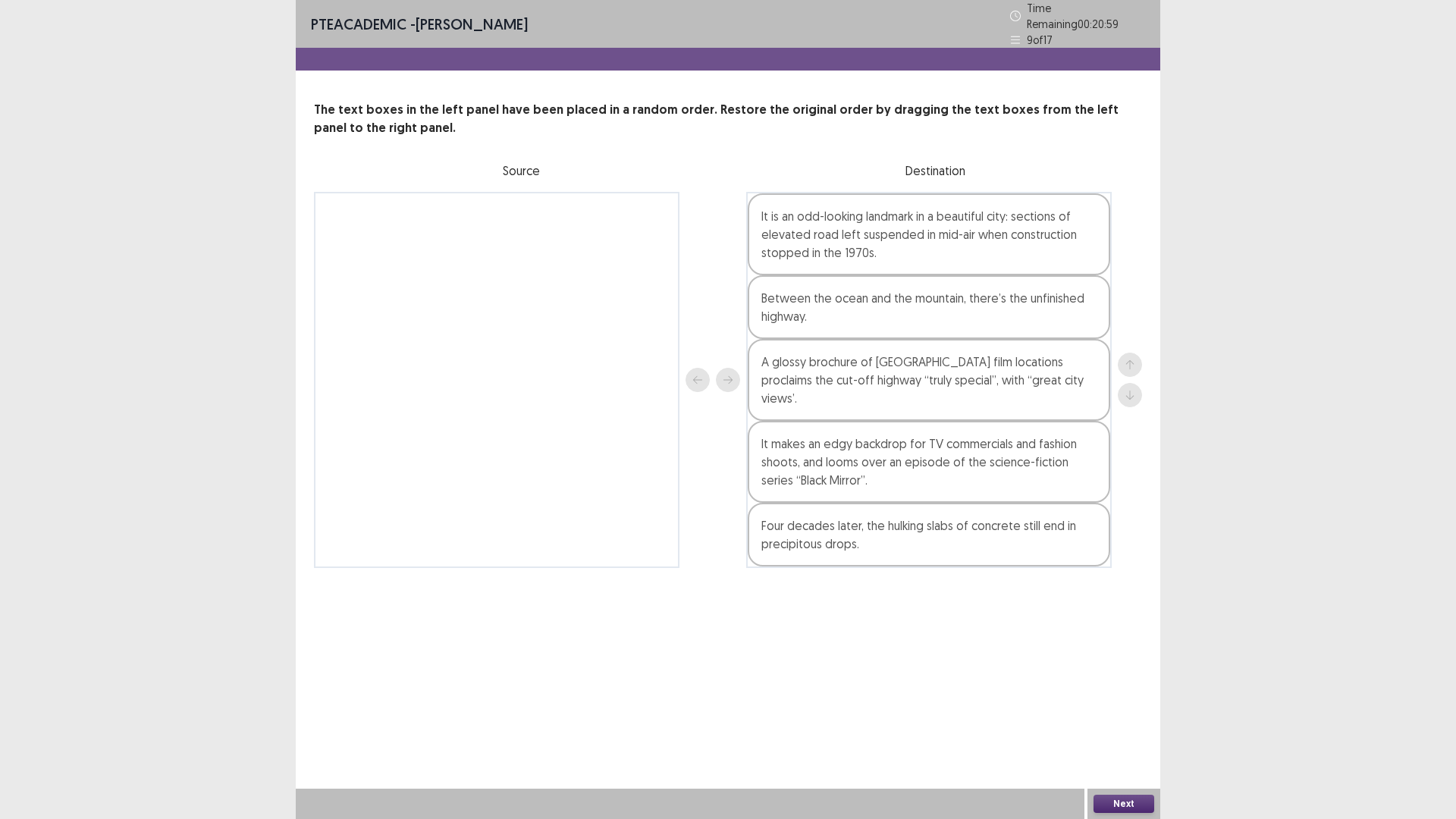
click at [1124, 715] on button "Next" at bounding box center [1124, 804] width 61 height 18
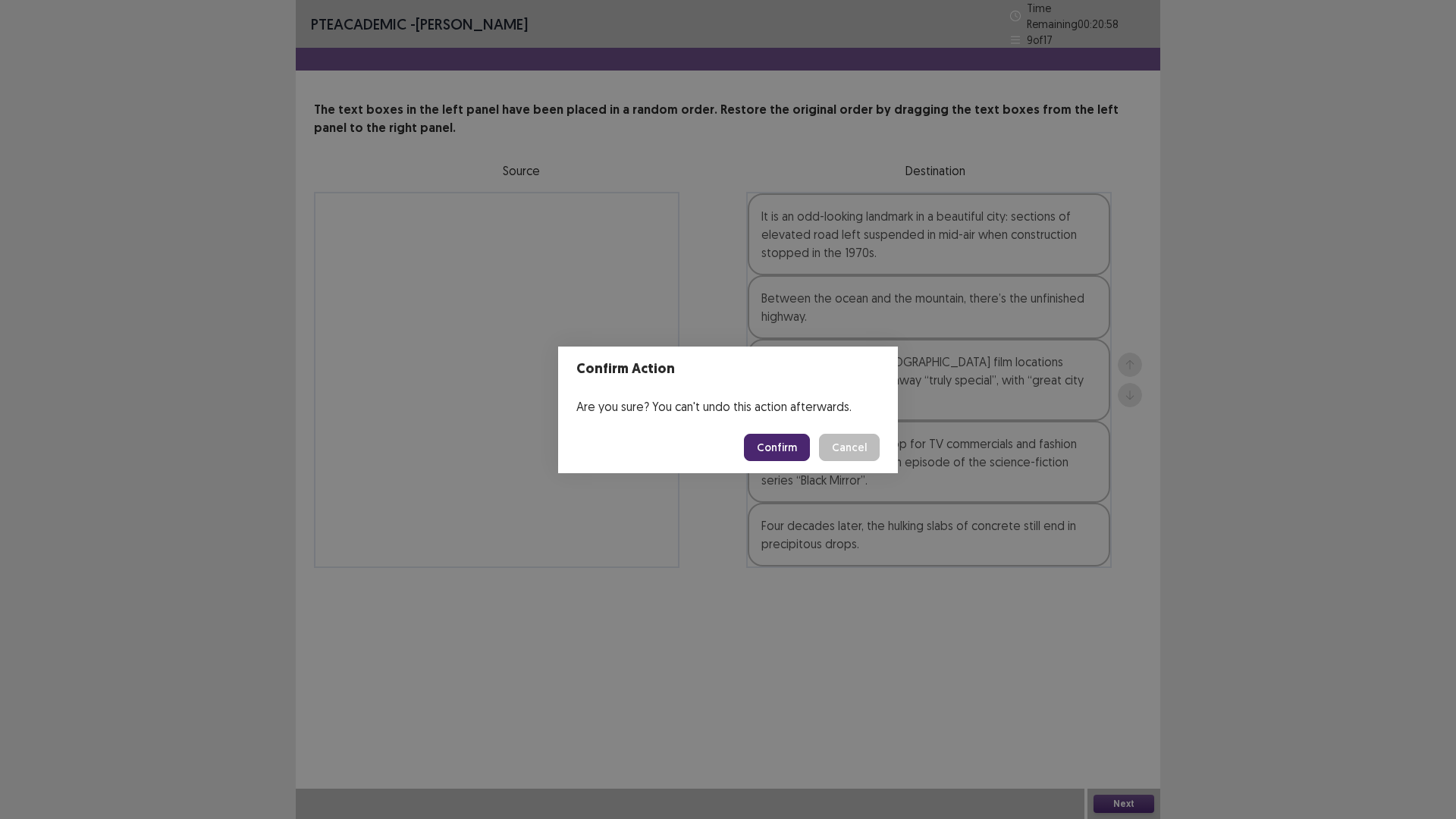
click at [777, 450] on button "Confirm" at bounding box center [777, 447] width 66 height 27
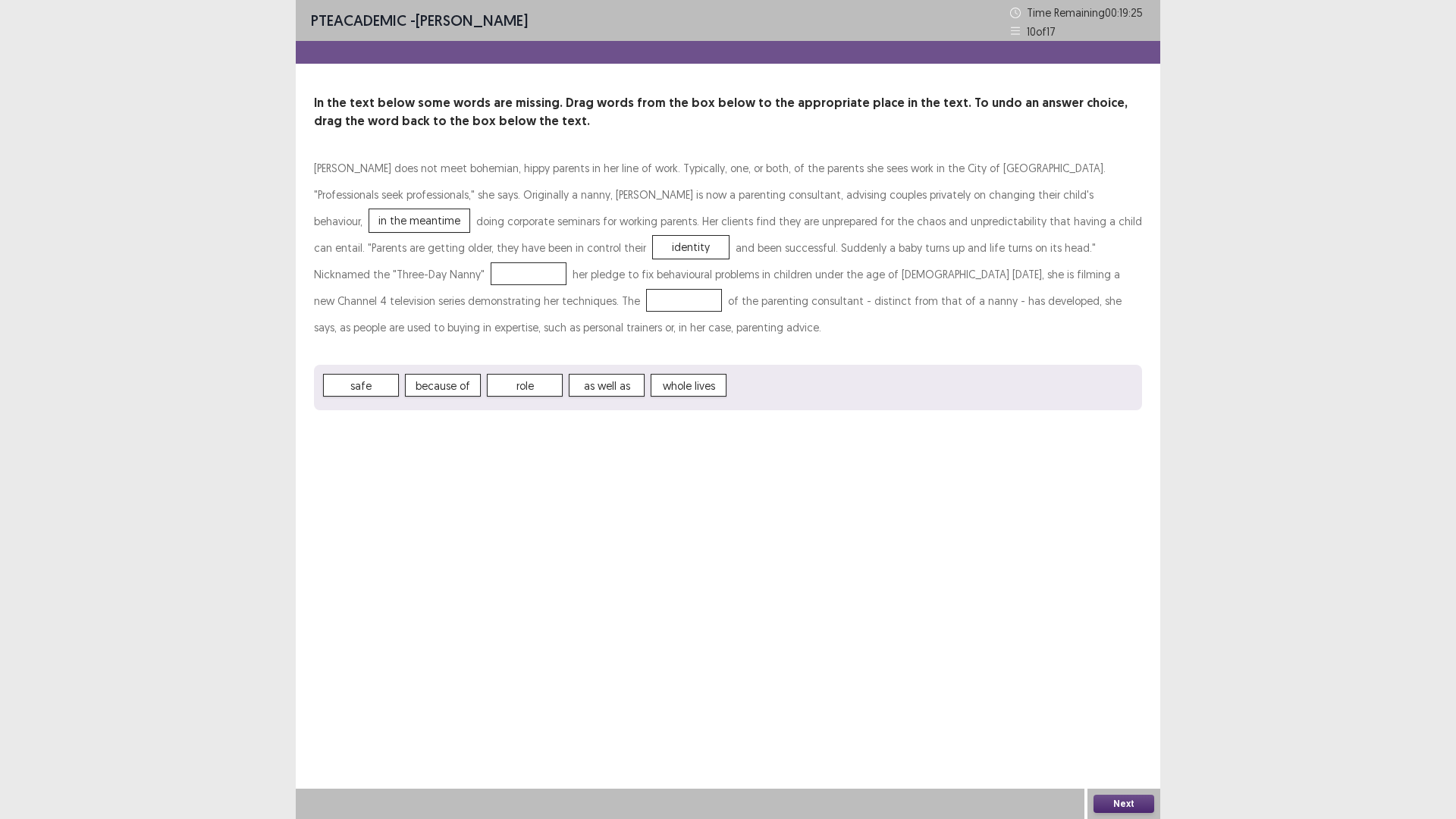
click at [550, 390] on span "role" at bounding box center [524, 385] width 75 height 22
click at [1138, 715] on button "Next" at bounding box center [1124, 804] width 61 height 18
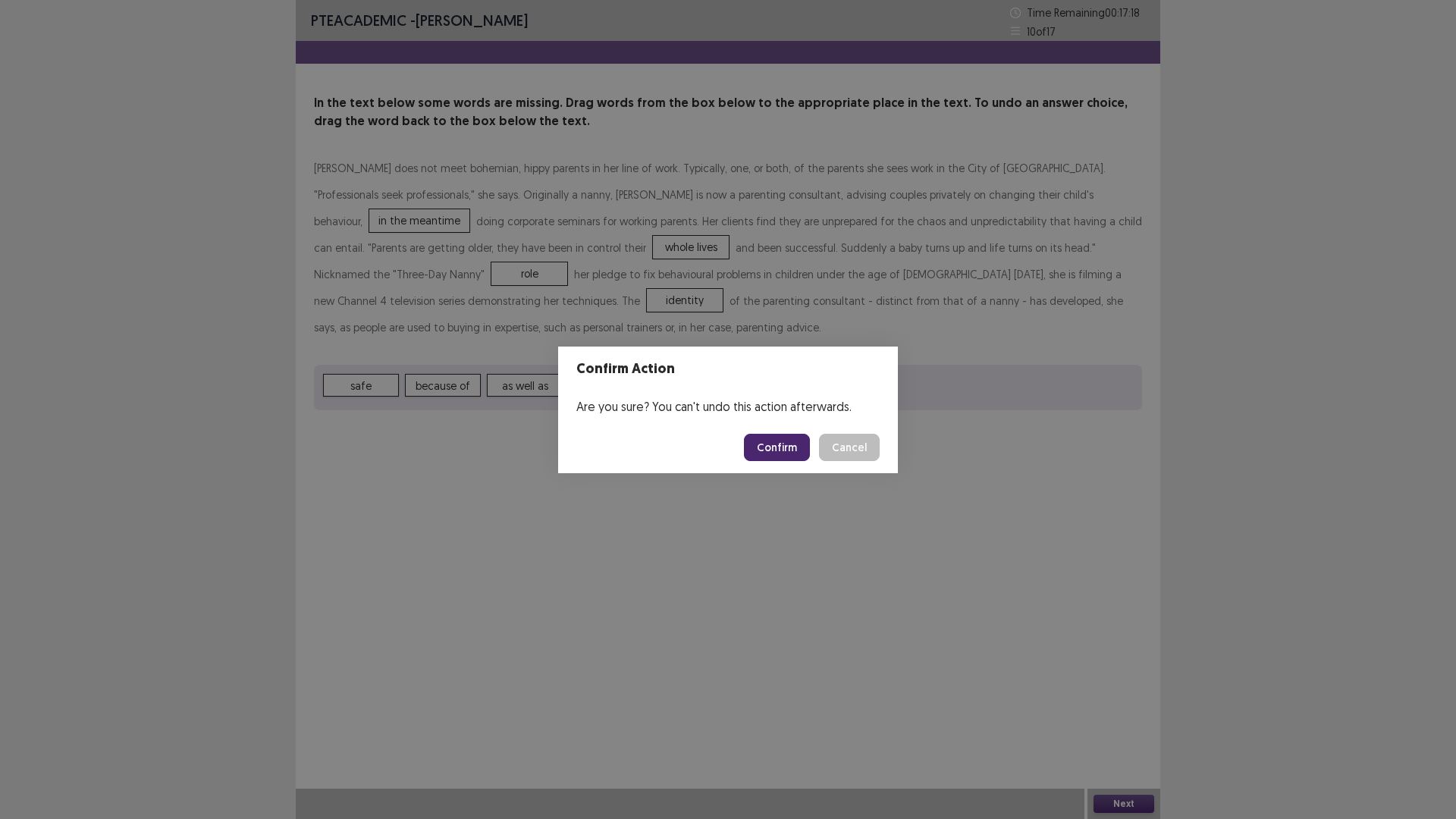
click at [792, 463] on footer "Confirm Cancel" at bounding box center [728, 448] width 340 height 51
click at [792, 448] on button "Confirm" at bounding box center [777, 447] width 66 height 27
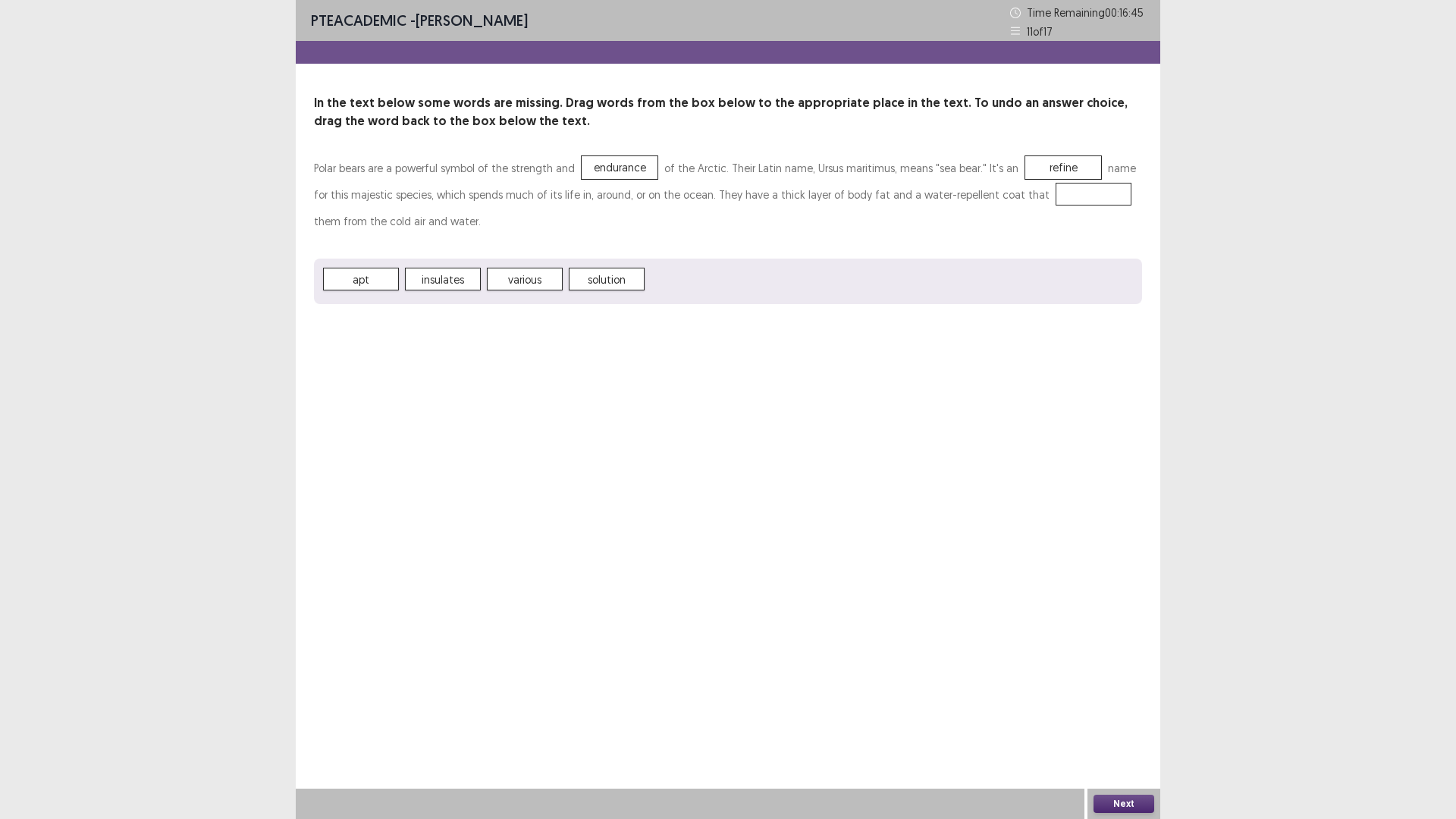
drag, startPoint x: 442, startPoint y: 292, endPoint x: 452, endPoint y: 279, distance: 16.4
click at [452, 279] on div "apt insulates various solution" at bounding box center [728, 281] width 828 height 46
click at [1124, 715] on button "Next" at bounding box center [1124, 804] width 61 height 18
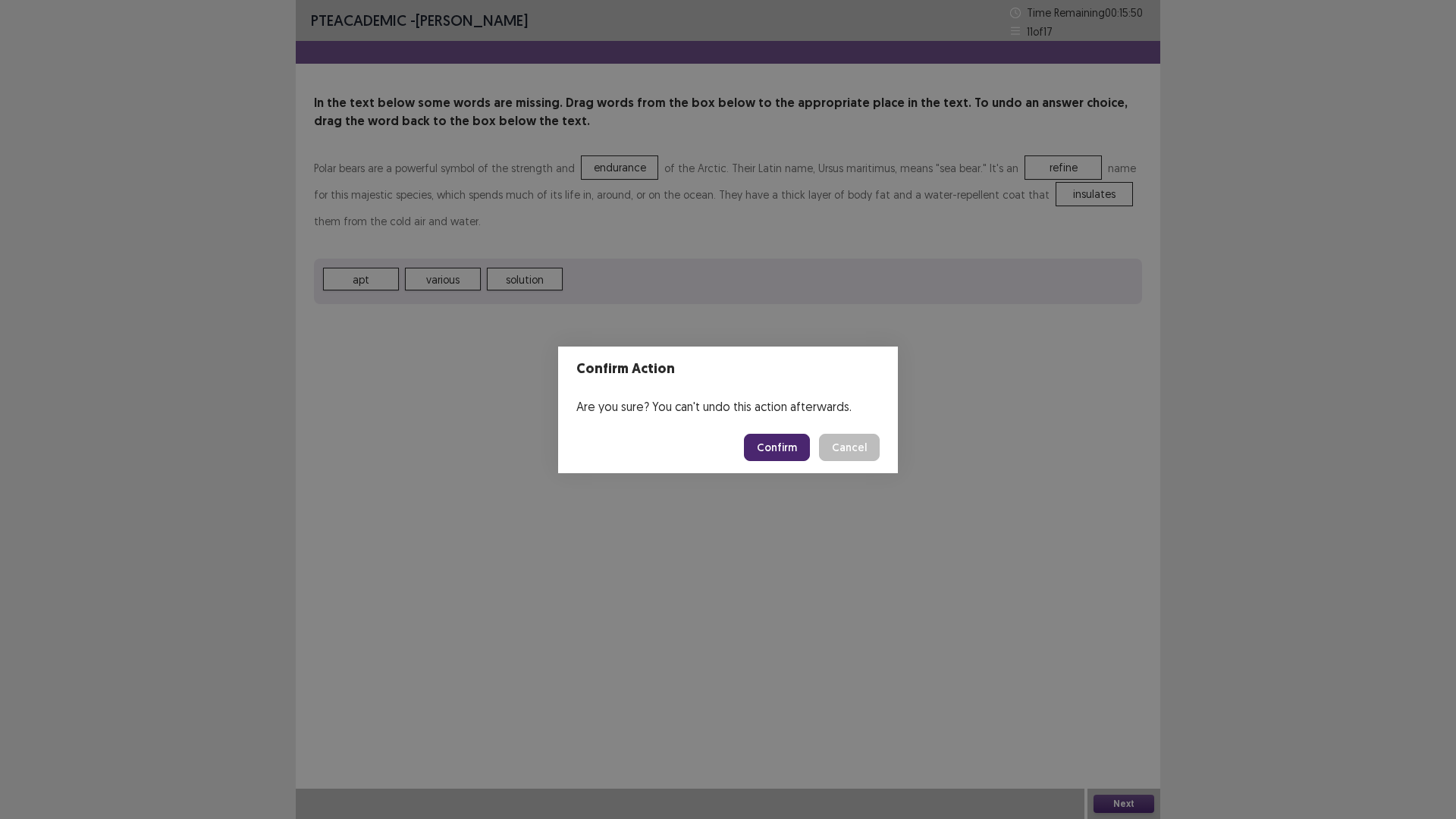
click at [774, 439] on button "Confirm" at bounding box center [777, 447] width 66 height 27
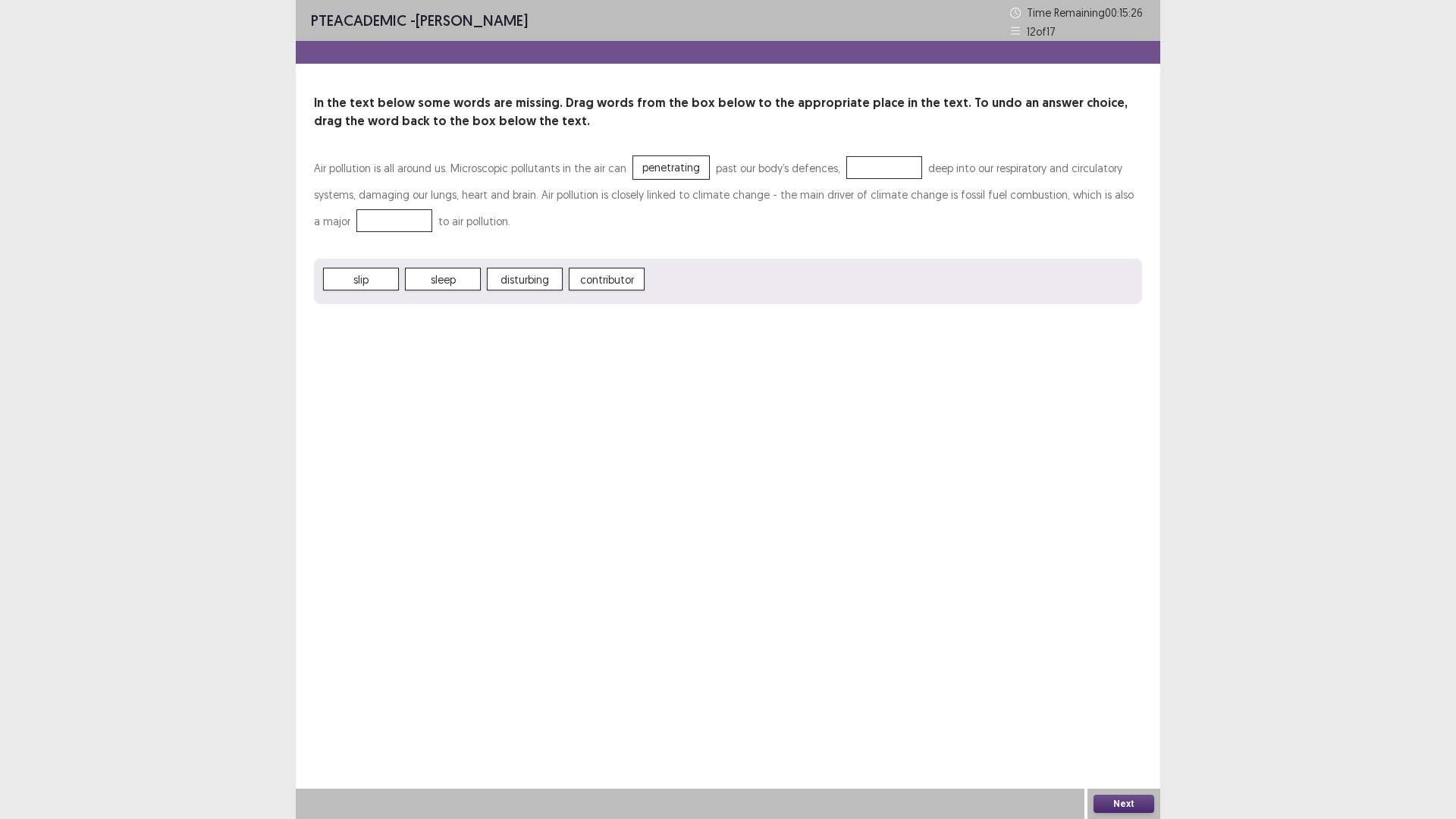
click at [374, 287] on span "slip" at bounding box center [361, 279] width 75 height 22
click at [1134, 715] on button "Next" at bounding box center [1124, 804] width 61 height 18
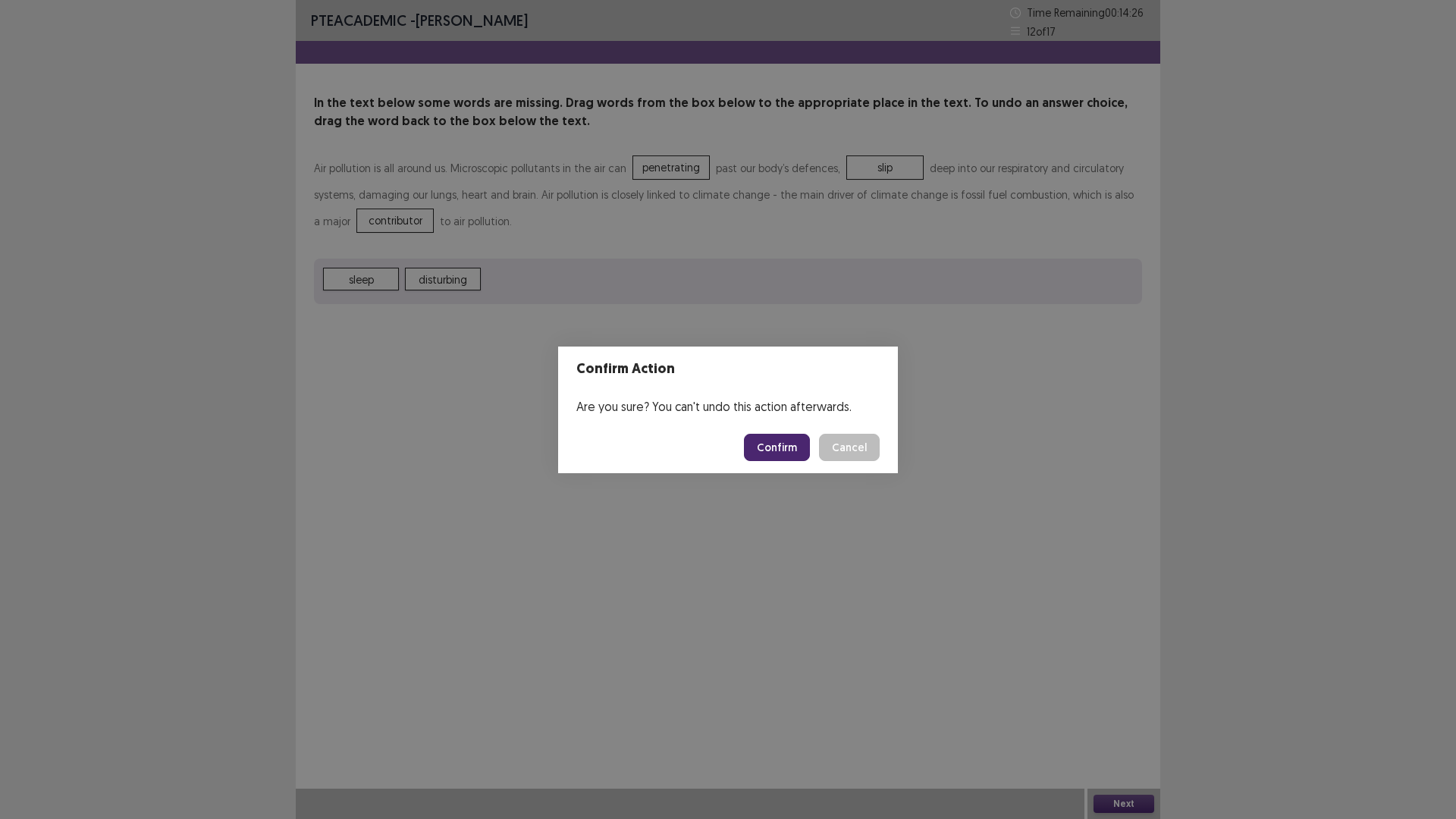
click at [778, 456] on button "Confirm" at bounding box center [777, 447] width 66 height 27
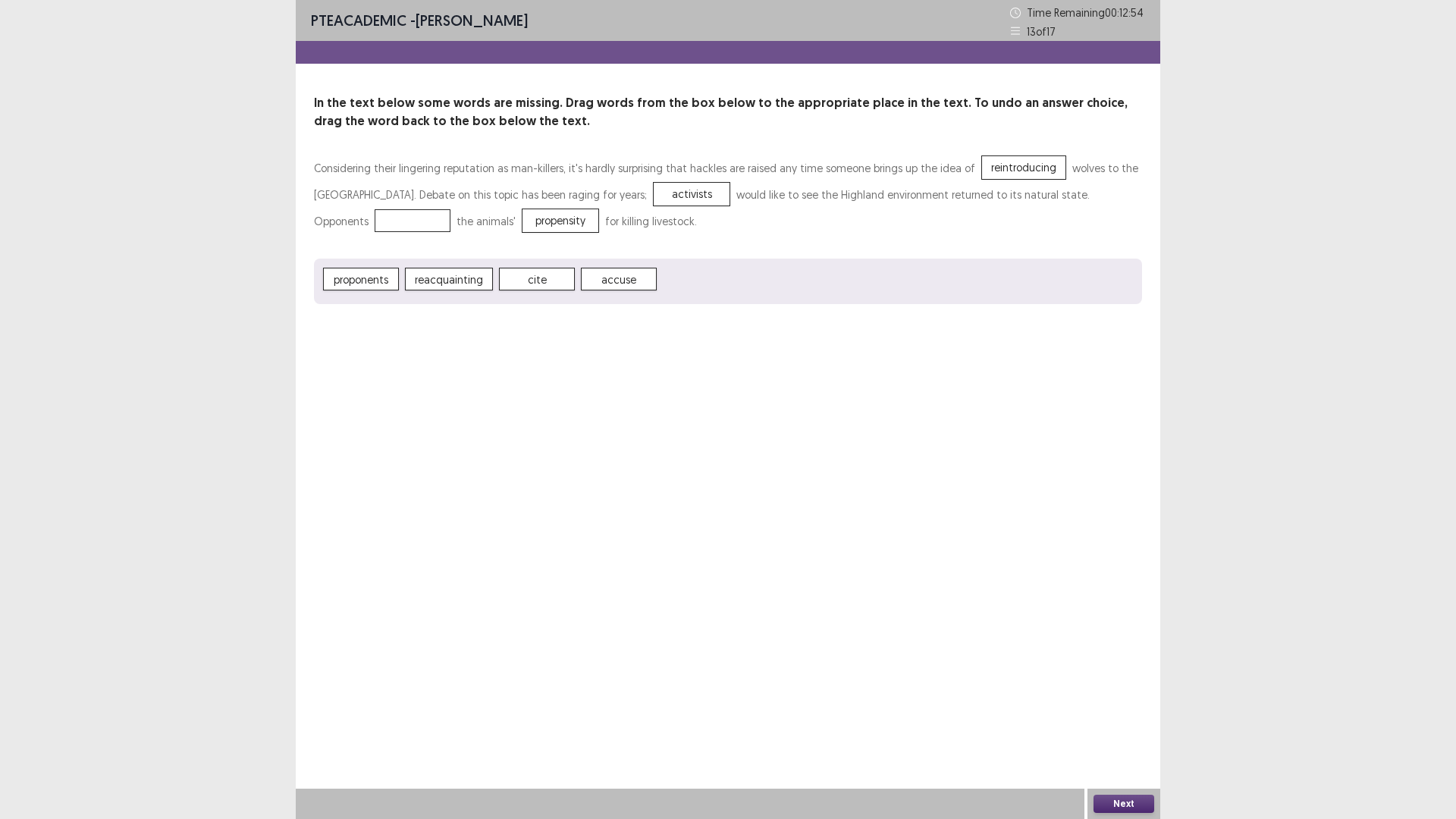
drag, startPoint x: 678, startPoint y: 281, endPoint x: 587, endPoint y: 254, distance: 94.9
click at [588, 254] on div "Considering their lingering reputation as man-killers, it's hardly surprising t…" at bounding box center [728, 230] width 828 height 149
drag, startPoint x: 643, startPoint y: 266, endPoint x: 627, endPoint y: 271, distance: 16.8
click at [627, 271] on div "proponents reacquainting cite accuse" at bounding box center [728, 281] width 828 height 46
click at [1099, 715] on div "Next" at bounding box center [1124, 803] width 73 height 31
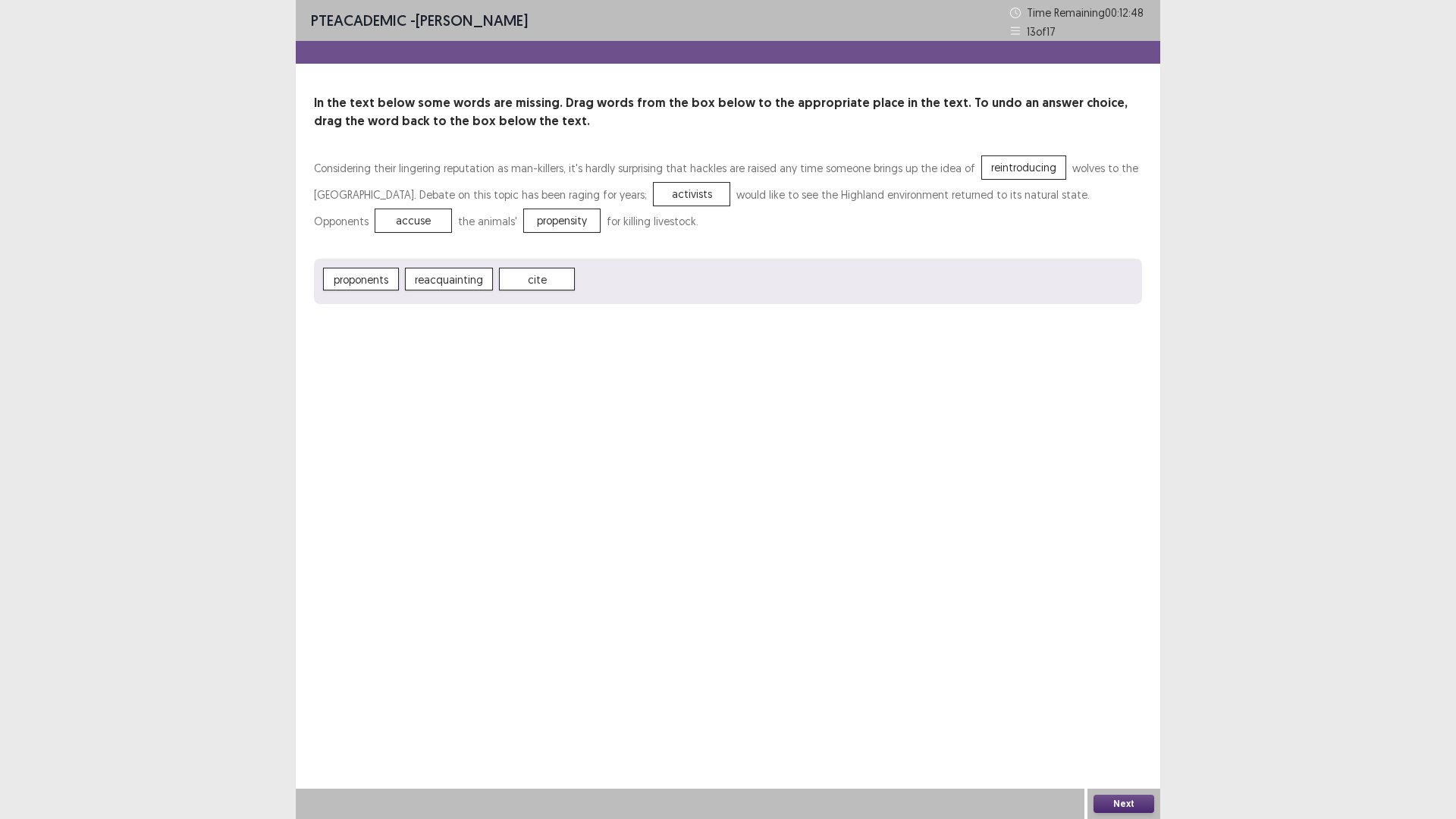
click at [1115, 715] on button "Next" at bounding box center [1124, 804] width 61 height 18
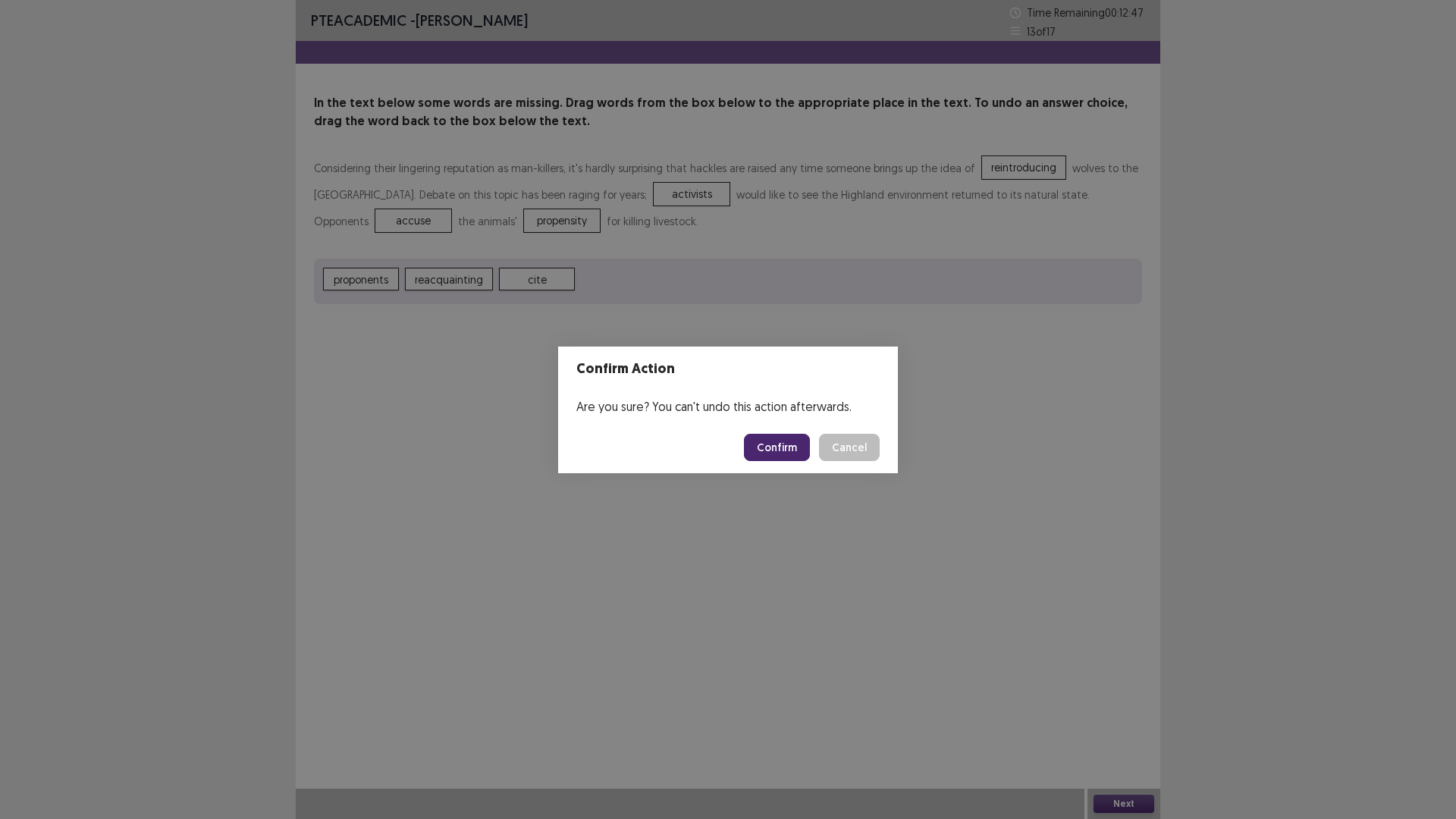
click at [753, 439] on button "Confirm" at bounding box center [777, 447] width 66 height 27
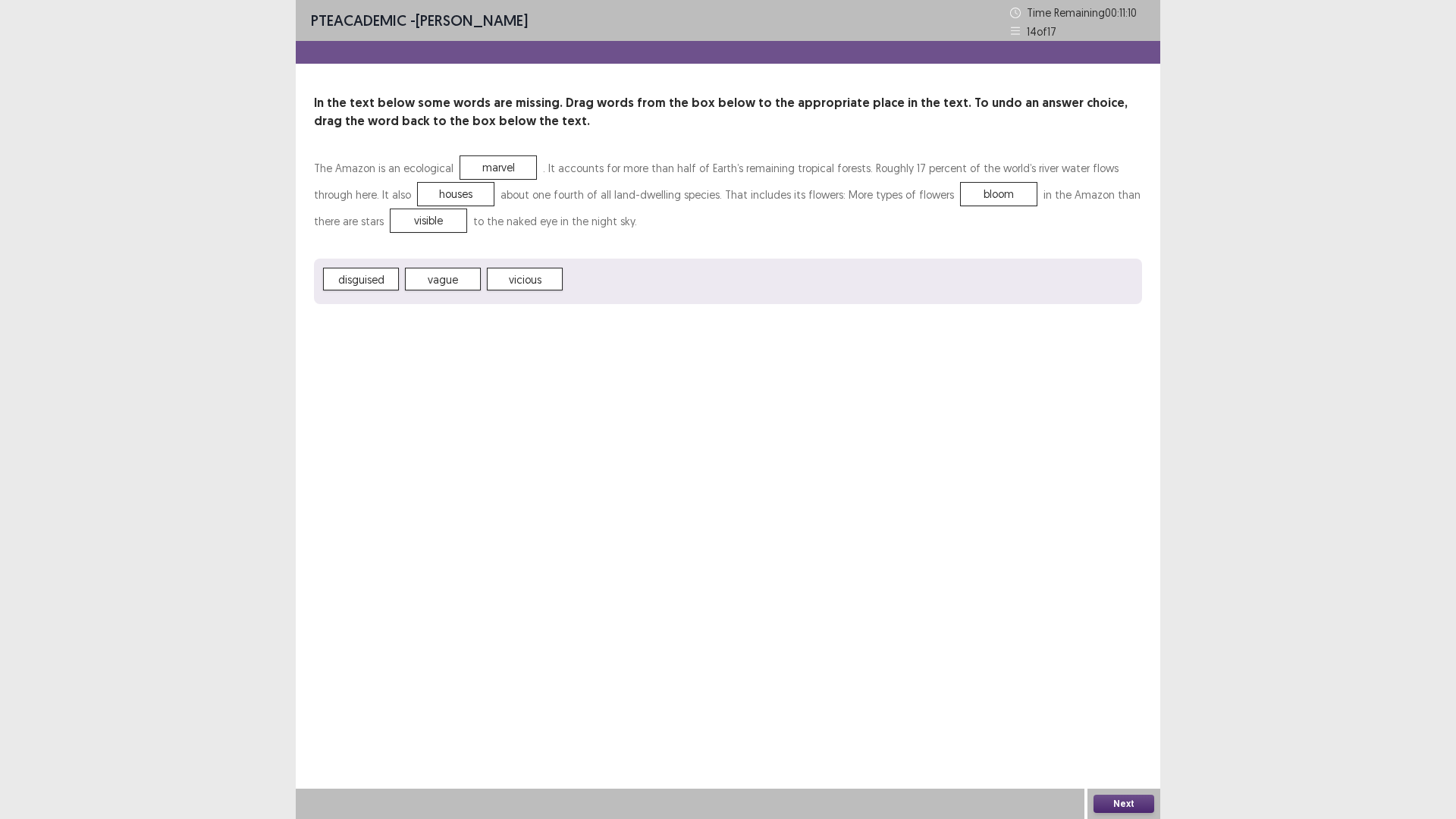
click at [1142, 715] on div "Next" at bounding box center [1124, 803] width 73 height 31
click at [1140, 715] on button "Next" at bounding box center [1124, 804] width 61 height 18
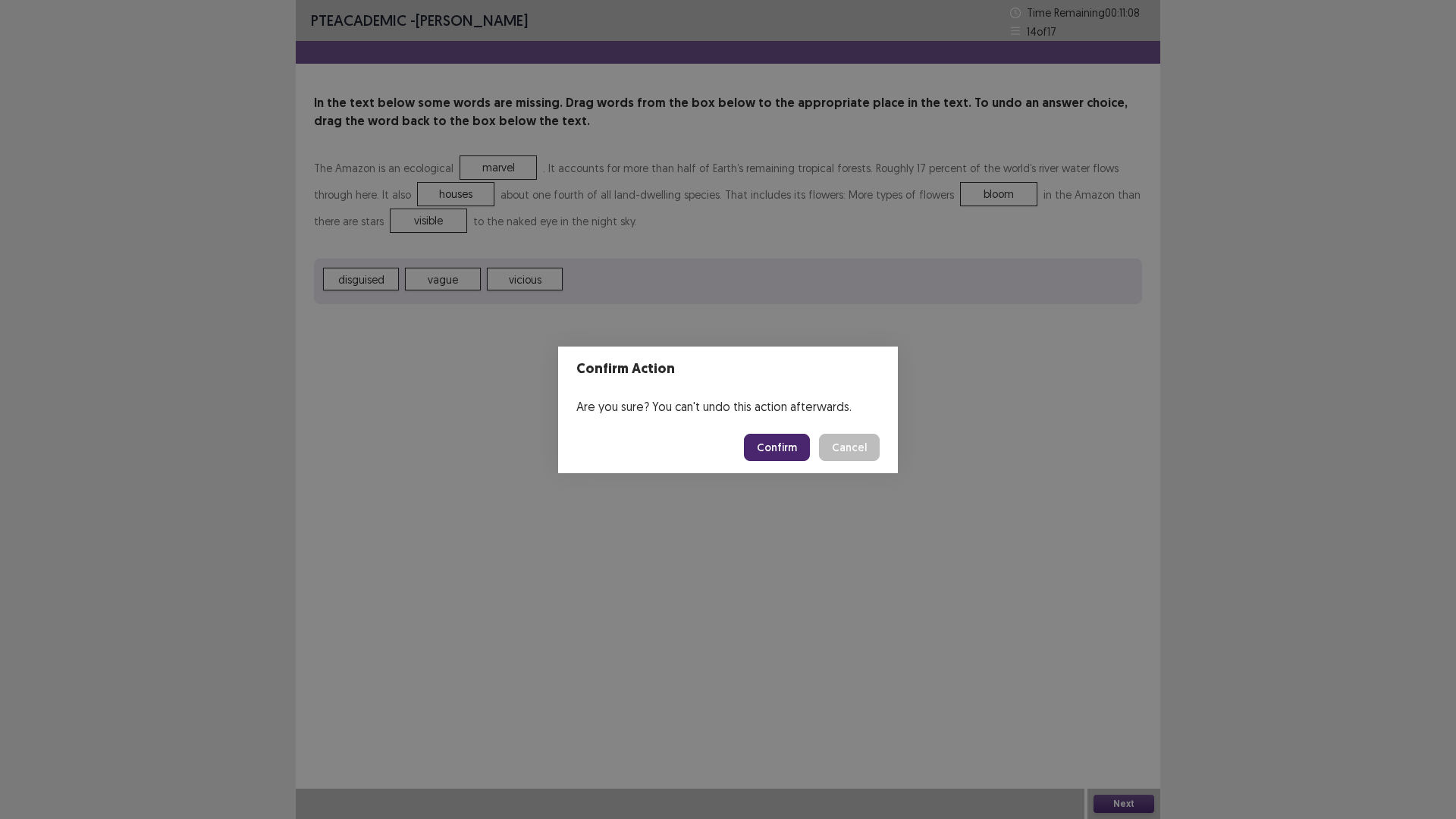
click at [790, 463] on footer "Confirm Cancel" at bounding box center [728, 448] width 340 height 51
click at [789, 447] on button "Confirm" at bounding box center [777, 447] width 66 height 27
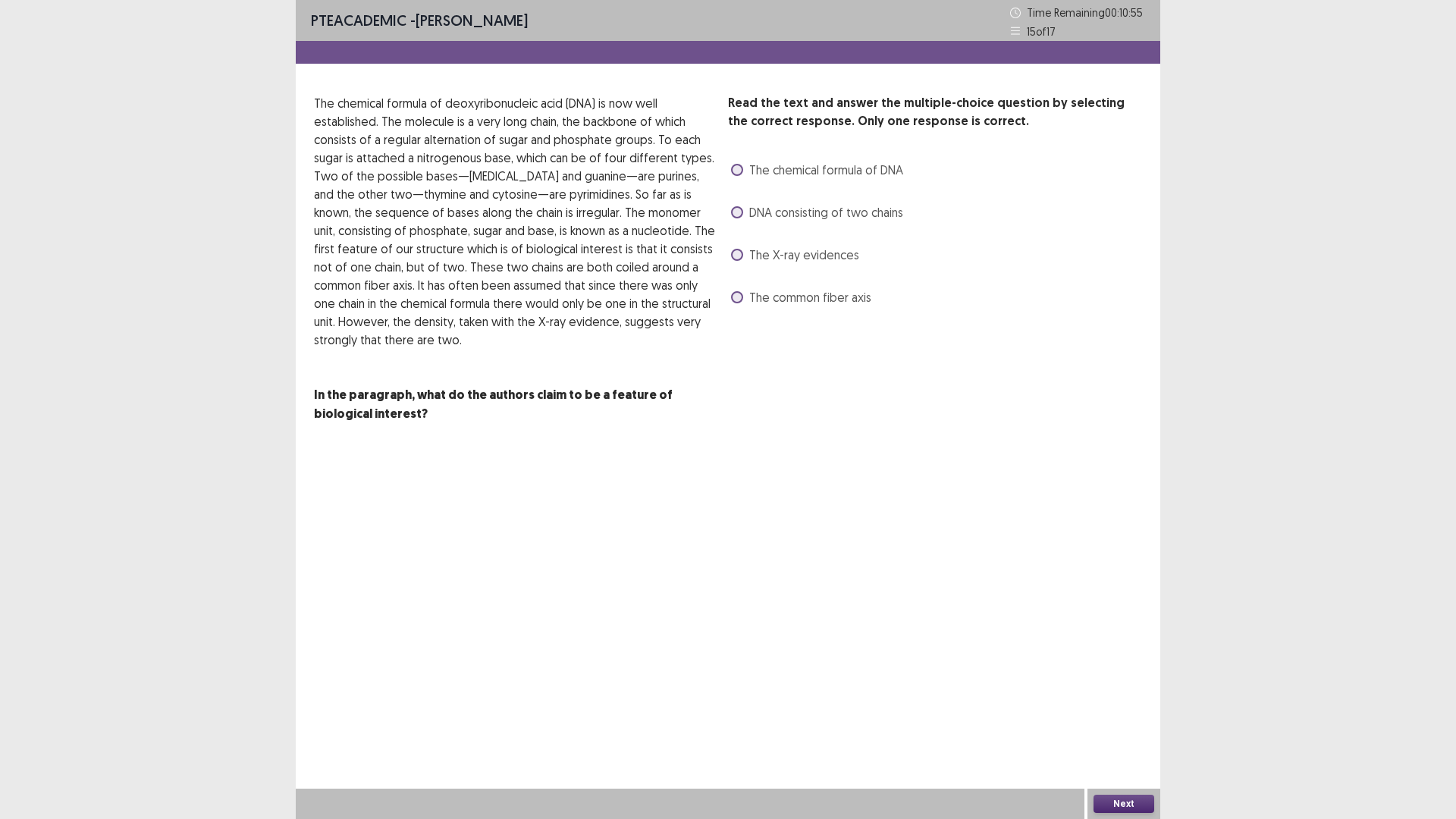
drag, startPoint x: 311, startPoint y: 389, endPoint x: 431, endPoint y: 404, distance: 120.9
click at [431, 404] on div "Read the text and answer the multiple-choice question by selecting the correct …" at bounding box center [728, 258] width 865 height 329
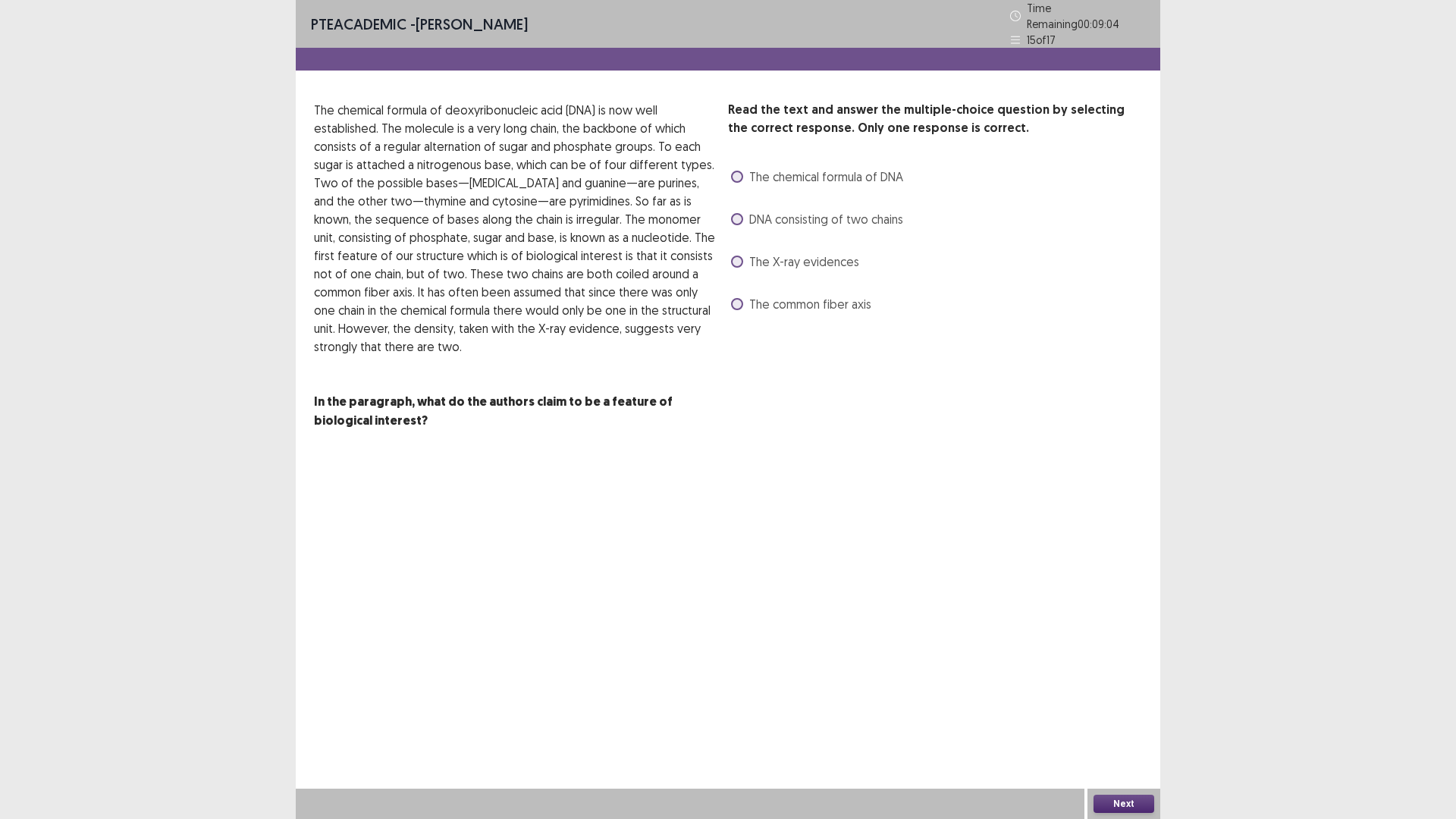
click at [786, 218] on span "DNA consisting of two chains" at bounding box center [827, 219] width 154 height 18
click at [818, 146] on div "Read the text and answer the multiple-choice question by selecting the correct …" at bounding box center [934, 209] width 414 height 216
click at [818, 167] on span "The chemical formula of DNA" at bounding box center [827, 177] width 154 height 18
click at [811, 212] on span "DNA consisting of two chains" at bounding box center [827, 219] width 154 height 18
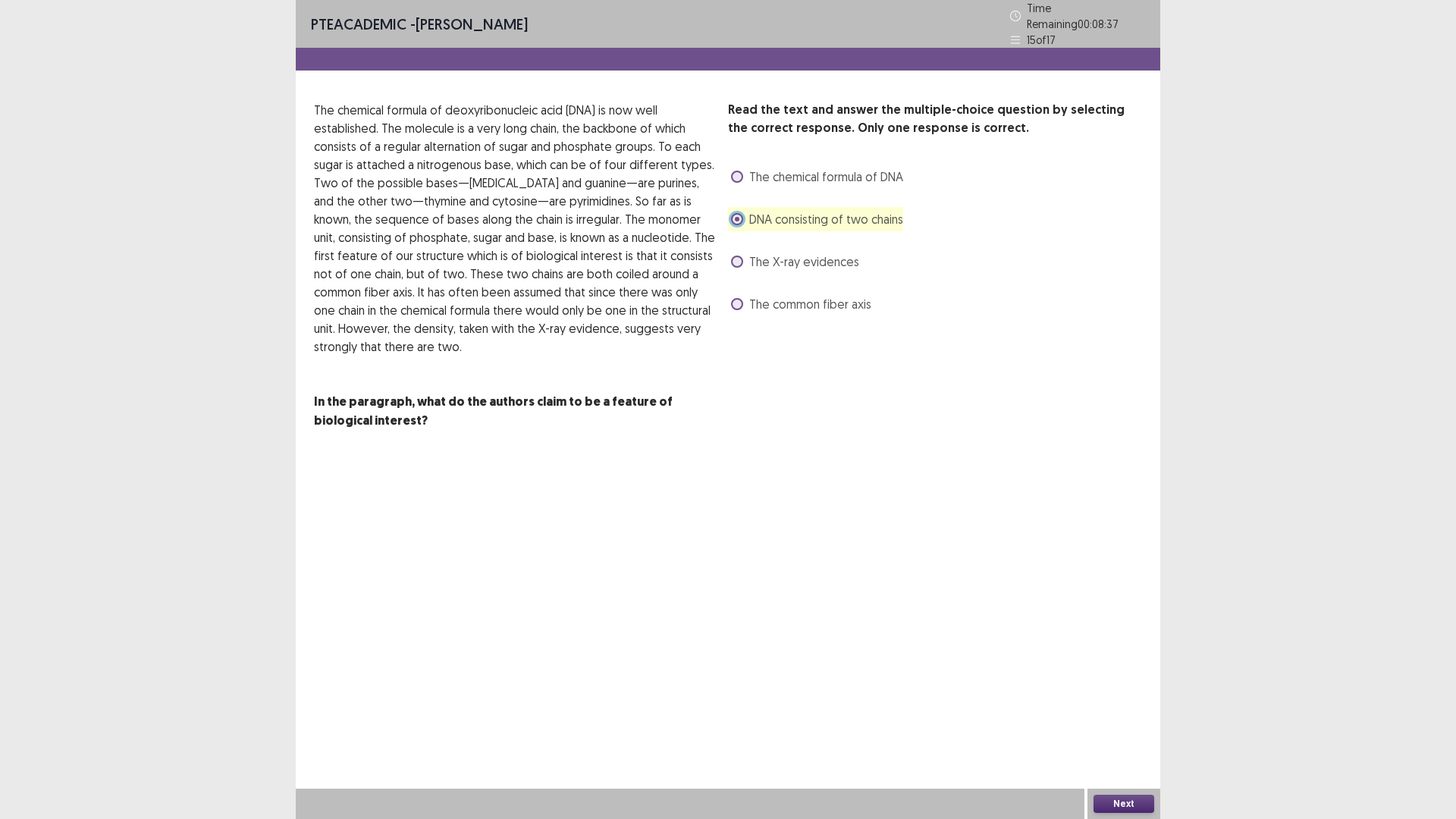
click at [1130, 715] on button "Next" at bounding box center [1124, 804] width 61 height 18
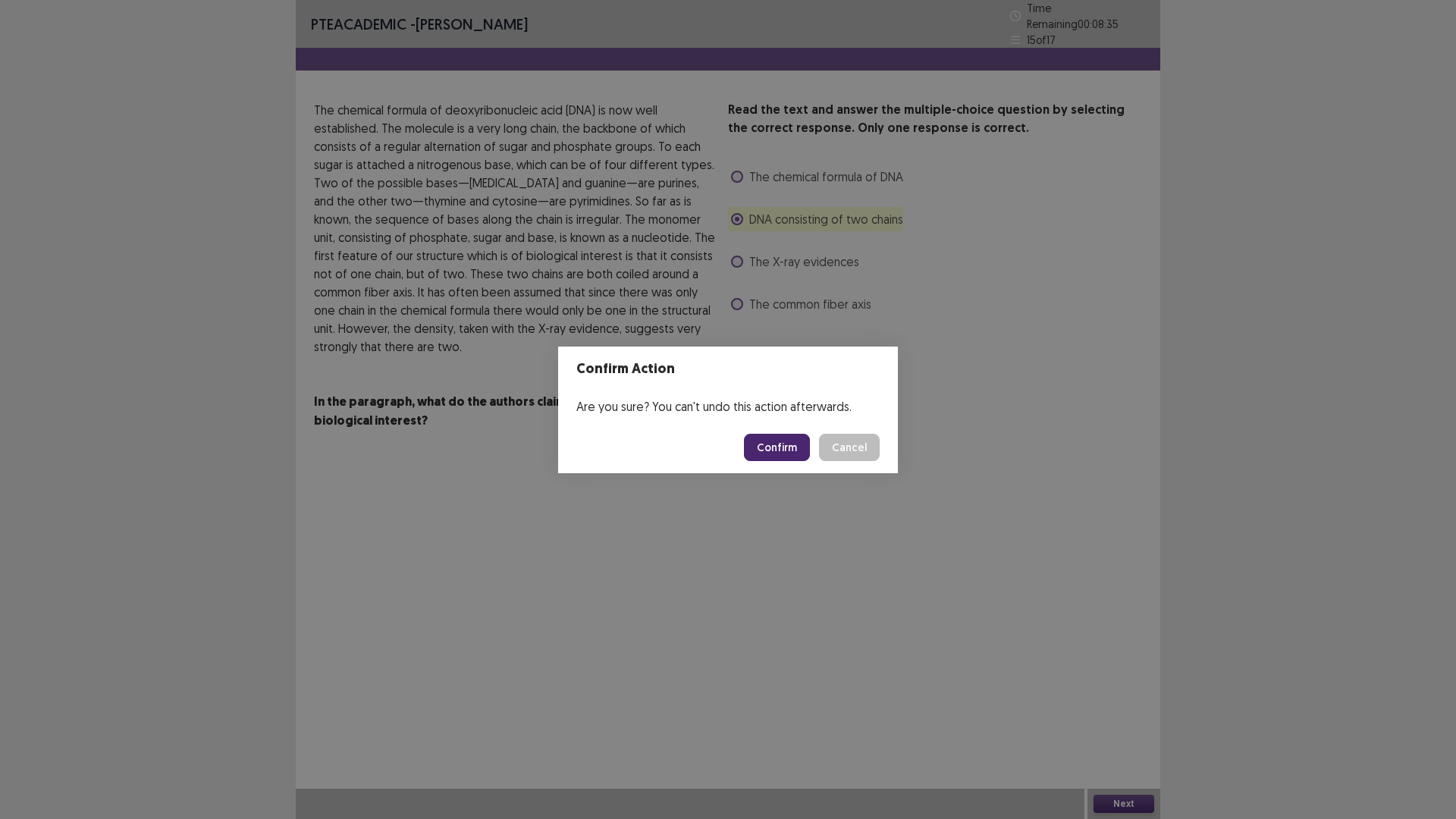
click at [795, 449] on button "Confirm" at bounding box center [777, 447] width 66 height 27
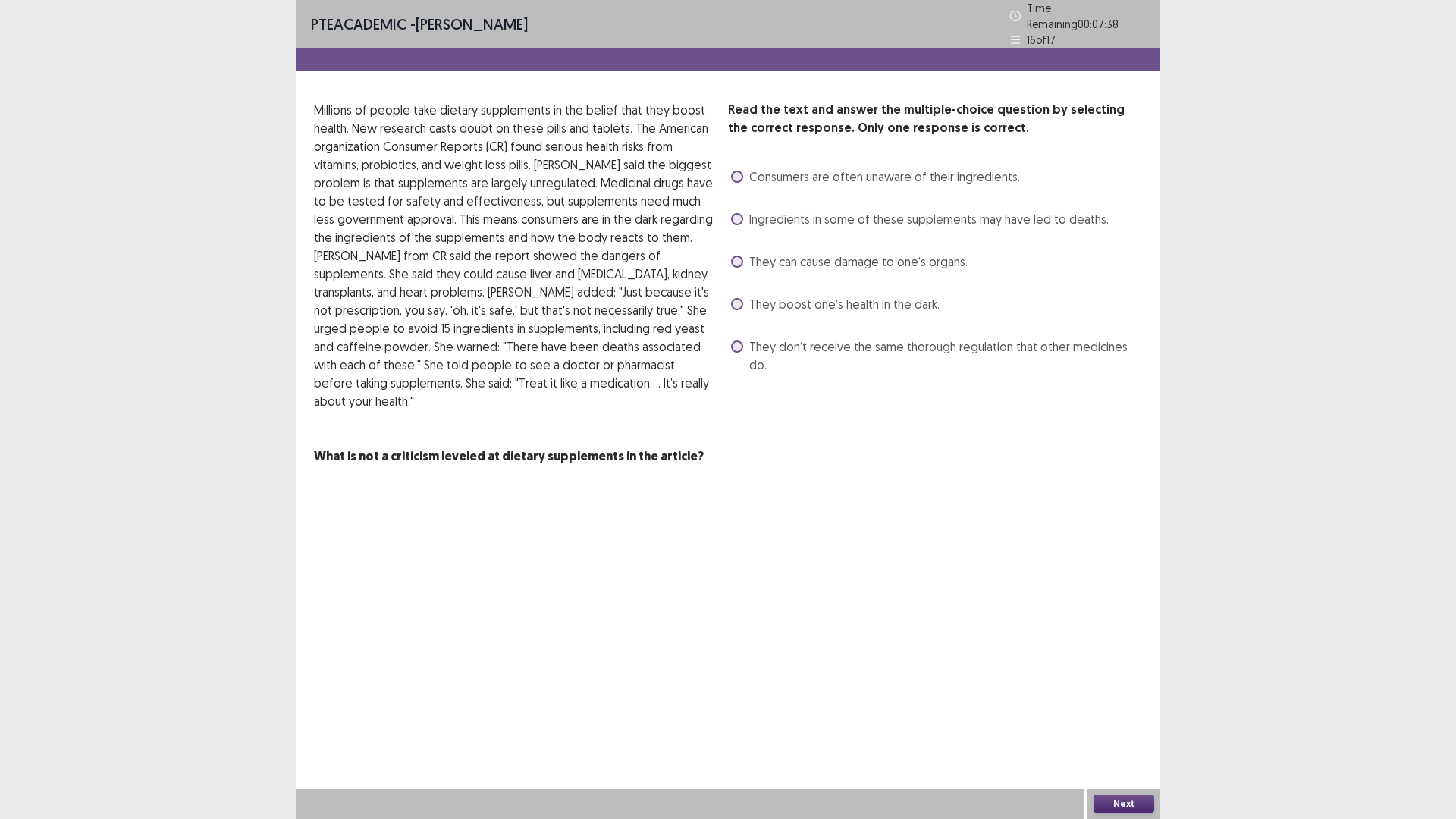
click at [873, 352] on div "Read the text and answer the multiple-choice question by selecting the correct …" at bounding box center [934, 284] width 414 height 365
click at [870, 343] on span "They don’t receive the same thorough regulation that other medicines do." at bounding box center [946, 356] width 393 height 36
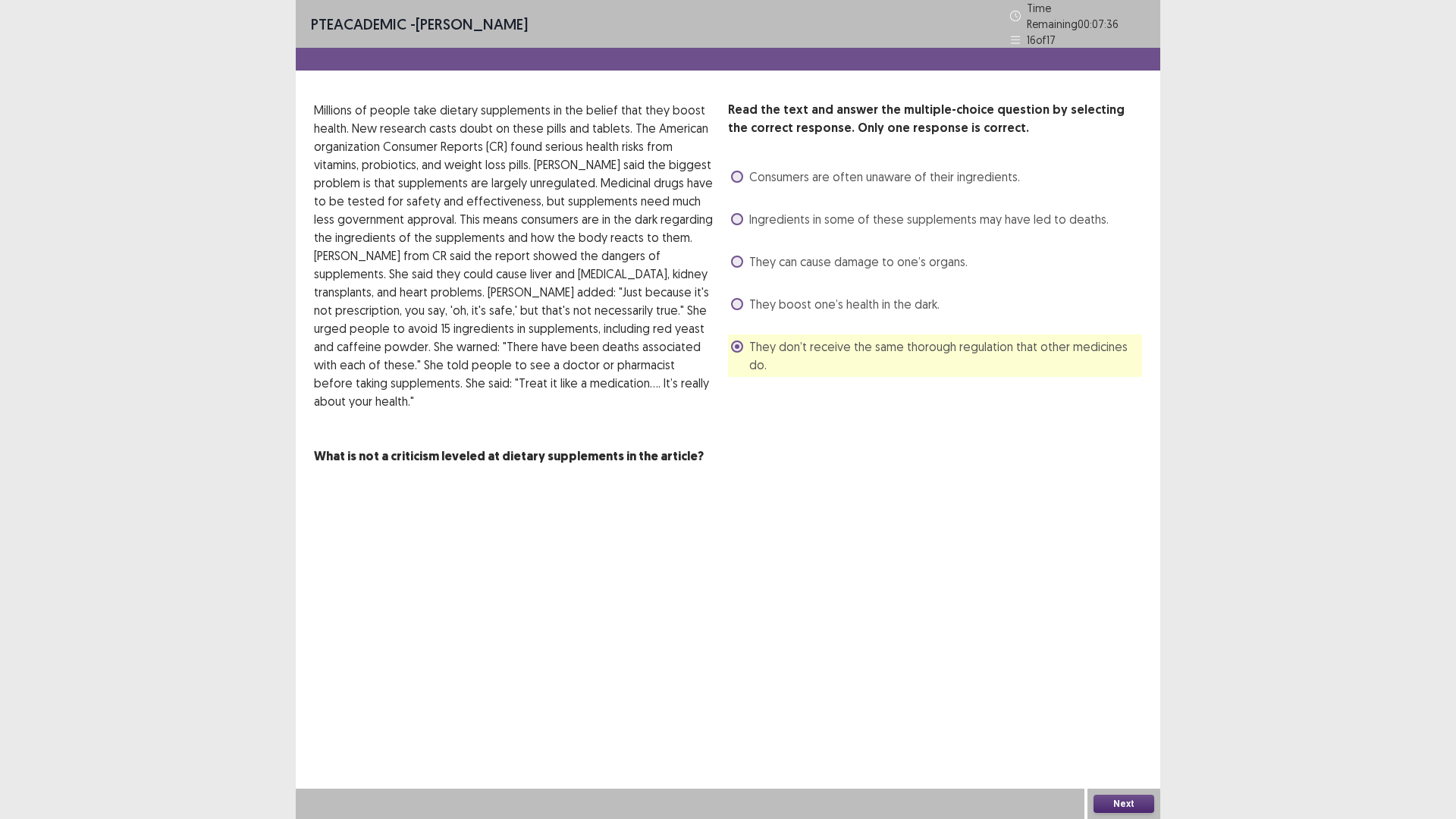
click at [862, 218] on span "Ingredients in some of these supplements may have led to deaths." at bounding box center [929, 219] width 360 height 18
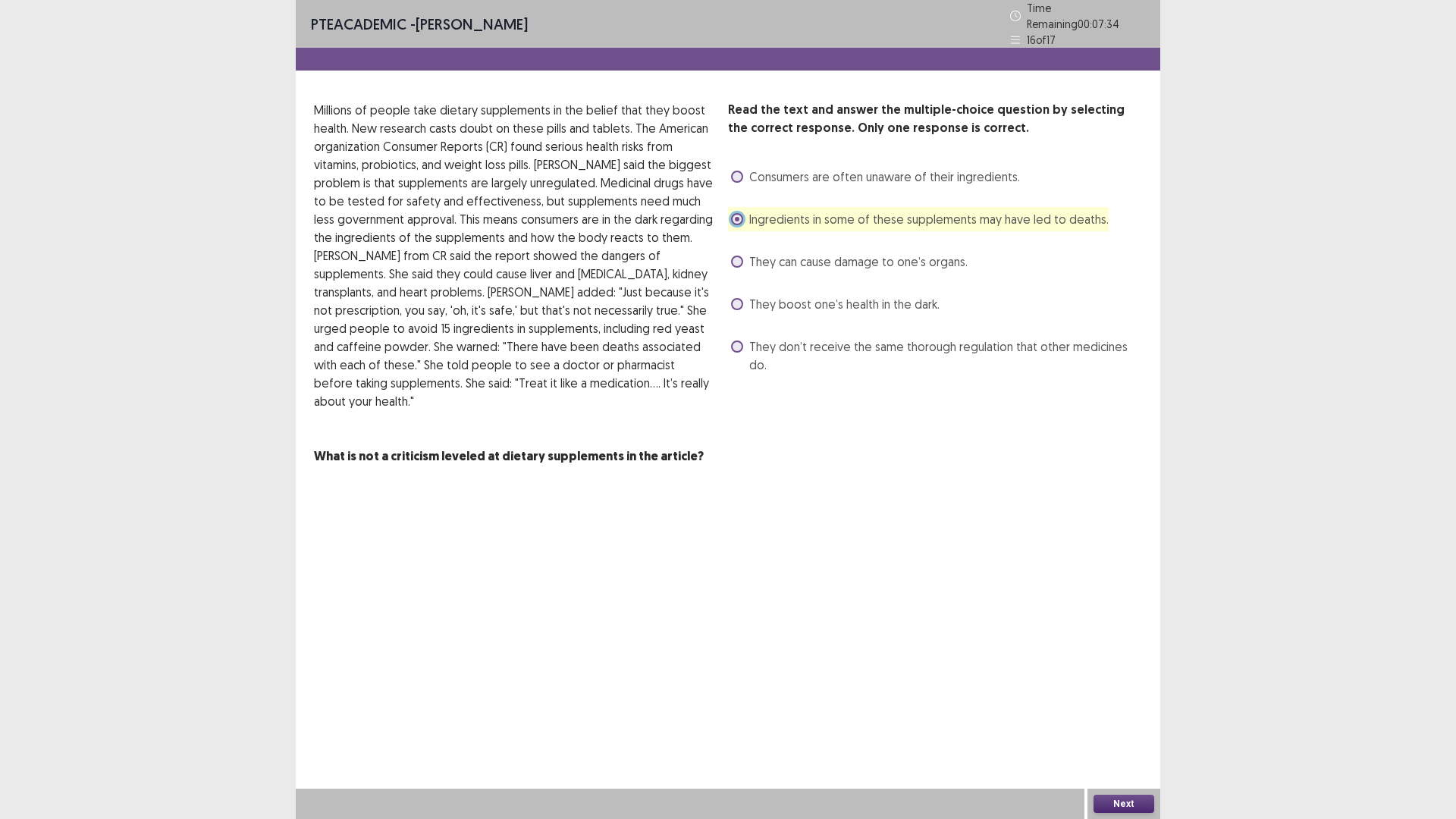
click at [861, 351] on div "Read the text and answer the multiple-choice question by selecting the correct …" at bounding box center [934, 284] width 414 height 365
click at [866, 345] on span "They don’t receive the same thorough regulation that other medicines do." at bounding box center [946, 356] width 393 height 36
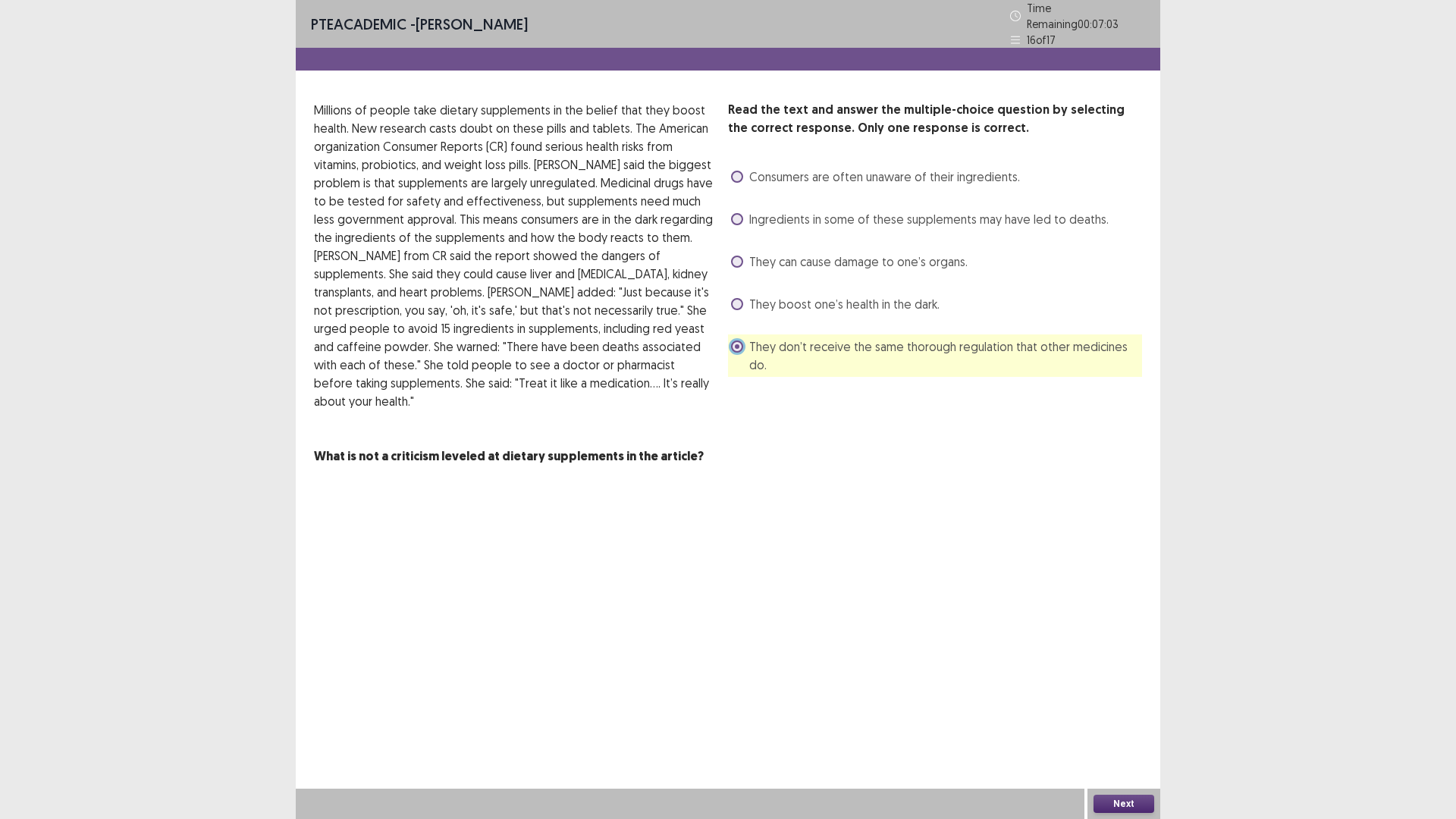
click at [797, 301] on span "They boost one’s health in the dark." at bounding box center [845, 304] width 191 height 18
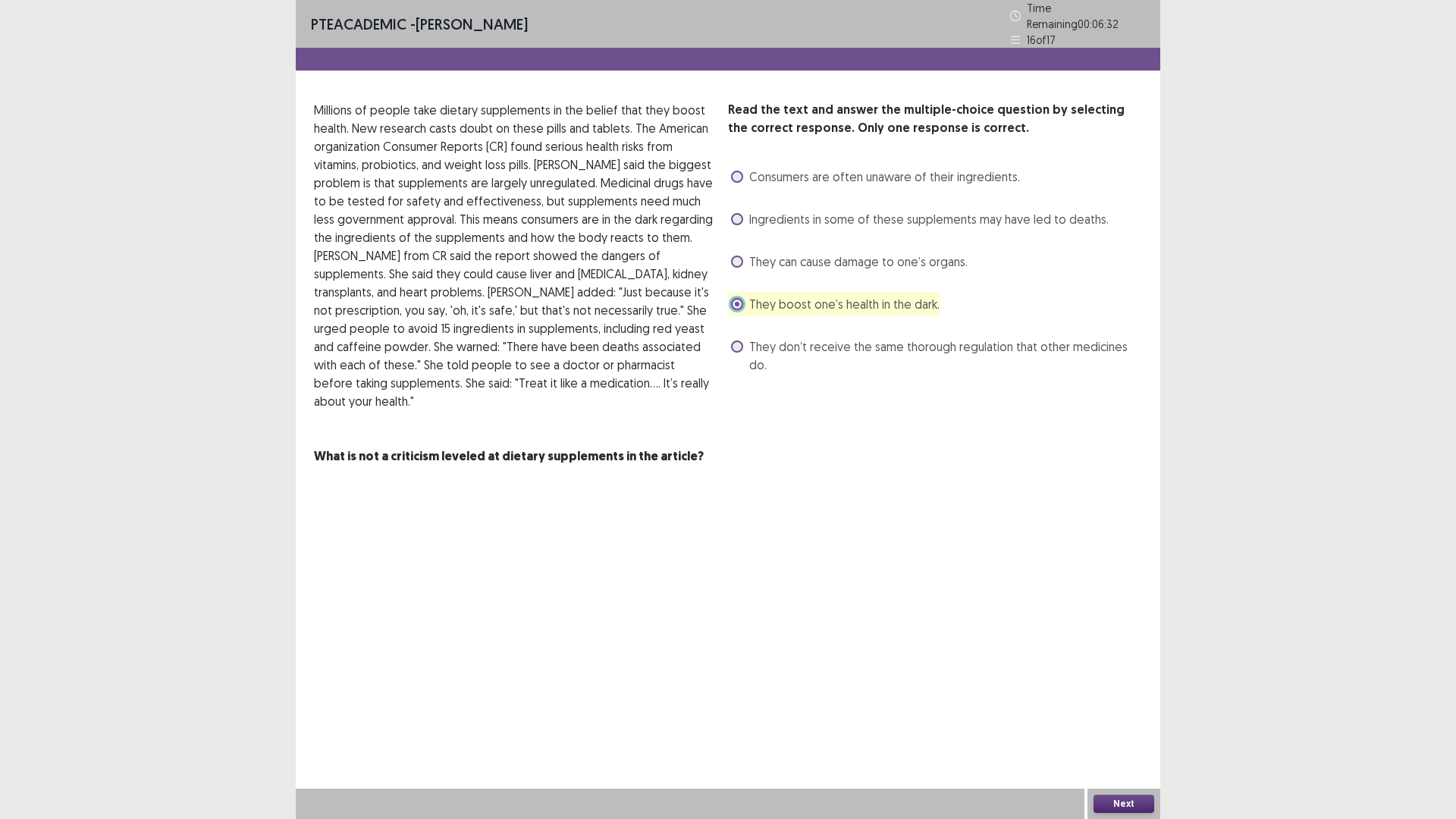
click at [1109, 715] on button "Next" at bounding box center [1124, 804] width 61 height 18
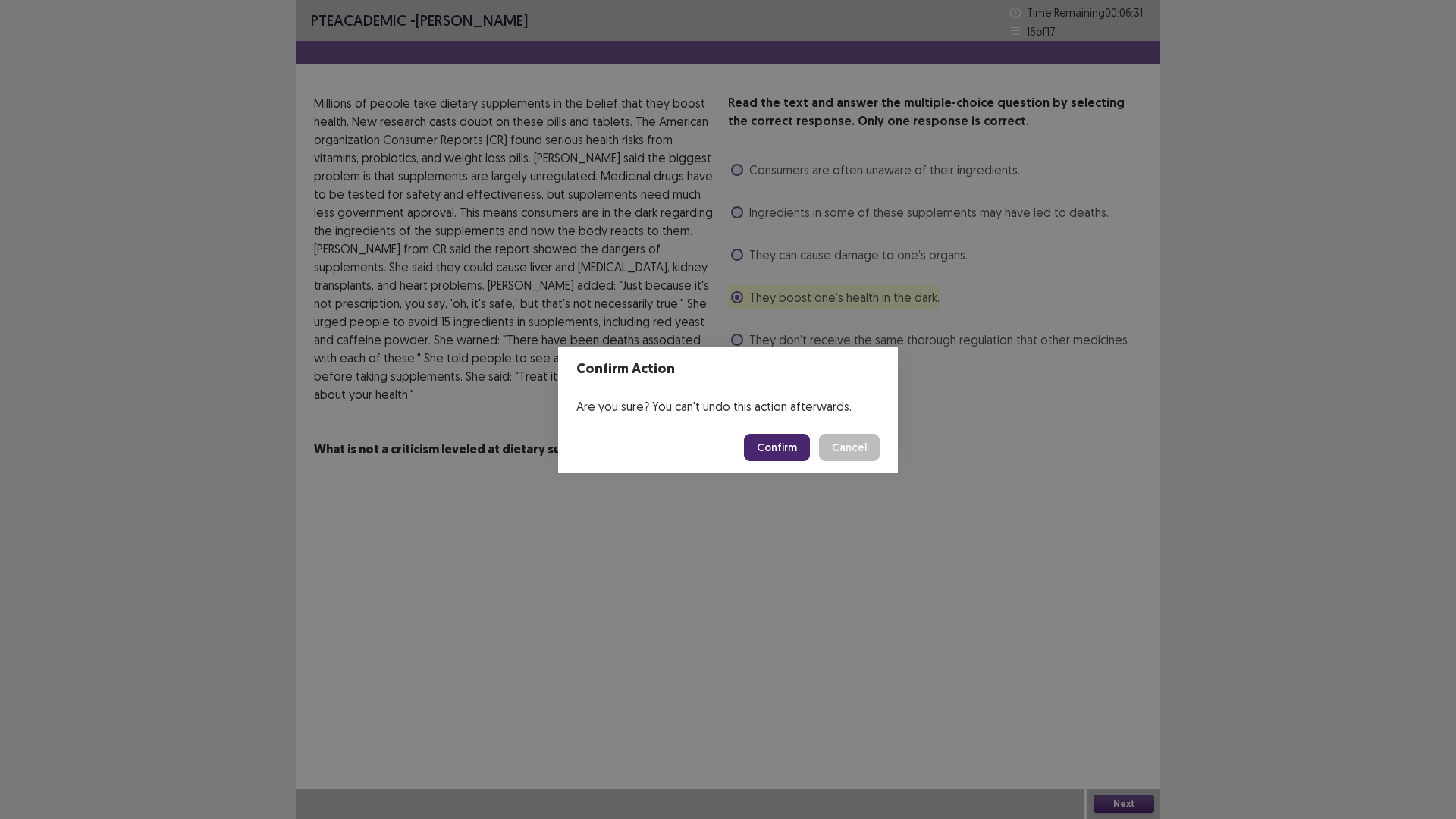
click at [769, 465] on footer "Confirm Cancel" at bounding box center [728, 448] width 340 height 51
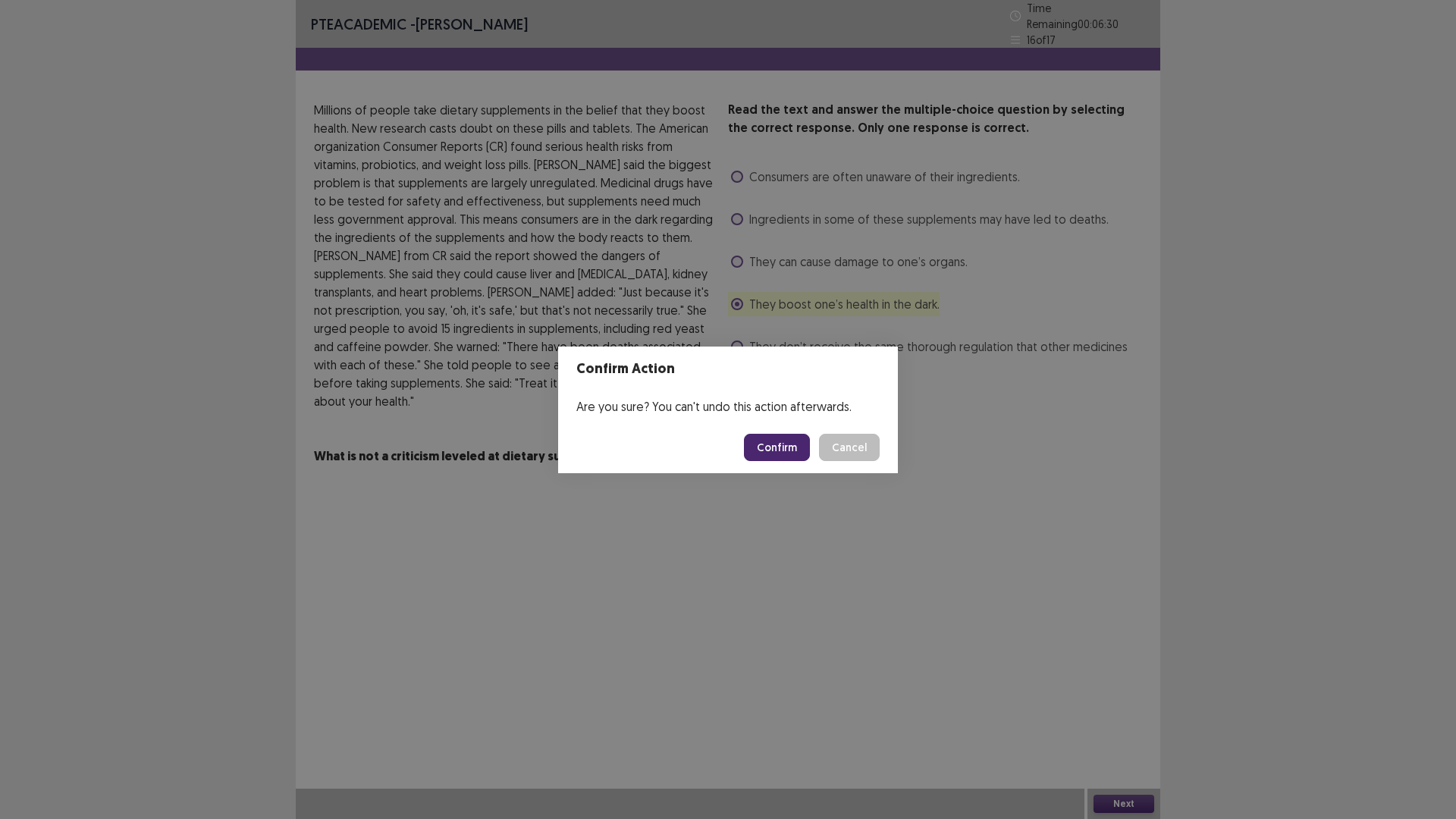
click at [770, 454] on button "Confirm" at bounding box center [777, 447] width 66 height 27
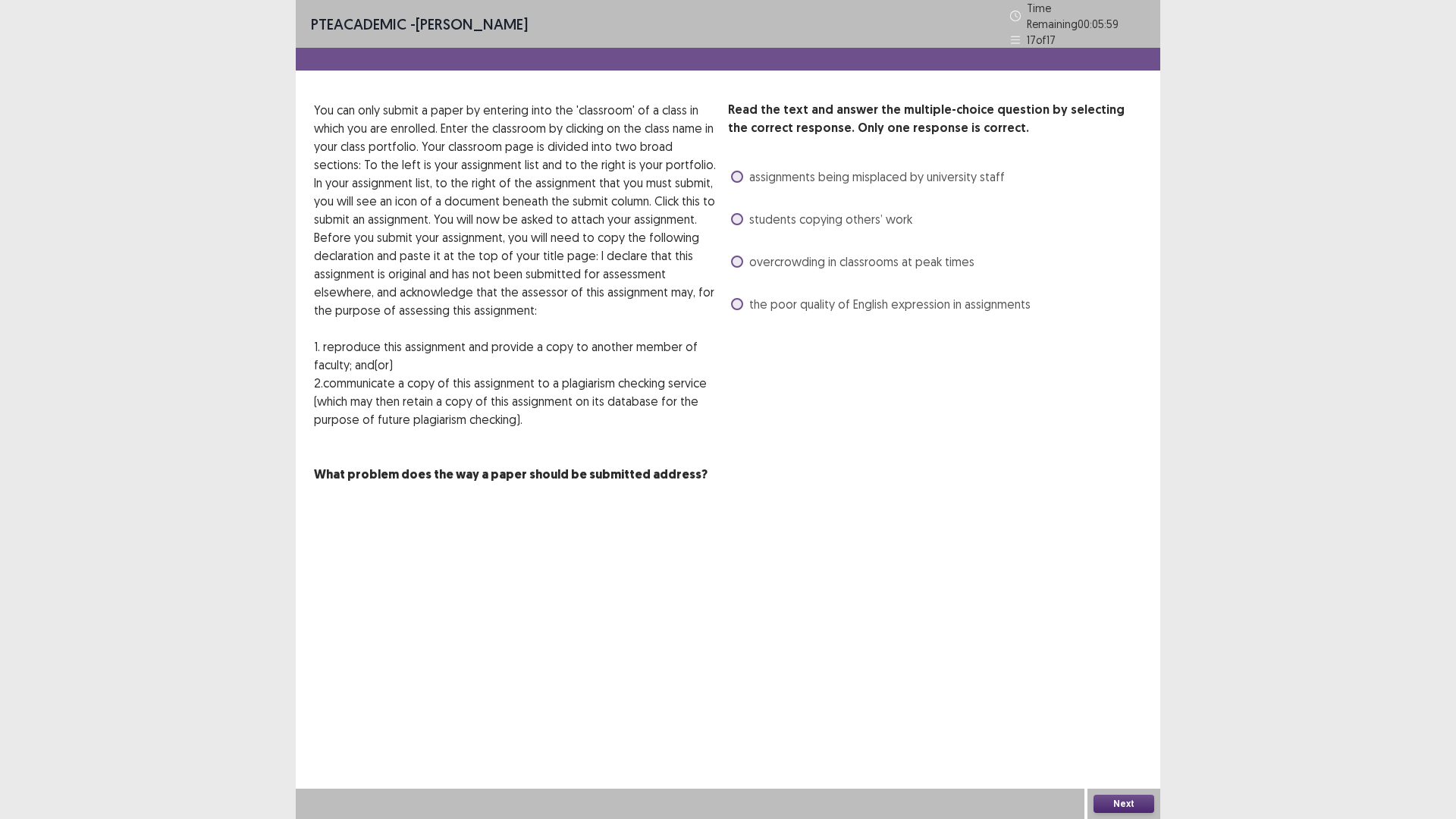
click at [881, 220] on span "students copying others’ work" at bounding box center [831, 219] width 163 height 18
drag, startPoint x: 1101, startPoint y: 790, endPoint x: 1156, endPoint y: 818, distance: 61.7
click at [1119, 715] on div "Next" at bounding box center [1124, 803] width 73 height 31
click at [1156, 715] on div "Next" at bounding box center [1124, 803] width 73 height 31
click at [1145, 715] on button "Next" at bounding box center [1124, 804] width 61 height 18
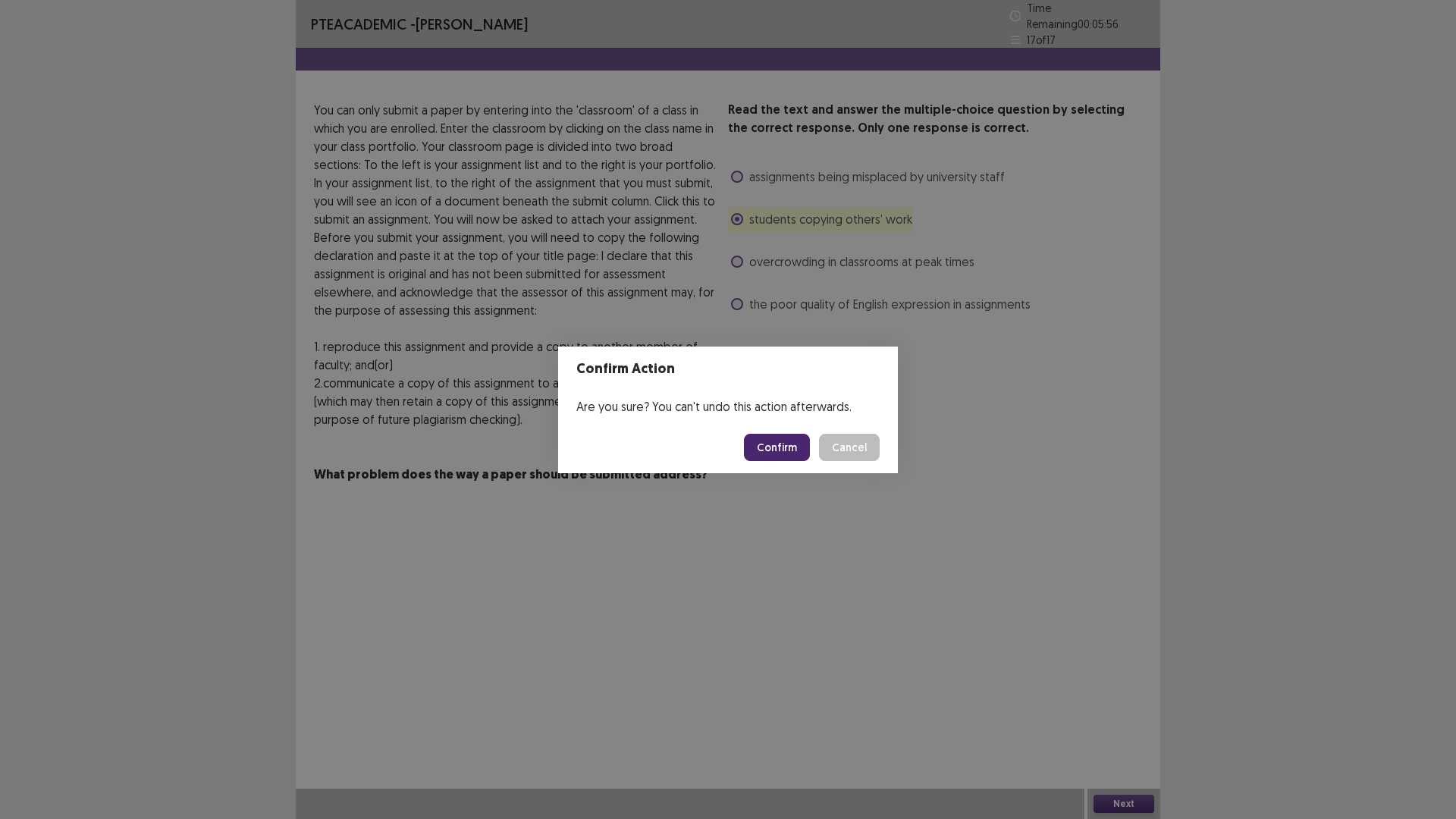
click at [777, 453] on button "Confirm" at bounding box center [777, 447] width 66 height 27
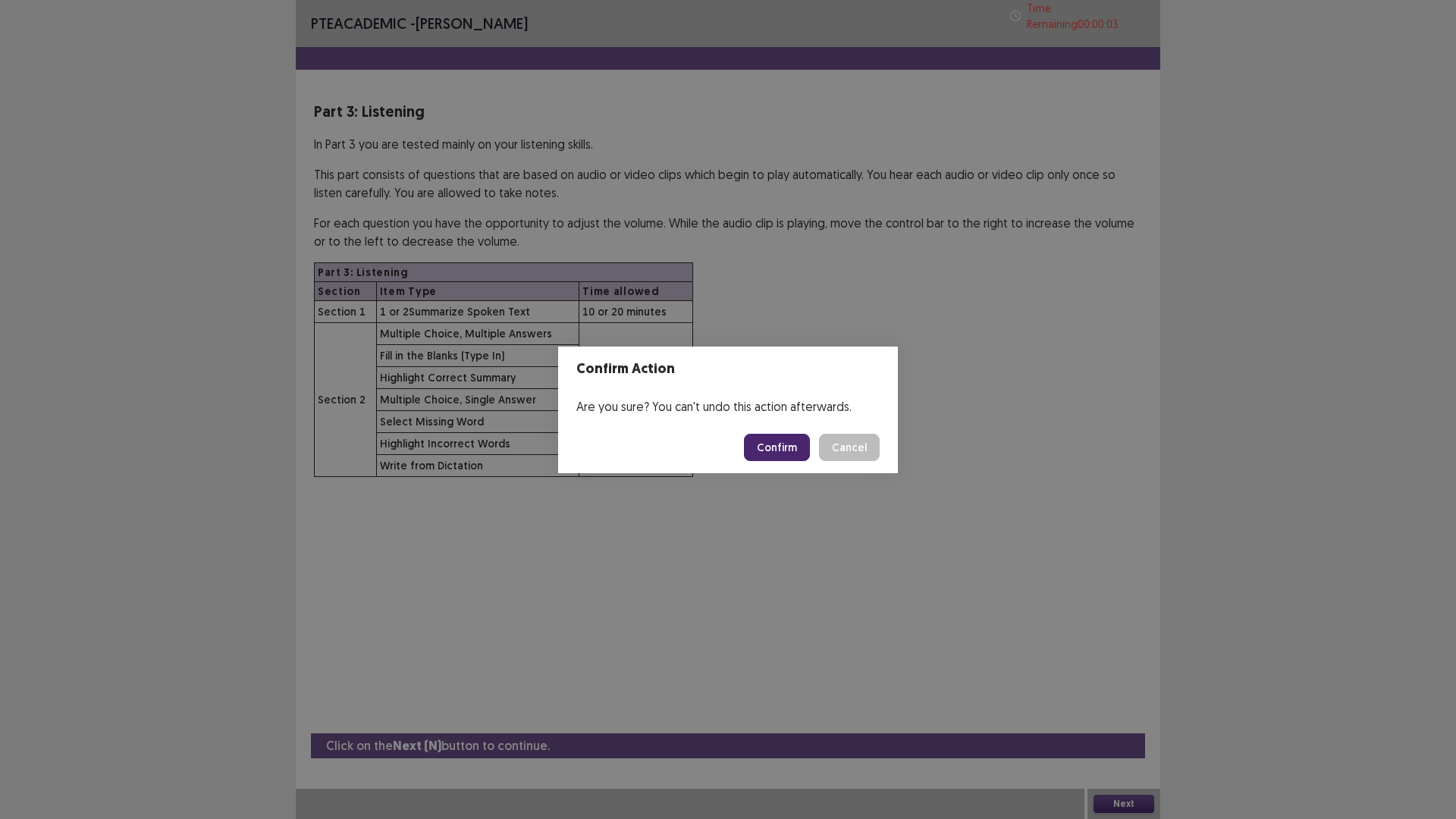
click at [755, 447] on button "Confirm" at bounding box center [777, 447] width 66 height 27
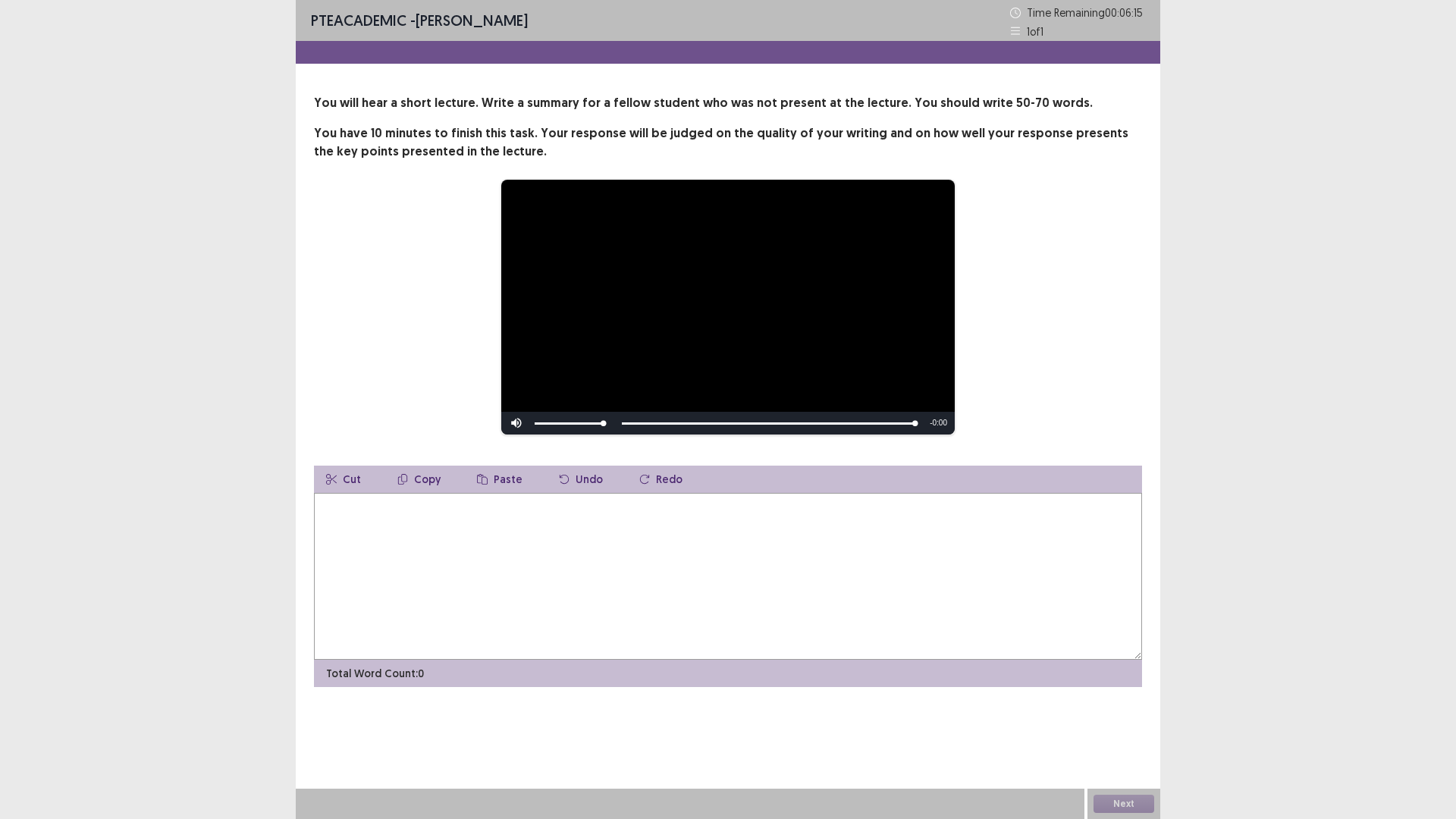
click at [614, 571] on textarea at bounding box center [728, 576] width 828 height 167
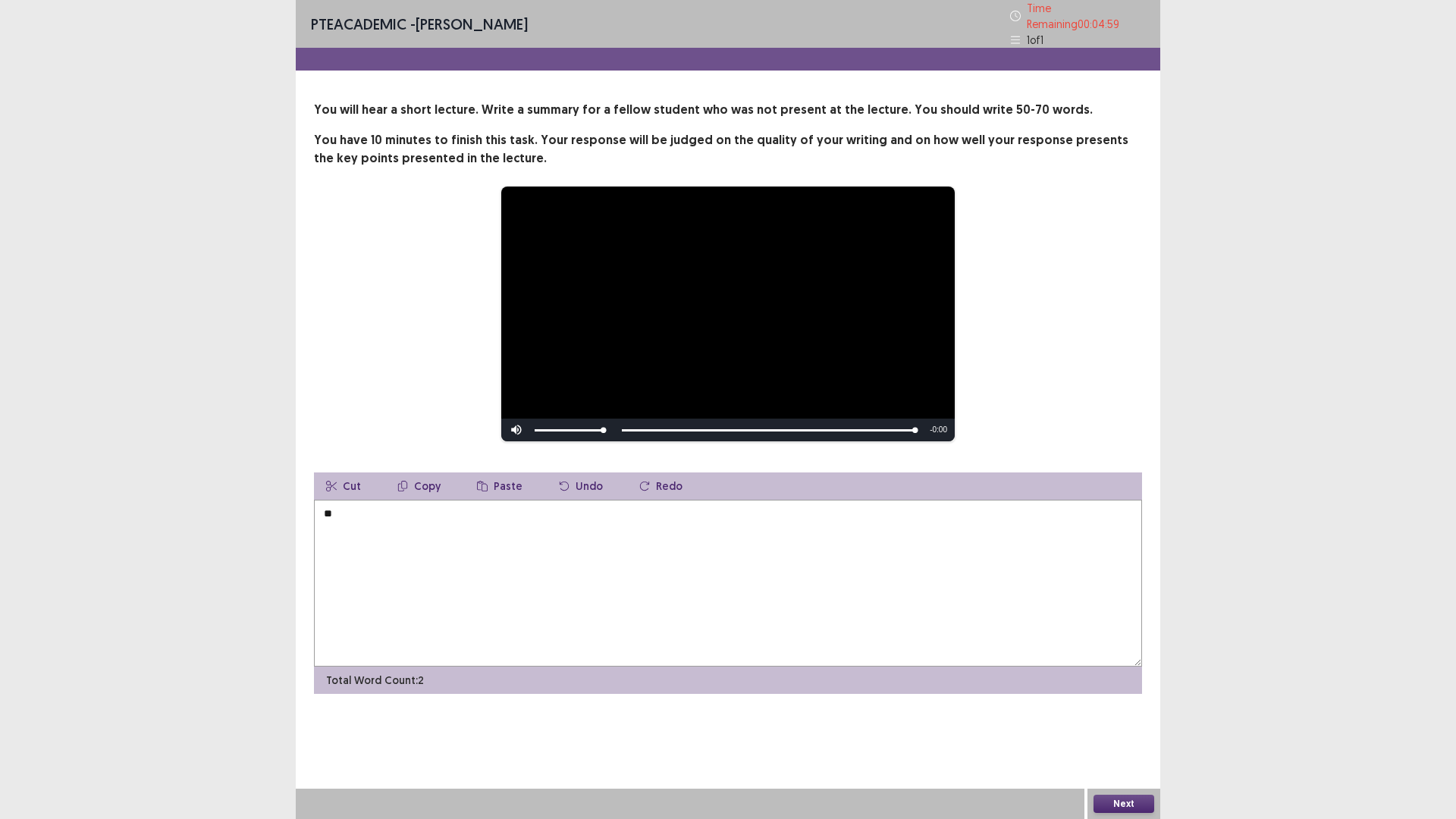
type textarea "*"
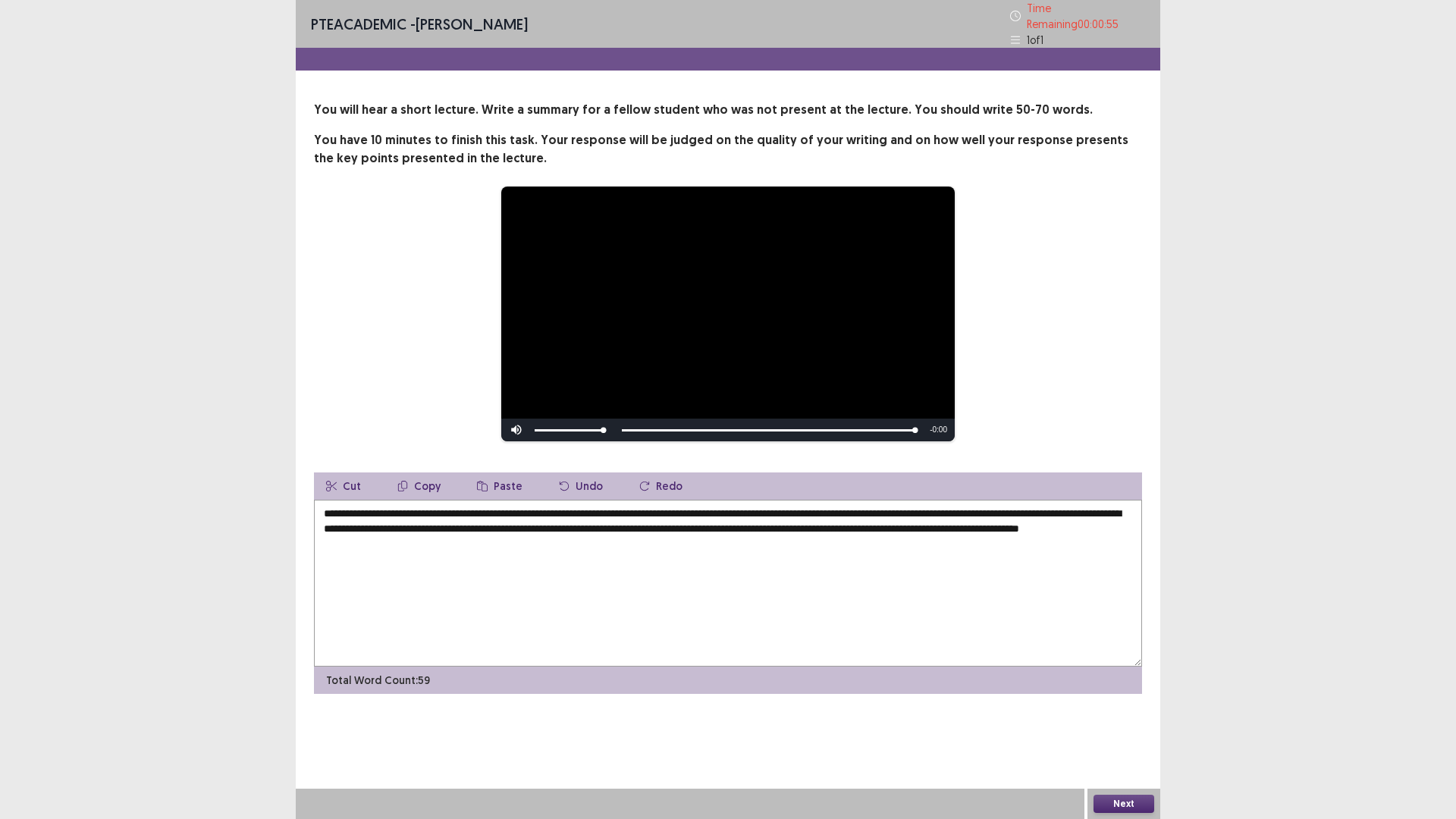
type textarea "**********"
click at [1125, 715] on button "Next" at bounding box center [1124, 804] width 61 height 18
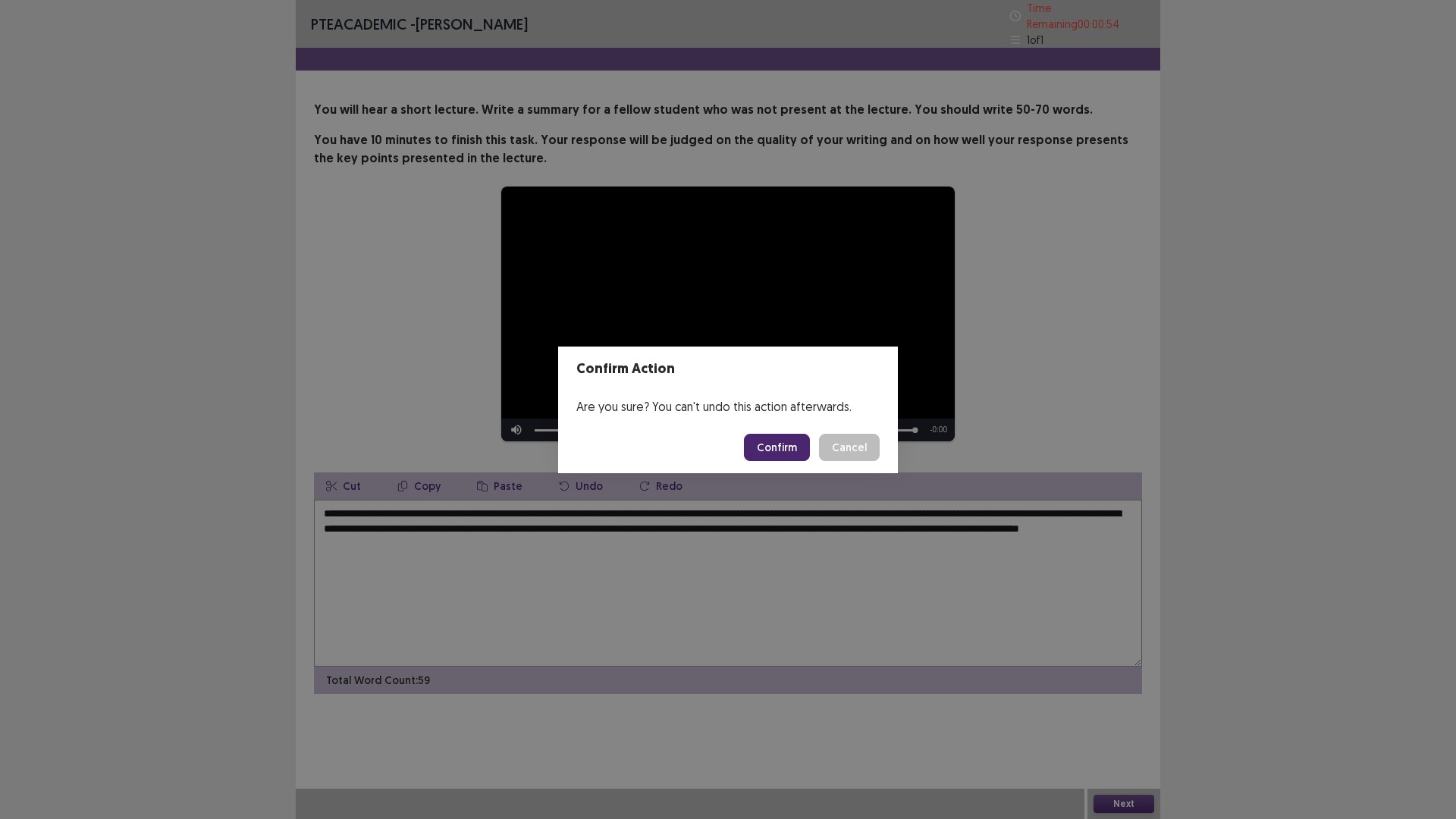
click at [772, 444] on button "Confirm" at bounding box center [777, 447] width 66 height 27
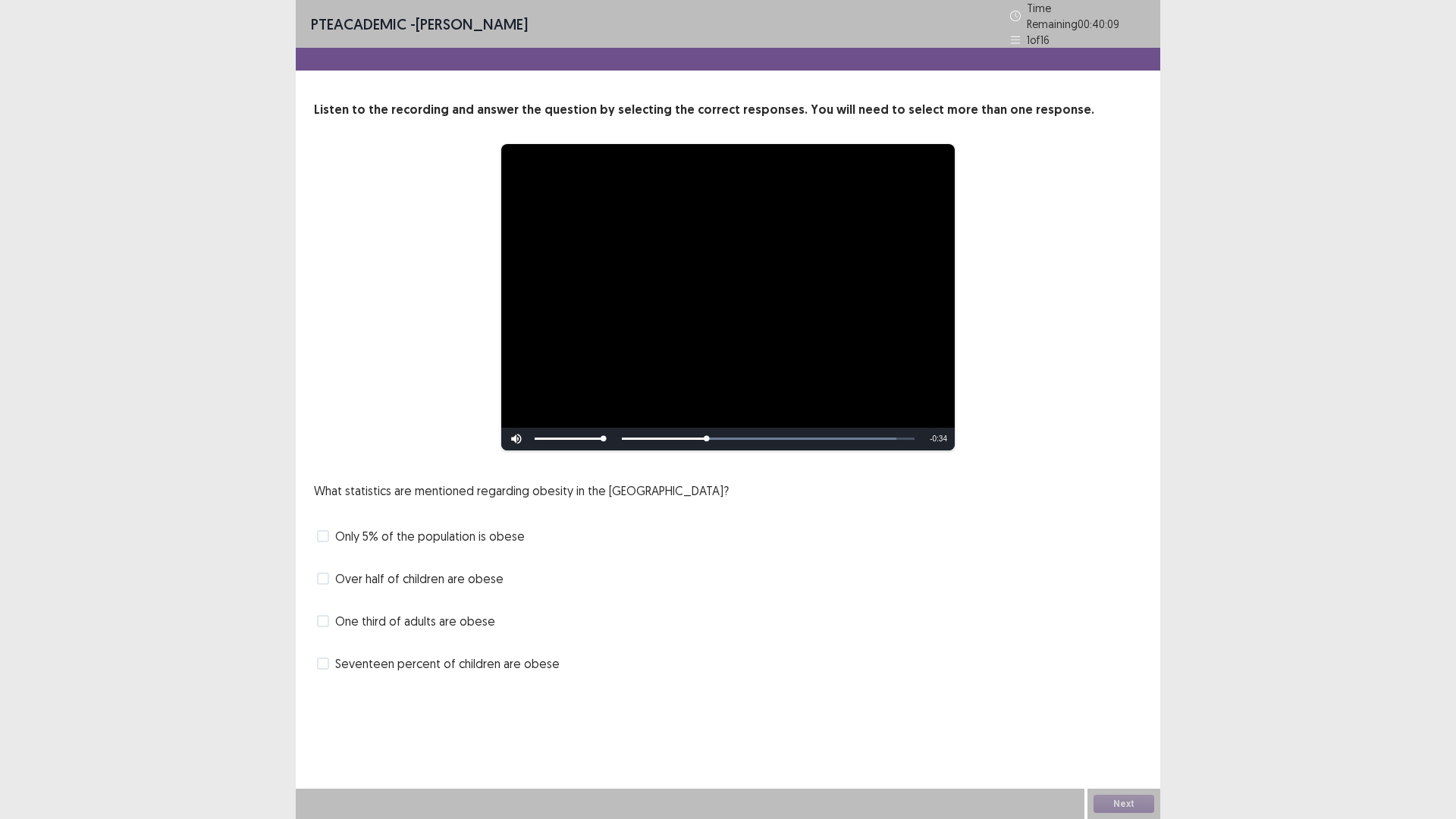
click at [466, 616] on span "One third of adults are obese" at bounding box center [415, 621] width 160 height 18
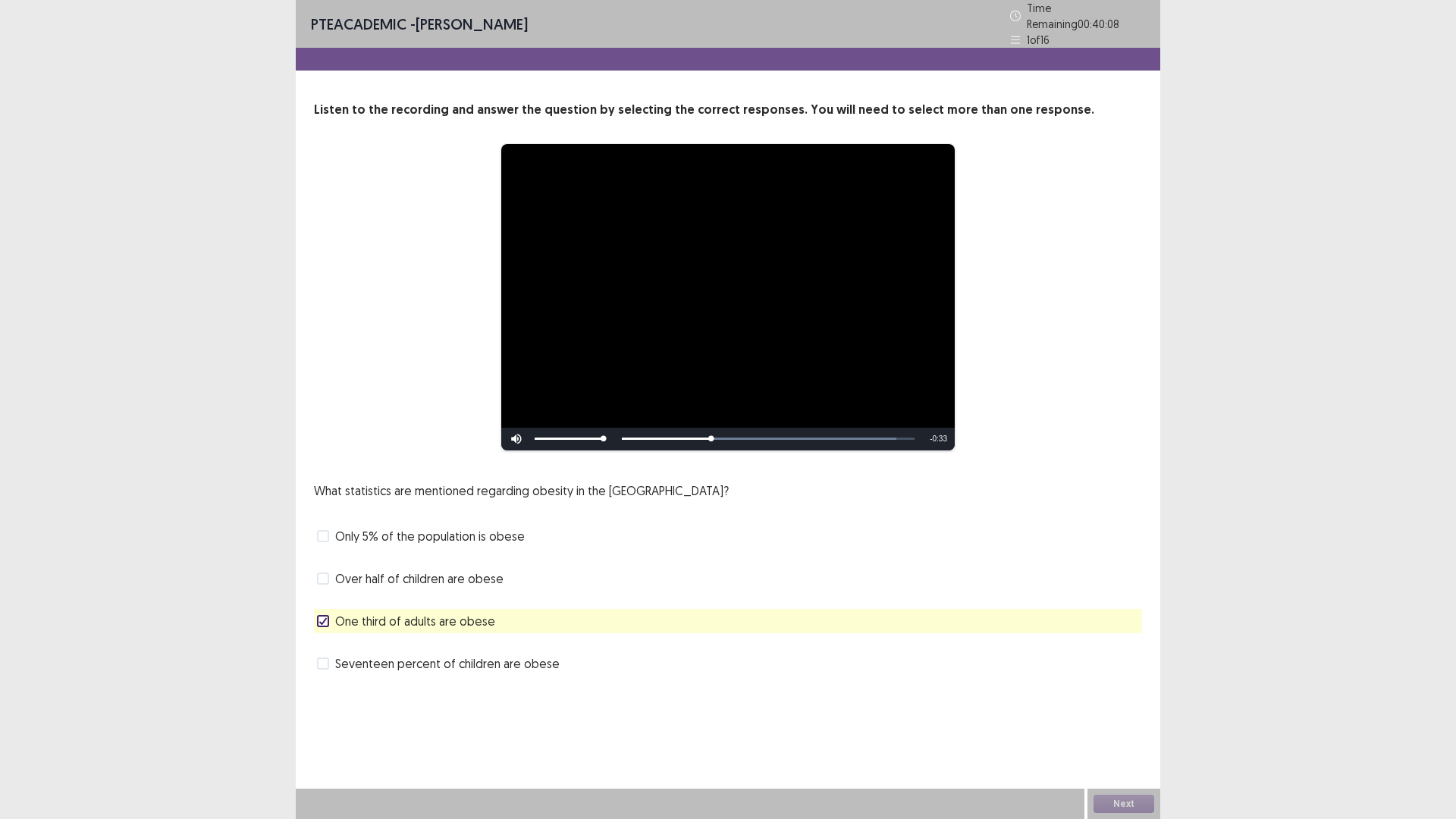
click at [476, 573] on span "Over half of children are obese" at bounding box center [419, 579] width 168 height 18
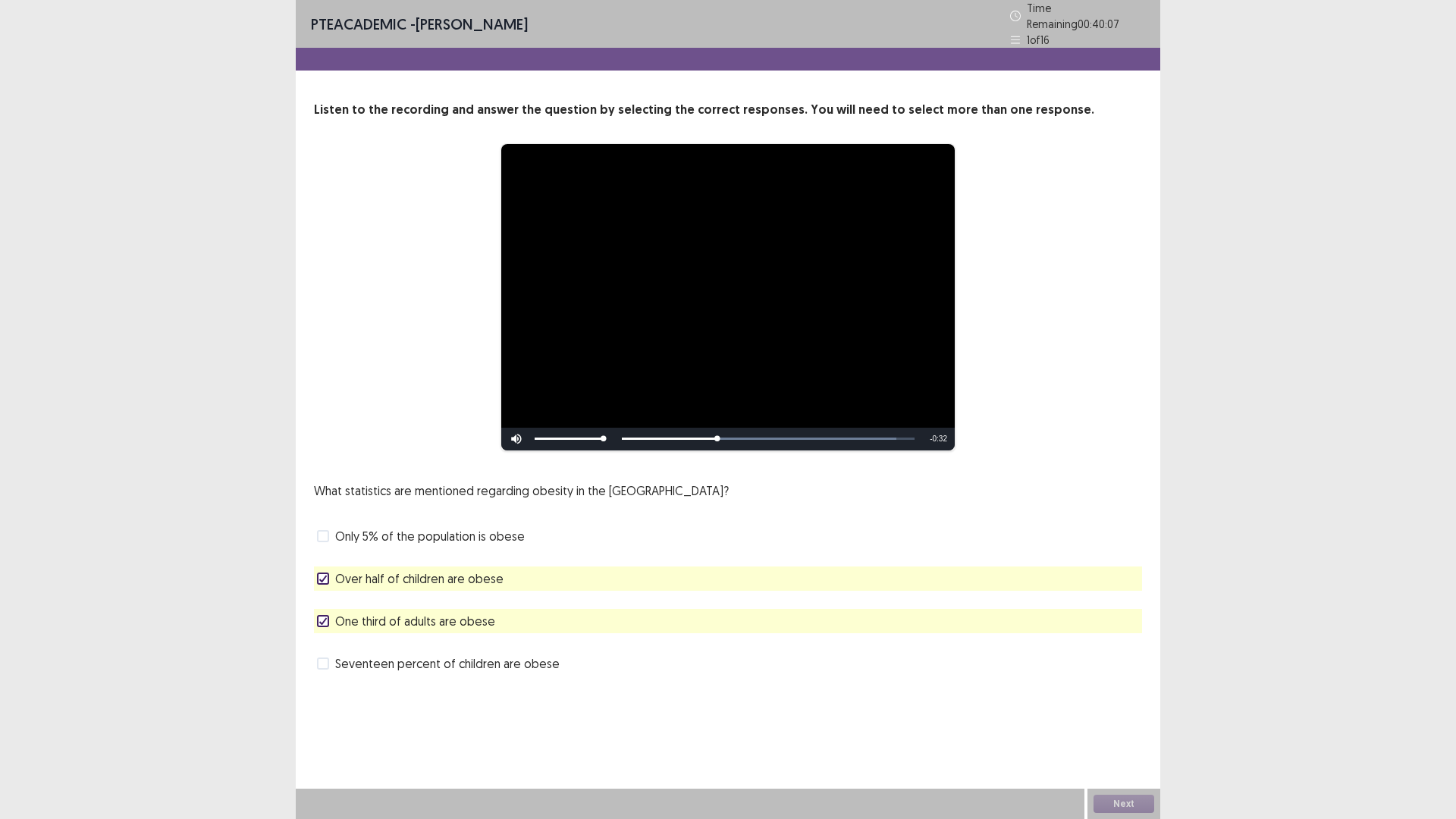
click at [466, 574] on span "Over half of children are obese" at bounding box center [419, 579] width 168 height 18
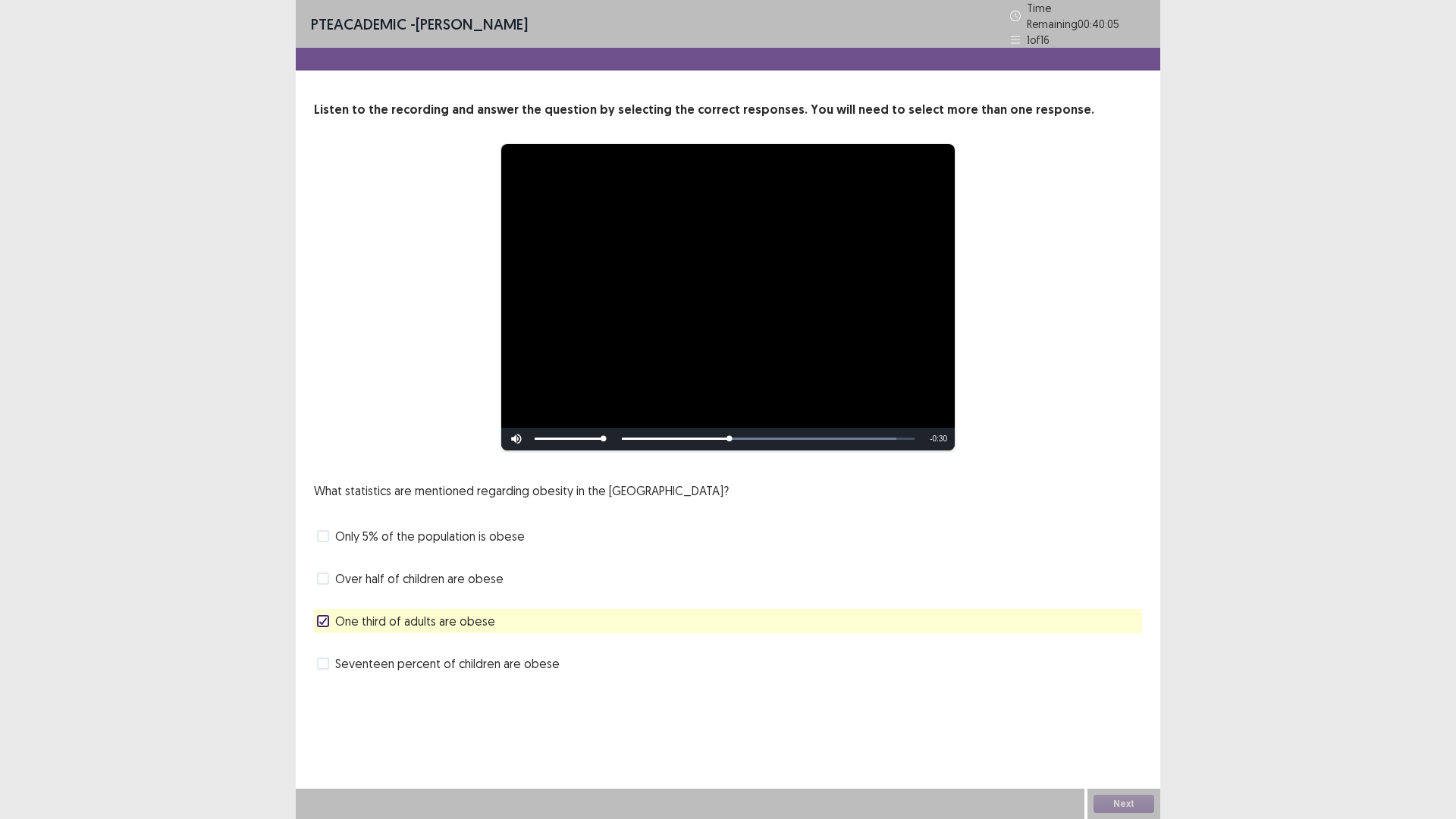
click at [464, 661] on span "Seventeen percent of children are obese" at bounding box center [447, 663] width 225 height 18
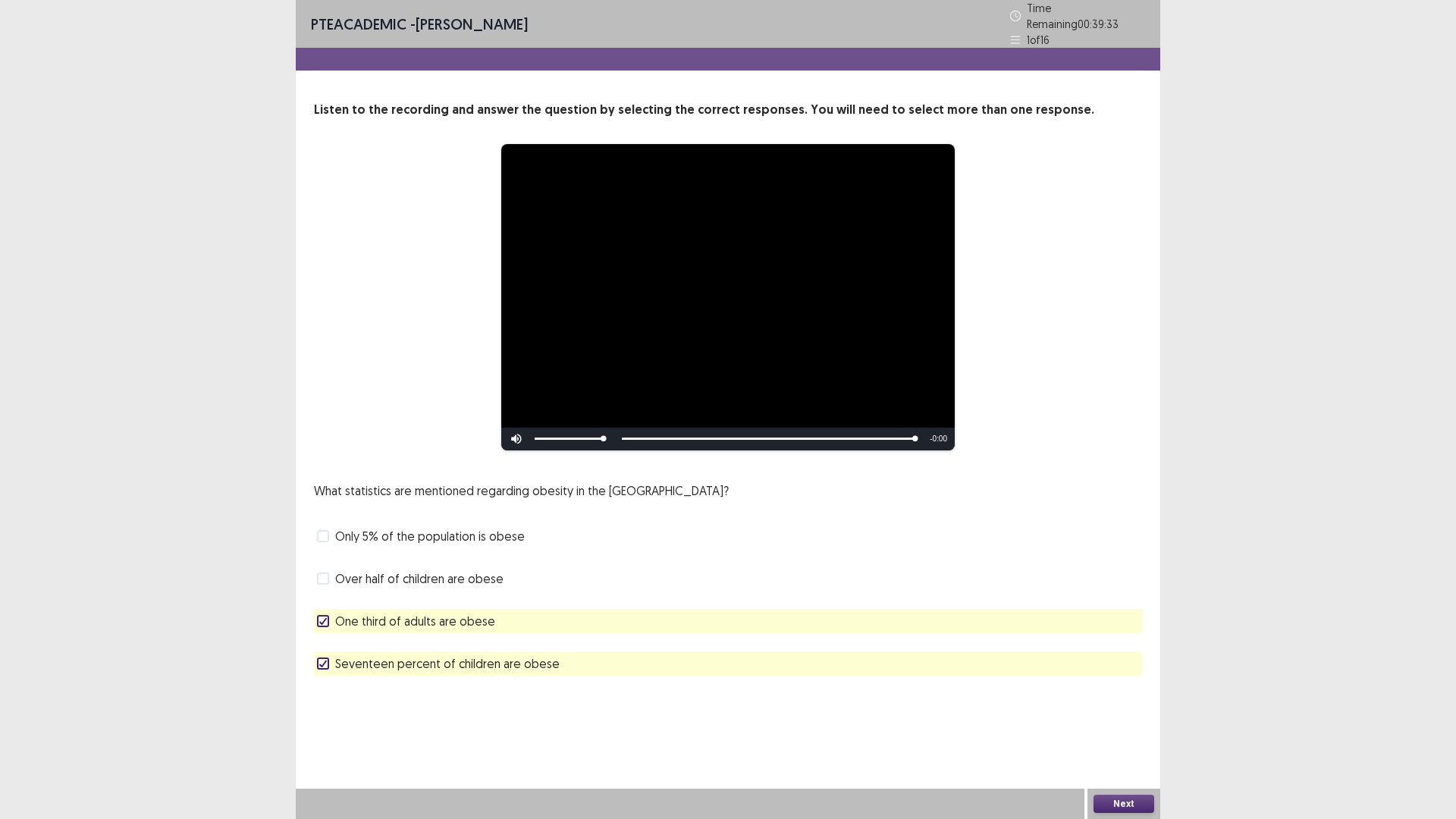
click at [1158, 715] on div "Next" at bounding box center [1124, 803] width 73 height 31
click at [1141, 715] on button "Next" at bounding box center [1124, 804] width 61 height 18
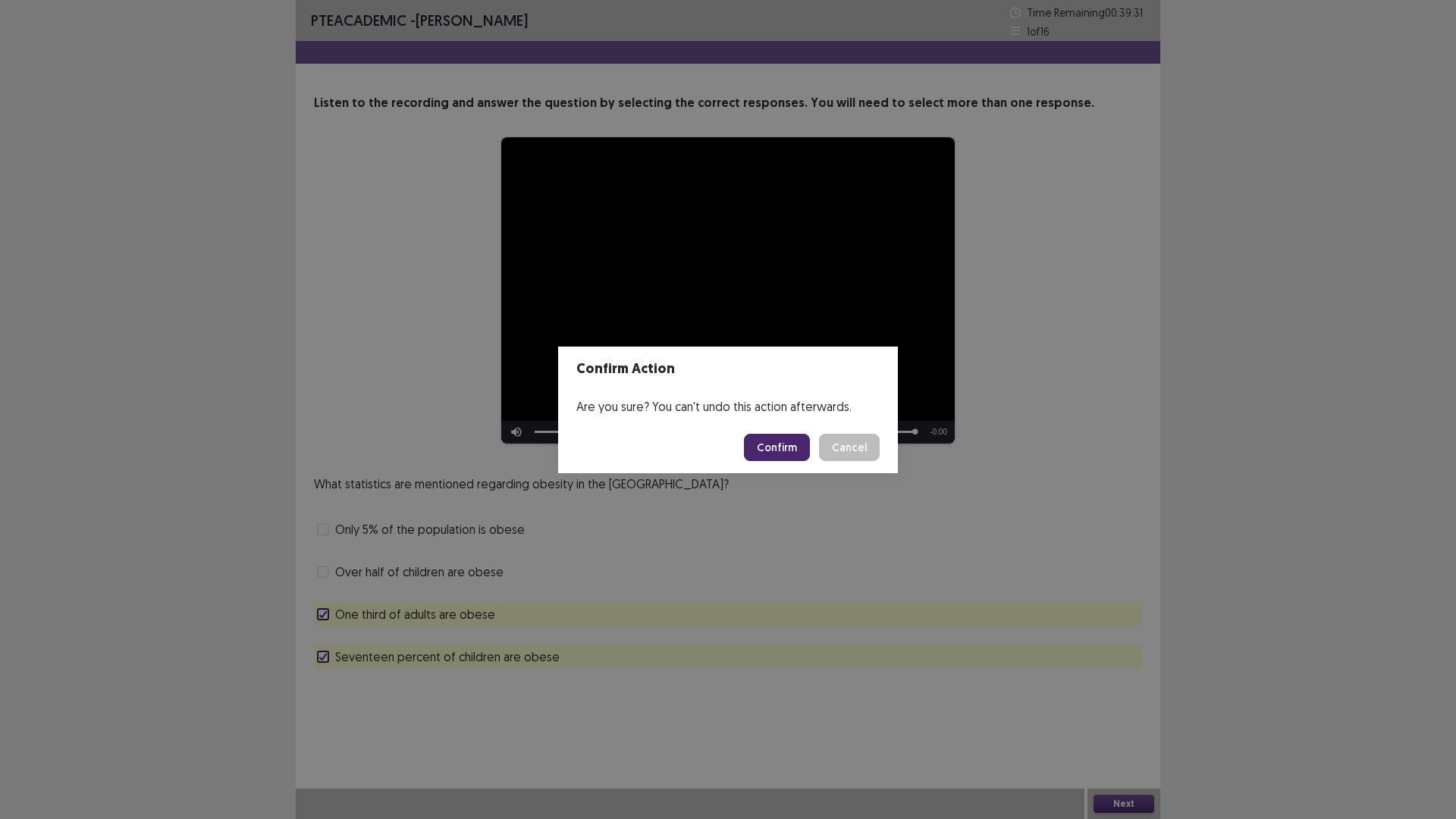
click at [798, 452] on button "Confirm" at bounding box center [777, 447] width 66 height 27
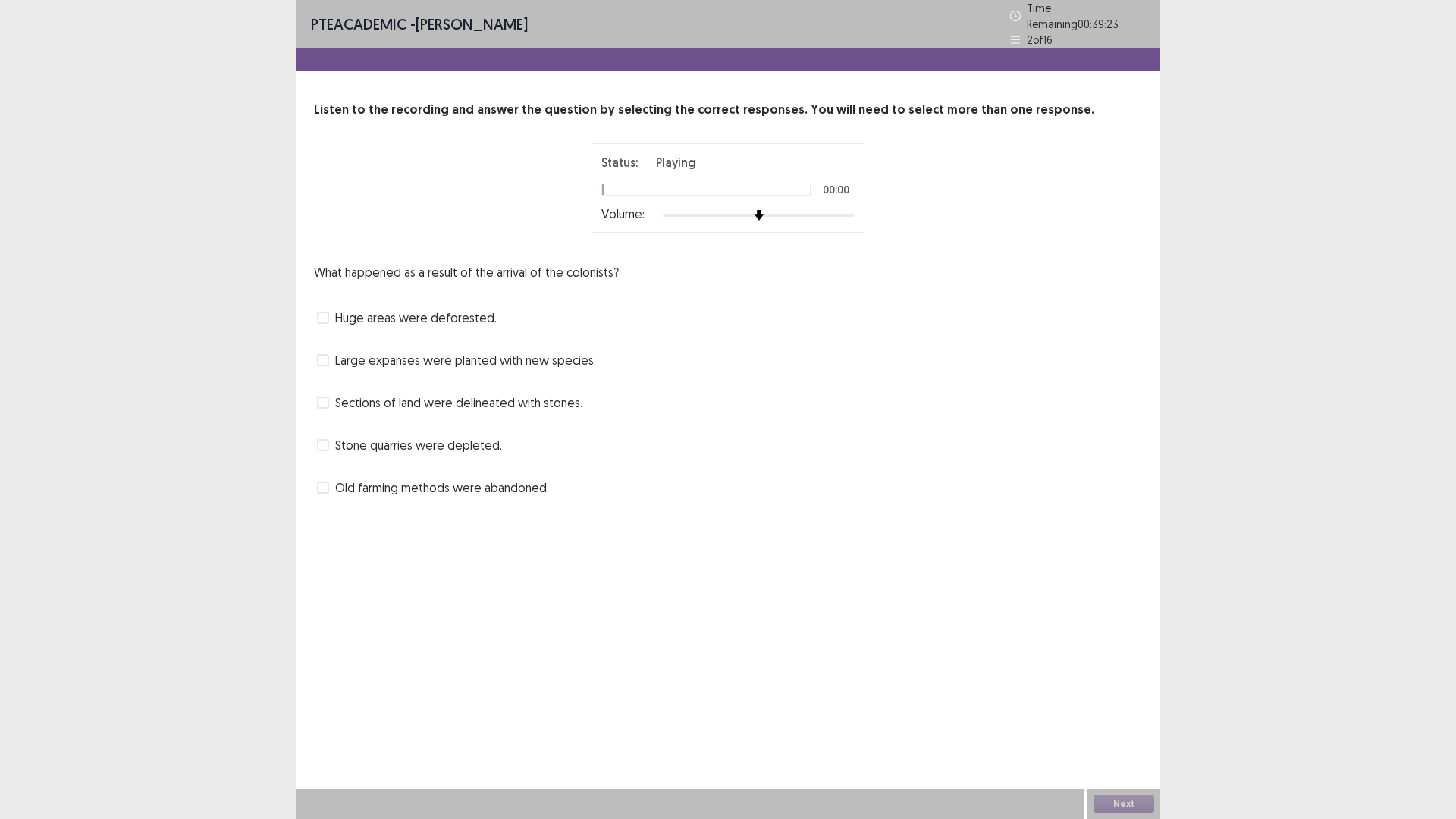
click at [809, 217] on div "Status: Playing 00:00 Volume:" at bounding box center [727, 188] width 273 height 90
click at [808, 209] on div at bounding box center [758, 215] width 192 height 12
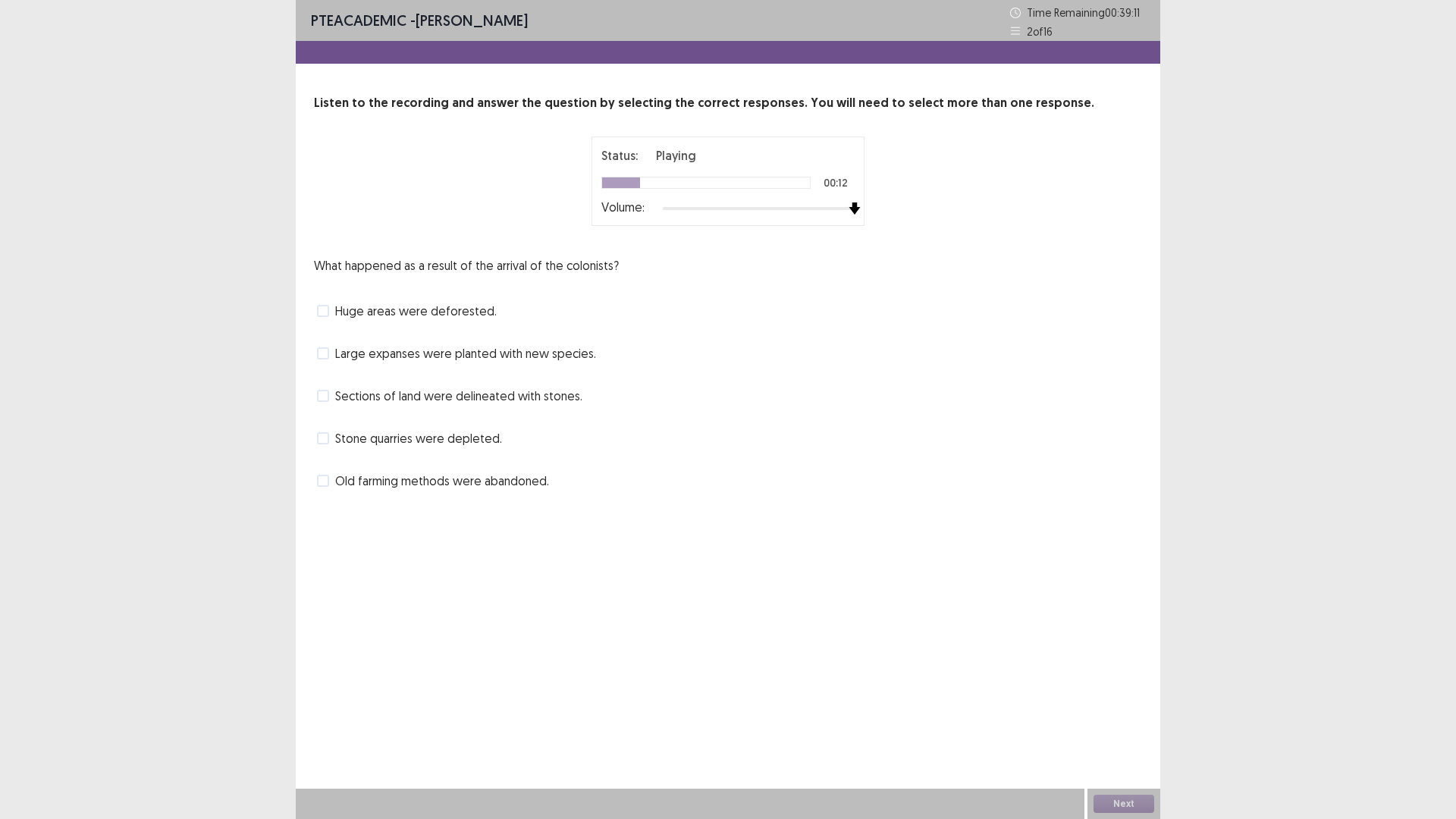
click at [893, 191] on div "Status: Playing 00:12 Volume:" at bounding box center [727, 182] width 379 height 90
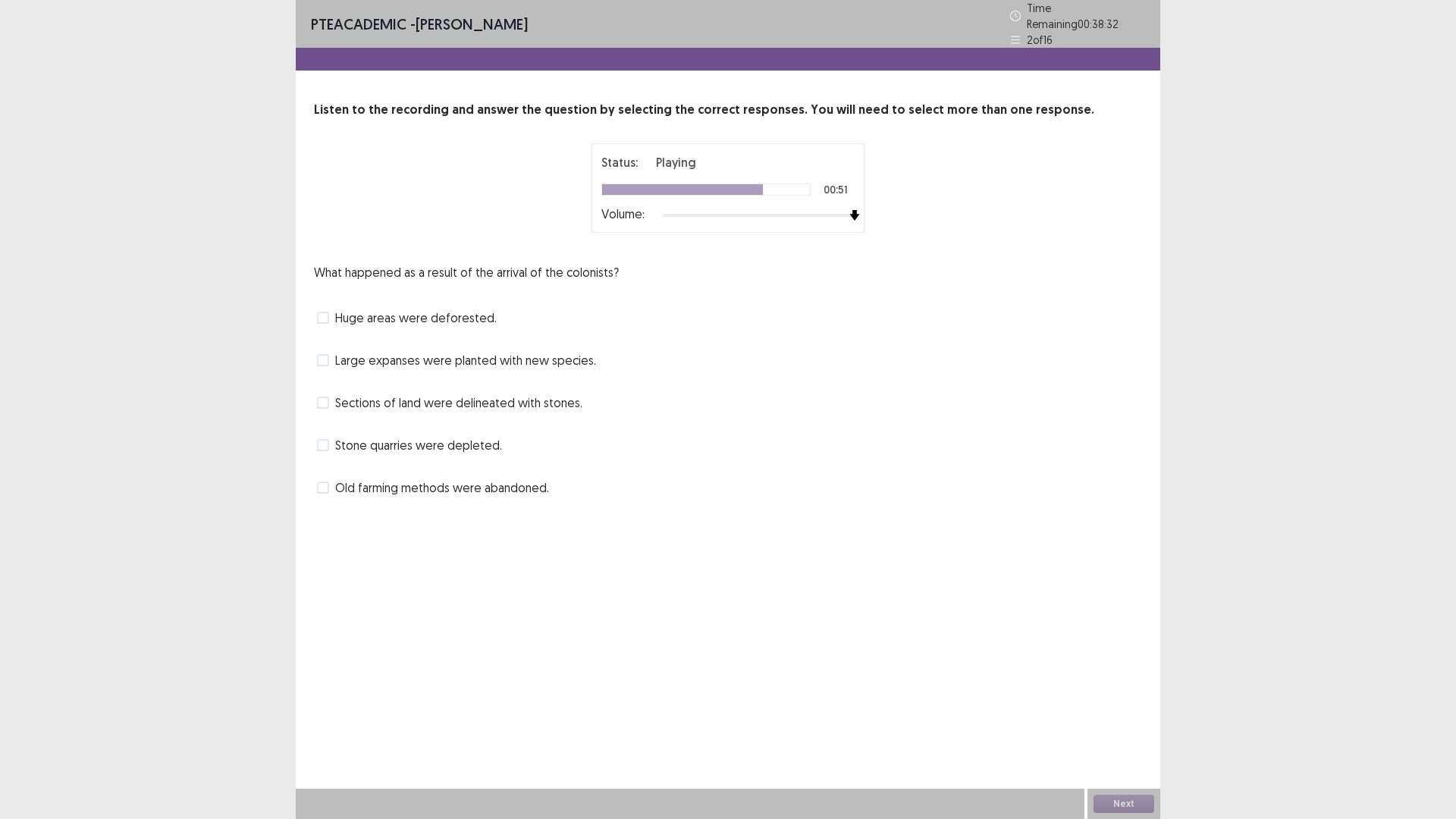
click at [463, 399] on span "Sections of land were delineated with stones." at bounding box center [459, 403] width 247 height 18
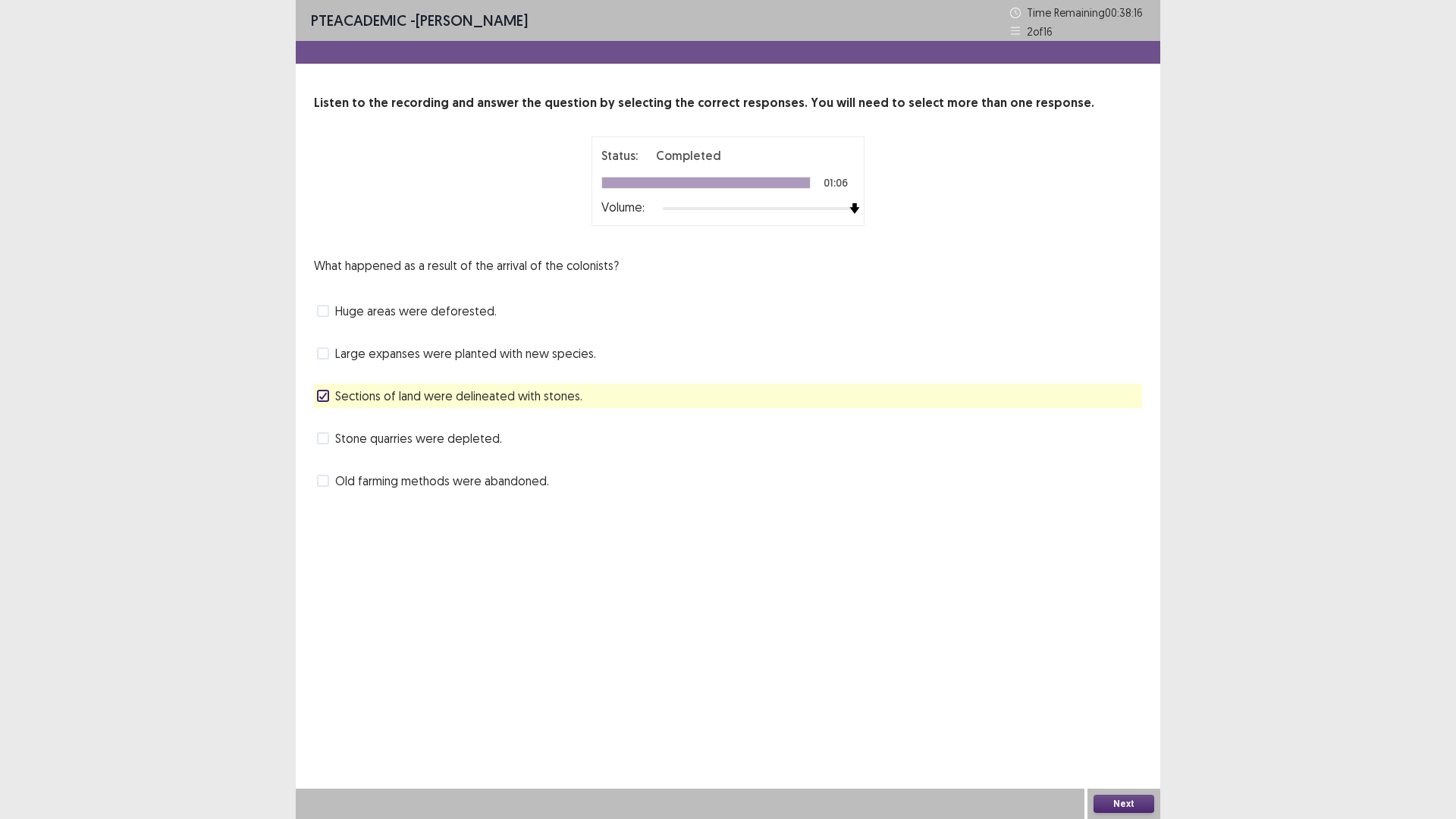
click at [488, 318] on span "Huge areas were deforested." at bounding box center [415, 311] width 162 height 18
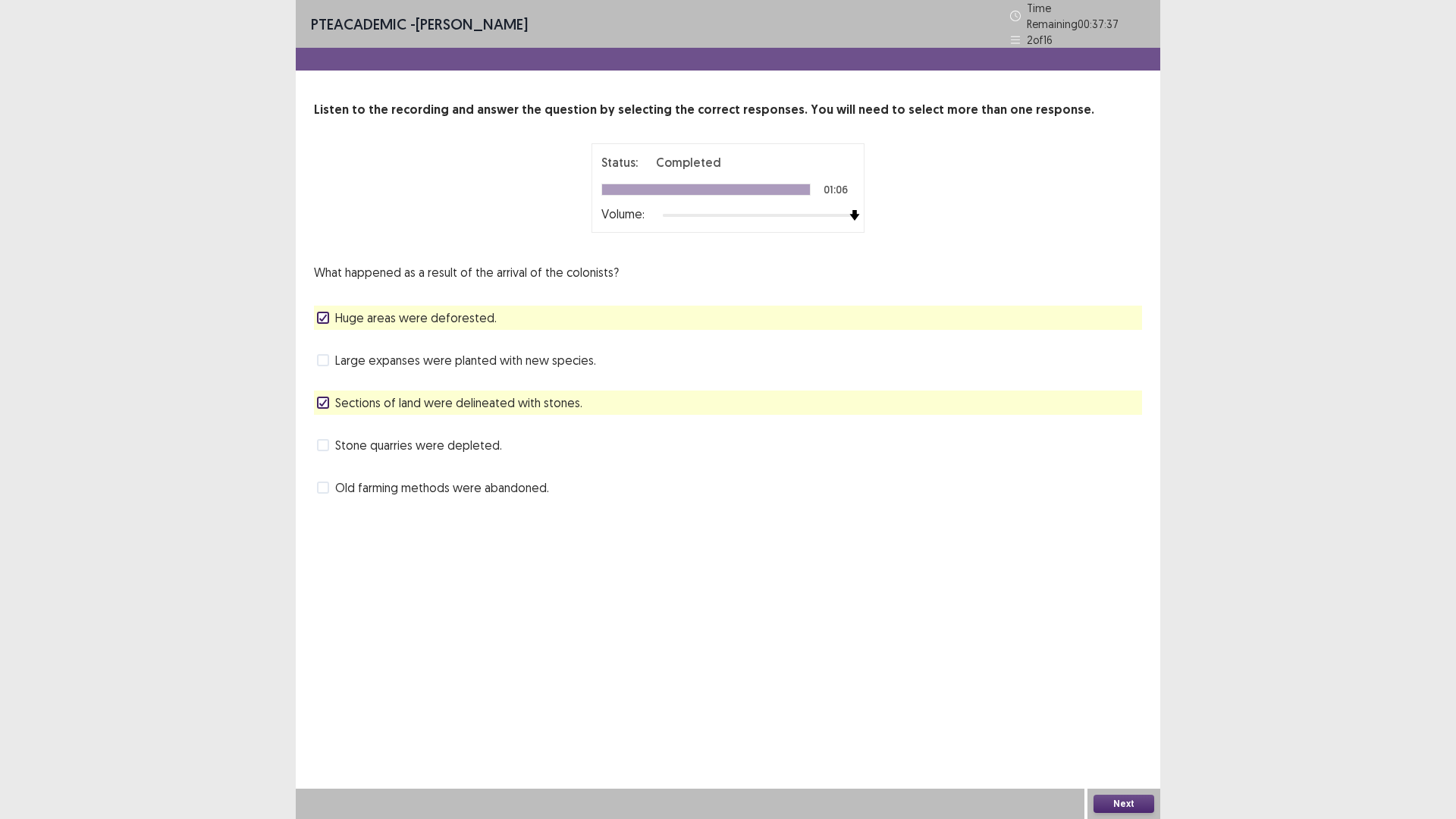
click at [1144, 715] on button "Next" at bounding box center [1124, 804] width 61 height 18
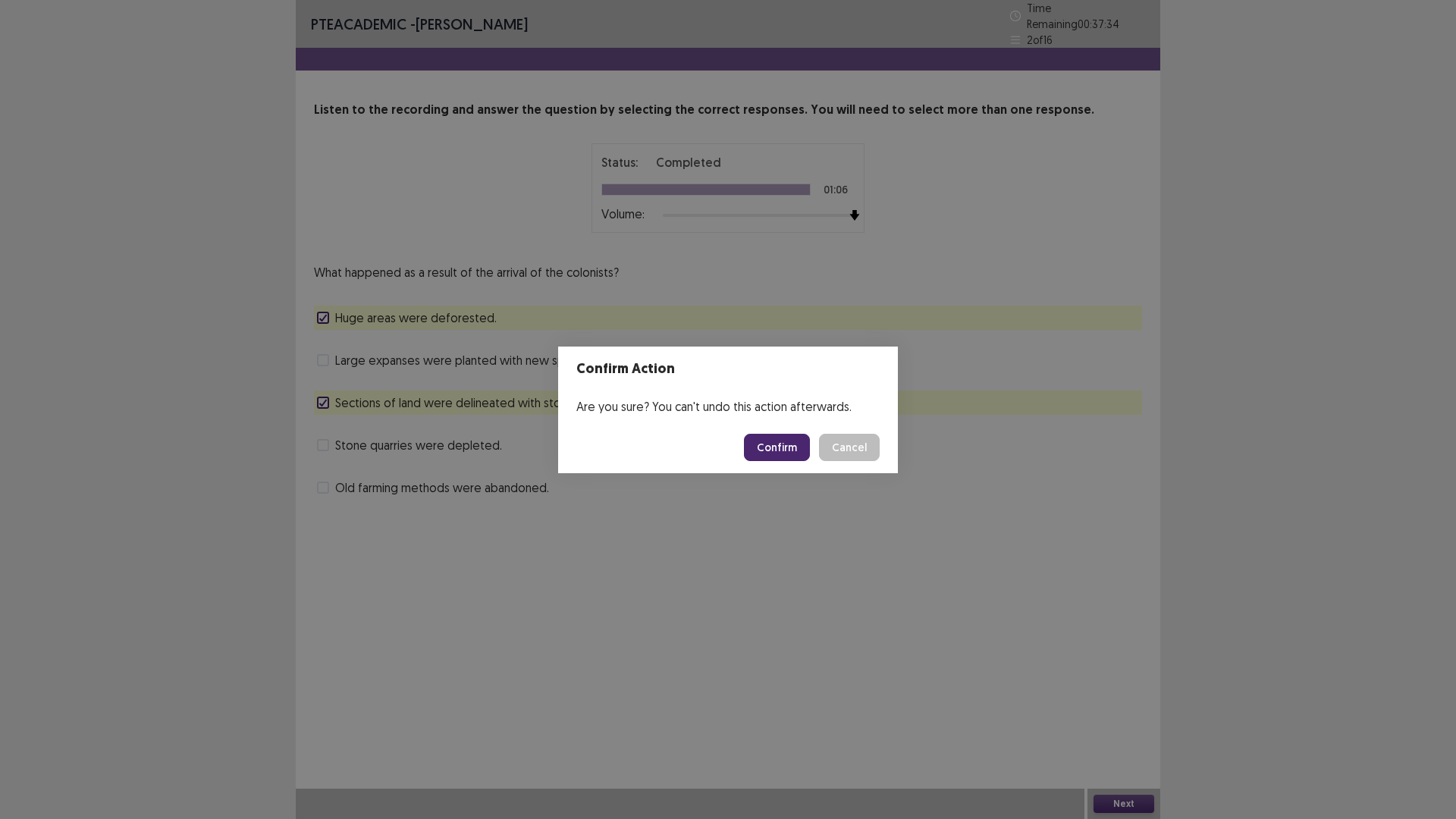
click at [770, 452] on button "Confirm" at bounding box center [777, 447] width 66 height 27
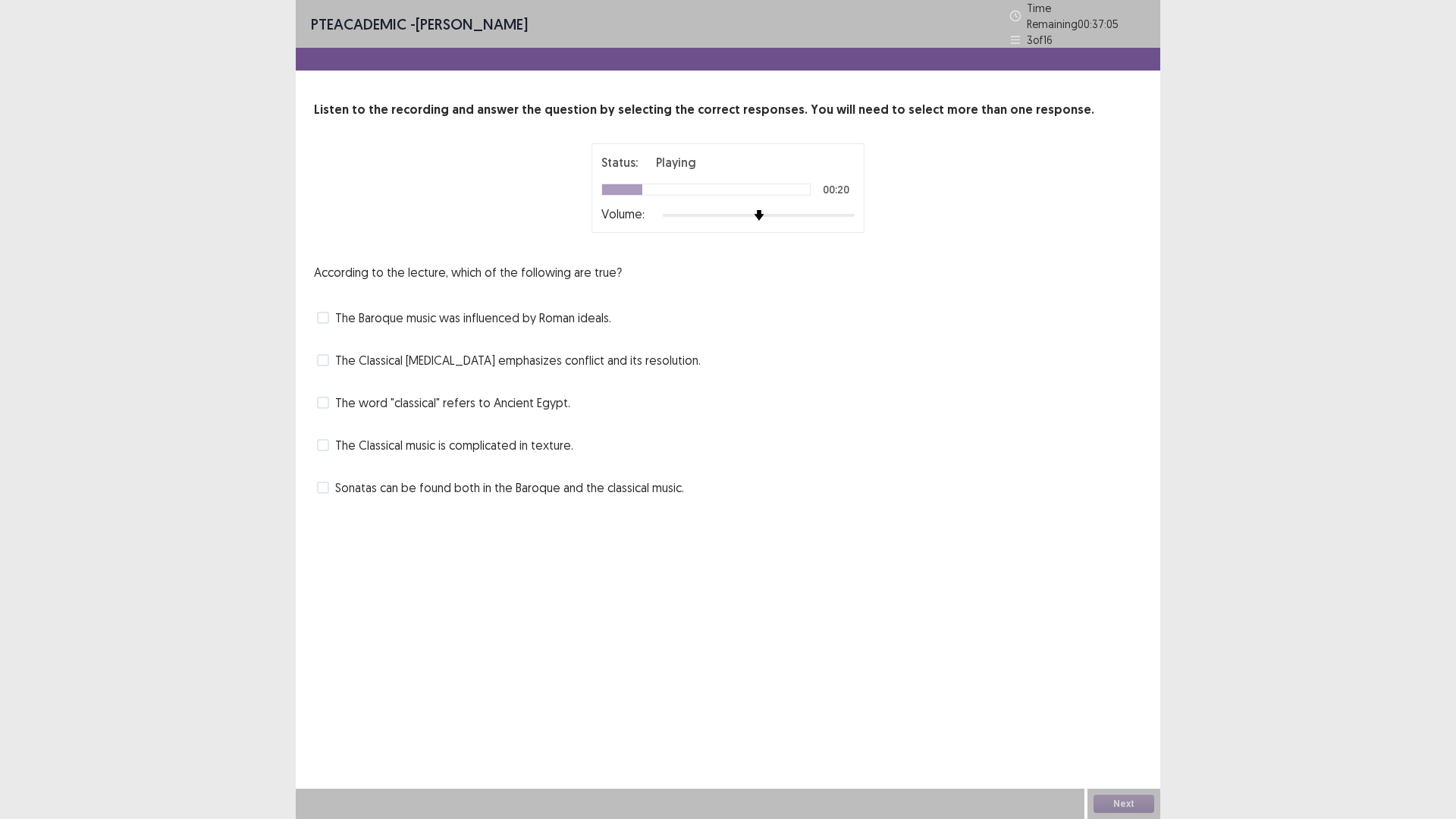
click at [446, 400] on span "The word "classical" refers to Ancient Egypt." at bounding box center [453, 403] width 235 height 18
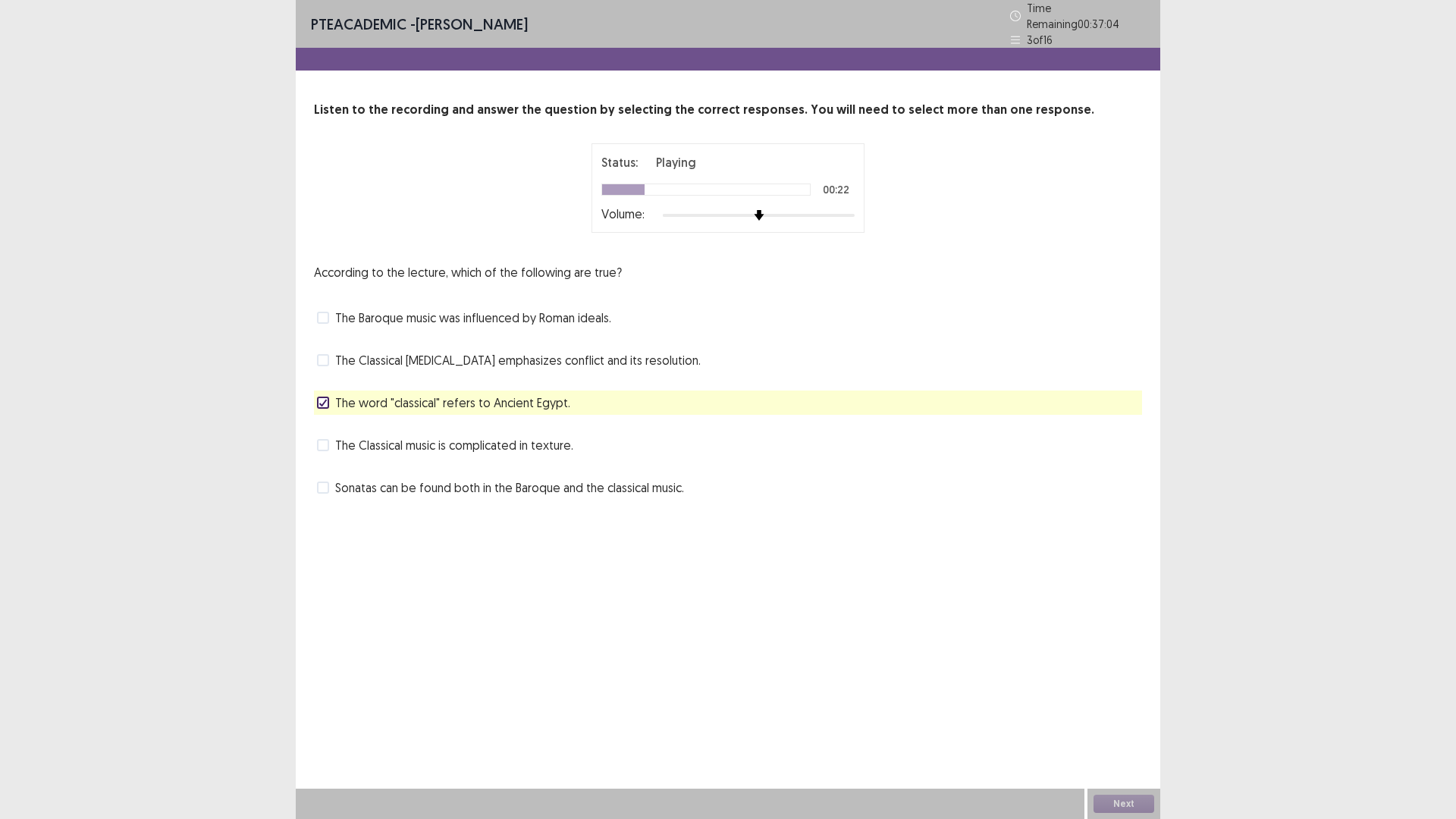
click at [446, 400] on span "The word "classical" refers to Ancient Egypt." at bounding box center [453, 403] width 235 height 18
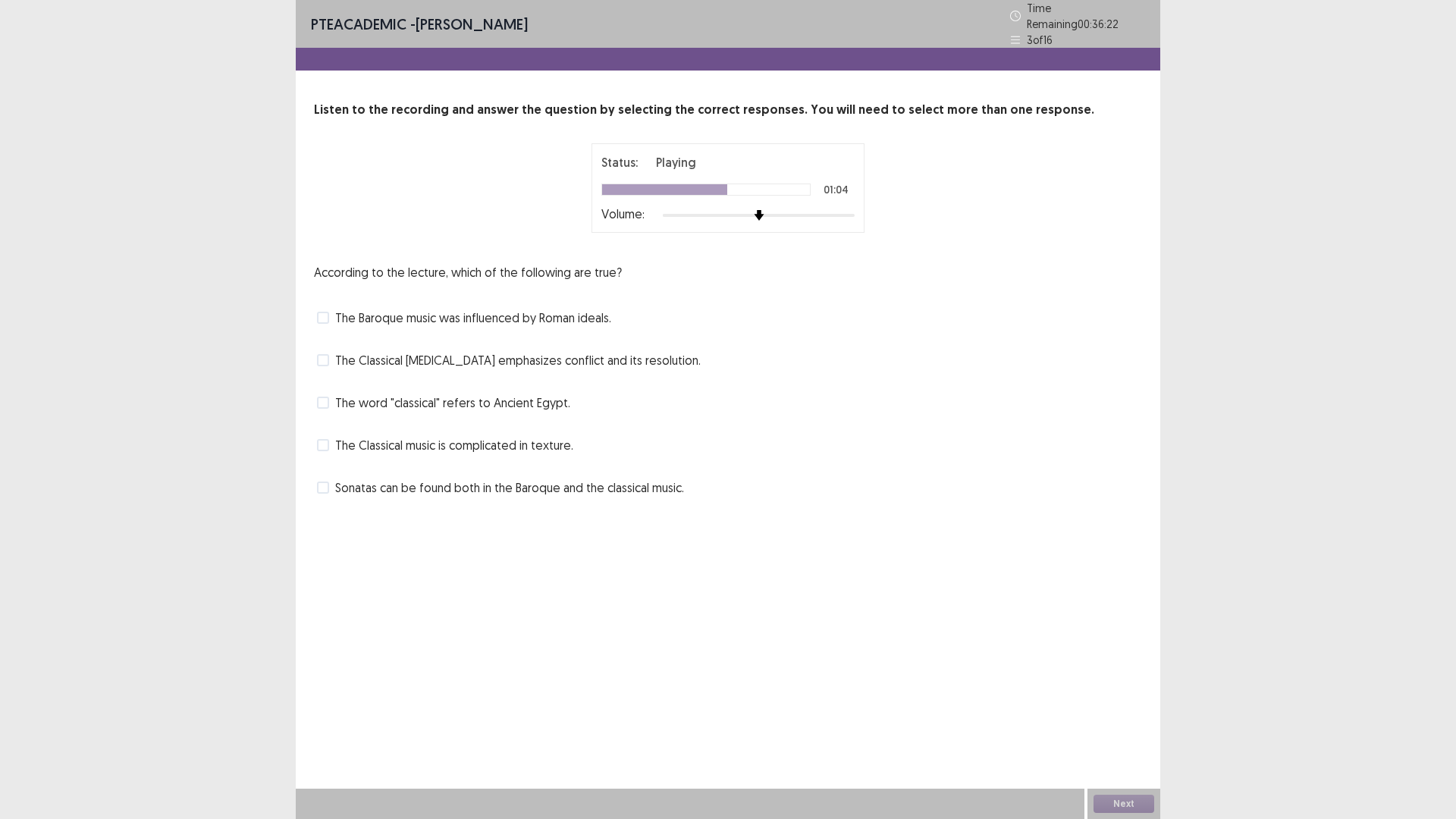
click at [436, 490] on div "Sonatas can be found both in the Baroque and the classical music." at bounding box center [728, 487] width 828 height 24
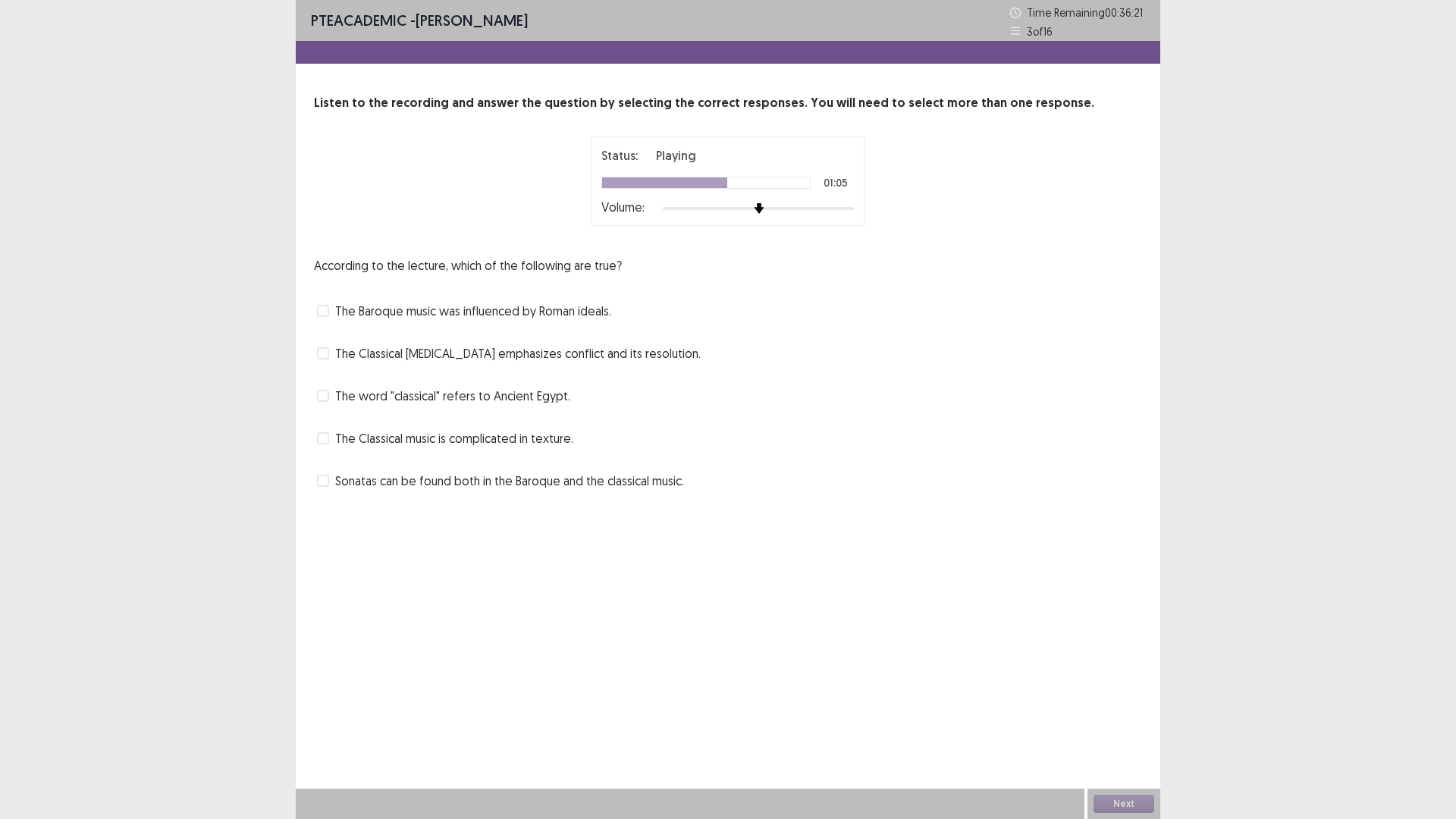
drag, startPoint x: 436, startPoint y: 490, endPoint x: 447, endPoint y: 485, distance: 12.1
click at [440, 488] on div "Sonatas can be found both in the Baroque and the classical music." at bounding box center [728, 480] width 828 height 24
click at [447, 485] on span "Sonatas can be found both in the Baroque and the classical music." at bounding box center [509, 481] width 349 height 18
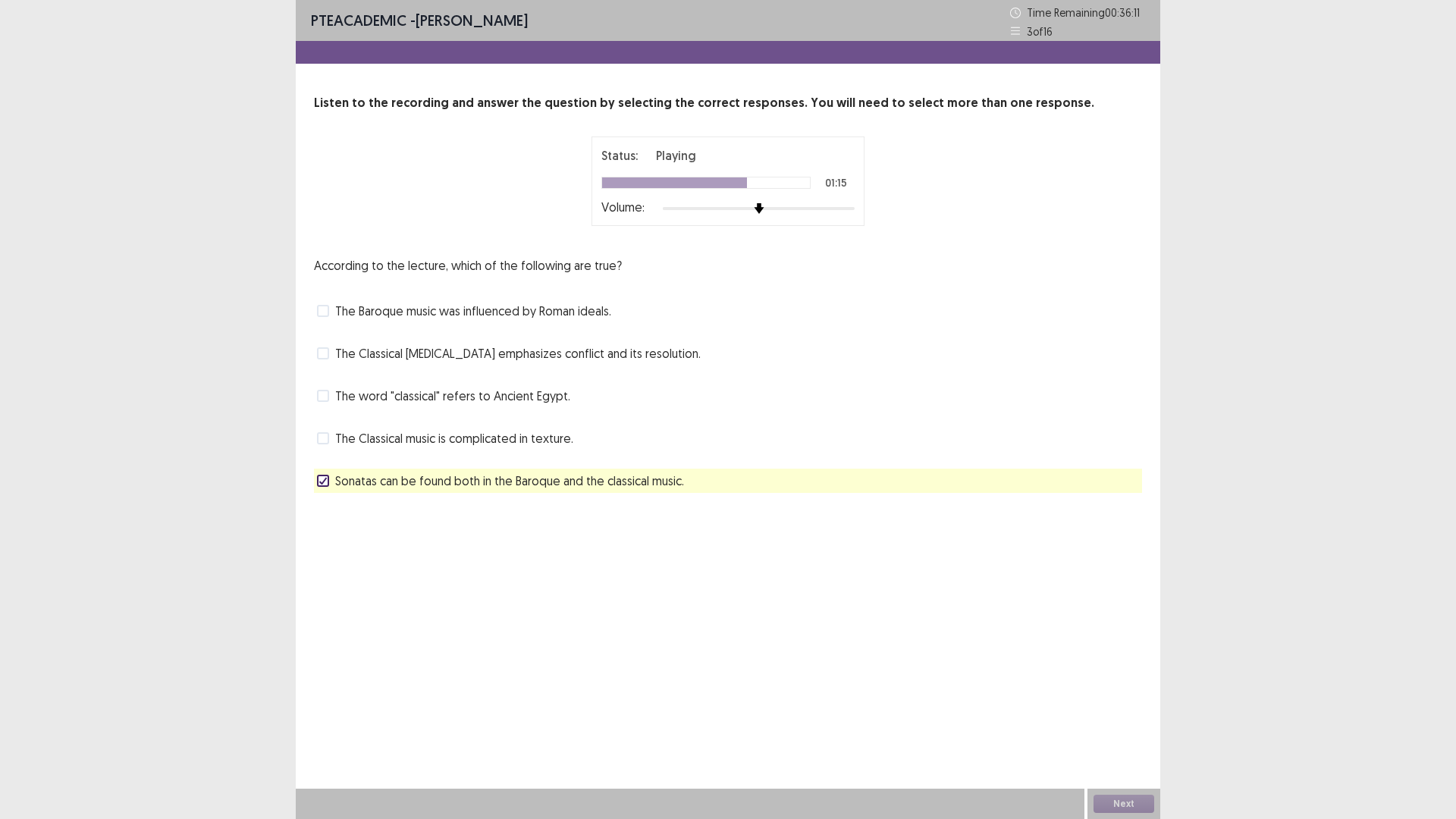
click at [590, 353] on span "The Classical [MEDICAL_DATA] emphasizes conflict and its resolution." at bounding box center [517, 353] width 366 height 18
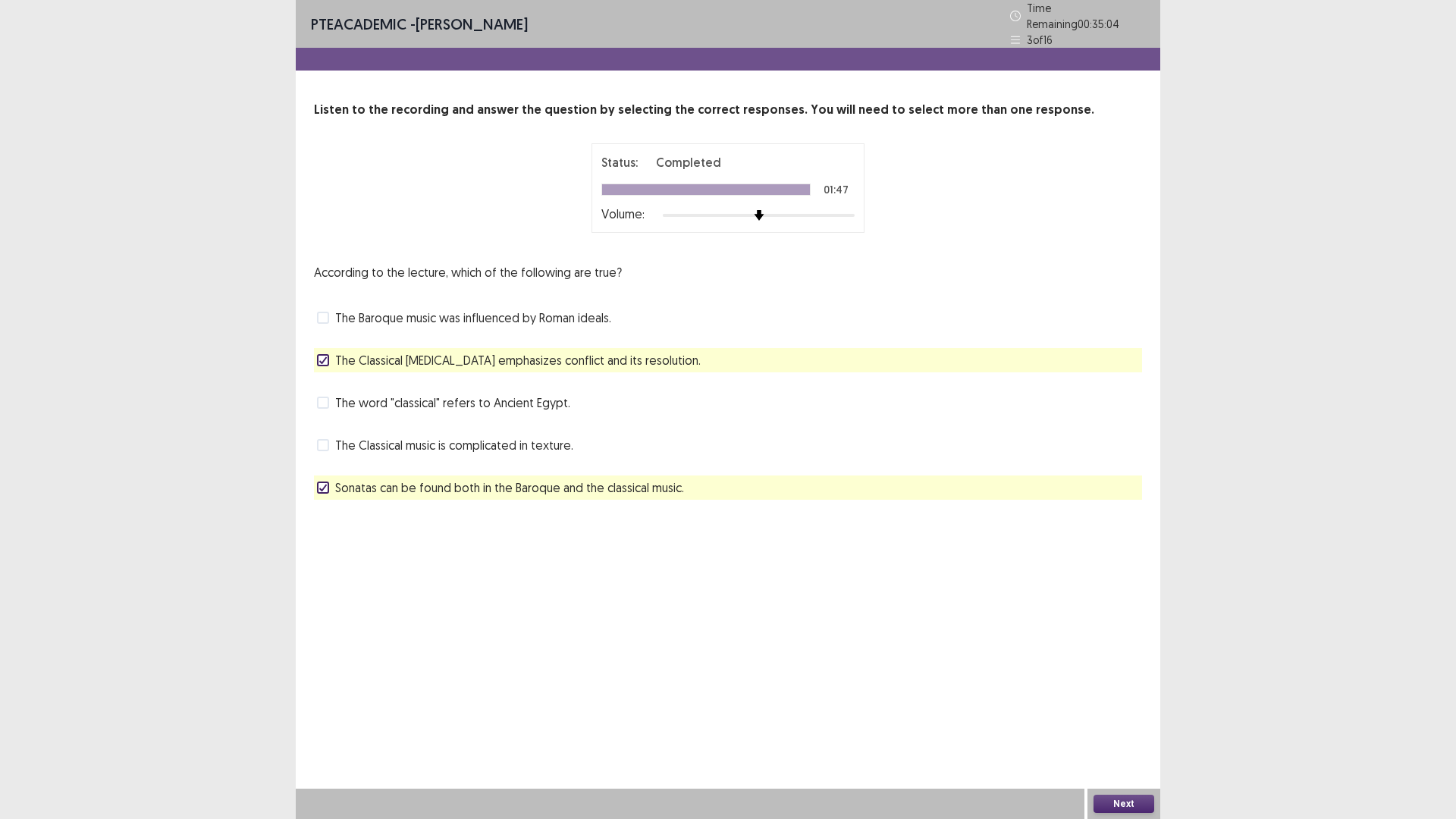
click at [1134, 715] on button "Next" at bounding box center [1124, 804] width 61 height 18
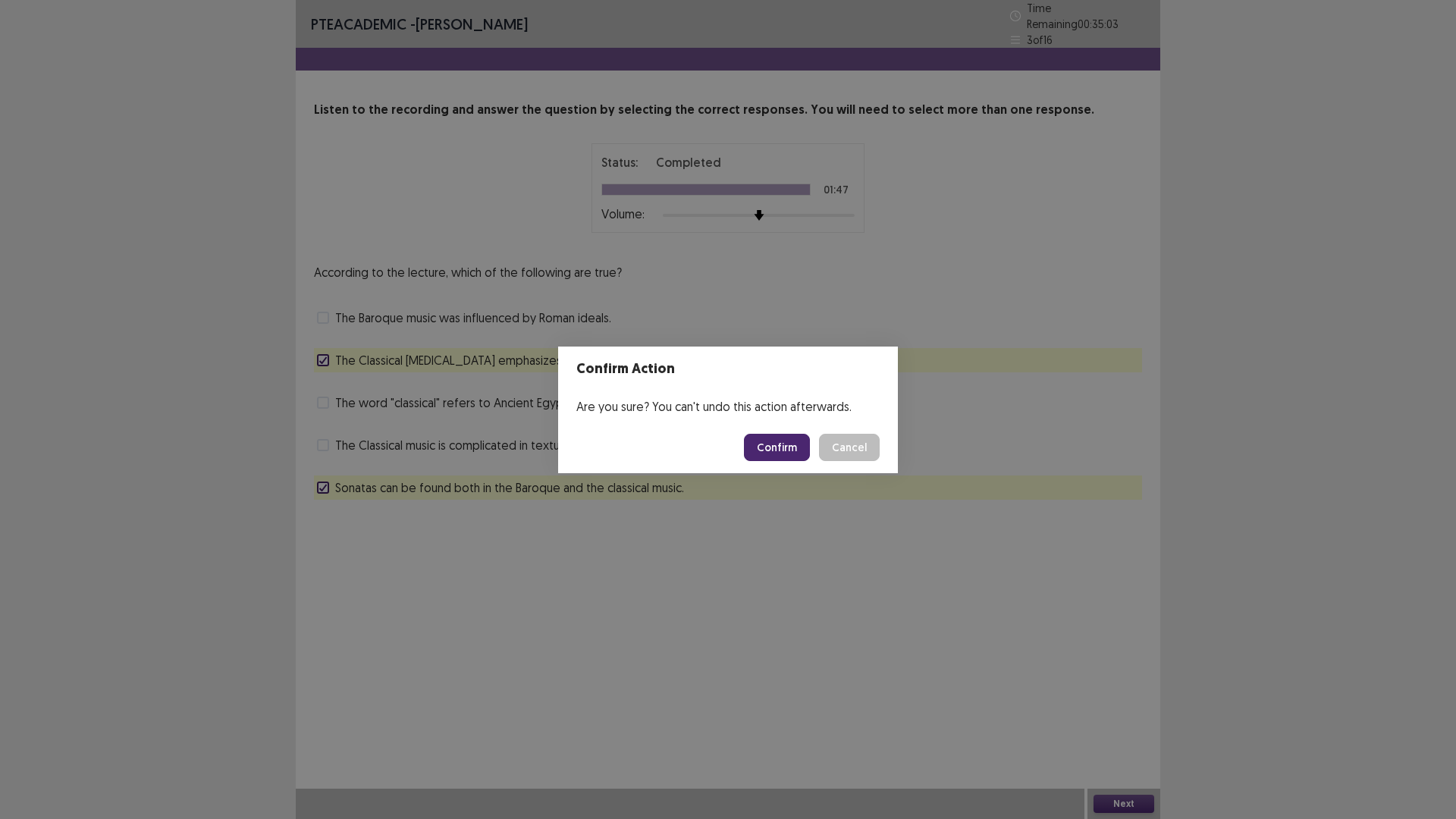
click at [799, 438] on button "Confirm" at bounding box center [777, 447] width 66 height 27
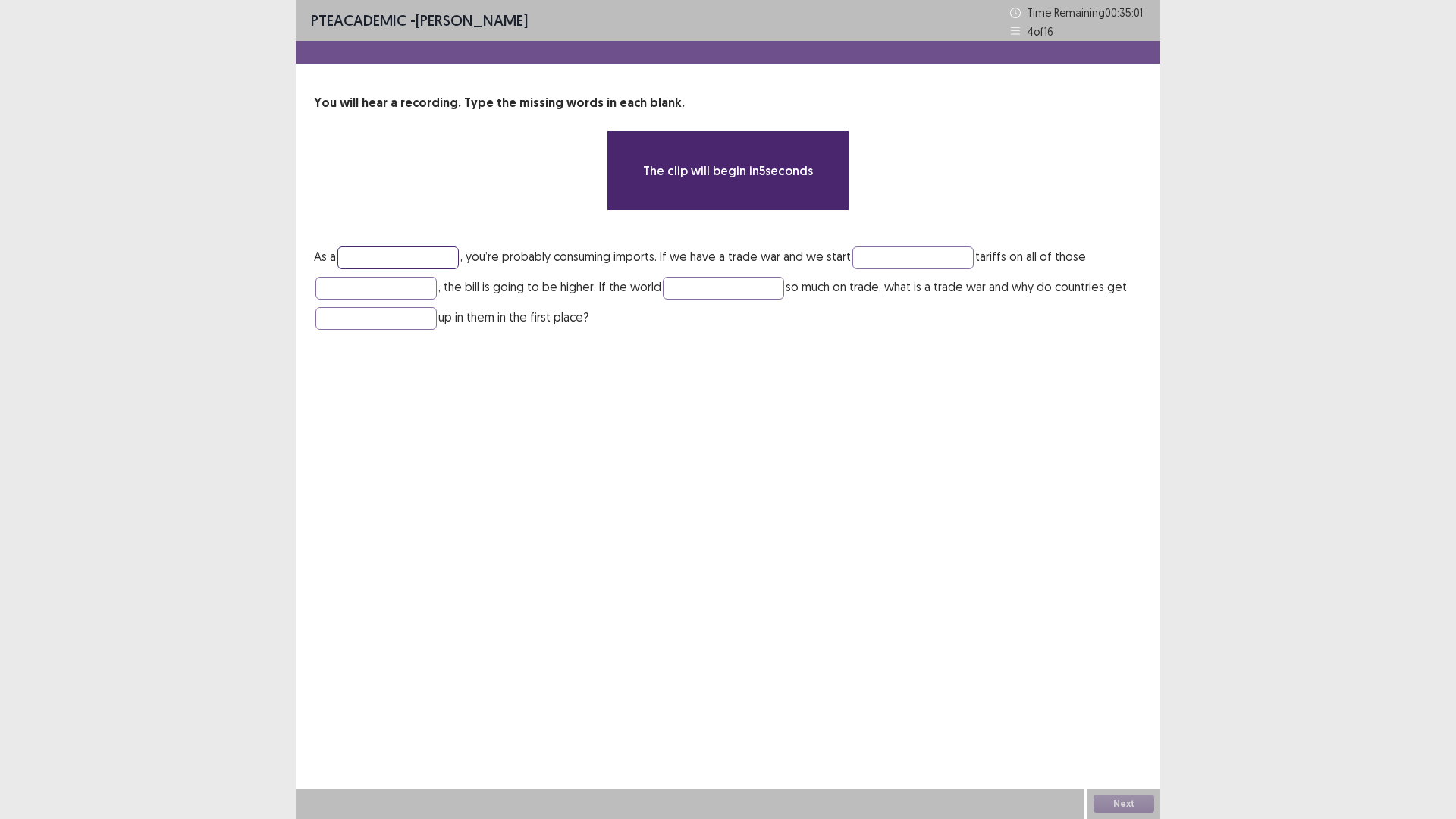
click at [409, 262] on input "text" at bounding box center [398, 257] width 121 height 22
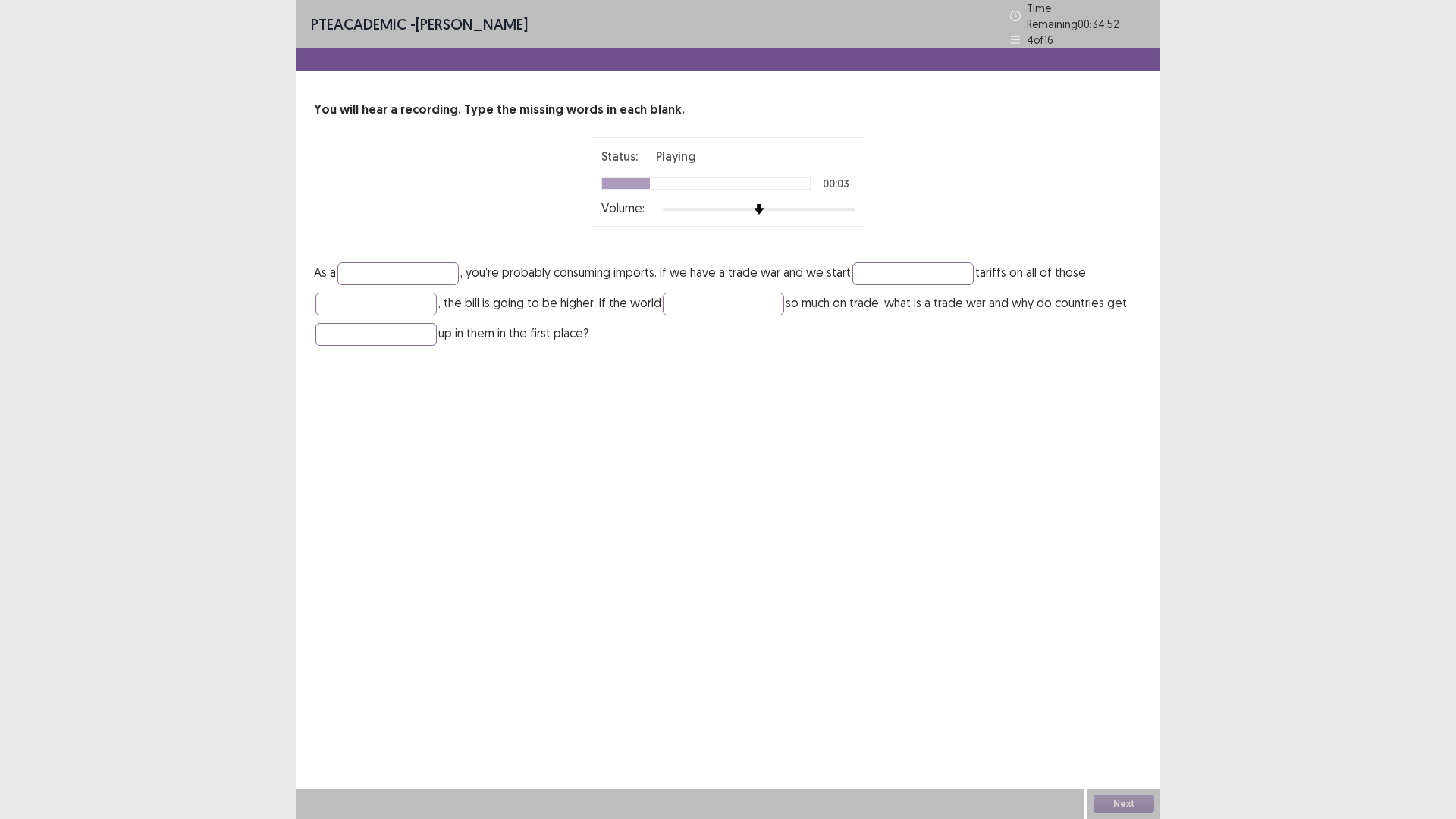
click at [795, 203] on div at bounding box center [758, 209] width 192 height 12
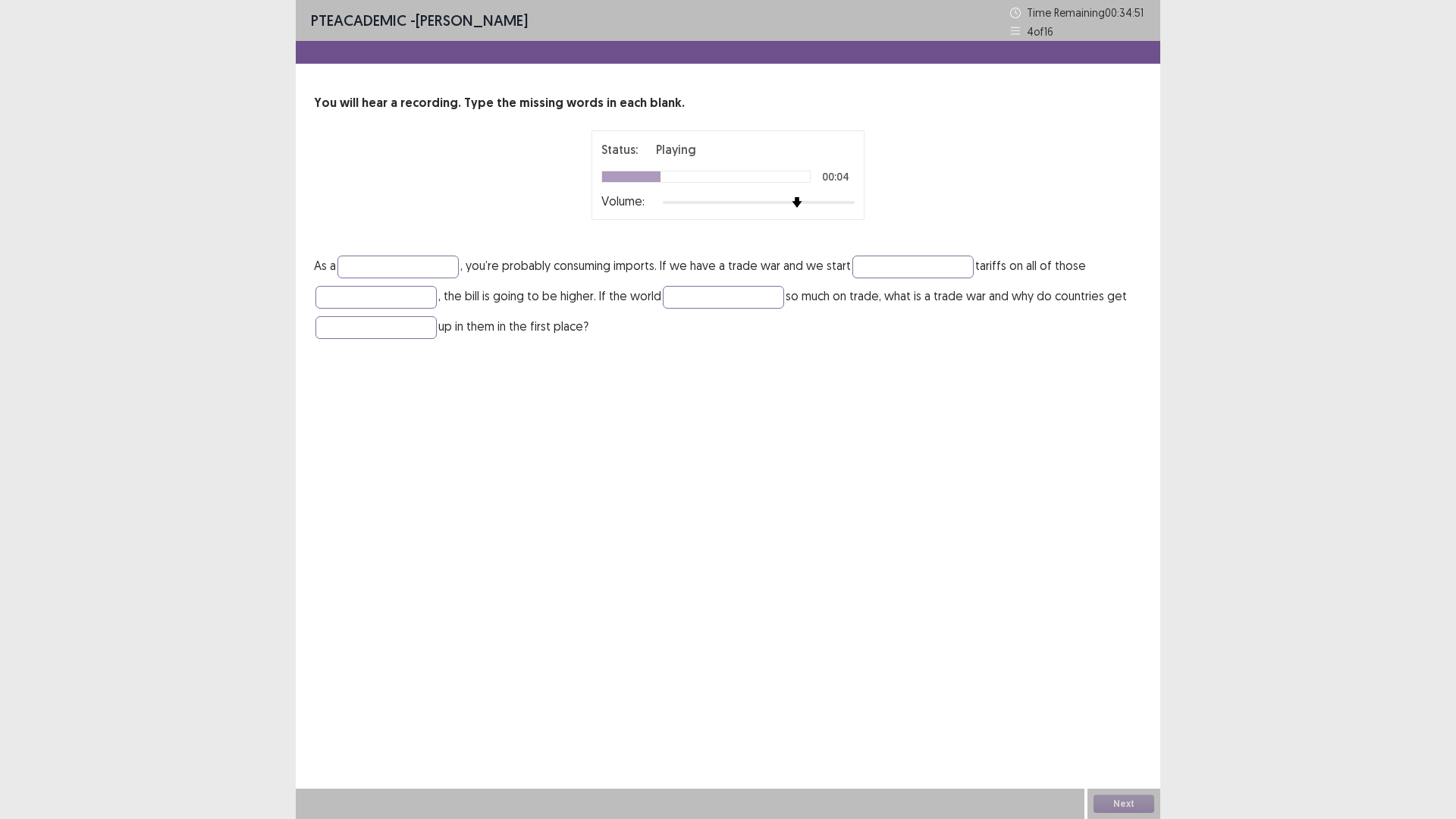
click at [920, 251] on p "As a , you’re probably consuming imports. If we have a trade war and we start t…" at bounding box center [728, 296] width 828 height 91
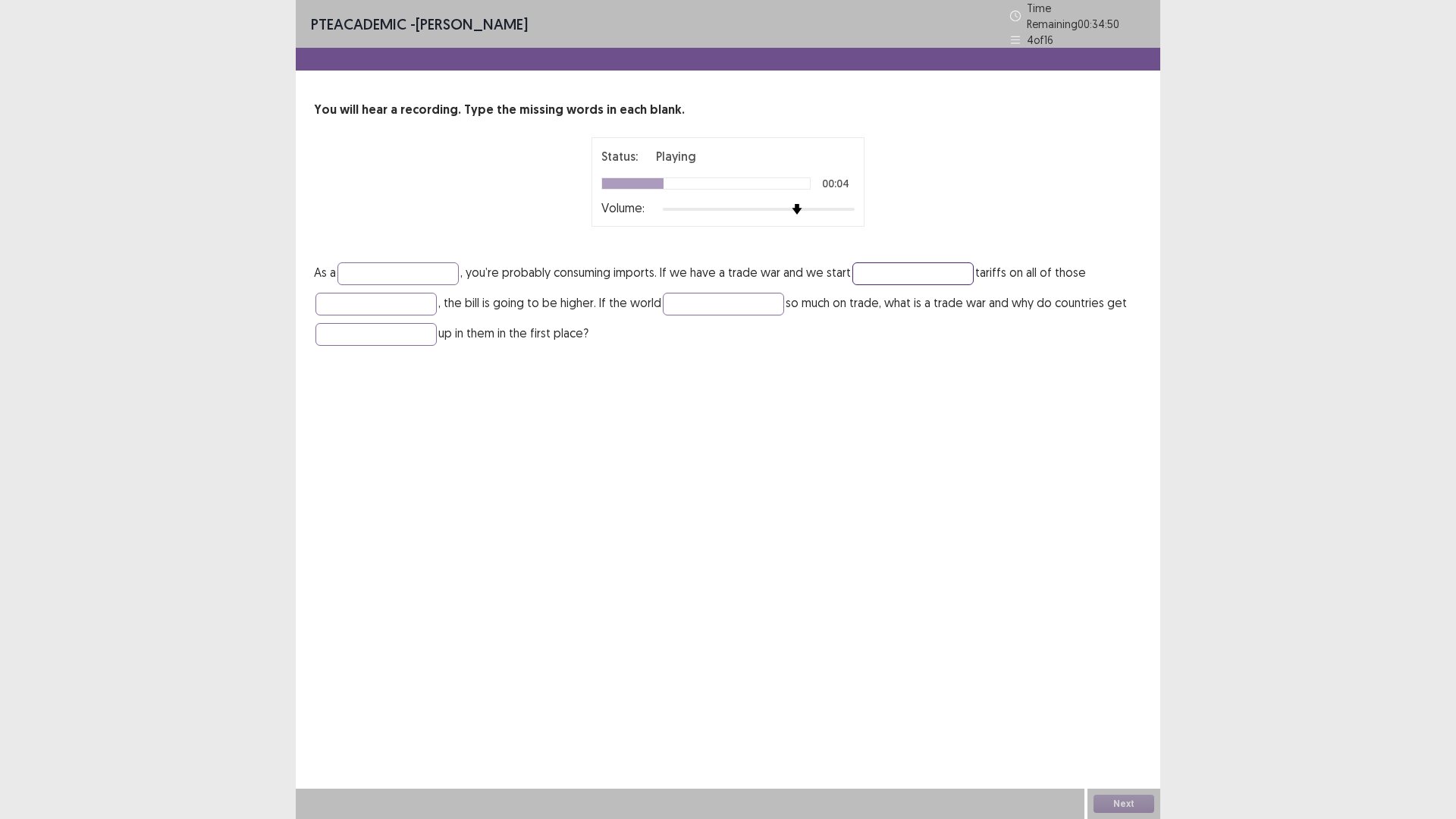
click at [924, 266] on input "text" at bounding box center [913, 273] width 121 height 22
type input "********"
click at [850, 204] on div at bounding box center [758, 209] width 192 height 12
click at [361, 279] on p "As a , you’re probably consuming imports. If we have a trade war and we start *…" at bounding box center [728, 303] width 828 height 91
click at [404, 262] on input "text" at bounding box center [398, 273] width 121 height 22
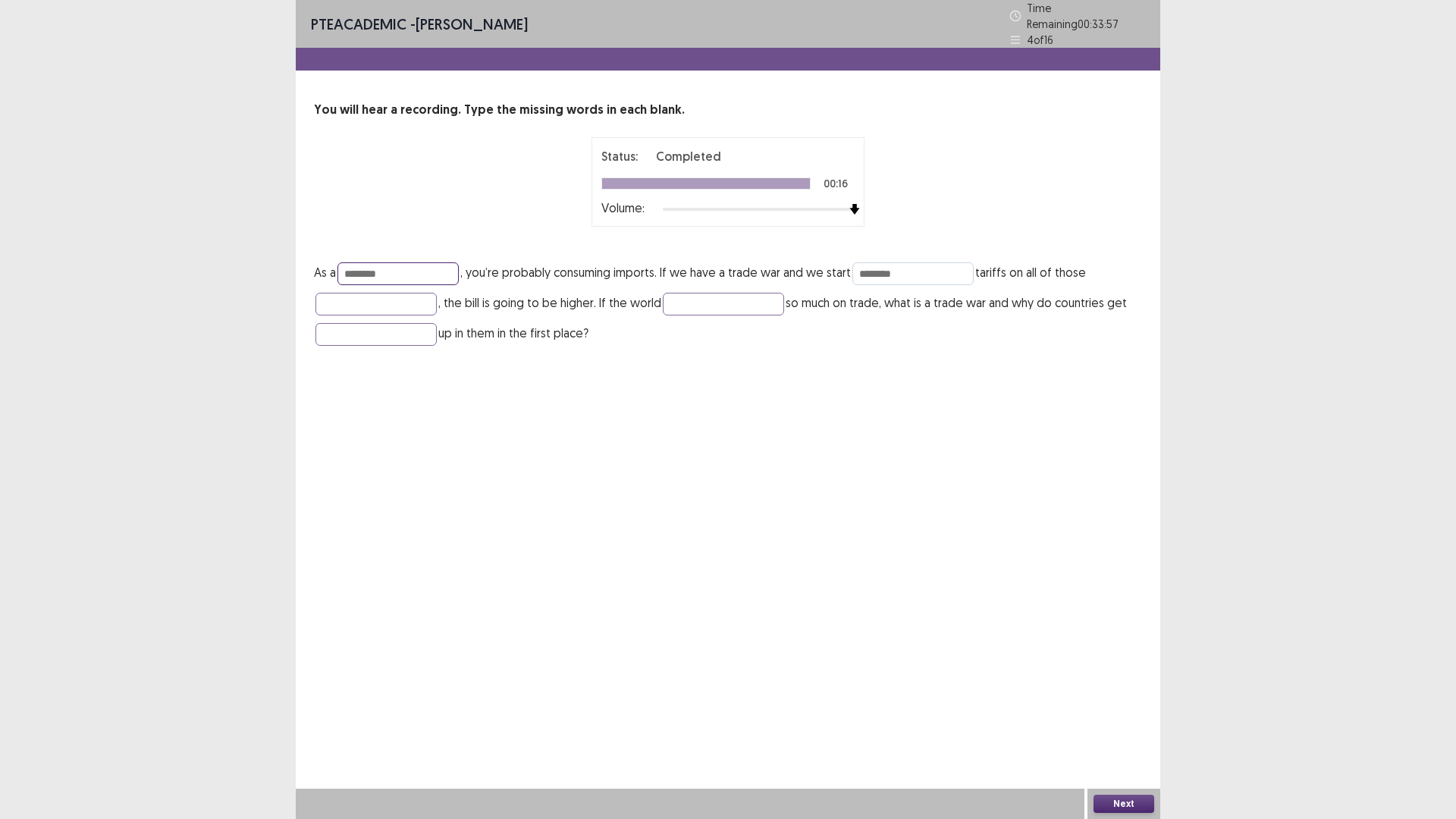
type input "********"
drag, startPoint x: 966, startPoint y: 275, endPoint x: 764, endPoint y: 279, distance: 202.0
click at [766, 283] on p "As a ******** , you’re probably consuming imports. If we have a trade war and w…" at bounding box center [728, 303] width 828 height 91
type input "*******"
type input "********"
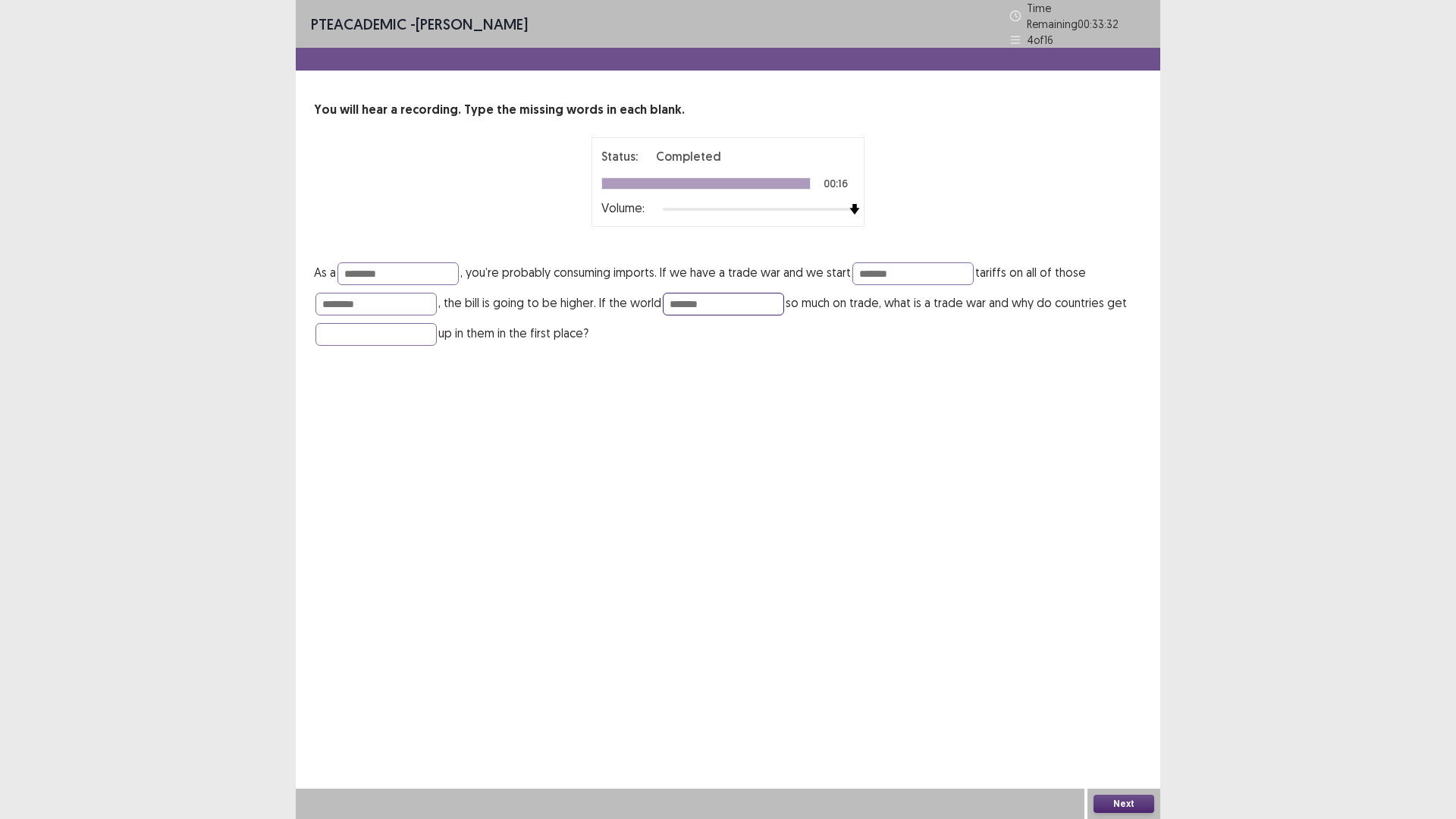
type input "*******"
click at [1143, 715] on button "Next" at bounding box center [1124, 804] width 61 height 18
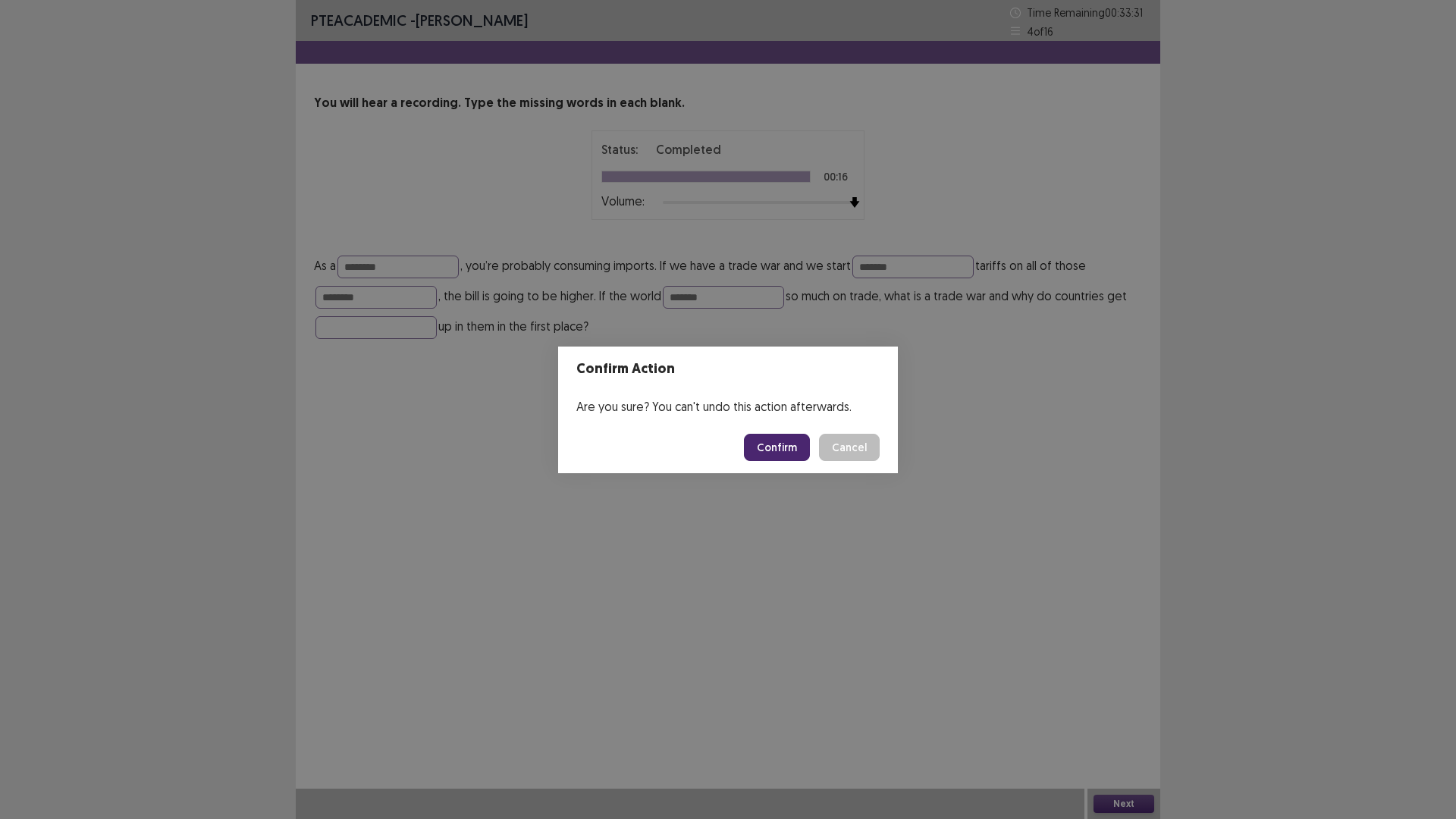
click at [783, 448] on button "Confirm" at bounding box center [777, 447] width 66 height 27
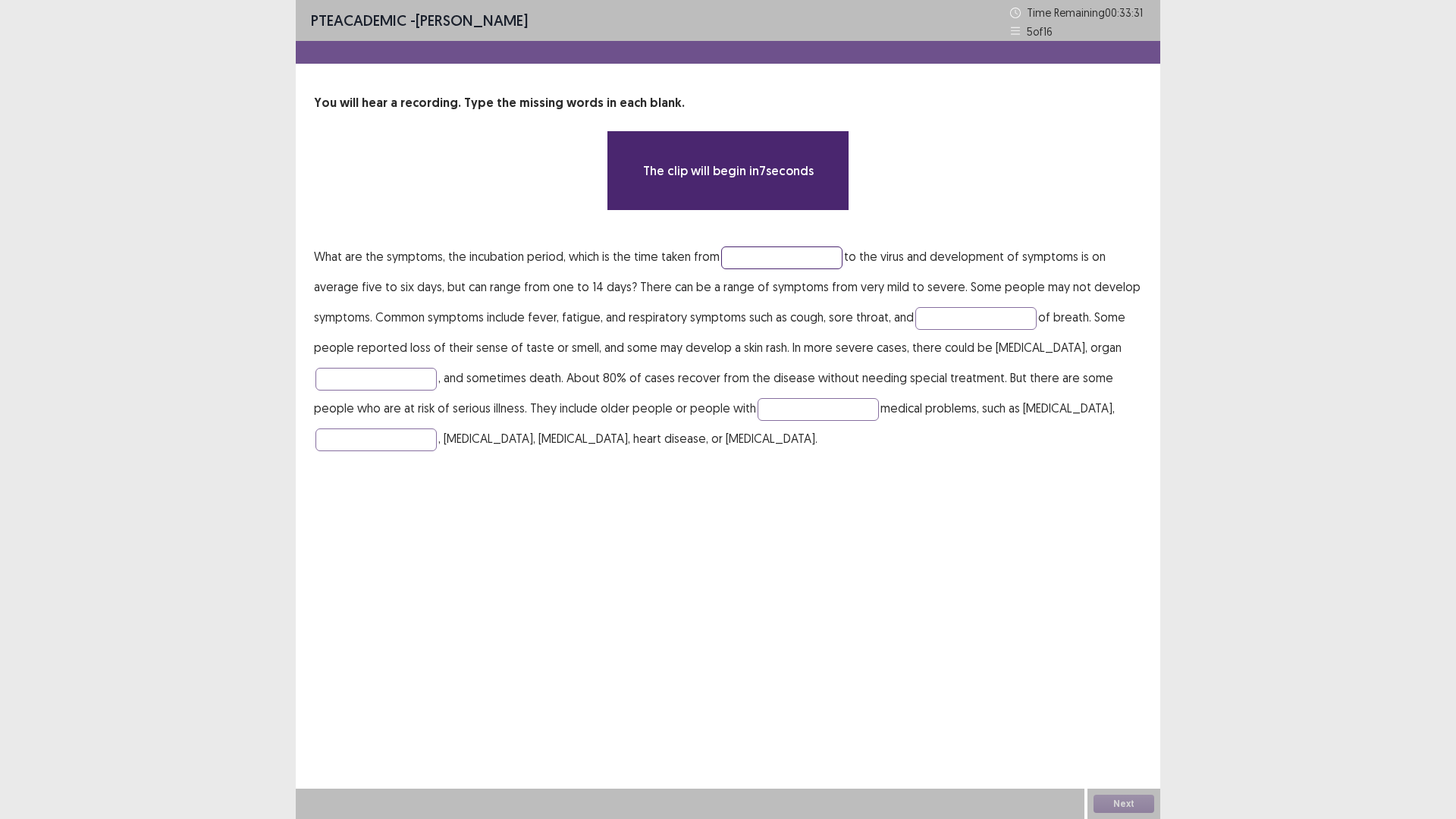
click at [797, 263] on input "text" at bounding box center [782, 257] width 121 height 22
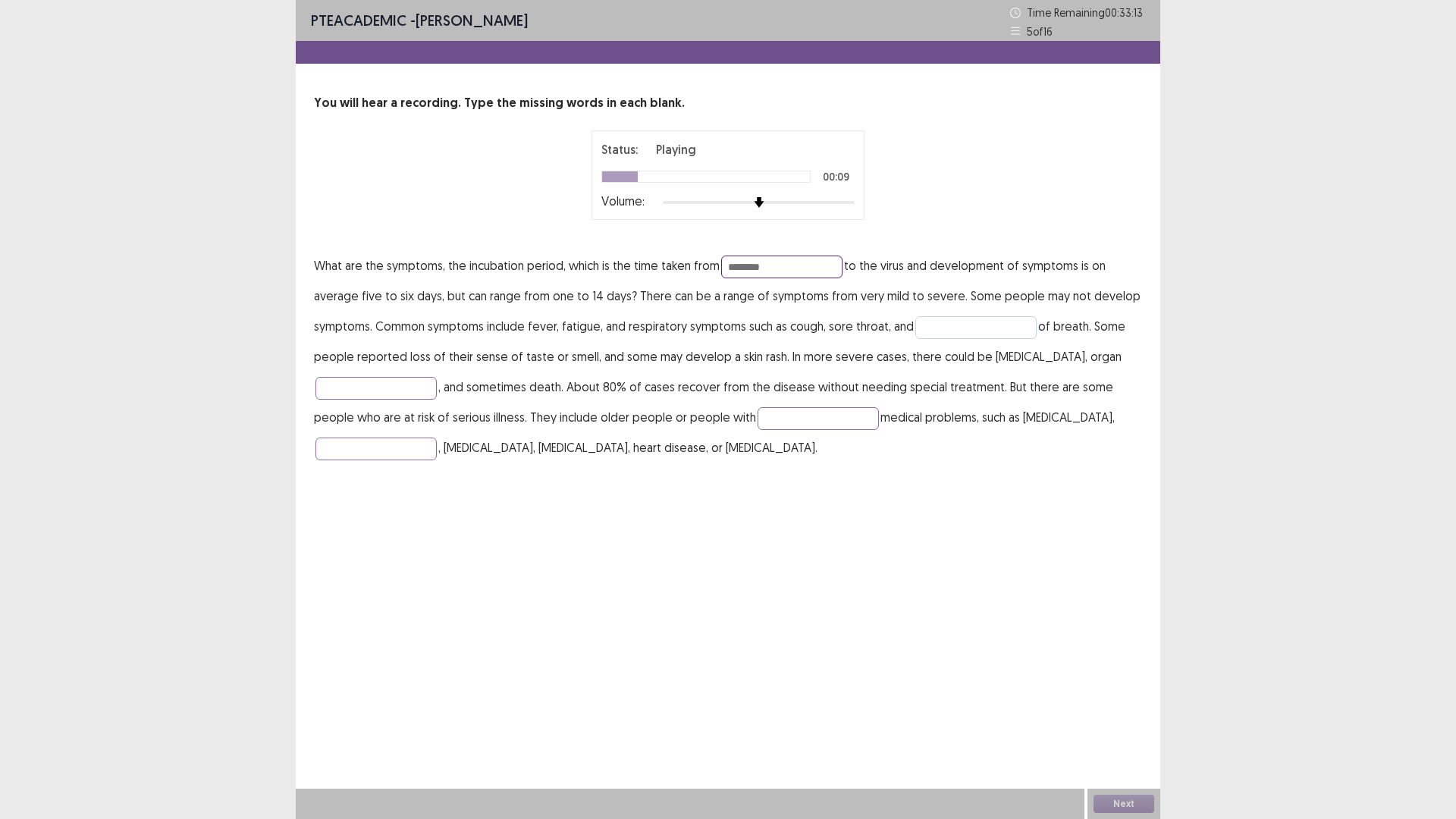
type input "********"
click at [955, 328] on input "text" at bounding box center [976, 327] width 121 height 22
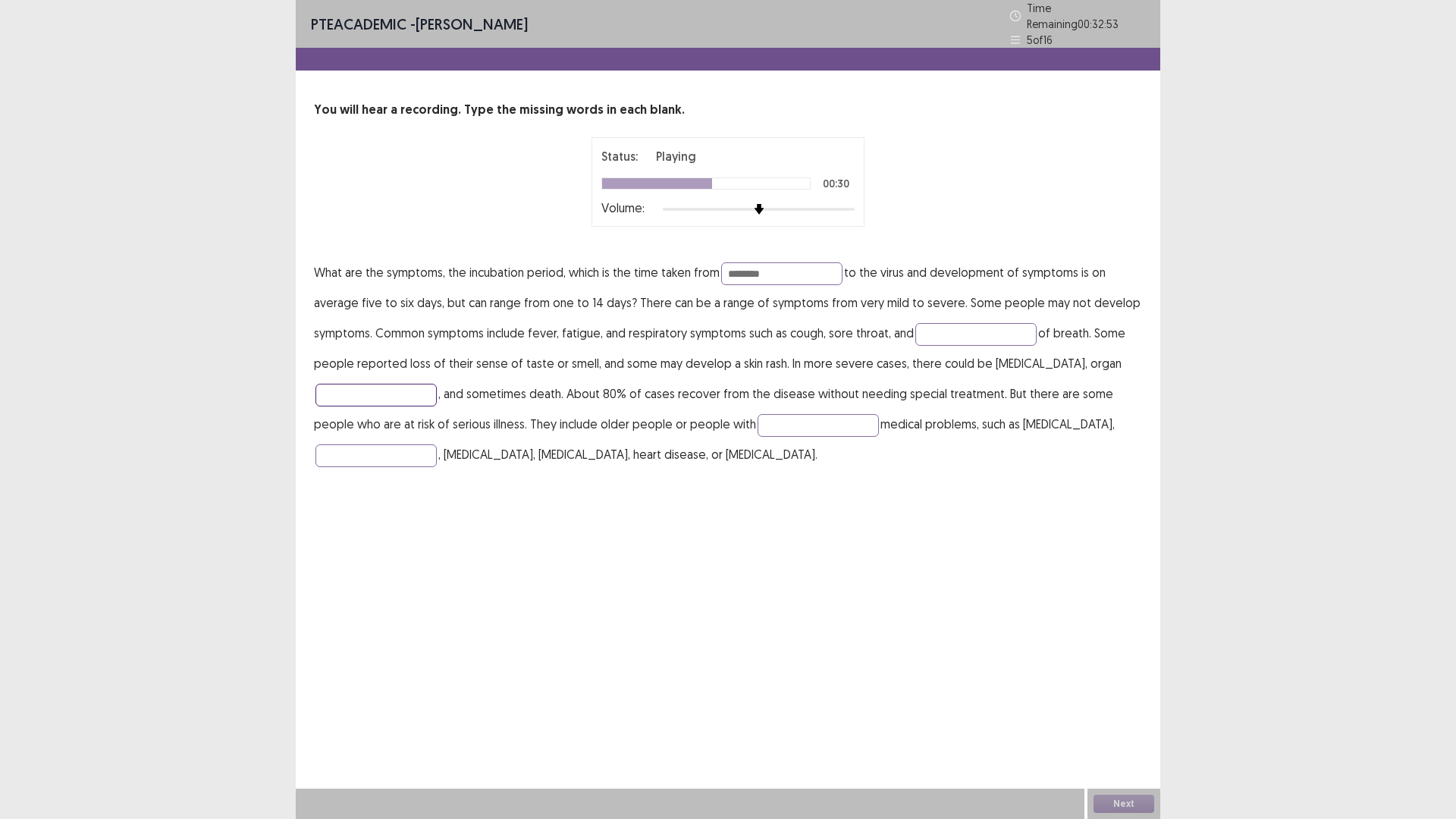
click at [342, 386] on input "text" at bounding box center [376, 395] width 121 height 22
type input "*"
type input "********"
click at [808, 427] on input "text" at bounding box center [818, 424] width 121 height 22
drag, startPoint x: 363, startPoint y: 385, endPoint x: 289, endPoint y: 384, distance: 74.0
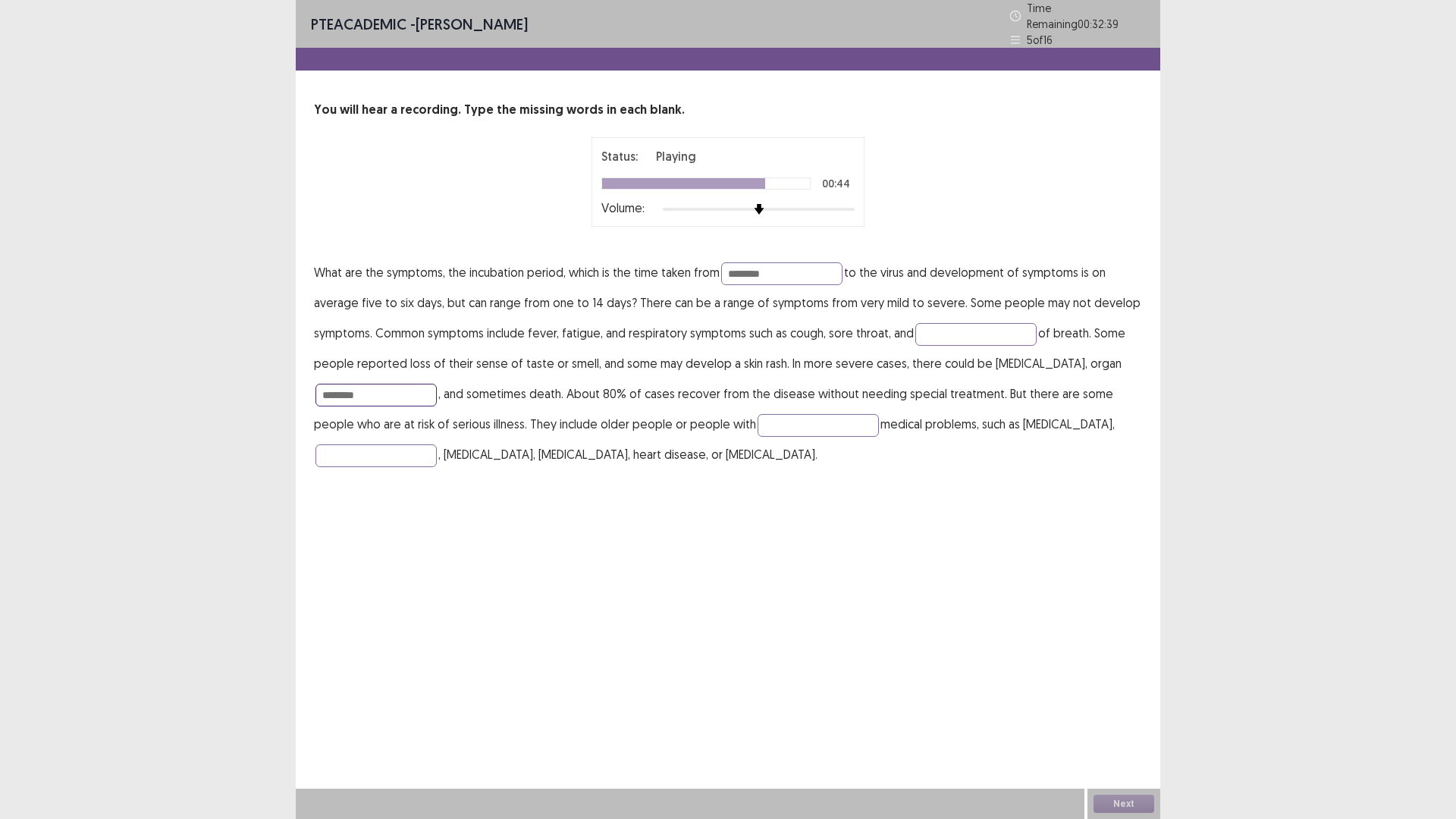
click at [289, 384] on div "PTE academic - [PERSON_NAME] Time Remaining 00 : 32 : 39 5 of 16 You will hear …" at bounding box center [728, 410] width 1456 height 819
click at [758, 417] on input "text" at bounding box center [818, 424] width 121 height 22
type input "*********"
click at [358, 446] on input "text" at bounding box center [376, 455] width 121 height 22
click at [732, 262] on input "********" at bounding box center [782, 273] width 121 height 22
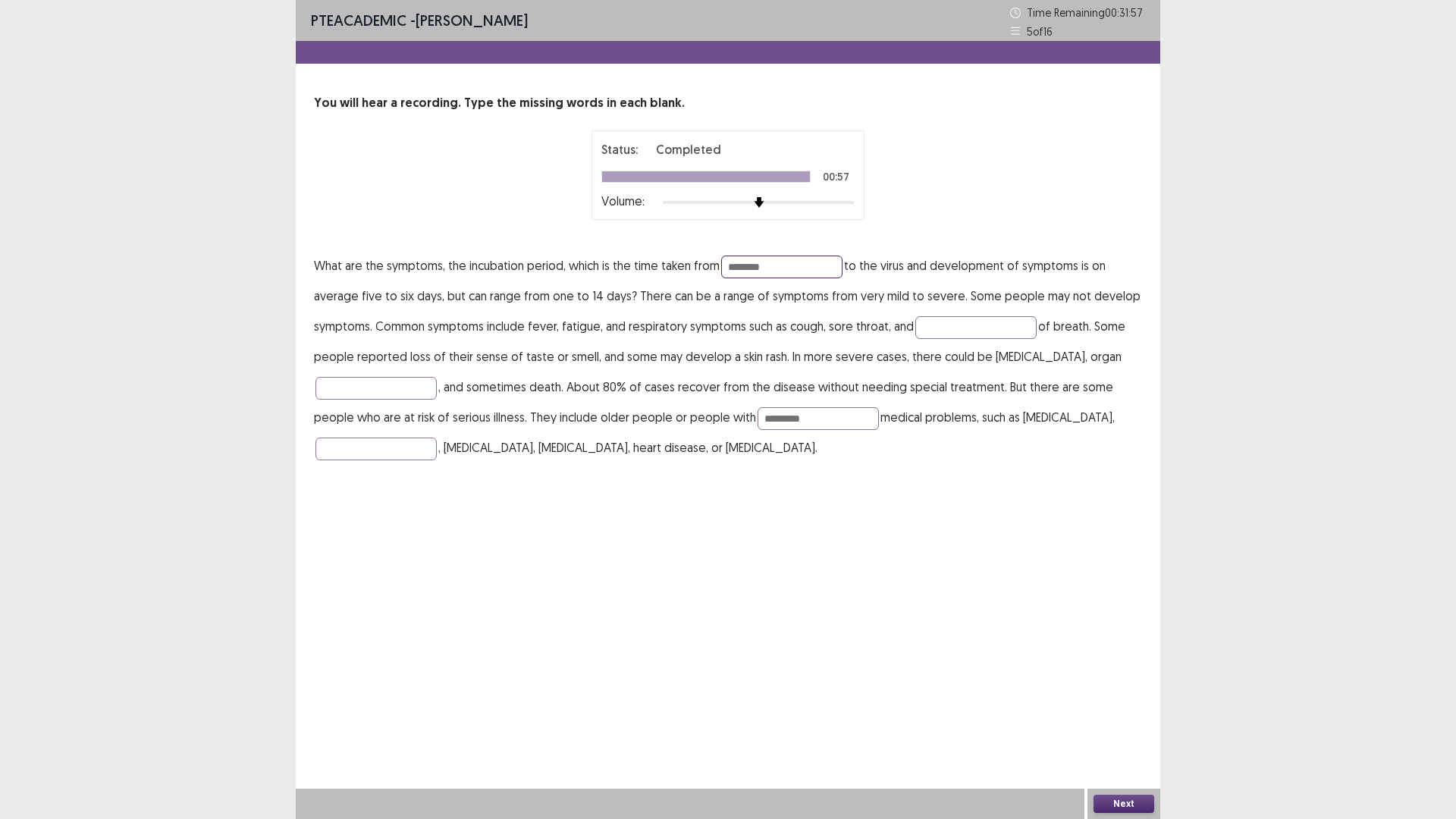
type input "********"
click at [982, 346] on p "What are the symptoms, the incubation period, which is the time taken from ****…" at bounding box center [728, 356] width 828 height 212
click at [992, 321] on input "text" at bounding box center [976, 327] width 121 height 22
type input "*********"
click at [346, 399] on p "What are the symptoms, the incubation period, which is the time taken from ****…" at bounding box center [728, 356] width 828 height 212
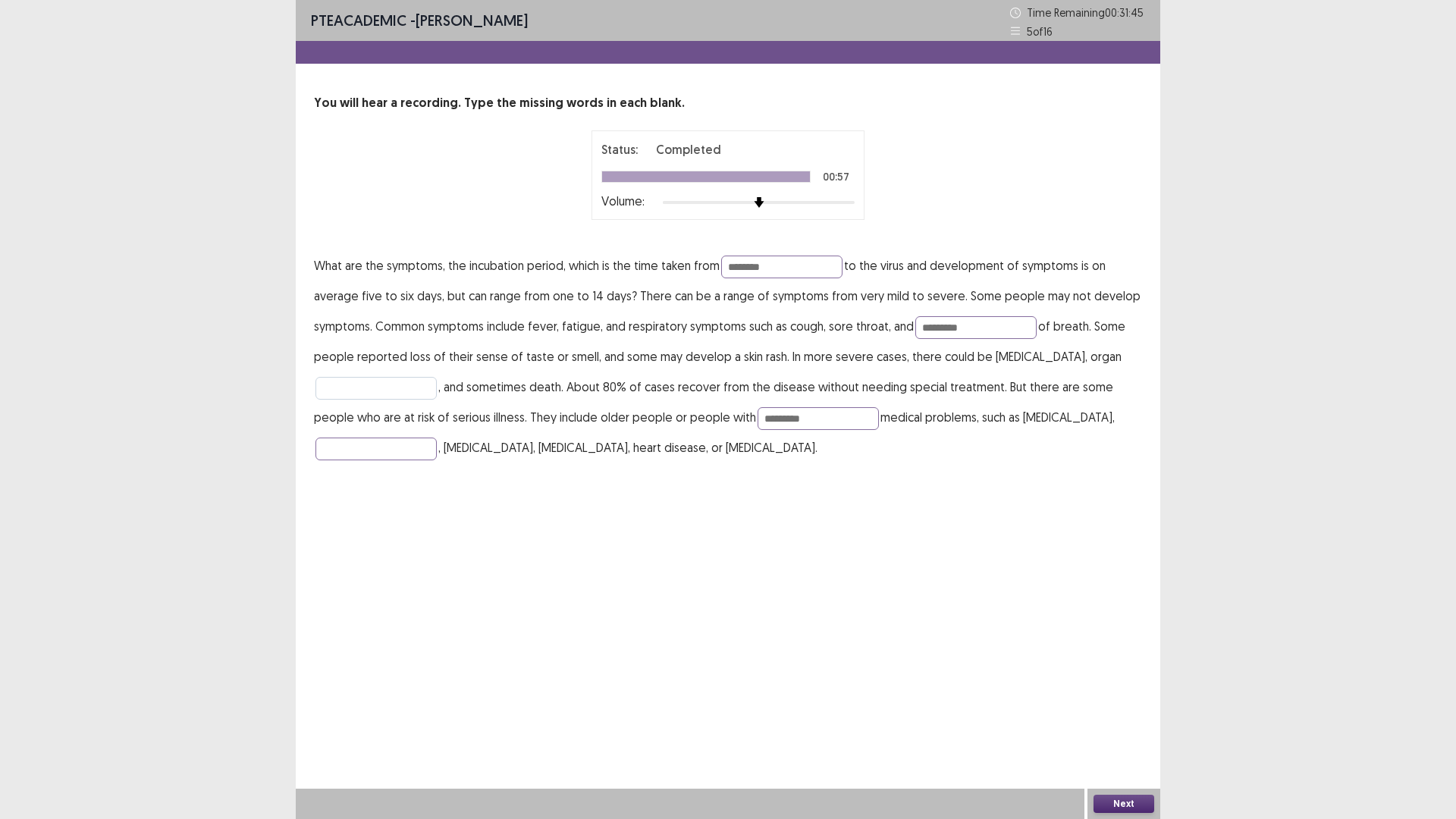
drag, startPoint x: 357, startPoint y: 406, endPoint x: 366, endPoint y: 391, distance: 17.5
click at [358, 404] on p "What are the symptoms, the incubation period, which is the time taken from ****…" at bounding box center [728, 356] width 828 height 212
click at [366, 391] on input "text" at bounding box center [376, 388] width 121 height 22
click at [369, 460] on p "What are the symptoms, the incubation period, which is the time taken from ****…" at bounding box center [728, 356] width 828 height 212
click at [373, 450] on input "text" at bounding box center [376, 448] width 121 height 22
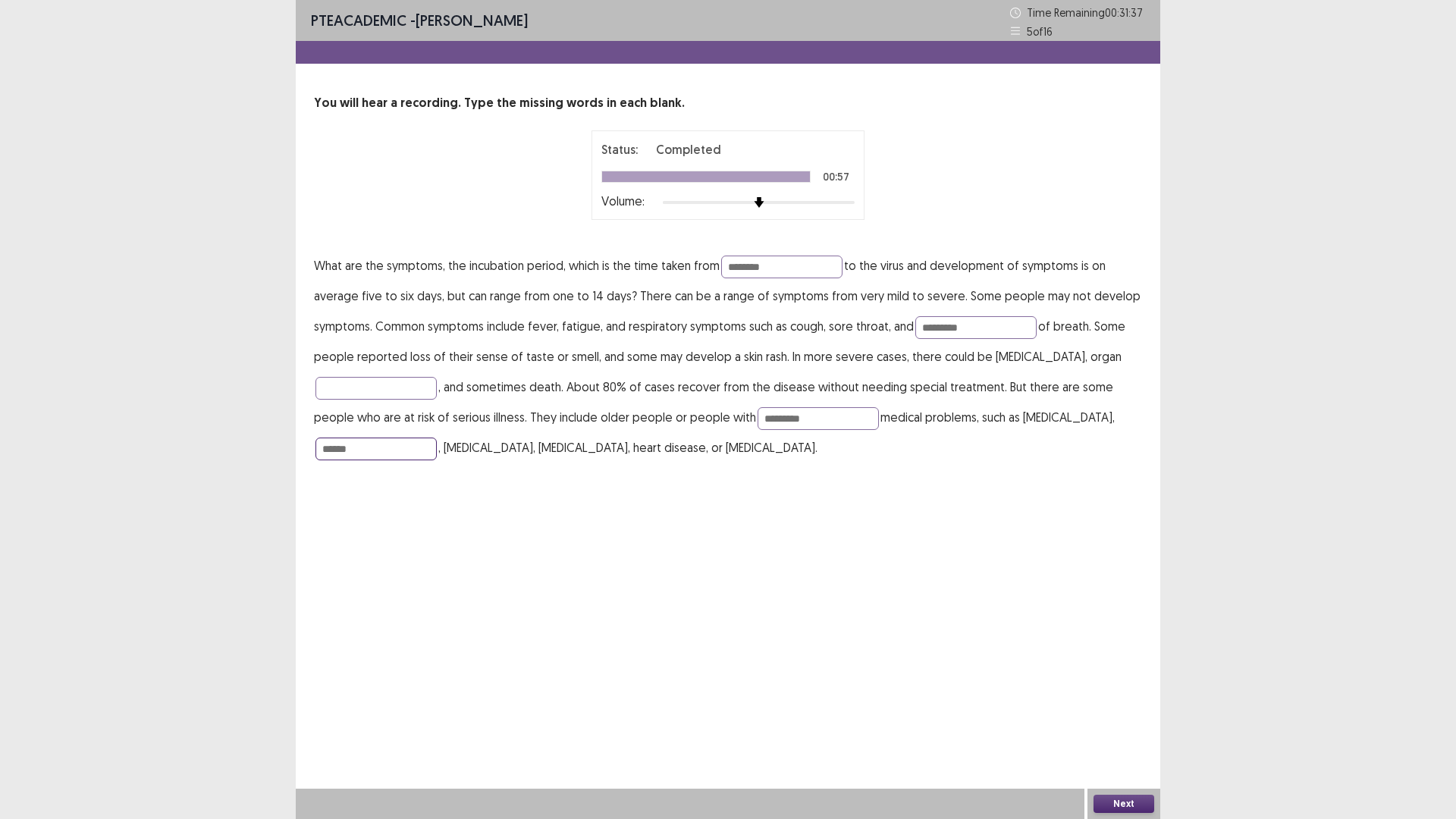
type input "******"
click at [1128, 715] on button "Next" at bounding box center [1124, 804] width 61 height 18
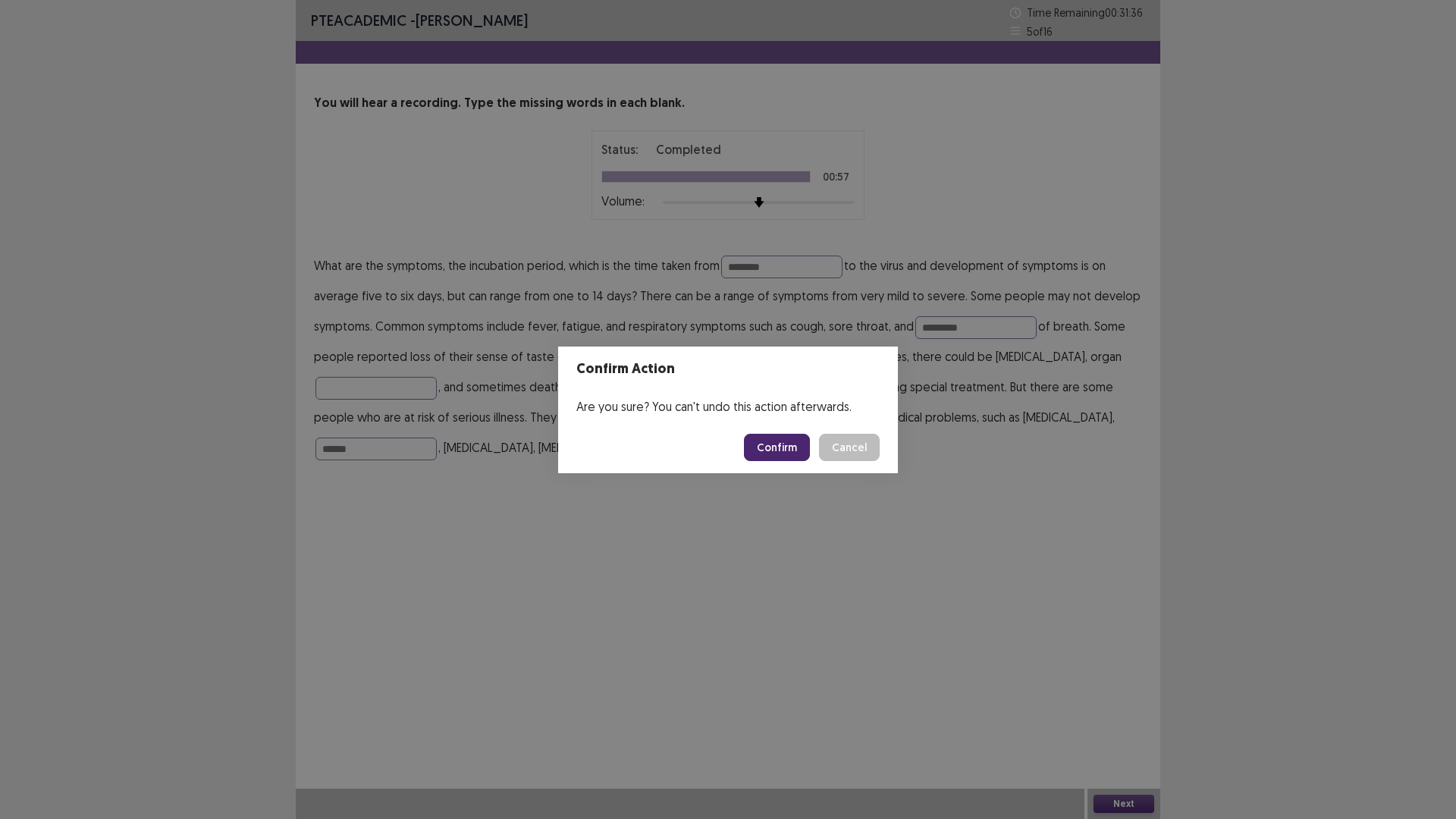
click at [773, 458] on button "Confirm" at bounding box center [777, 447] width 66 height 27
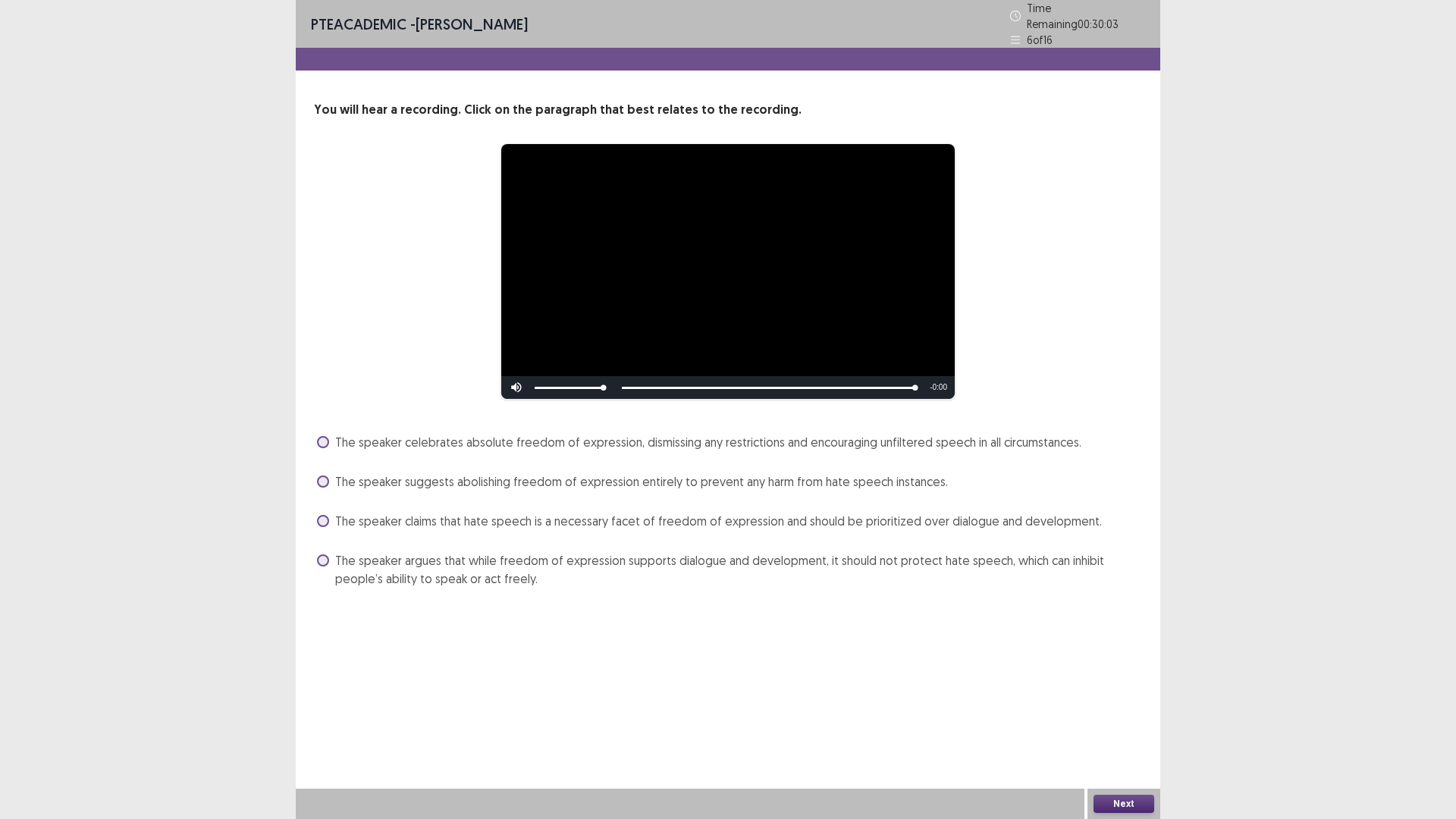
click at [368, 564] on span "The speaker argues that while freedom of expression supports dialogue and devel…" at bounding box center [738, 569] width 807 height 36
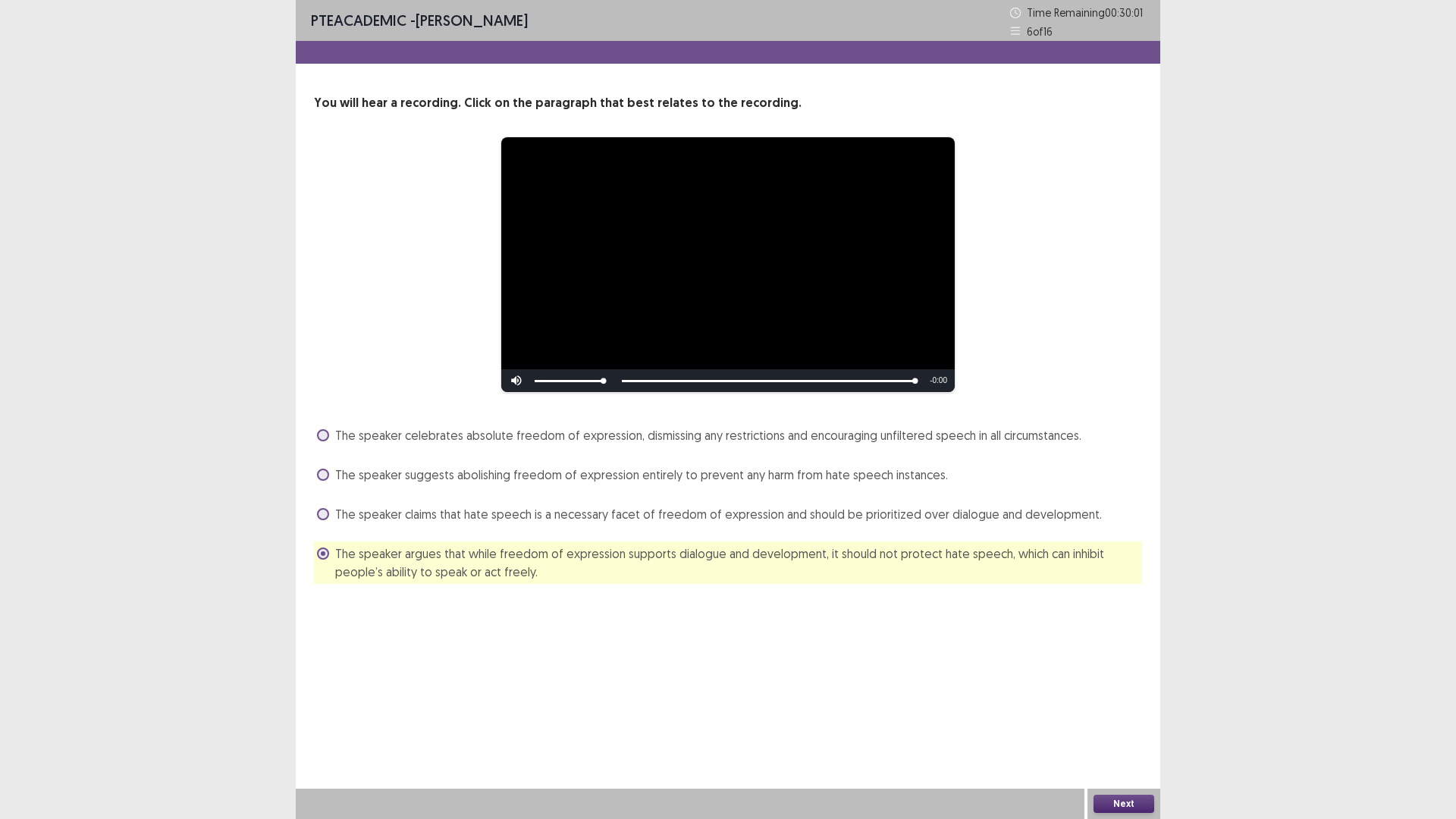
click at [1135, 715] on button "Next" at bounding box center [1124, 804] width 61 height 18
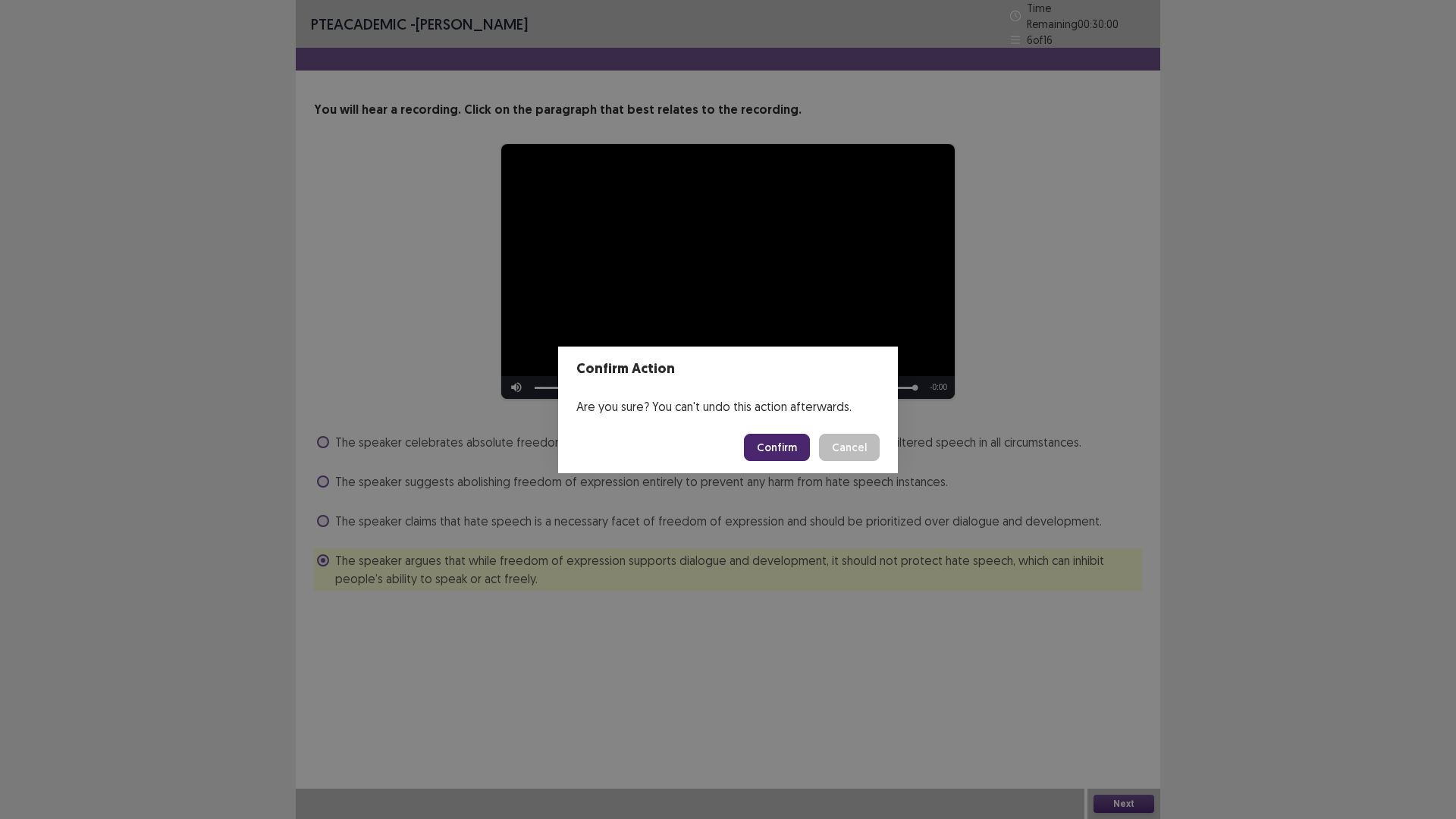
click at [765, 441] on button "Confirm" at bounding box center [777, 447] width 66 height 27
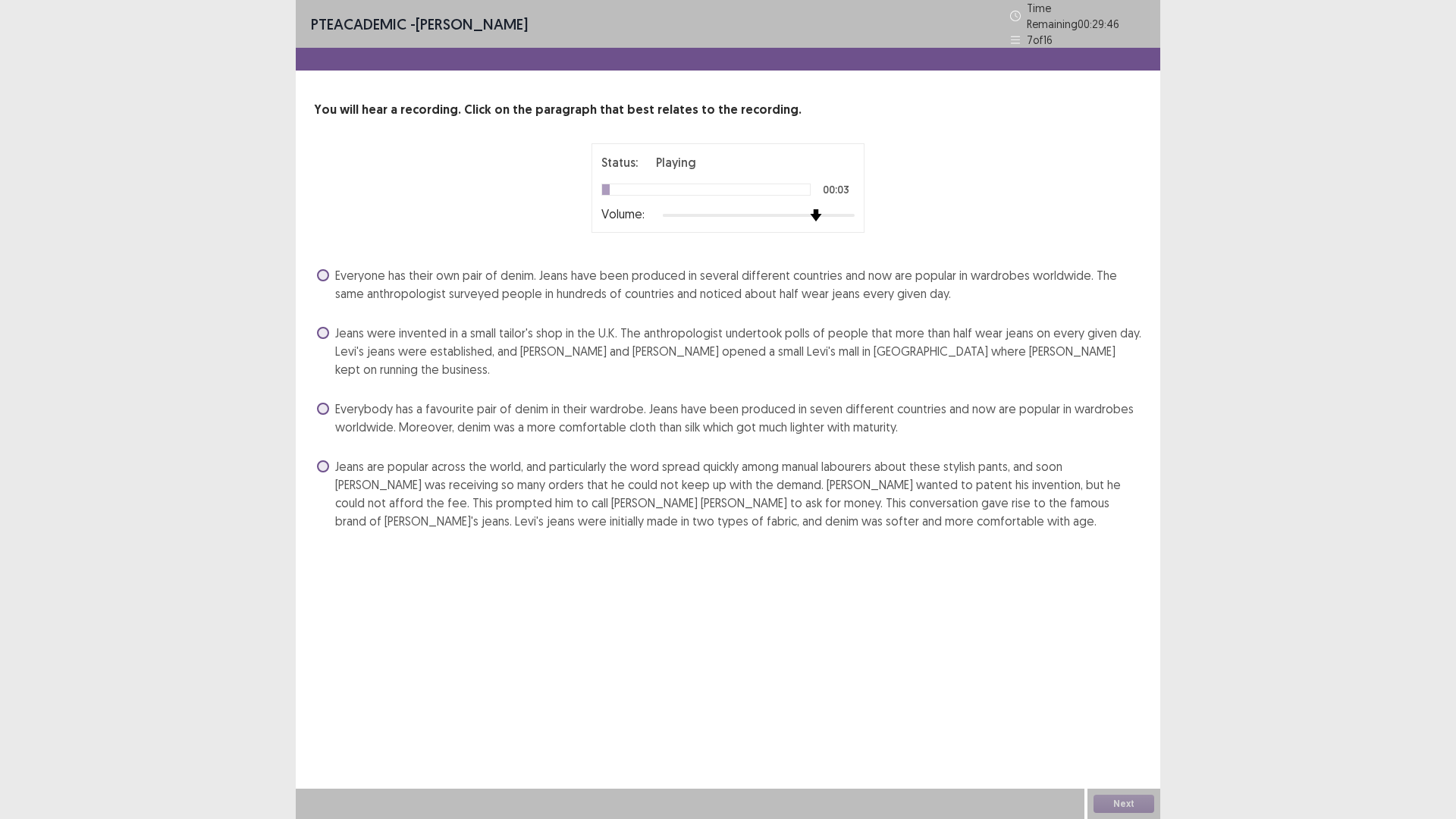
click at [814, 214] on div at bounding box center [758, 215] width 192 height 12
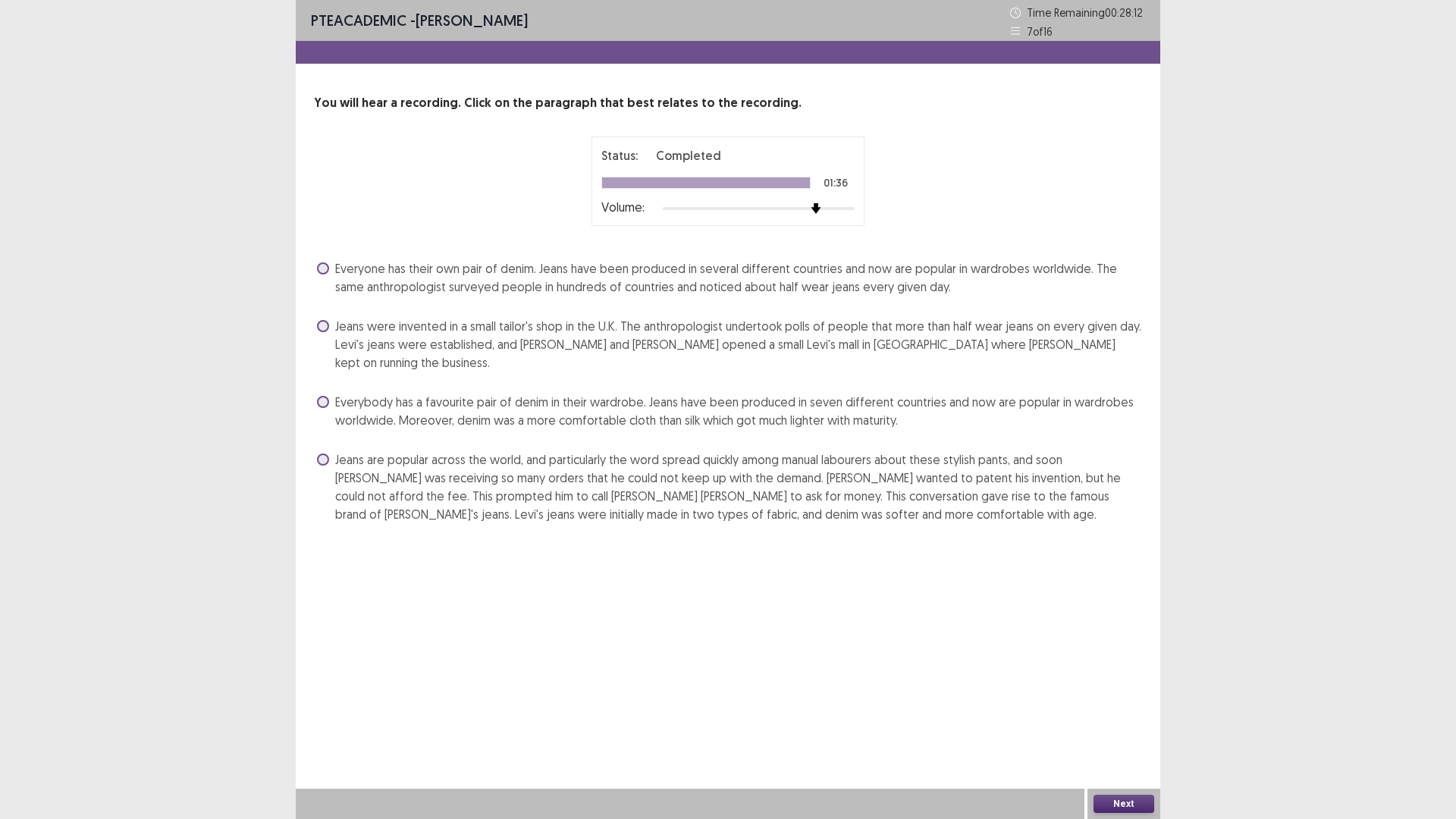
click at [619, 450] on span "Jeans are popular across the world, and particularly the word spread quickly am…" at bounding box center [738, 487] width 807 height 73
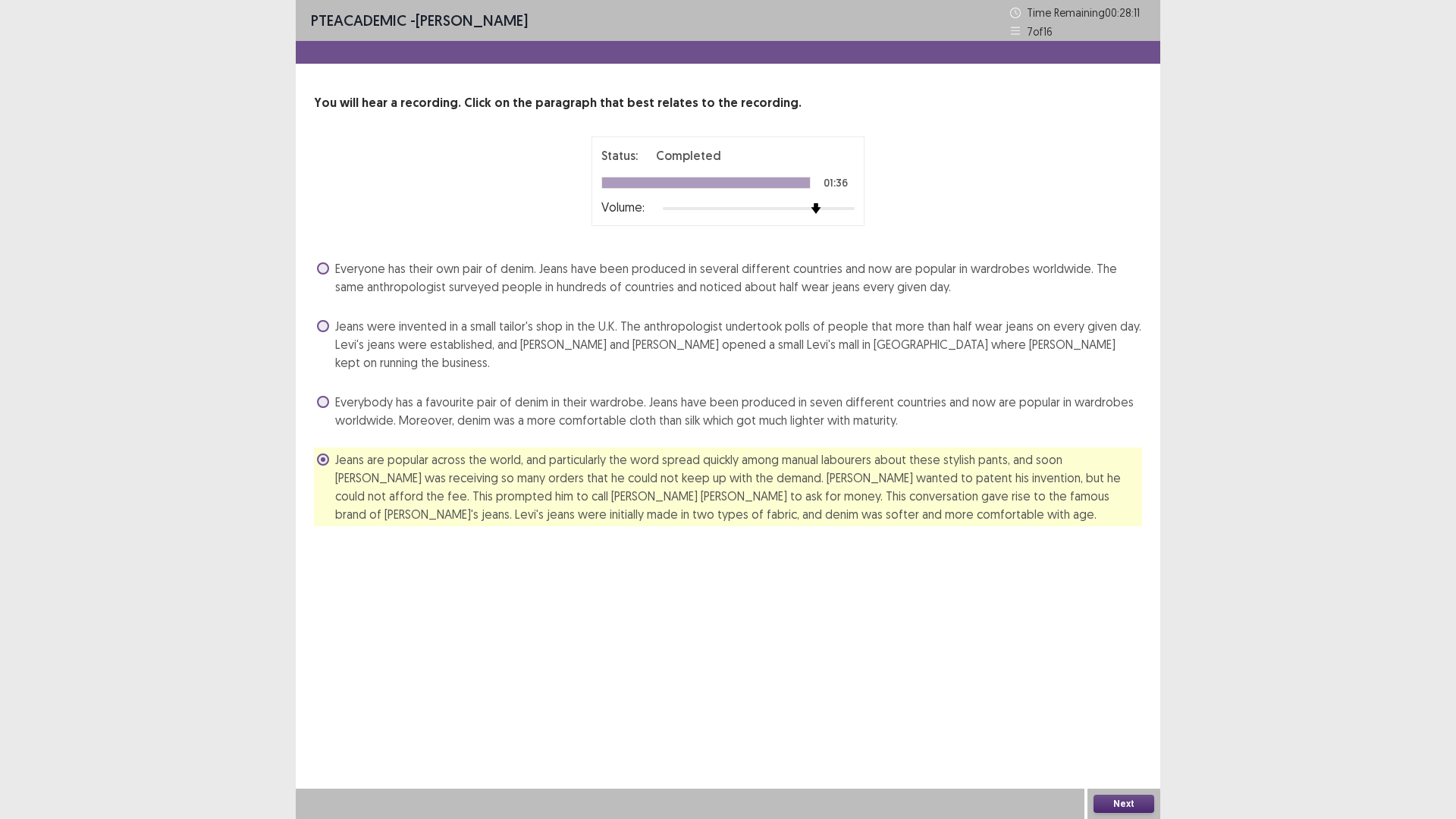
click at [1143, 715] on button "Next" at bounding box center [1124, 804] width 61 height 18
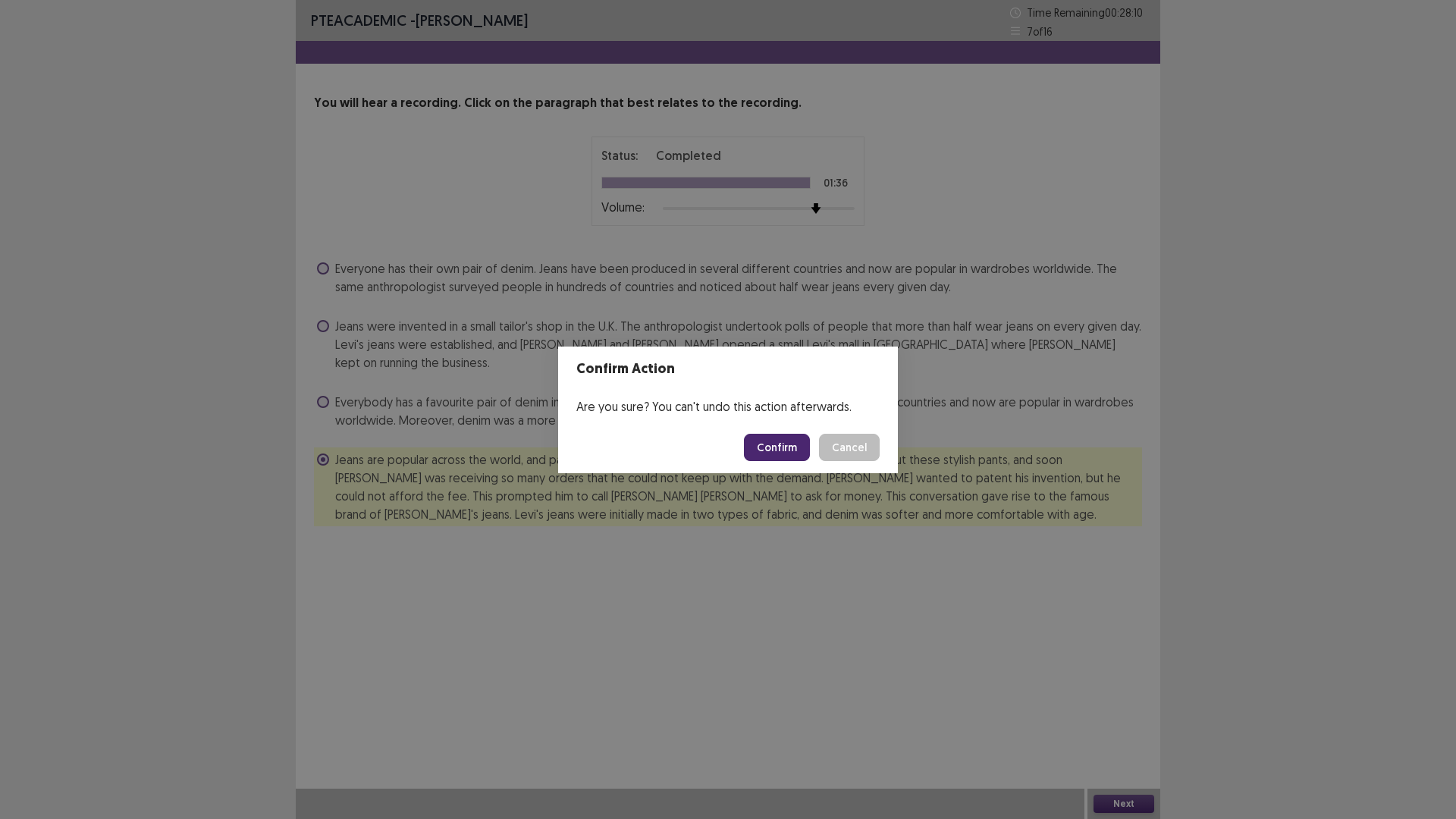
click at [761, 446] on button "Confirm" at bounding box center [777, 447] width 66 height 27
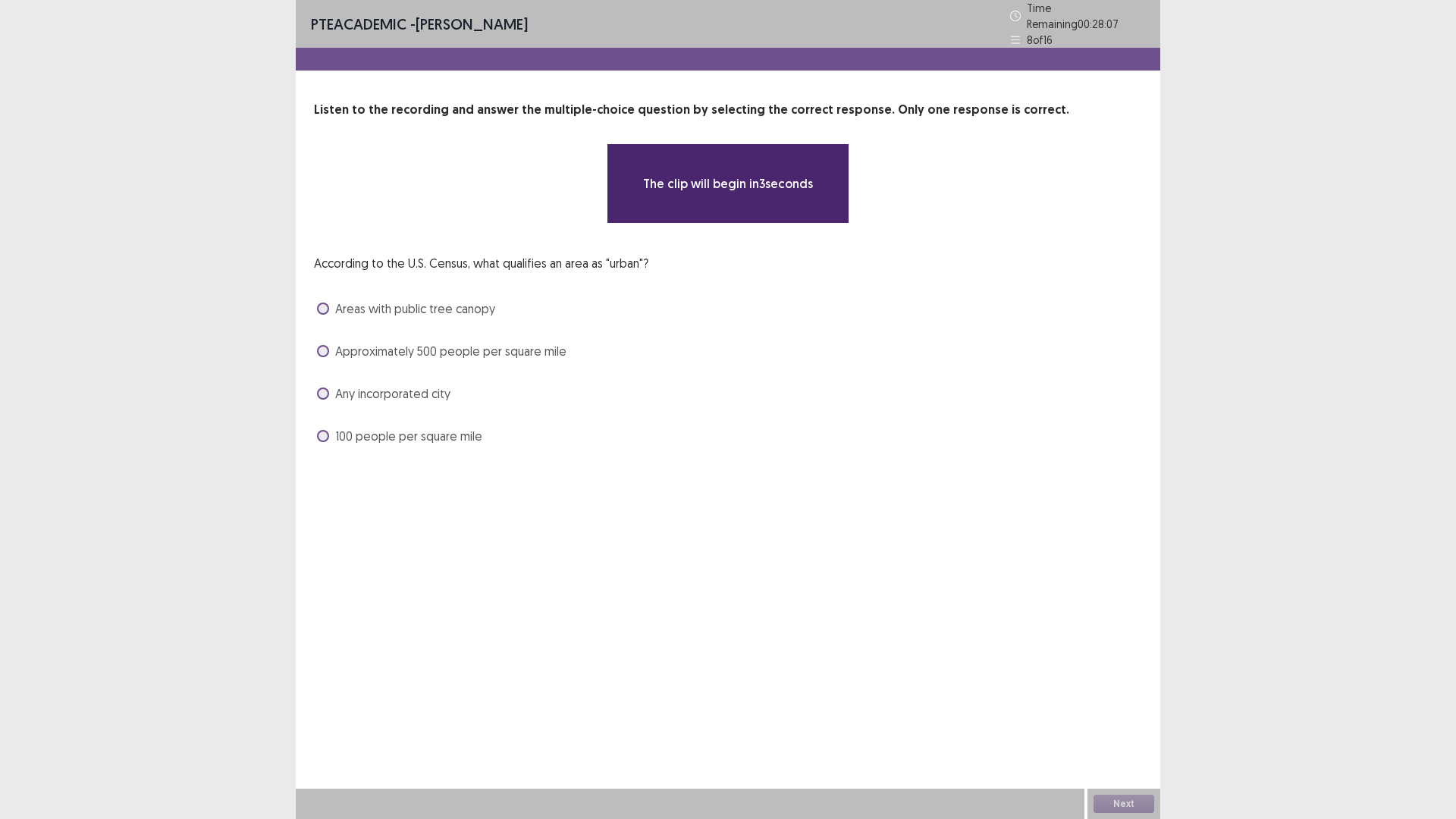
drag, startPoint x: 386, startPoint y: 254, endPoint x: 536, endPoint y: 266, distance: 150.5
click at [515, 262] on p "According to the U.S. Census, what qualifies an area as "urban"?" at bounding box center [481, 263] width 334 height 18
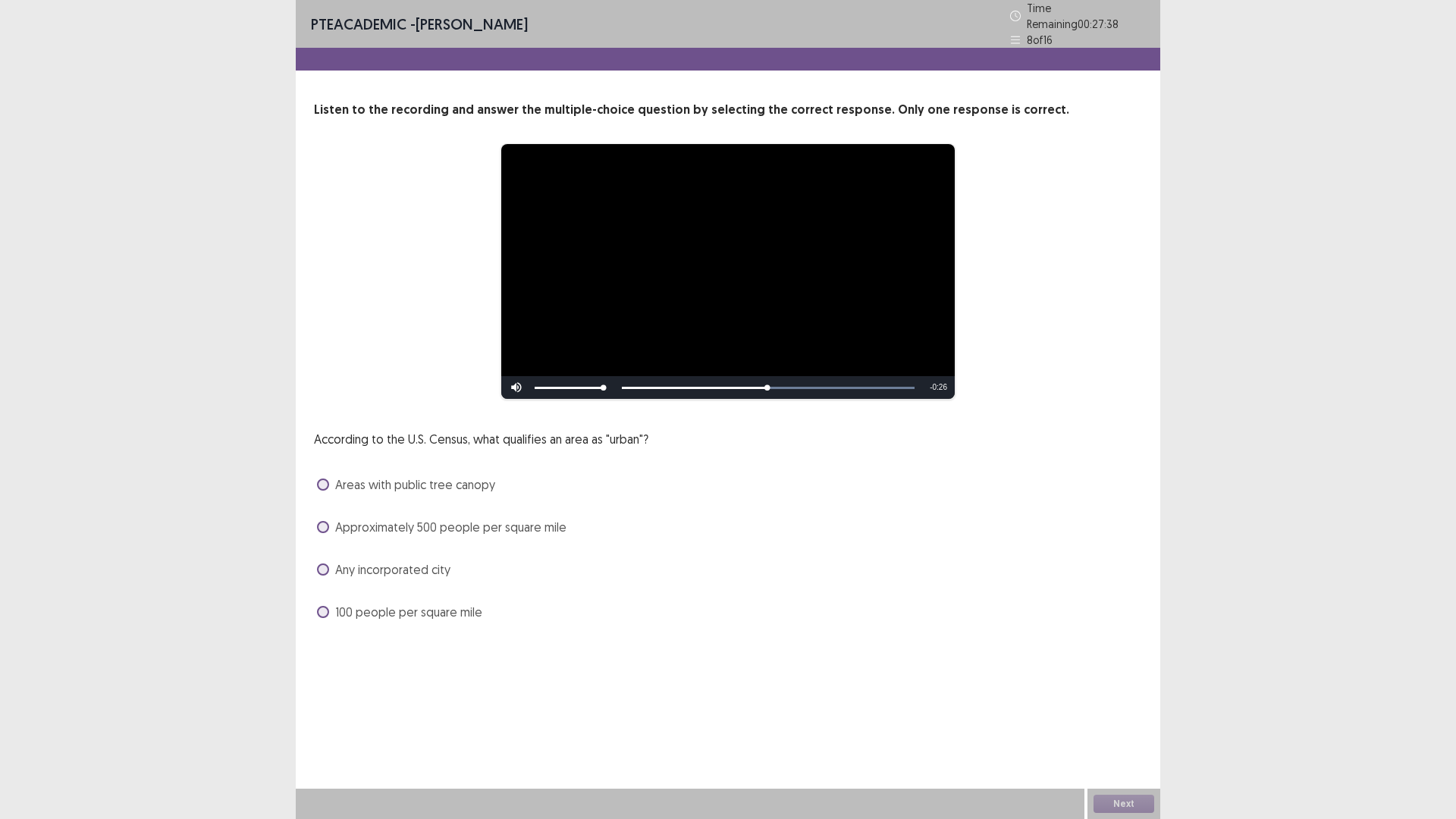
click at [354, 518] on span "Approximately 500 people per square mile" at bounding box center [450, 527] width 231 height 18
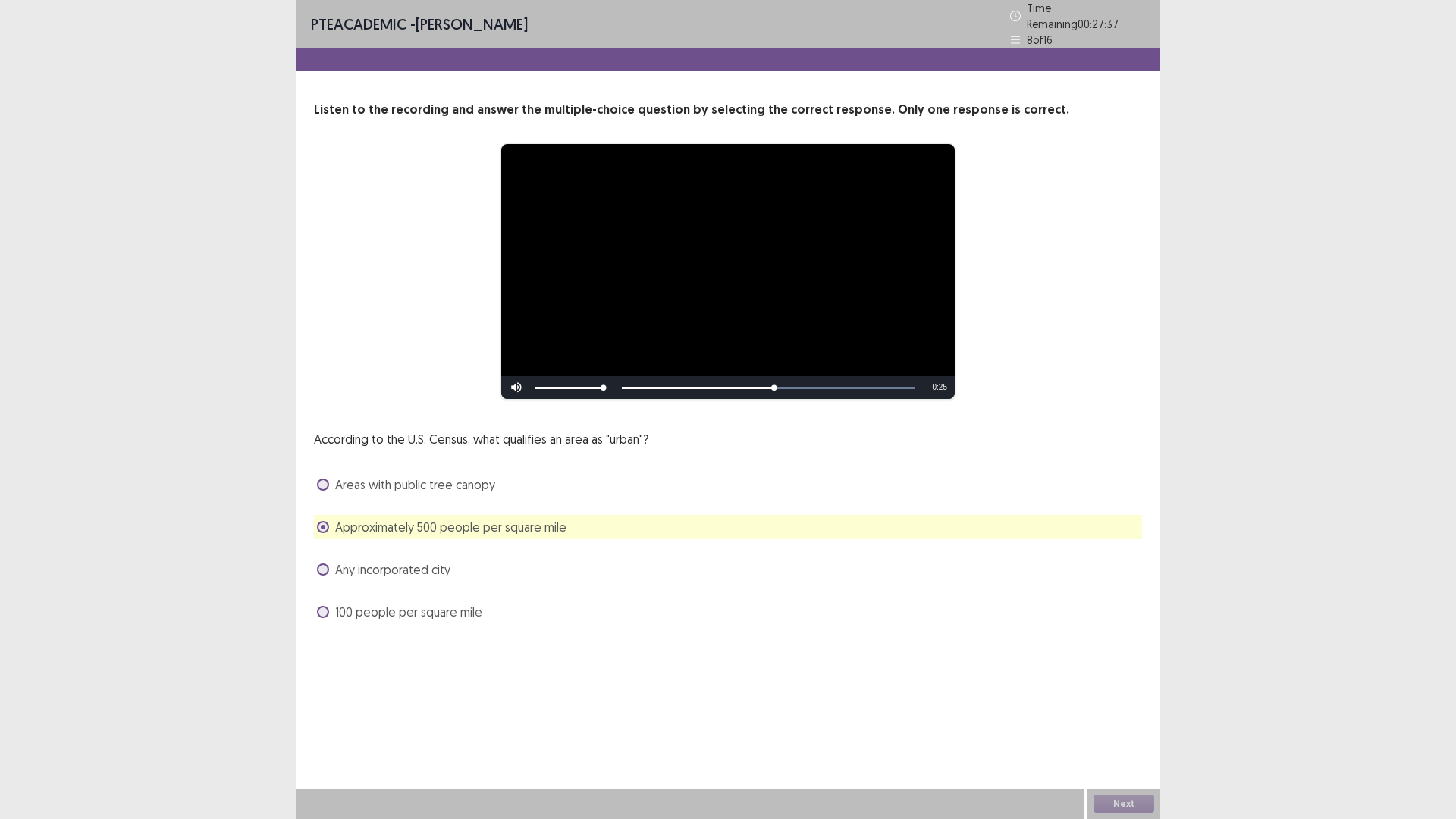
drag, startPoint x: 422, startPoint y: 579, endPoint x: 420, endPoint y: 569, distance: 10.2
click at [420, 569] on div "According to the U.S. Census, what qualifies an area as "urban"? Areas with pub…" at bounding box center [728, 527] width 828 height 194
click at [421, 560] on span "Any incorporated city" at bounding box center [392, 569] width 115 height 18
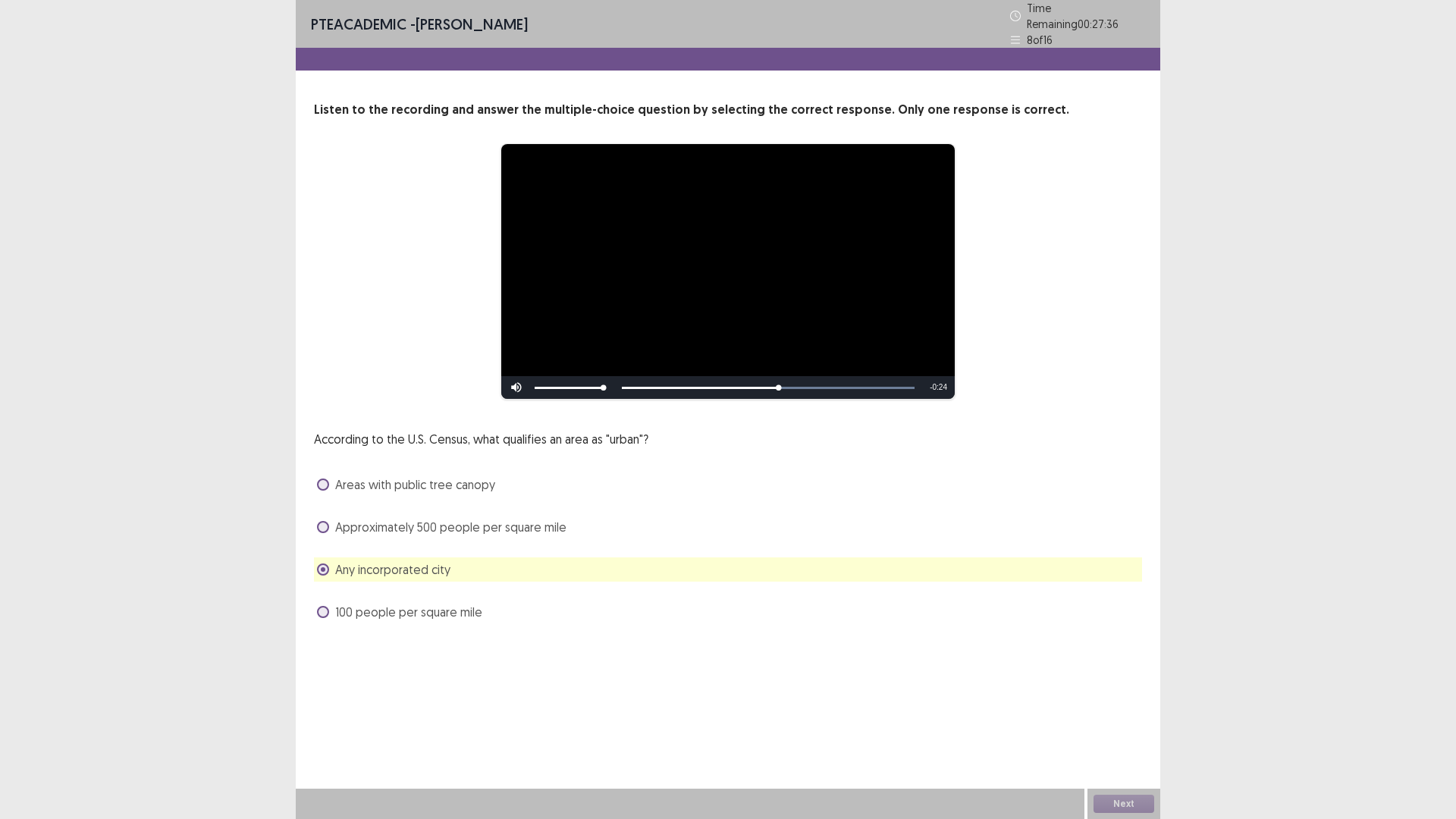
click at [436, 536] on div "According to the U.S. Census, what qualifies an area as "urban"? Areas with pub…" at bounding box center [728, 527] width 828 height 194
click at [436, 530] on div "Approximately 500 people per square mile" at bounding box center [728, 526] width 828 height 24
click at [439, 521] on span "Approximately 500 people per square mile" at bounding box center [450, 527] width 231 height 18
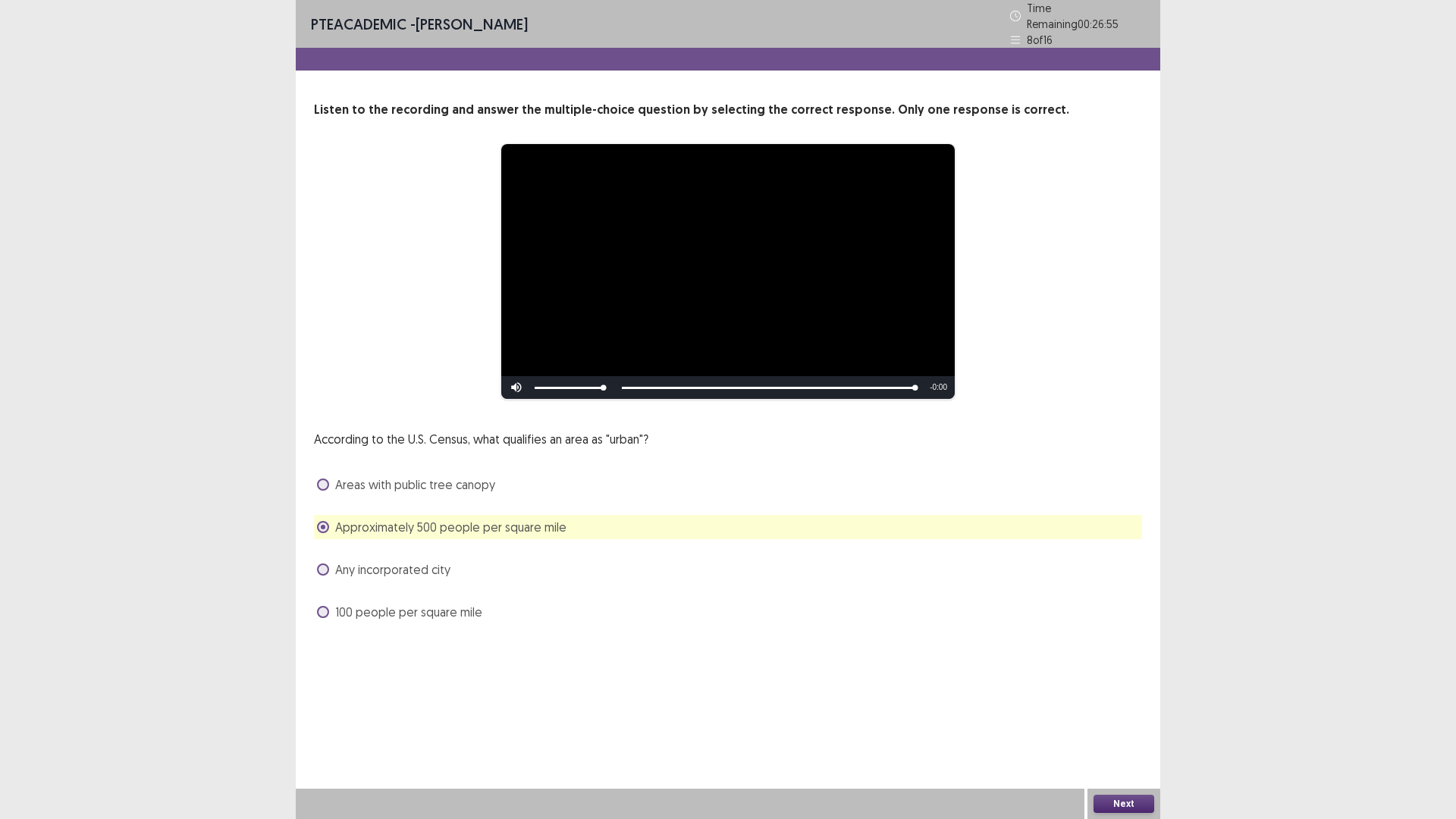
click at [1122, 715] on div "Next" at bounding box center [1124, 803] width 73 height 31
click at [1122, 715] on button "Next" at bounding box center [1124, 804] width 61 height 18
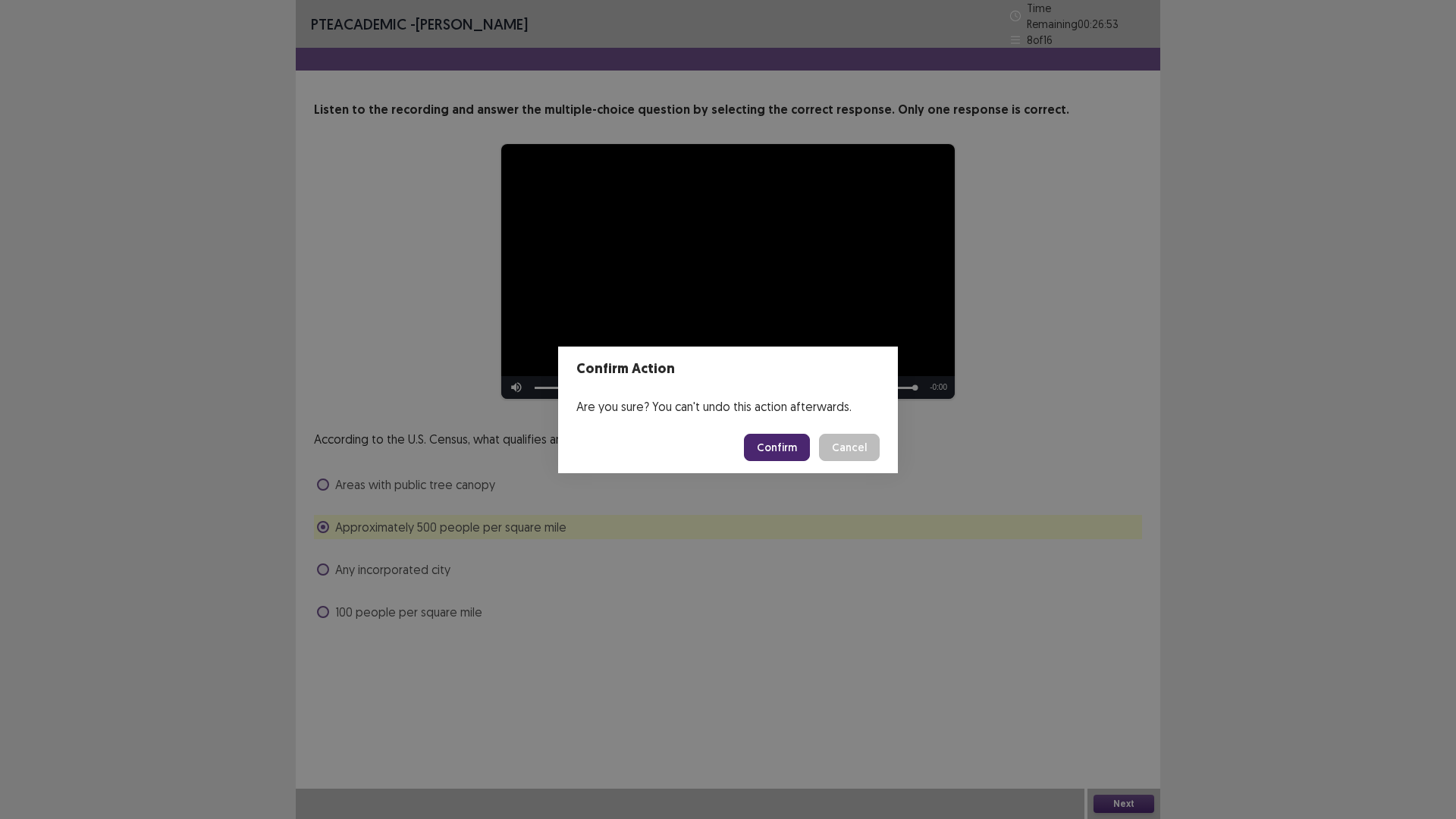
click at [760, 443] on button "Confirm" at bounding box center [777, 447] width 66 height 27
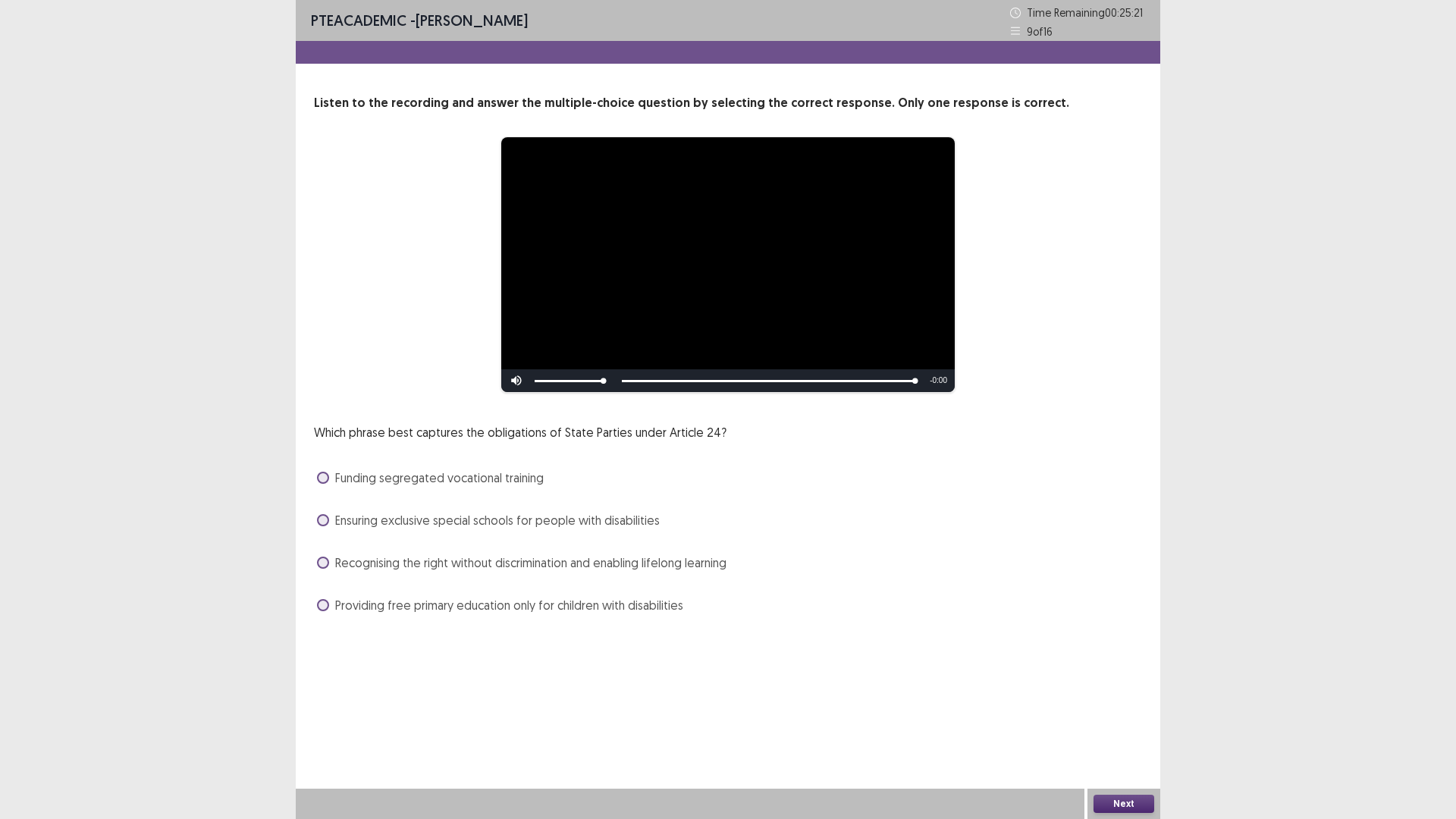
click at [488, 561] on span "Recognising the right without discrimination and enabling lifelong learning" at bounding box center [531, 563] width 391 height 18
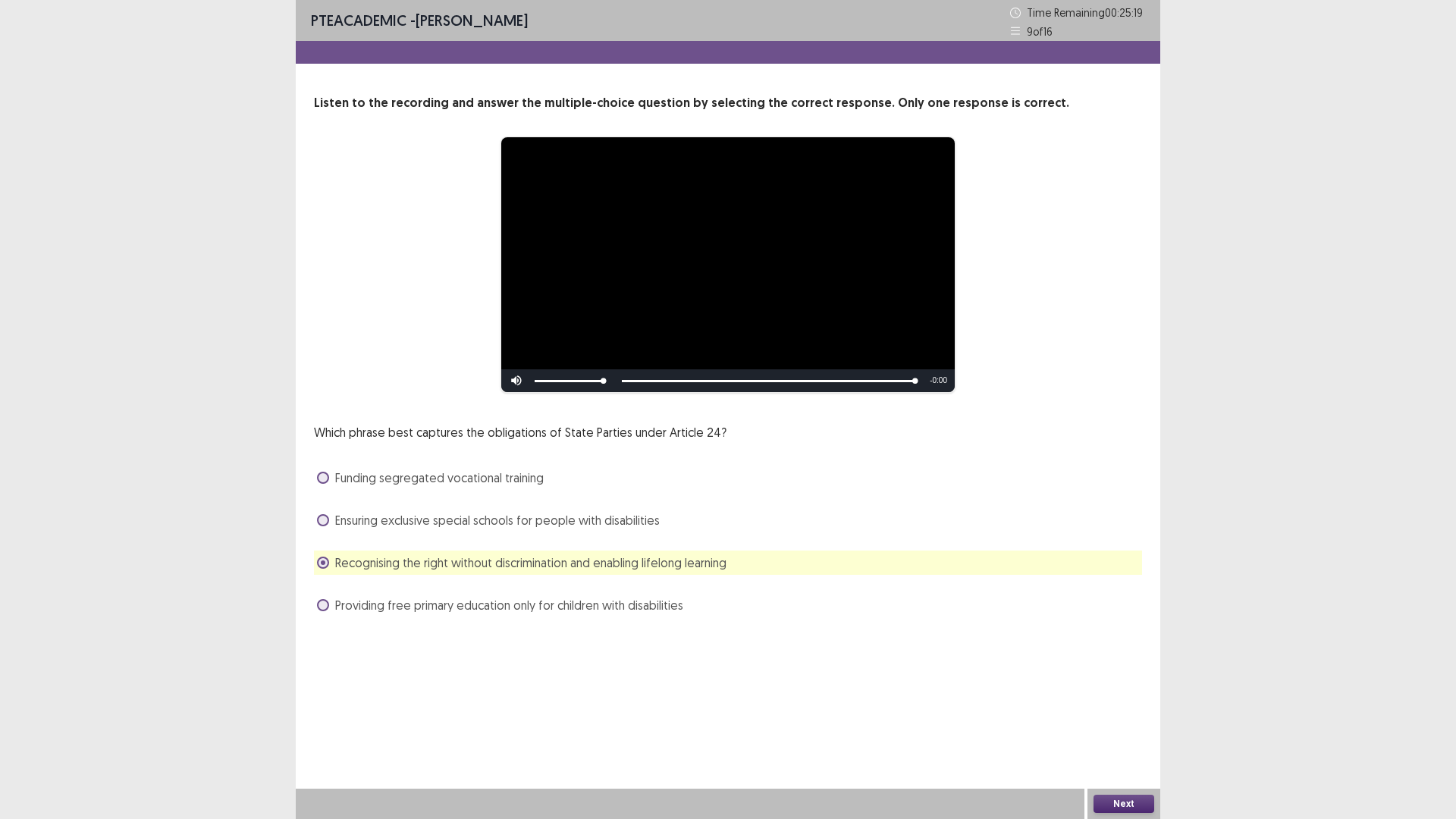
click at [1148, 715] on button "Next" at bounding box center [1124, 804] width 61 height 18
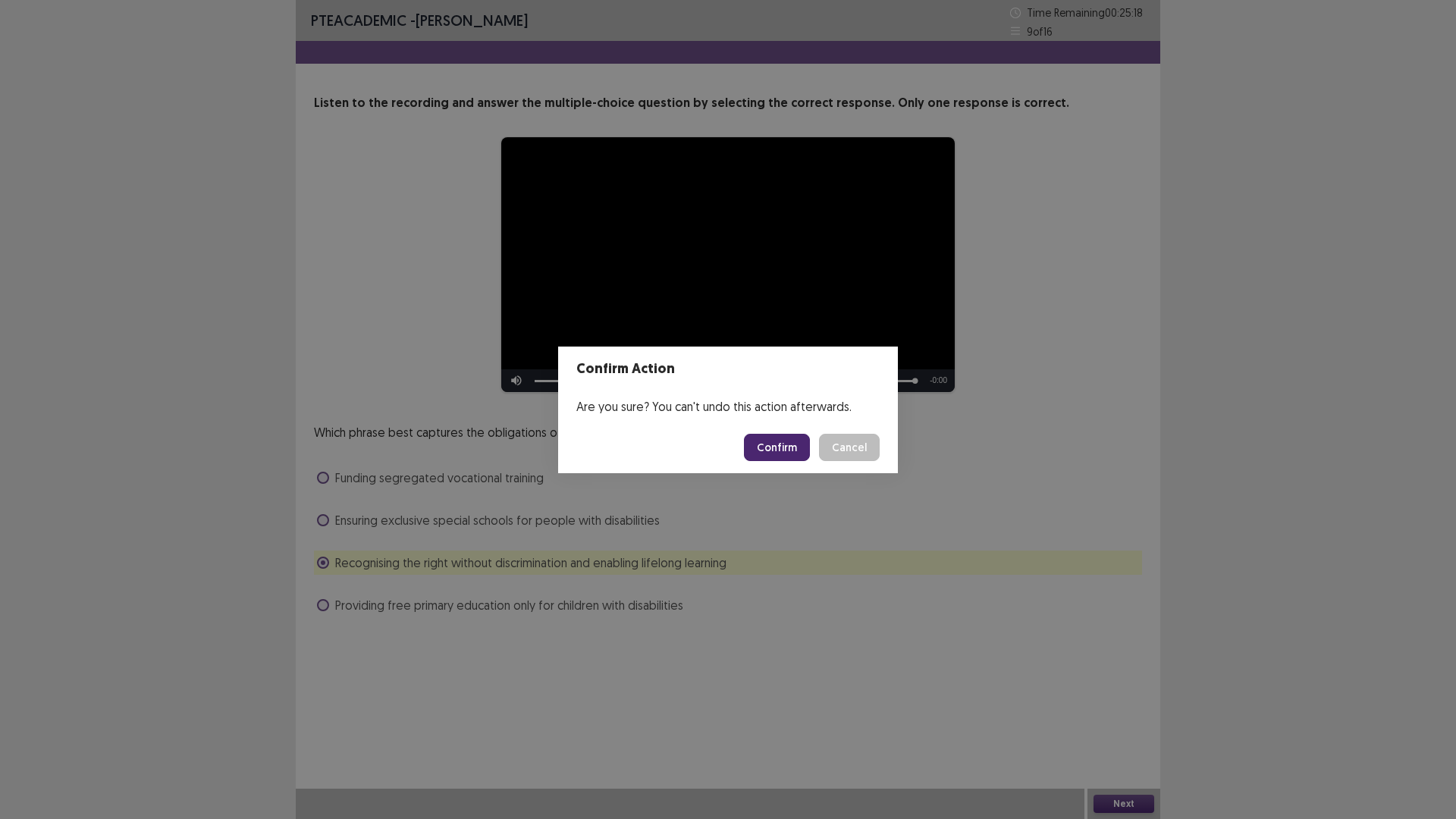
click at [779, 439] on button "Confirm" at bounding box center [777, 447] width 66 height 27
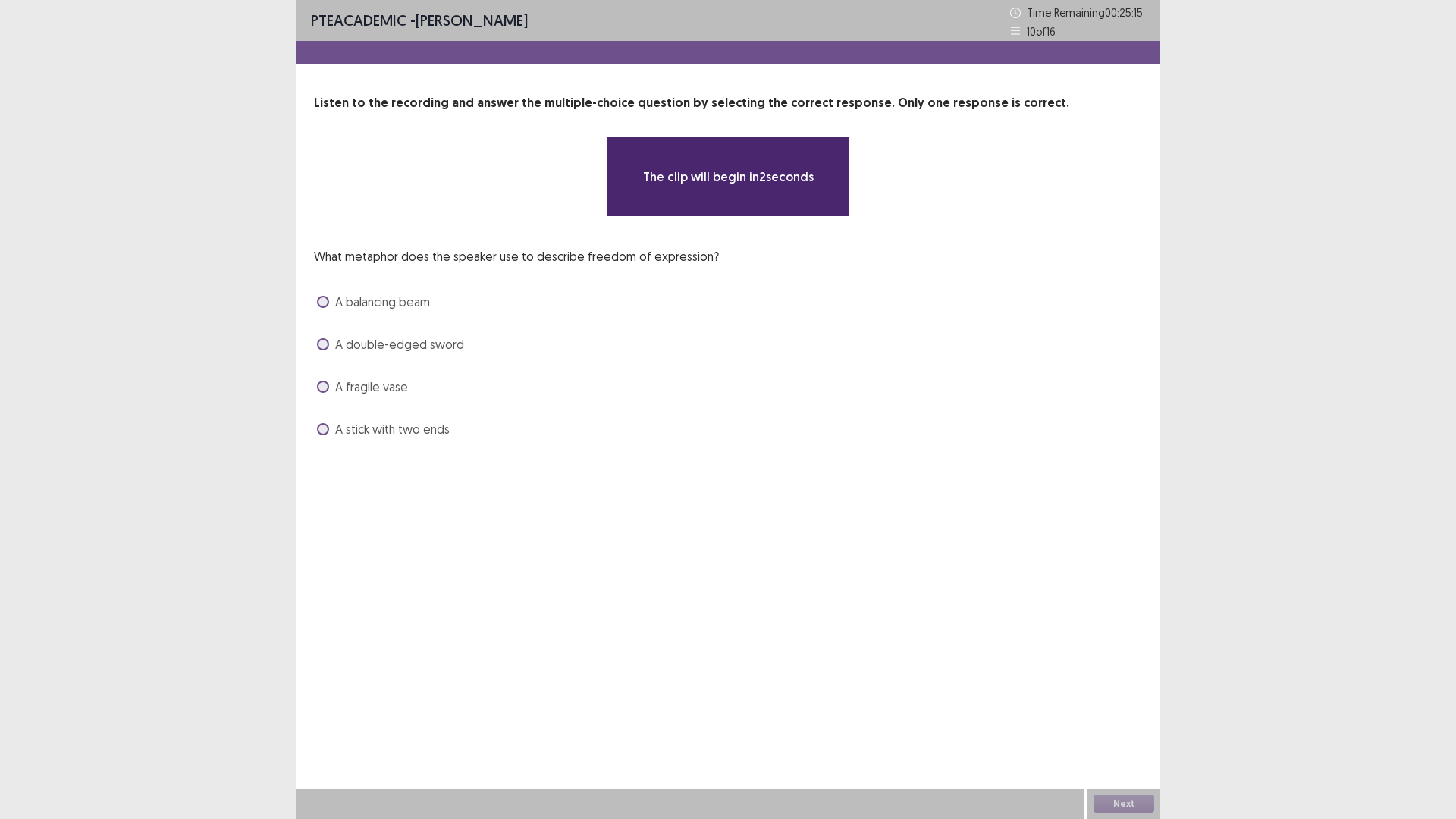
click at [337, 308] on span "A balancing beam" at bounding box center [382, 302] width 95 height 18
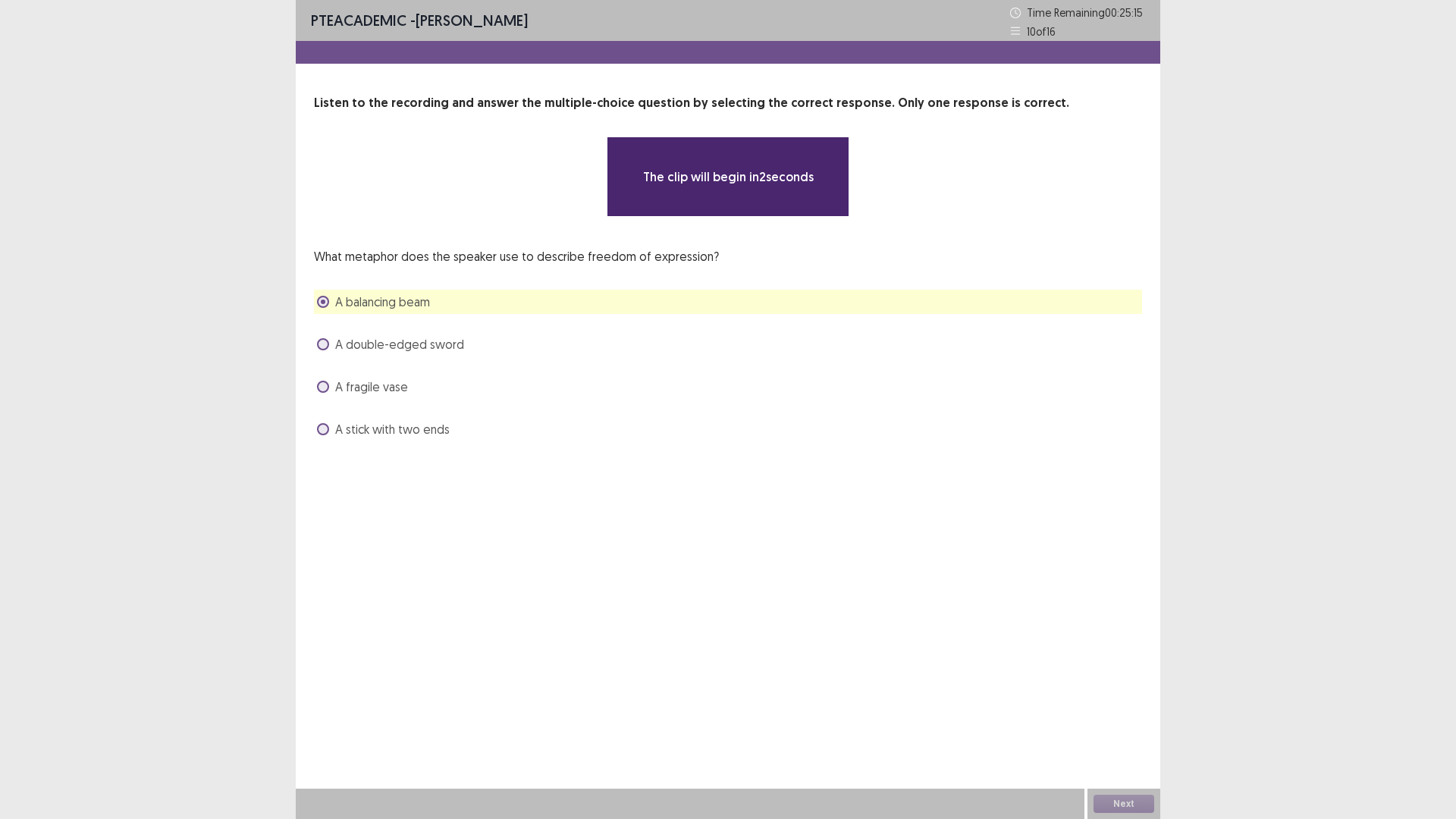
click at [340, 337] on span "A double-edged sword" at bounding box center [399, 344] width 129 height 18
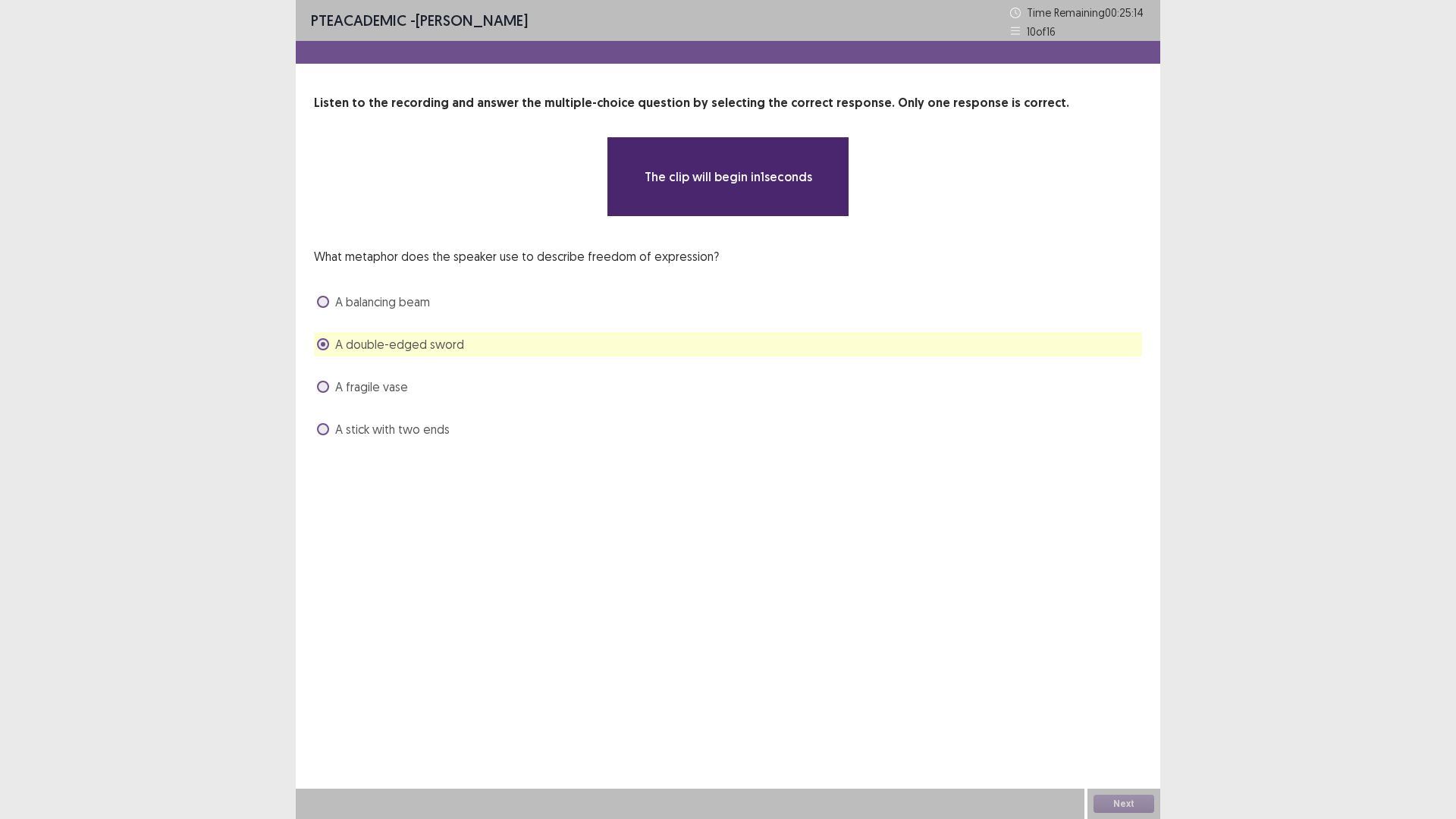
click at [349, 308] on span "A balancing beam" at bounding box center [382, 302] width 95 height 18
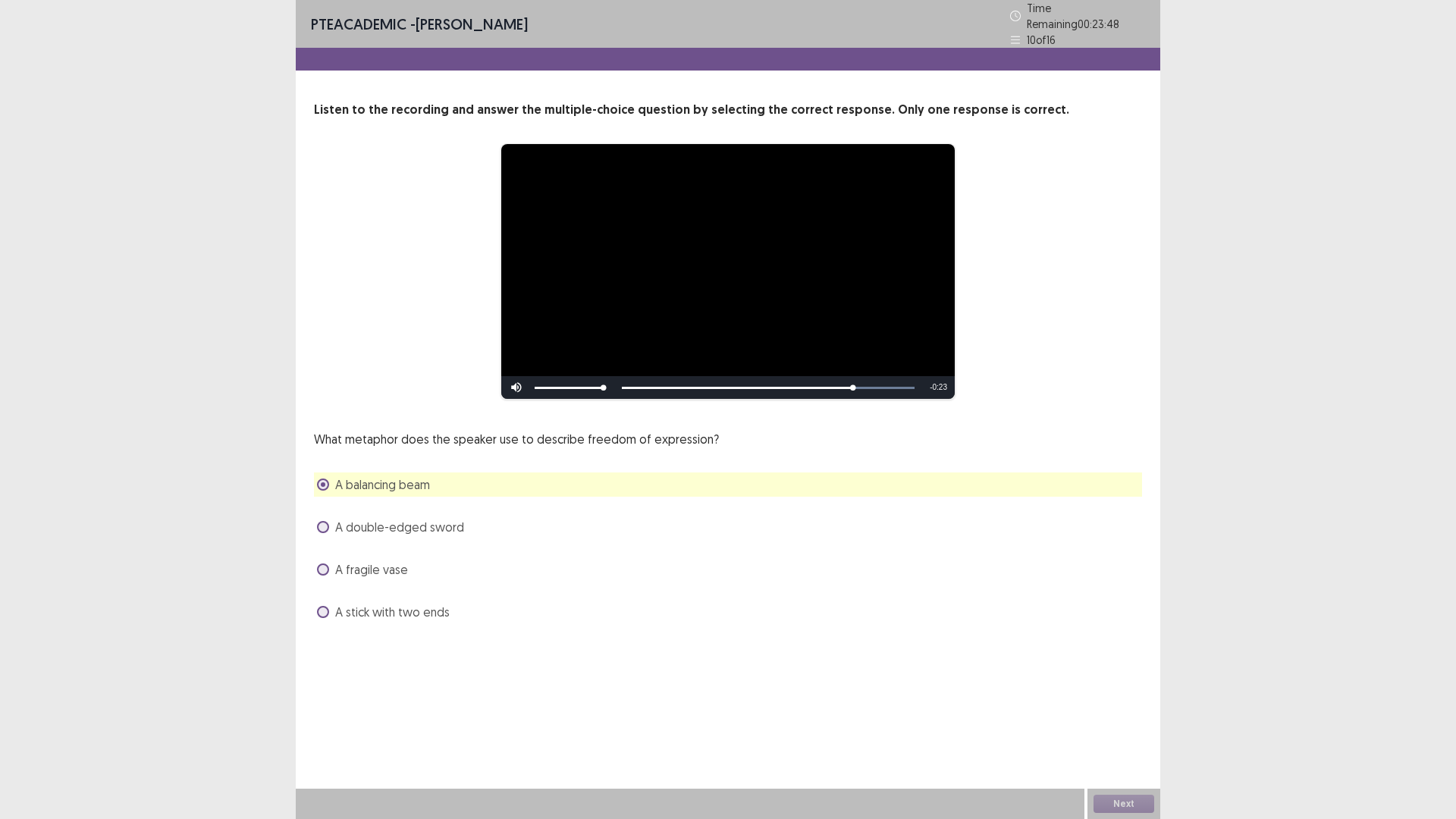
click at [541, 536] on div "What metaphor does the speaker use to describe freedom of expression? A balanci…" at bounding box center [728, 527] width 828 height 194
click at [390, 489] on div "A balancing beam" at bounding box center [728, 484] width 828 height 24
click at [401, 521] on span "A double-edged sword" at bounding box center [399, 527] width 129 height 18
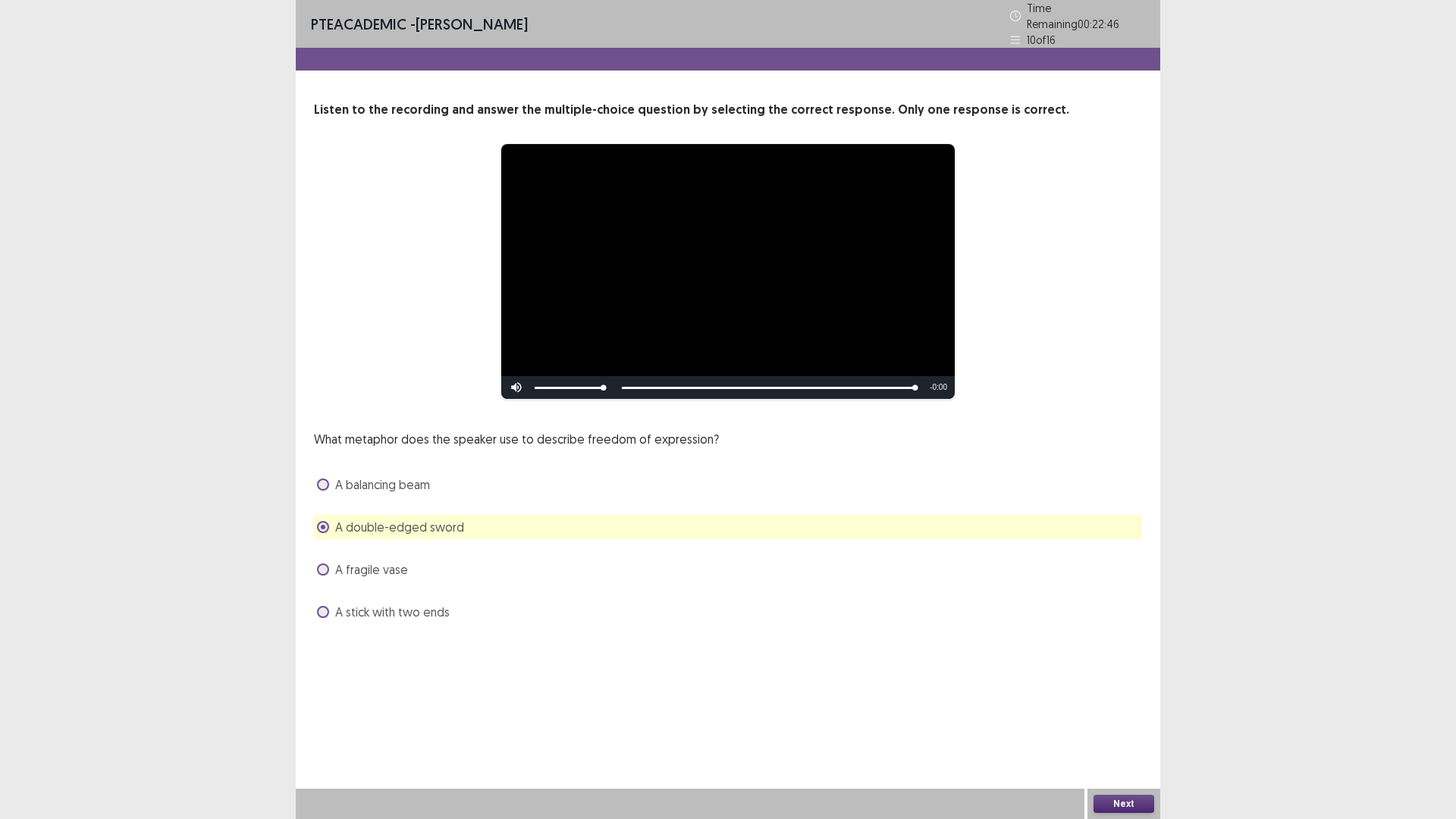
click at [1137, 715] on button "Next" at bounding box center [1124, 804] width 61 height 18
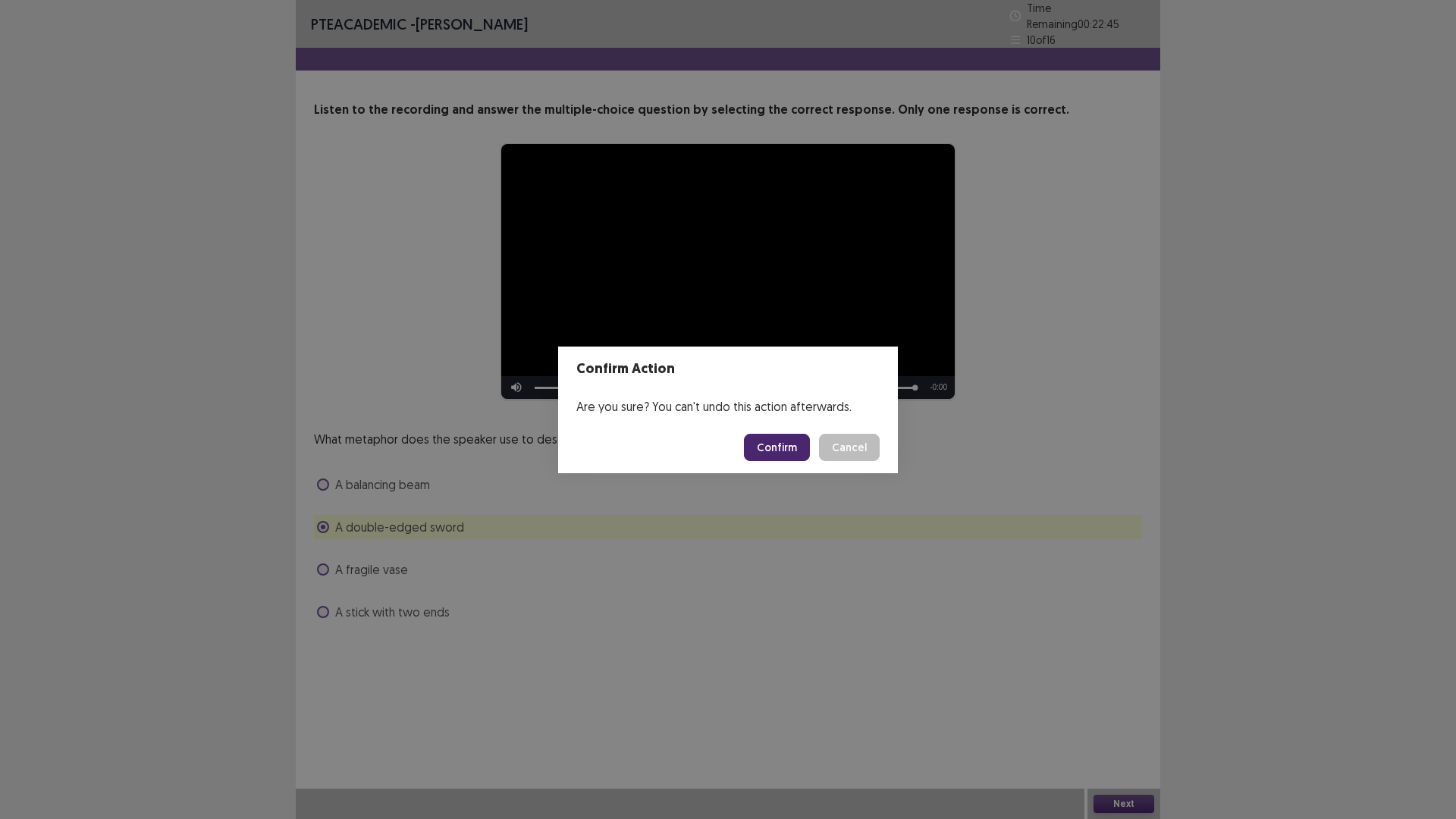
click at [777, 453] on button "Confirm" at bounding box center [777, 447] width 66 height 27
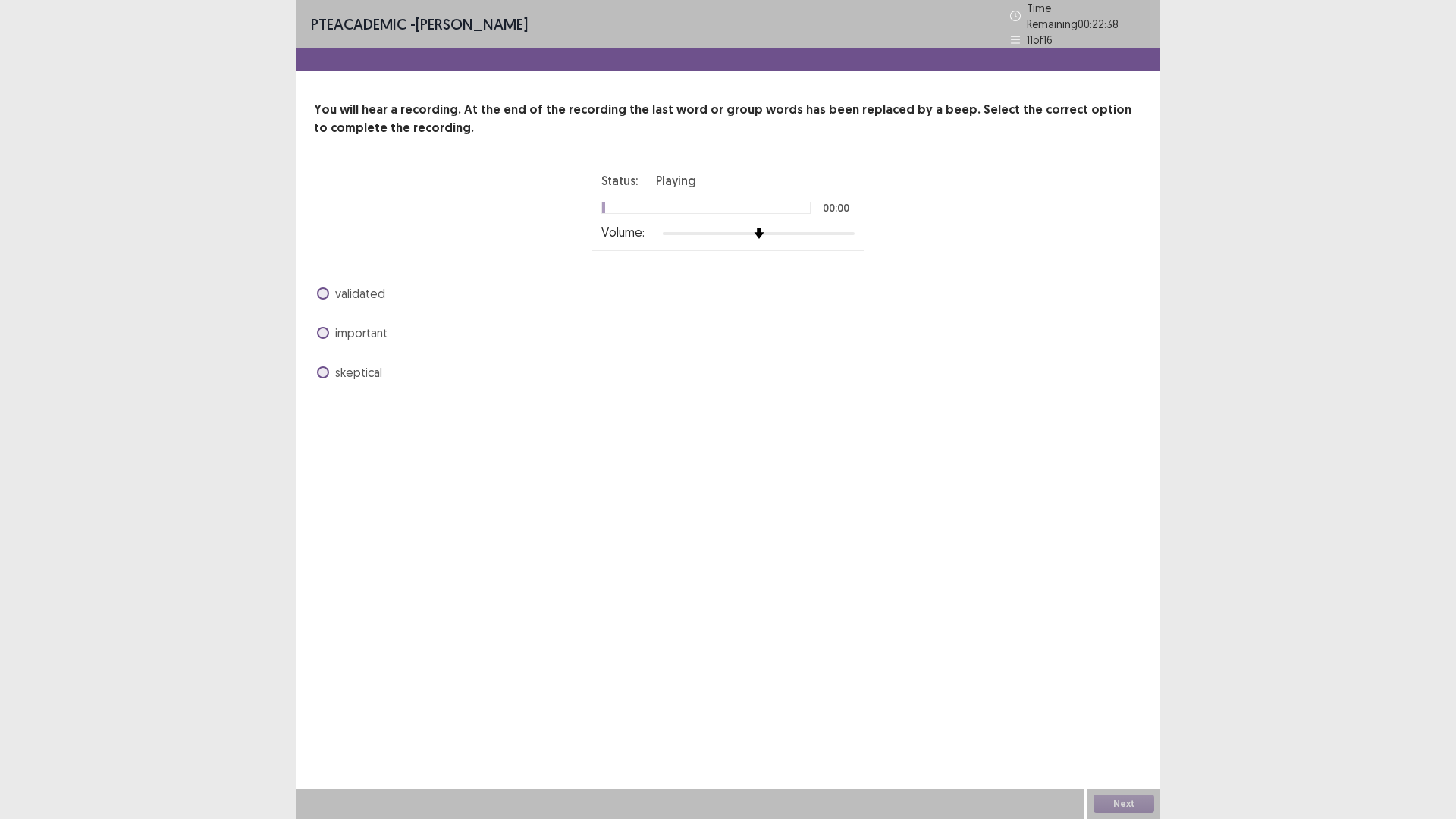
drag, startPoint x: 821, startPoint y: 234, endPoint x: 835, endPoint y: 227, distance: 15.7
click at [825, 232] on div "Volume:" at bounding box center [727, 234] width 253 height 15
click at [835, 227] on div at bounding box center [758, 233] width 192 height 12
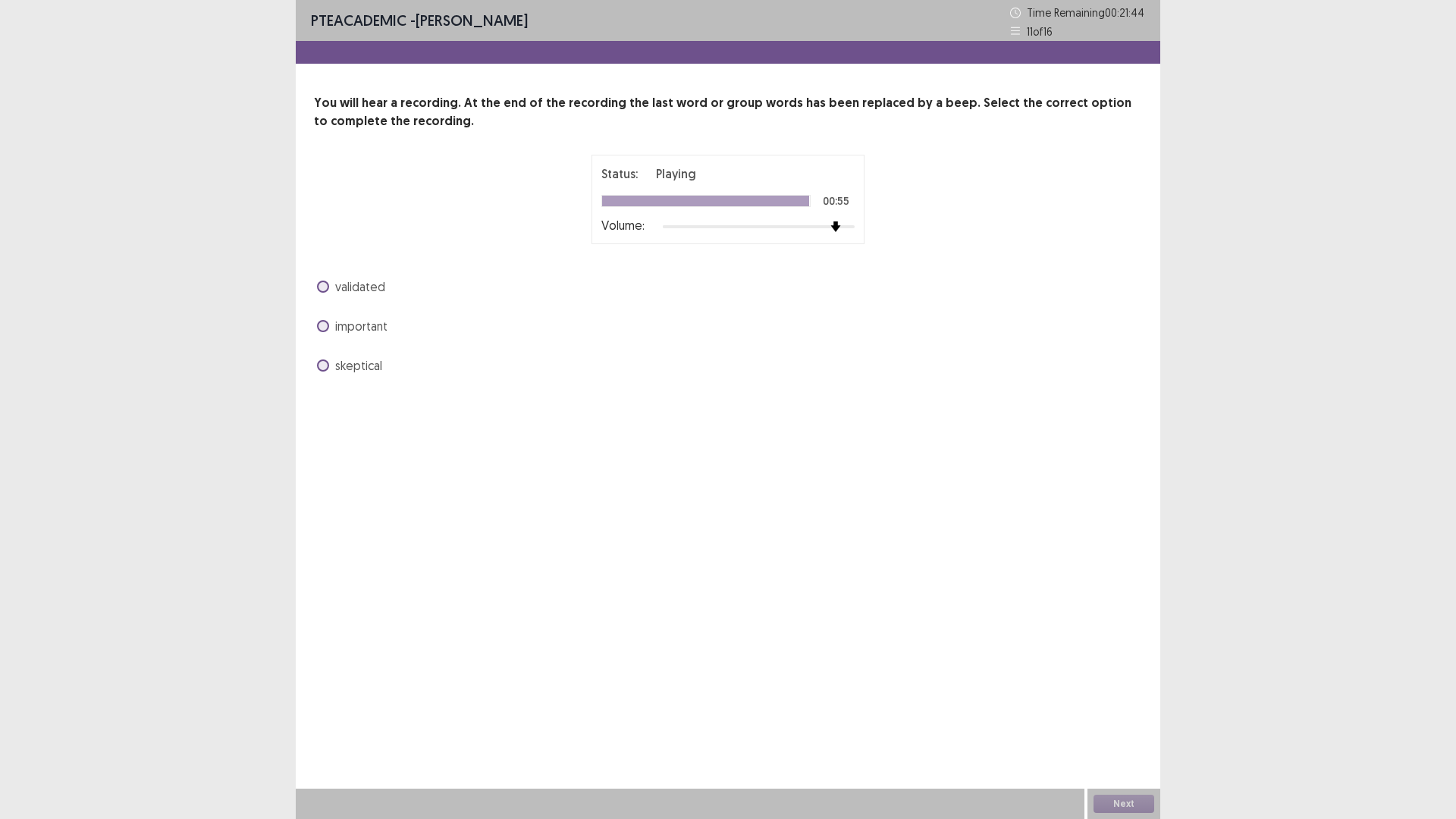
click at [362, 323] on span "important" at bounding box center [361, 326] width 52 height 18
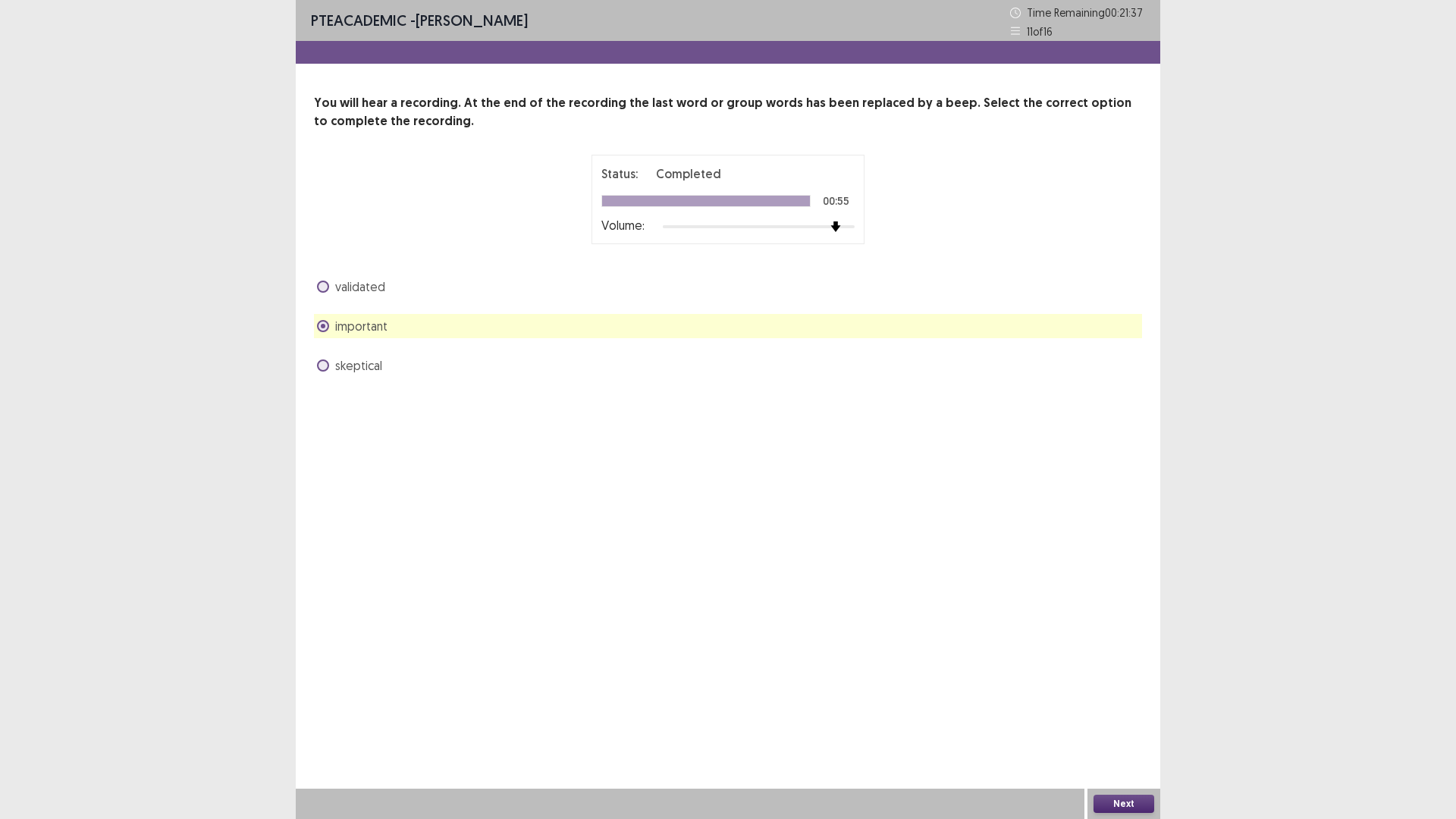
click at [414, 301] on div "validated important skeptical" at bounding box center [728, 326] width 828 height 103
drag, startPoint x: 393, startPoint y: 297, endPoint x: 385, endPoint y: 292, distance: 9.4
click at [391, 295] on div "validated" at bounding box center [728, 286] width 828 height 24
click at [367, 285] on span "validated" at bounding box center [360, 287] width 50 height 18
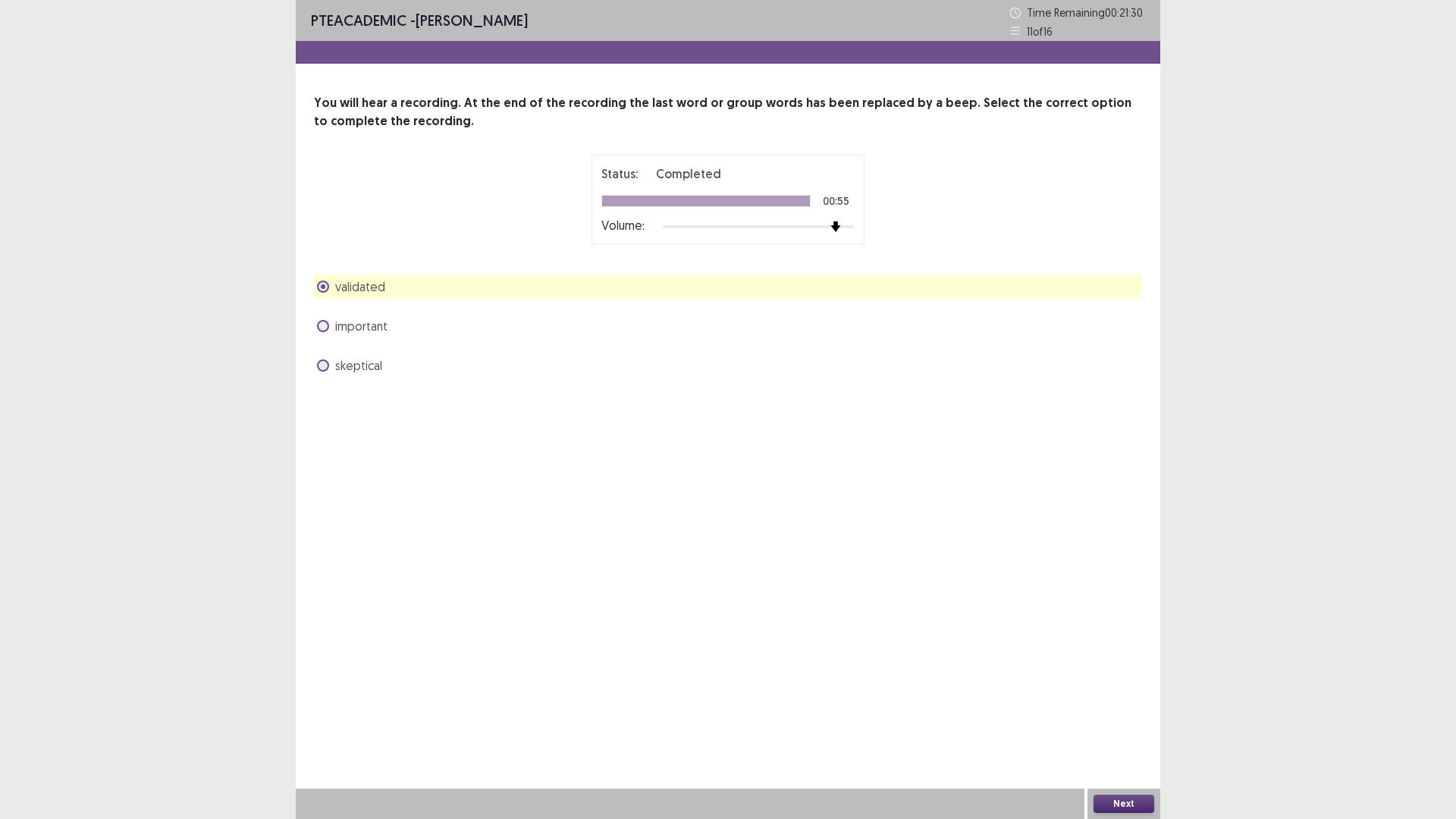
click at [1127, 715] on button "Next" at bounding box center [1124, 804] width 61 height 18
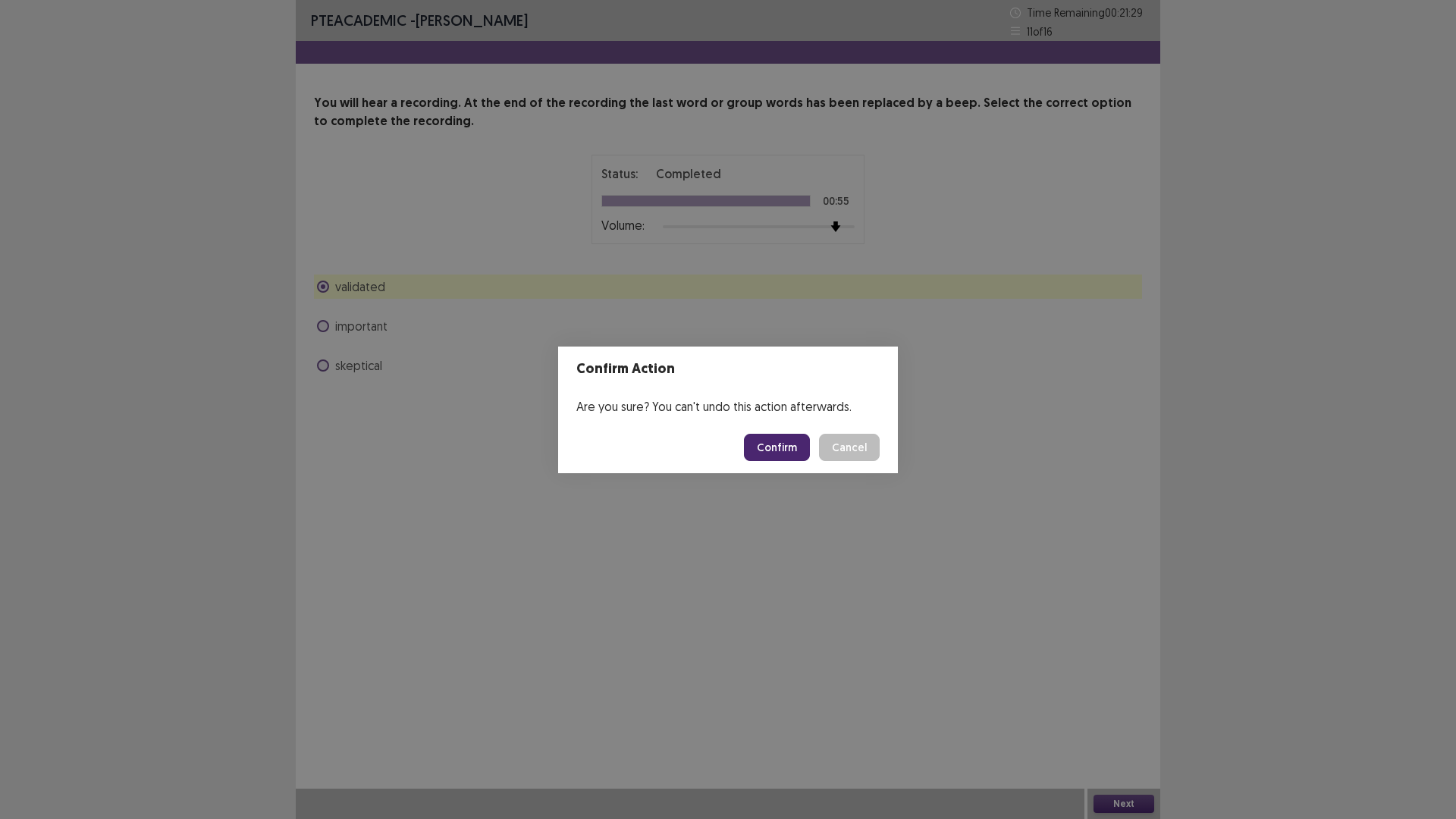
click at [842, 438] on button "Cancel" at bounding box center [849, 447] width 61 height 27
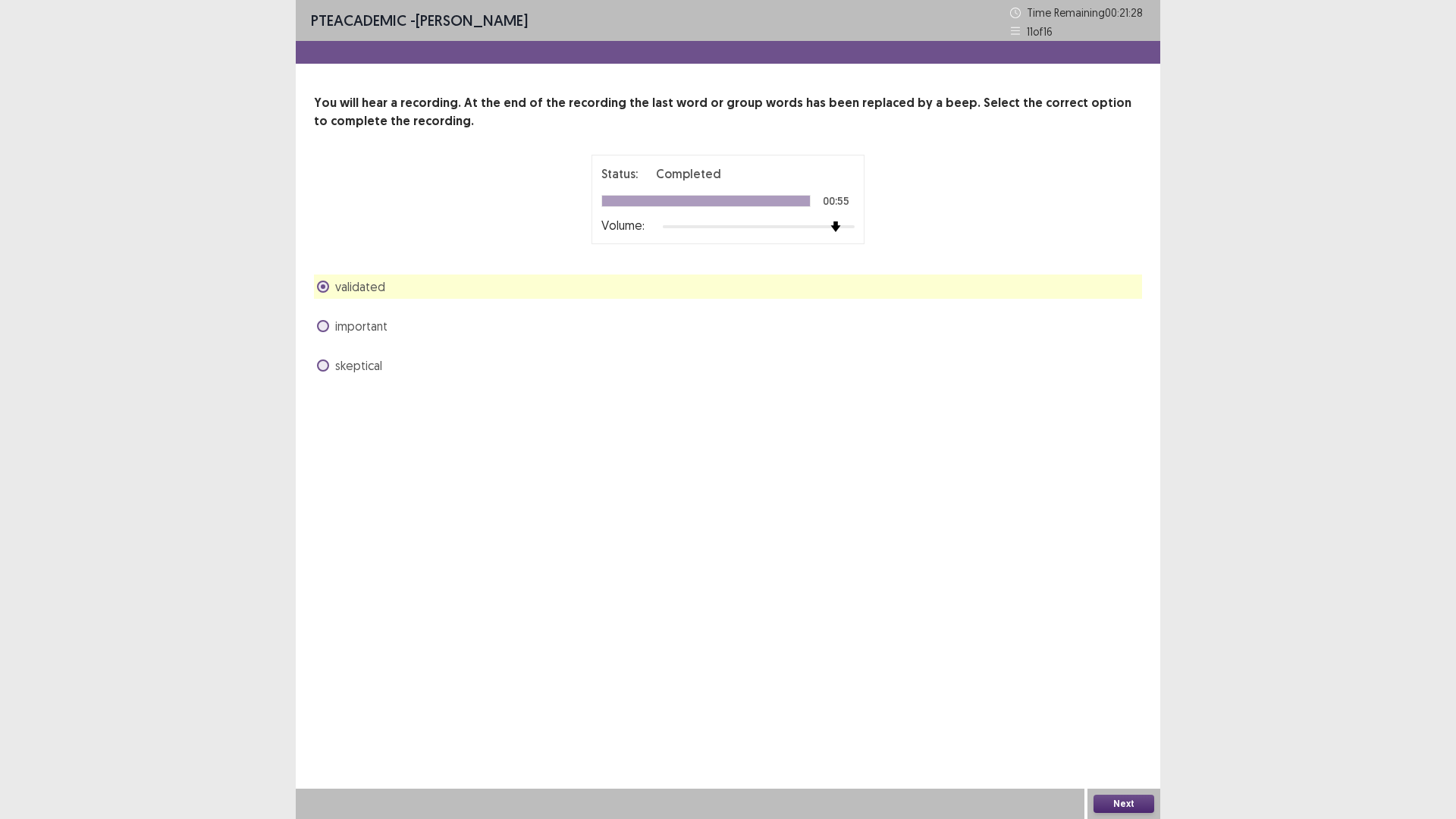
click at [425, 327] on div "important" at bounding box center [728, 326] width 828 height 24
click at [323, 327] on span at bounding box center [323, 326] width 12 height 12
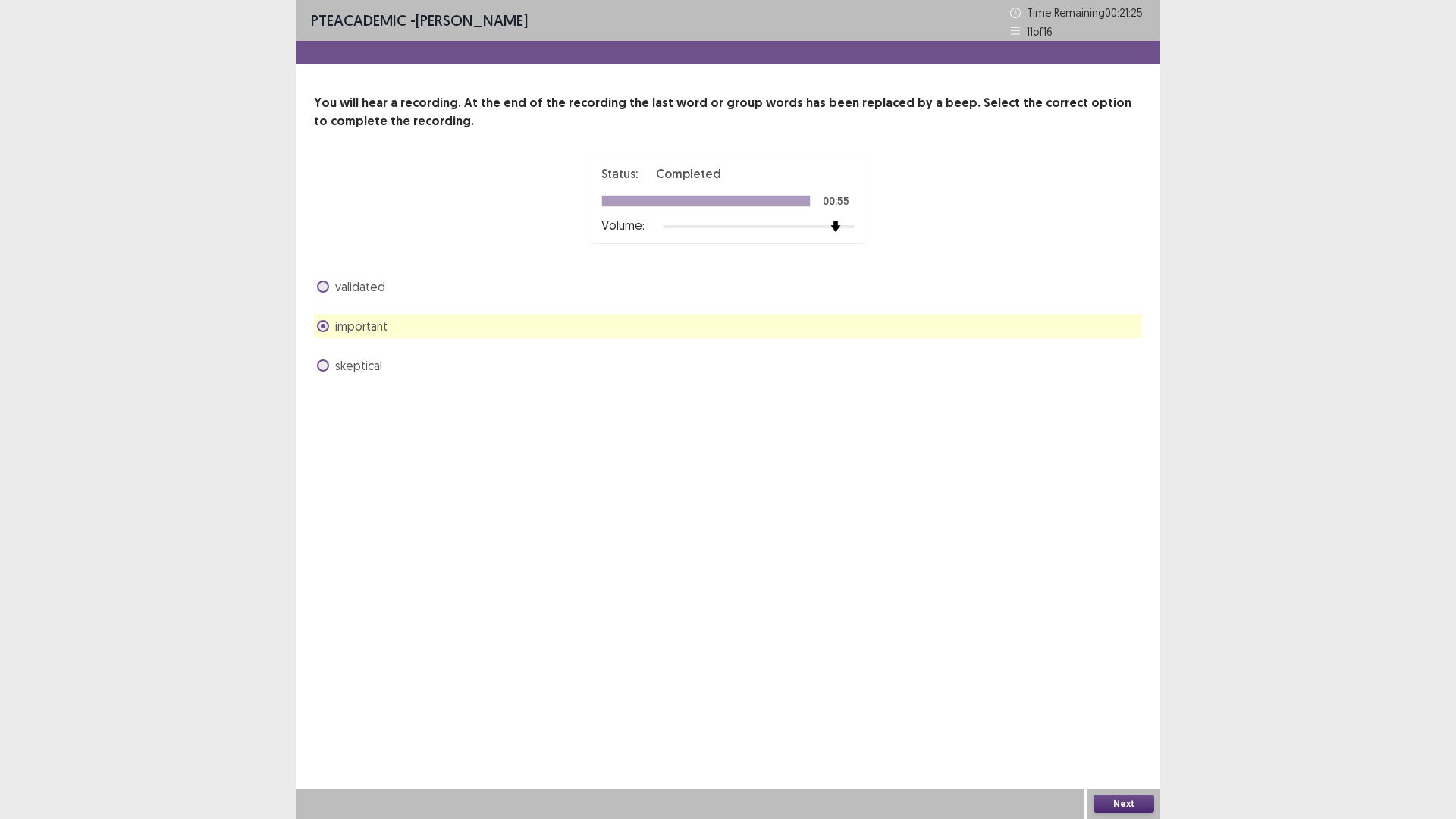
click at [354, 358] on span "skeptical" at bounding box center [358, 366] width 47 height 18
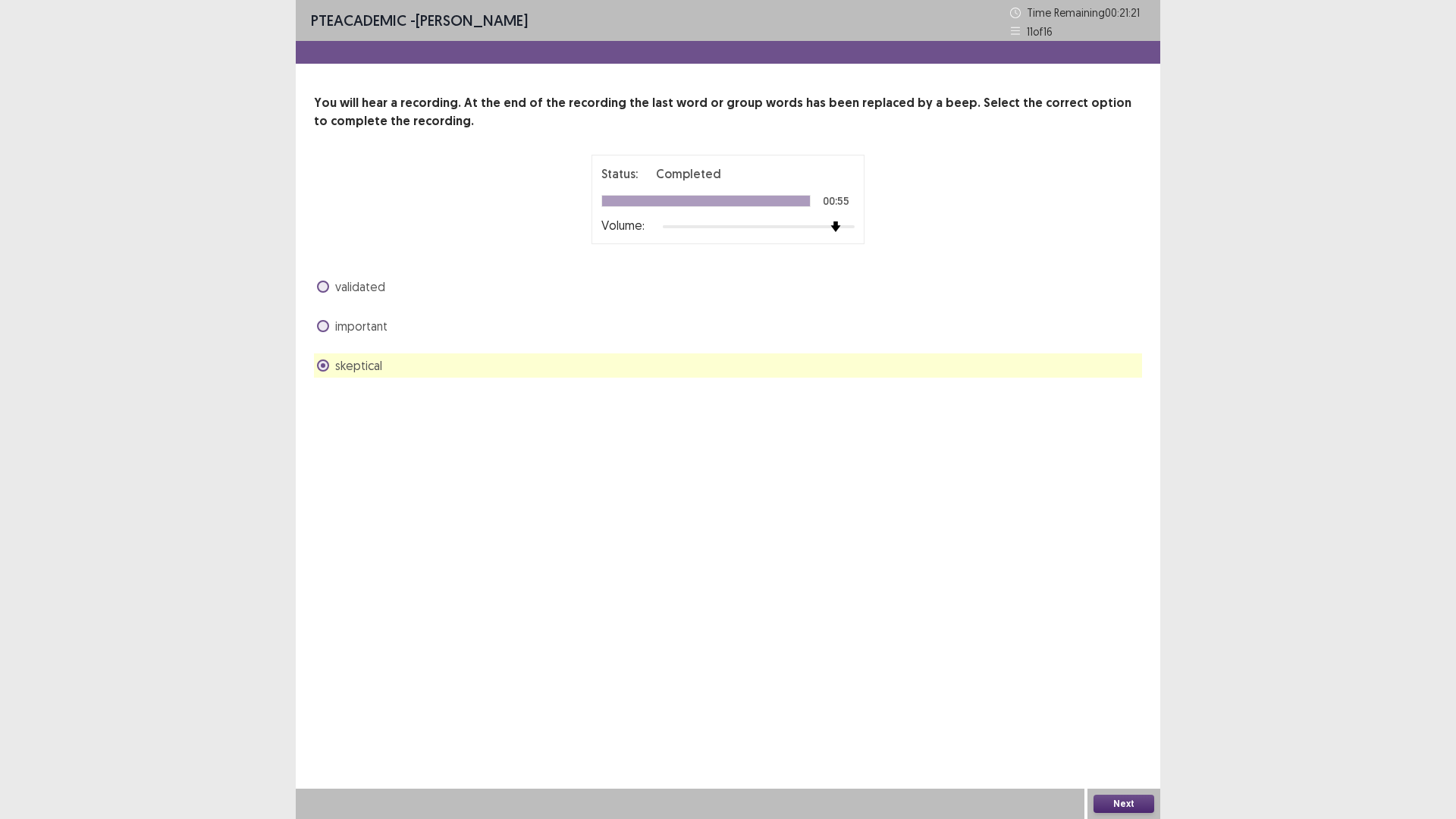
click at [1132, 715] on button "Next" at bounding box center [1124, 804] width 61 height 18
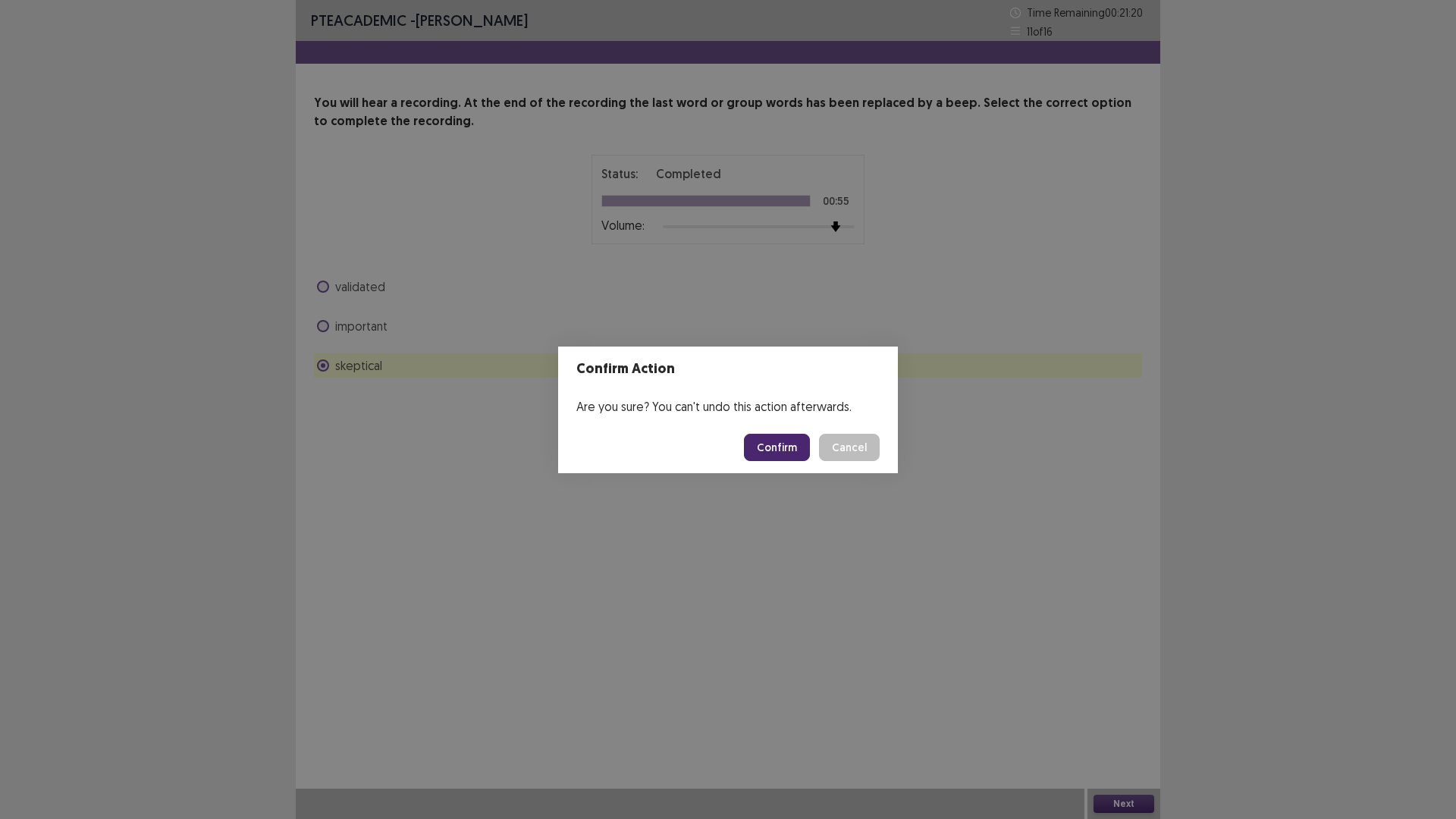
click at [781, 454] on button "Confirm" at bounding box center [777, 447] width 66 height 27
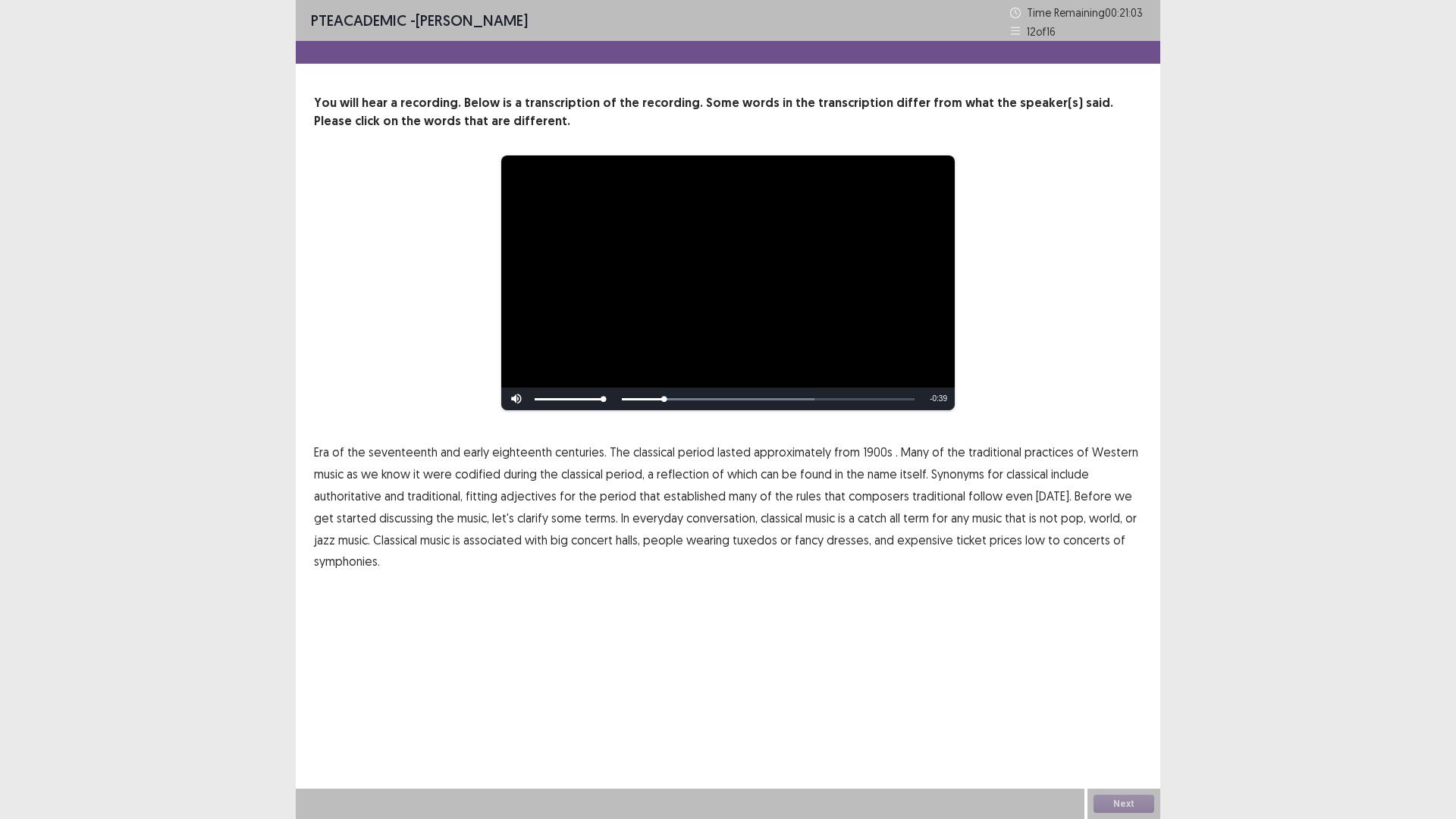
click at [866, 453] on span "1900s" at bounding box center [878, 452] width 30 height 18
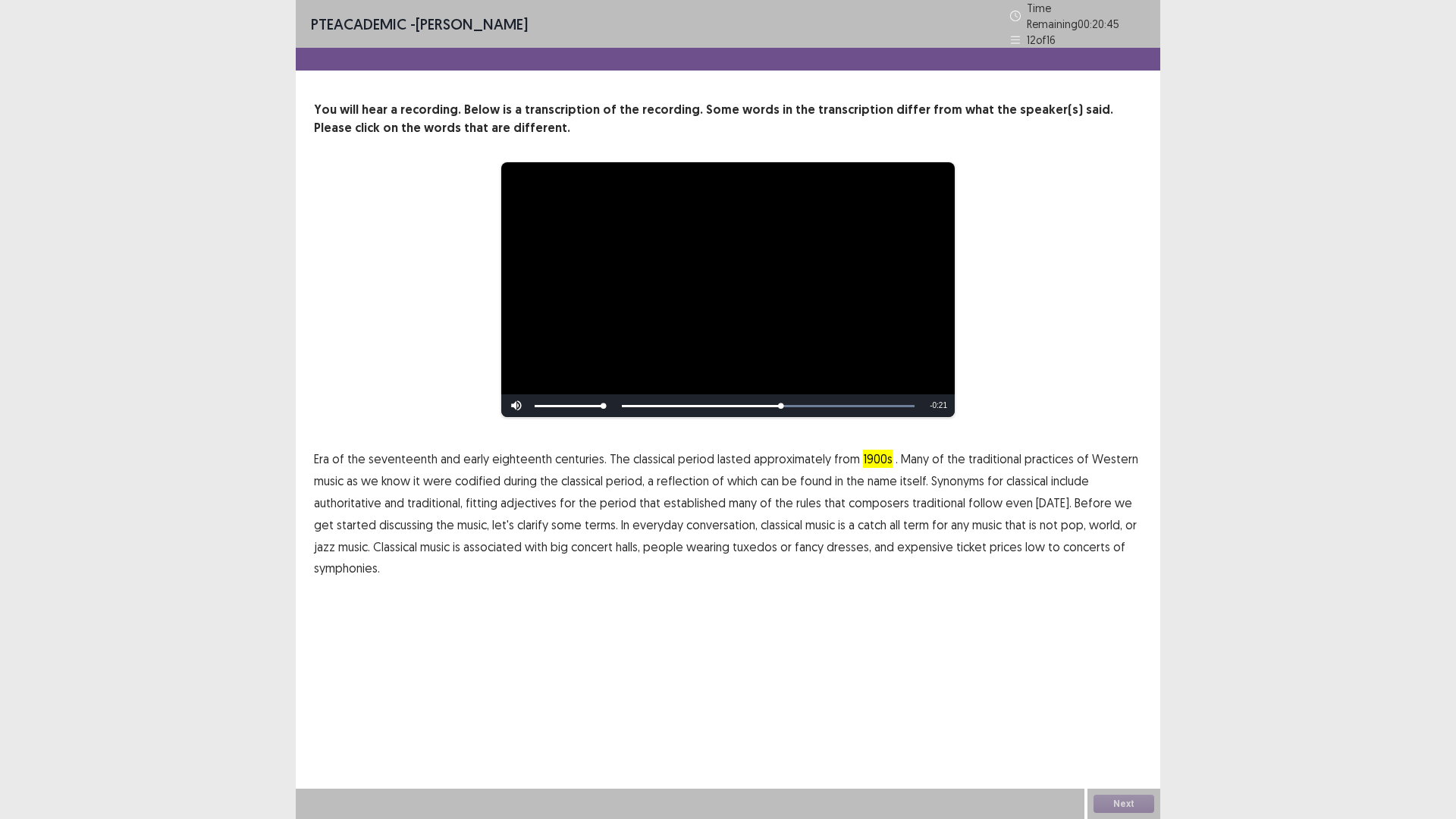
click at [920, 496] on span "traditional" at bounding box center [939, 502] width 53 height 18
click at [1026, 545] on span "low" at bounding box center [1036, 546] width 20 height 18
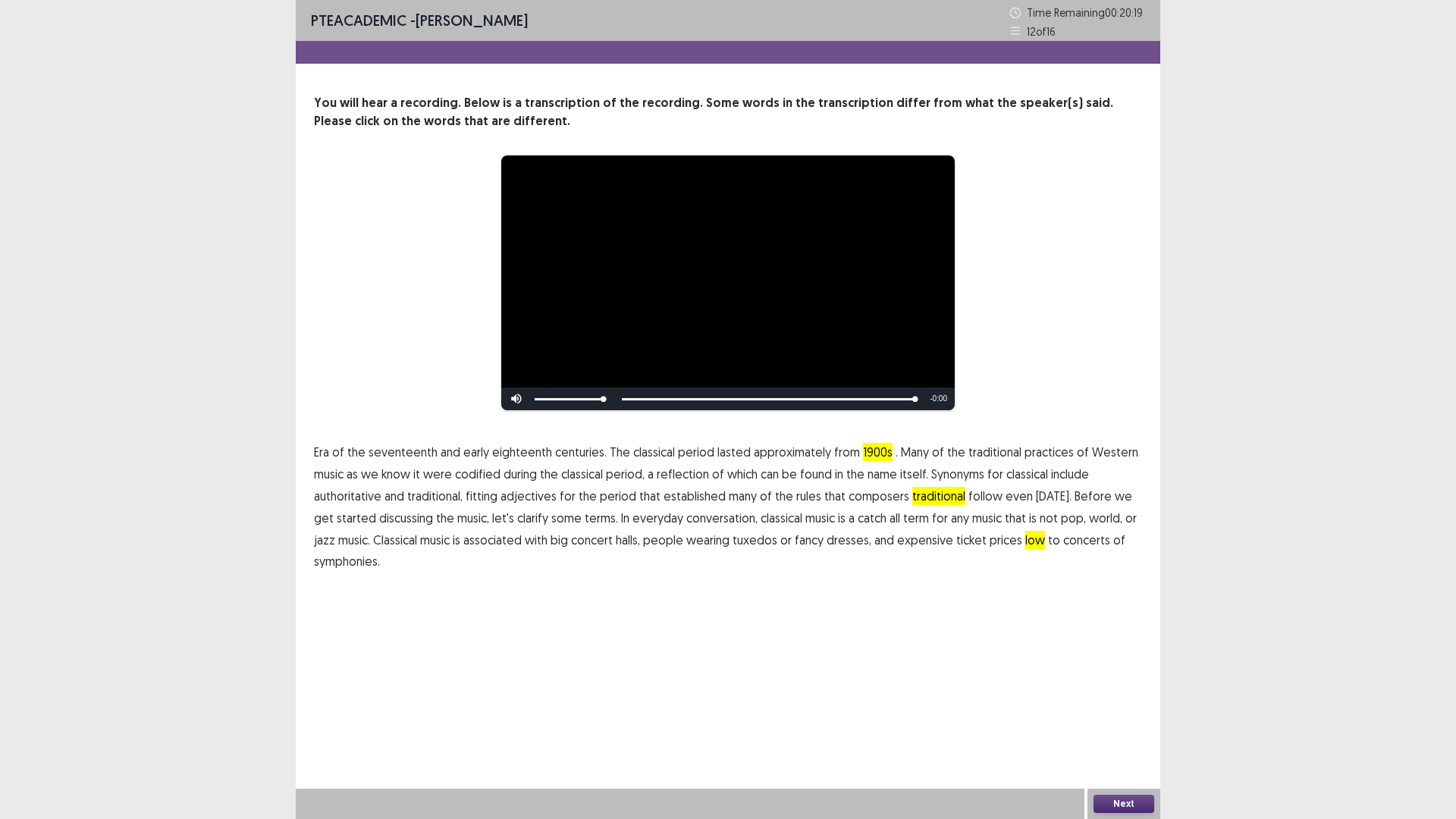
click at [352, 568] on span "symphonies." at bounding box center [347, 561] width 66 height 18
click at [1026, 539] on span "low" at bounding box center [1036, 540] width 20 height 18
click at [1026, 541] on span "low" at bounding box center [1036, 540] width 20 height 18
click at [1112, 715] on button "Next" at bounding box center [1124, 804] width 61 height 18
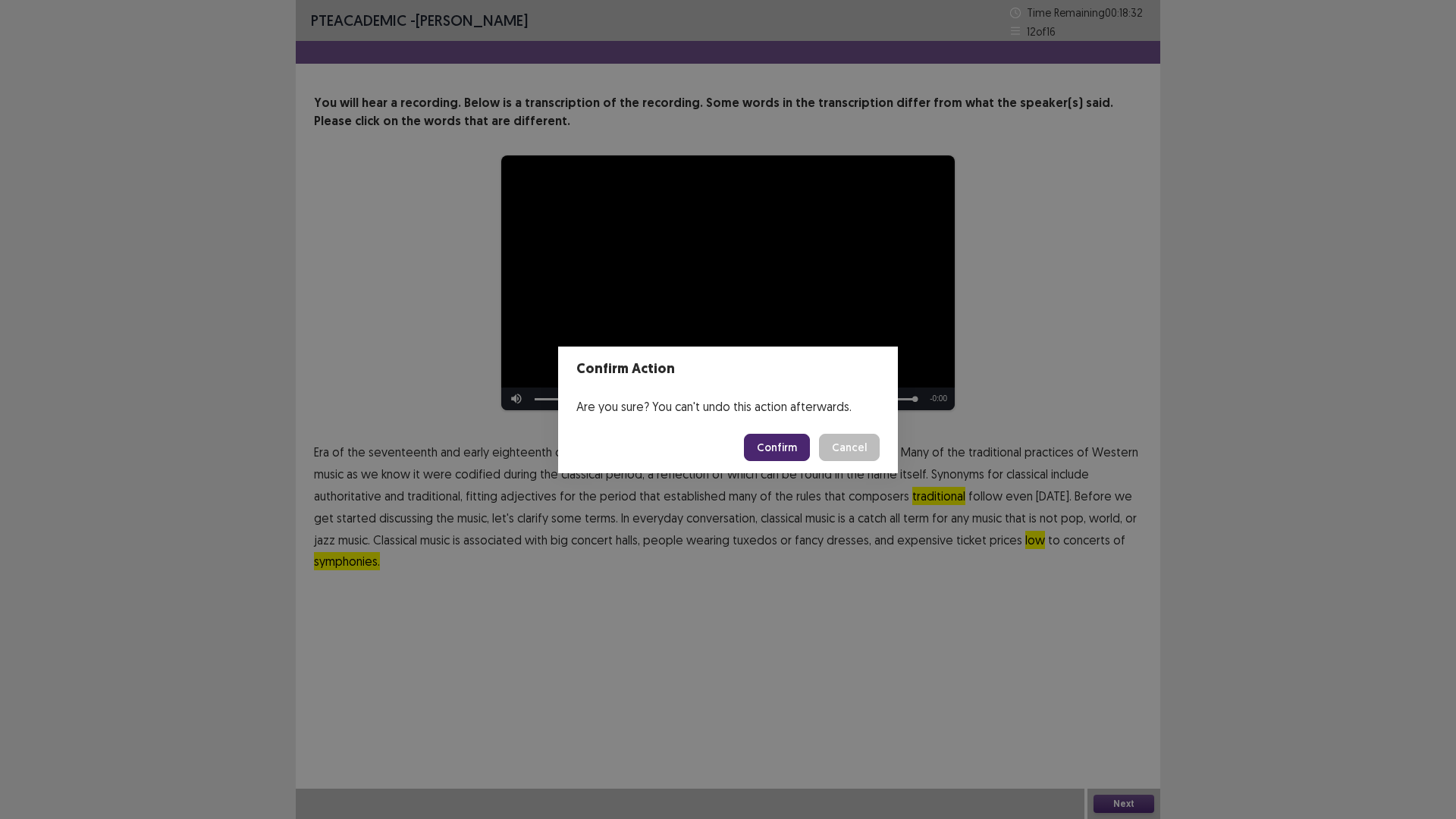
click at [786, 448] on button "Confirm" at bounding box center [777, 447] width 66 height 27
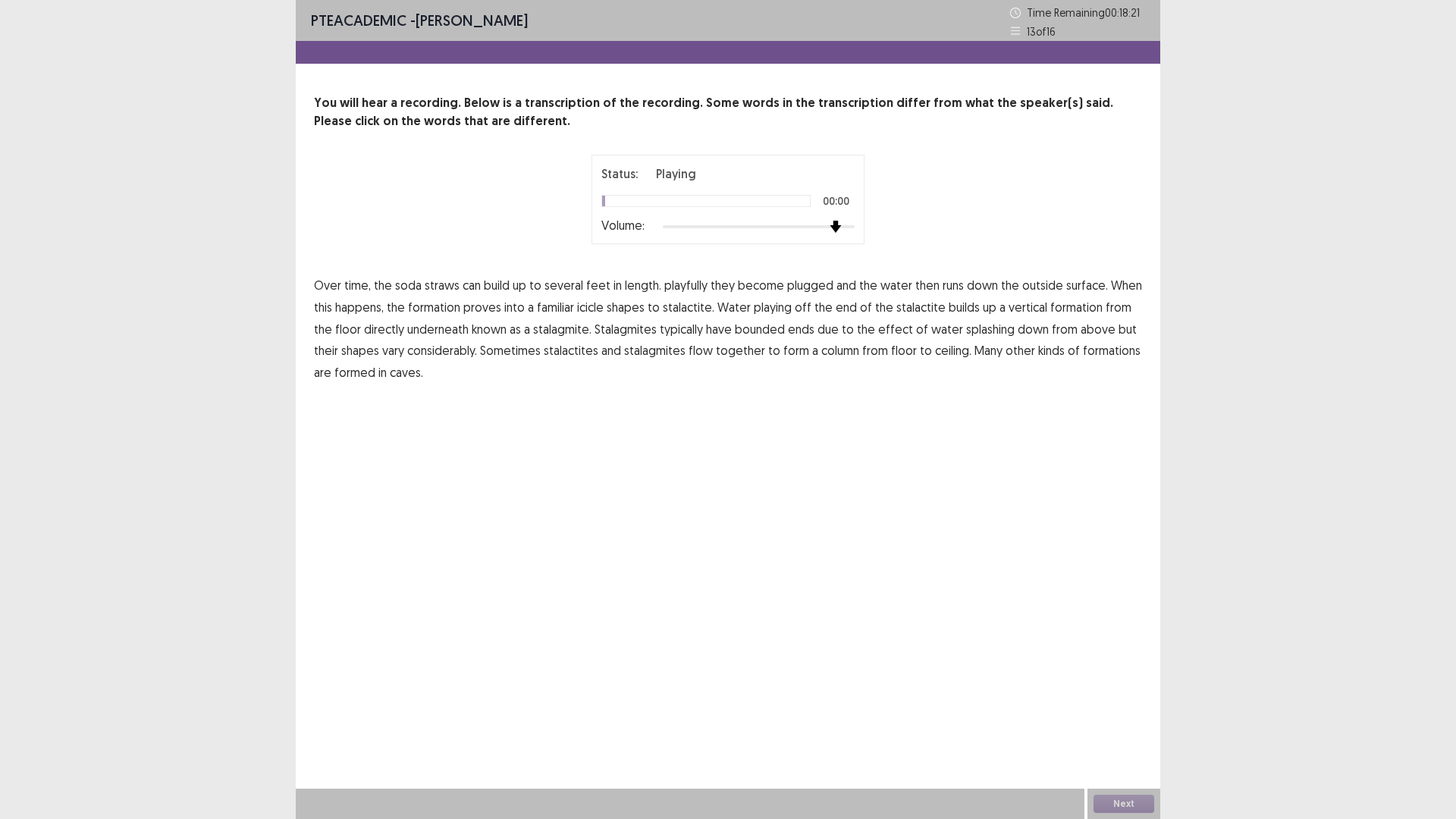
click at [841, 228] on div at bounding box center [758, 226] width 192 height 12
click at [691, 292] on span "playfully" at bounding box center [686, 285] width 43 height 18
click at [492, 312] on span "proves" at bounding box center [483, 307] width 38 height 18
drag, startPoint x: 808, startPoint y: 343, endPoint x: 769, endPoint y: 309, distance: 51.7
click at [760, 311] on span "playing" at bounding box center [773, 307] width 38 height 18
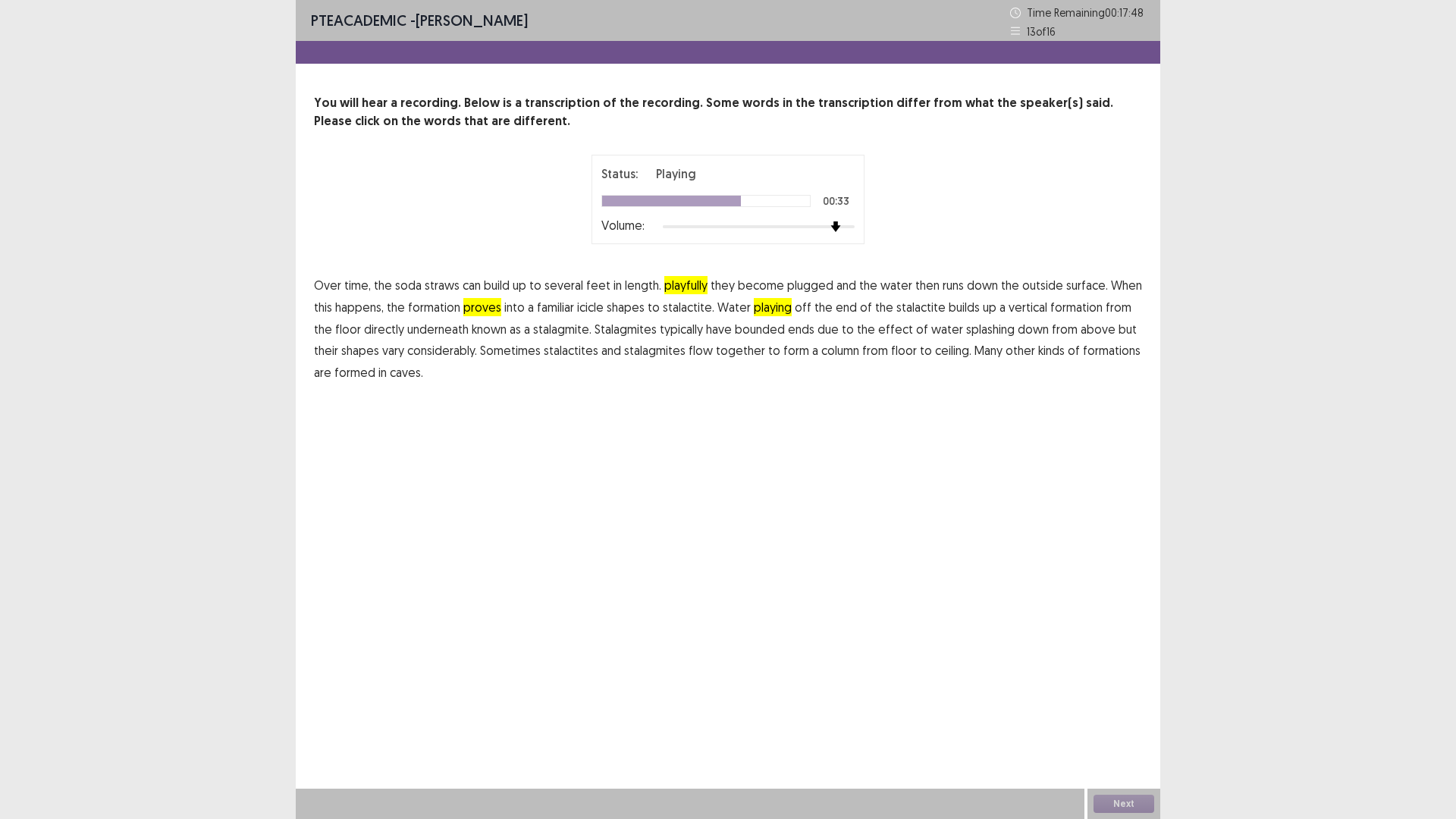
click at [746, 332] on span "bounded" at bounding box center [760, 329] width 50 height 18
click at [688, 353] on span "flow" at bounding box center [700, 351] width 24 height 18
click at [1114, 715] on div "Next" at bounding box center [1124, 803] width 73 height 31
click at [1139, 715] on button "Next" at bounding box center [1124, 804] width 61 height 18
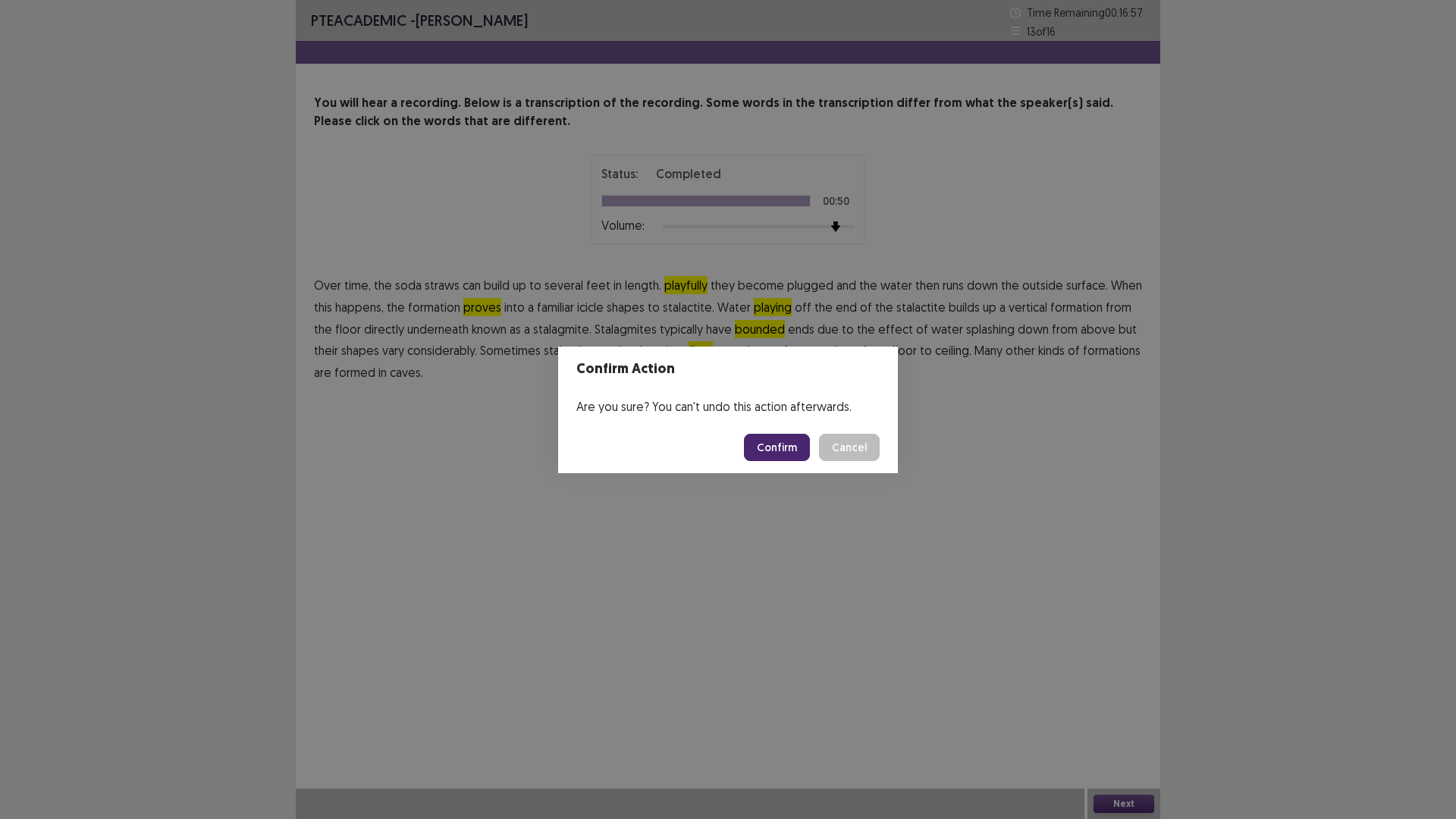
click at [792, 443] on button "Confirm" at bounding box center [777, 447] width 66 height 27
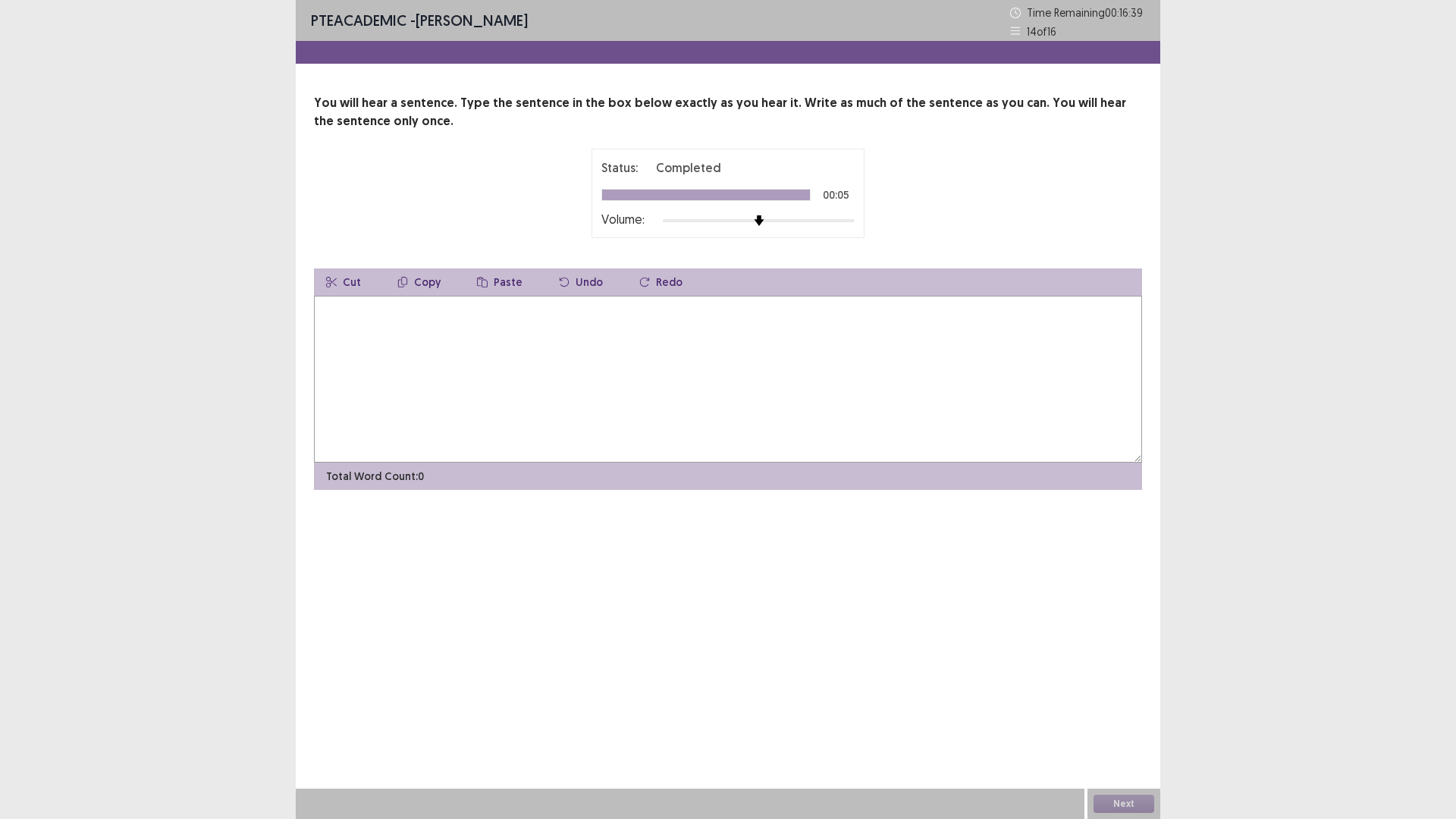
click at [706, 348] on textarea at bounding box center [728, 379] width 828 height 167
click at [463, 304] on textarea "**********" at bounding box center [728, 379] width 828 height 167
click at [391, 311] on textarea "**********" at bounding box center [728, 379] width 828 height 167
click at [401, 313] on textarea "**********" at bounding box center [728, 379] width 828 height 167
click at [396, 311] on textarea "**********" at bounding box center [728, 379] width 828 height 167
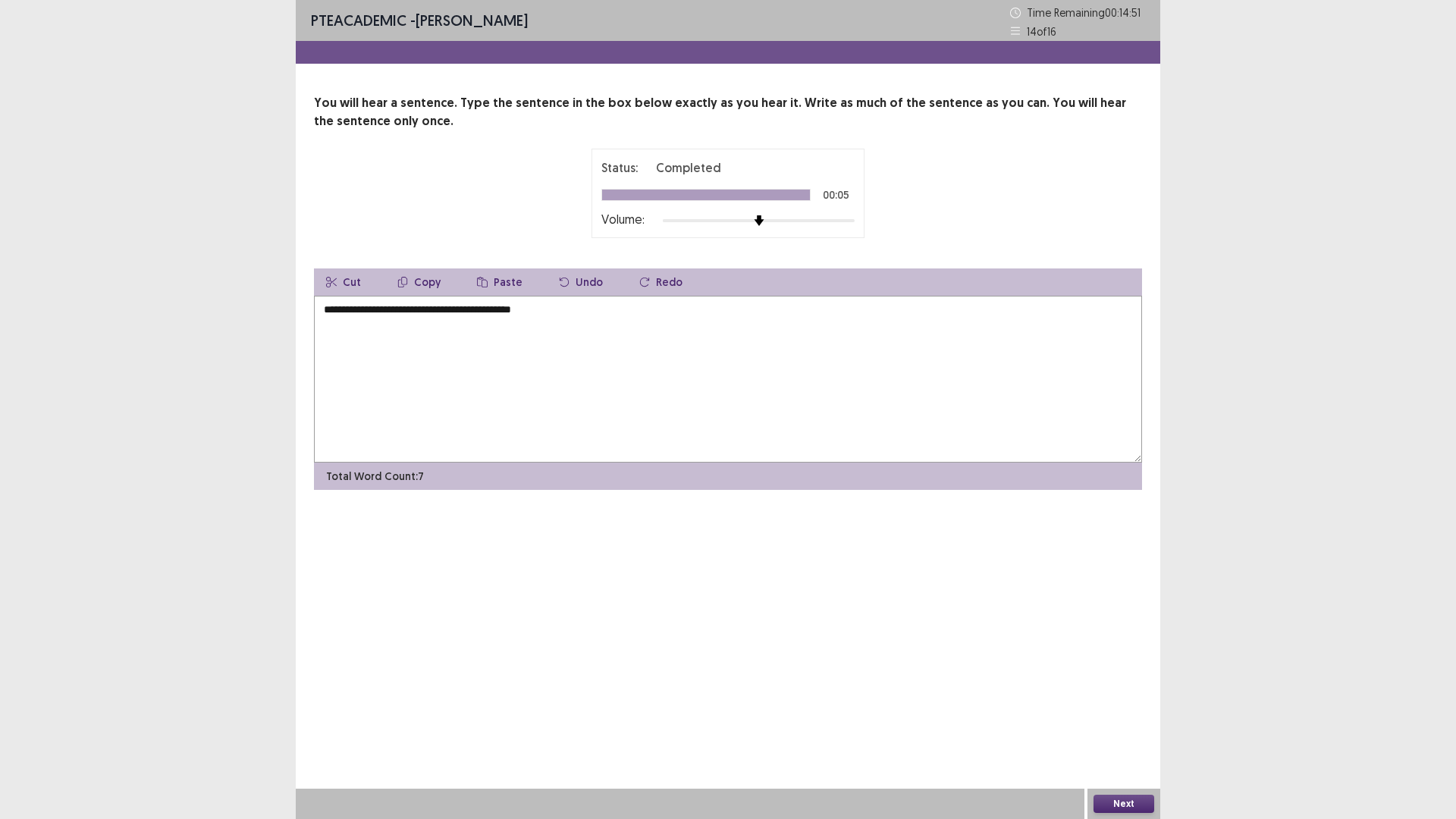
click at [788, 206] on div "Status: Completed 00:05 Volume:" at bounding box center [727, 193] width 253 height 70
drag, startPoint x: 484, startPoint y: 306, endPoint x: 613, endPoint y: 322, distance: 130.0
click at [613, 322] on textarea "**********" at bounding box center [728, 379] width 828 height 167
type textarea "**********"
click at [1132, 715] on button "Next" at bounding box center [1124, 804] width 61 height 18
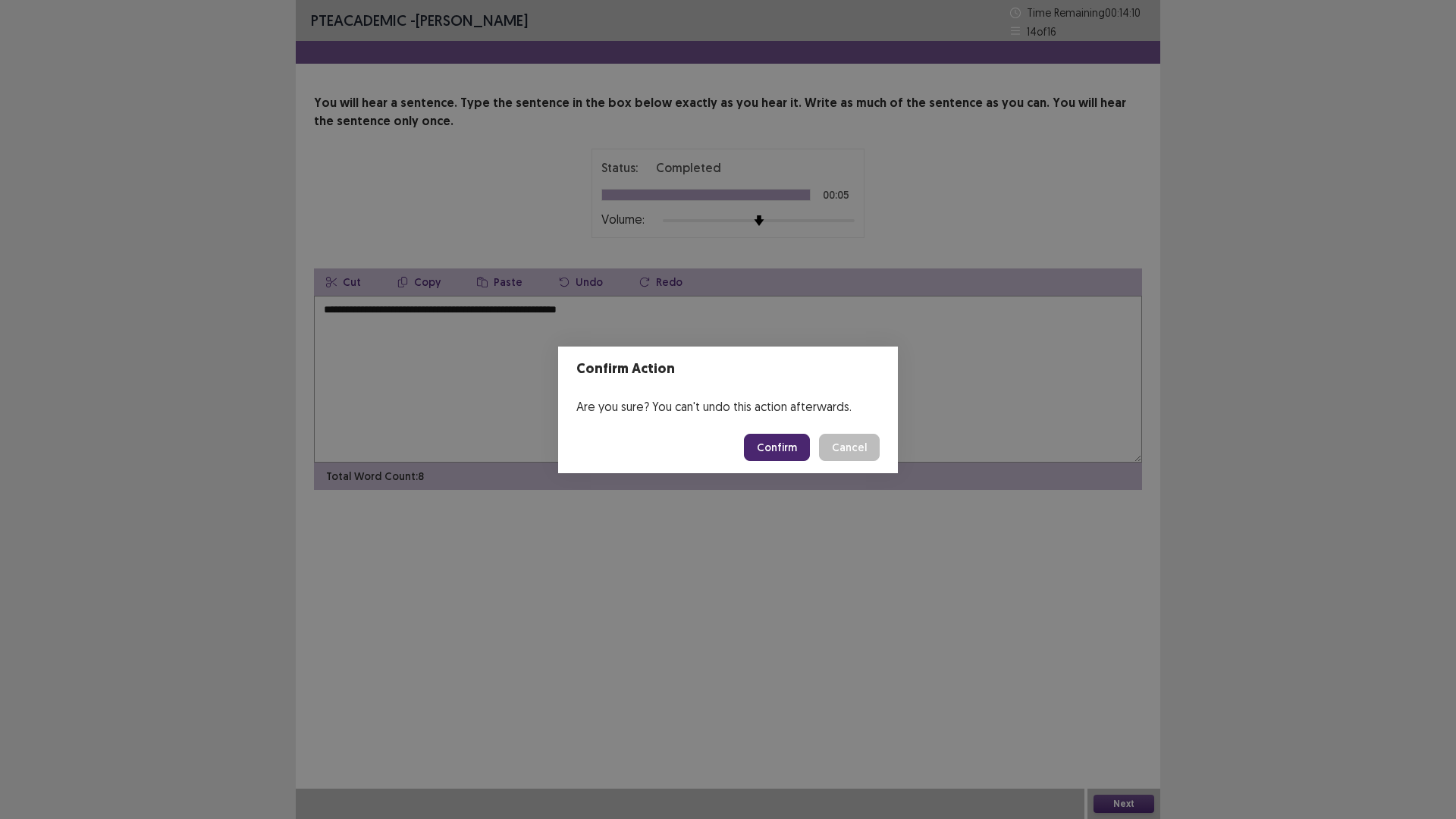
click at [763, 449] on button "Confirm" at bounding box center [777, 447] width 66 height 27
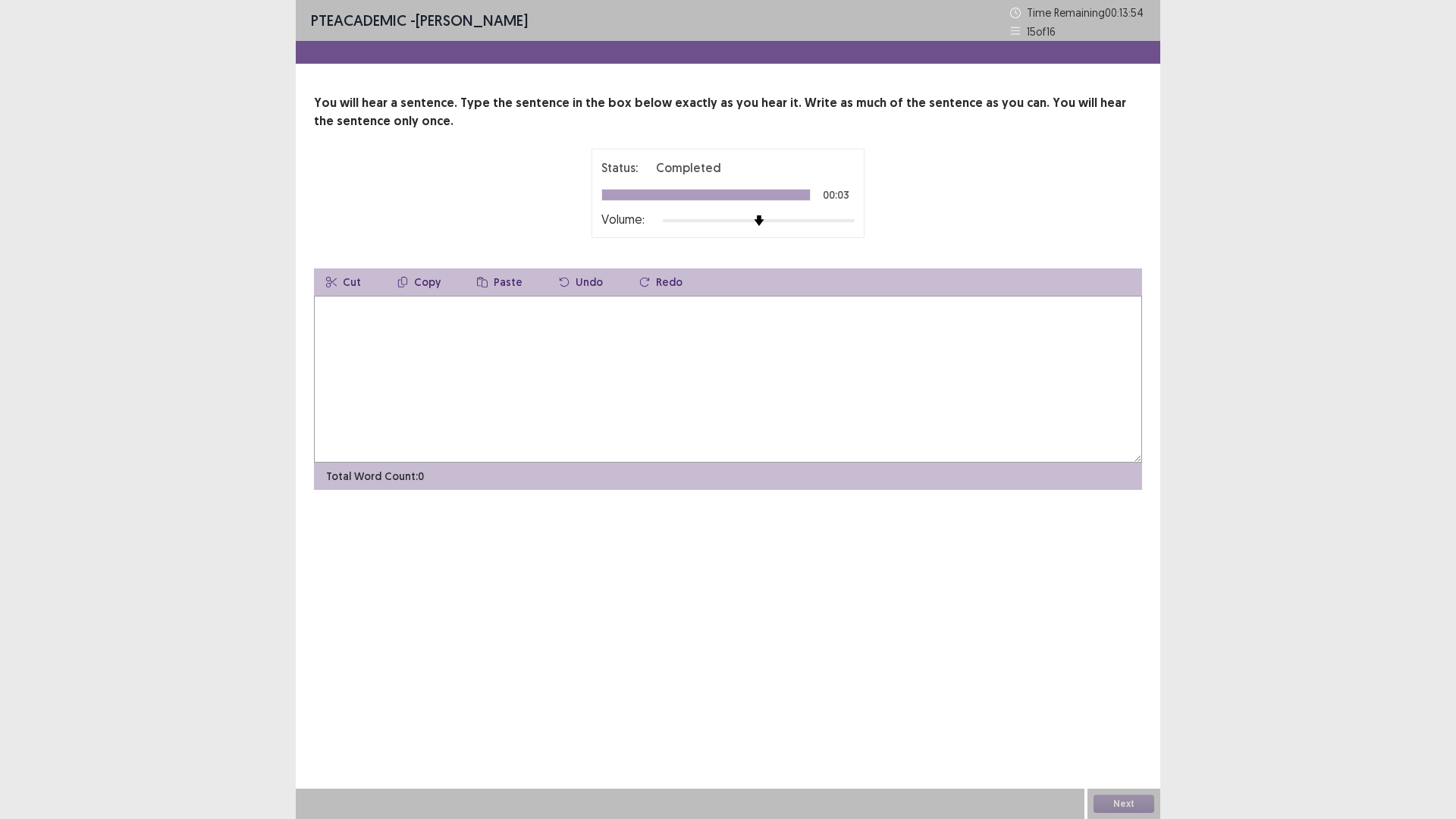
click at [674, 371] on textarea at bounding box center [728, 379] width 828 height 167
type textarea "**********"
click at [1134, 715] on div "Next" at bounding box center [1124, 803] width 73 height 31
click at [1130, 715] on button "Next" at bounding box center [1124, 804] width 61 height 18
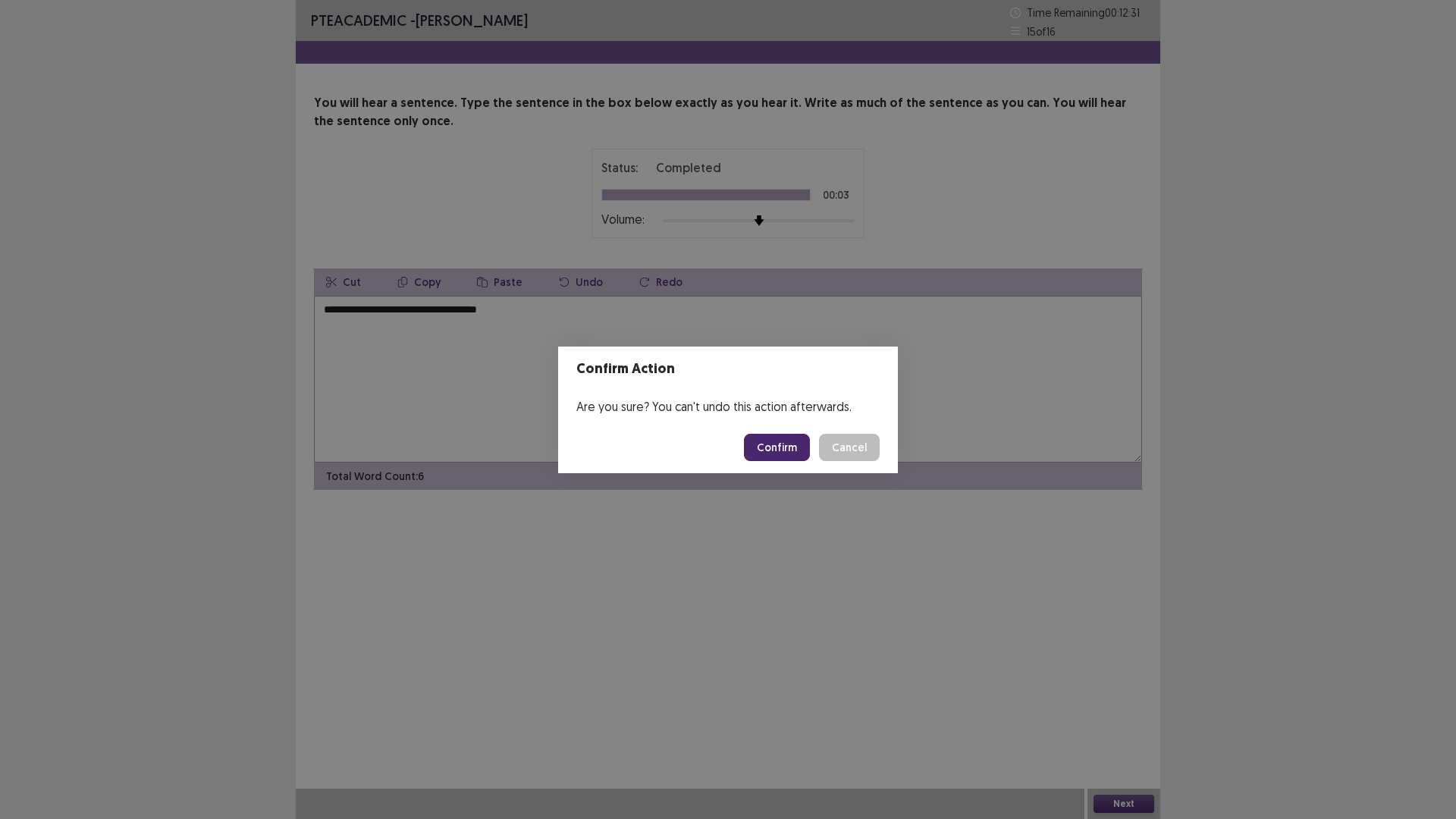
click at [752, 448] on button "Confirm" at bounding box center [777, 447] width 66 height 27
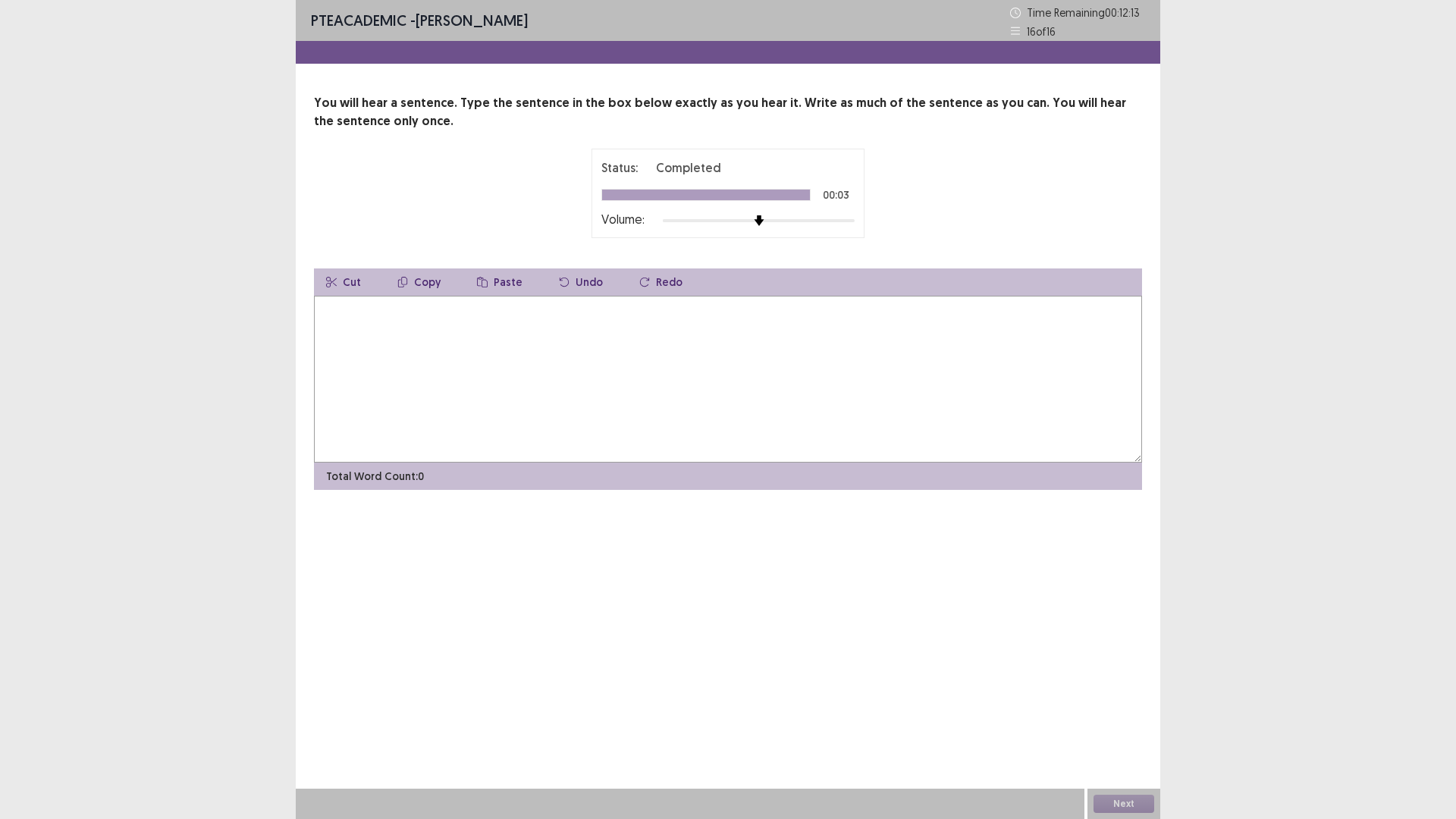
click at [485, 293] on button "Paste" at bounding box center [500, 282] width 70 height 27
click at [485, 342] on textarea at bounding box center [728, 379] width 828 height 167
drag, startPoint x: 623, startPoint y: 342, endPoint x: 209, endPoint y: 341, distance: 414.0
click at [211, 341] on div "**********" at bounding box center [728, 410] width 1456 height 819
type textarea "**********"
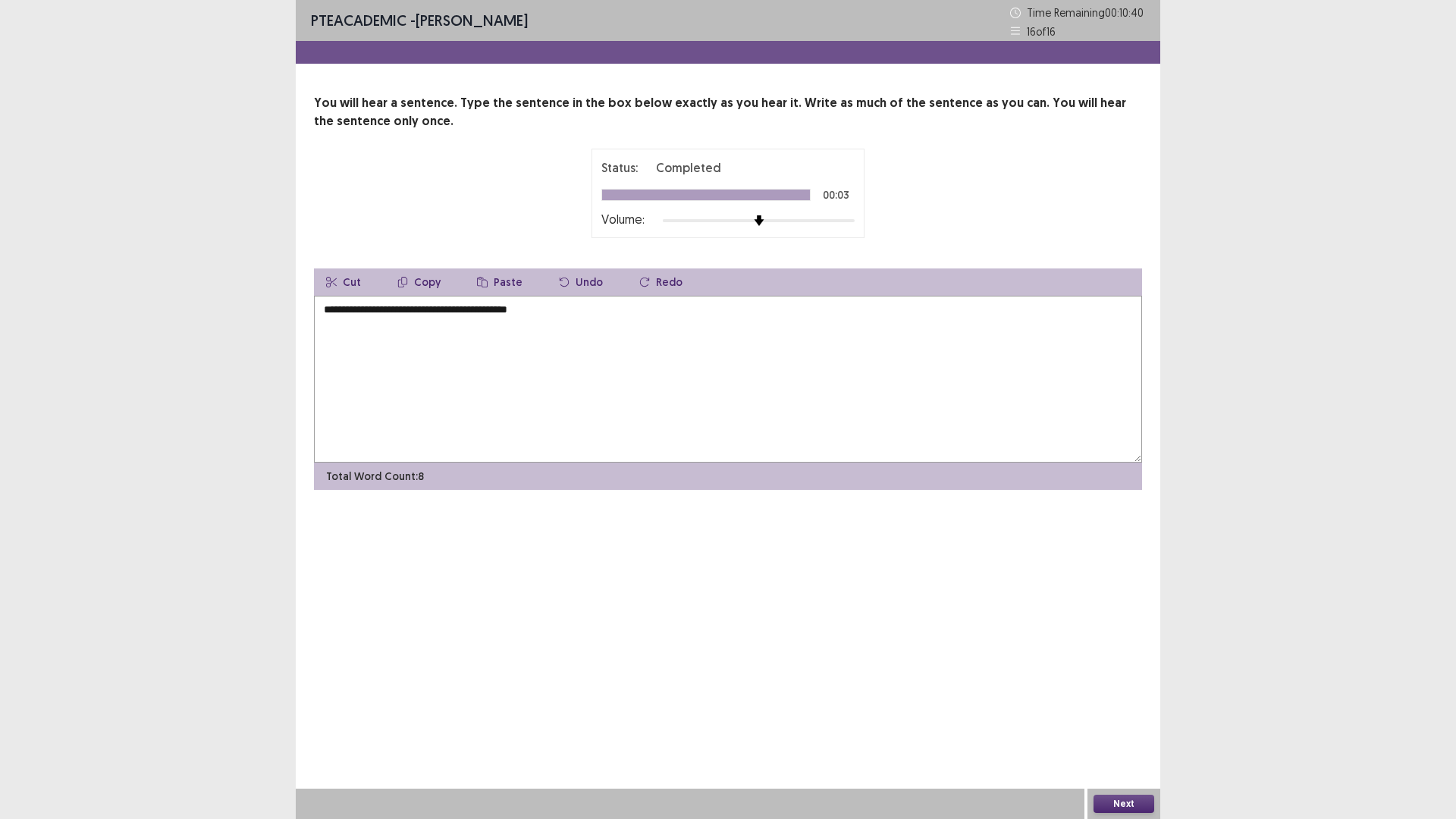
click at [1128, 715] on button "Next" at bounding box center [1124, 804] width 61 height 18
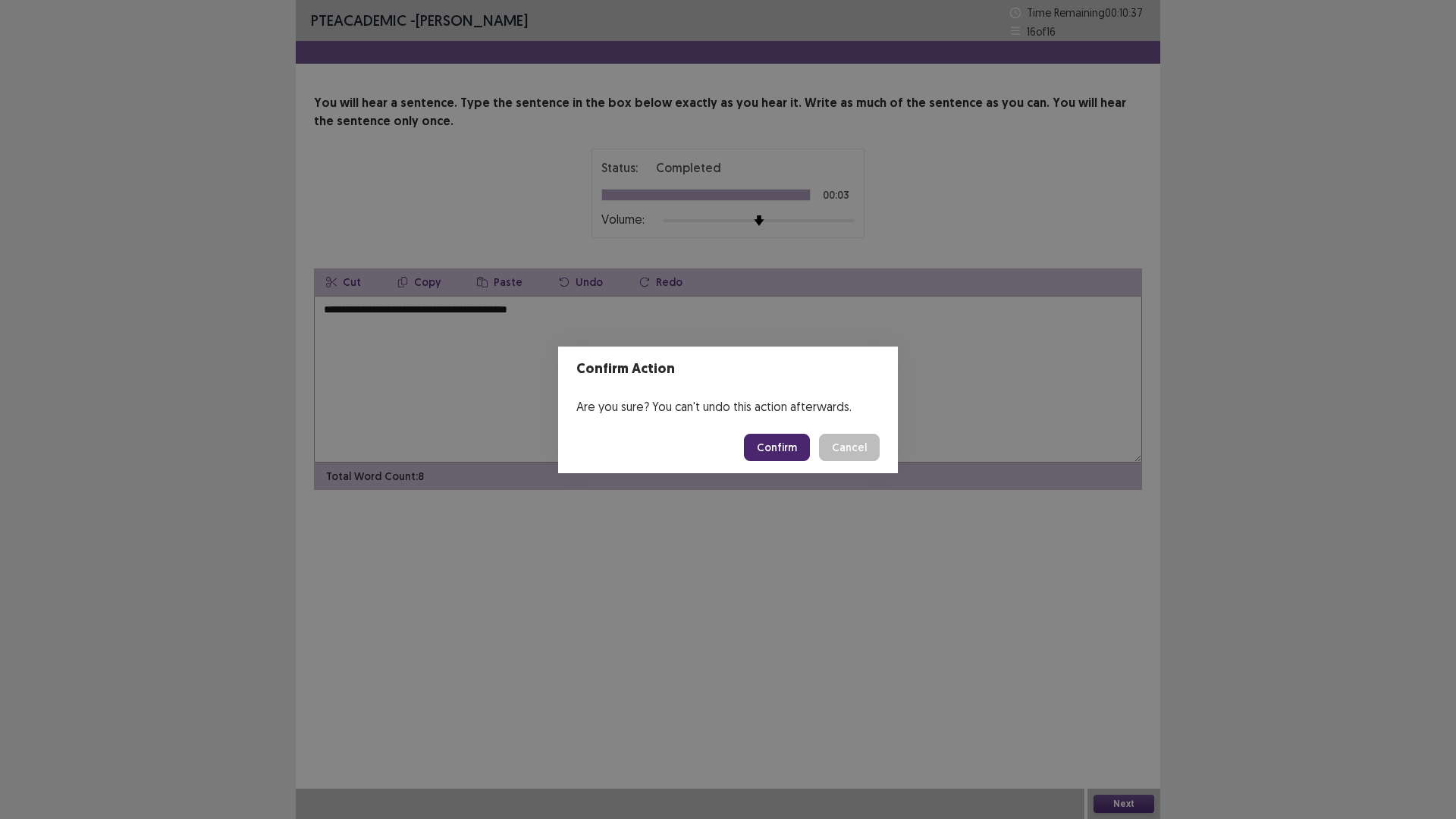
click at [767, 448] on button "Confirm" at bounding box center [777, 447] width 66 height 27
